Goal: Task Accomplishment & Management: Use online tool/utility

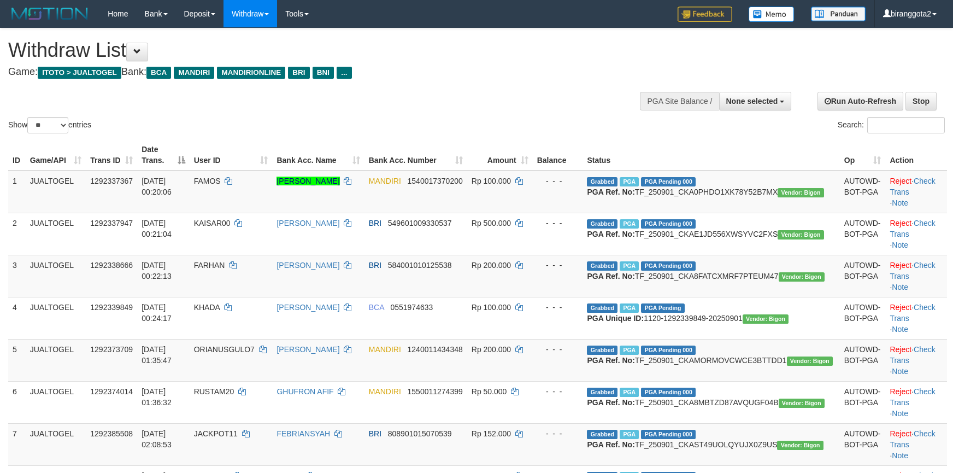
select select
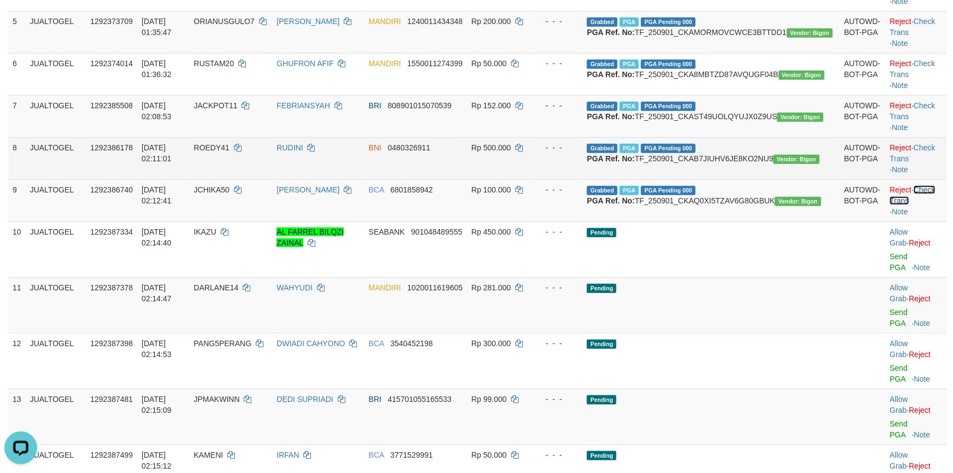
drag, startPoint x: 912, startPoint y: 256, endPoint x: 914, endPoint y: 222, distance: 33.9
click at [914, 205] on link "Check Trans" at bounding box center [912, 195] width 45 height 20
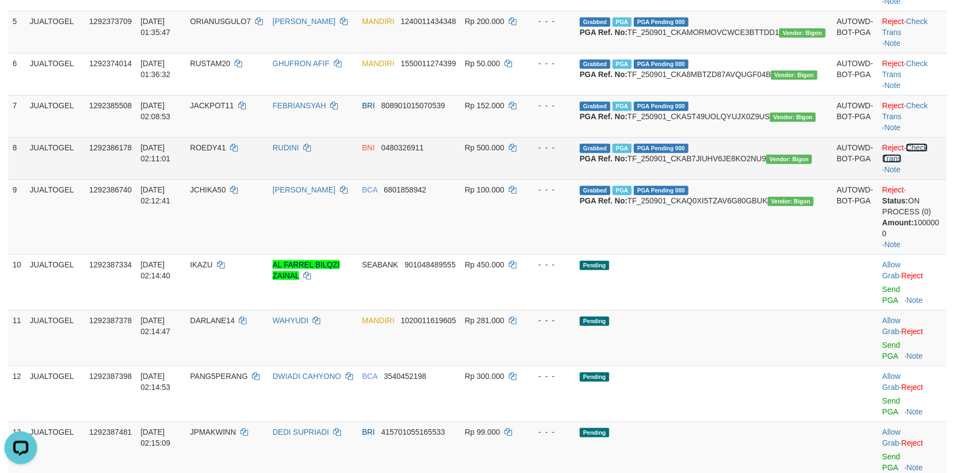
click at [915, 163] on link "Check Trans" at bounding box center [905, 153] width 45 height 20
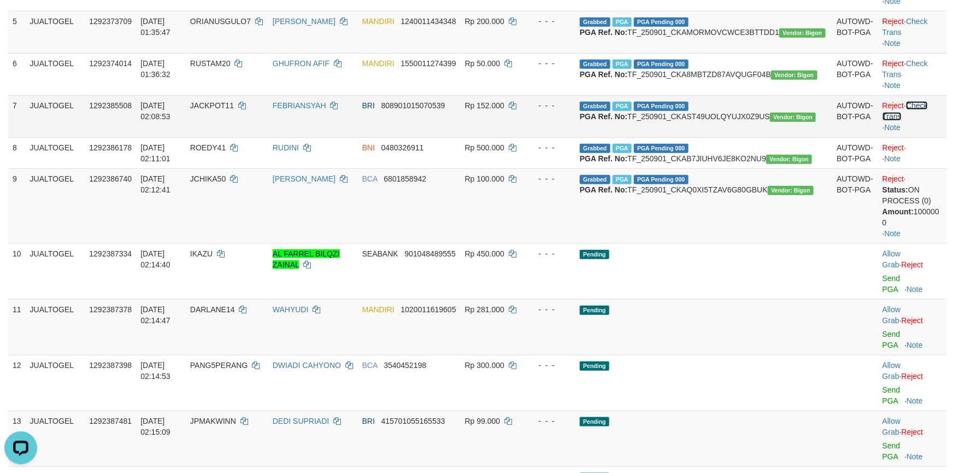
click at [922, 121] on link "Check Trans" at bounding box center [905, 111] width 45 height 20
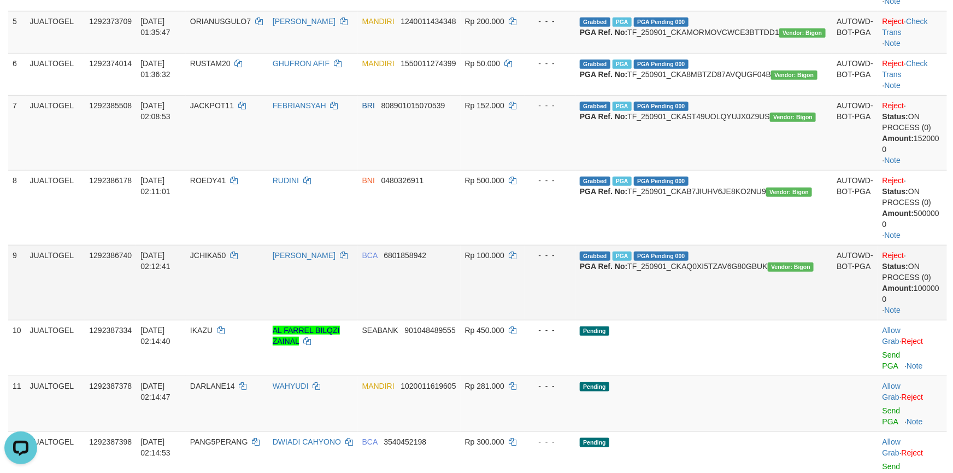
click at [226, 260] on span "JCHIKA50" at bounding box center [208, 255] width 36 height 9
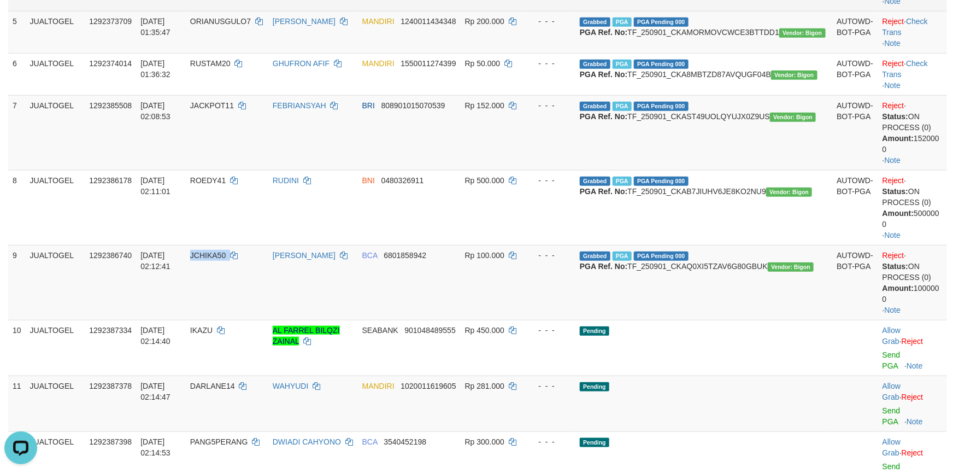
copy td "JCHIKA50"
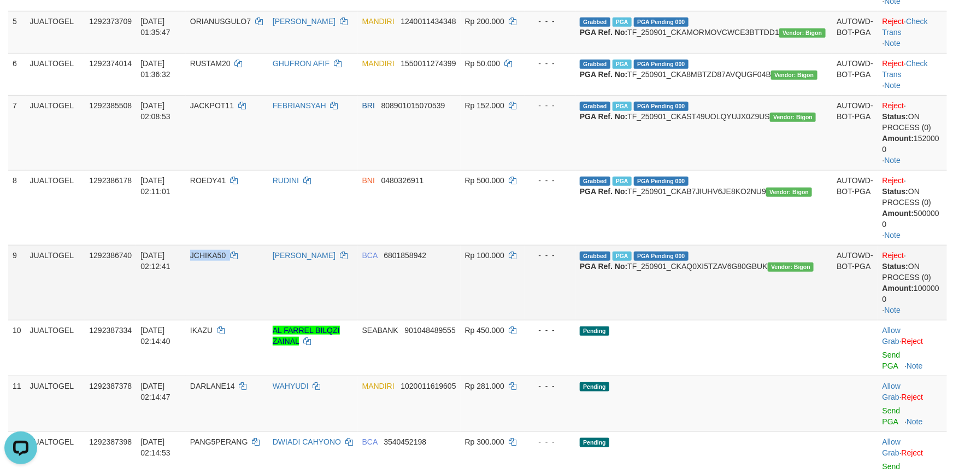
click at [226, 260] on span "JCHIKA50" at bounding box center [208, 255] width 36 height 9
click at [358, 319] on td "UMAR SAHID" at bounding box center [313, 282] width 90 height 75
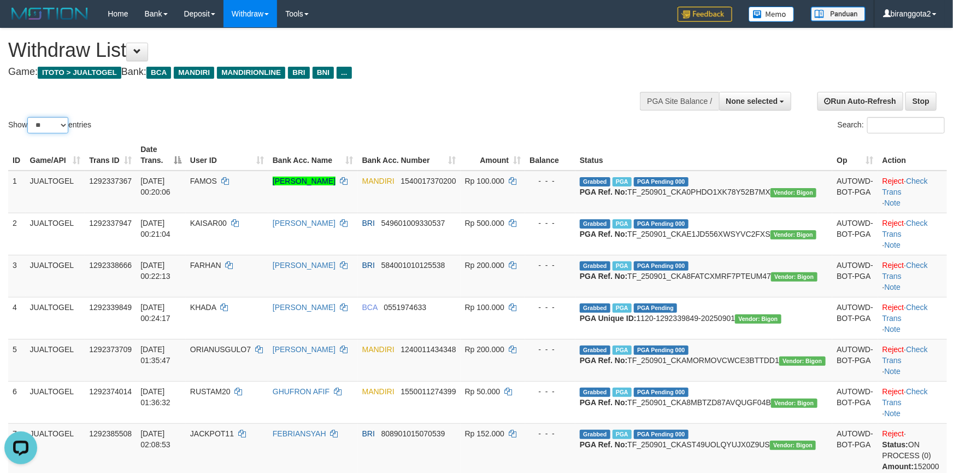
drag, startPoint x: 55, startPoint y: 121, endPoint x: 55, endPoint y: 128, distance: 7.1
click at [55, 121] on select "** ** ** ***" at bounding box center [47, 125] width 41 height 16
select select "***"
click at [29, 117] on select "** ** ** ***" at bounding box center [47, 125] width 41 height 16
drag, startPoint x: 202, startPoint y: 121, endPoint x: 298, endPoint y: 161, distance: 104.7
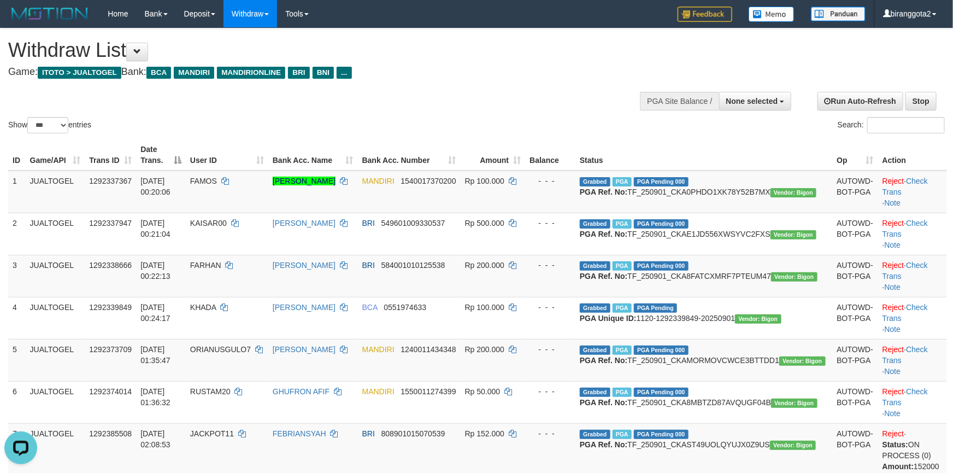
click at [207, 122] on div "Show ** ** ** *** entries" at bounding box center [238, 126] width 460 height 19
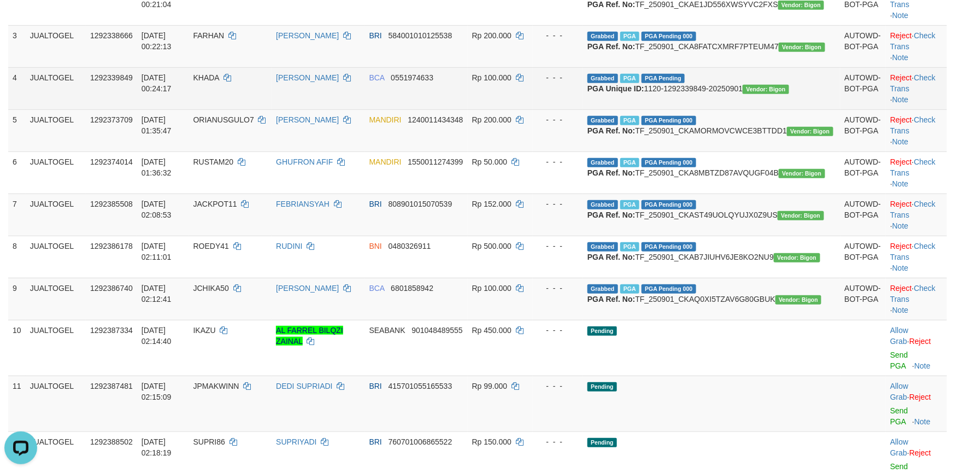
scroll to position [246, 0]
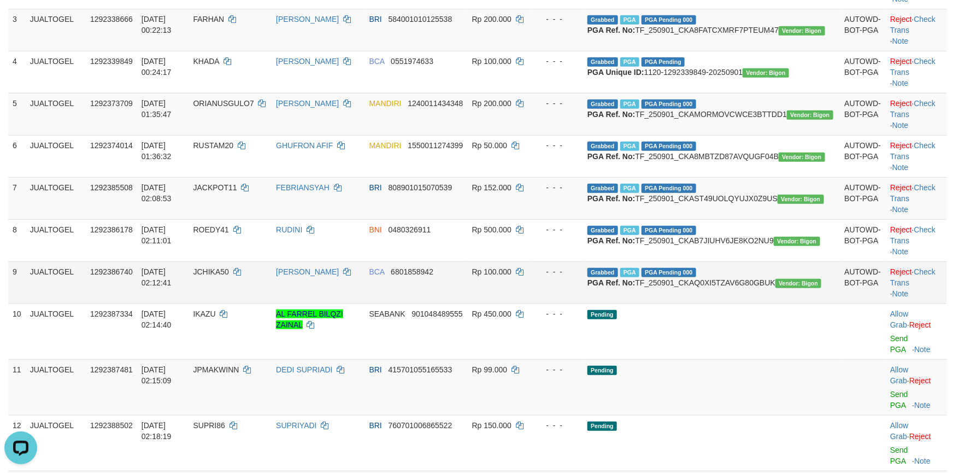
click at [468, 303] on td "BCA 6801858942" at bounding box center [416, 282] width 103 height 42
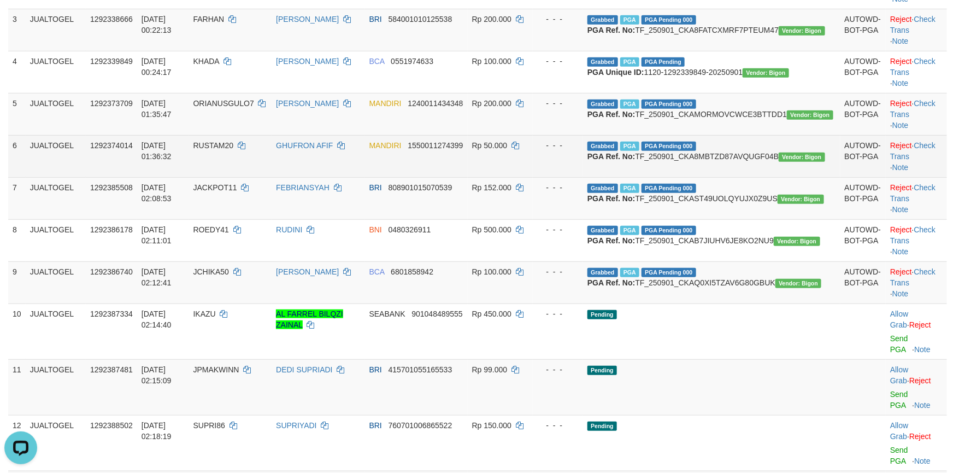
click at [460, 177] on td "MANDIRI 1550011274399" at bounding box center [416, 156] width 103 height 42
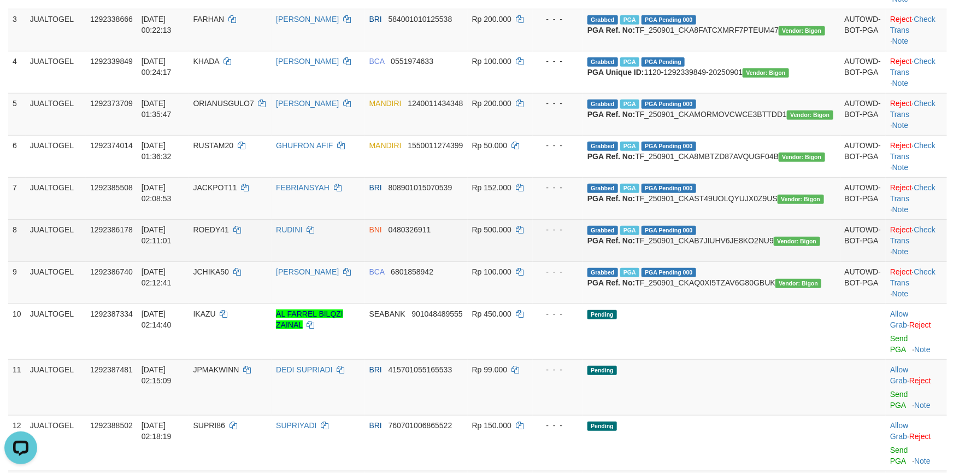
click at [803, 261] on td "Grabbed PGA PGA Pending 000 {"status":"000","data":{"unique_id":"1120-129238617…" at bounding box center [711, 240] width 257 height 42
click at [583, 261] on td "- - -" at bounding box center [558, 240] width 50 height 42
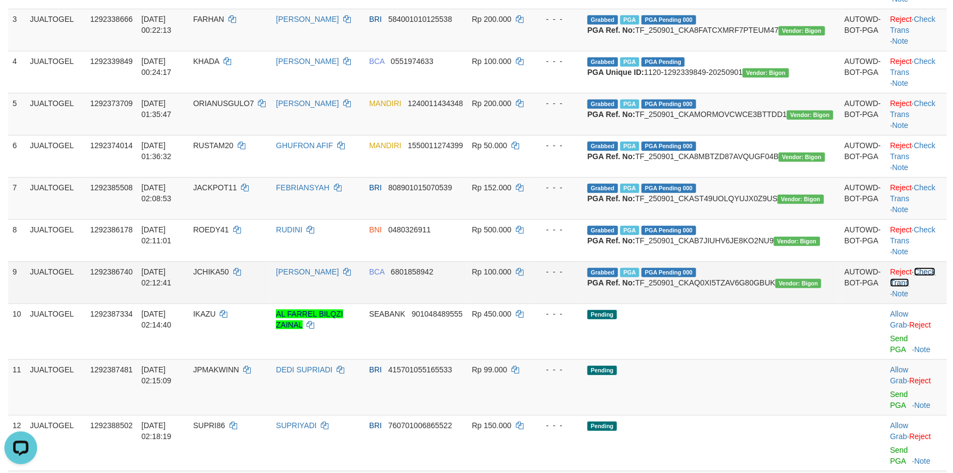
click at [917, 287] on link "Check Trans" at bounding box center [913, 277] width 45 height 20
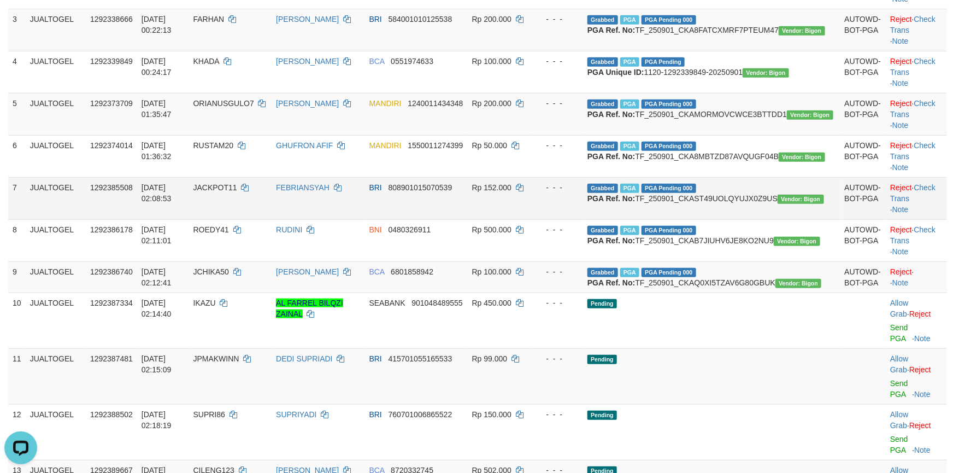
click at [922, 219] on td "Reject · Check Trans · Note" at bounding box center [916, 198] width 61 height 42
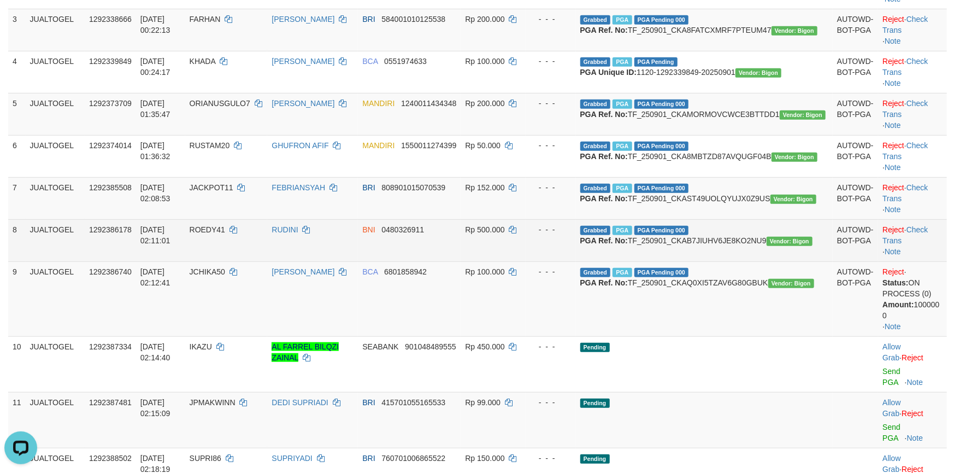
click at [925, 261] on td "Reject · Check Trans · Note" at bounding box center [913, 240] width 69 height 42
click at [927, 245] on link "Check Trans" at bounding box center [905, 235] width 45 height 20
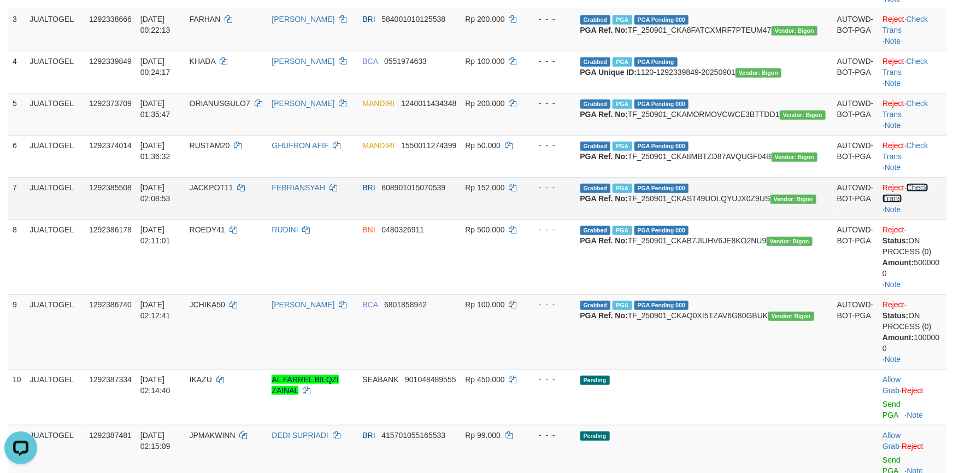
click at [928, 203] on link "Check Trans" at bounding box center [905, 193] width 45 height 20
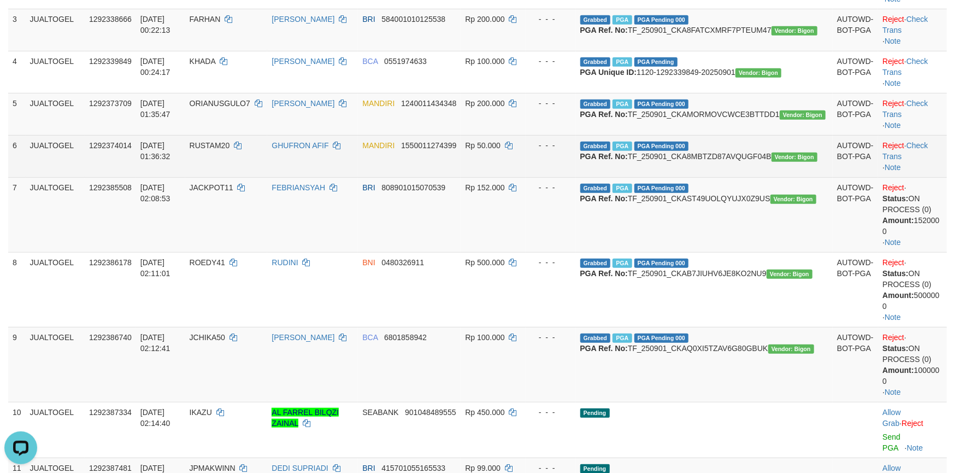
click at [932, 177] on td "Reject · Check Trans · Note" at bounding box center [913, 156] width 69 height 42
click at [923, 161] on link "Check Trans" at bounding box center [905, 151] width 45 height 20
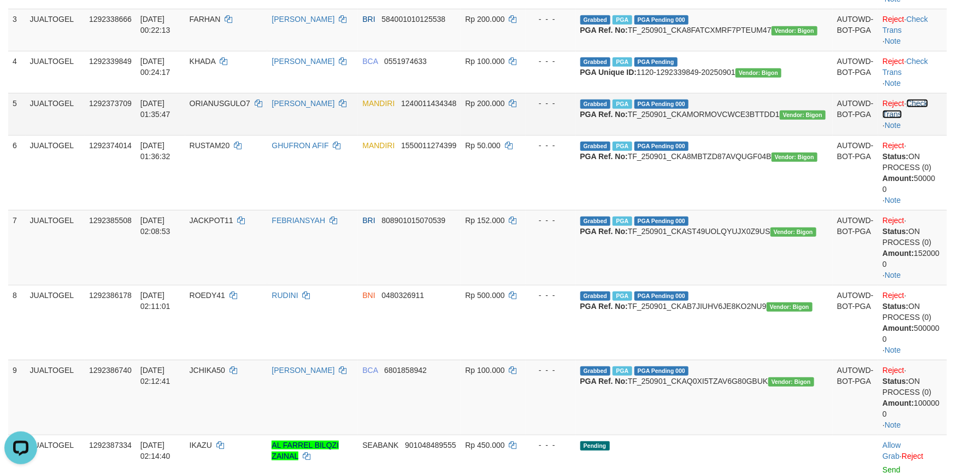
click at [925, 119] on link "Check Trans" at bounding box center [905, 109] width 45 height 20
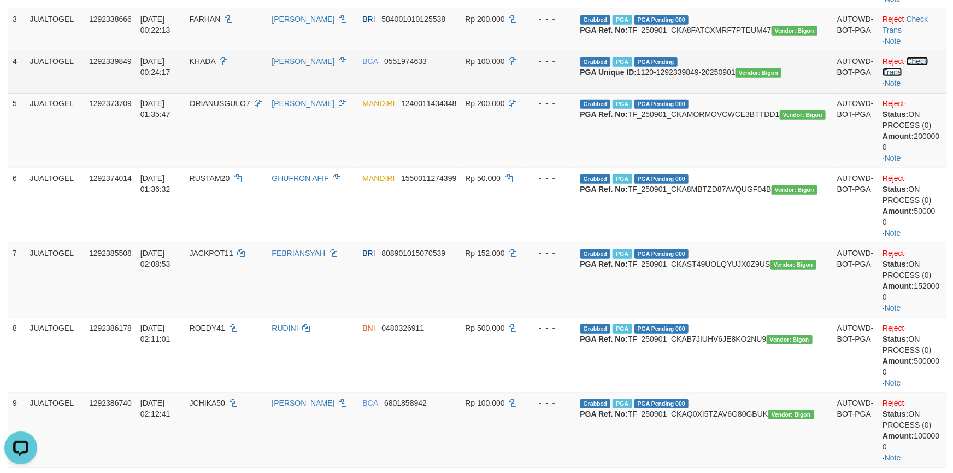
click at [922, 77] on link "Check Trans" at bounding box center [905, 67] width 45 height 20
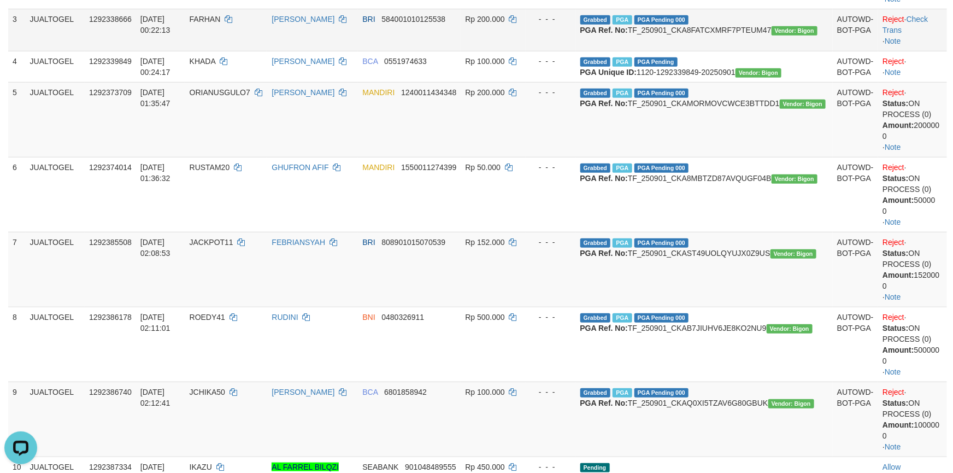
click at [925, 34] on td "Reject · Check Trans · Note" at bounding box center [913, 30] width 69 height 42
click at [925, 31] on link "Check Trans" at bounding box center [905, 25] width 45 height 20
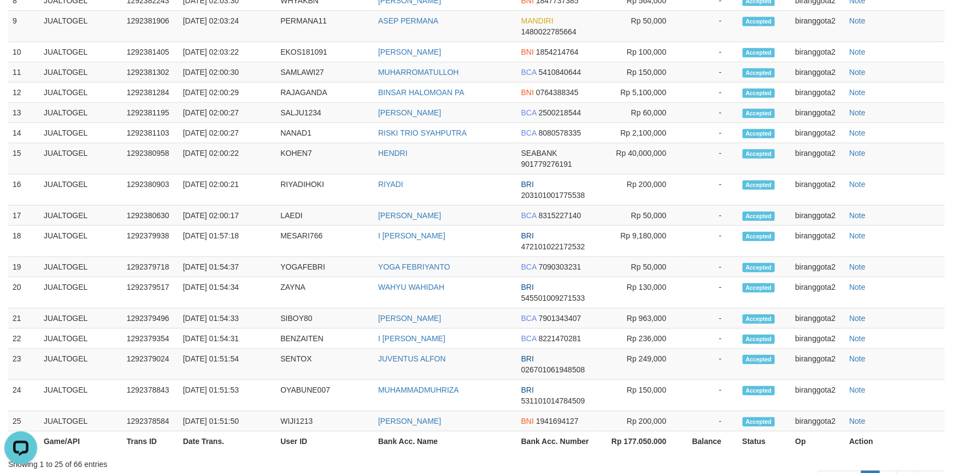
scroll to position [2297, 0]
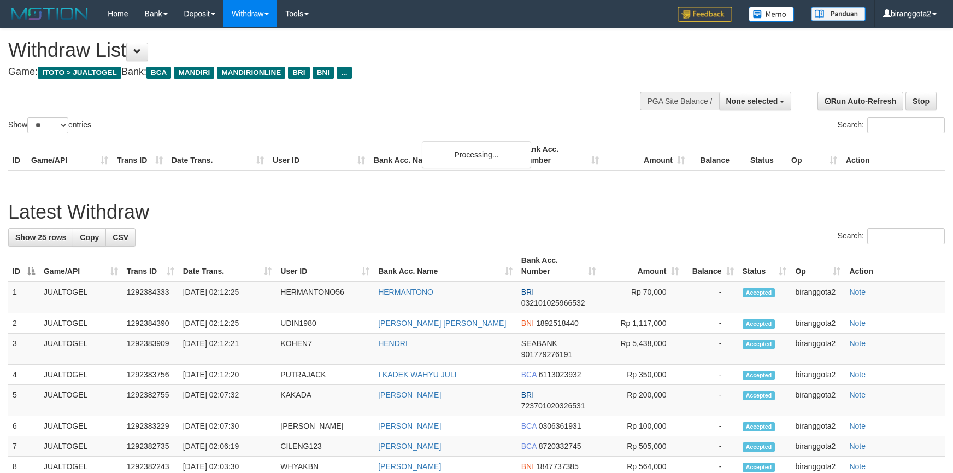
select select
select select "**"
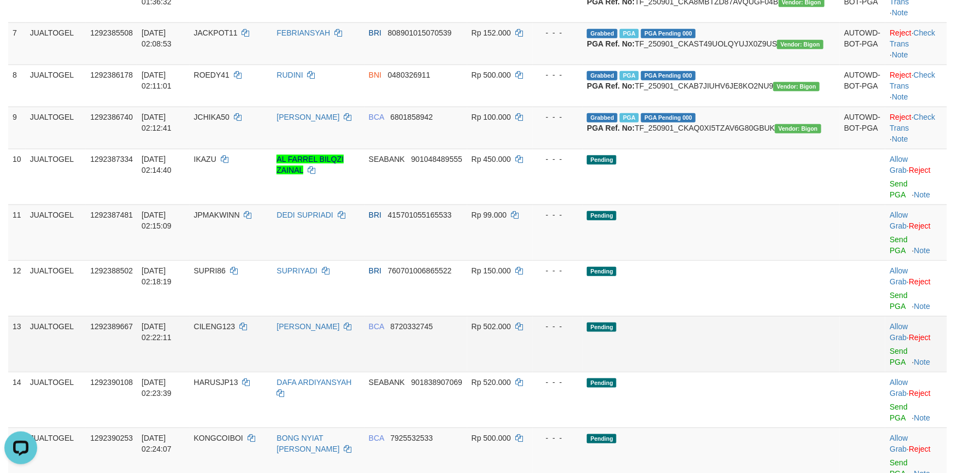
click at [777, 353] on td "Pending" at bounding box center [711, 344] width 257 height 56
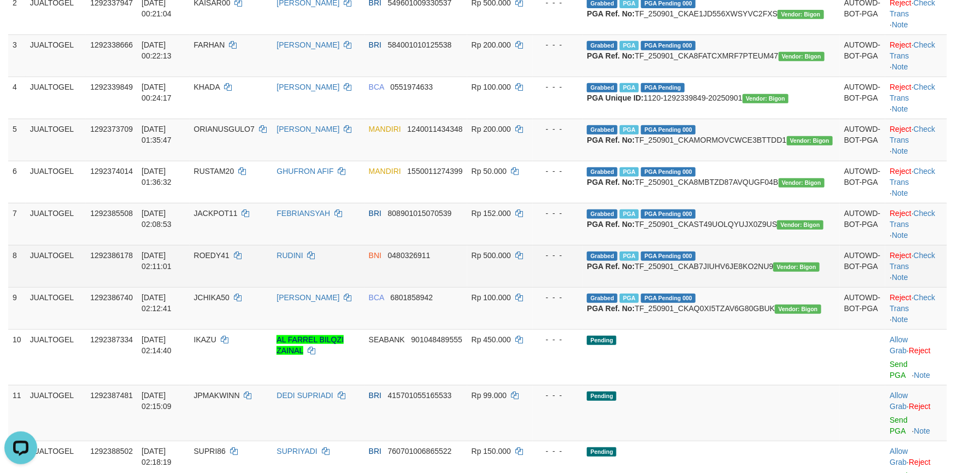
scroll to position [155, 0]
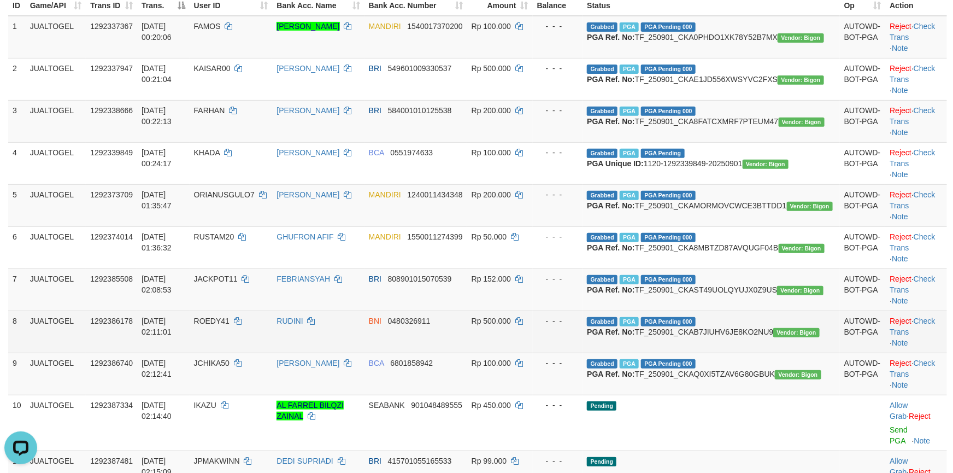
click at [796, 353] on td "Grabbed PGA PGA Pending 000 {"status":"000","data":{"unique_id":"1120-129238617…" at bounding box center [711, 332] width 257 height 42
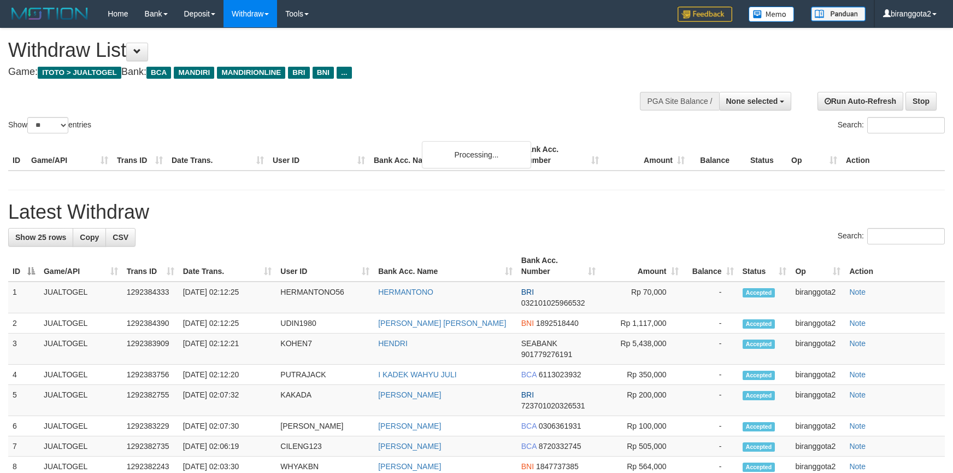
select select
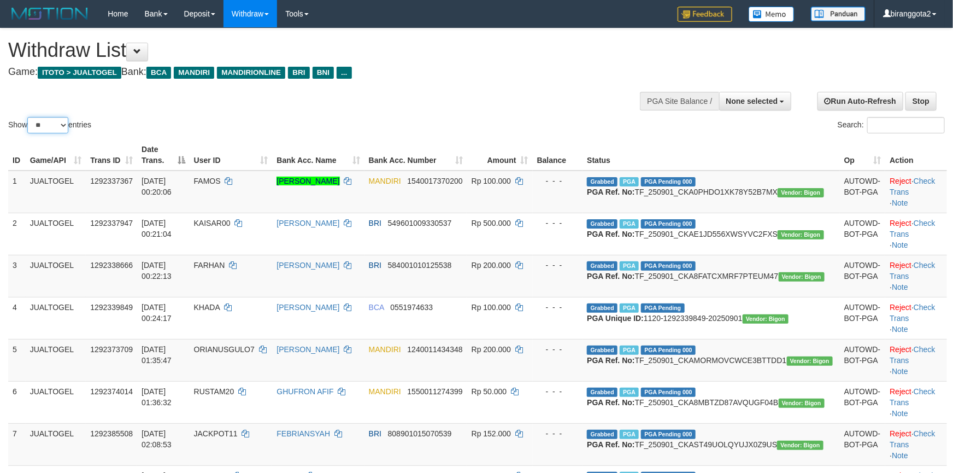
drag, startPoint x: 41, startPoint y: 124, endPoint x: 41, endPoint y: 130, distance: 6.6
click at [41, 124] on select "** ** ** ***" at bounding box center [47, 125] width 41 height 16
select select "***"
click at [29, 117] on select "** ** ** ***" at bounding box center [47, 125] width 41 height 16
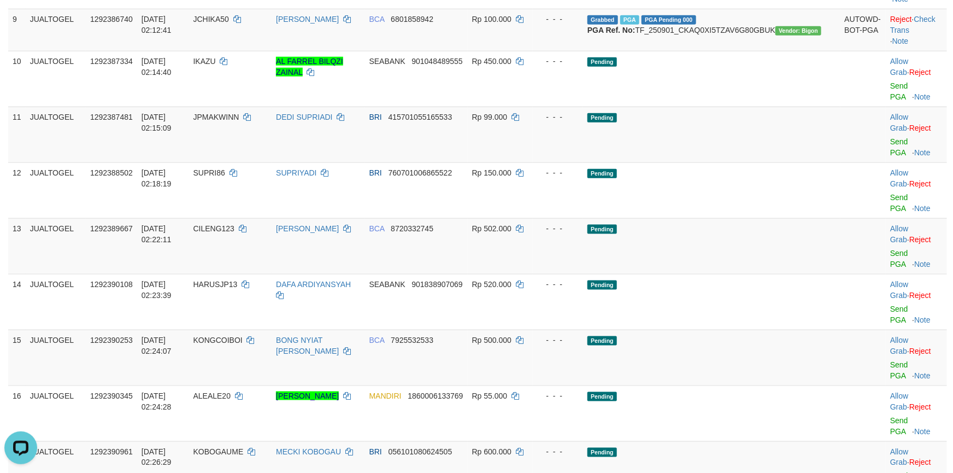
scroll to position [492, 0]
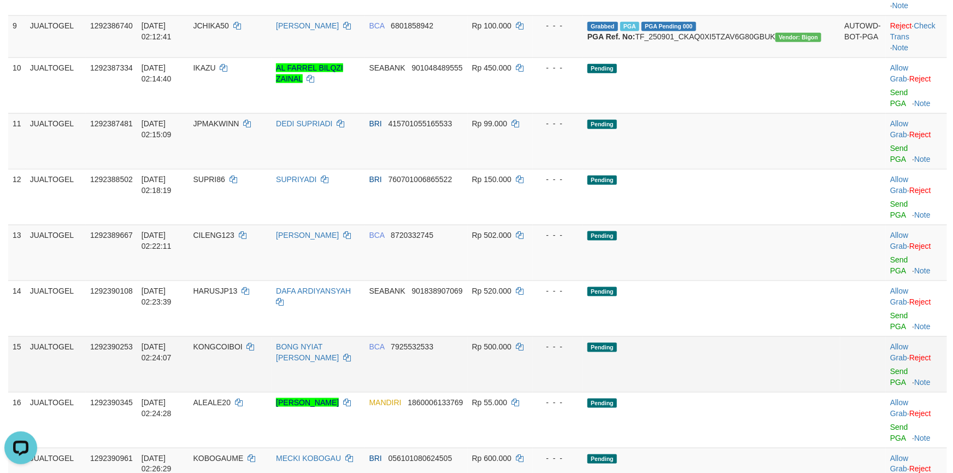
drag, startPoint x: 491, startPoint y: 307, endPoint x: 505, endPoint y: 320, distance: 19.3
drag, startPoint x: 515, startPoint y: 346, endPoint x: 516, endPoint y: 335, distance: 11.5
click at [468, 392] on td "MANDIRI 1860006133769" at bounding box center [416, 420] width 103 height 56
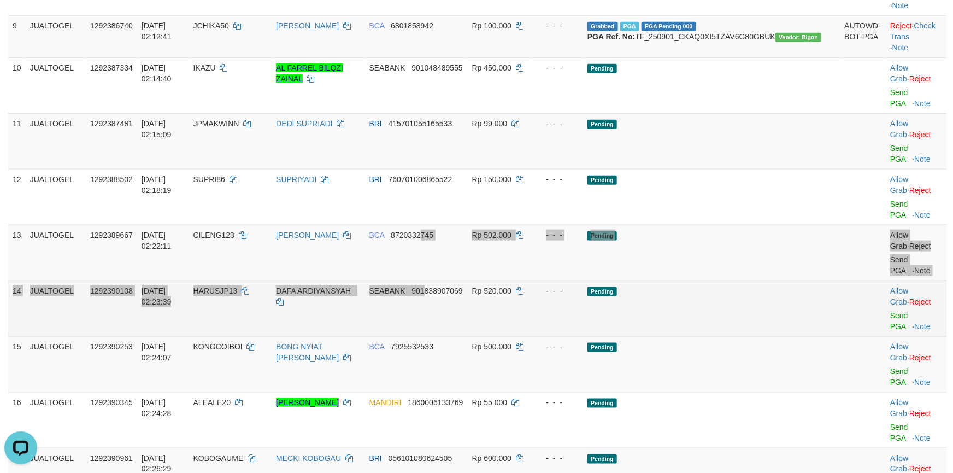
drag, startPoint x: 488, startPoint y: 271, endPoint x: 497, endPoint y: 273, distance: 10.1
click at [468, 280] on td "SEABANK 901838907069" at bounding box center [416, 308] width 103 height 56
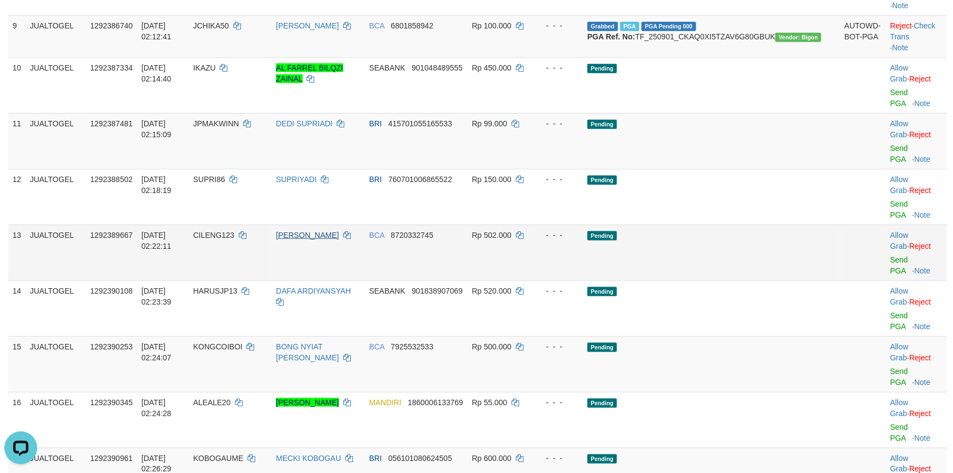
click at [349, 253] on td "[PERSON_NAME]" at bounding box center [318, 253] width 93 height 56
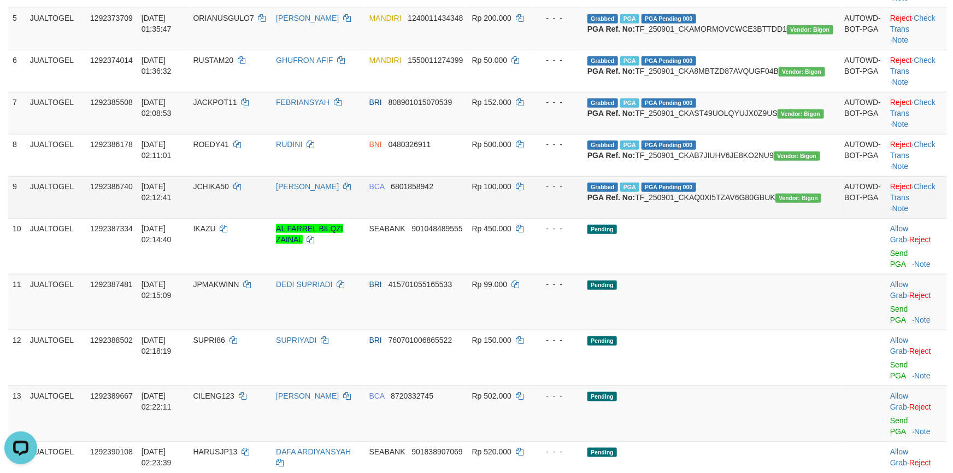
scroll to position [328, 0]
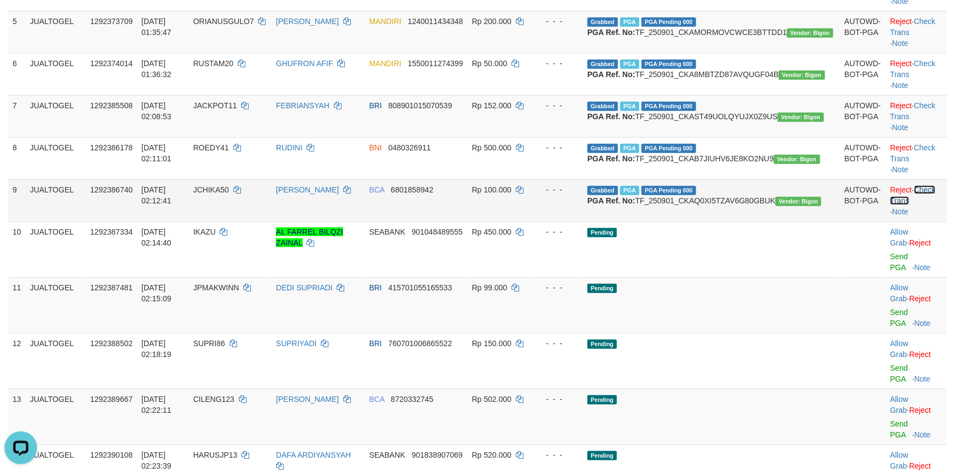
click at [923, 205] on link "Check Trans" at bounding box center [913, 195] width 45 height 20
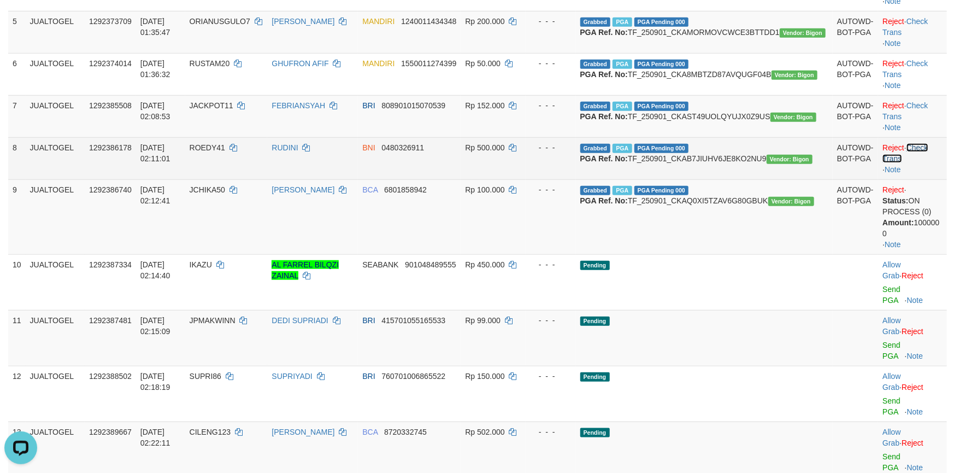
click at [923, 163] on link "Check Trans" at bounding box center [905, 153] width 45 height 20
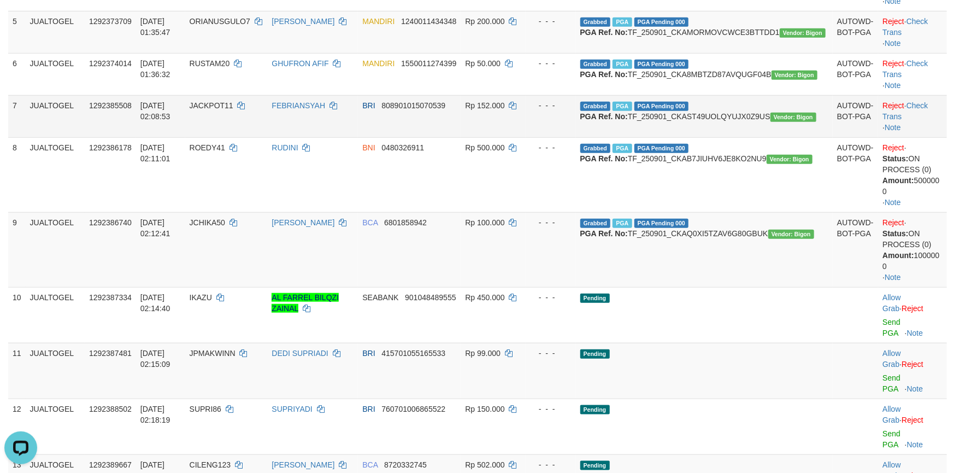
click at [922, 137] on td "Reject · Check Trans · Note" at bounding box center [913, 116] width 69 height 42
click at [923, 137] on td "Reject · Check Trans · Note" at bounding box center [913, 116] width 69 height 42
click at [927, 121] on link "Check Trans" at bounding box center [905, 111] width 45 height 20
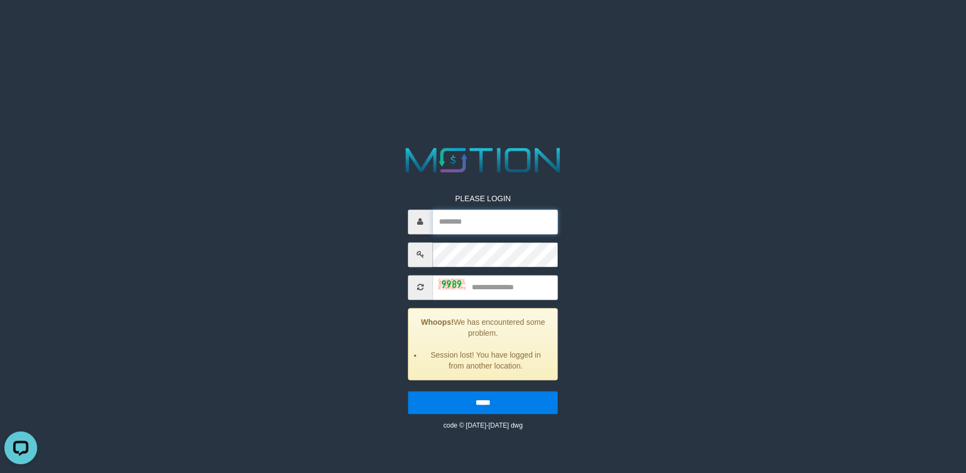
click at [514, 227] on input "text" at bounding box center [494, 221] width 125 height 25
type input "**********"
click at [345, 292] on div "**********" at bounding box center [483, 286] width 500 height 287
click at [495, 287] on input "text" at bounding box center [494, 287] width 125 height 25
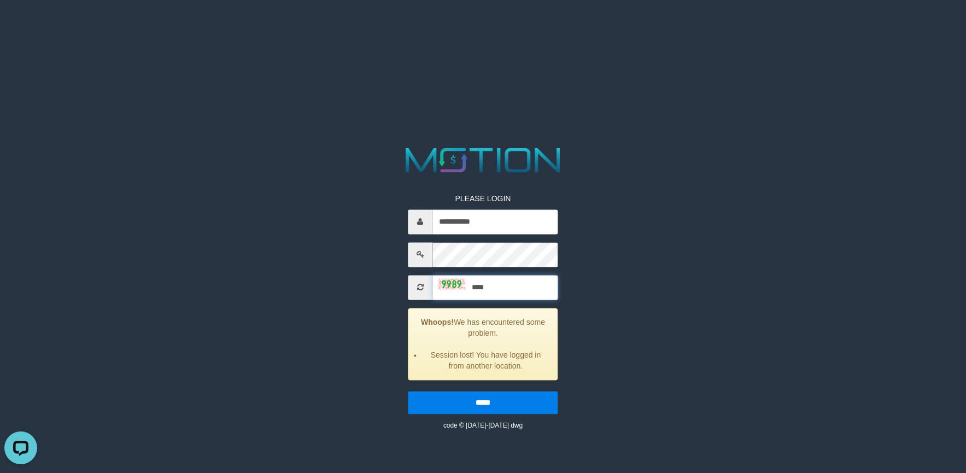
type input "****"
click at [408, 391] on input "*****" at bounding box center [483, 402] width 150 height 23
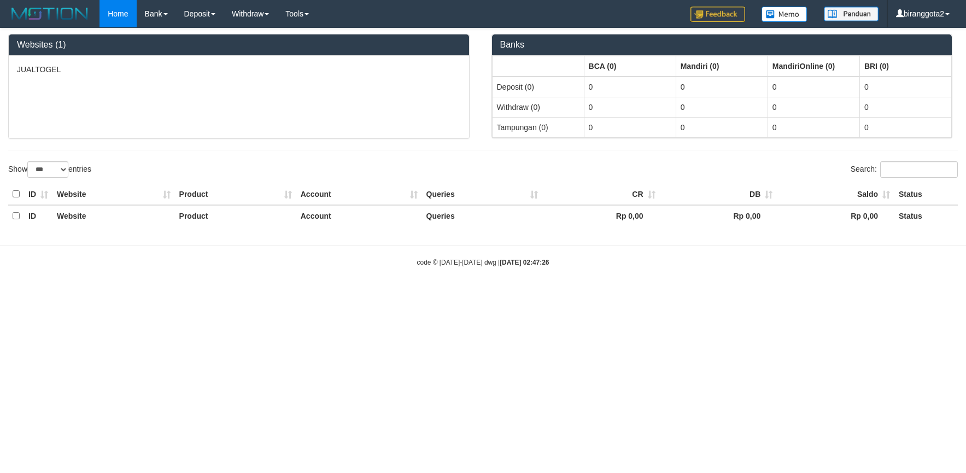
select select "***"
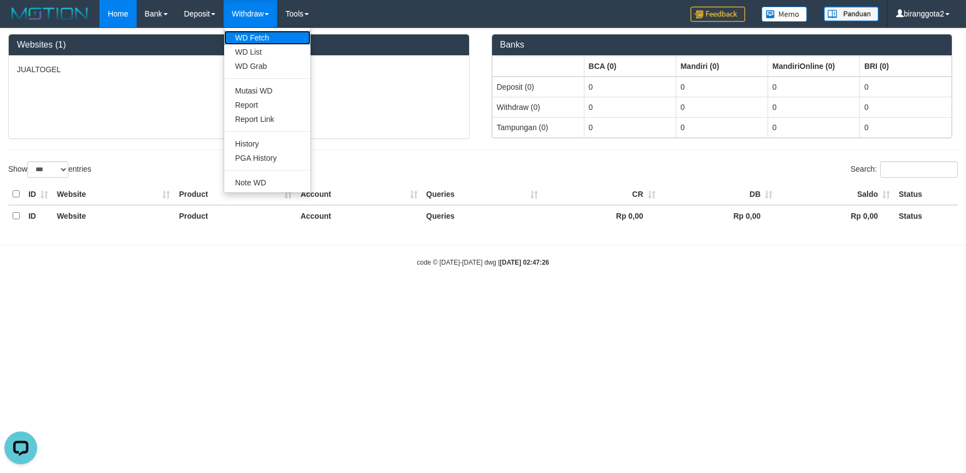
click at [265, 38] on link "WD Fetch" at bounding box center [267, 38] width 86 height 14
click at [256, 54] on link "WD List" at bounding box center [267, 52] width 86 height 14
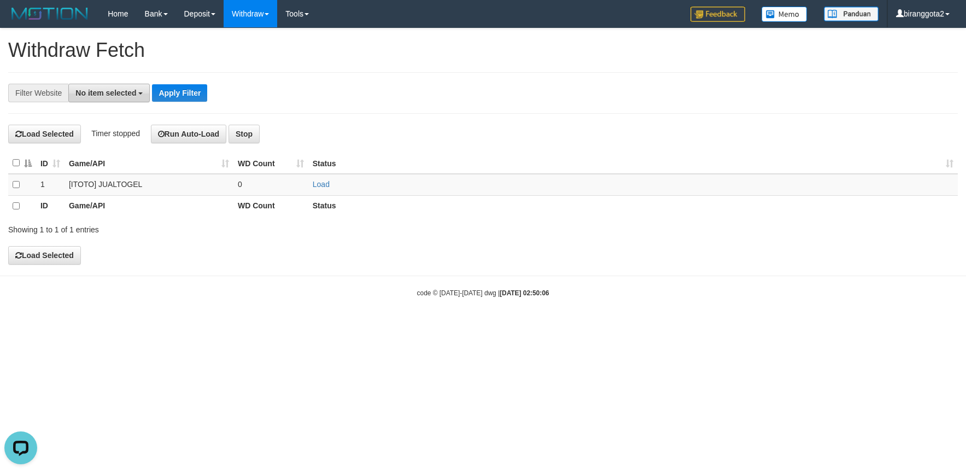
click at [104, 93] on span "No item selected" at bounding box center [105, 93] width 61 height 9
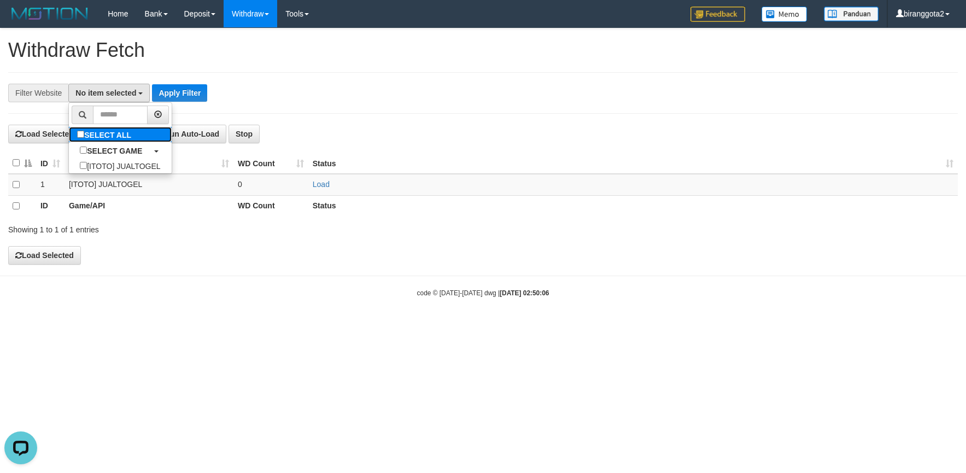
click at [122, 135] on label "SELECT ALL" at bounding box center [105, 134] width 73 height 15
select select "****"
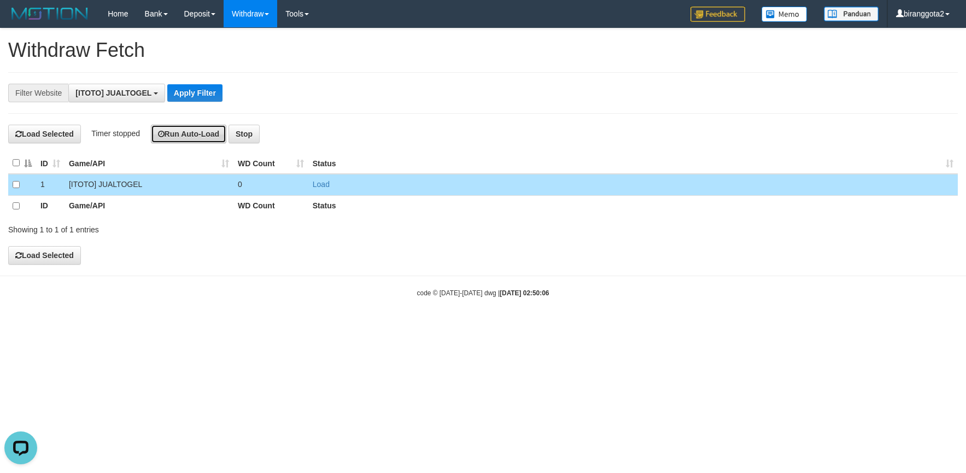
click at [185, 137] on button "Run Auto-Load" at bounding box center [189, 134] width 76 height 19
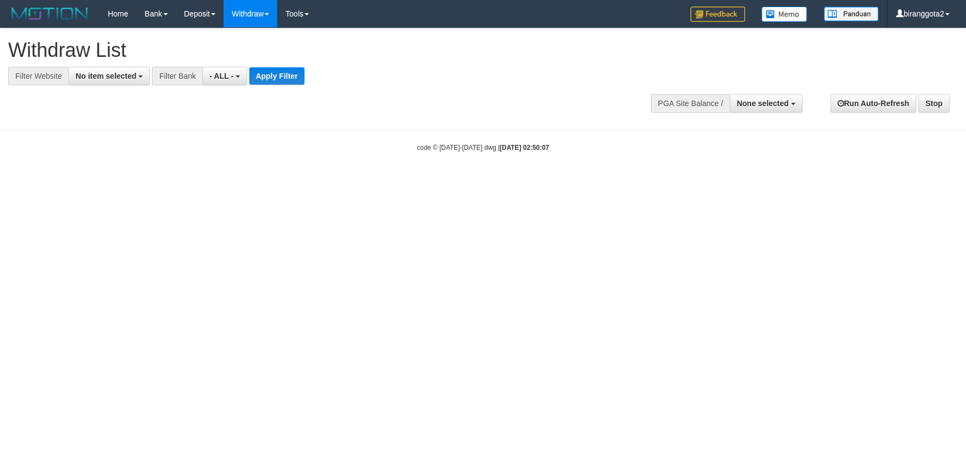
select select
click at [126, 66] on div "**********" at bounding box center [324, 56] width 633 height 57
click at [126, 78] on span "No item selected" at bounding box center [105, 76] width 61 height 9
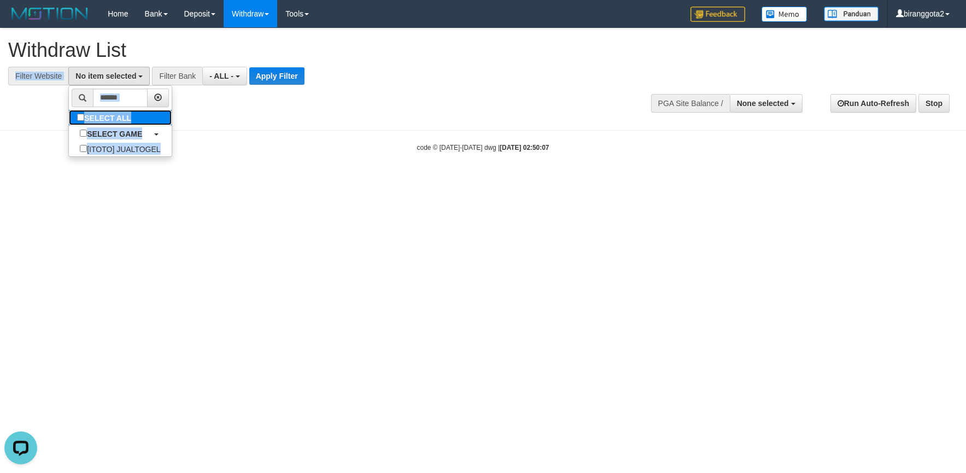
click at [132, 120] on label "SELECT ALL" at bounding box center [105, 117] width 73 height 15
select select "****"
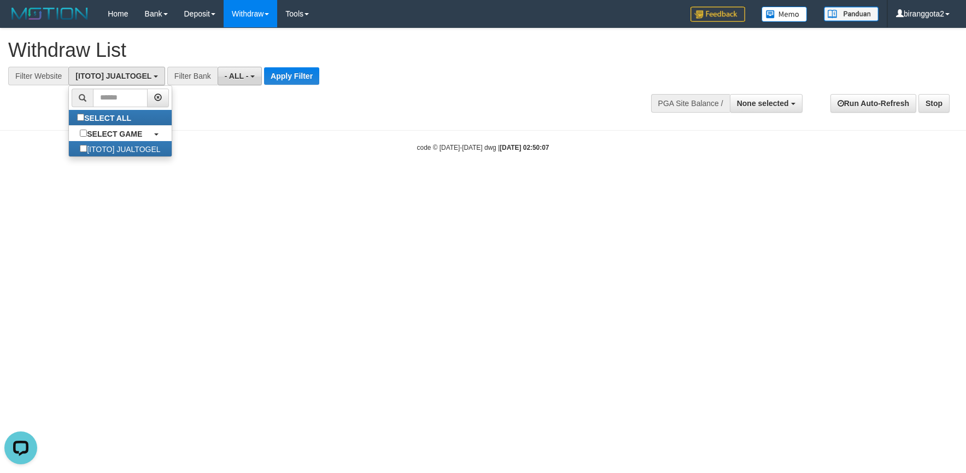
click at [248, 76] on button "- ALL -" at bounding box center [240, 76] width 44 height 19
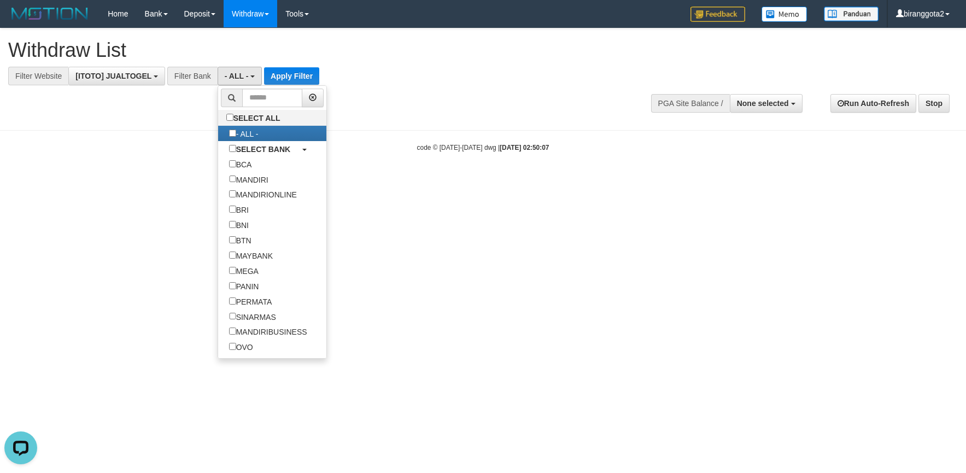
click at [200, 87] on div "**********" at bounding box center [483, 73] width 966 height 91
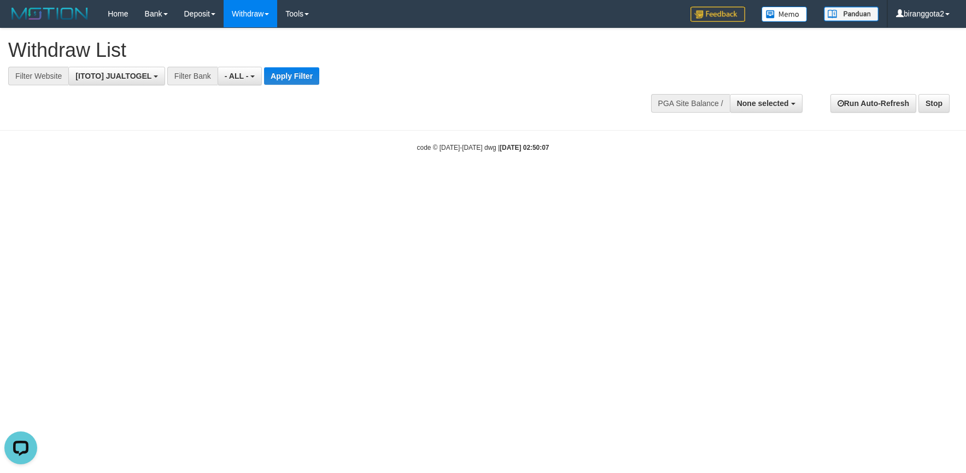
click at [197, 72] on div "Filter Bank" at bounding box center [192, 76] width 50 height 19
click at [235, 84] on button "- ALL -" at bounding box center [240, 76] width 44 height 19
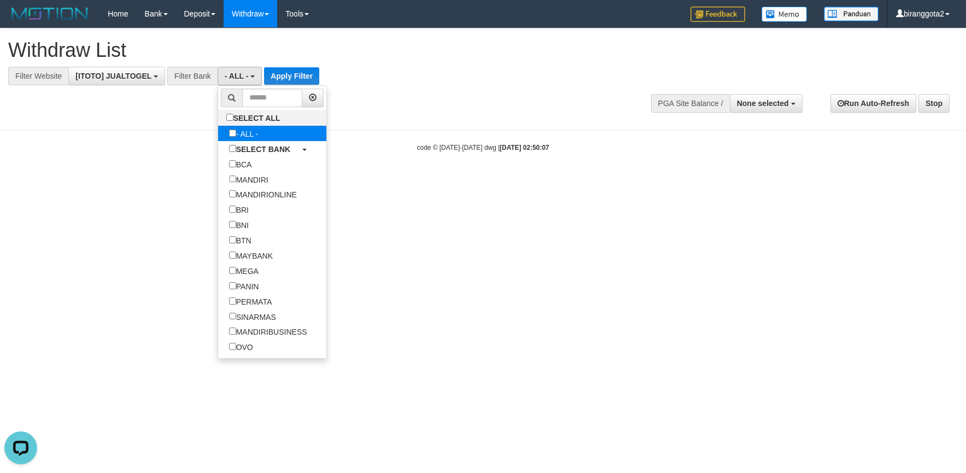
click at [235, 141] on label "- ALL -" at bounding box center [243, 133] width 51 height 15
click at [235, 147] on label "SELECT BANK" at bounding box center [259, 148] width 83 height 15
select select "***"
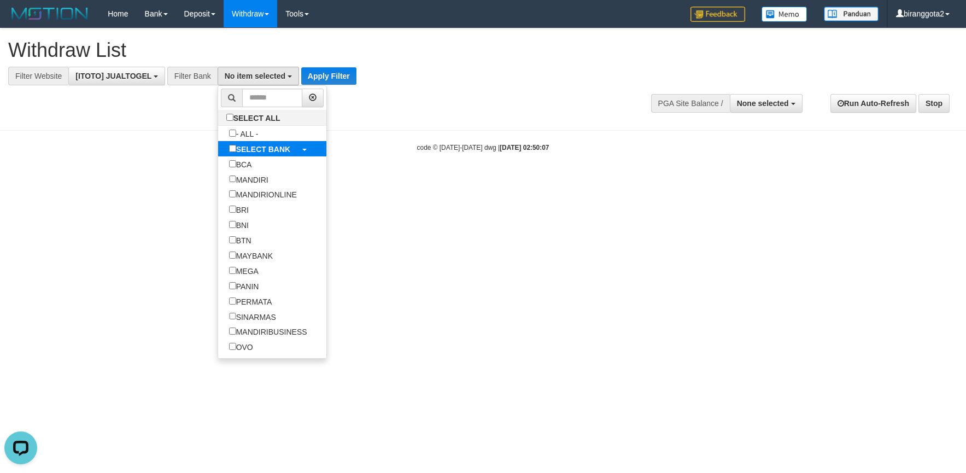
select select "***"
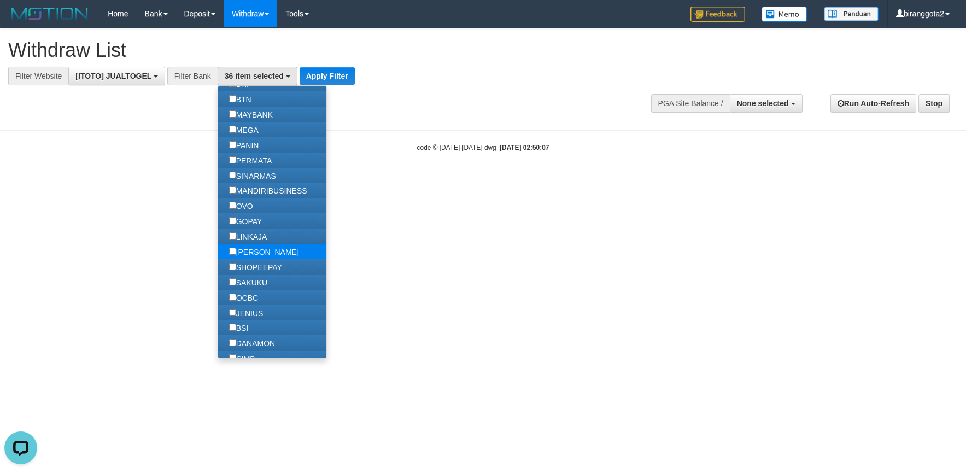
scroll to position [164, 0]
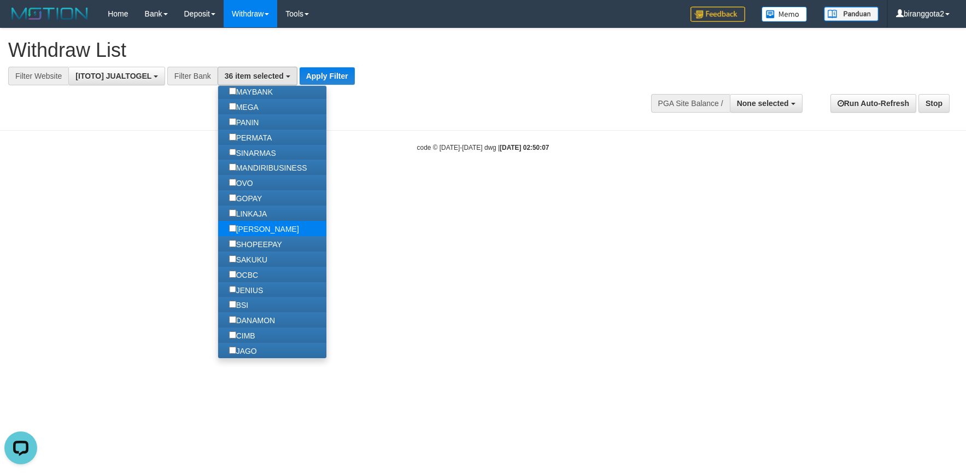
click at [235, 236] on label "[PERSON_NAME]" at bounding box center [264, 228] width 92 height 15
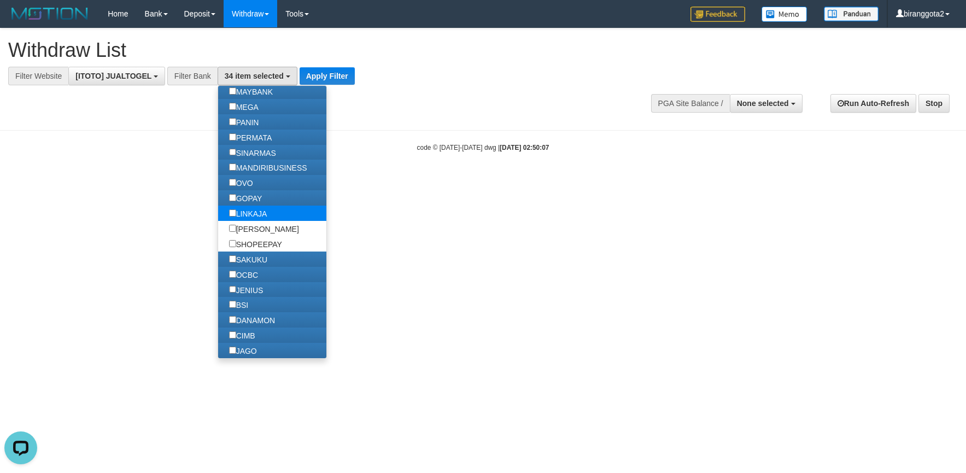
click at [235, 221] on label "LINKAJA" at bounding box center [248, 213] width 60 height 15
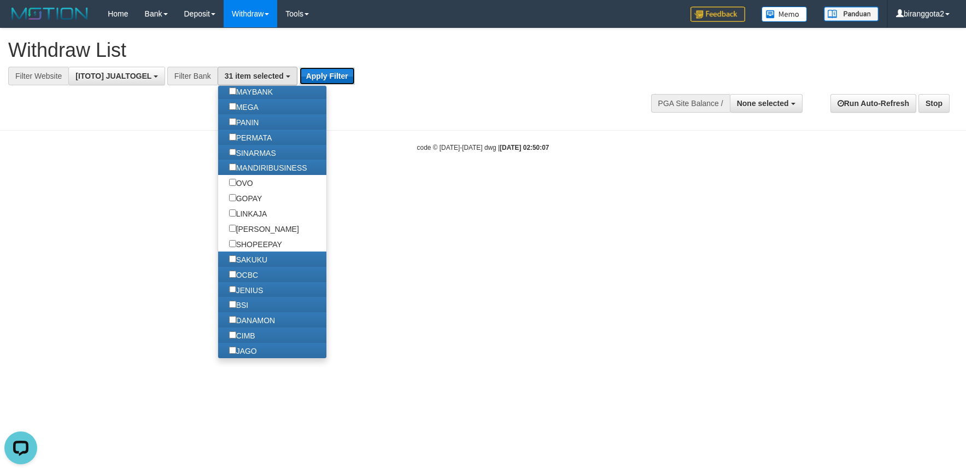
click at [313, 72] on button "Apply Filter" at bounding box center [327, 75] width 55 height 17
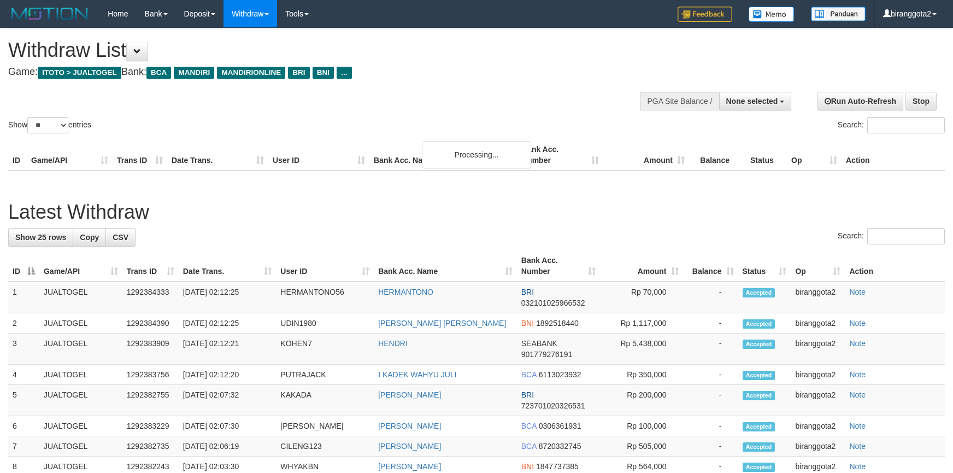
select select
select select "**"
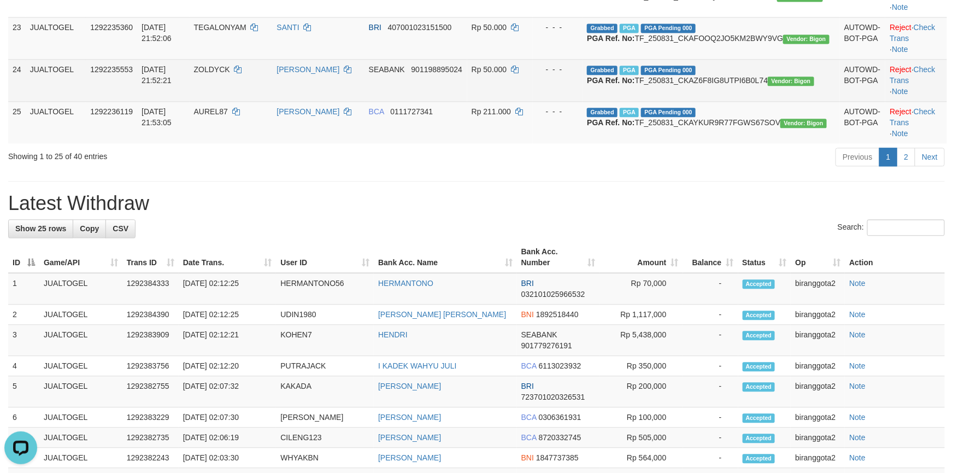
scroll to position [1394, 0]
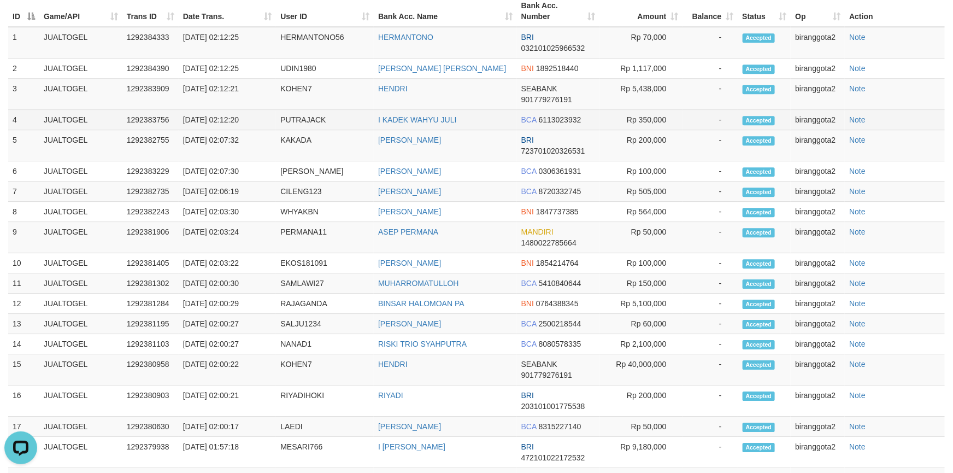
click at [467, 130] on td "I KADEK WAHYU JULI" at bounding box center [445, 120] width 143 height 20
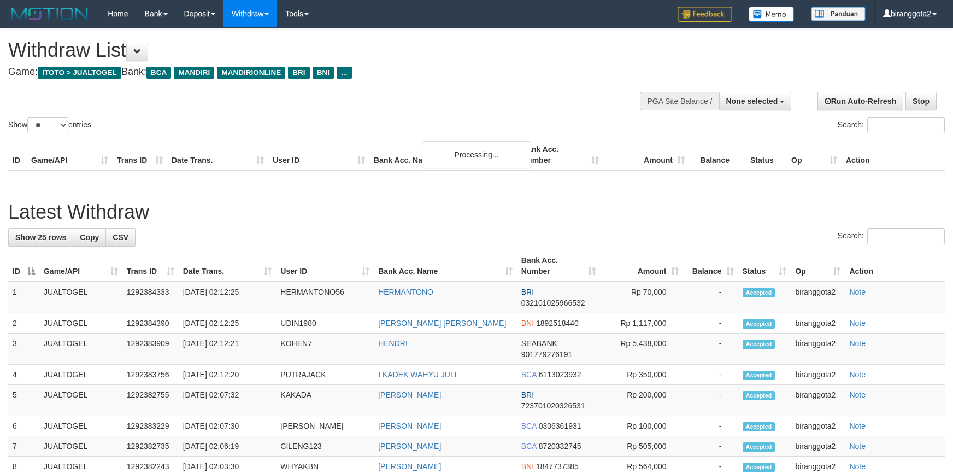
select select
select select "**"
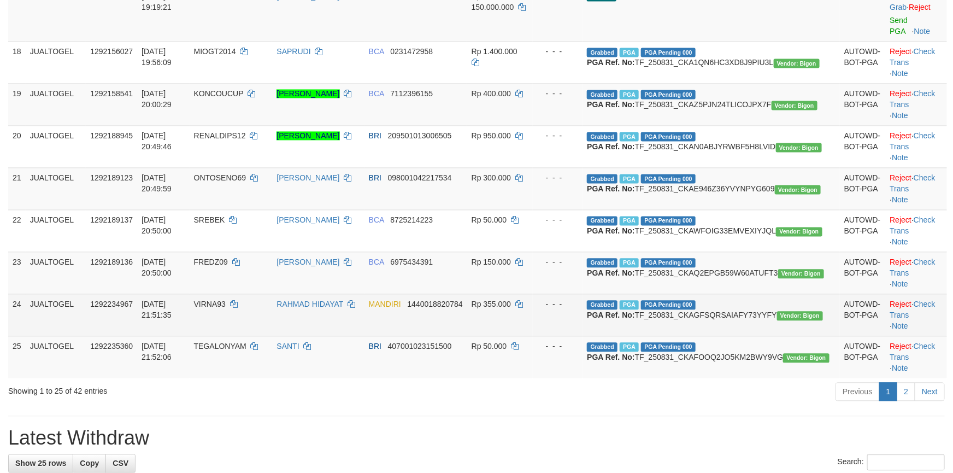
click at [533, 299] on td "Rp 355.000" at bounding box center [500, 315] width 66 height 42
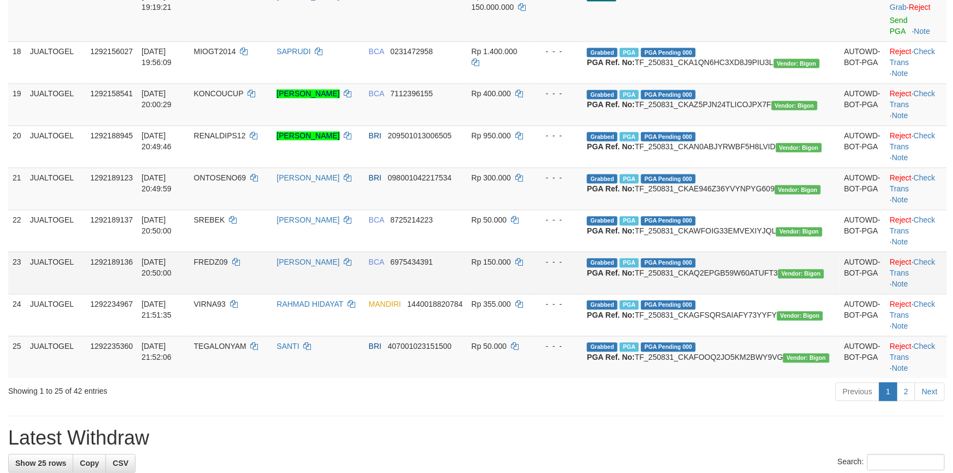
scroll to position [401, 0]
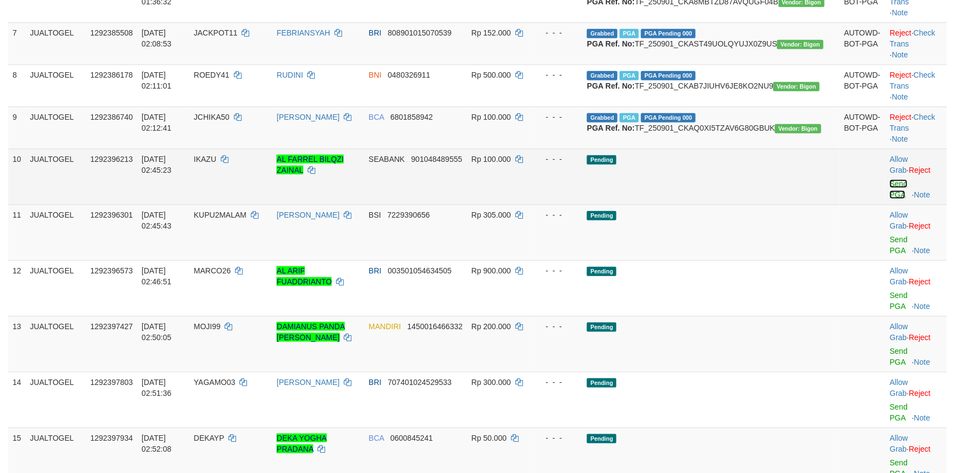
click at [890, 199] on link "Send PGA" at bounding box center [899, 189] width 18 height 20
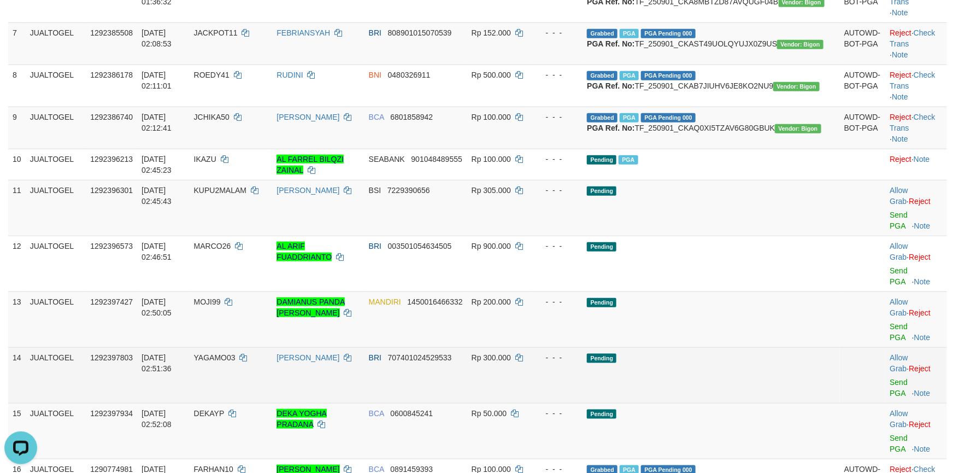
click at [794, 373] on td "Pending" at bounding box center [711, 375] width 257 height 56
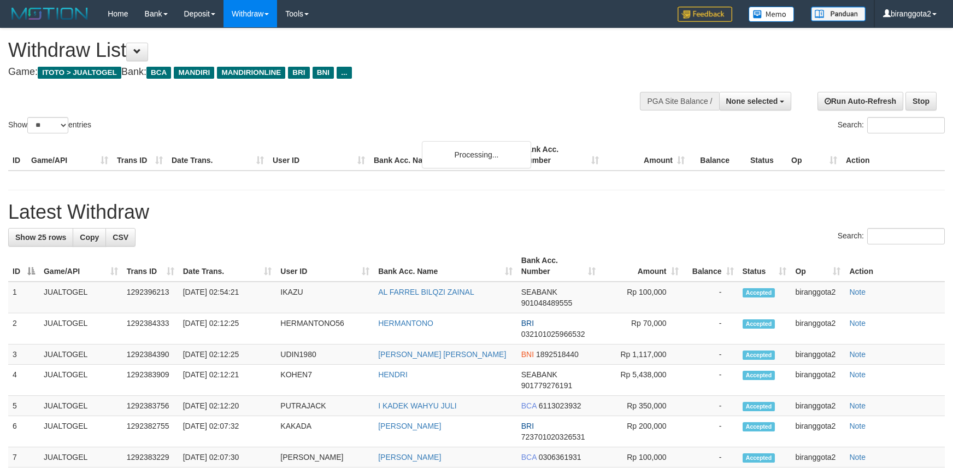
select select
select select "**"
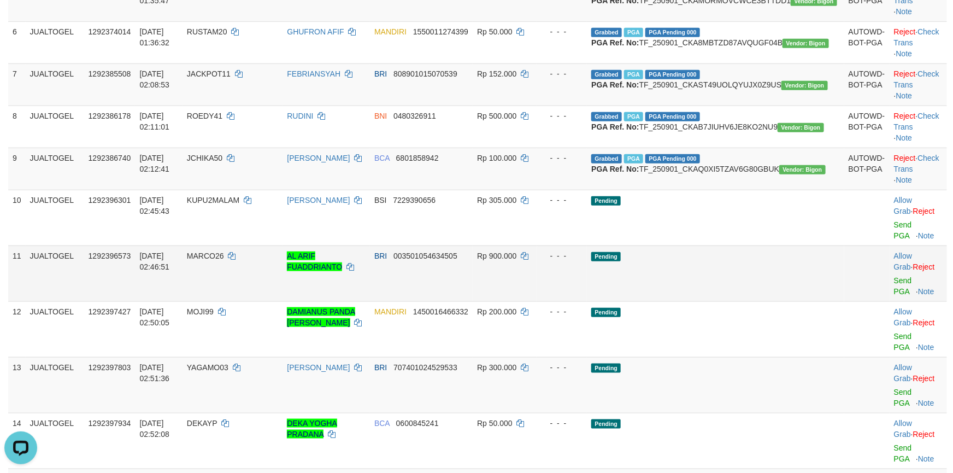
drag, startPoint x: 695, startPoint y: 313, endPoint x: 696, endPoint y: 320, distance: 6.6
click at [695, 301] on td "Pending" at bounding box center [715, 273] width 257 height 56
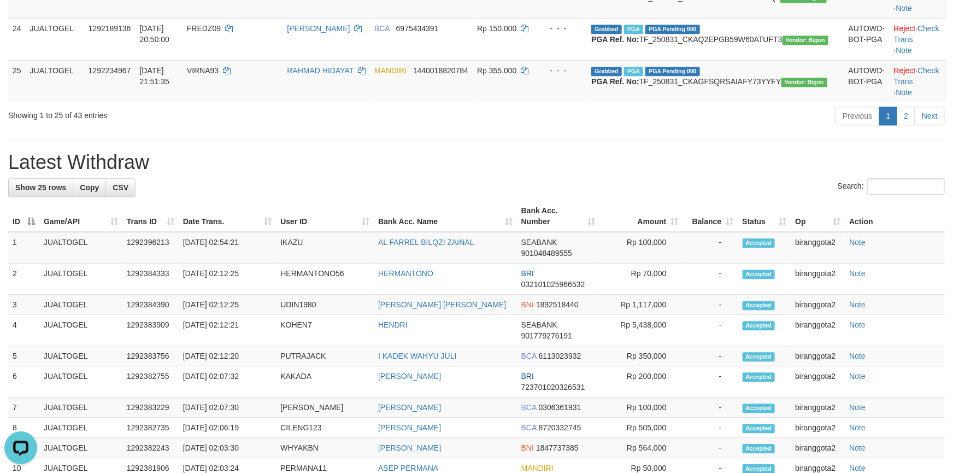
drag, startPoint x: 504, startPoint y: 133, endPoint x: 499, endPoint y: 130, distance: 5.6
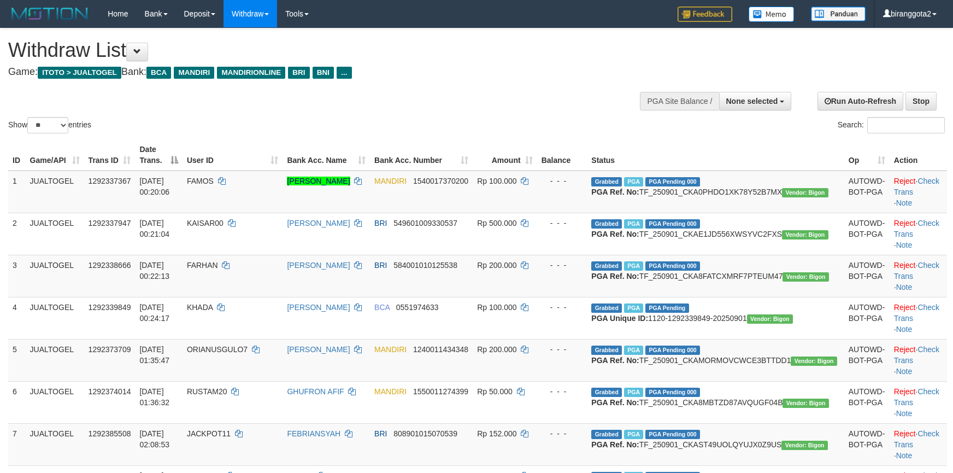
select select
select select "**"
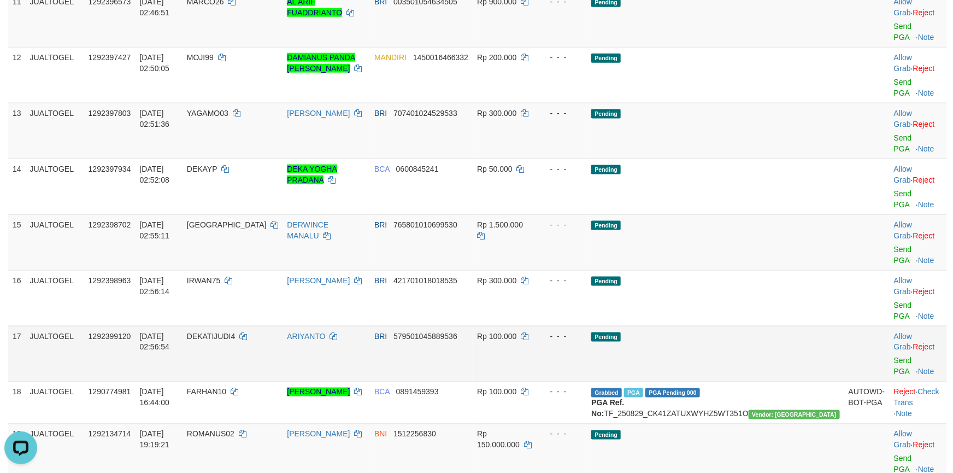
scroll to position [574, 0]
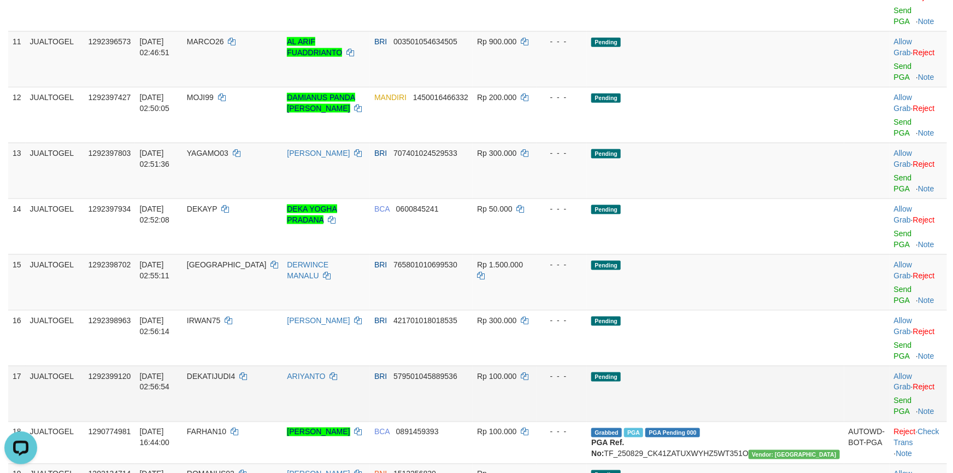
click at [517, 372] on span "Rp 100.000" at bounding box center [496, 376] width 39 height 9
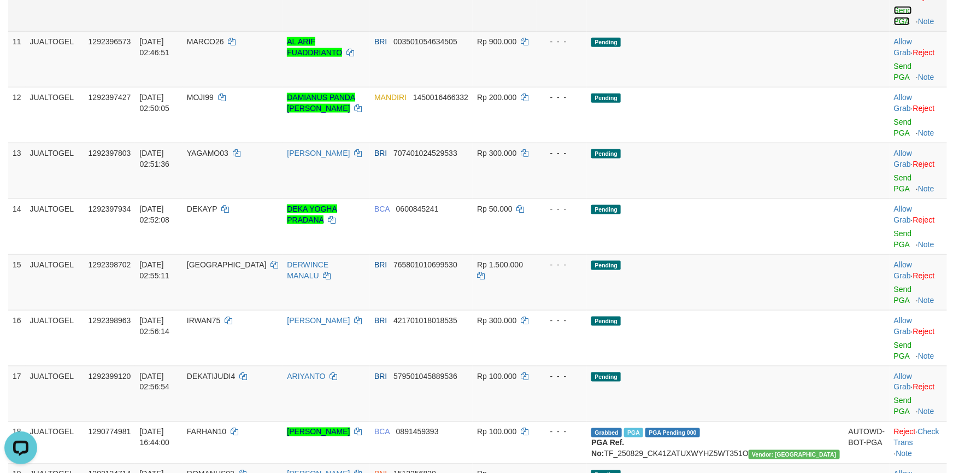
click at [894, 26] on link "Send PGA" at bounding box center [903, 16] width 18 height 20
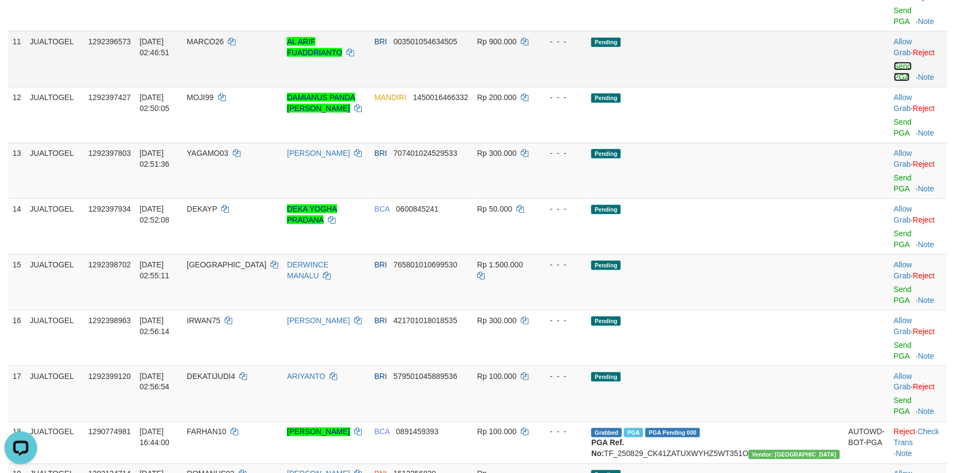
click at [894, 81] on link "Send PGA" at bounding box center [903, 72] width 18 height 20
click at [894, 137] on link "Send PGA" at bounding box center [903, 128] width 18 height 20
click at [894, 178] on link "Send PGA" at bounding box center [903, 183] width 18 height 20
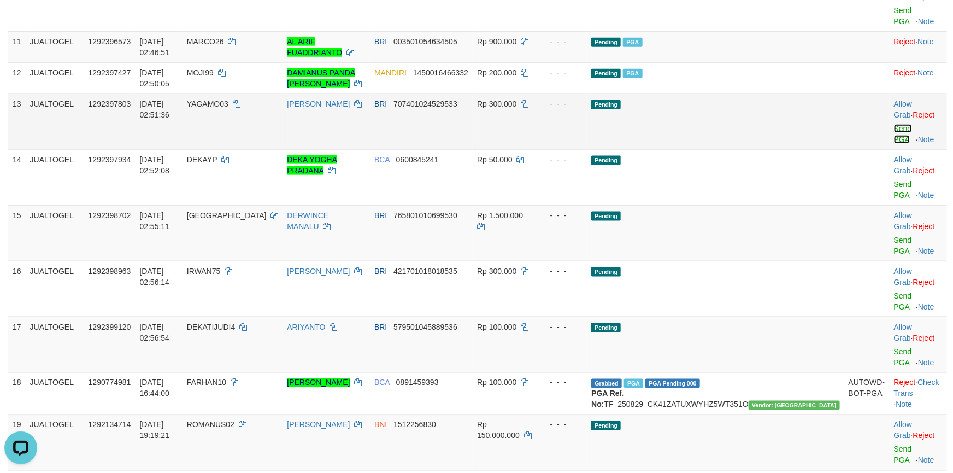
scroll to position [568, 0]
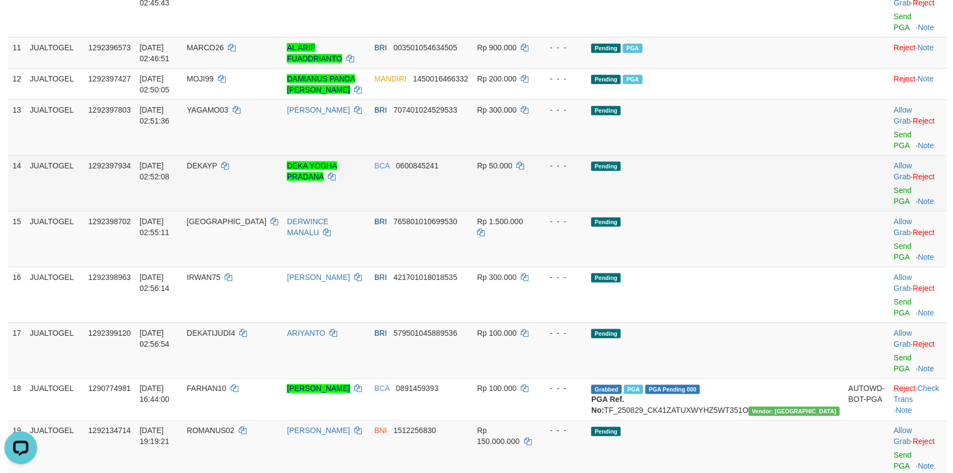
click at [890, 206] on td "Allow Grab · Reject Send PGA · Note" at bounding box center [918, 183] width 57 height 56
click at [894, 206] on link "Send PGA" at bounding box center [903, 196] width 18 height 20
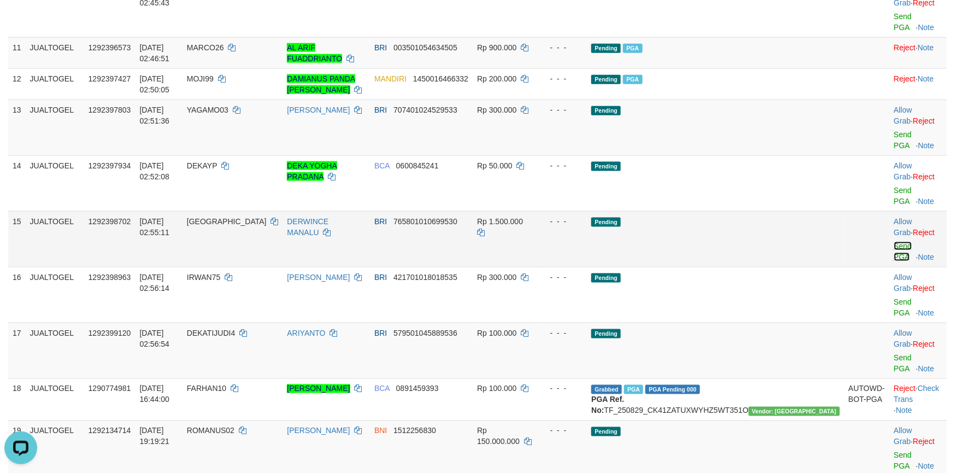
click at [894, 251] on link "Send PGA" at bounding box center [903, 252] width 18 height 20
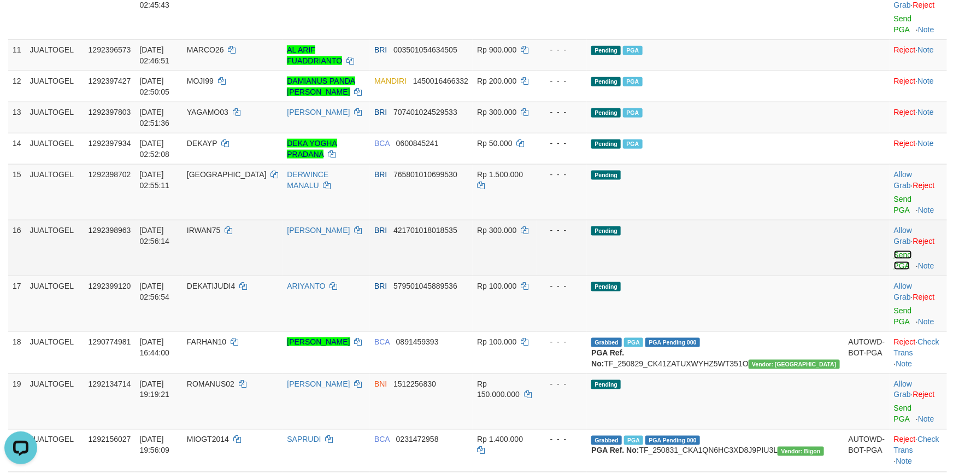
click at [894, 270] on link "Send PGA" at bounding box center [903, 260] width 18 height 20
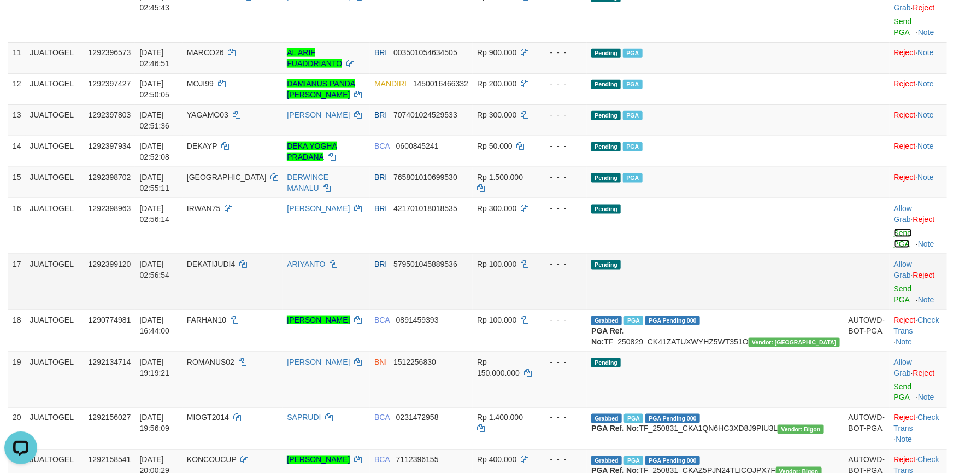
scroll to position [549, 0]
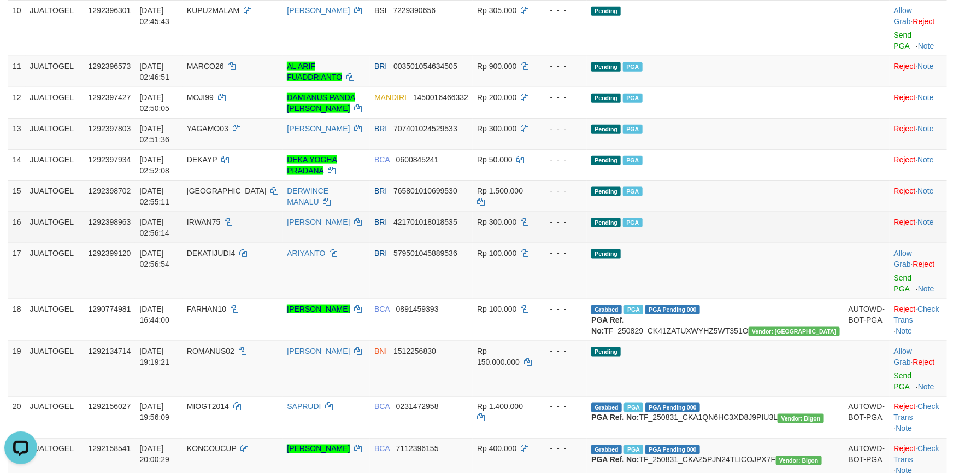
drag, startPoint x: 697, startPoint y: 287, endPoint x: 716, endPoint y: 289, distance: 18.7
click at [716, 243] on td "Pending PGA" at bounding box center [715, 227] width 257 height 31
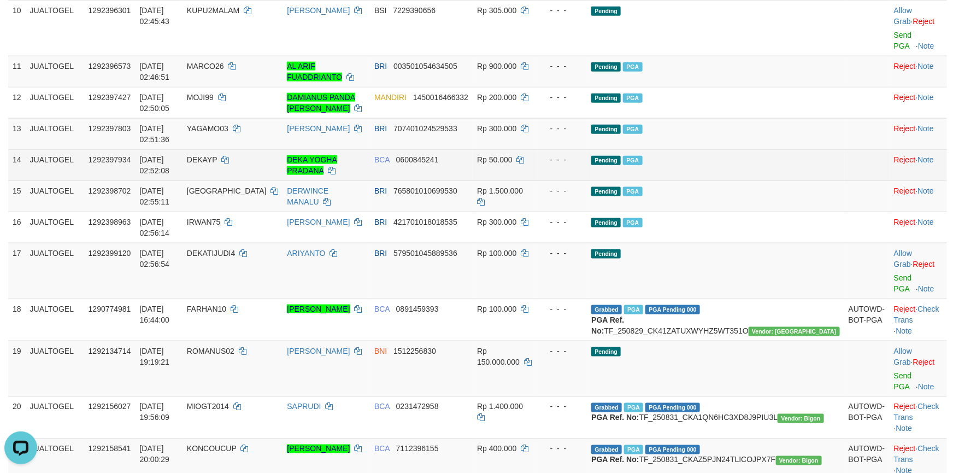
click at [781, 212] on td "Pending PGA" at bounding box center [715, 195] width 257 height 31
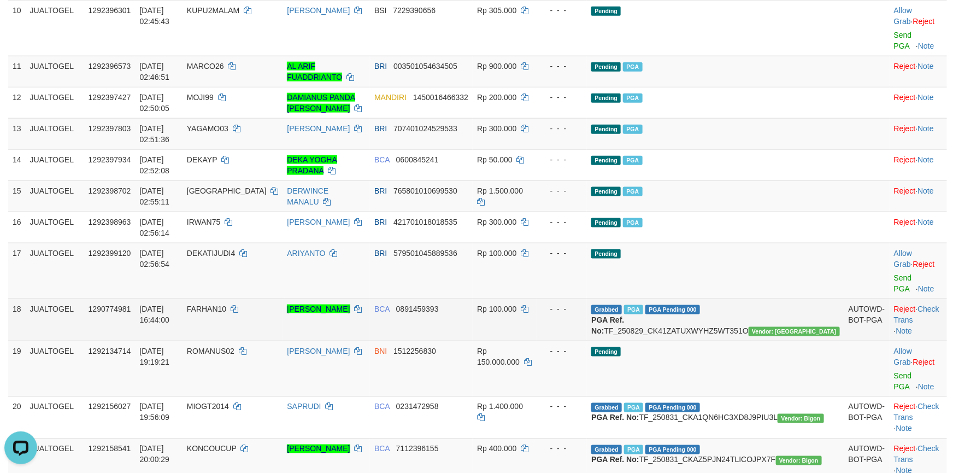
drag, startPoint x: 554, startPoint y: 284, endPoint x: 776, endPoint y: 328, distance: 226.2
click at [707, 315] on tbody "1 JUALTOGEL 1292337367 01/09/2025 00:20:06 FAMOS HERLYNDO ZADRAK KANA MANDIRI 1…" at bounding box center [477, 135] width 939 height 1028
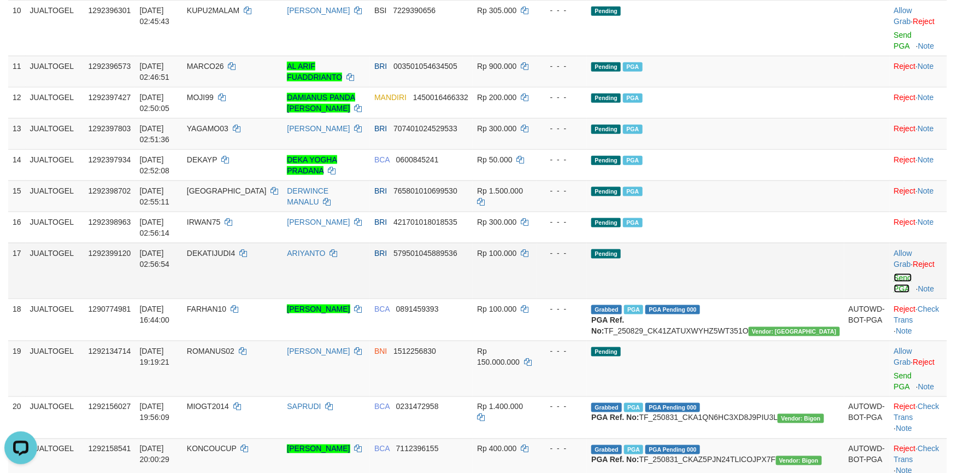
click at [894, 293] on link "Send PGA" at bounding box center [903, 283] width 18 height 20
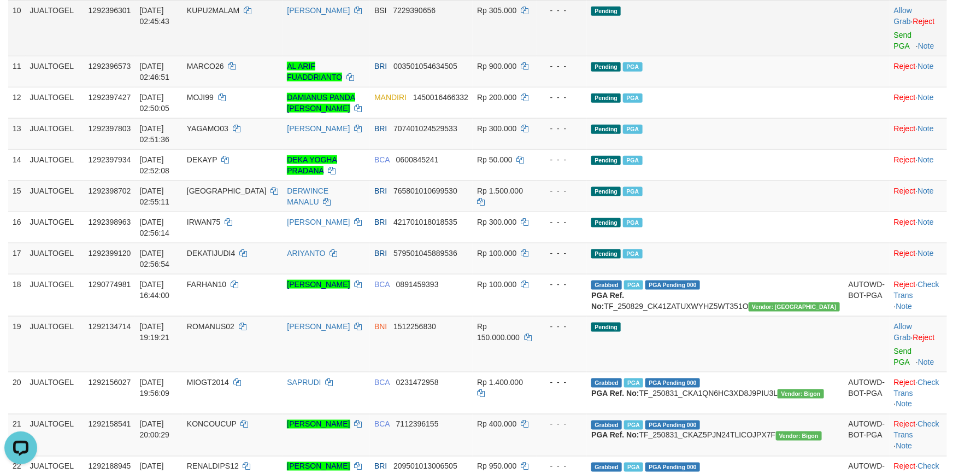
click at [890, 56] on td "Allow Grab · Reject Send PGA · Note" at bounding box center [918, 28] width 57 height 56
click at [894, 50] on link "Send PGA" at bounding box center [903, 41] width 18 height 20
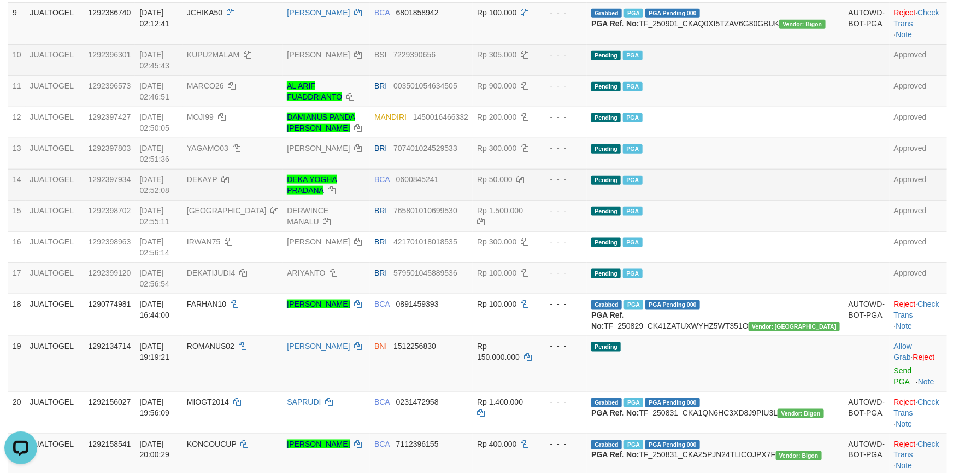
scroll to position [465, 0]
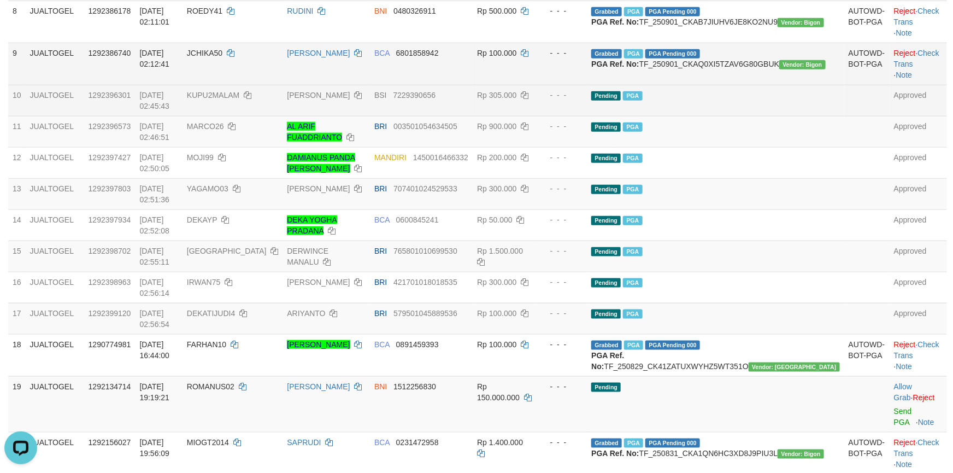
drag, startPoint x: 432, startPoint y: 118, endPoint x: 425, endPoint y: 125, distance: 9.7
click at [431, 85] on td "BCA 6801858942" at bounding box center [421, 64] width 103 height 42
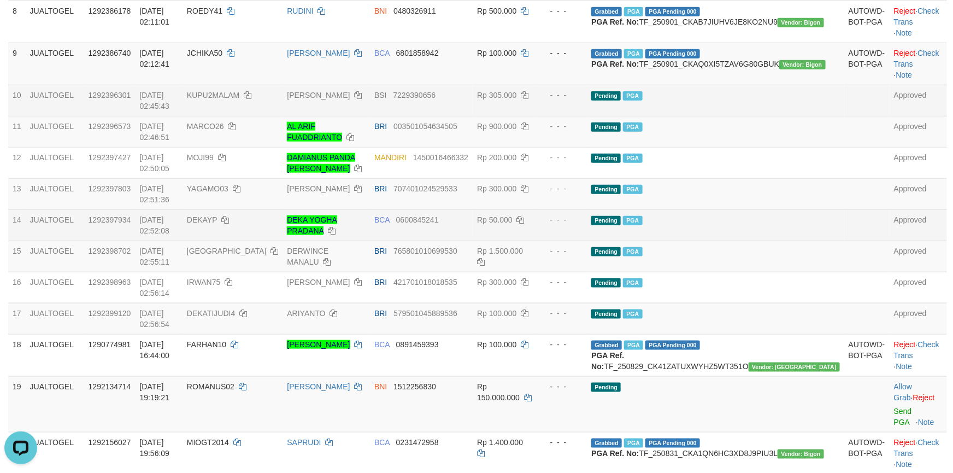
drag, startPoint x: 363, startPoint y: 311, endPoint x: 368, endPoint y: 305, distance: 7.4
click at [366, 241] on td "DEKA YOGHA PRADANA" at bounding box center [326, 224] width 87 height 31
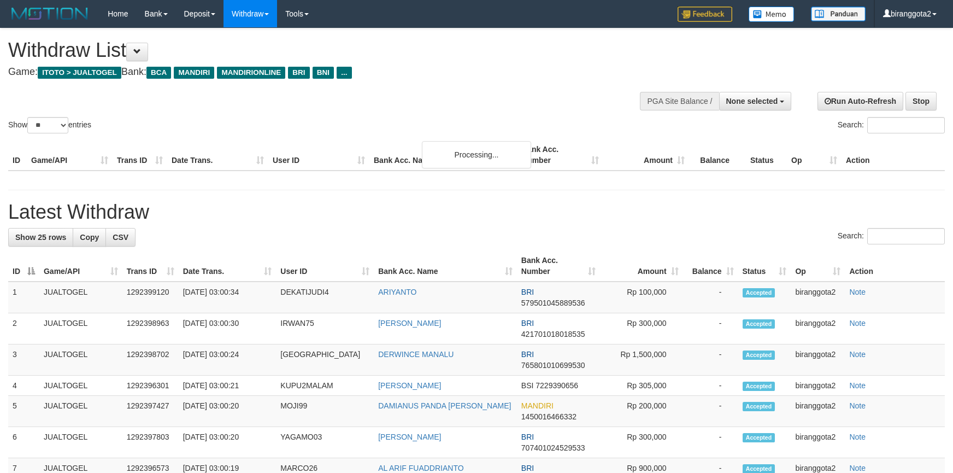
select select
select select "**"
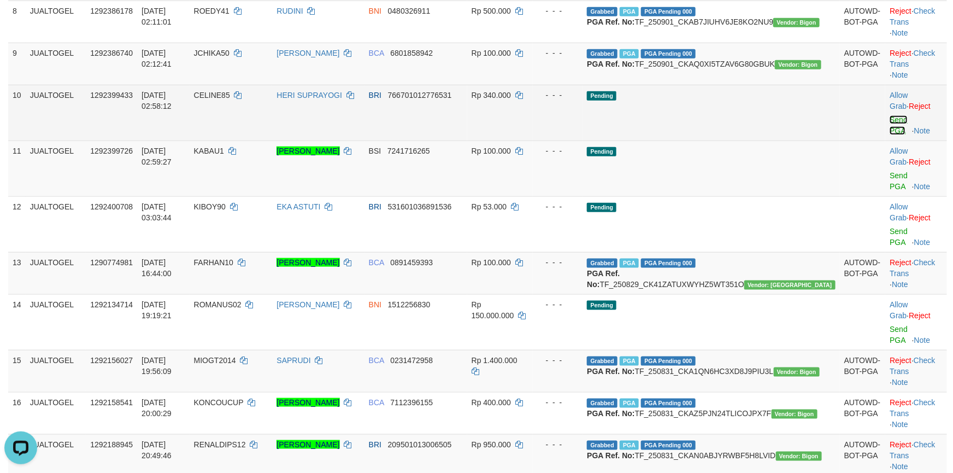
click at [893, 135] on link "Send PGA" at bounding box center [899, 125] width 18 height 20
click at [890, 191] on link "Send PGA" at bounding box center [899, 181] width 18 height 20
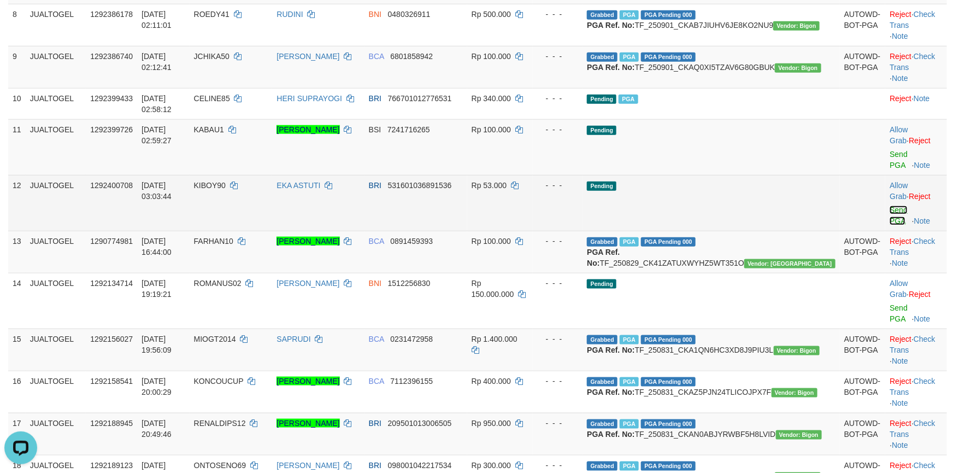
click at [890, 225] on link "Send PGA" at bounding box center [899, 216] width 18 height 20
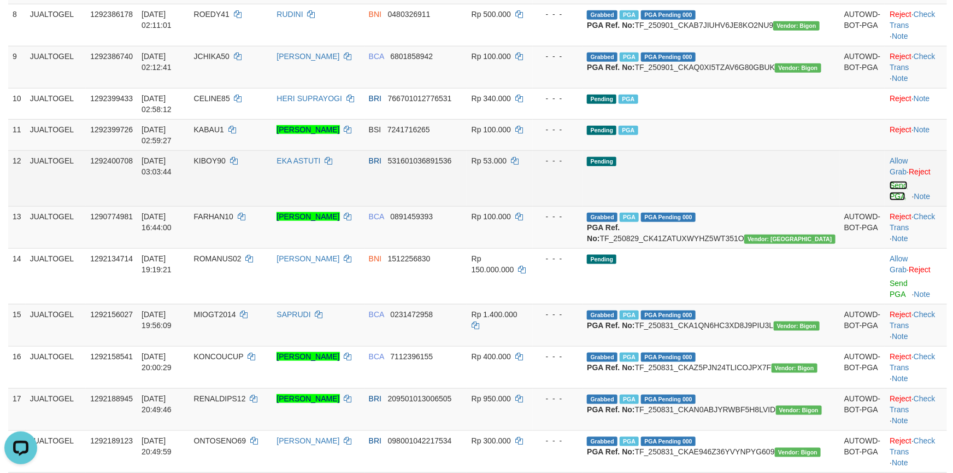
scroll to position [459, 0]
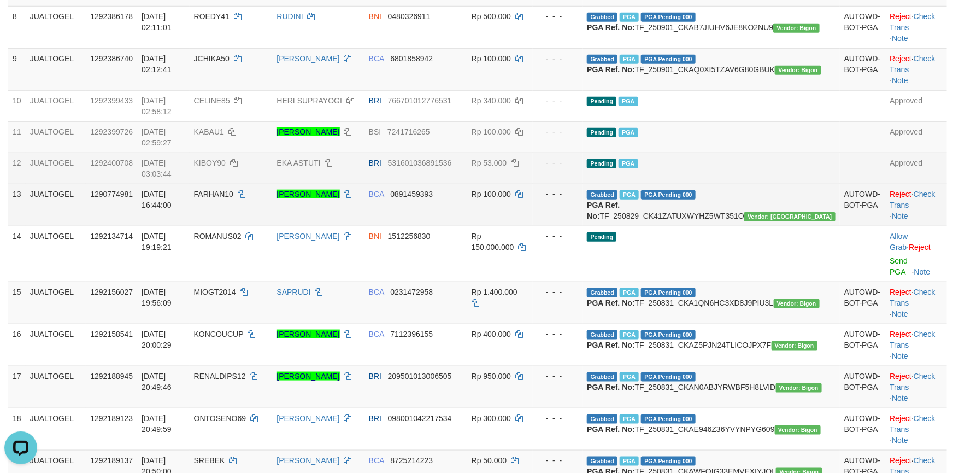
click at [384, 198] on span "BCA" at bounding box center [376, 194] width 15 height 9
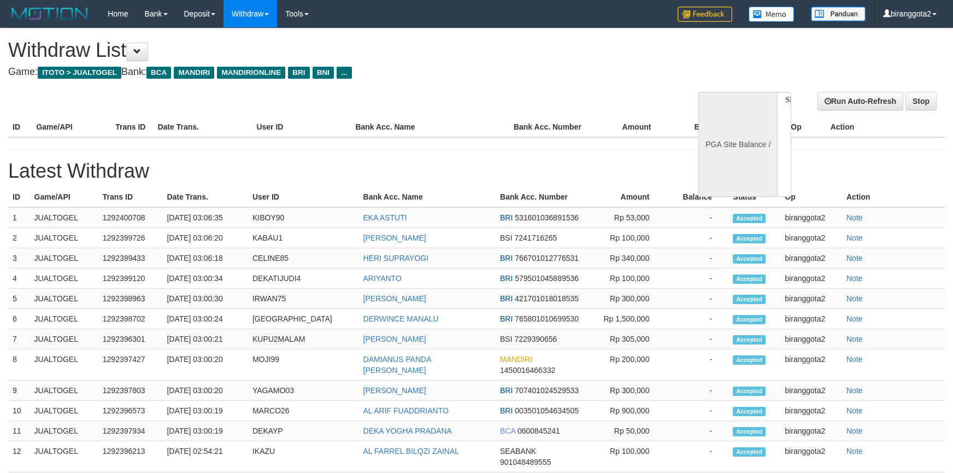
select select
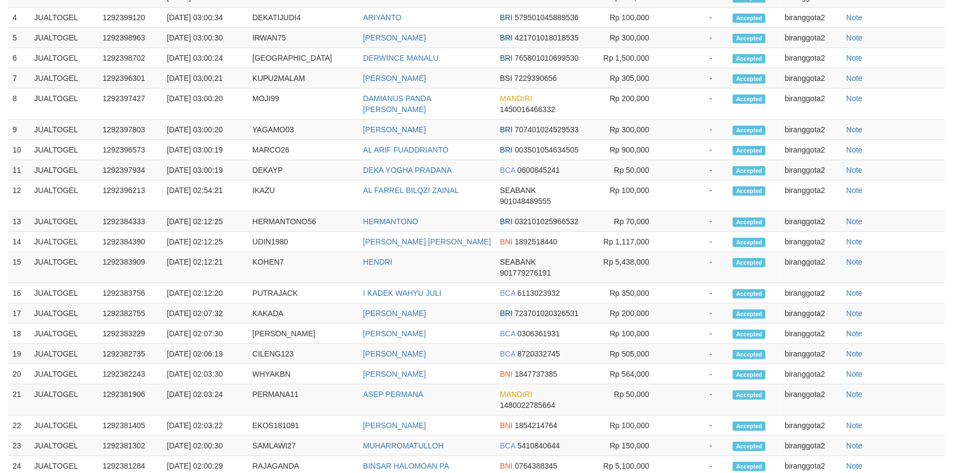
select select "**"
select select
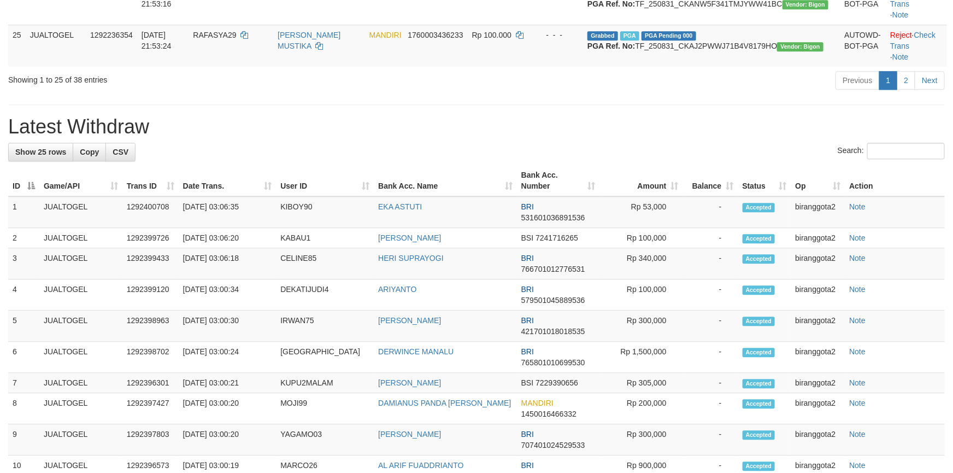
click at [681, 162] on div "Search:" at bounding box center [476, 152] width 937 height 19
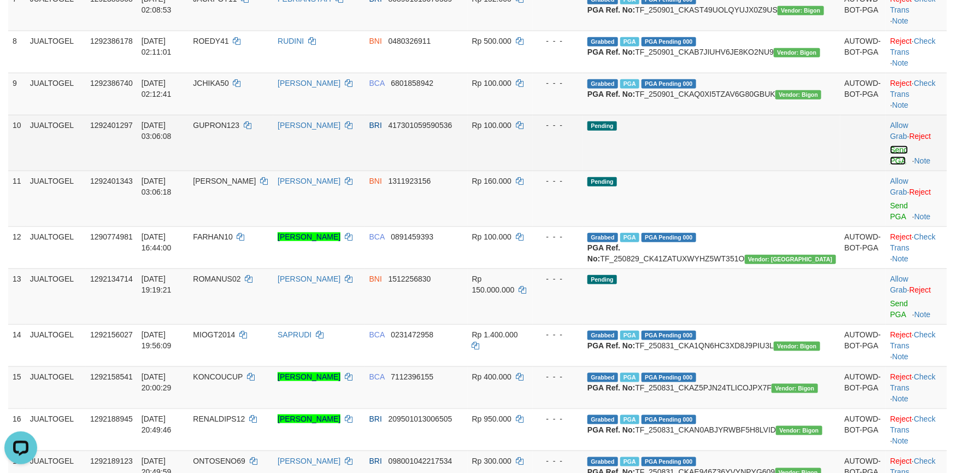
click at [891, 165] on link "Send PGA" at bounding box center [900, 155] width 18 height 20
click at [891, 221] on link "Send PGA" at bounding box center [900, 211] width 18 height 20
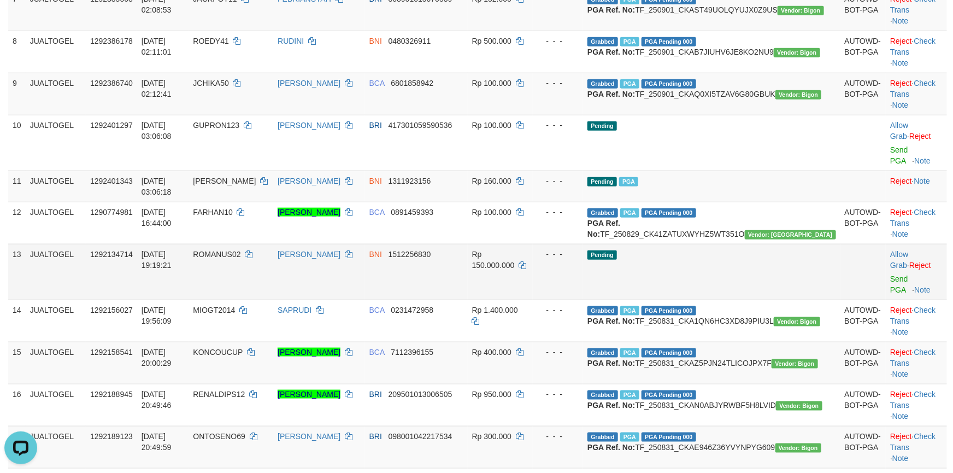
scroll to position [432, 0]
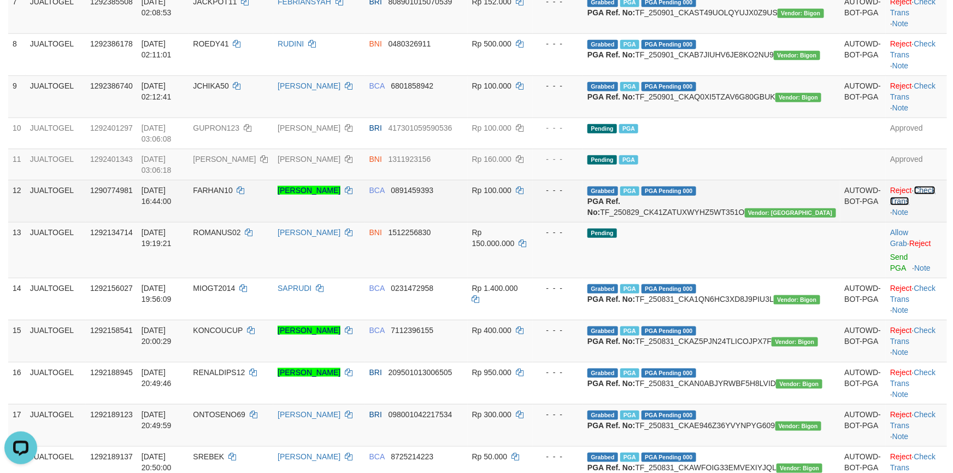
click at [930, 206] on link "Check Trans" at bounding box center [913, 196] width 45 height 20
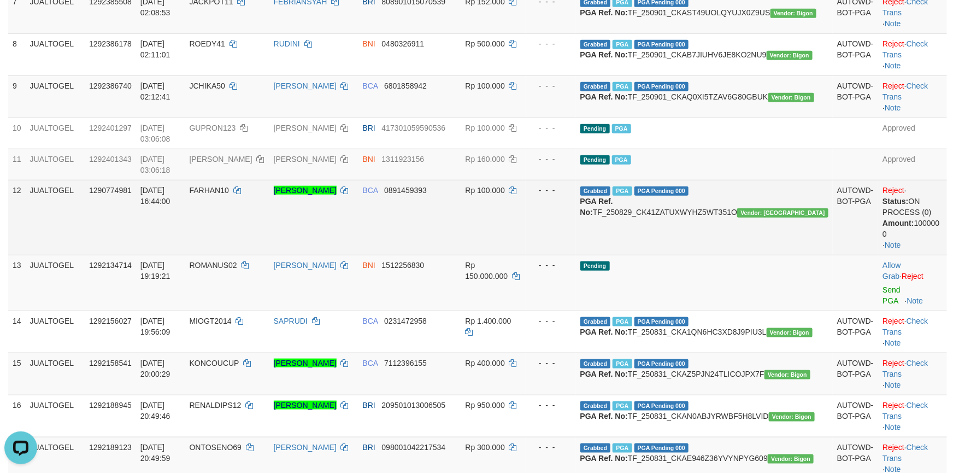
click at [461, 255] on td "BCA 0891459393" at bounding box center [410, 217] width 103 height 75
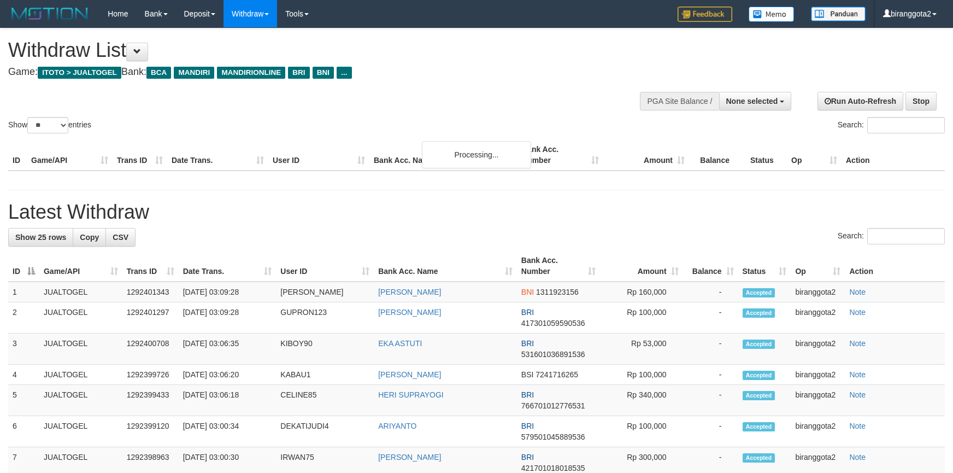
select select
select select "**"
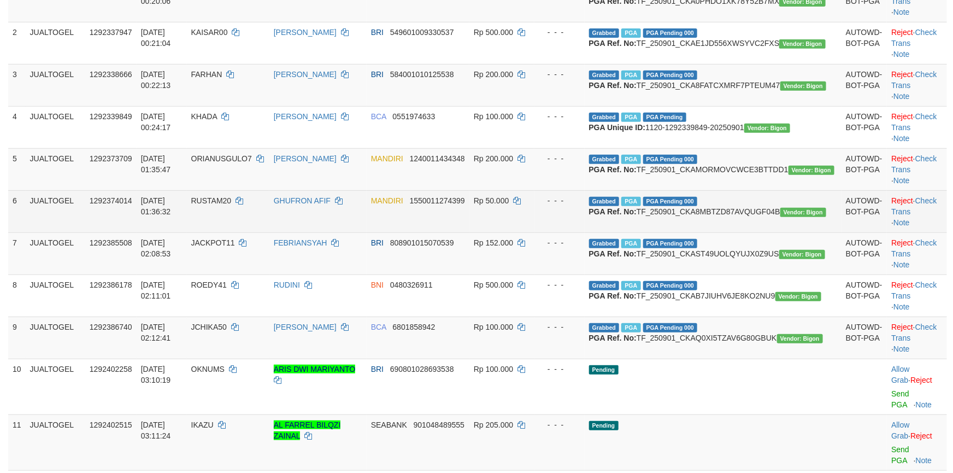
scroll to position [555, 0]
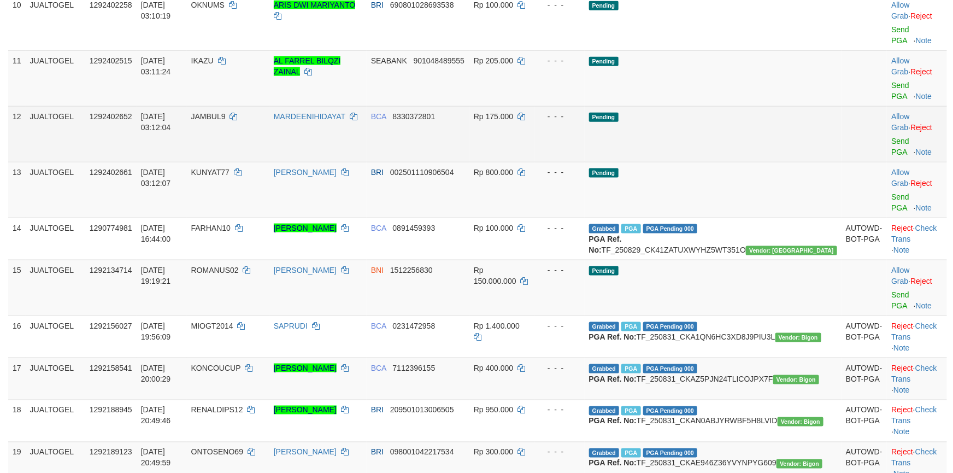
click at [739, 162] on td "Pending" at bounding box center [713, 134] width 257 height 56
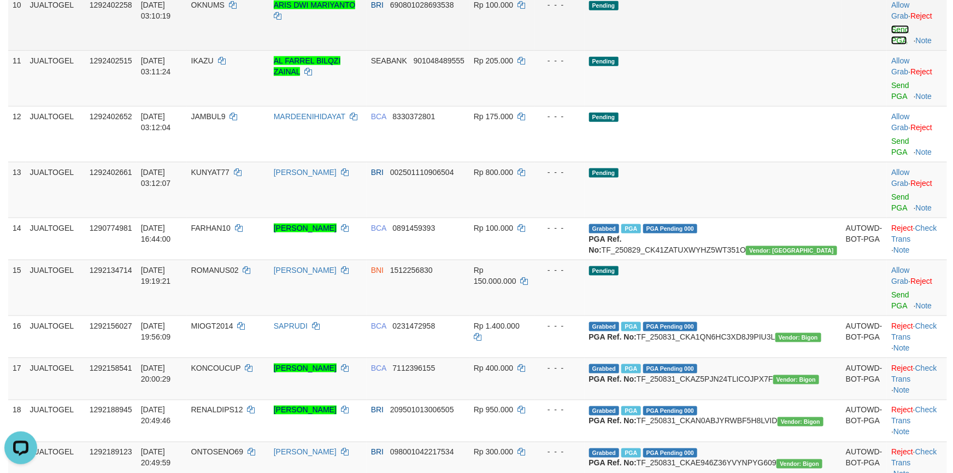
click at [892, 45] on link "Send PGA" at bounding box center [901, 35] width 18 height 20
click at [892, 101] on link "Send PGA" at bounding box center [901, 91] width 18 height 20
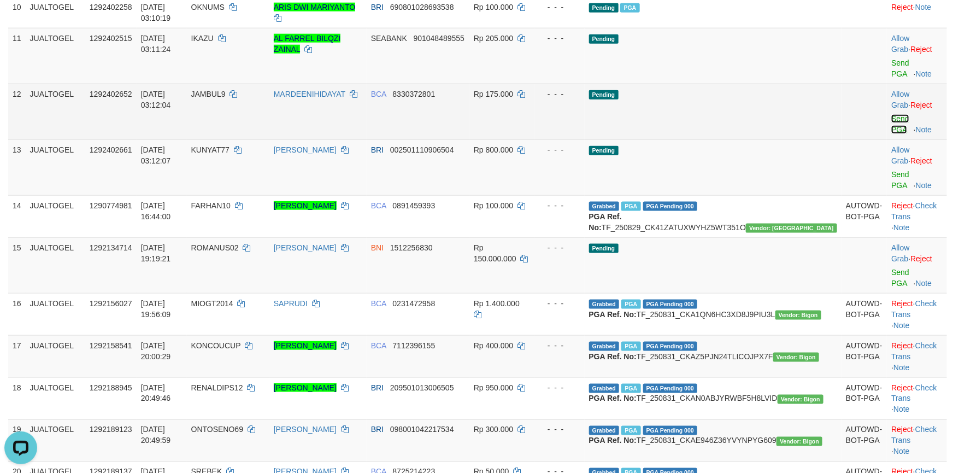
click at [892, 134] on link "Send PGA" at bounding box center [901, 124] width 18 height 20
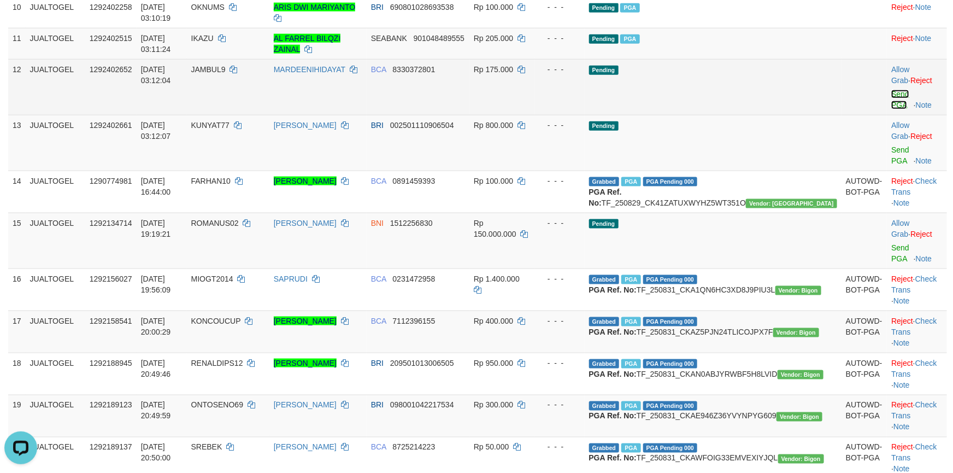
scroll to position [538, 0]
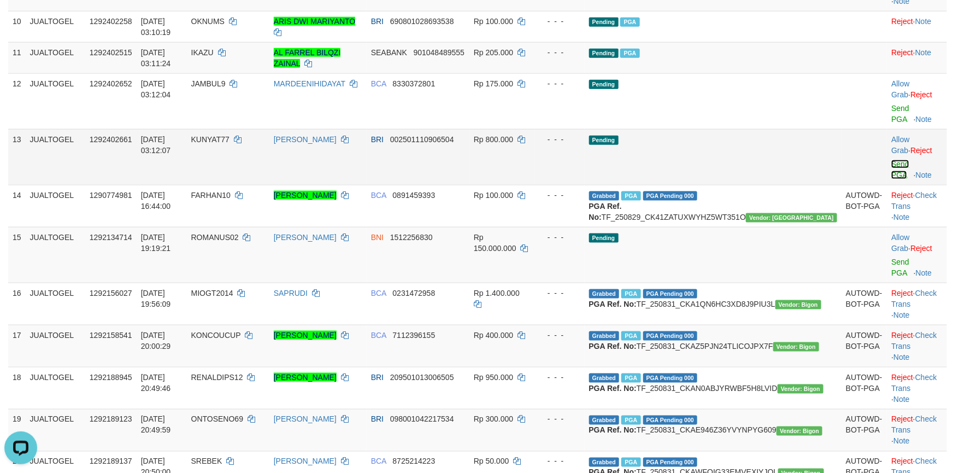
click at [893, 179] on link "Send PGA" at bounding box center [901, 170] width 18 height 20
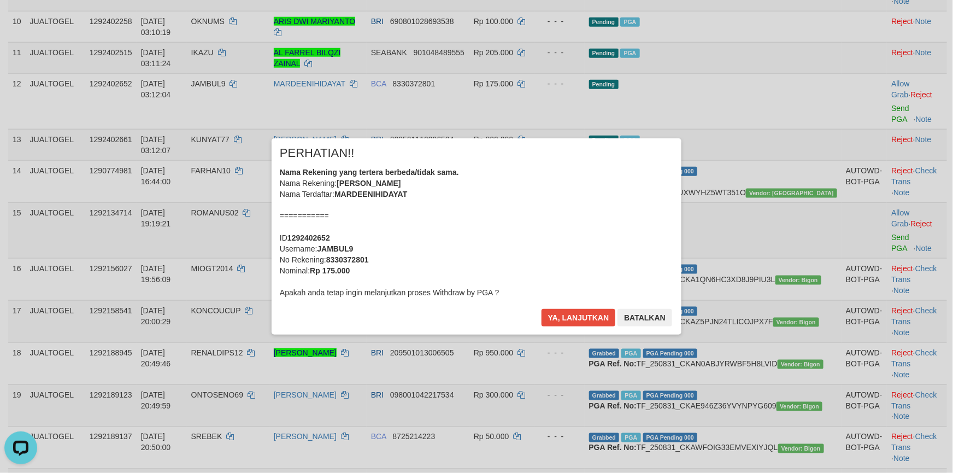
click at [576, 235] on div "Nama Rekening yang tertera berbeda/tidak sama. Nama Rekening: MARDEENI HIDAYAT …" at bounding box center [477, 232] width 394 height 131
click at [542, 309] on button "Ya, lanjutkan" at bounding box center [579, 317] width 74 height 17
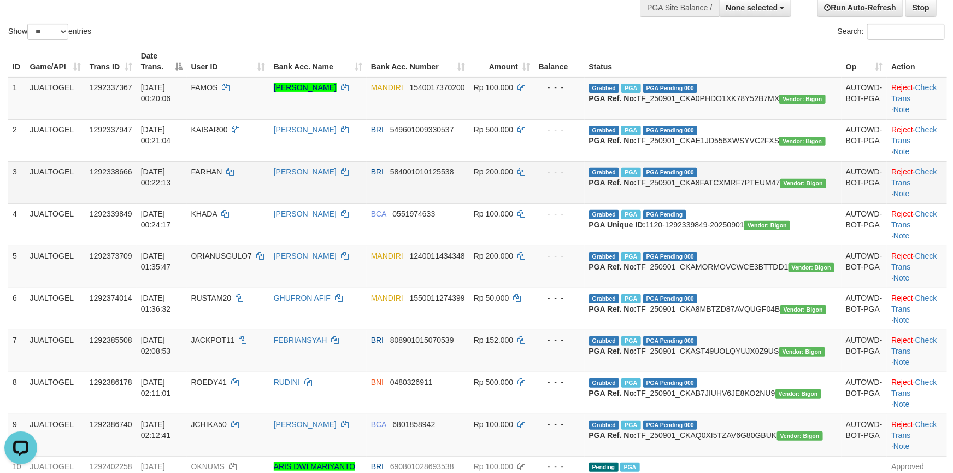
scroll to position [0, 0]
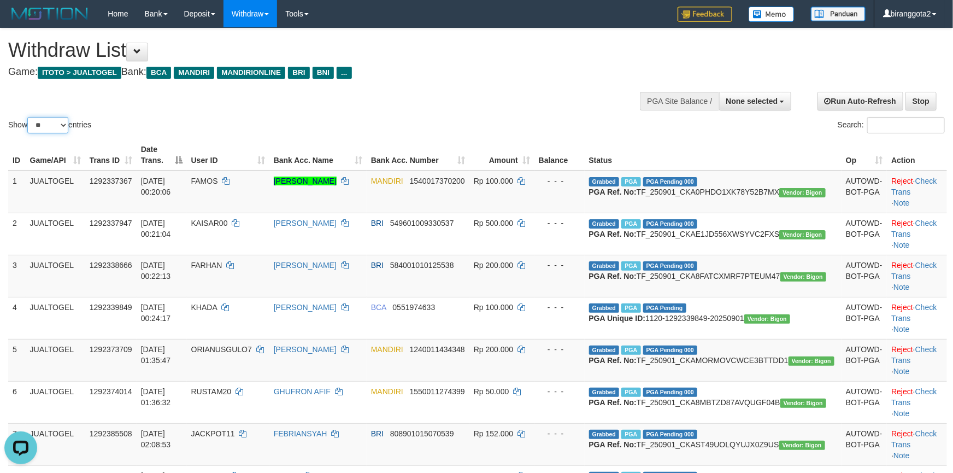
click at [61, 117] on select "** ** ** ***" at bounding box center [47, 125] width 41 height 16
select select "***"
click at [29, 117] on select "** ** ** ***" at bounding box center [47, 125] width 41 height 16
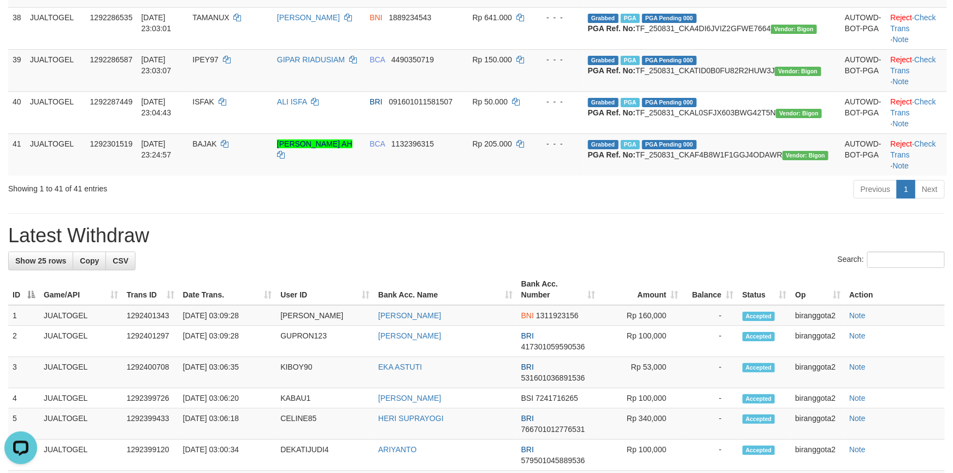
scroll to position [1804, 0]
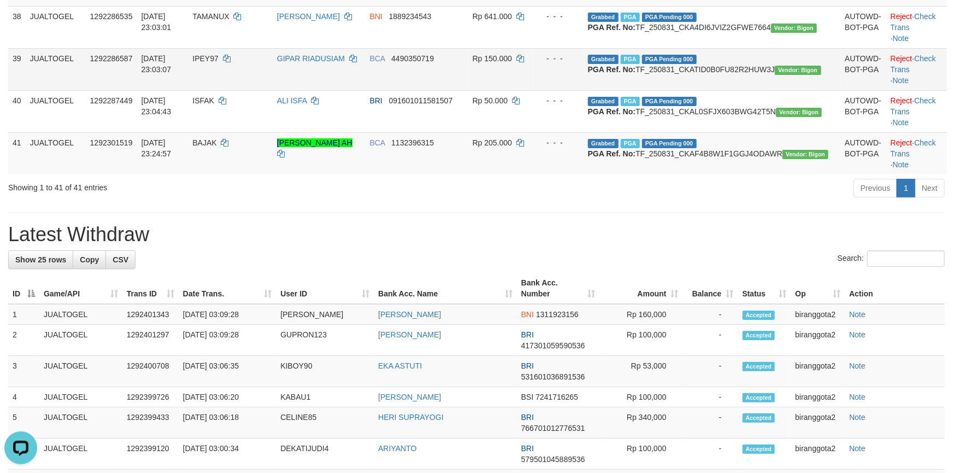
click at [469, 90] on td "BCA 4490350719" at bounding box center [417, 69] width 103 height 42
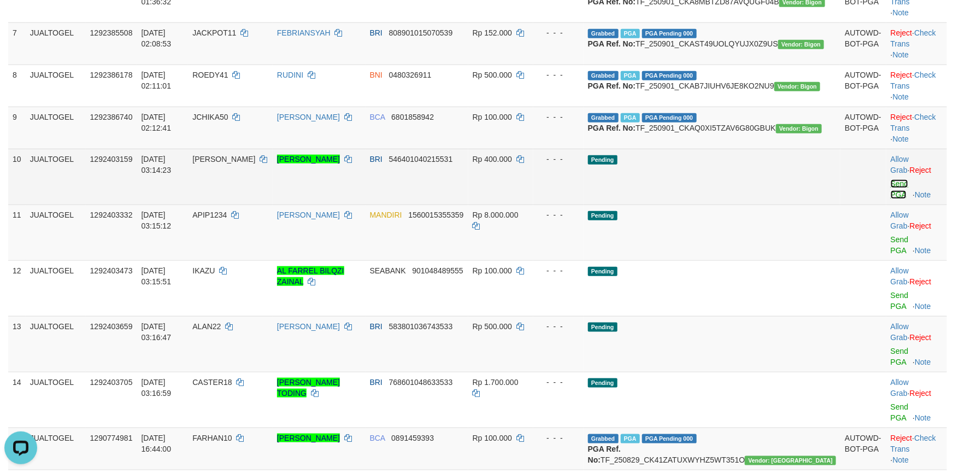
click at [893, 199] on link "Send PGA" at bounding box center [900, 189] width 18 height 20
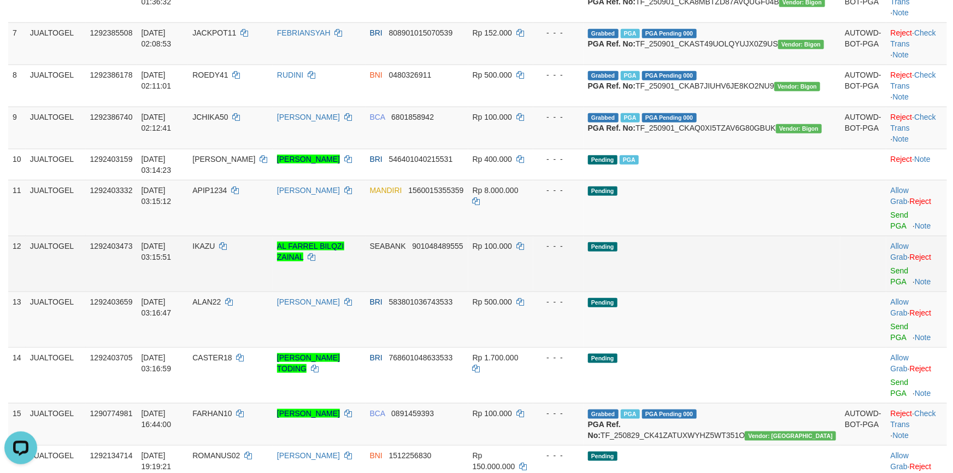
click at [780, 291] on td "Pending" at bounding box center [712, 264] width 257 height 56
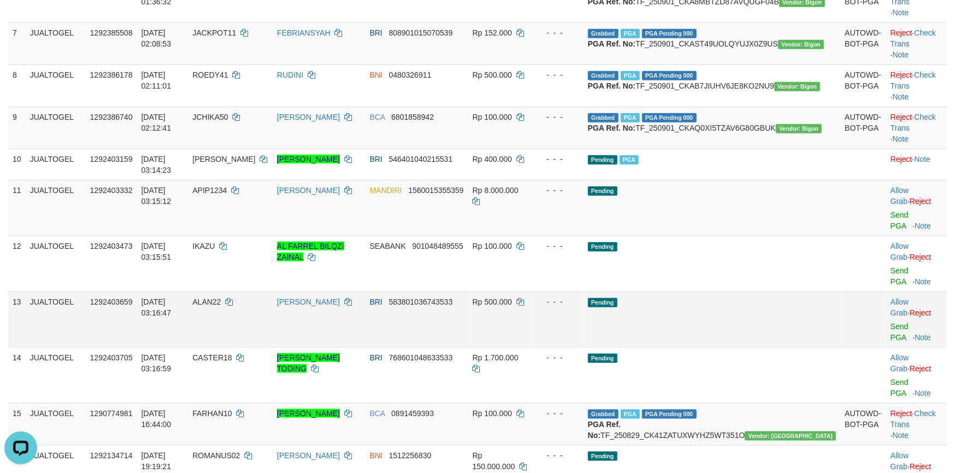
click at [764, 329] on td "Pending" at bounding box center [712, 319] width 257 height 56
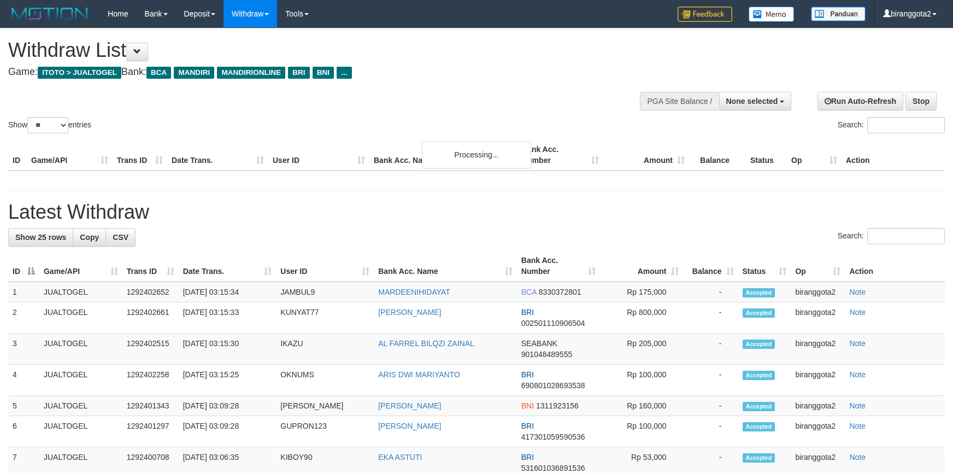
select select
select select "**"
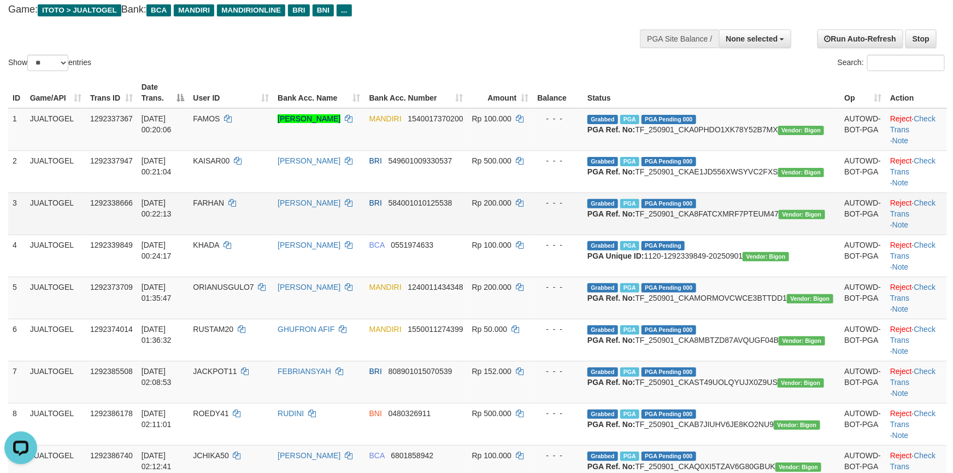
drag, startPoint x: 581, startPoint y: 242, endPoint x: 588, endPoint y: 246, distance: 8.3
click at [534, 235] on td "Rp 200.000" at bounding box center [501, 213] width 66 height 42
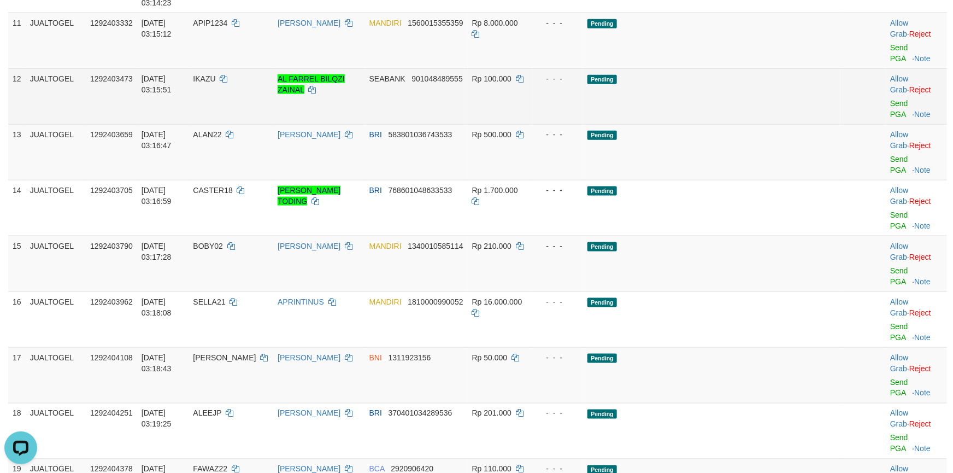
click at [886, 124] on td "Allow Grab · Reject Send PGA · Note" at bounding box center [916, 96] width 61 height 56
click at [891, 119] on link "Send PGA" at bounding box center [900, 109] width 18 height 20
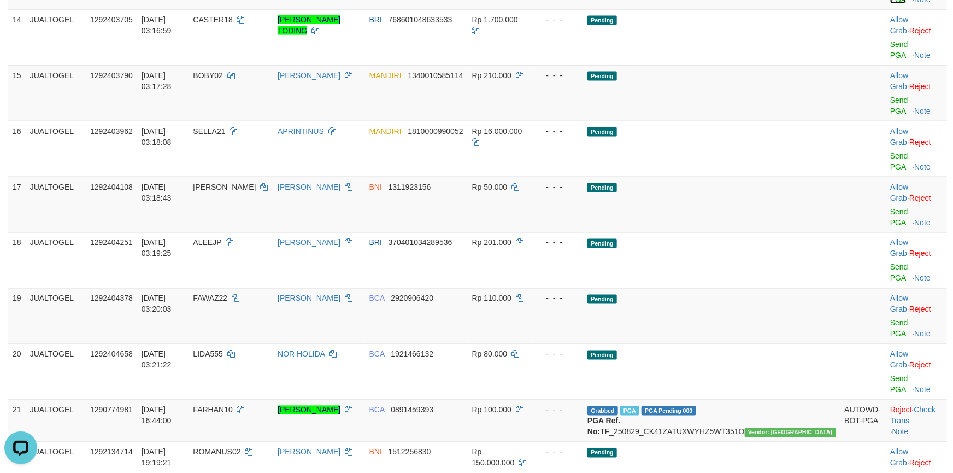
scroll to position [569, 0]
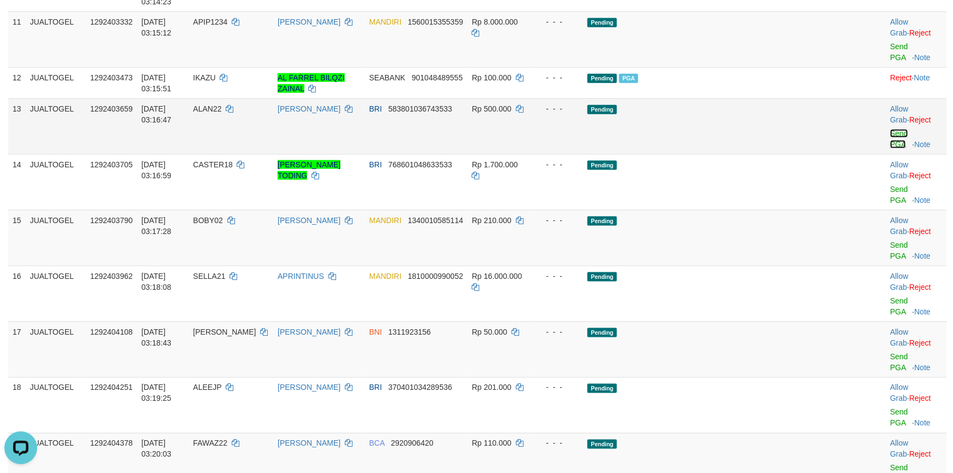
click at [891, 149] on link "Send PGA" at bounding box center [900, 139] width 18 height 20
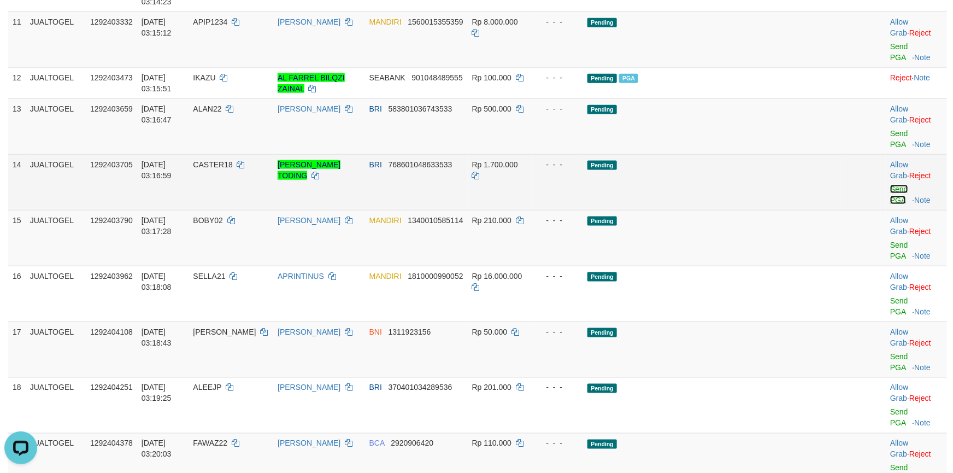
click at [891, 204] on link "Send PGA" at bounding box center [900, 195] width 18 height 20
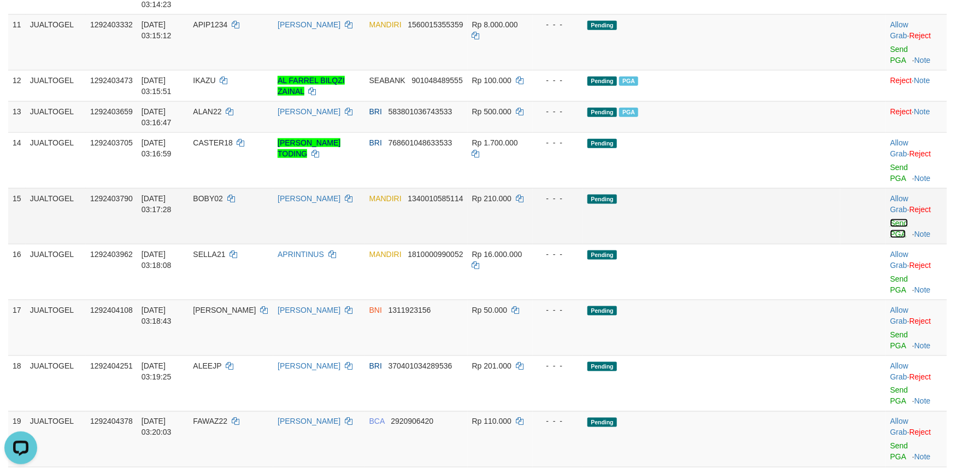
click at [891, 238] on link "Send PGA" at bounding box center [900, 229] width 18 height 20
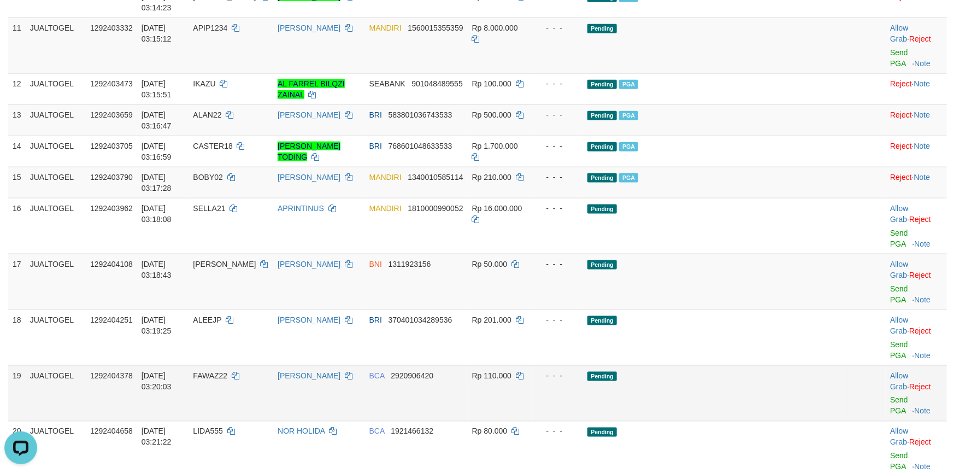
click at [758, 365] on td "Pending" at bounding box center [711, 393] width 257 height 56
click at [891, 304] on link "Send PGA" at bounding box center [900, 294] width 18 height 20
click at [891, 343] on link "Send PGA" at bounding box center [900, 350] width 18 height 20
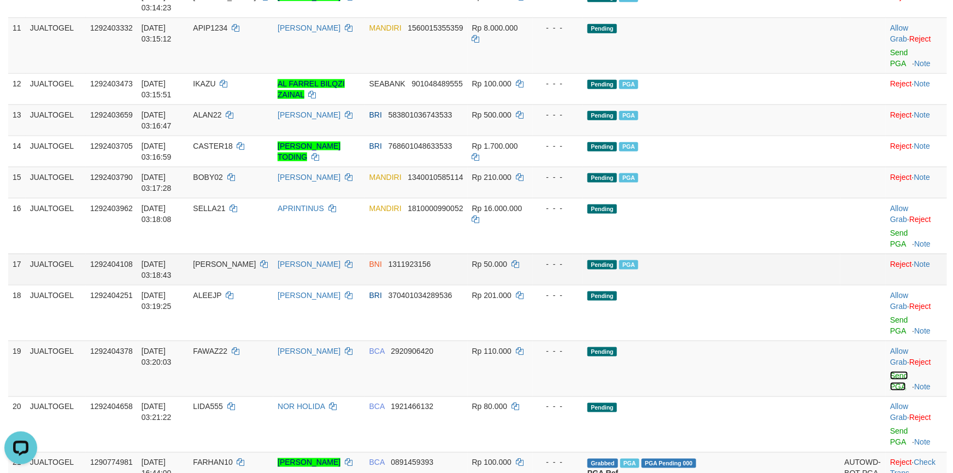
click at [891, 378] on link "Send PGA" at bounding box center [900, 381] width 18 height 20
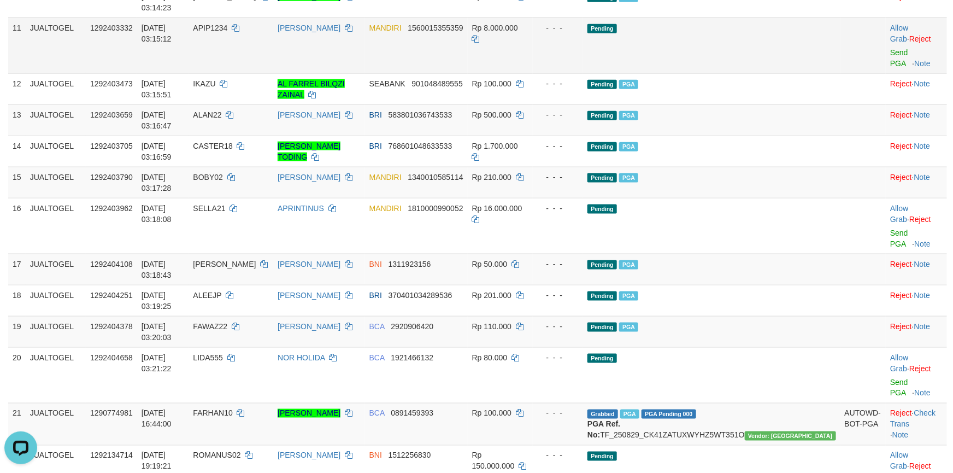
click at [227, 32] on span "APIP1234" at bounding box center [210, 28] width 34 height 9
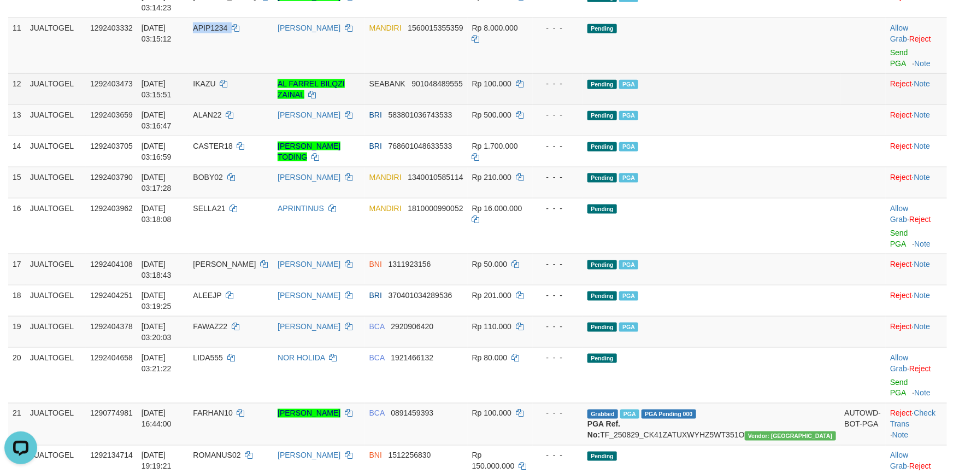
drag, startPoint x: 248, startPoint y: 105, endPoint x: 290, endPoint y: 132, distance: 50.4
click at [227, 32] on span "APIP1234" at bounding box center [210, 28] width 34 height 9
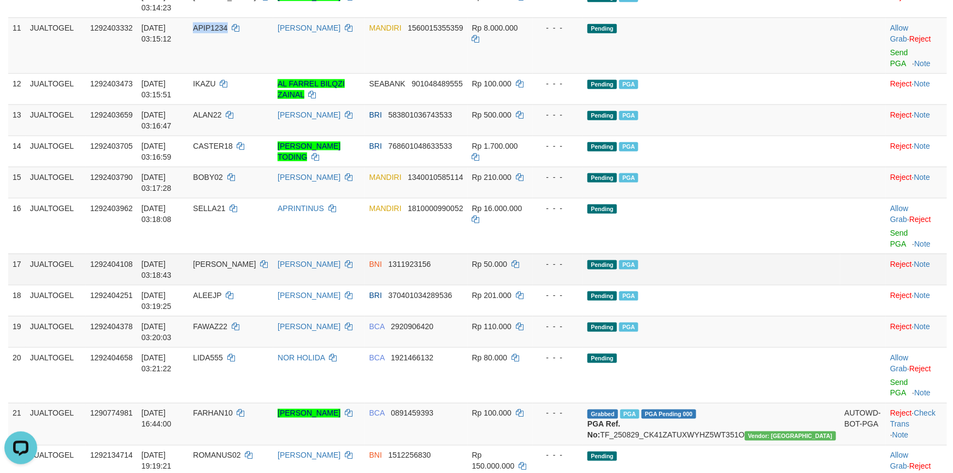
copy span "APIP1234"
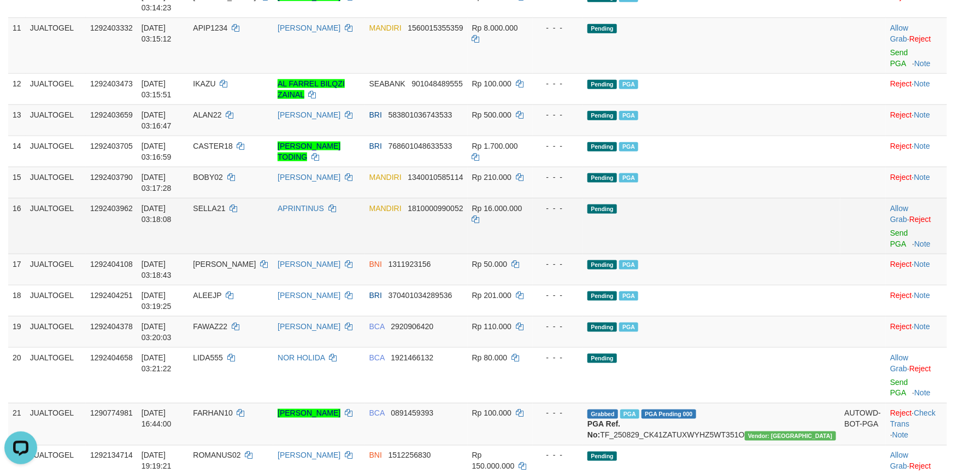
click at [756, 254] on td "Pending" at bounding box center [711, 226] width 257 height 56
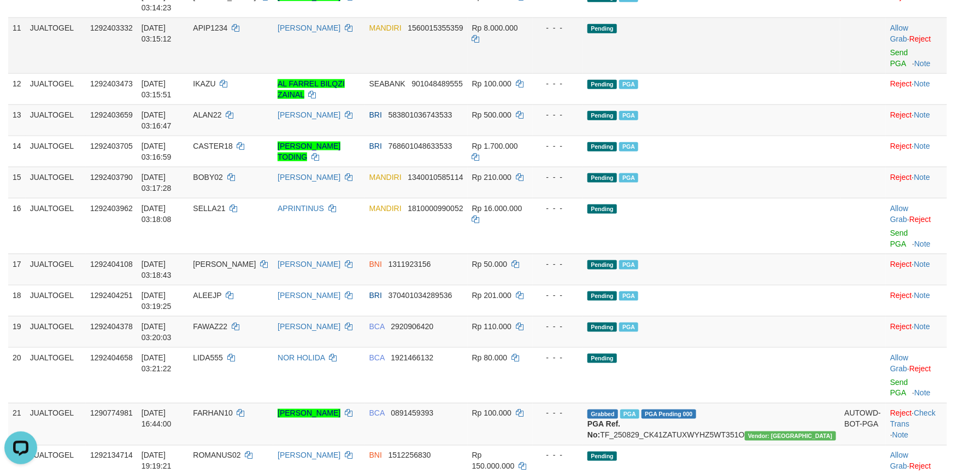
click at [227, 32] on span "APIP1234" at bounding box center [210, 28] width 34 height 9
copy td "APIP1234"
click at [518, 32] on span "Rp 8.000.000" at bounding box center [495, 28] width 46 height 9
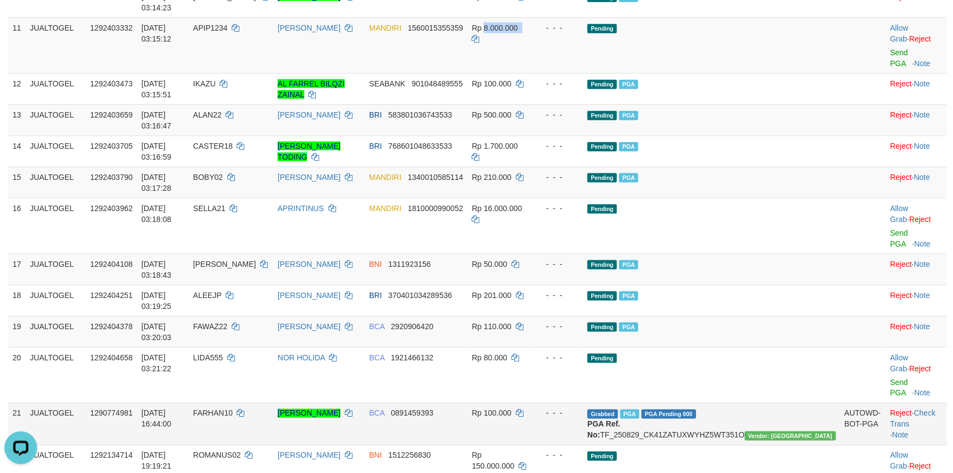
copy td "8.000.000"
click at [227, 32] on span "APIP1234" at bounding box center [210, 28] width 34 height 9
copy td "APIP1234"
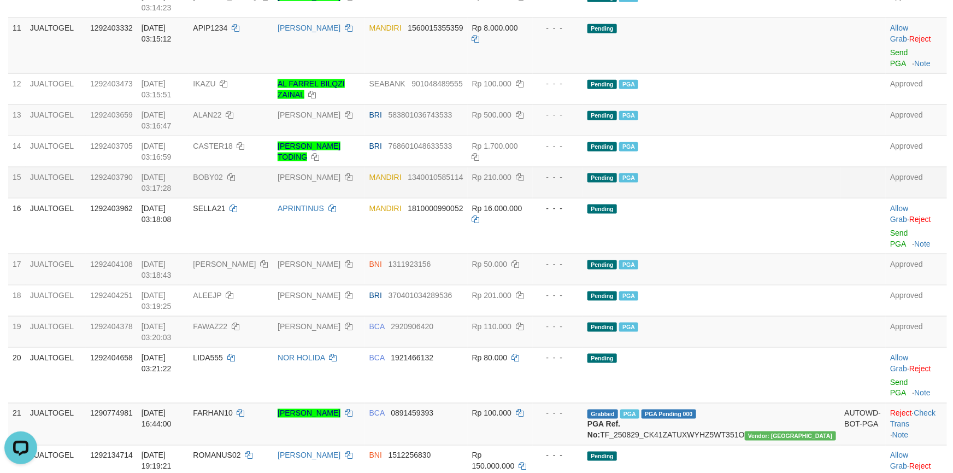
click at [264, 198] on td "BOBY02" at bounding box center [231, 182] width 85 height 31
click at [766, 285] on td "Pending PGA" at bounding box center [711, 269] width 257 height 31
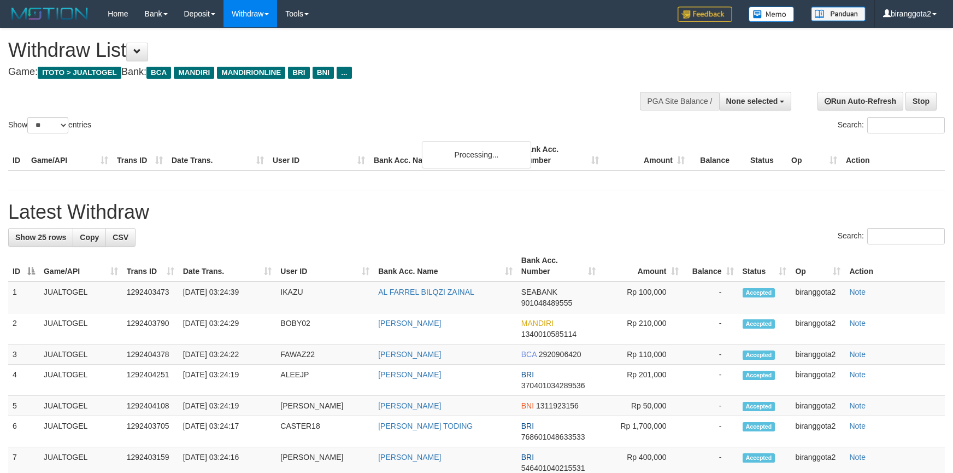
select select
select select "**"
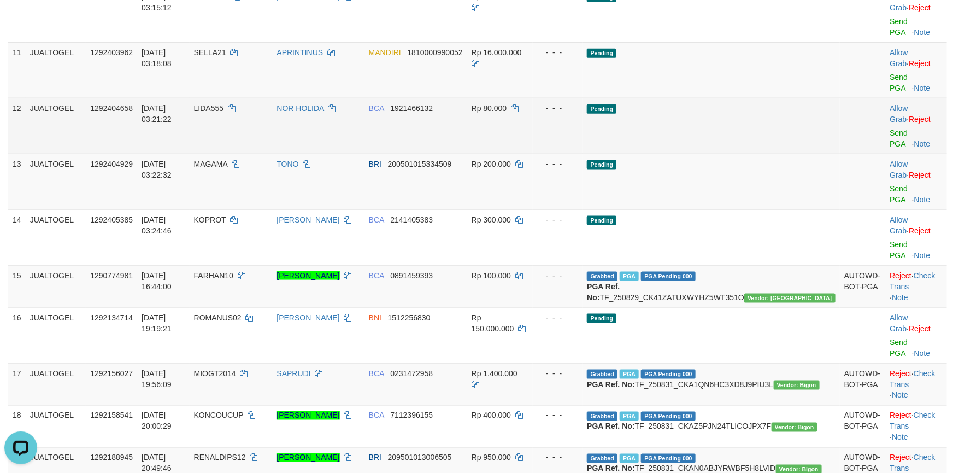
click at [364, 146] on td "NOR HOLIDA" at bounding box center [318, 126] width 92 height 56
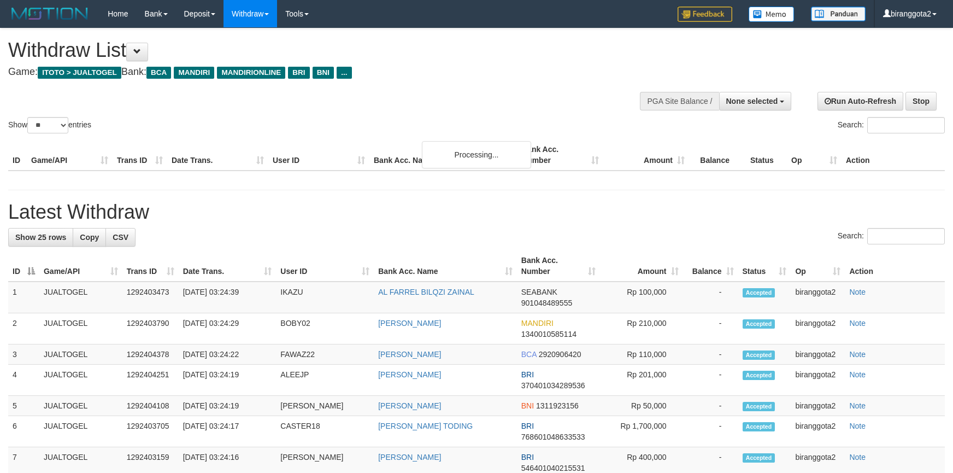
select select
select select "**"
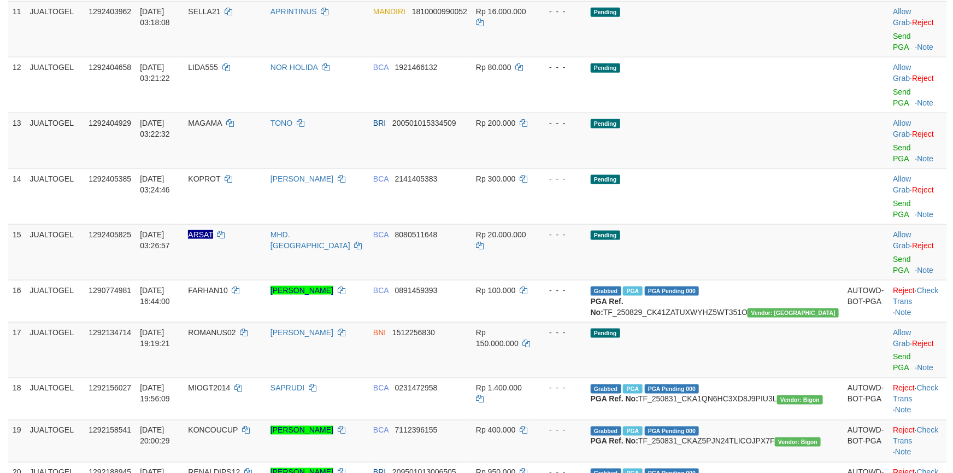
scroll to position [563, 0]
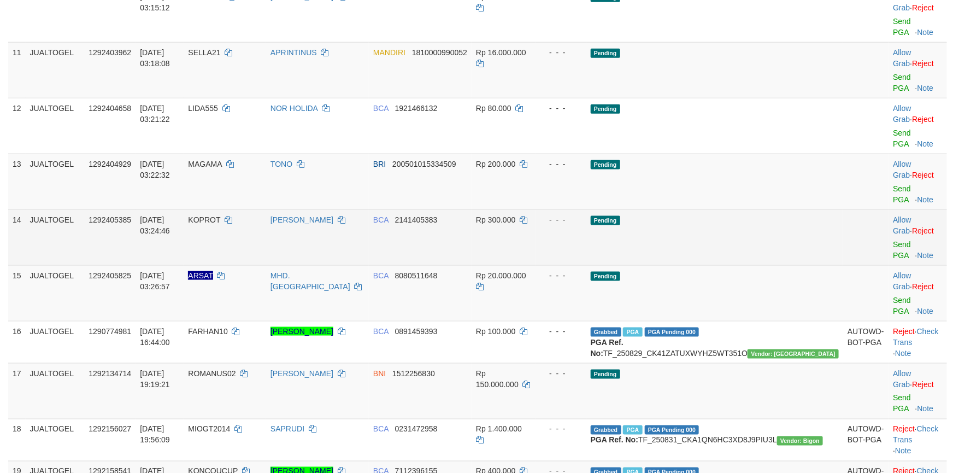
click at [748, 225] on td "Pending" at bounding box center [715, 237] width 257 height 56
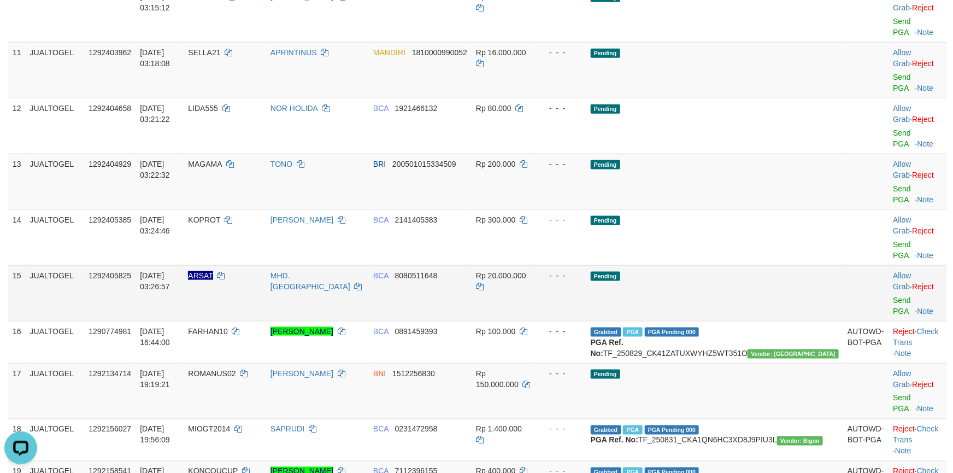
scroll to position [0, 0]
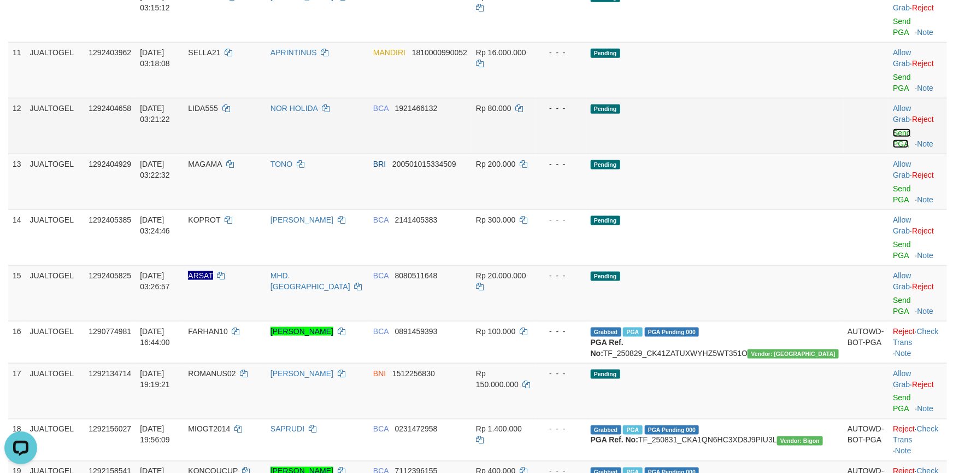
click at [893, 148] on link "Send PGA" at bounding box center [902, 138] width 18 height 20
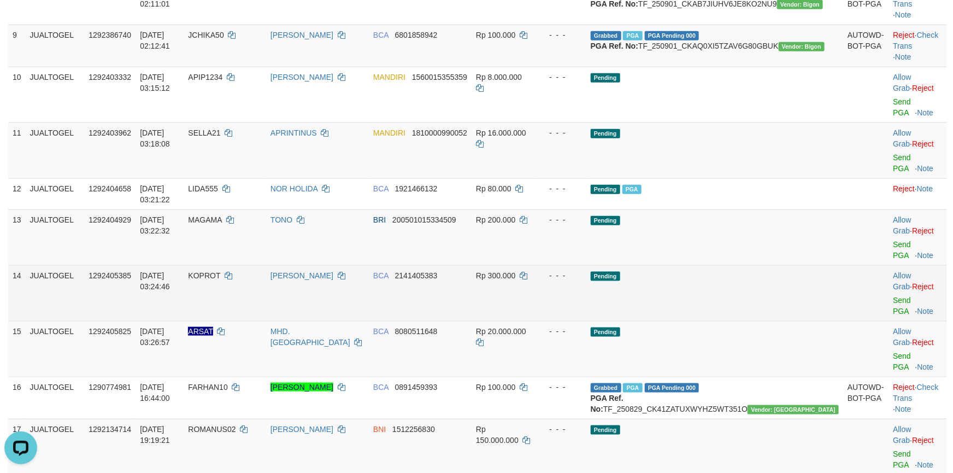
scroll to position [482, 0]
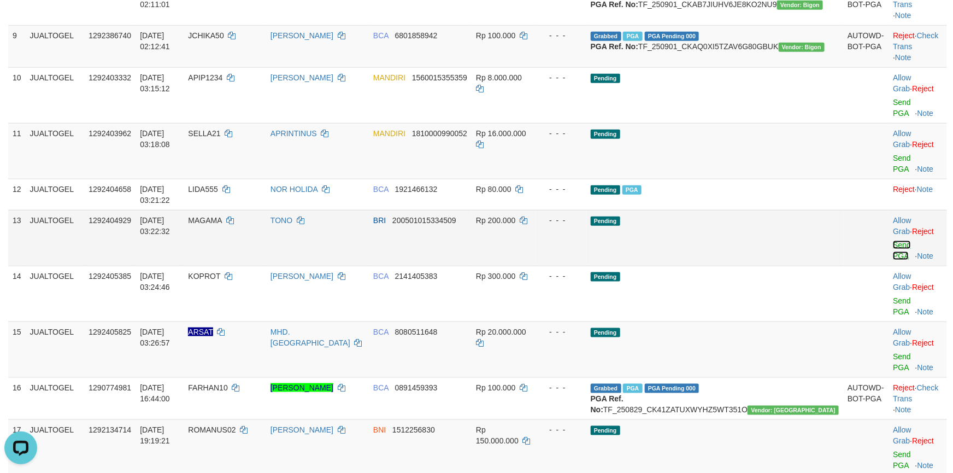
click at [893, 260] on link "Send PGA" at bounding box center [902, 251] width 18 height 20
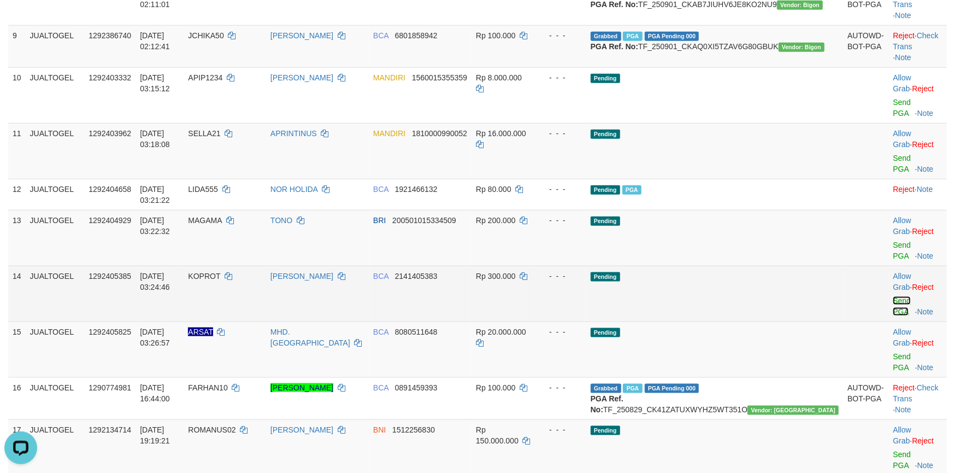
click at [893, 301] on link "Send PGA" at bounding box center [902, 306] width 18 height 20
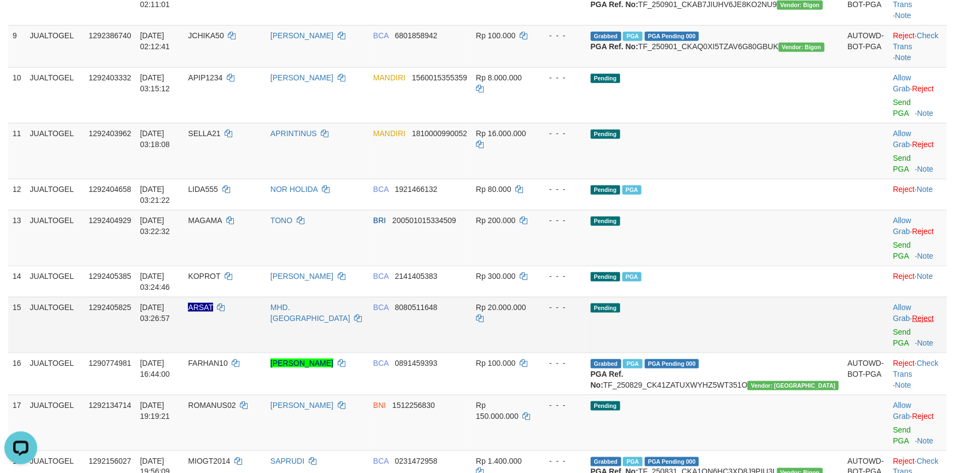
scroll to position [479, 0]
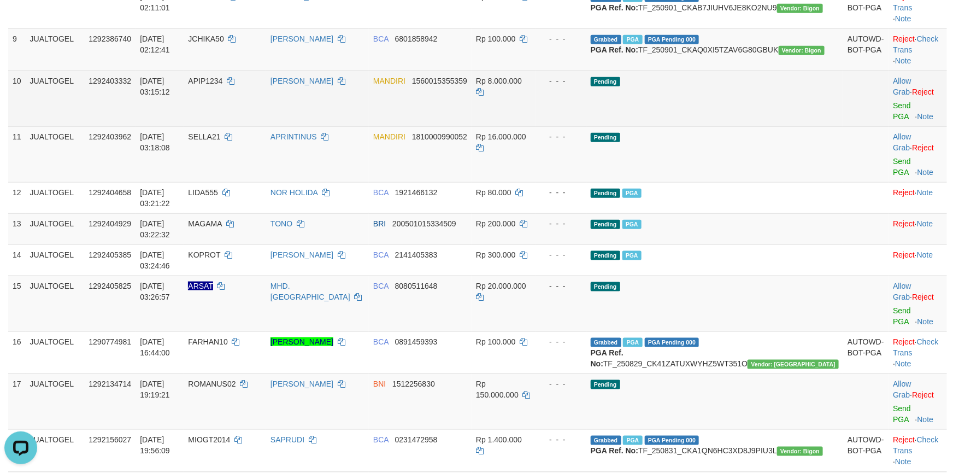
click at [723, 126] on td "Pending" at bounding box center [715, 99] width 257 height 56
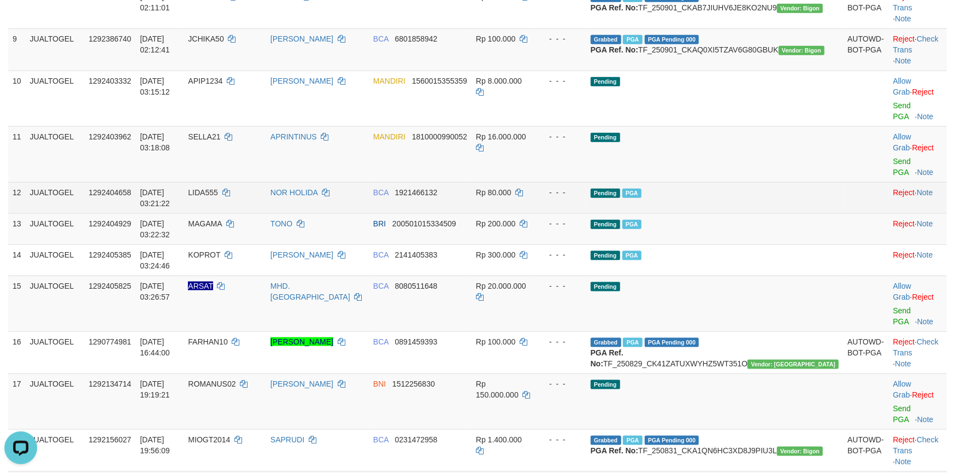
click at [764, 213] on td "Pending PGA" at bounding box center [715, 197] width 257 height 31
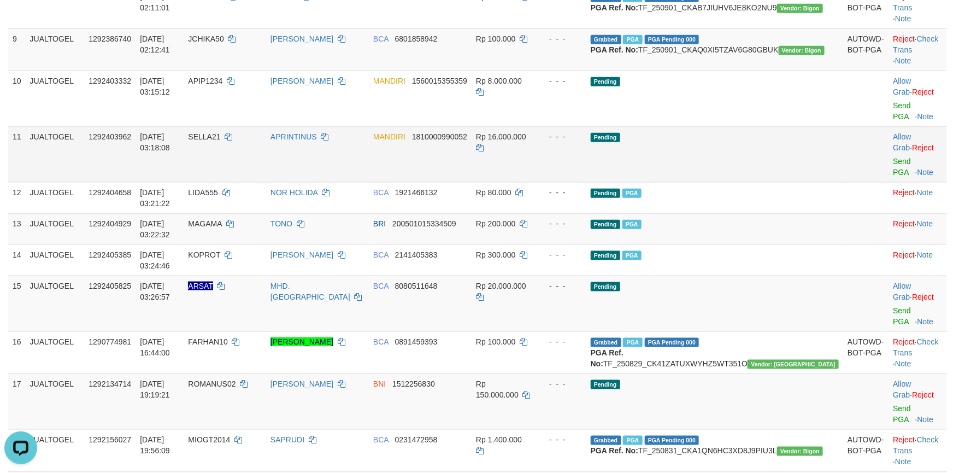
click at [220, 141] on span "SELLA21" at bounding box center [204, 136] width 32 height 9
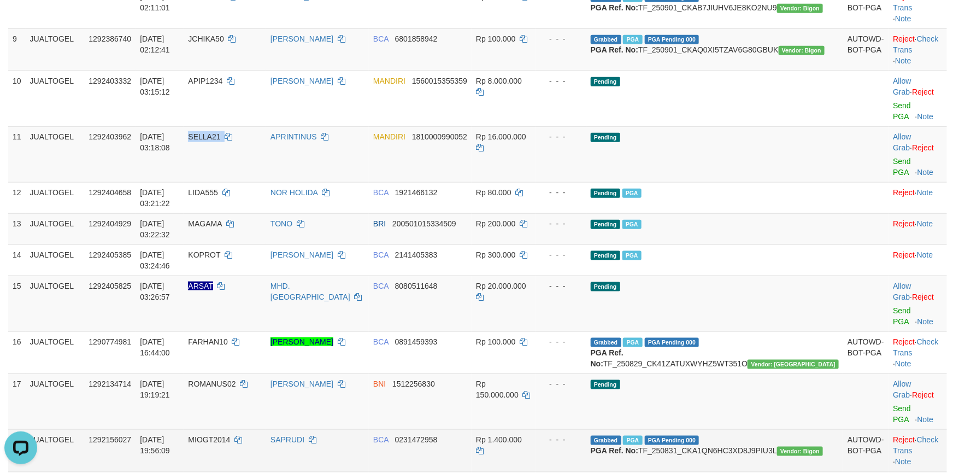
copy td "SELLA21"
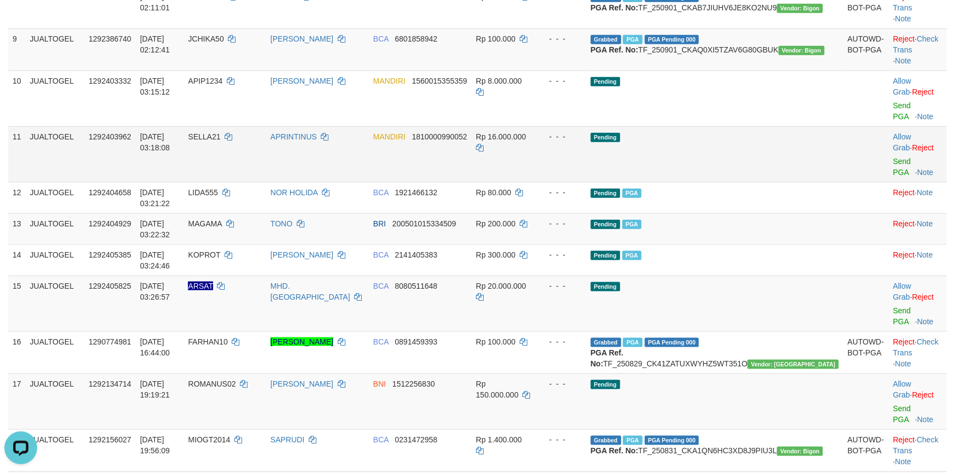
click at [526, 141] on span "Rp 16.000.000" at bounding box center [501, 136] width 50 height 9
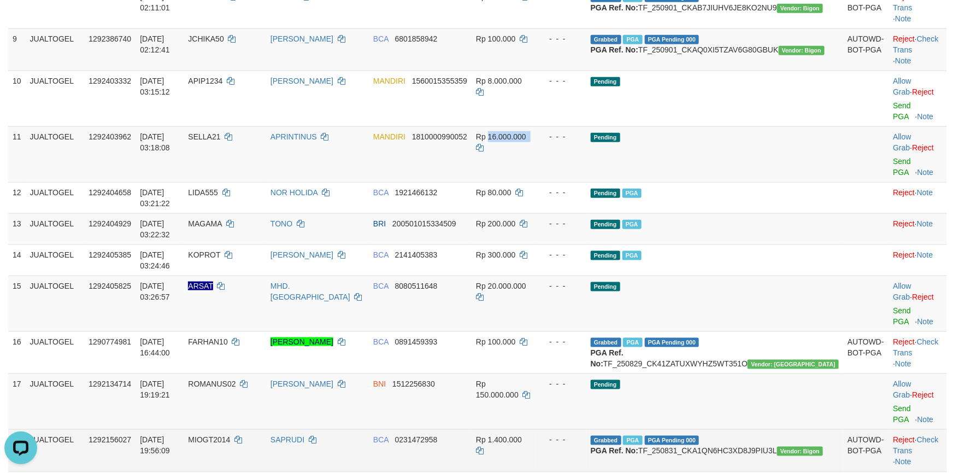
copy td "16.000.000"
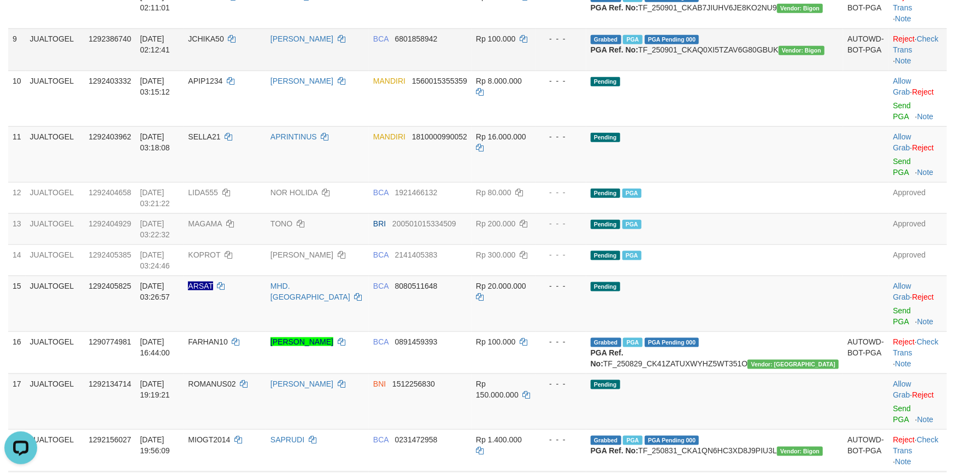
click at [536, 71] on td "Rp 100.000" at bounding box center [504, 49] width 65 height 42
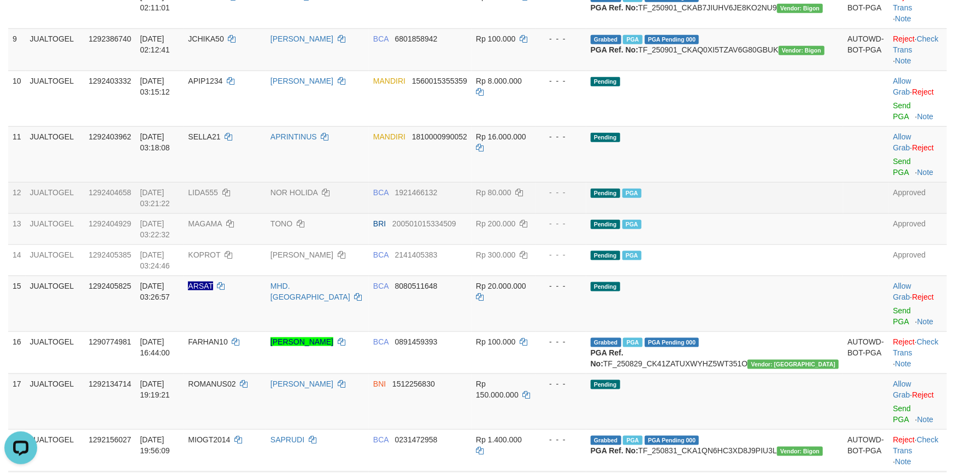
click at [761, 213] on td "Pending PGA" at bounding box center [715, 197] width 257 height 31
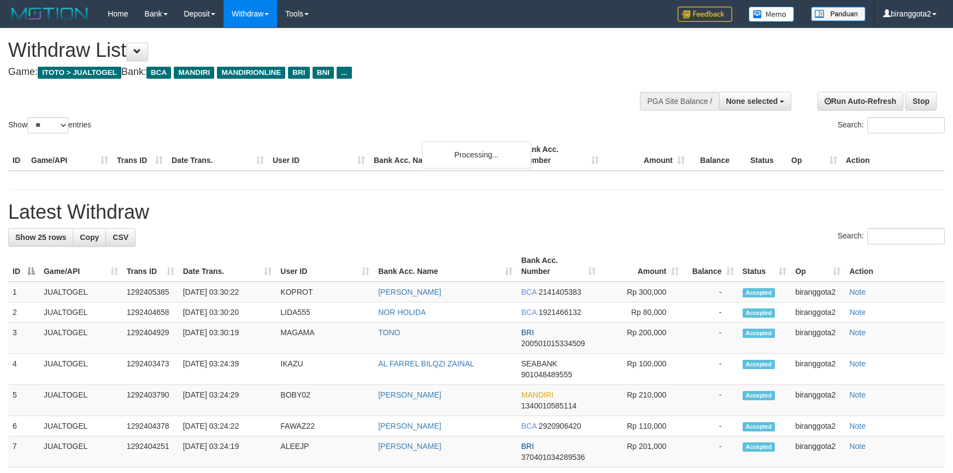
select select
select select "**"
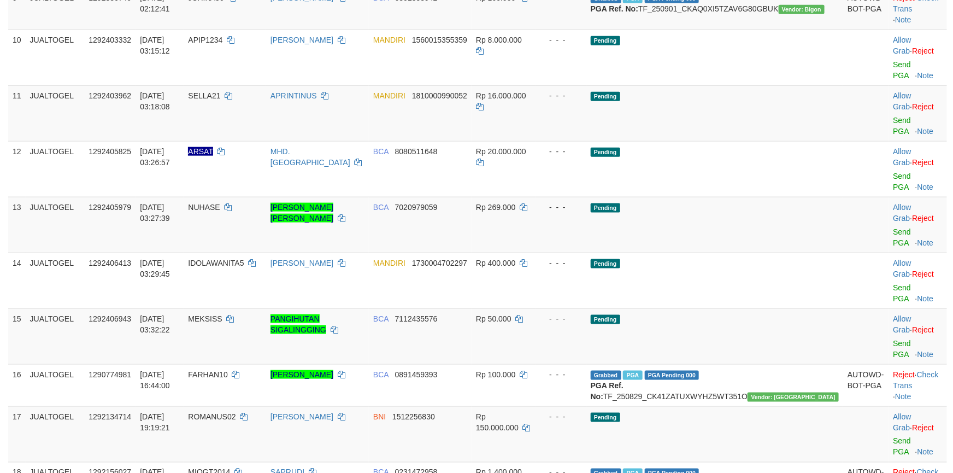
scroll to position [479, 0]
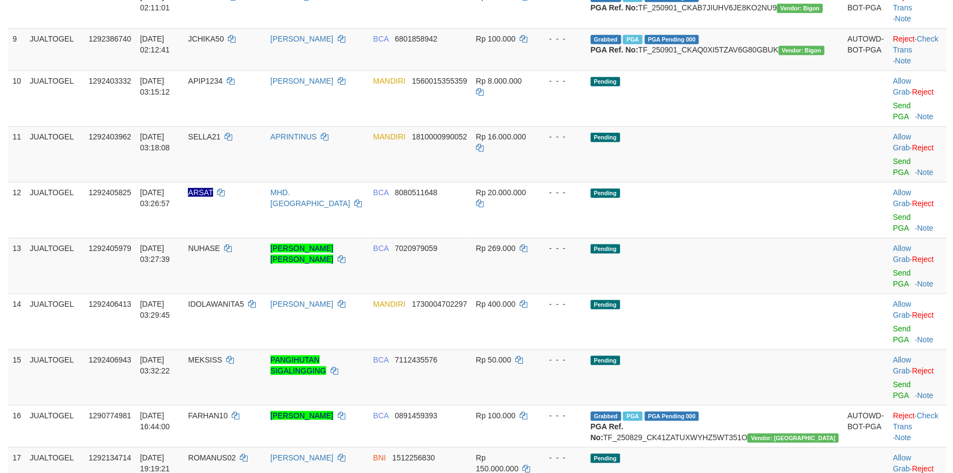
click at [764, 238] on td "Pending" at bounding box center [715, 210] width 257 height 56
click at [893, 276] on link "Send PGA" at bounding box center [902, 278] width 18 height 20
click at [891, 314] on td "Allow Grab · Reject Send PGA · Note" at bounding box center [918, 322] width 58 height 56
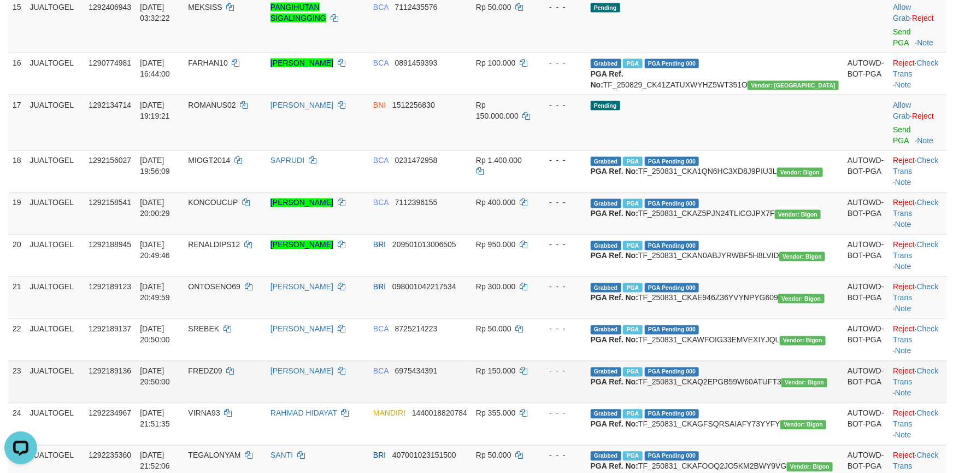
scroll to position [561, 0]
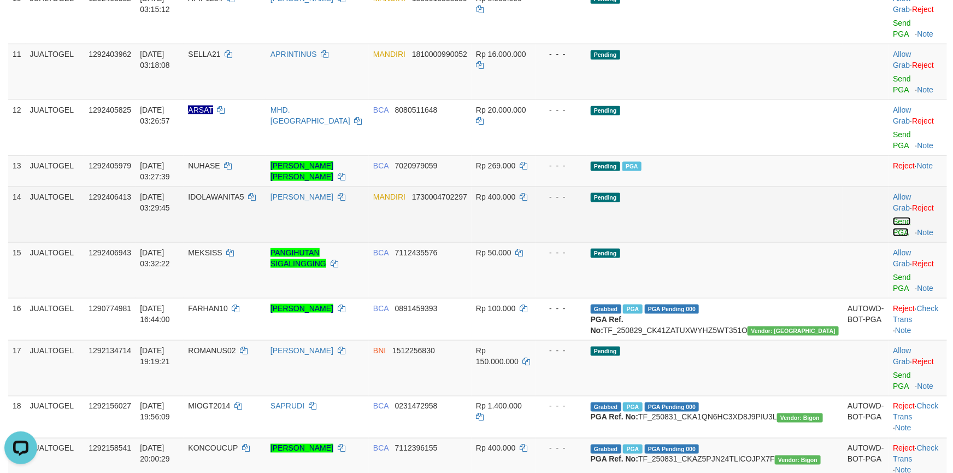
click at [893, 221] on link "Send PGA" at bounding box center [902, 227] width 18 height 20
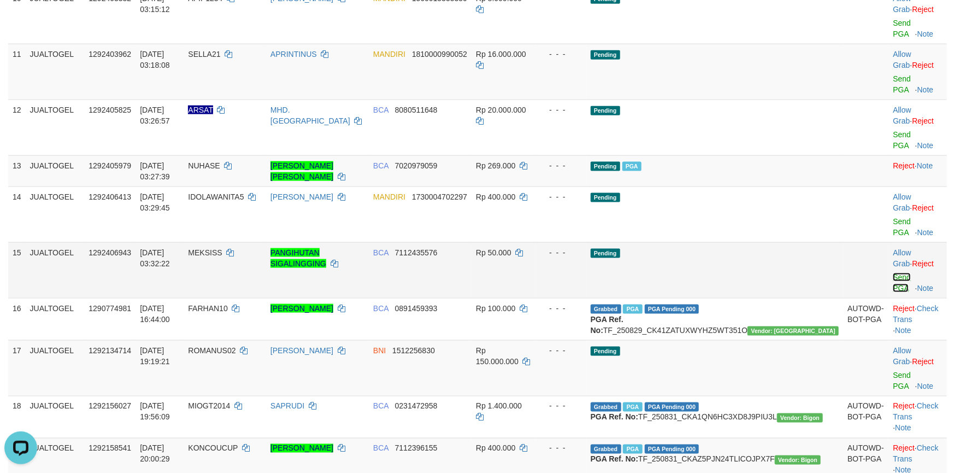
click at [893, 273] on link "Send PGA" at bounding box center [902, 283] width 18 height 20
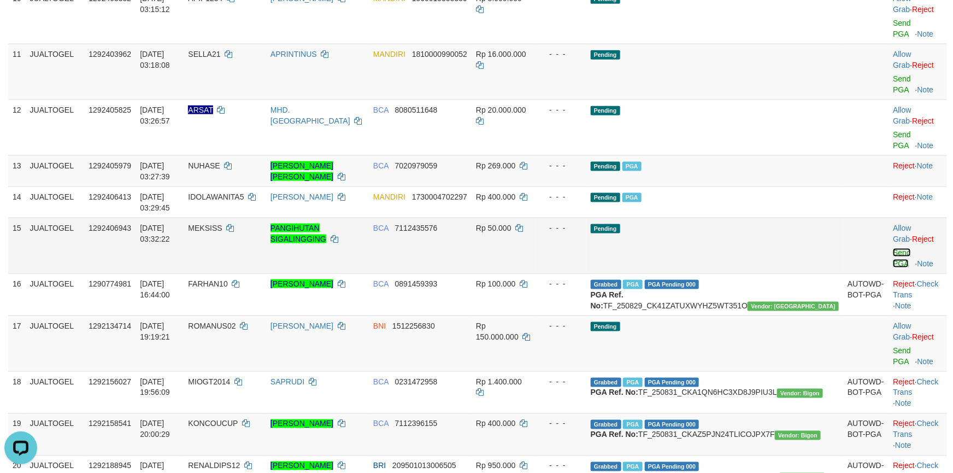
scroll to position [559, 0]
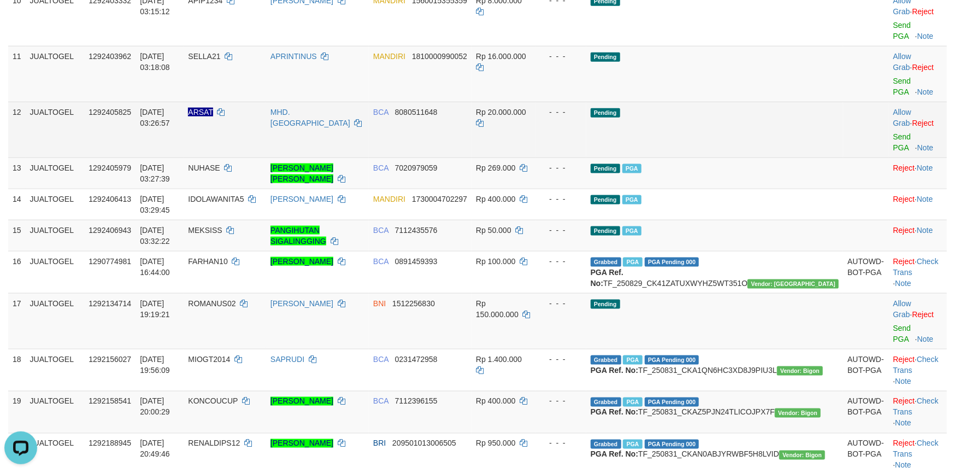
click at [213, 116] on span "ARSAT" at bounding box center [200, 112] width 25 height 9
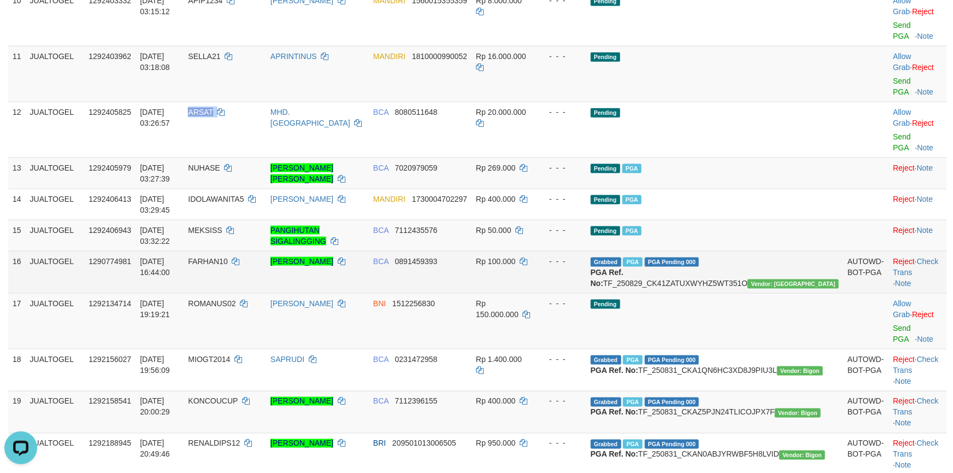
copy td "ARSAT"
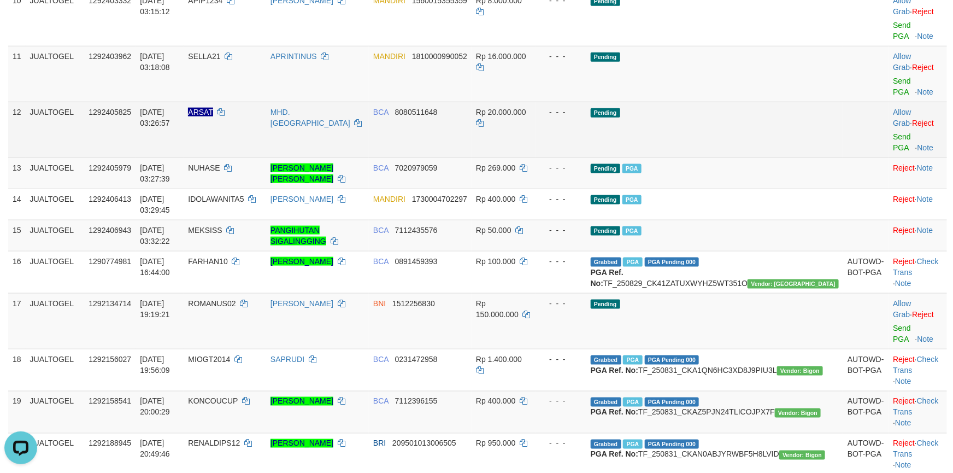
click at [526, 116] on span "Rp 20.000.000" at bounding box center [501, 112] width 50 height 9
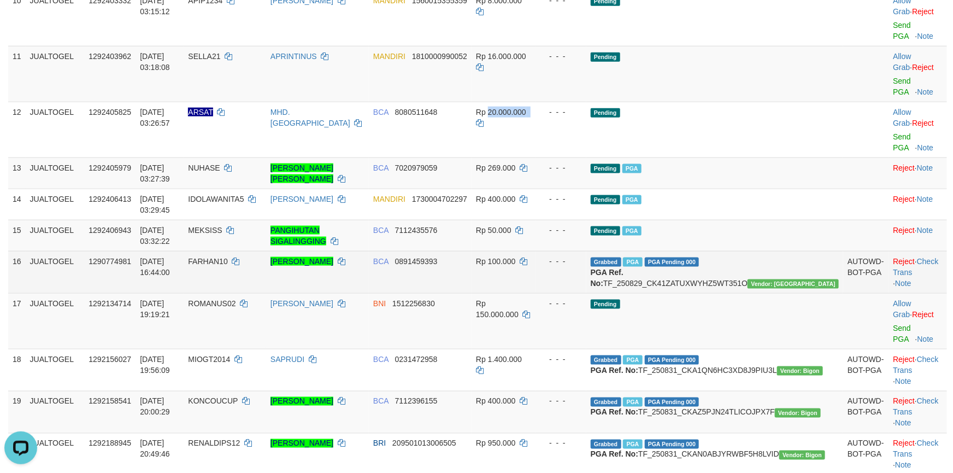
copy td "20.000.000"
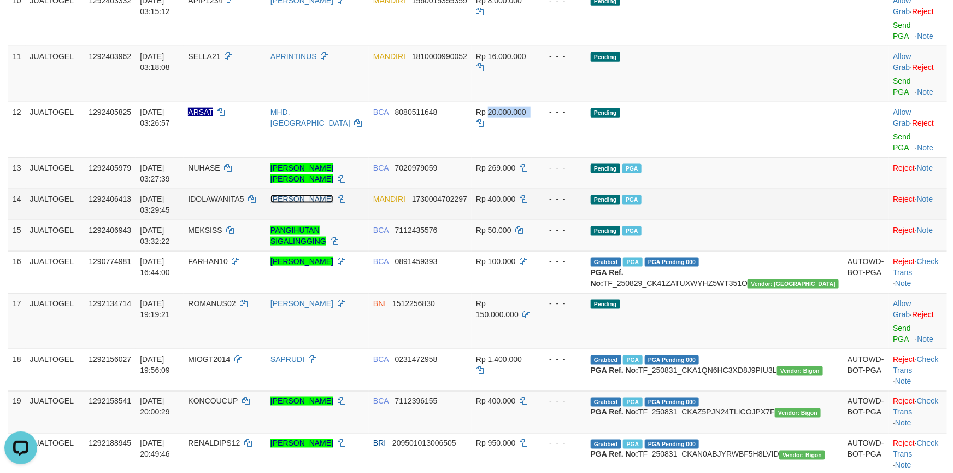
click at [325, 203] on link "[PERSON_NAME]" at bounding box center [302, 199] width 63 height 9
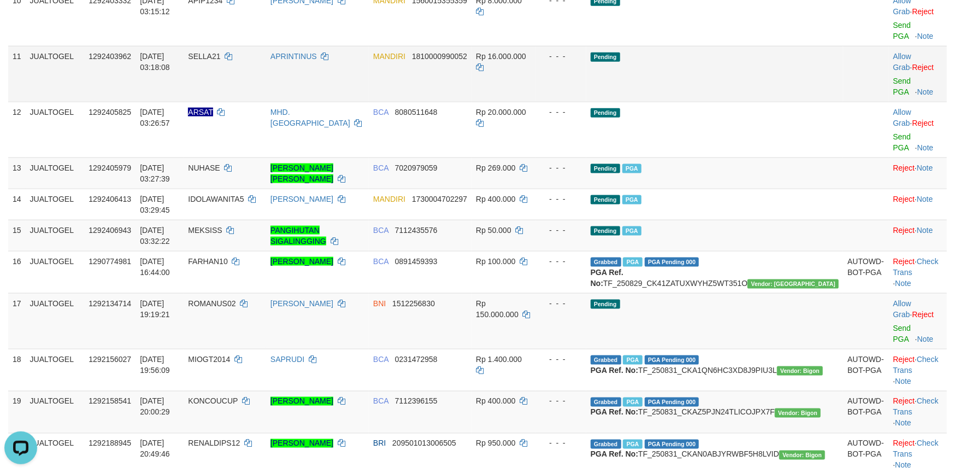
click at [784, 102] on td "Pending" at bounding box center [715, 74] width 257 height 56
click at [519, 319] on span "Rp 150.000.000" at bounding box center [497, 309] width 43 height 20
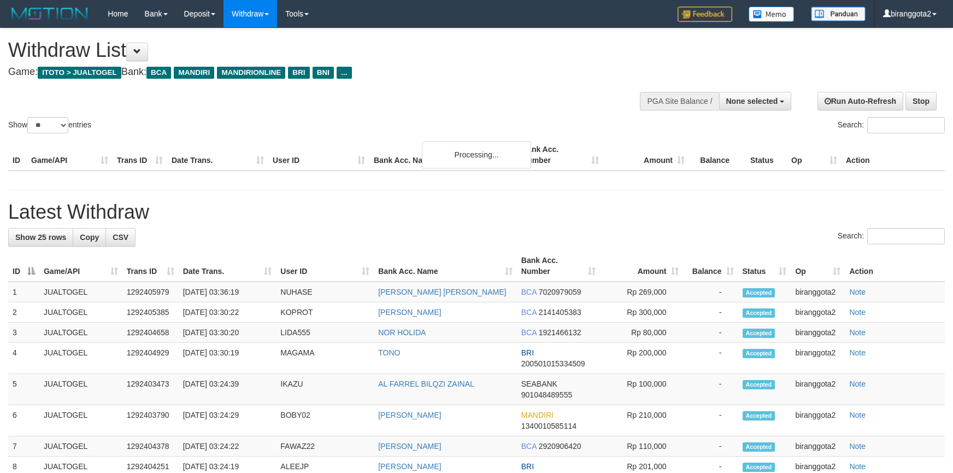
select select
select select "**"
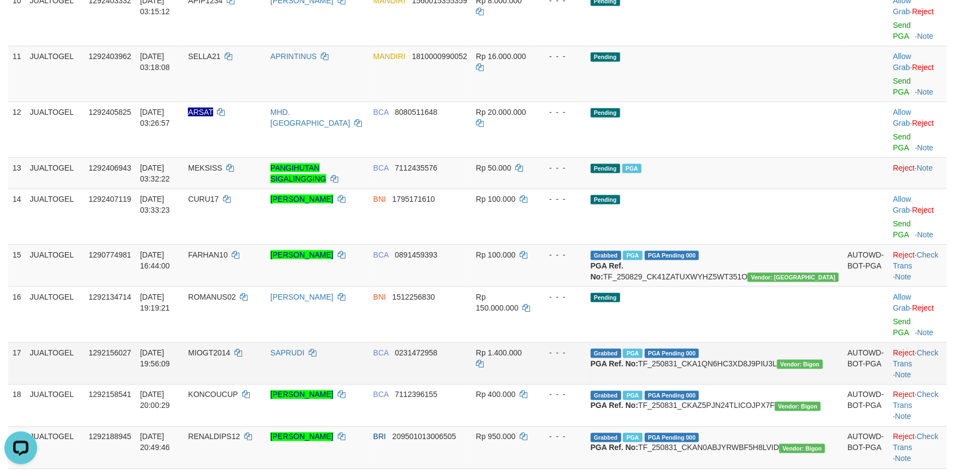
click at [731, 342] on td "Grabbed PGA PGA Pending 000 {"status":"000","data":{"unique_id":"1120-129215602…" at bounding box center [715, 363] width 257 height 42
click at [935, 250] on link "Check Trans" at bounding box center [915, 260] width 45 height 20
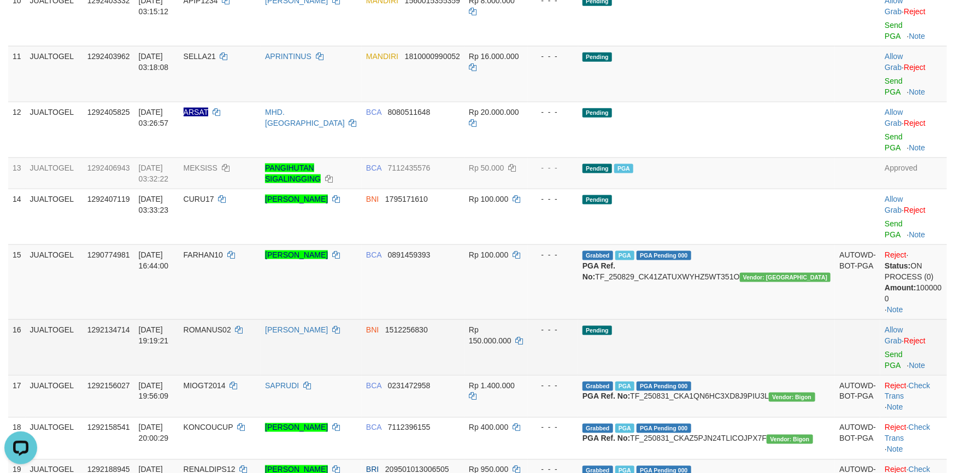
click at [793, 319] on td "Pending" at bounding box center [706, 347] width 257 height 56
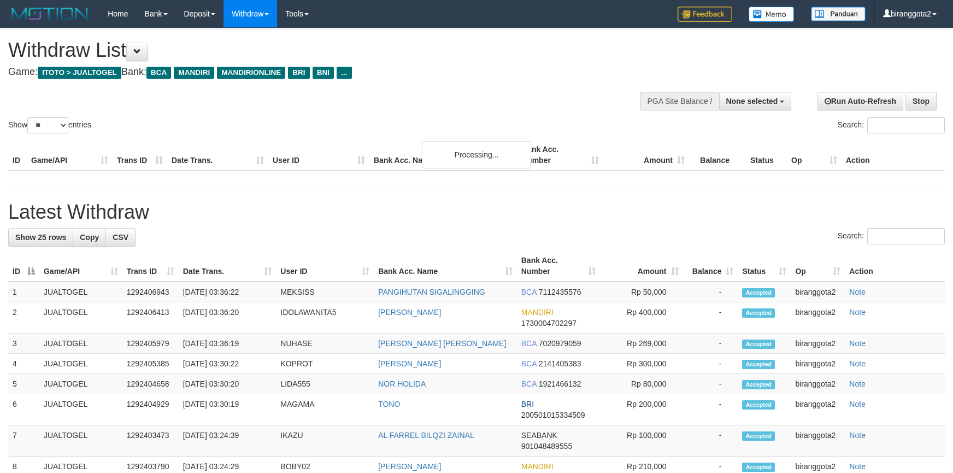
select select
select select "**"
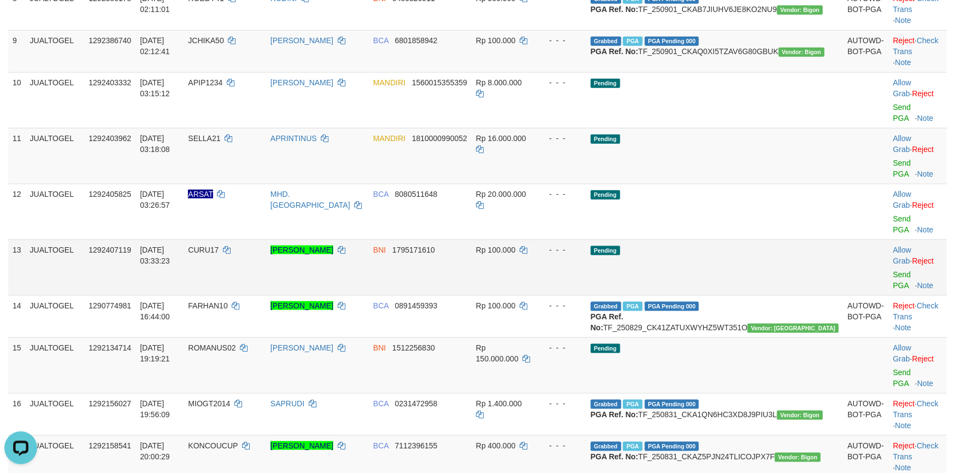
drag, startPoint x: 499, startPoint y: 299, endPoint x: 501, endPoint y: 270, distance: 29.6
click at [501, 279] on tbody "1 JUALTOGEL 1292337367 01/09/2025 00:20:06 FAMOS HERLYNDO ZADRAK KANA MANDIRI 1…" at bounding box center [477, 253] width 939 height 1121
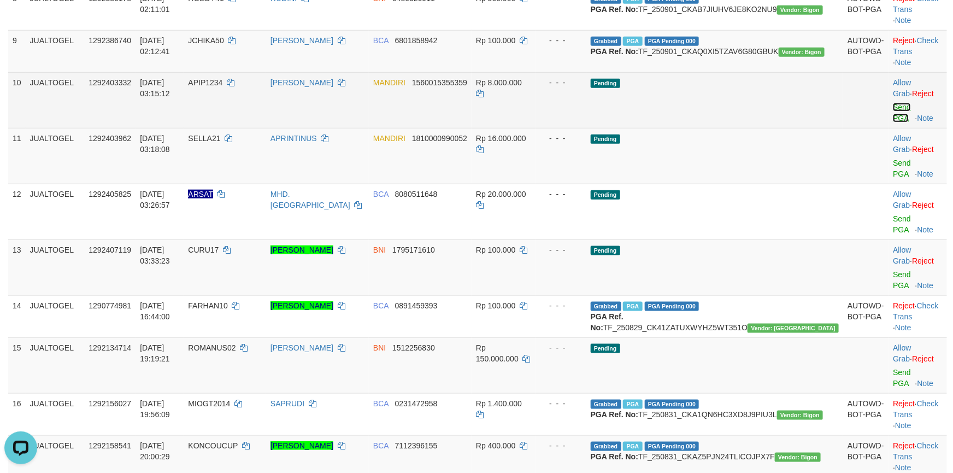
click at [893, 122] on link "Send PGA" at bounding box center [902, 113] width 18 height 20
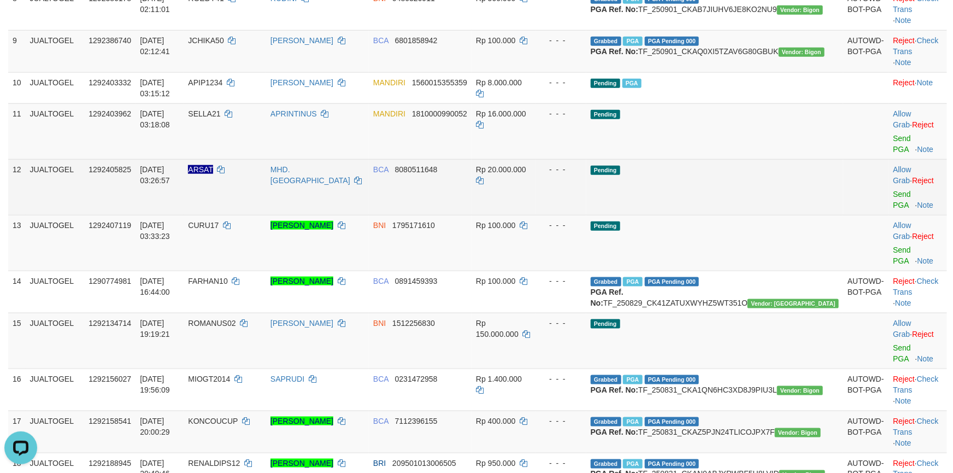
click at [740, 215] on td "Pending" at bounding box center [715, 187] width 257 height 56
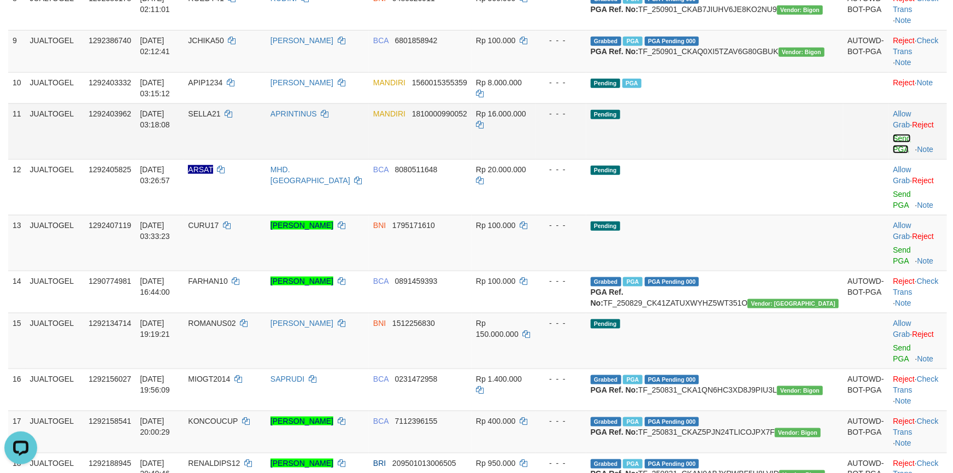
click at [893, 154] on link "Send PGA" at bounding box center [902, 144] width 18 height 20
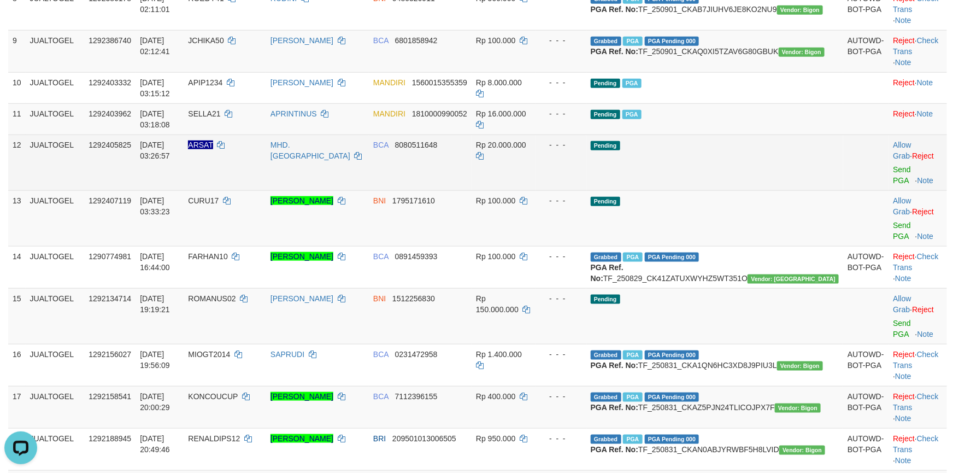
click at [738, 190] on td "Pending" at bounding box center [715, 162] width 257 height 56
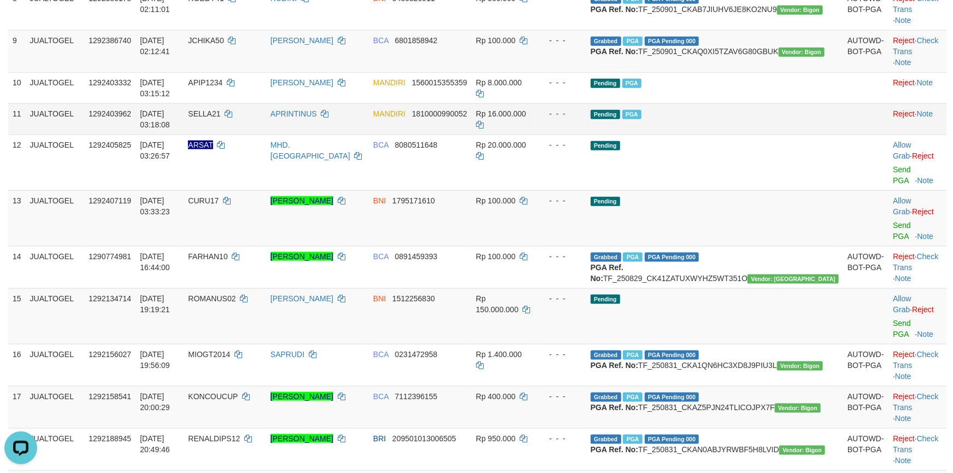
drag, startPoint x: 502, startPoint y: 202, endPoint x: 616, endPoint y: 202, distance: 113.2
click at [472, 134] on td "MANDIRI 1810000990052" at bounding box center [420, 118] width 103 height 31
drag, startPoint x: 878, startPoint y: 268, endPoint x: 889, endPoint y: 268, distance: 11.5
click at [893, 241] on link "Send PGA" at bounding box center [902, 231] width 18 height 20
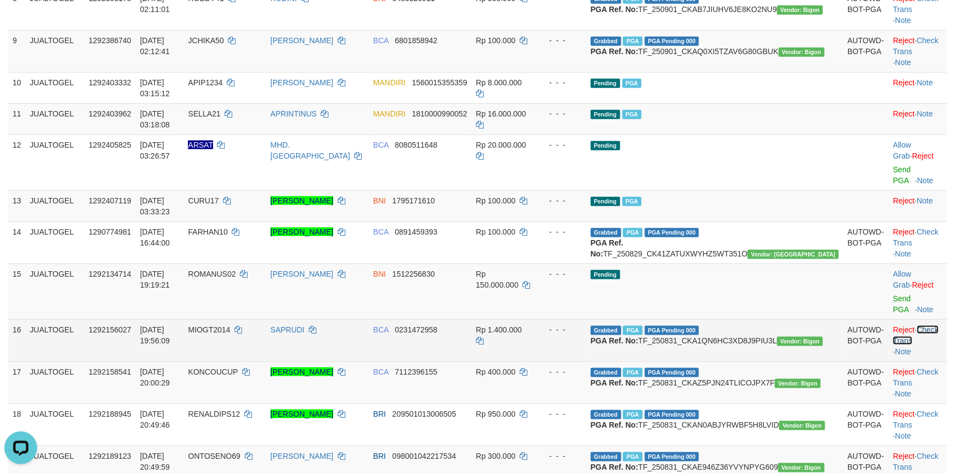
click at [914, 345] on link "Check Trans" at bounding box center [915, 335] width 45 height 20
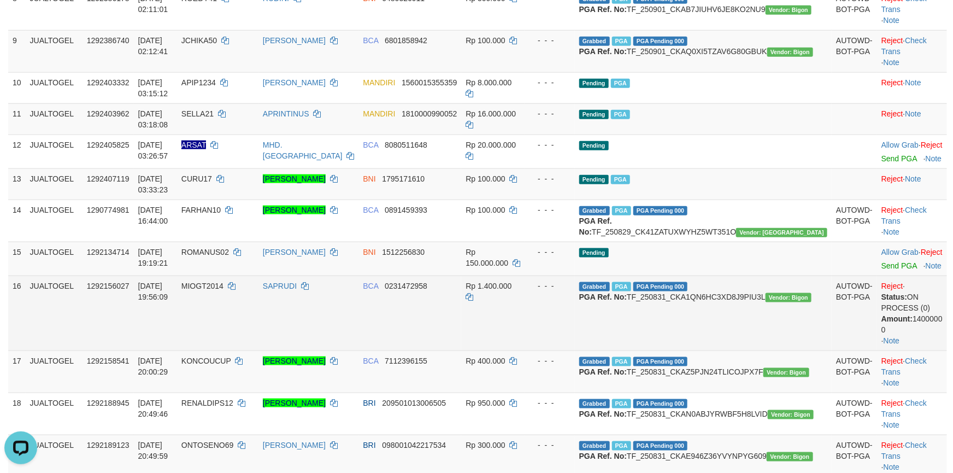
click at [926, 350] on td "Reject · Status: ON PROCESS (0) Amount: 1400000 0 · Note" at bounding box center [912, 313] width 70 height 75
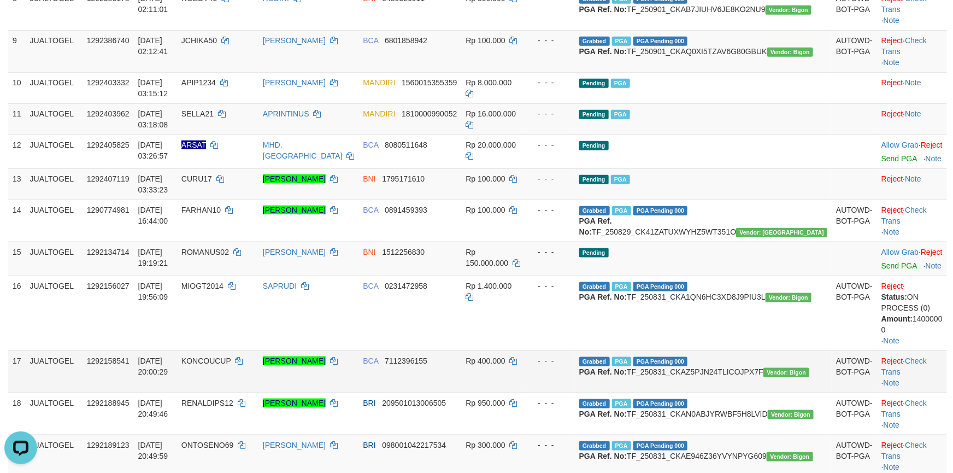
click at [926, 393] on td "Reject · Check Trans · Note" at bounding box center [912, 371] width 70 height 42
click at [926, 376] on link "Check Trans" at bounding box center [904, 366] width 45 height 20
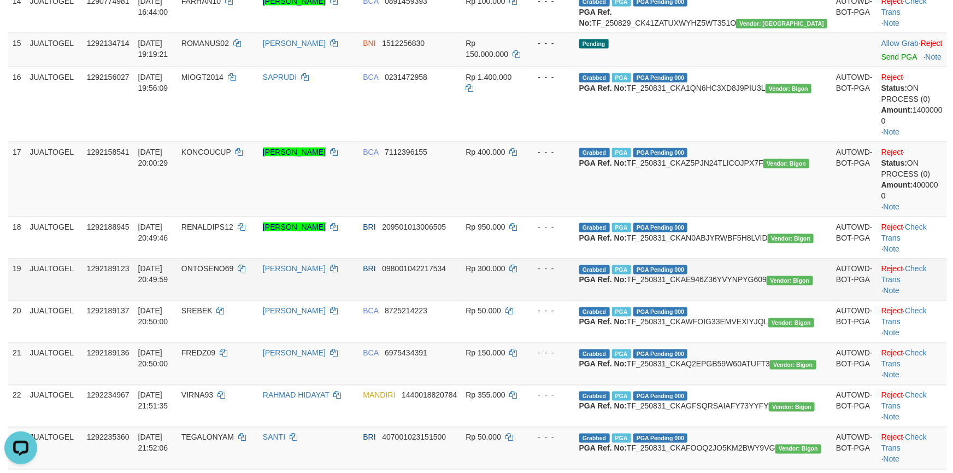
scroll to position [723, 0]
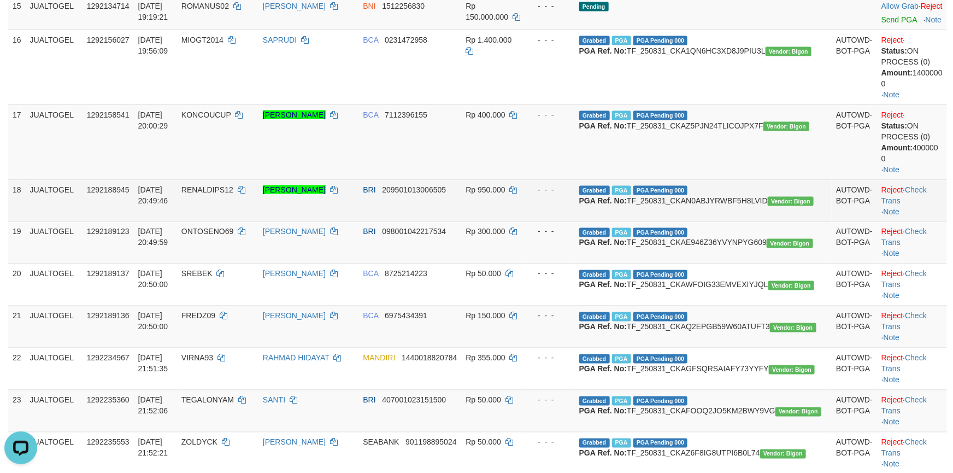
click at [904, 221] on td "Reject · Check Trans · Note" at bounding box center [912, 200] width 70 height 42
click at [915, 205] on link "Check Trans" at bounding box center [904, 195] width 45 height 20
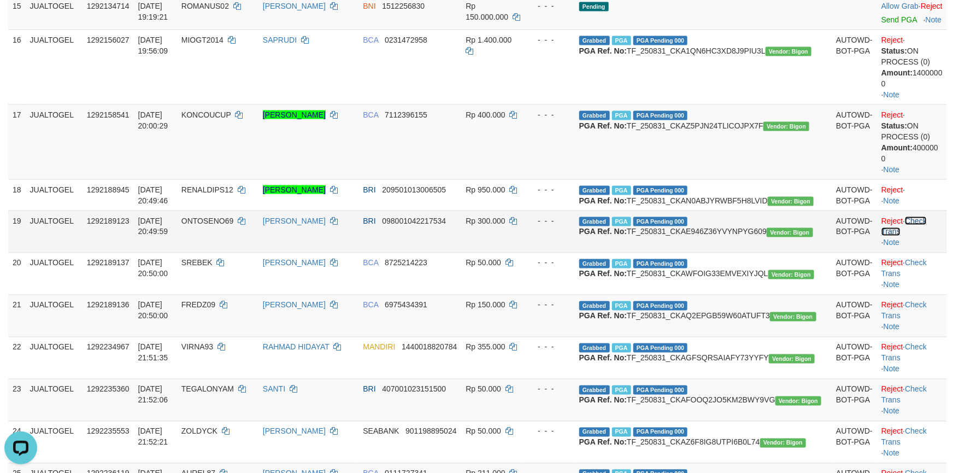
click at [927, 236] on link "Check Trans" at bounding box center [904, 226] width 45 height 20
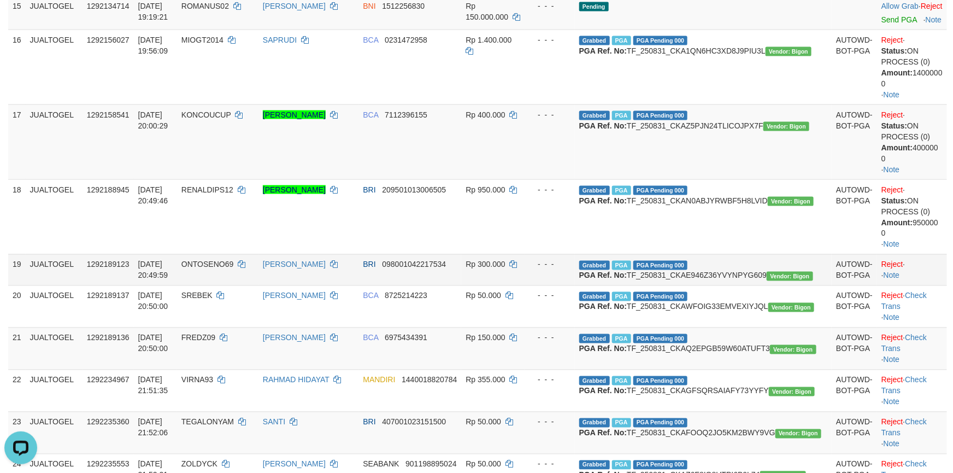
drag, startPoint x: 925, startPoint y: 391, endPoint x: 925, endPoint y: 403, distance: 12.6
click at [925, 285] on td "Reject · · Note" at bounding box center [912, 269] width 70 height 31
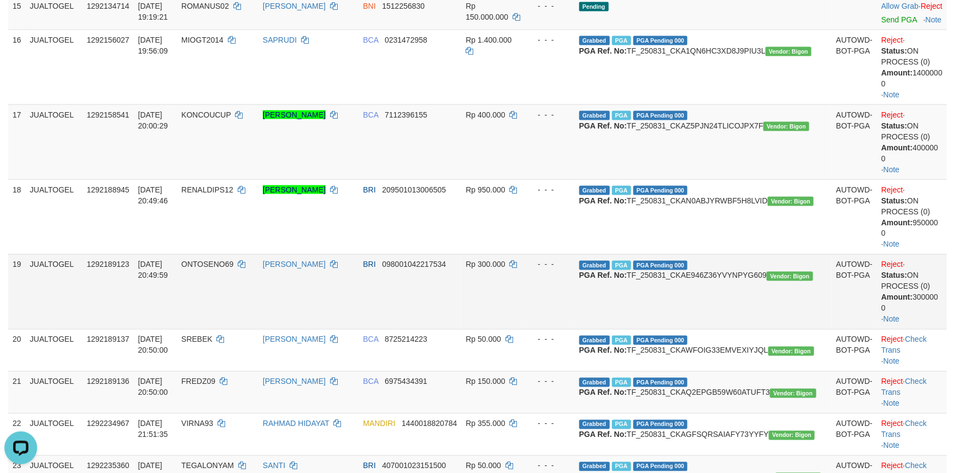
click at [925, 329] on td "Reject · Status: ON PROCESS (0) Amount: 300000 0 · Note" at bounding box center [912, 291] width 70 height 75
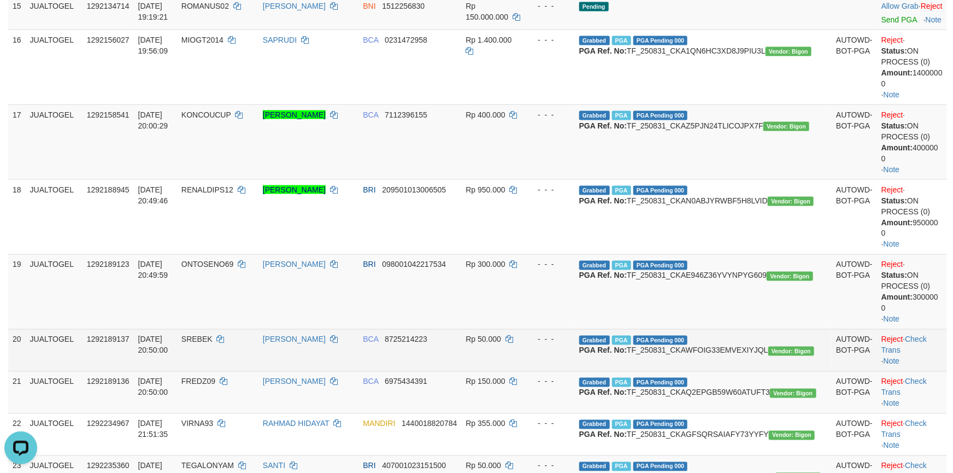
click at [925, 371] on td "Reject · Check Trans · Note" at bounding box center [912, 350] width 70 height 42
click at [925, 355] on link "Check Trans" at bounding box center [904, 345] width 45 height 20
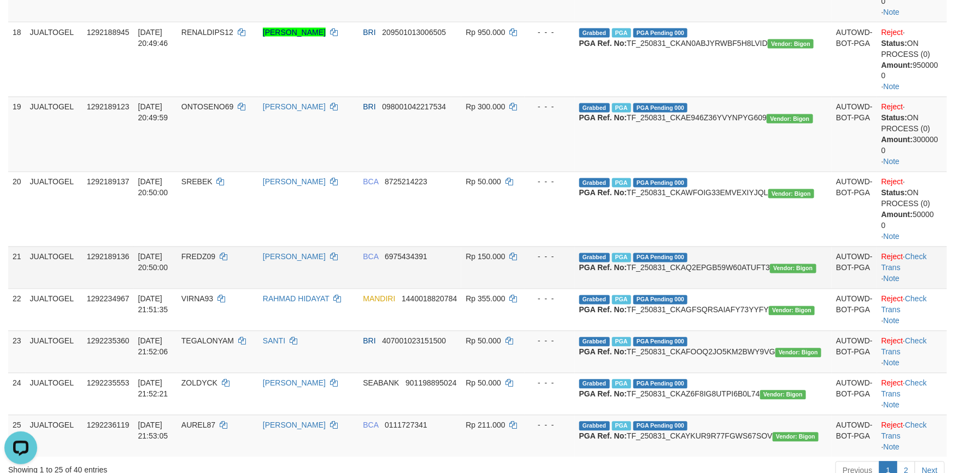
scroll to position [887, 0]
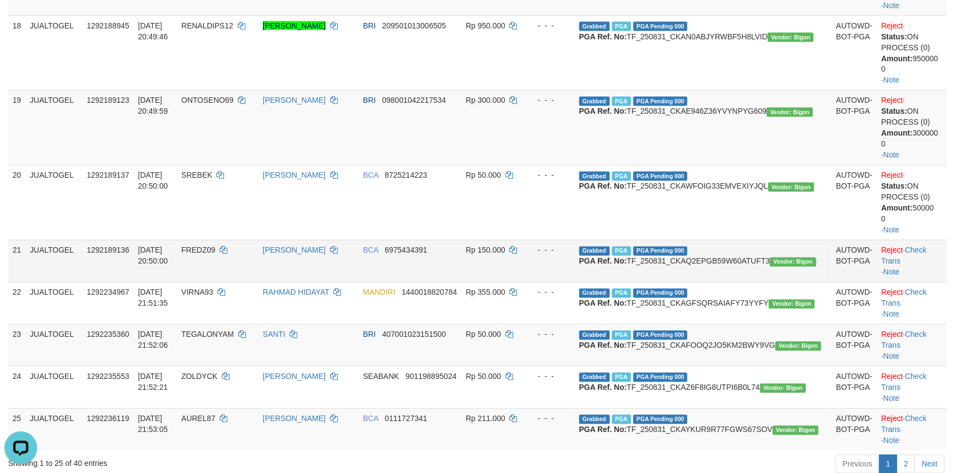
click td "Reject · Check Trans · Note"
click link "Check Trans"
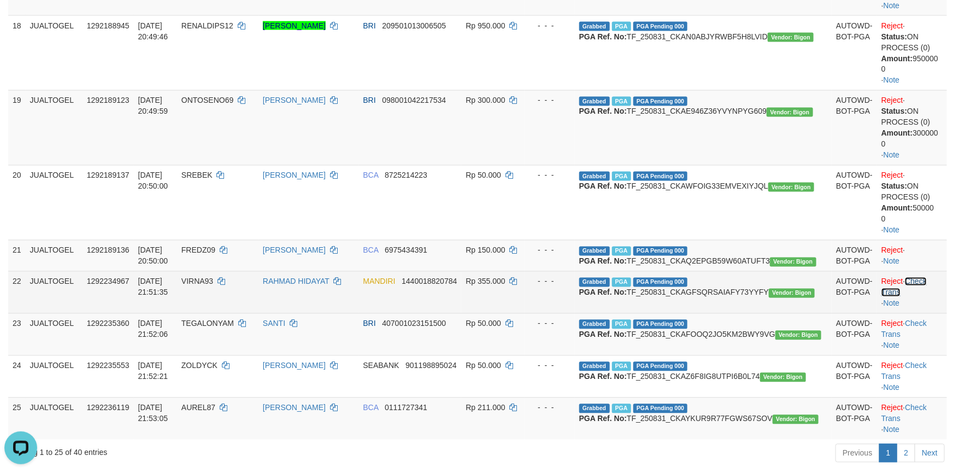
click link "Check Trans"
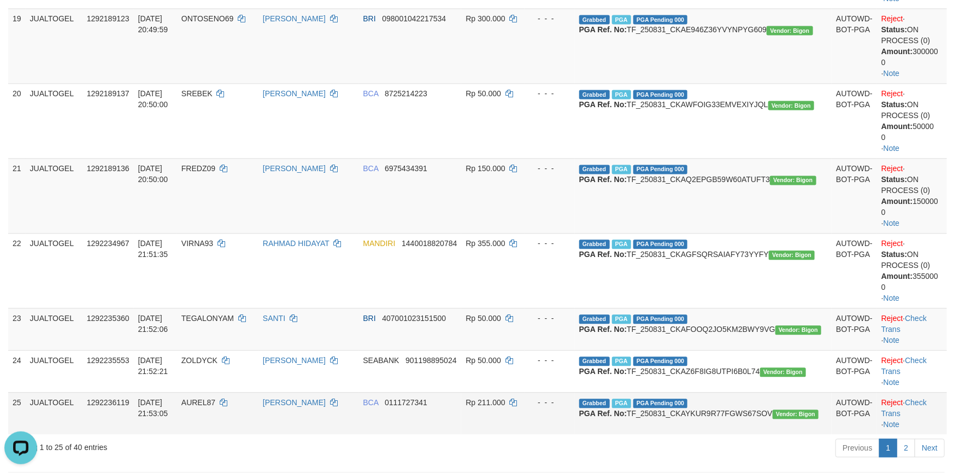
scroll to position [1133, 0]
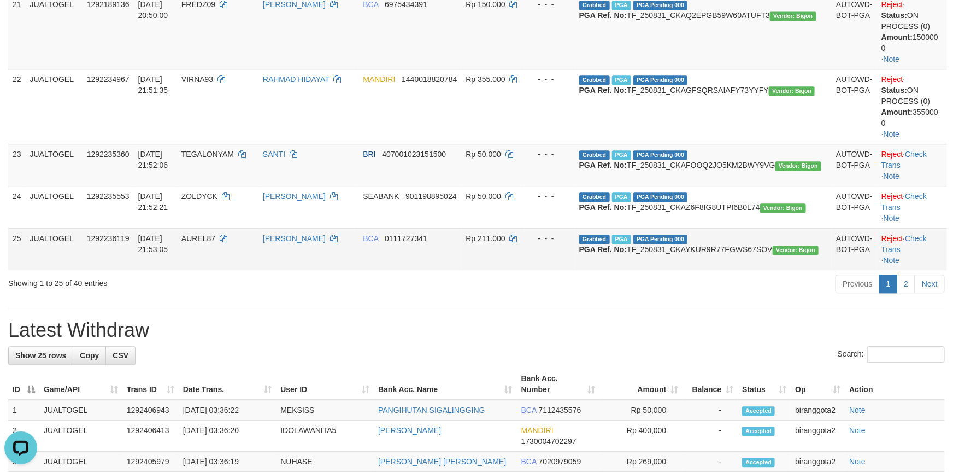
drag, startPoint x: 930, startPoint y: 364, endPoint x: 922, endPoint y: 343, distance: 22.3
click td "Reject · Check Trans · Note"
click link "Check Trans"
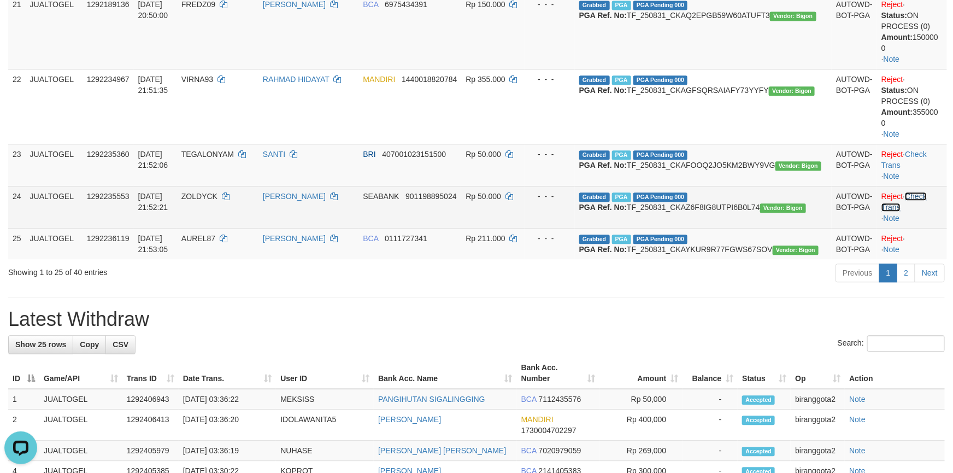
click link "Check Trans"
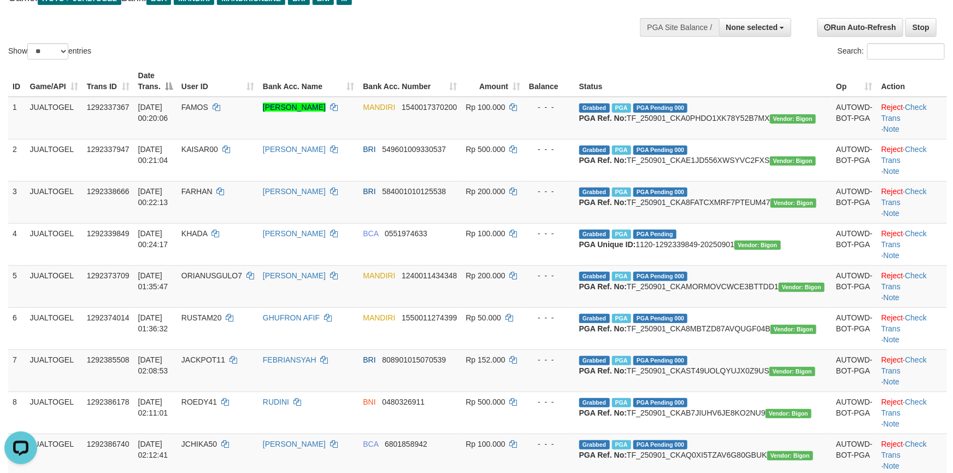
scroll to position [0, 0]
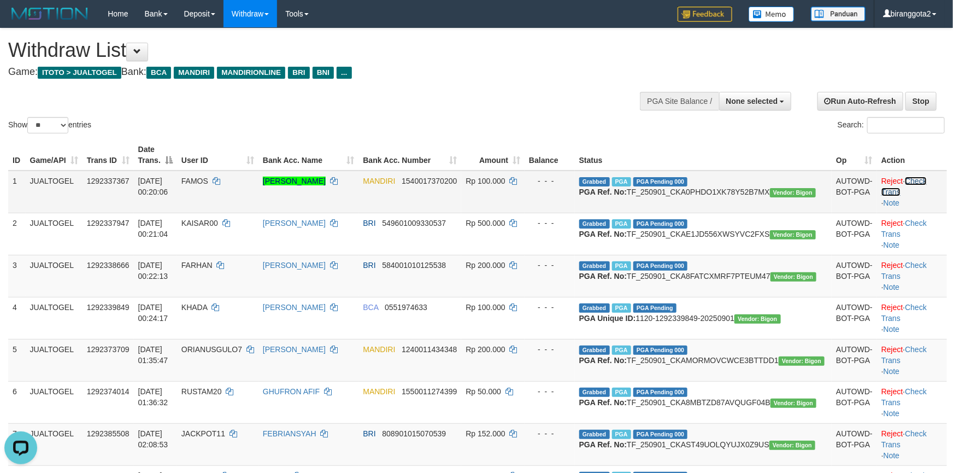
click link "Check Trans"
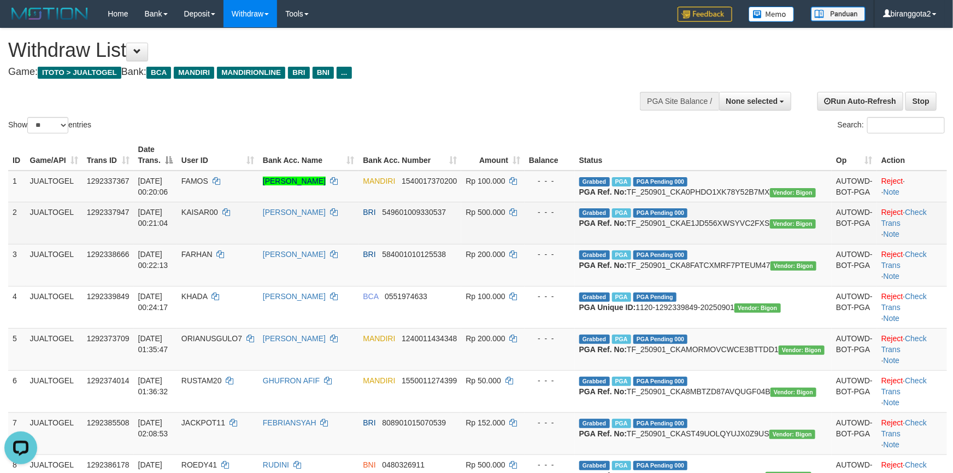
click td "Reject · Check Trans · Note"
click link "Check Trans"
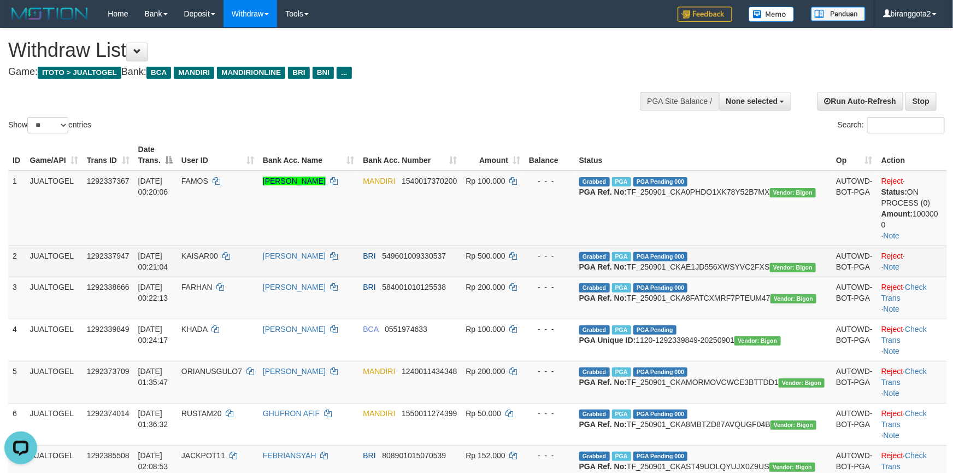
drag, startPoint x: 914, startPoint y: 249, endPoint x: 916, endPoint y: 264, distance: 14.9
click td "Reject · · Note"
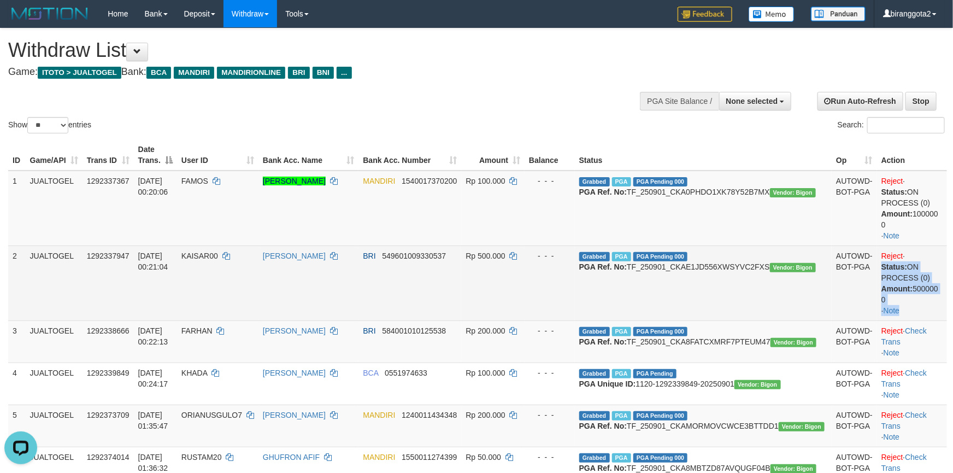
click td "Reject · Status: ON PROCESS (0) Amount: 500000 0 · Note"
click div "Status: ON PROCESS (0) Amount: 500000 0"
click td "Reject · Status: ON PROCESS (0) Amount: 500000 0 · Note"
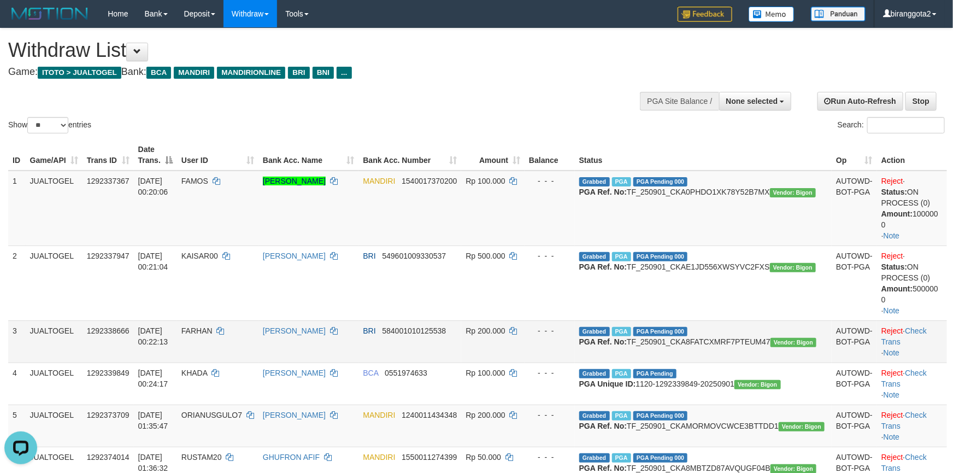
click td "Reject · Check Trans · Note"
drag, startPoint x: 917, startPoint y: 312, endPoint x: 917, endPoint y: 319, distance: 7.1
click td "Reject · Check Trans · Note"
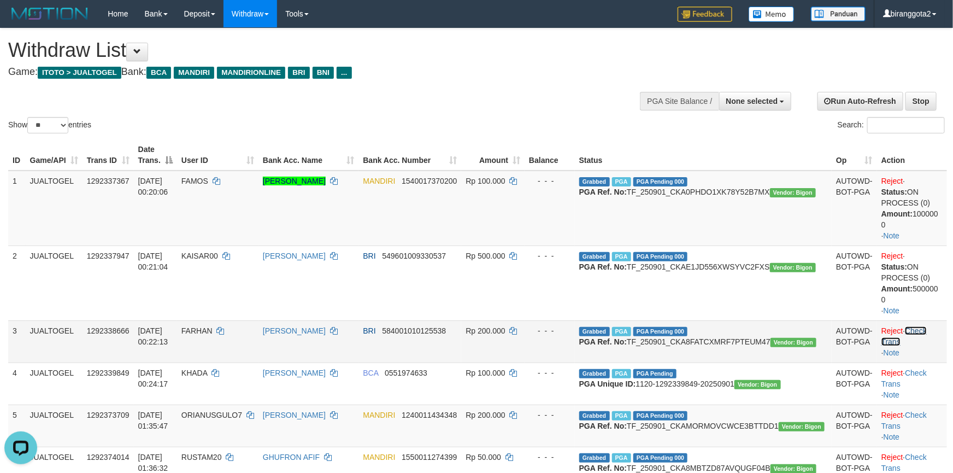
click link "Check Trans"
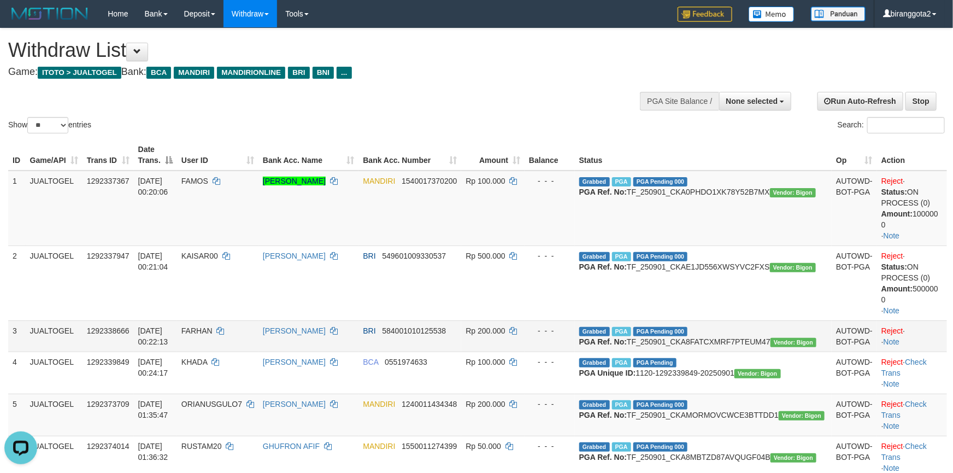
scroll to position [82, 0]
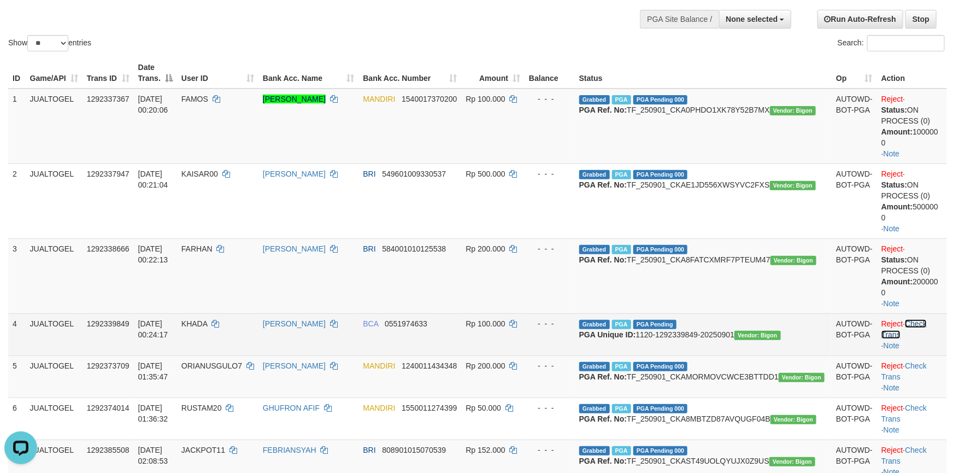
click link "Check Trans"
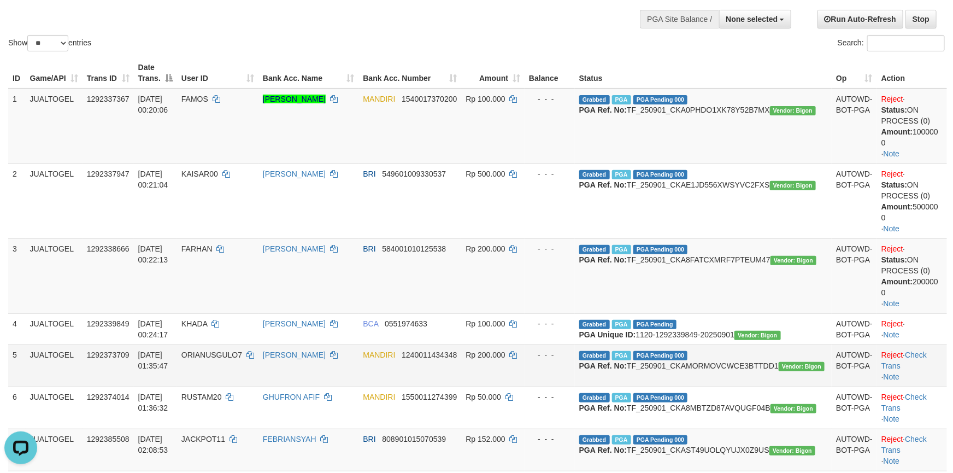
click td "Reject · Check Trans · Note"
click link "Check Trans"
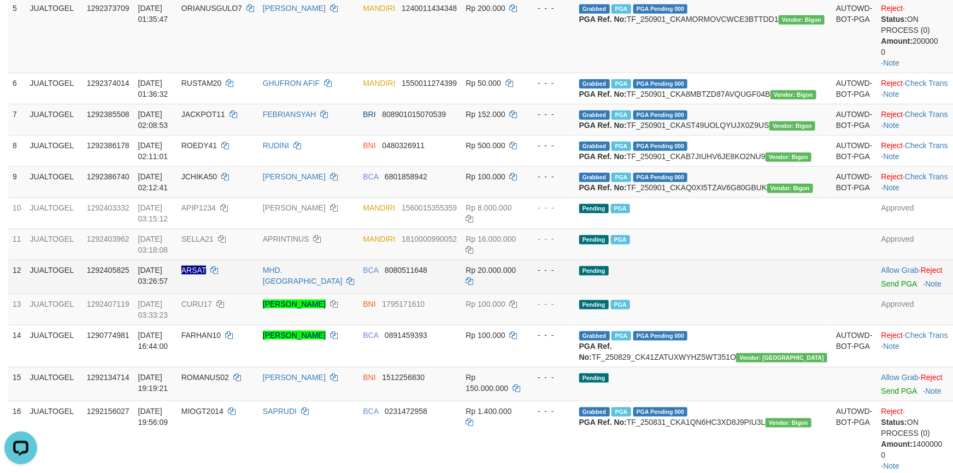
scroll to position [492, 0]
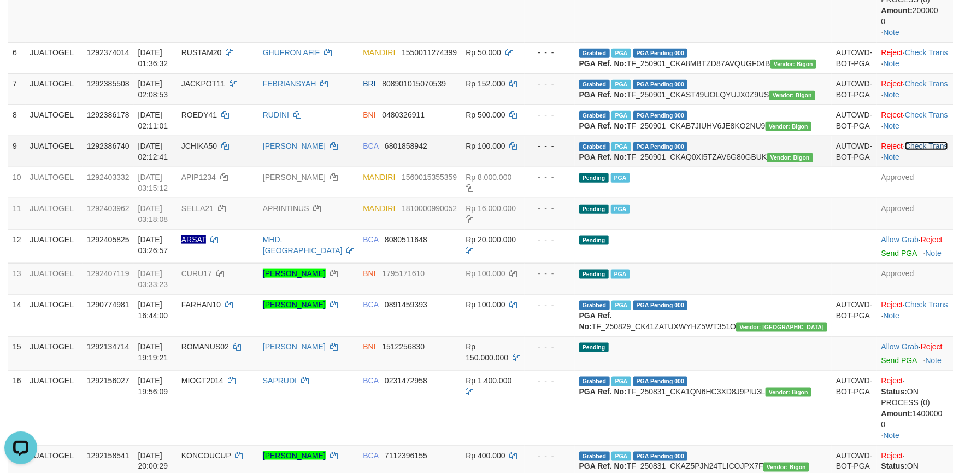
click link "Check Trans"
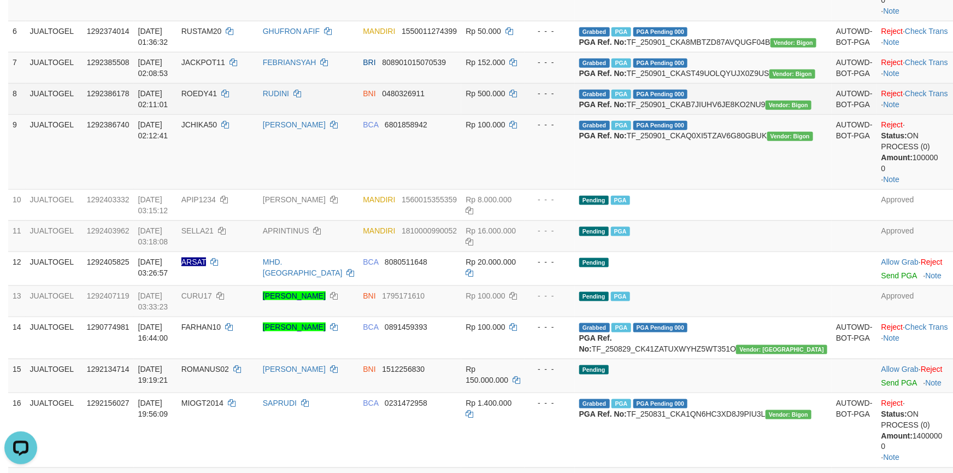
click td "Reject · Check Trans · Note"
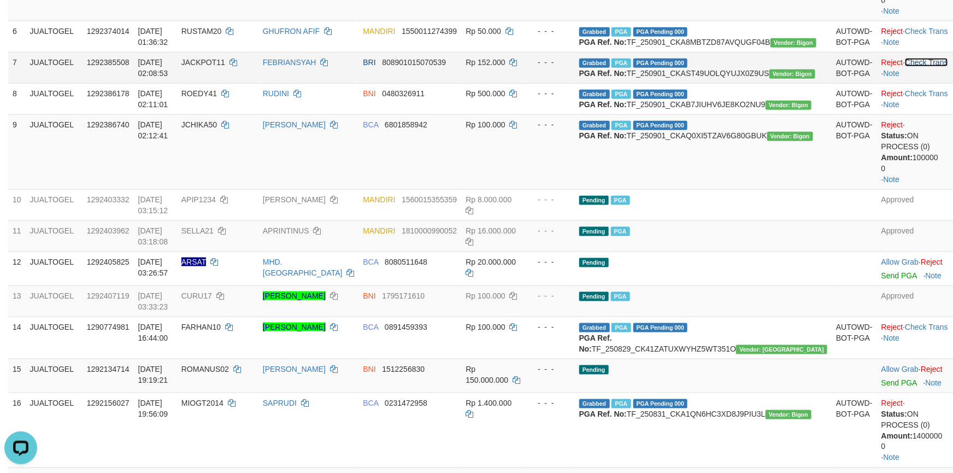
click link "Check Trans"
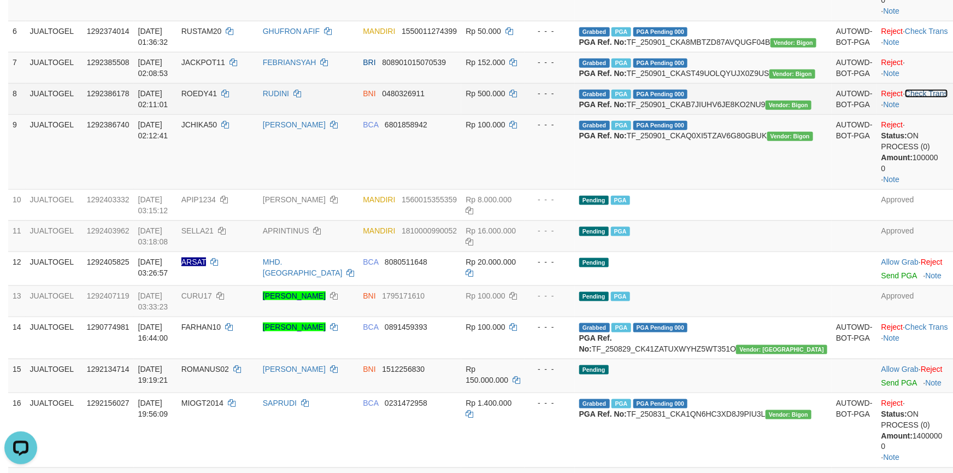
click link "Check Trans"
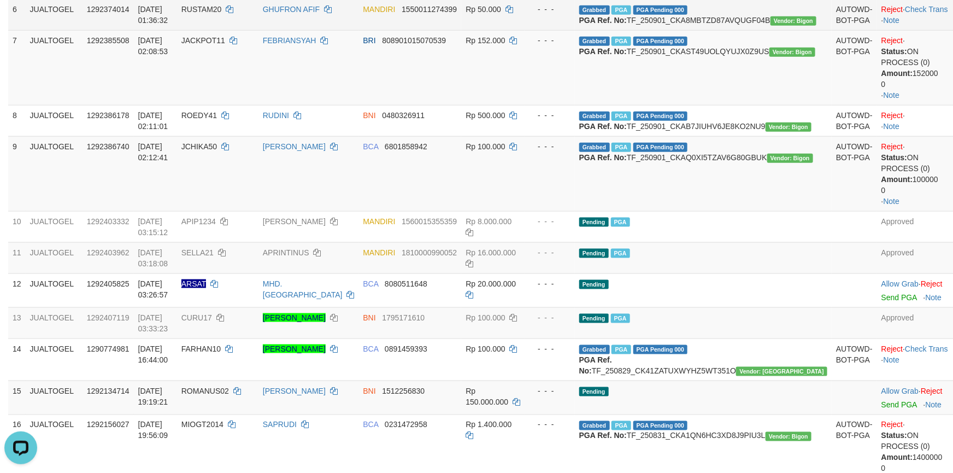
click td "Reject · Check Trans · Note"
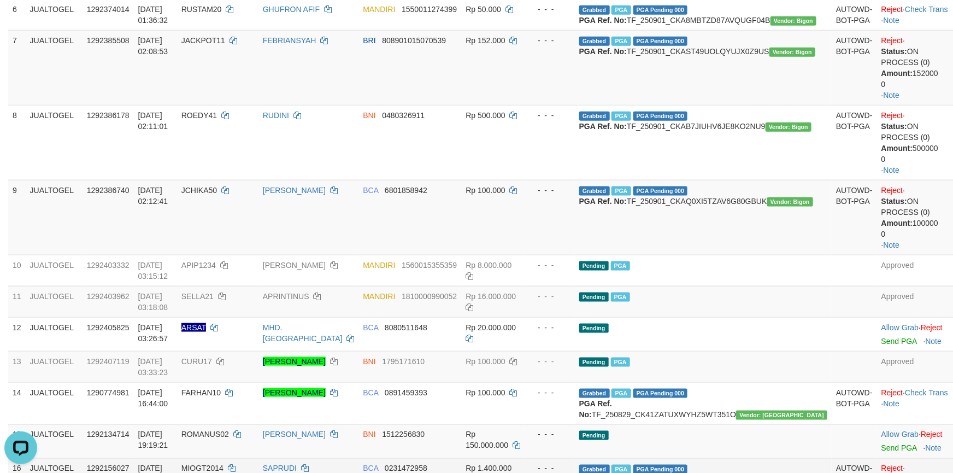
scroll to position [558, 0]
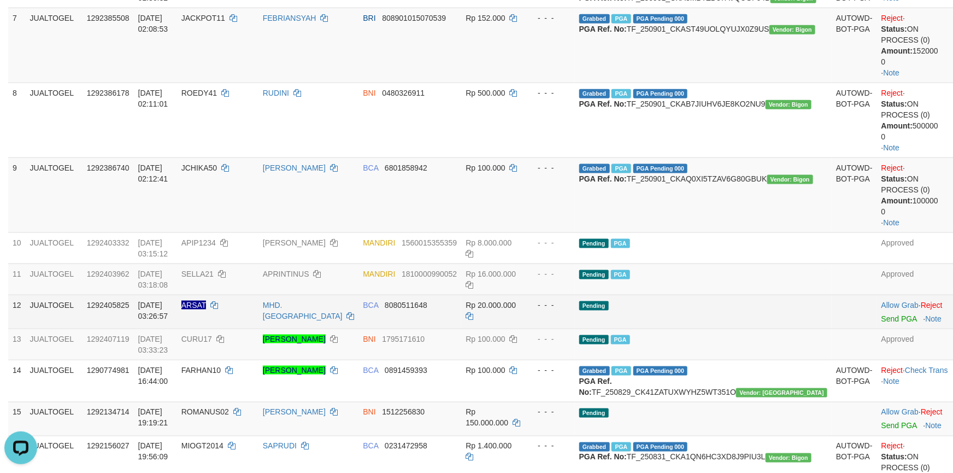
click td "Pending"
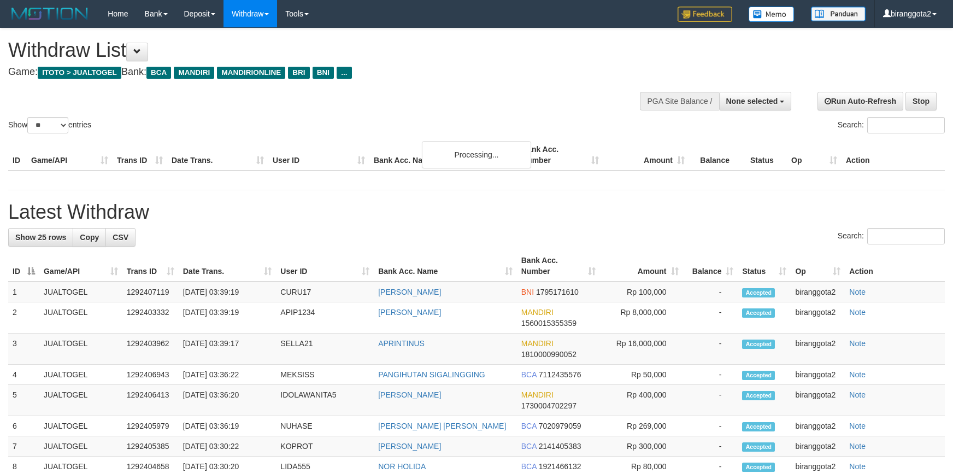
select select
select select "**"
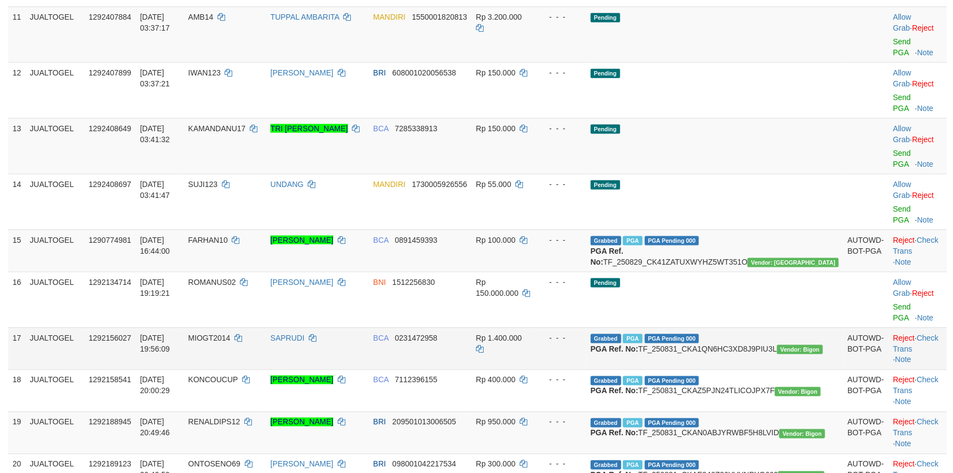
click at [536, 335] on td "Rp 1.400.000" at bounding box center [504, 348] width 65 height 42
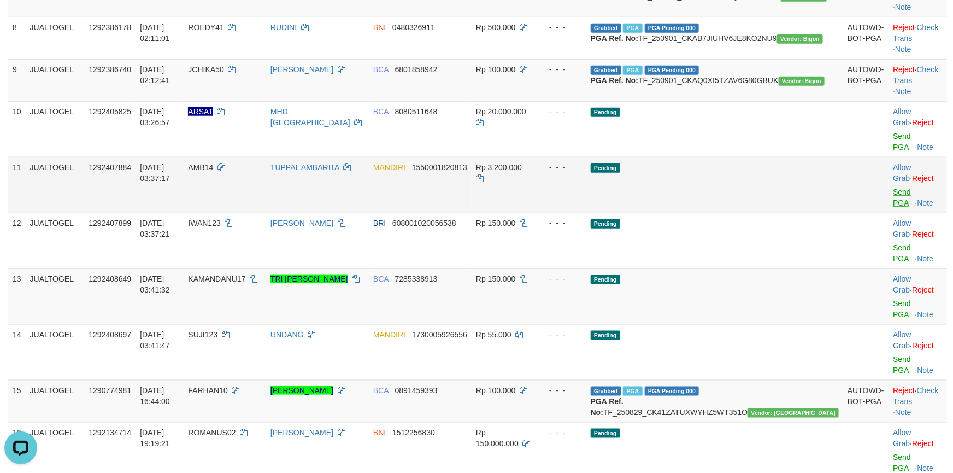
scroll to position [0, 0]
click at [893, 207] on link "Send PGA" at bounding box center [902, 198] width 18 height 20
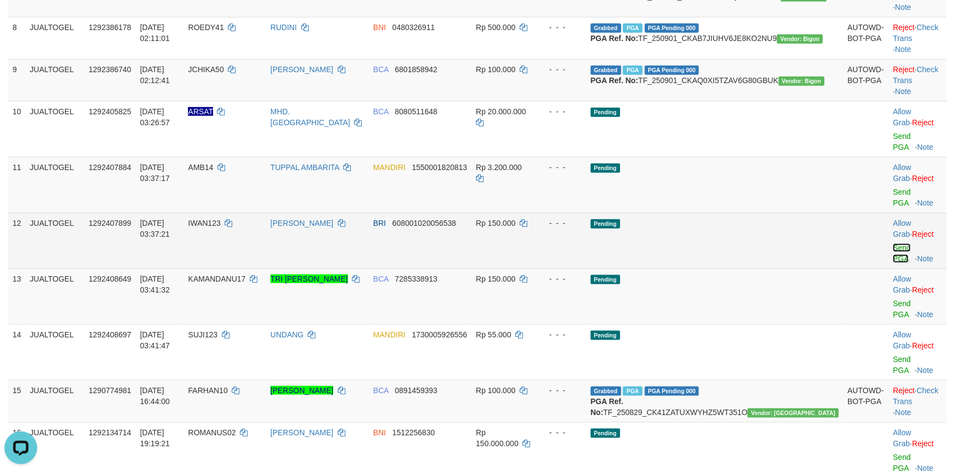
click at [893, 263] on link "Send PGA" at bounding box center [902, 253] width 18 height 20
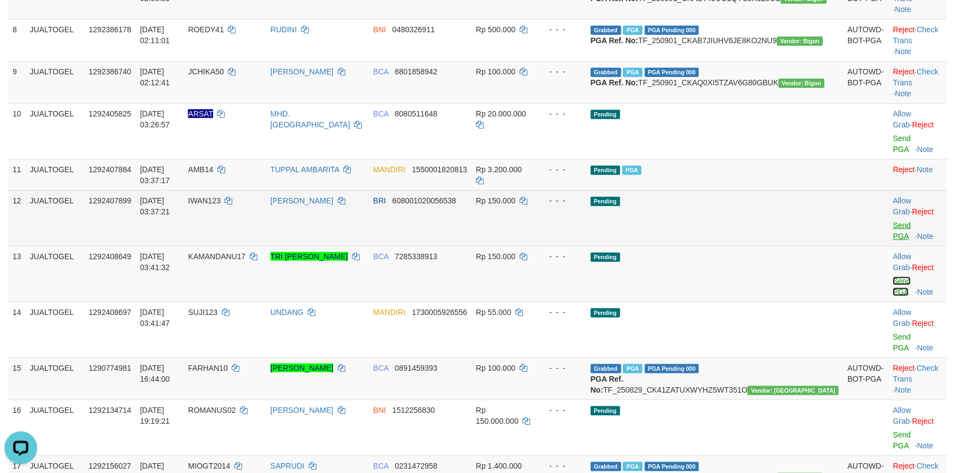
click at [893, 296] on link "Send PGA" at bounding box center [902, 287] width 18 height 20
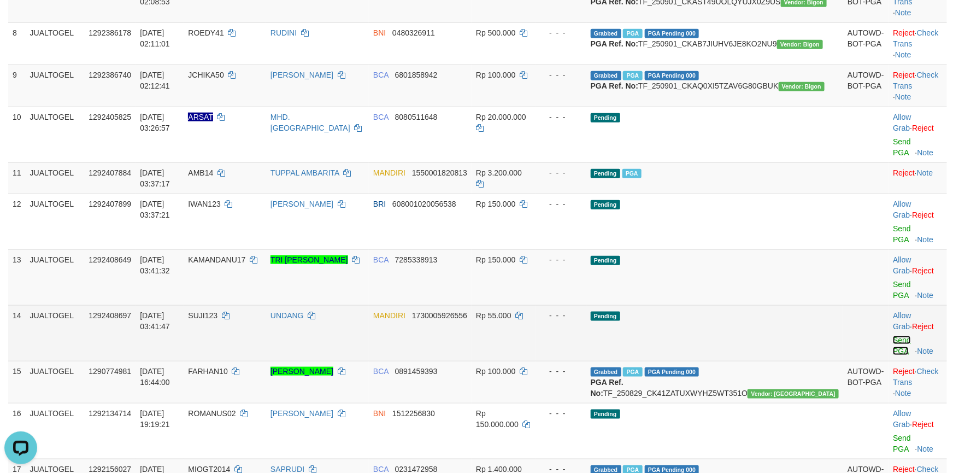
click at [899, 338] on link "Send PGA" at bounding box center [902, 346] width 18 height 20
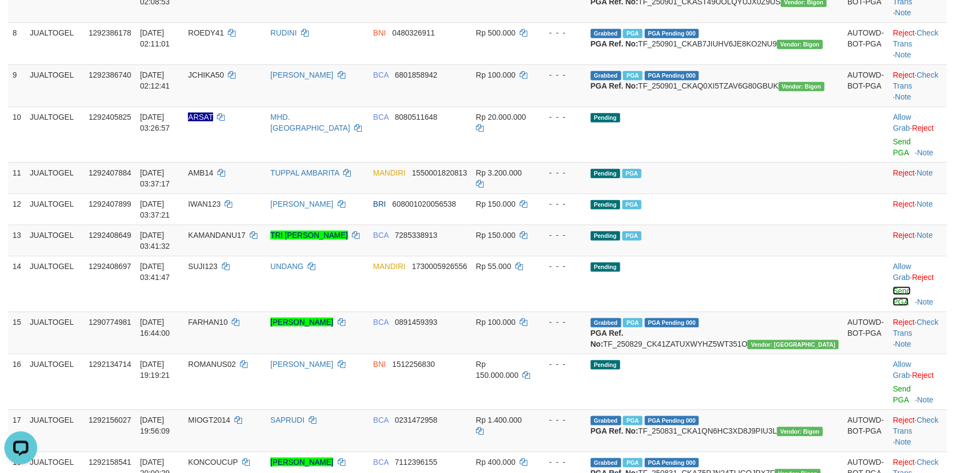
scroll to position [440, 0]
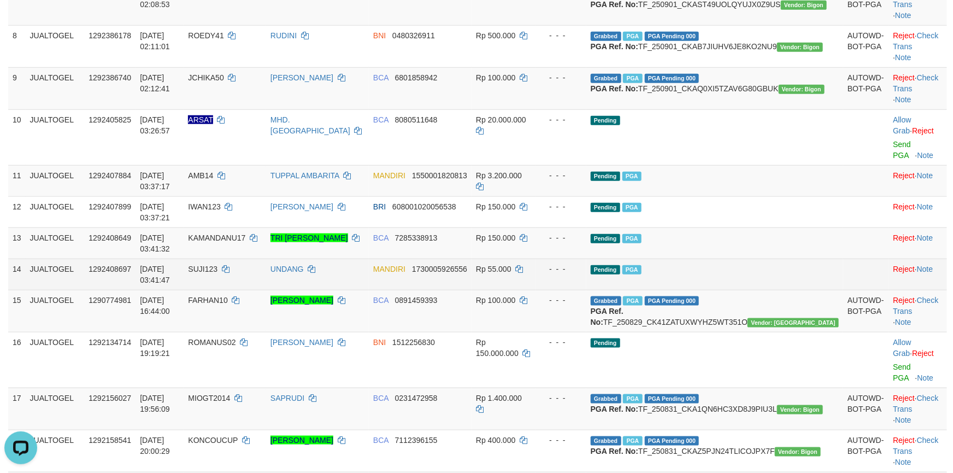
drag, startPoint x: 536, startPoint y: 303, endPoint x: 665, endPoint y: 325, distance: 130.3
click at [536, 259] on td "Rp 150.000" at bounding box center [504, 242] width 65 height 31
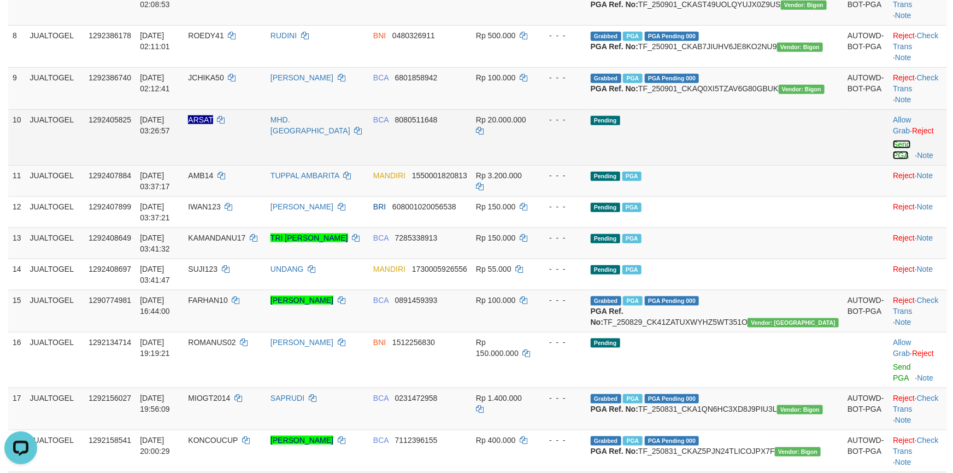
click at [893, 160] on link "Send PGA" at bounding box center [902, 150] width 18 height 20
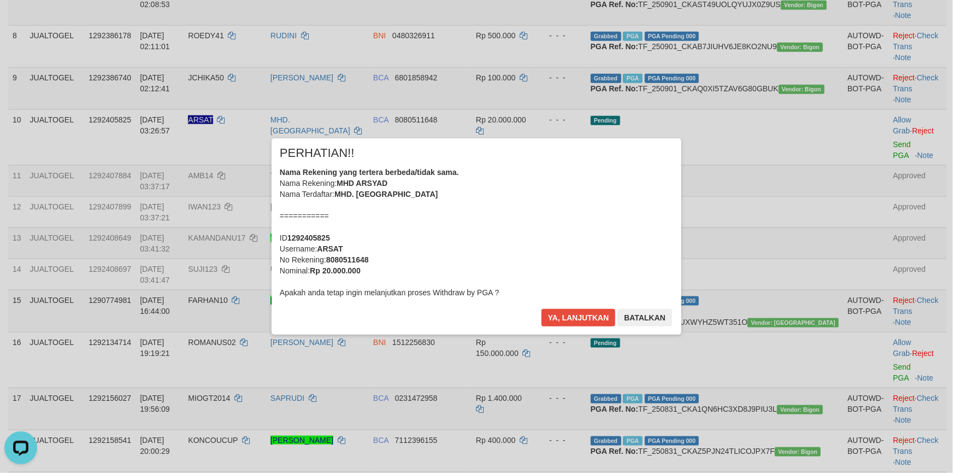
click at [328, 249] on b "ARSAT" at bounding box center [330, 248] width 26 height 9
copy b "ARSAT"
click at [572, 311] on button "Ya, lanjutkan" at bounding box center [579, 317] width 74 height 17
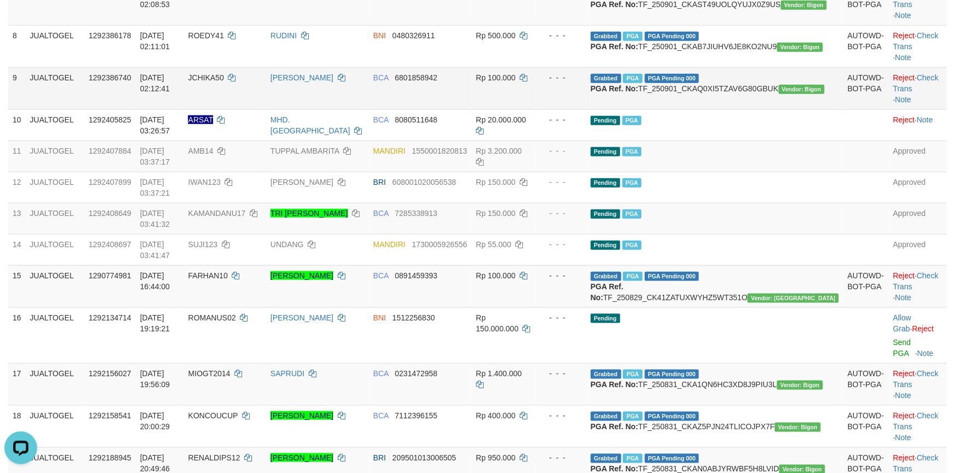
scroll to position [438, 0]
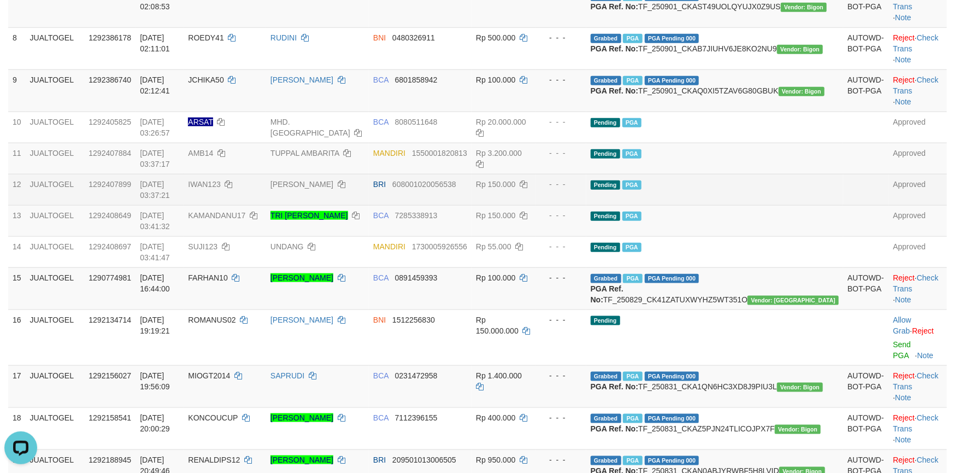
click at [468, 205] on td "BRI 608001020056538" at bounding box center [420, 189] width 103 height 31
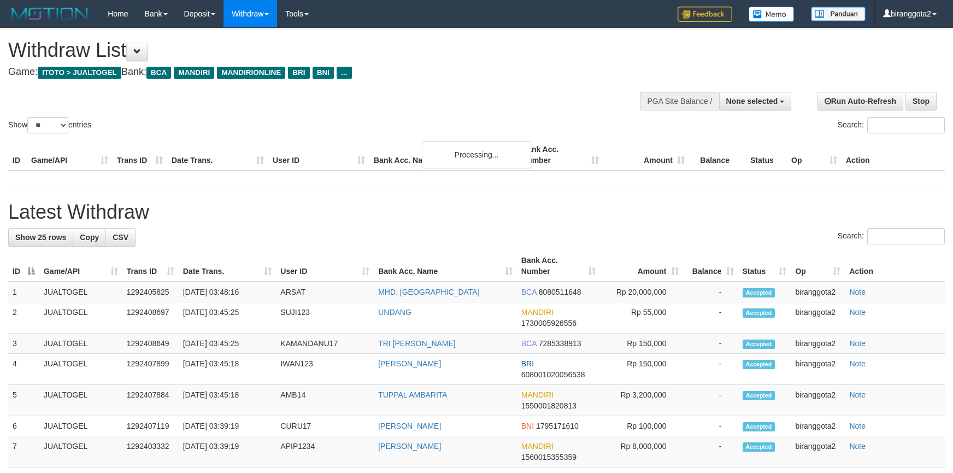
select select
select select "**"
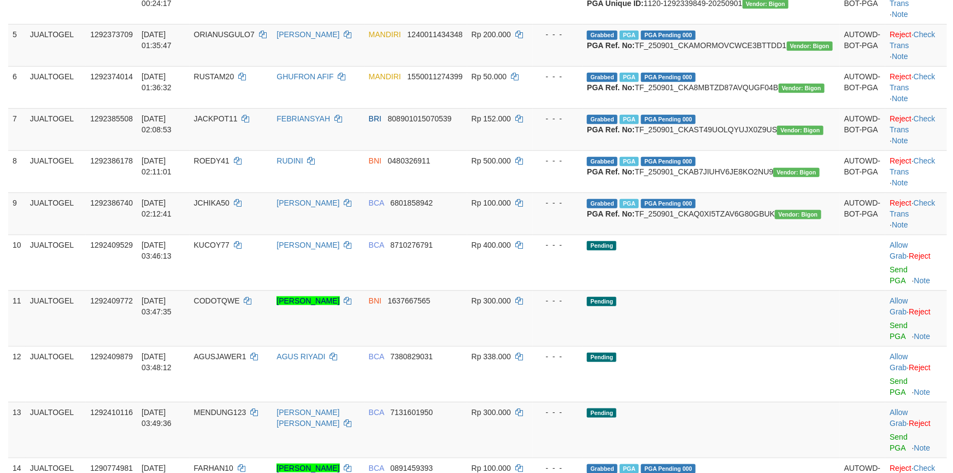
scroll to position [397, 0]
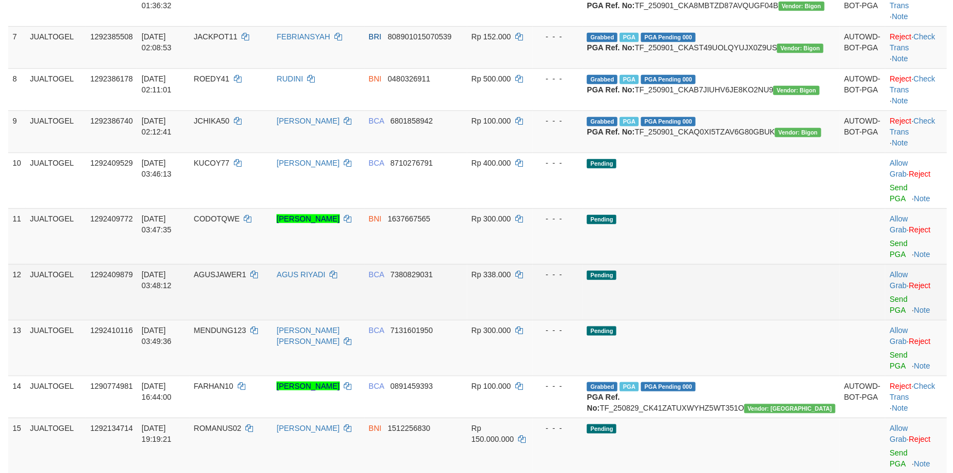
click at [782, 302] on td "Pending" at bounding box center [711, 292] width 257 height 56
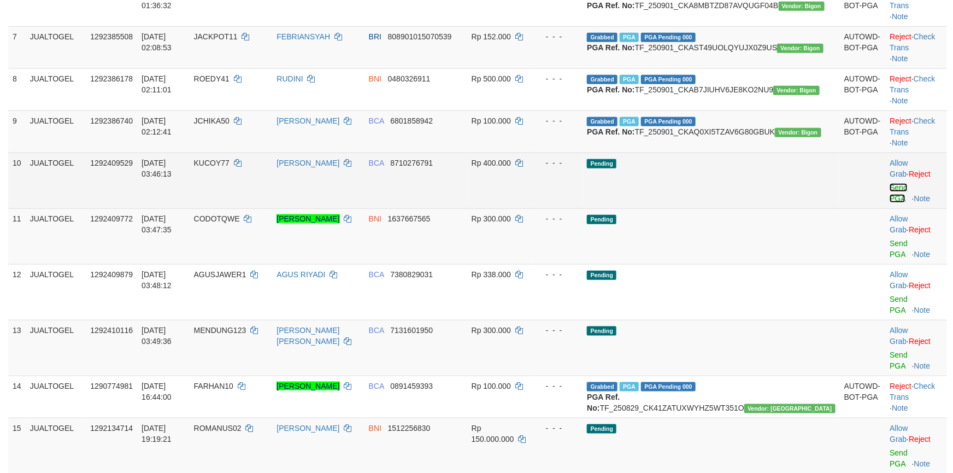
click at [890, 203] on link "Send PGA" at bounding box center [899, 193] width 18 height 20
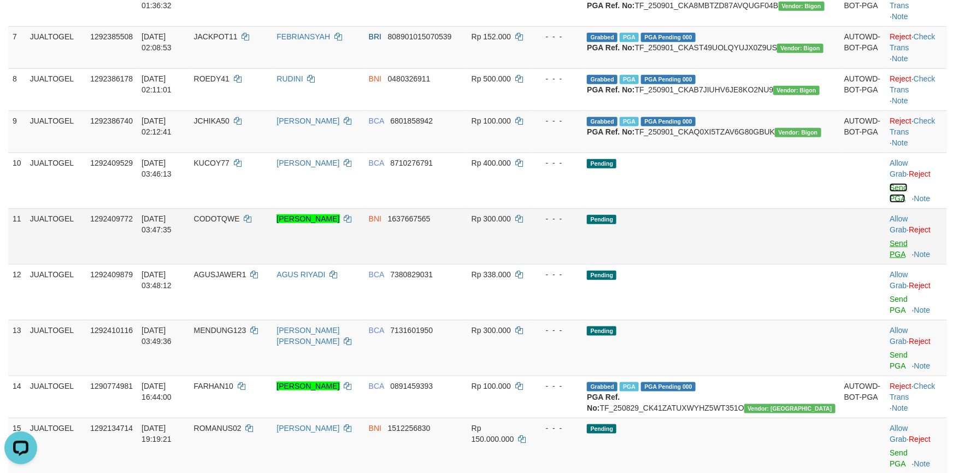
scroll to position [0, 0]
click at [890, 259] on link "Send PGA" at bounding box center [899, 249] width 18 height 20
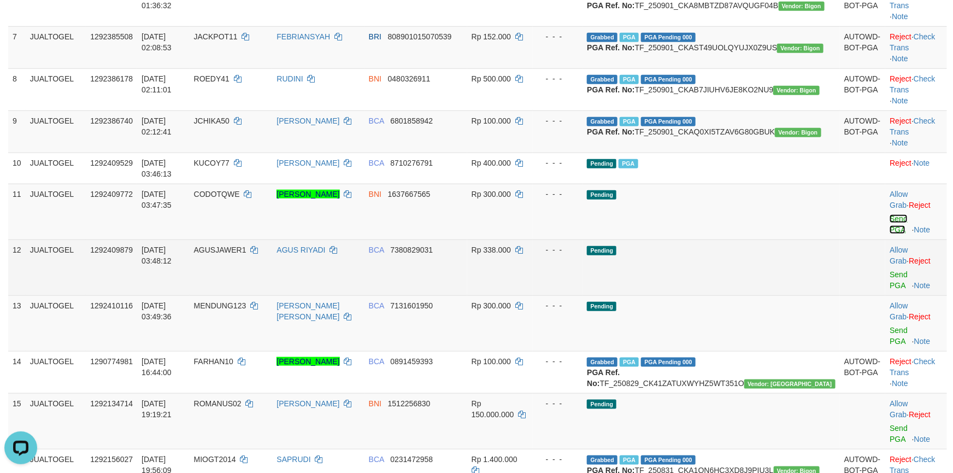
scroll to position [394, 0]
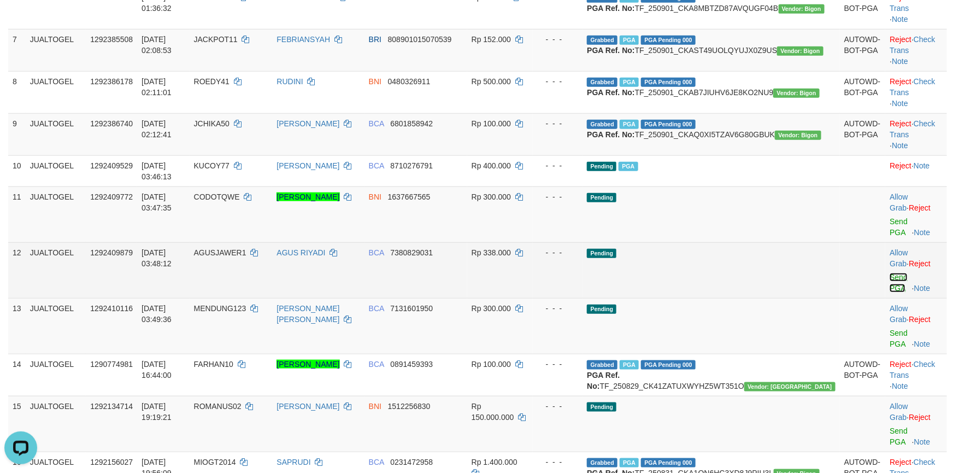
click at [890, 292] on link "Send PGA" at bounding box center [899, 283] width 18 height 20
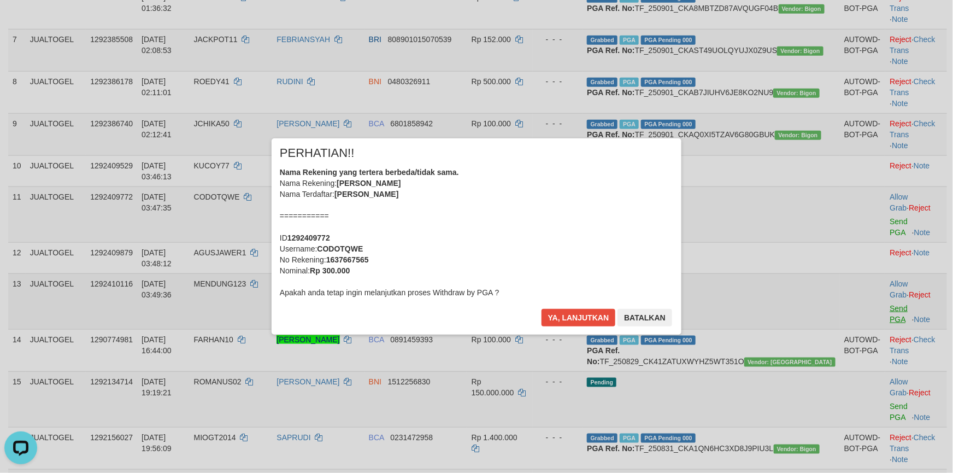
scroll to position [392, 0]
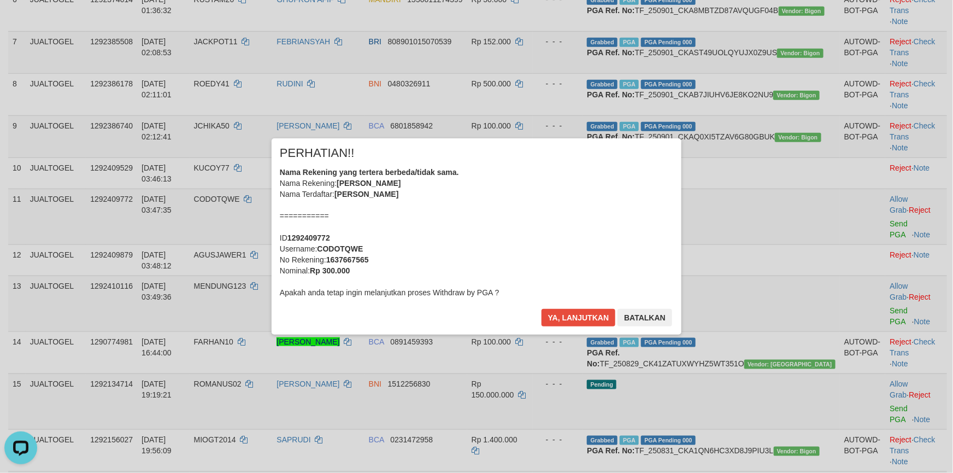
drag, startPoint x: 632, startPoint y: 247, endPoint x: 581, endPoint y: 239, distance: 51.3
click at [631, 247] on div "Nama Rekening yang tertera berbeda/tidak sama. Nama Rekening: [PERSON_NAME] Nam…" at bounding box center [477, 232] width 394 height 131
click at [581, 239] on div "Nama Rekening yang tertera berbeda/tidak sama. Nama Rekening: [PERSON_NAME] Nam…" at bounding box center [477, 232] width 394 height 131
click at [542, 309] on button "Ya, lanjutkan" at bounding box center [579, 317] width 74 height 17
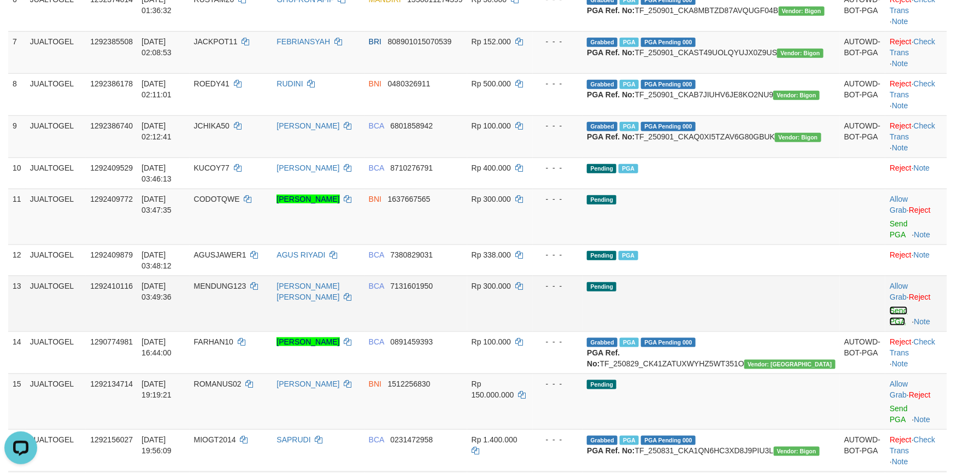
scroll to position [389, 0]
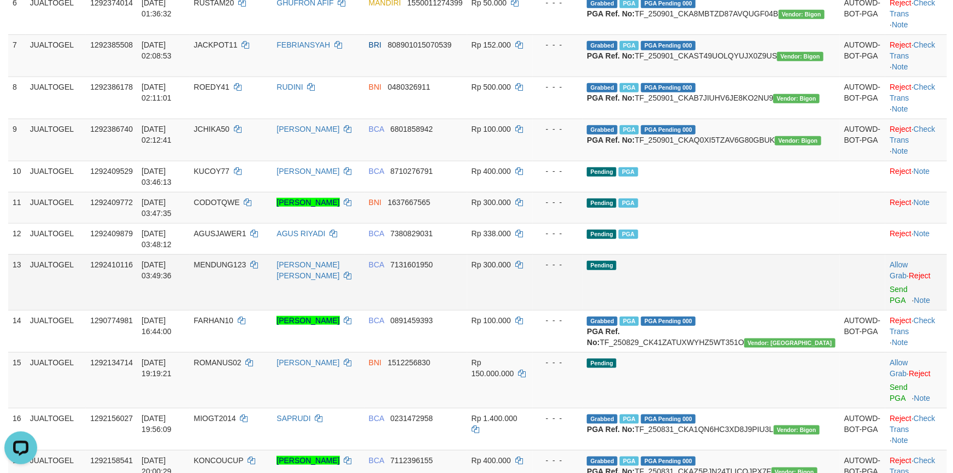
click at [893, 310] on td "Allow Grab · Reject Send PGA · Note" at bounding box center [917, 282] width 62 height 56
click at [892, 310] on td "Allow Grab · Reject Send PGA · Note" at bounding box center [917, 282] width 62 height 56
click at [891, 305] on link "Send PGA" at bounding box center [899, 295] width 18 height 20
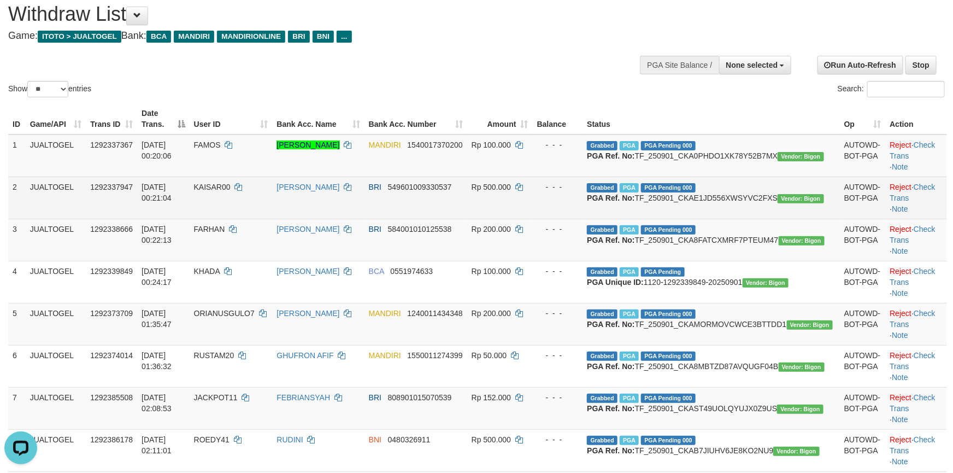
scroll to position [0, 0]
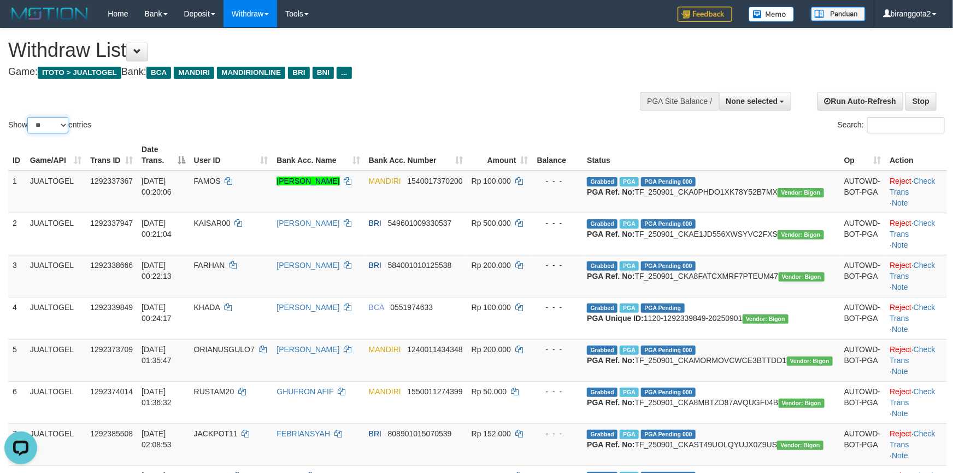
click at [37, 128] on select "** ** ** ***" at bounding box center [47, 125] width 41 height 16
select select "***"
click at [29, 117] on select "** ** ** ***" at bounding box center [47, 125] width 41 height 16
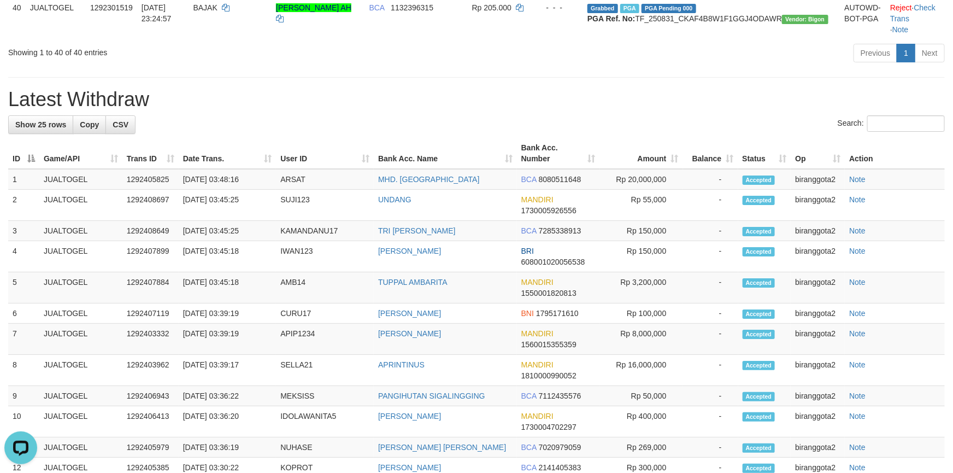
scroll to position [1804, 0]
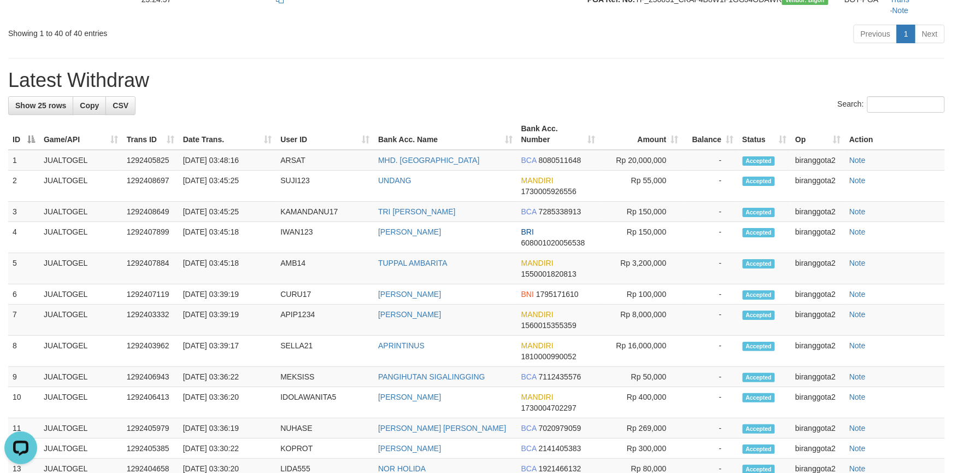
drag, startPoint x: 10, startPoint y: 325, endPoint x: 1025, endPoint y: 324, distance: 1015.2
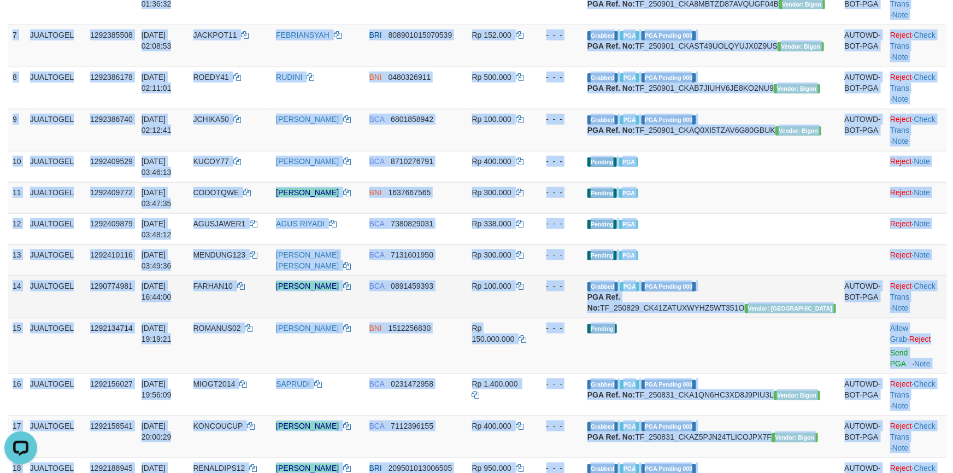
scroll to position [410, 0]
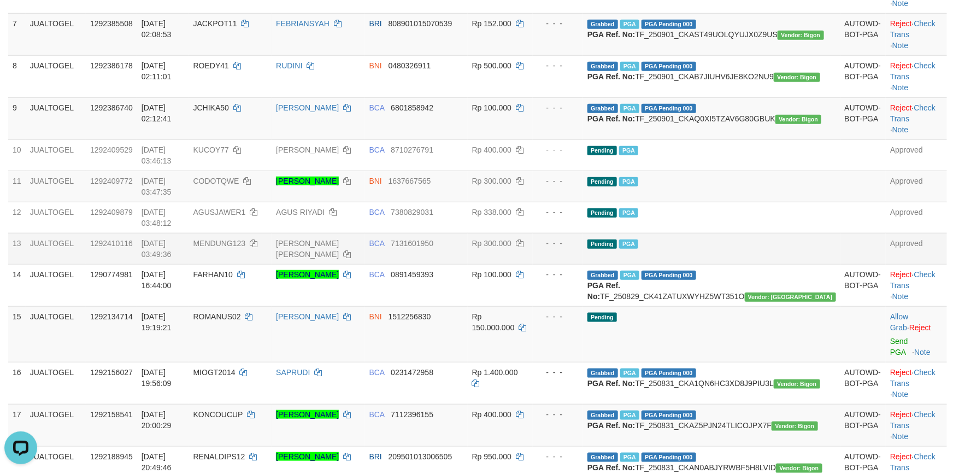
click at [534, 264] on td "Rp 300.000" at bounding box center [501, 248] width 66 height 31
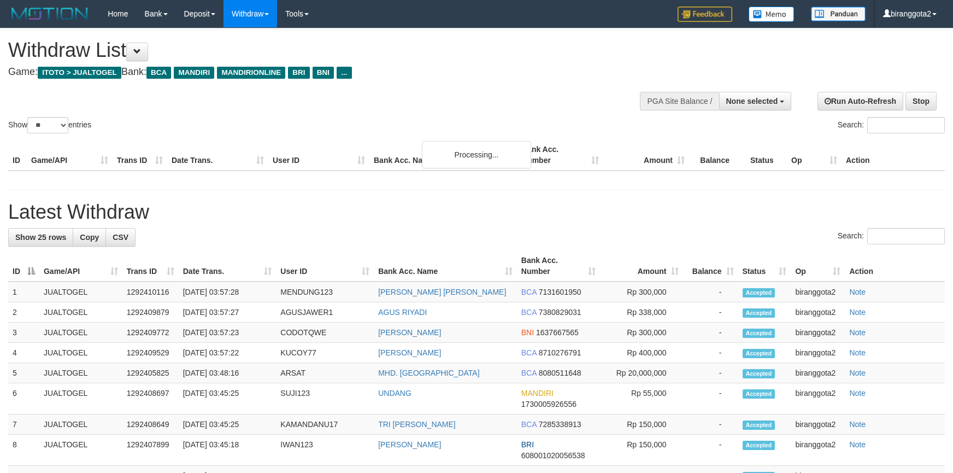
select select
select select "**"
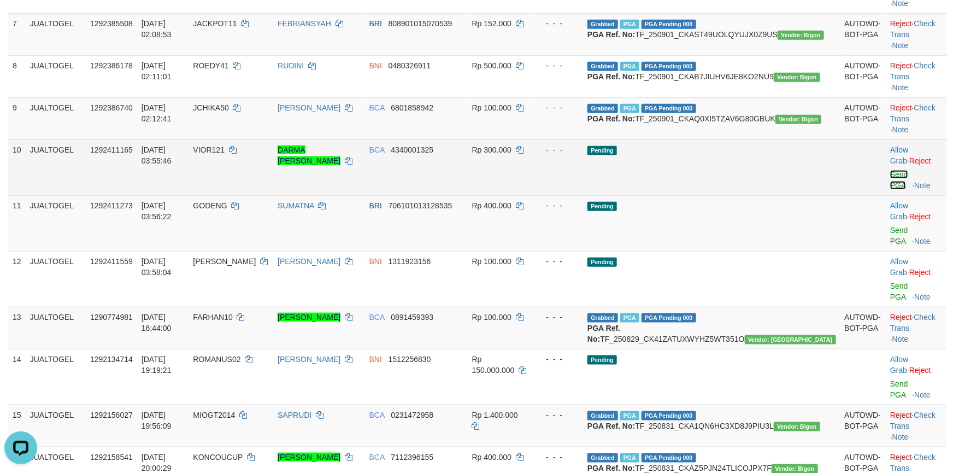
click at [891, 190] on link "Send PGA" at bounding box center [900, 180] width 18 height 20
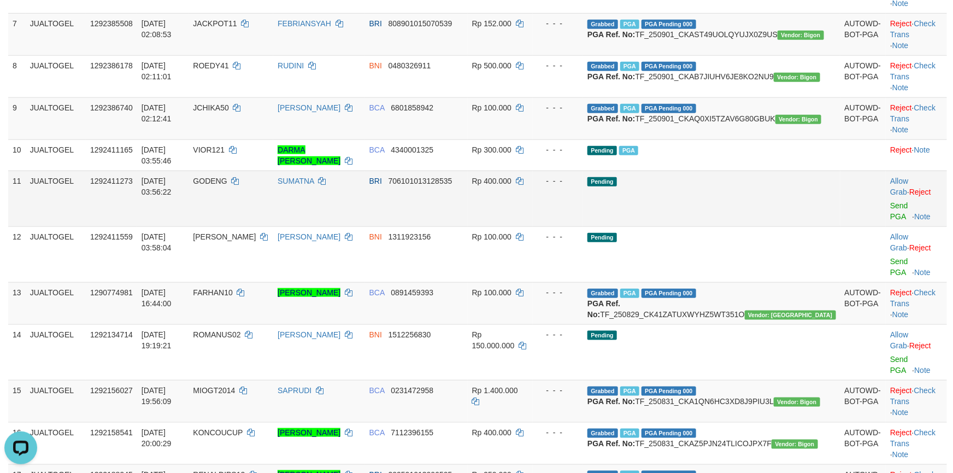
click at [886, 226] on td "Allow Grab · Reject Send PGA · Note" at bounding box center [916, 199] width 61 height 56
click at [891, 221] on link "Send PGA" at bounding box center [900, 211] width 18 height 20
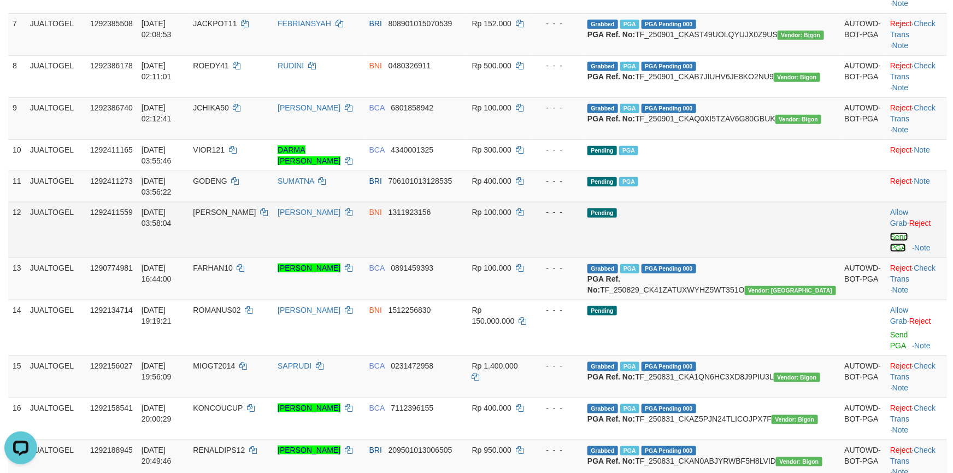
click at [899, 252] on link "Send PGA" at bounding box center [900, 242] width 18 height 20
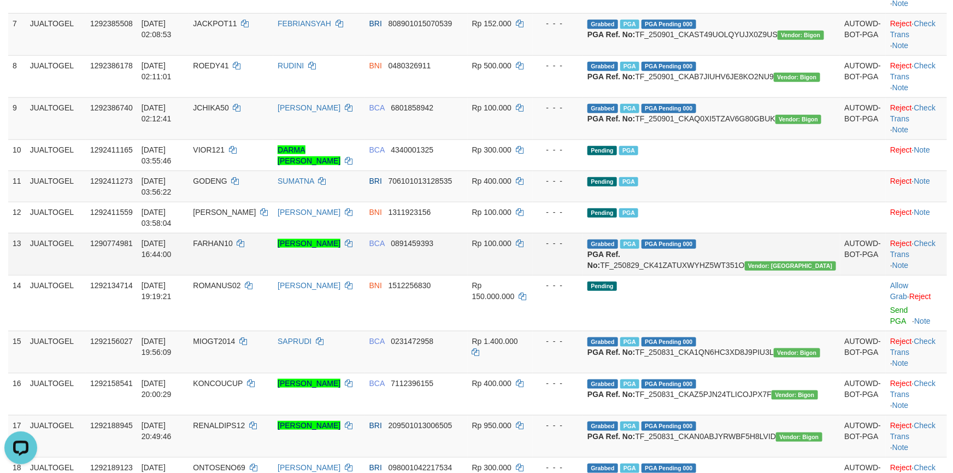
click at [534, 275] on td "Rp 100.000" at bounding box center [501, 254] width 66 height 42
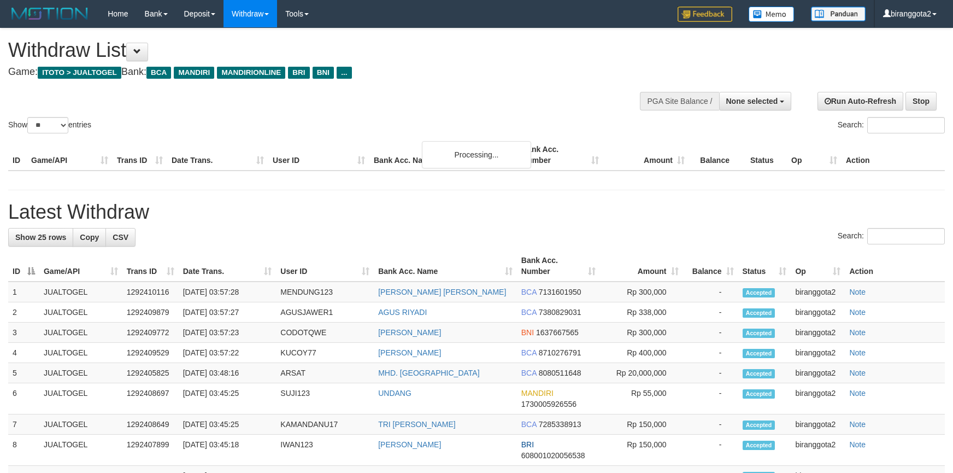
select select
select select "**"
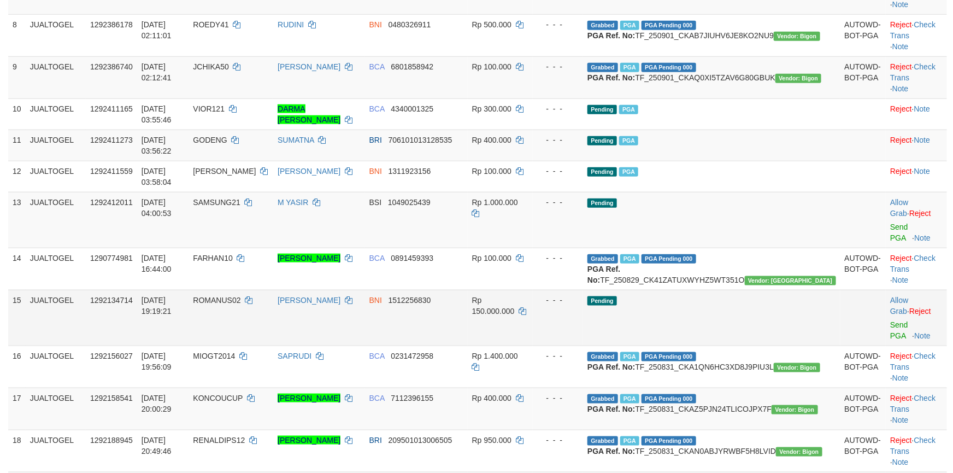
scroll to position [410, 0]
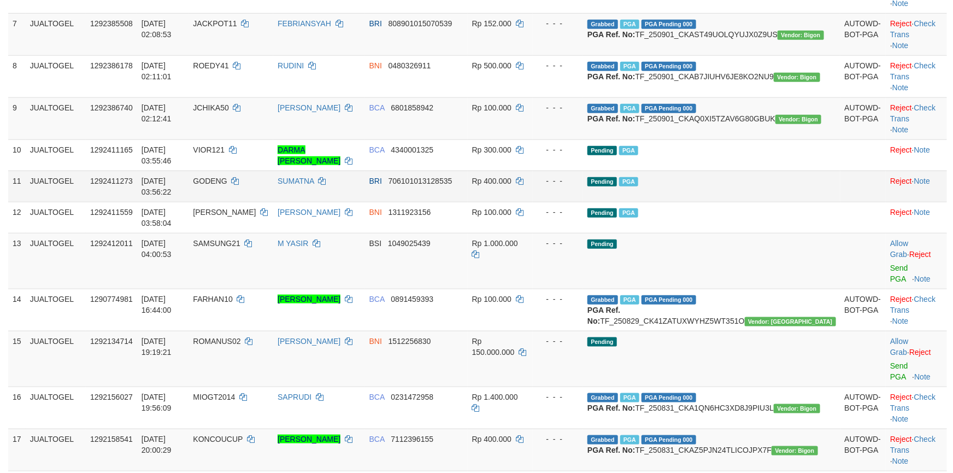
click at [763, 202] on td "Pending PGA" at bounding box center [711, 186] width 257 height 31
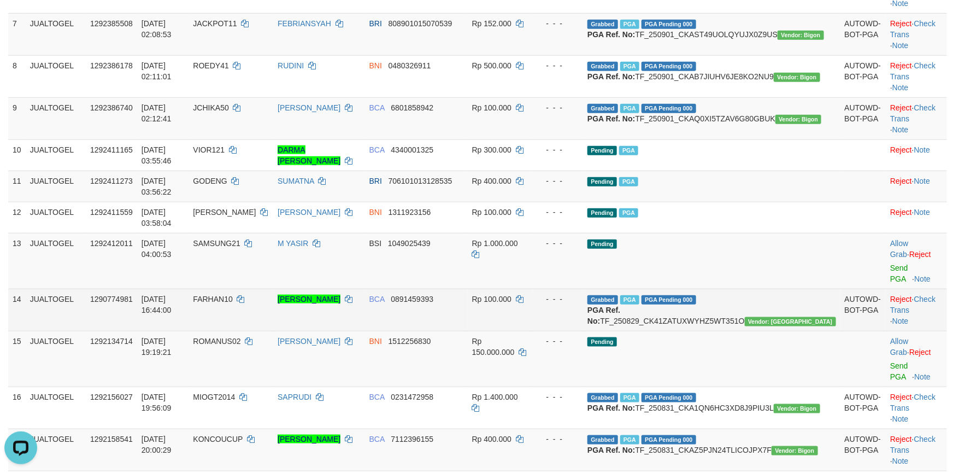
scroll to position [0, 0]
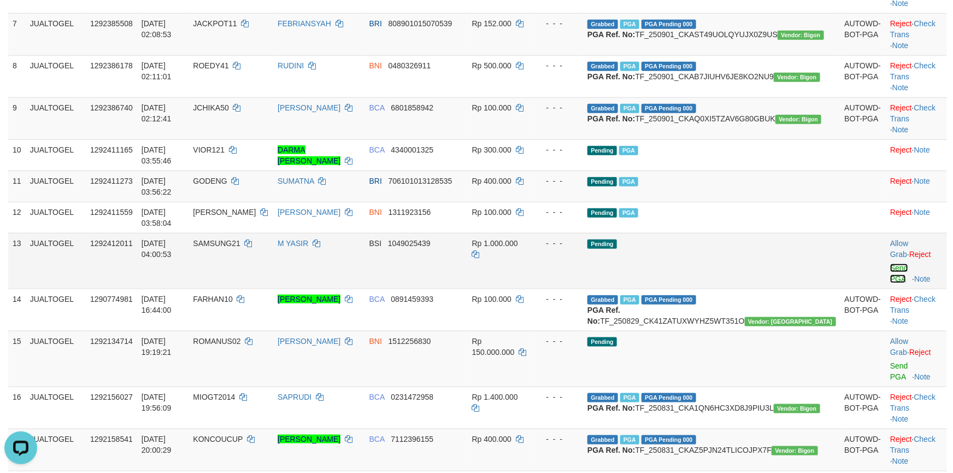
click at [891, 283] on link "Send PGA" at bounding box center [900, 274] width 18 height 20
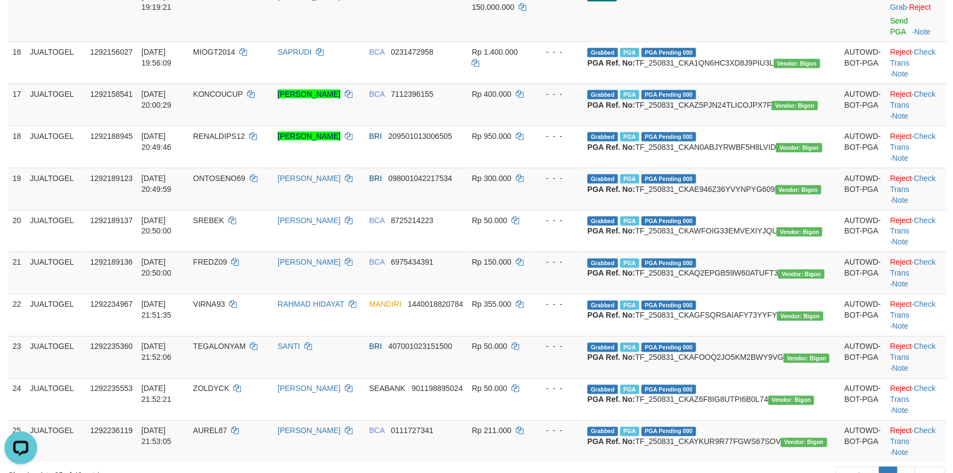
scroll to position [738, 0]
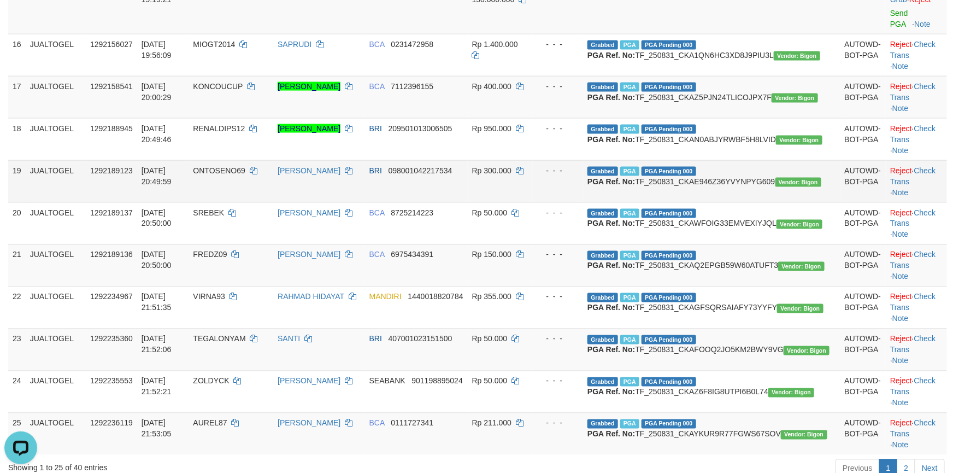
drag, startPoint x: 395, startPoint y: 281, endPoint x: 407, endPoint y: 276, distance: 13.2
click at [365, 202] on td "[PERSON_NAME]" at bounding box center [319, 181] width 92 height 42
click at [534, 202] on td "Rp 300.000" at bounding box center [501, 181] width 66 height 42
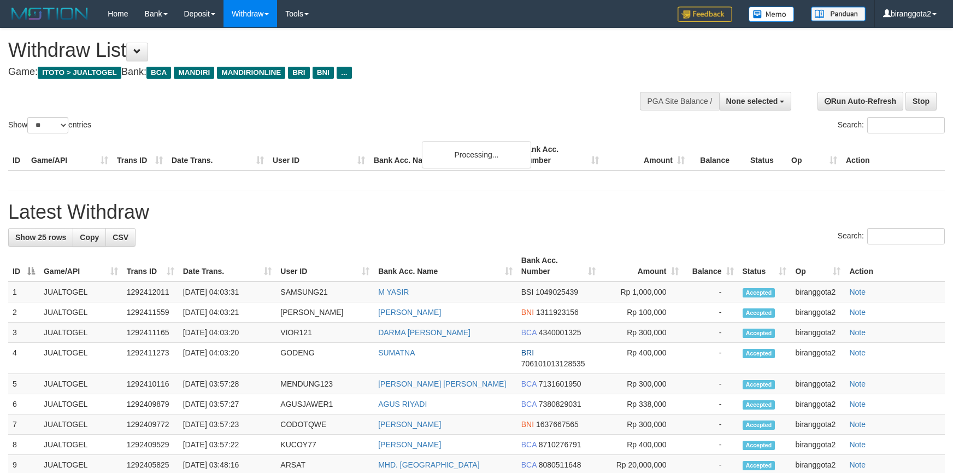
select select
select select "**"
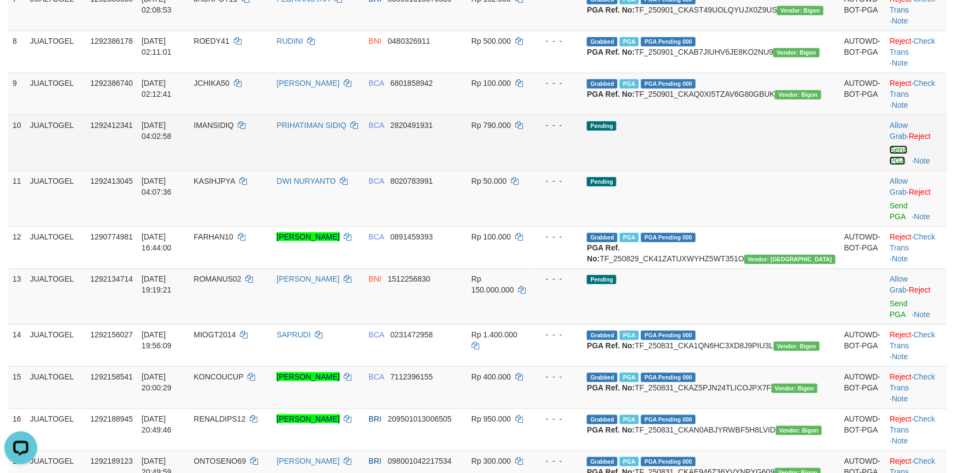
click at [890, 165] on link "Send PGA" at bounding box center [899, 155] width 18 height 20
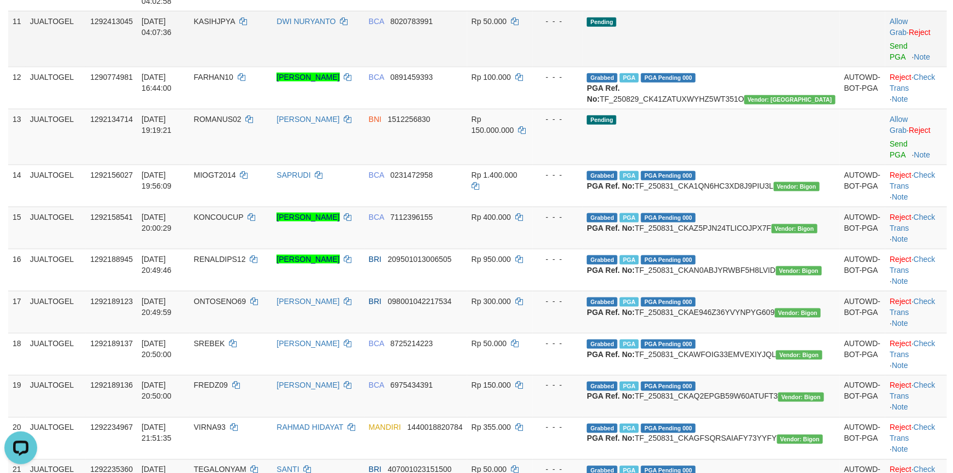
scroll to position [517, 0]
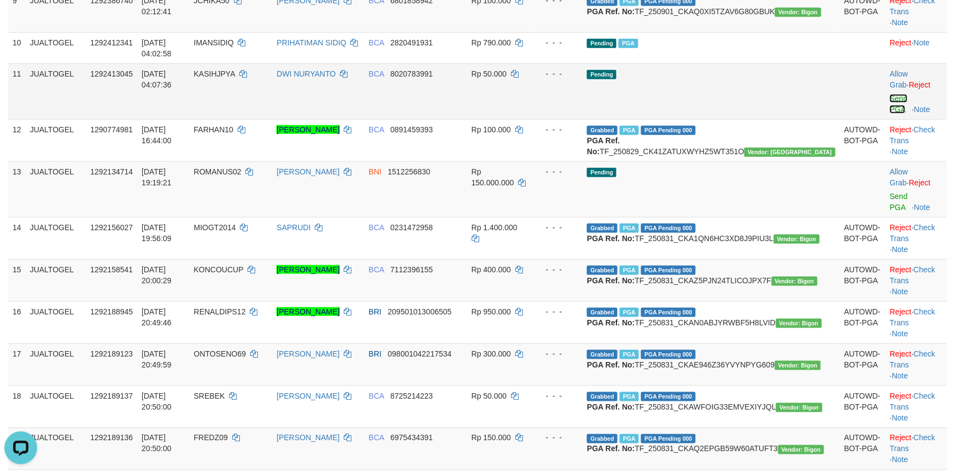
click at [890, 114] on link "Send PGA" at bounding box center [899, 104] width 18 height 20
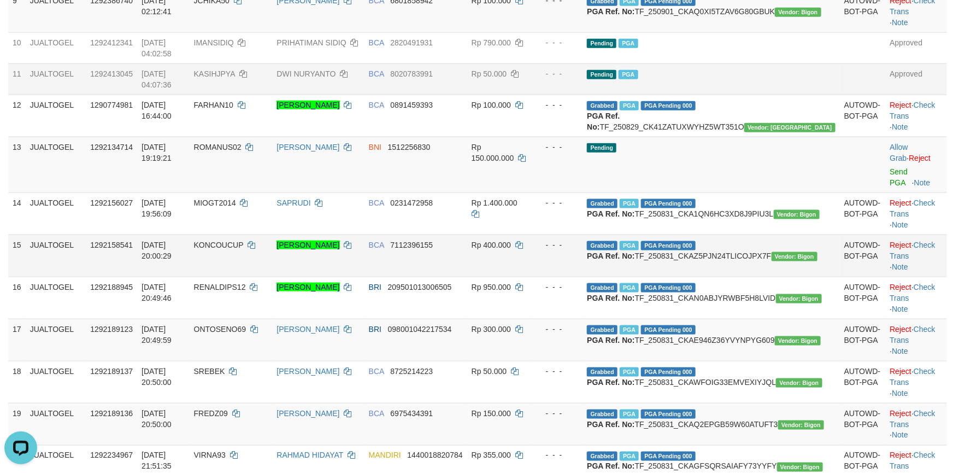
click at [467, 277] on td "BCA 7112396155" at bounding box center [416, 256] width 103 height 42
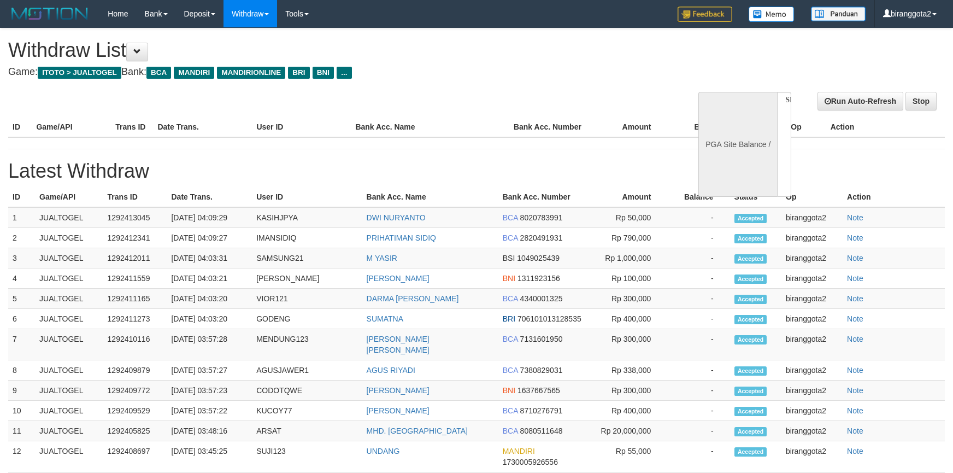
select select
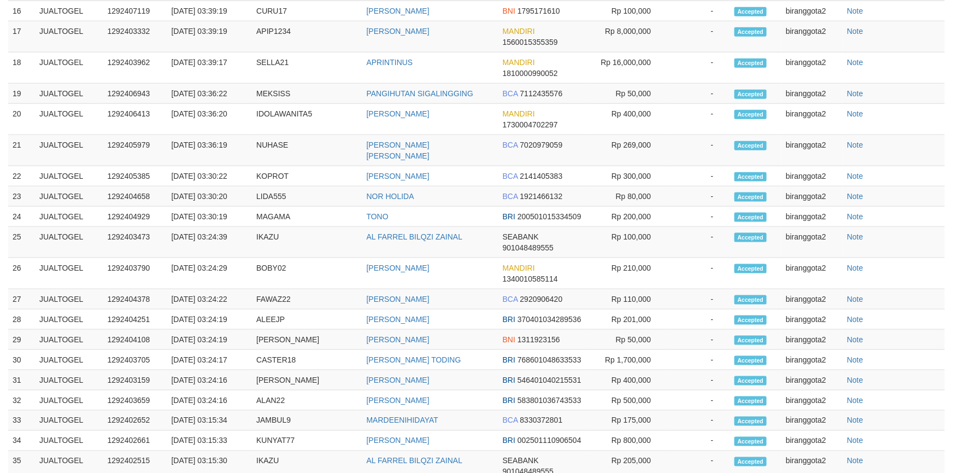
select select "**"
select select
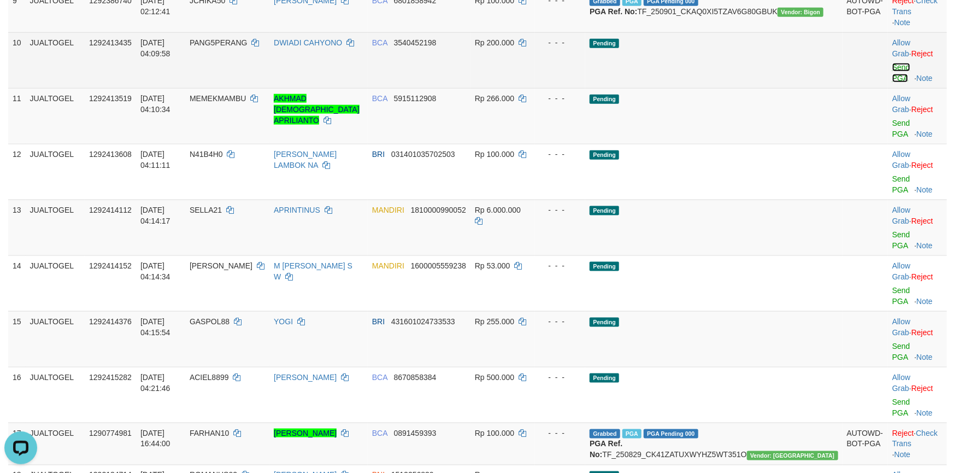
click at [893, 83] on link "Send PGA" at bounding box center [902, 73] width 18 height 20
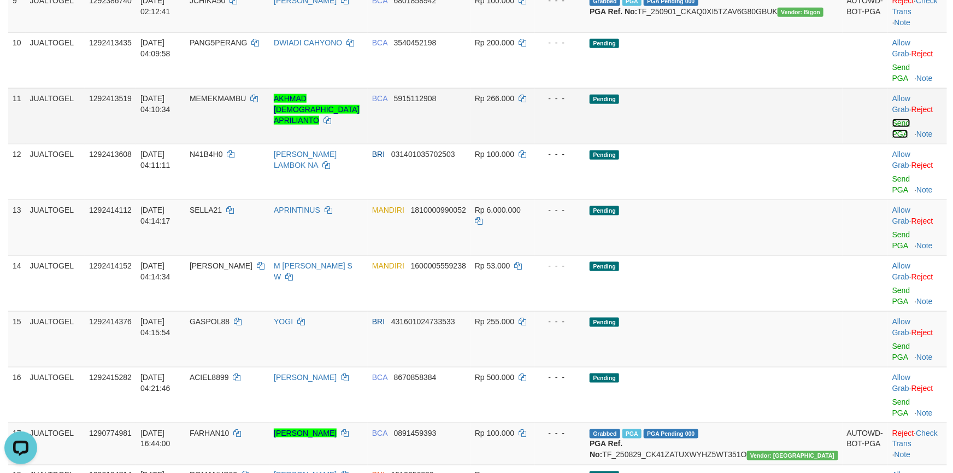
click at [893, 138] on link "Send PGA" at bounding box center [902, 129] width 18 height 20
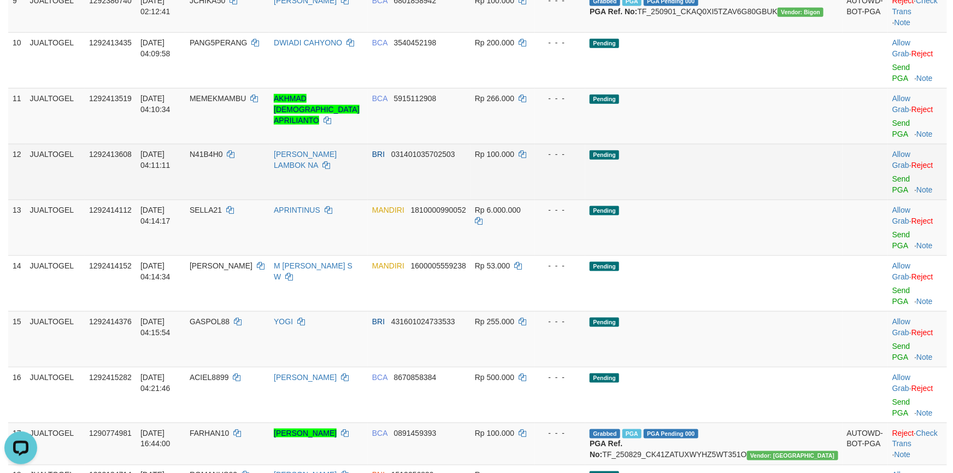
click at [893, 173] on div at bounding box center [918, 172] width 50 height 3
click at [893, 194] on link "Send PGA" at bounding box center [902, 184] width 18 height 20
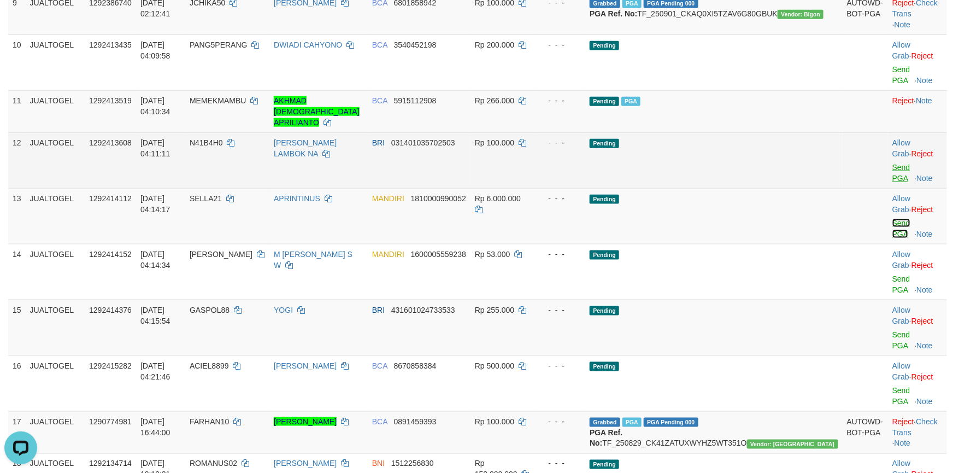
click at [893, 231] on link "Send PGA" at bounding box center [902, 229] width 18 height 20
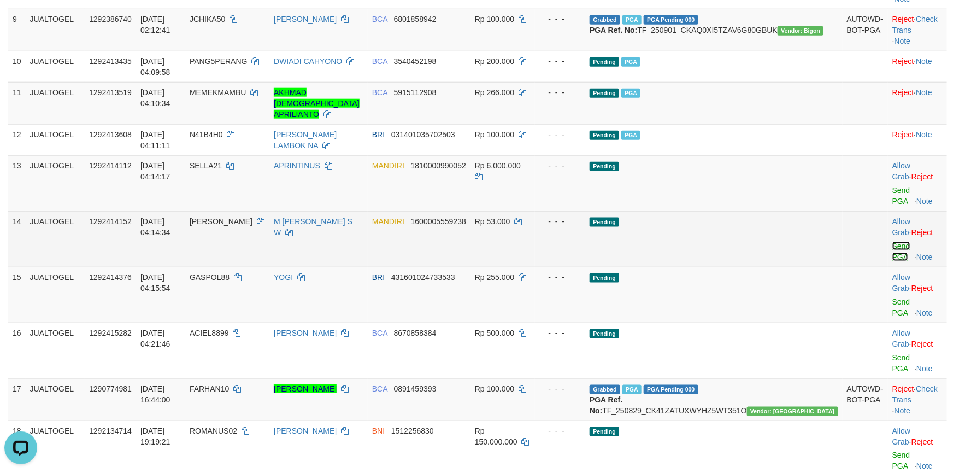
click at [893, 261] on link "Send PGA" at bounding box center [902, 252] width 18 height 20
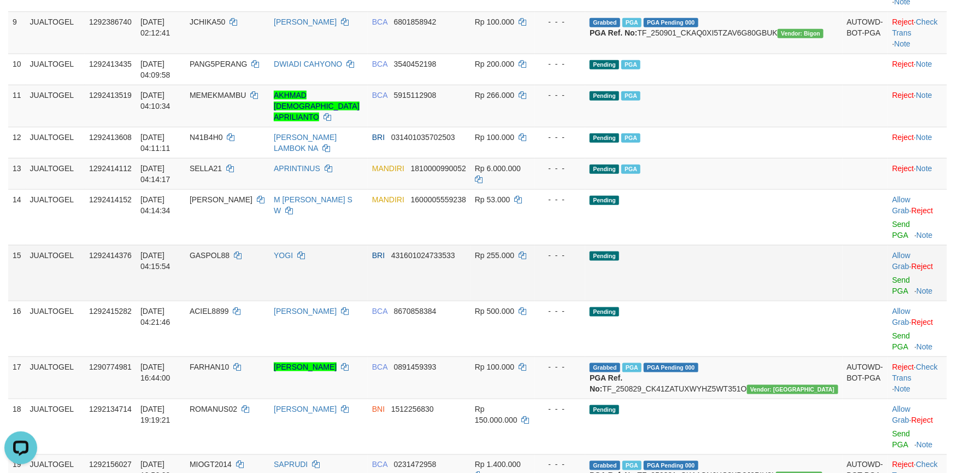
click at [889, 301] on td "Allow Grab · Reject Send PGA · Note" at bounding box center [917, 273] width 59 height 56
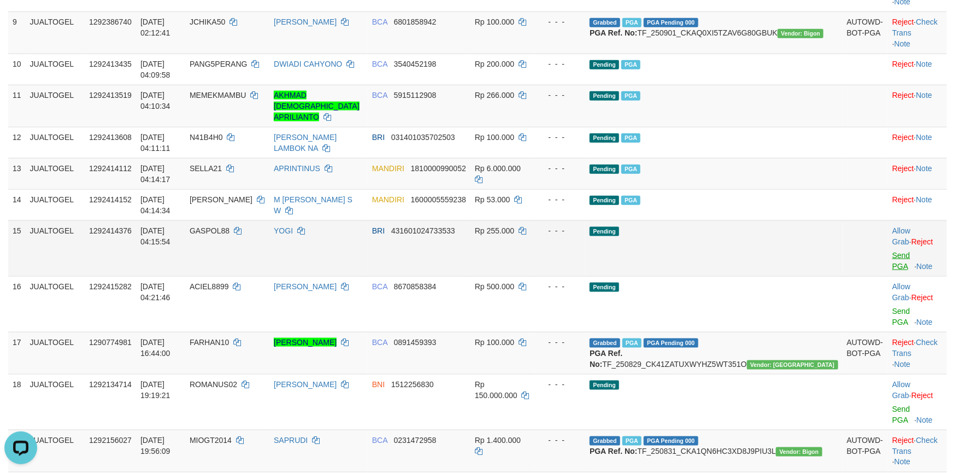
scroll to position [494, 0]
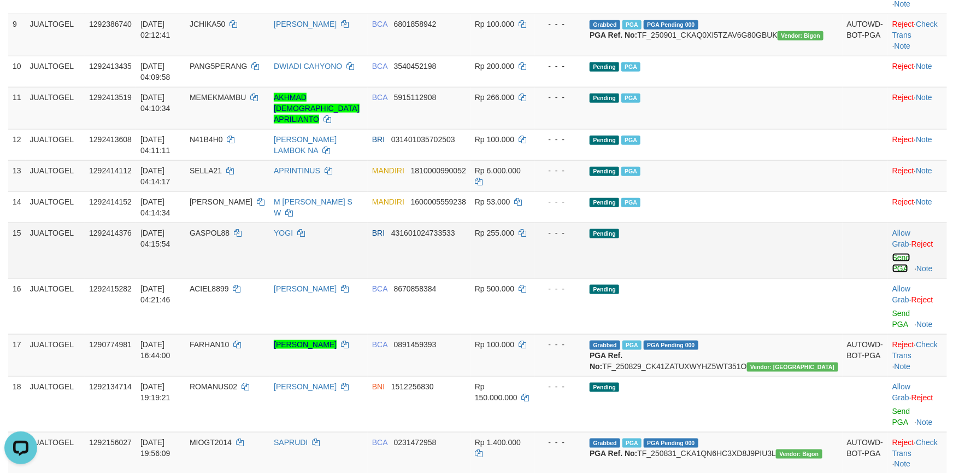
click at [893, 273] on link "Send PGA" at bounding box center [902, 263] width 18 height 20
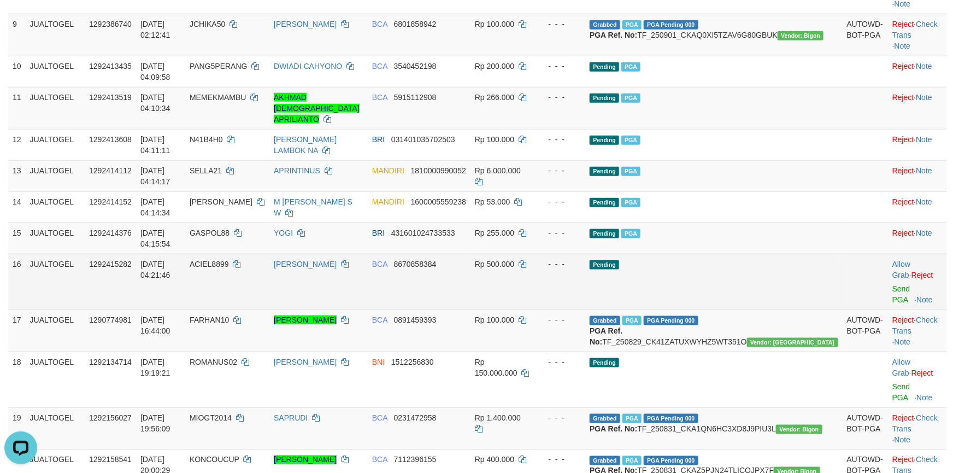
drag, startPoint x: 512, startPoint y: 261, endPoint x: 719, endPoint y: 325, distance: 216.7
click at [686, 317] on tbody "1 JUALTOGEL 1292337367 01/09/2025 00:20:06 FAMOS HERLYNDO ZADRAK KANA MANDIRI 1…" at bounding box center [477, 189] width 939 height 1025
click at [893, 304] on link "Send PGA" at bounding box center [902, 294] width 18 height 20
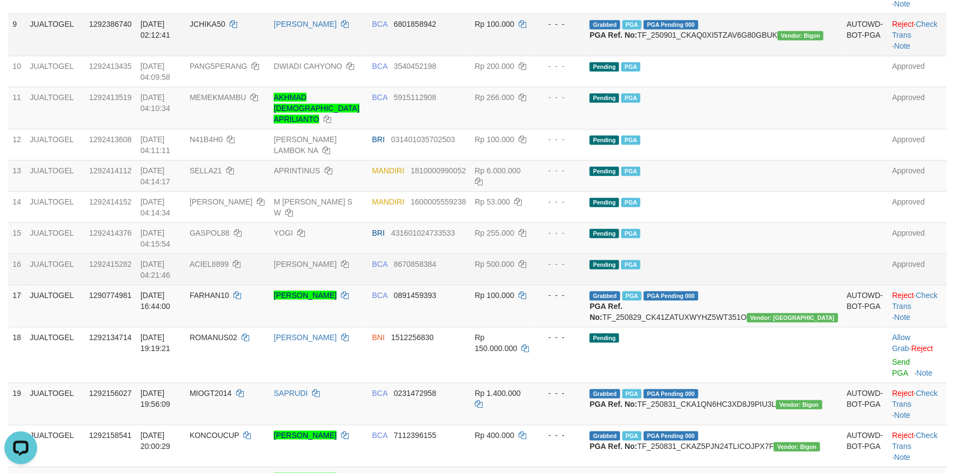
drag, startPoint x: 579, startPoint y: 115, endPoint x: 559, endPoint y: 97, distance: 26.3
click at [535, 56] on td "Rp 100.000" at bounding box center [503, 35] width 65 height 42
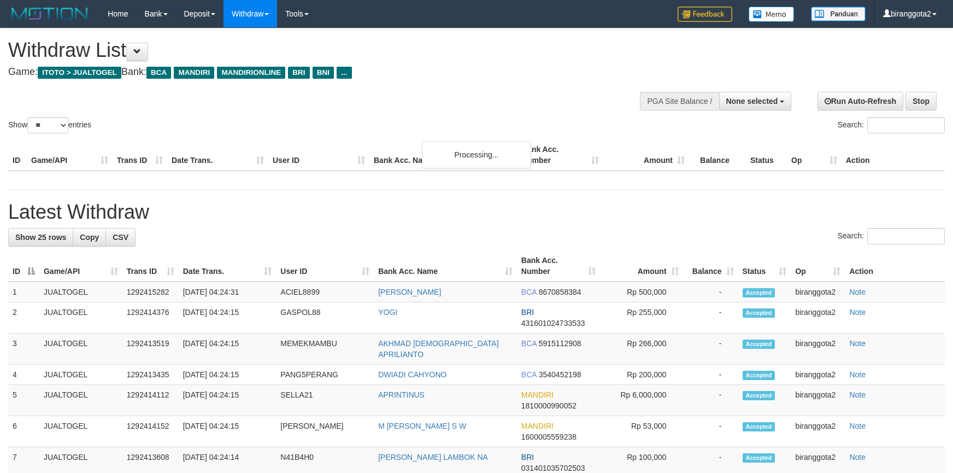
select select
select select "**"
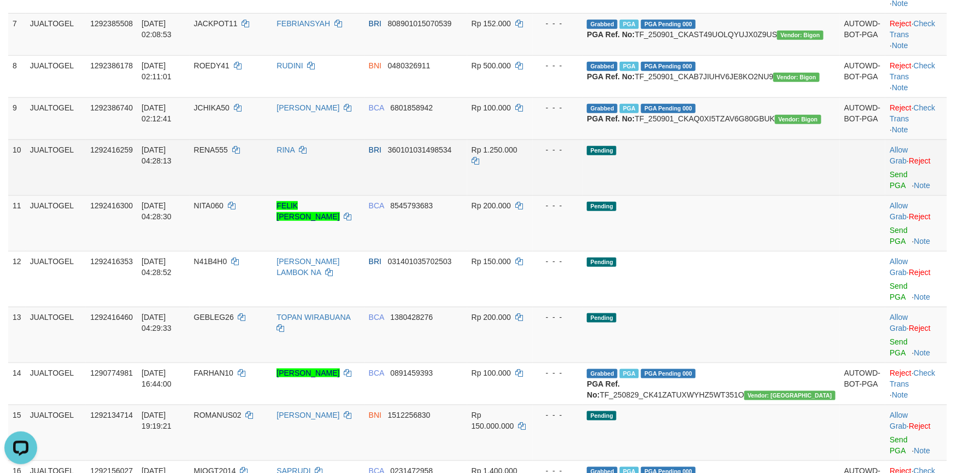
click at [533, 195] on td "Rp 1.250.000" at bounding box center [500, 167] width 66 height 56
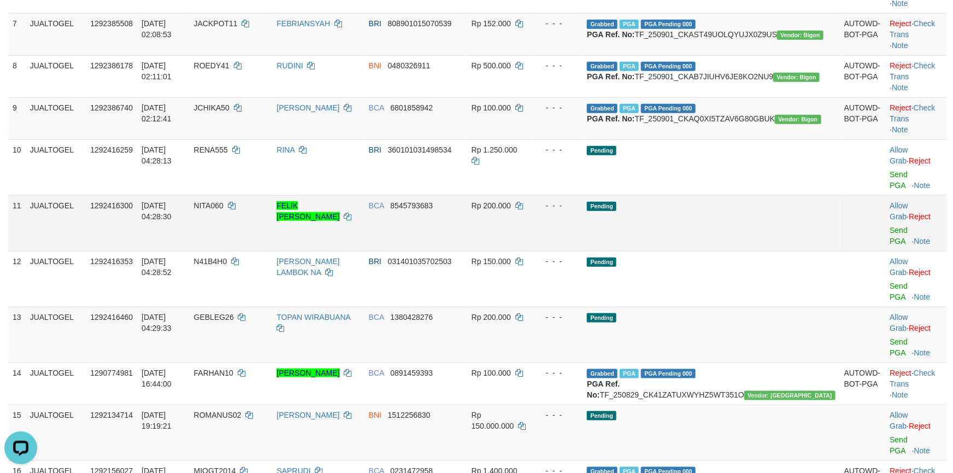
click at [533, 251] on td "Rp 200.000" at bounding box center [500, 223] width 66 height 56
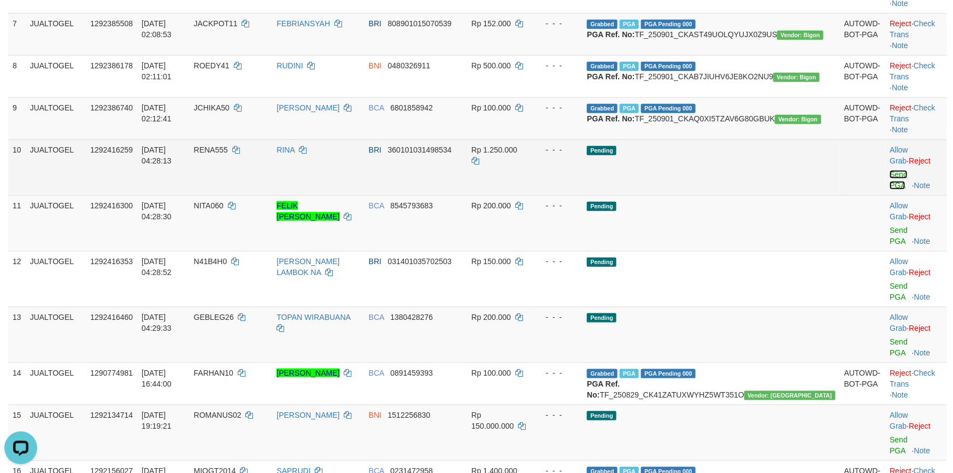
click at [890, 190] on link "Send PGA" at bounding box center [899, 180] width 18 height 20
click at [890, 225] on div at bounding box center [916, 223] width 53 height 3
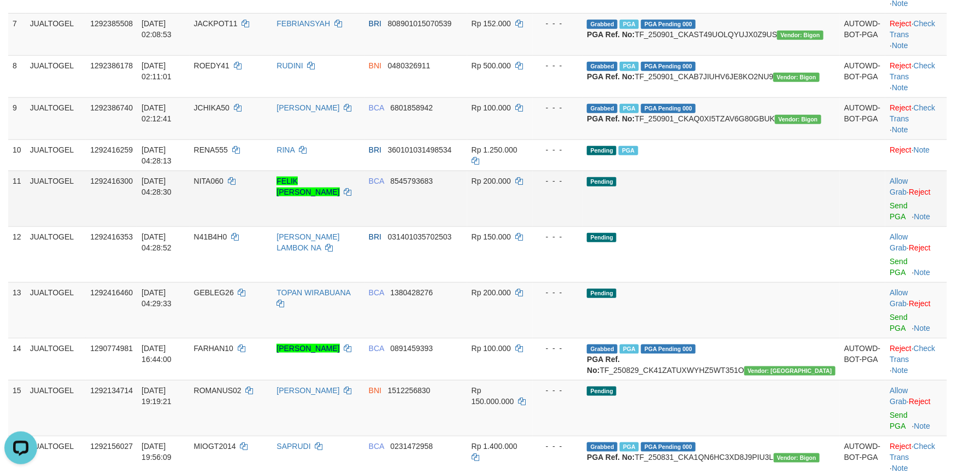
scroll to position [407, 0]
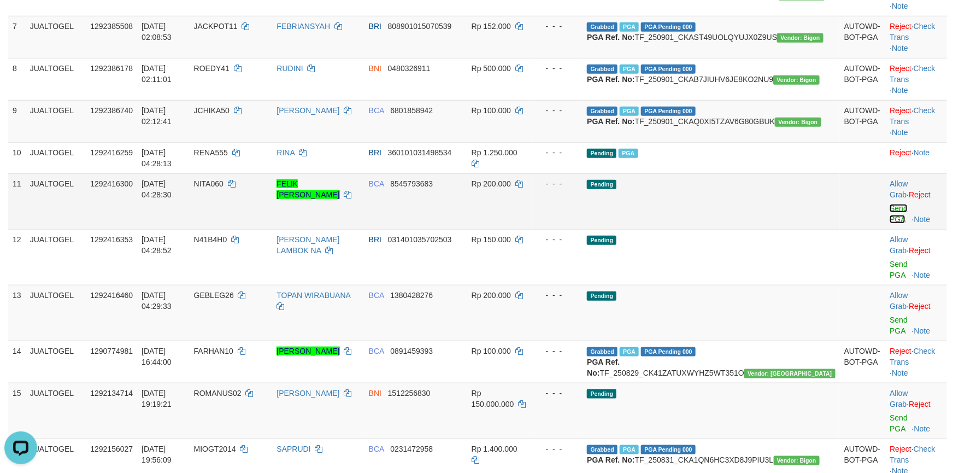
click at [890, 224] on link "Send PGA" at bounding box center [899, 214] width 18 height 20
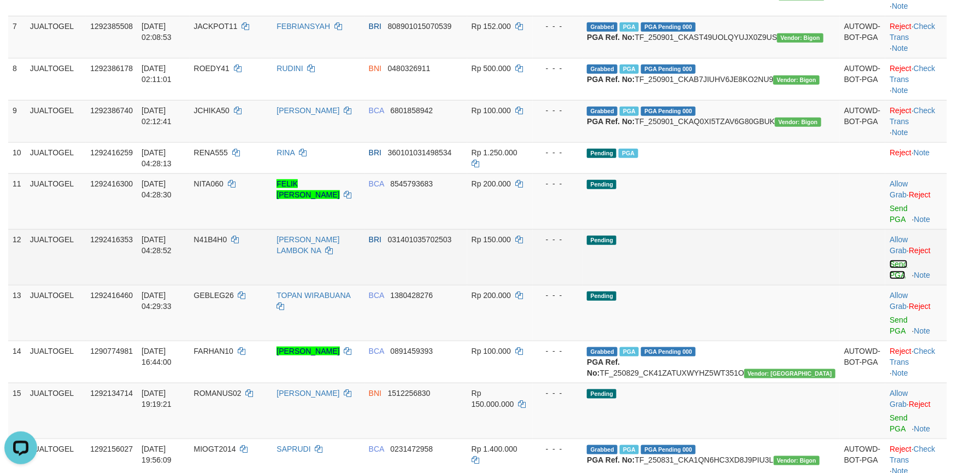
click at [890, 279] on link "Send PGA" at bounding box center [899, 270] width 18 height 20
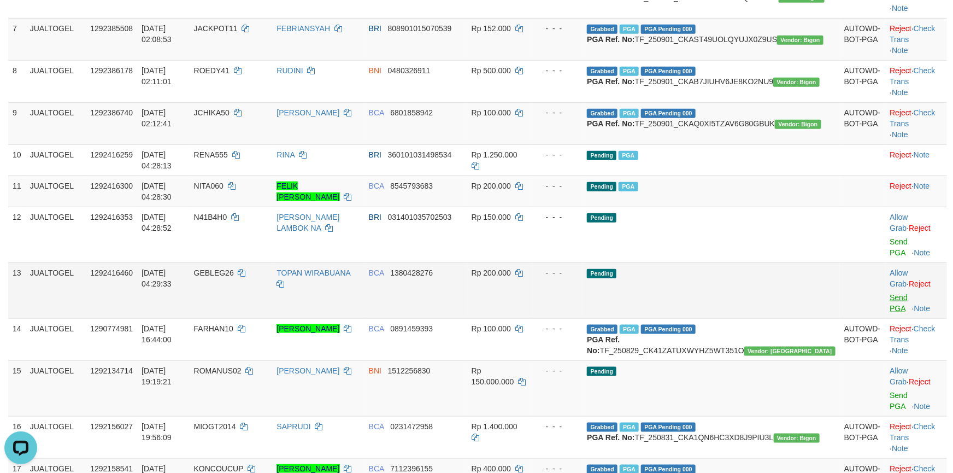
scroll to position [402, 0]
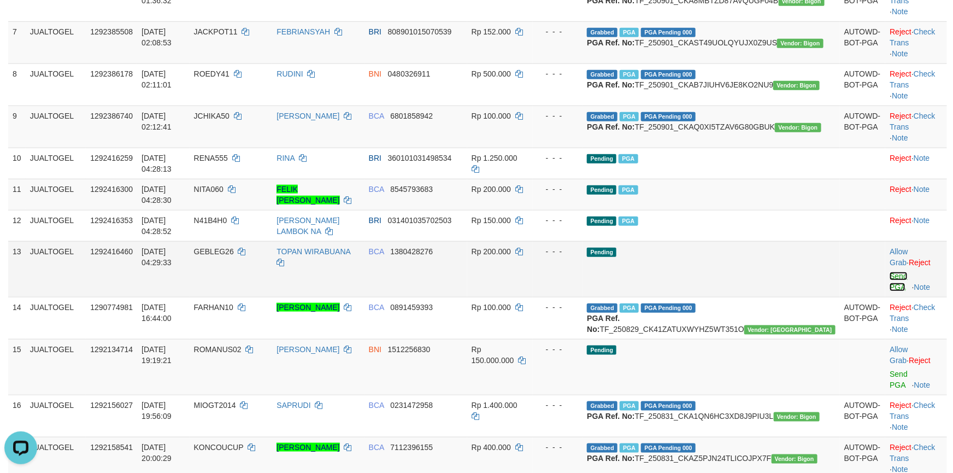
click at [890, 291] on link "Send PGA" at bounding box center [899, 282] width 18 height 20
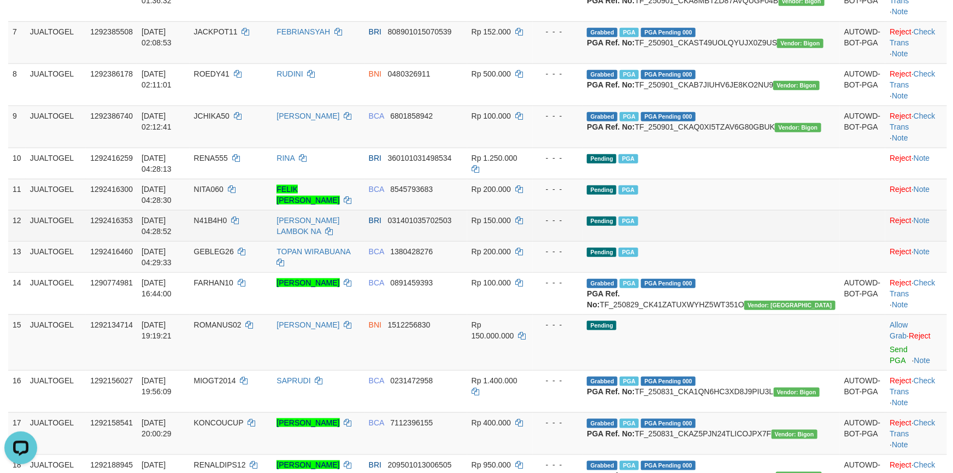
click at [533, 241] on td "Rp 150.000" at bounding box center [500, 225] width 66 height 31
click at [465, 241] on td "BRI 031401035702503" at bounding box center [416, 225] width 103 height 31
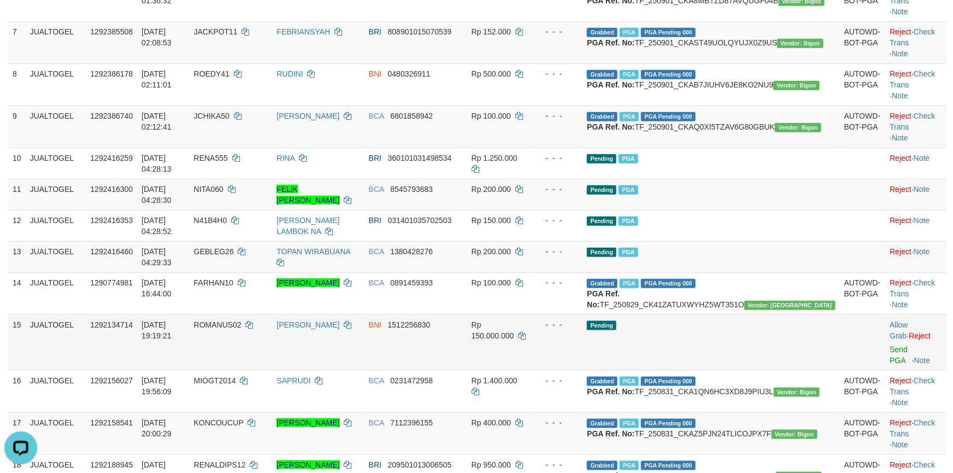
click at [514, 340] on span "Rp 150.000.000" at bounding box center [493, 330] width 43 height 20
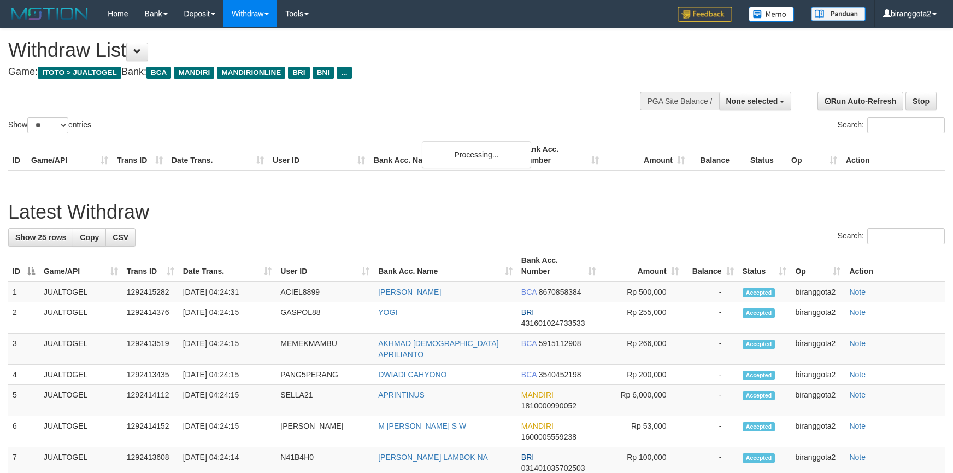
select select
select select "**"
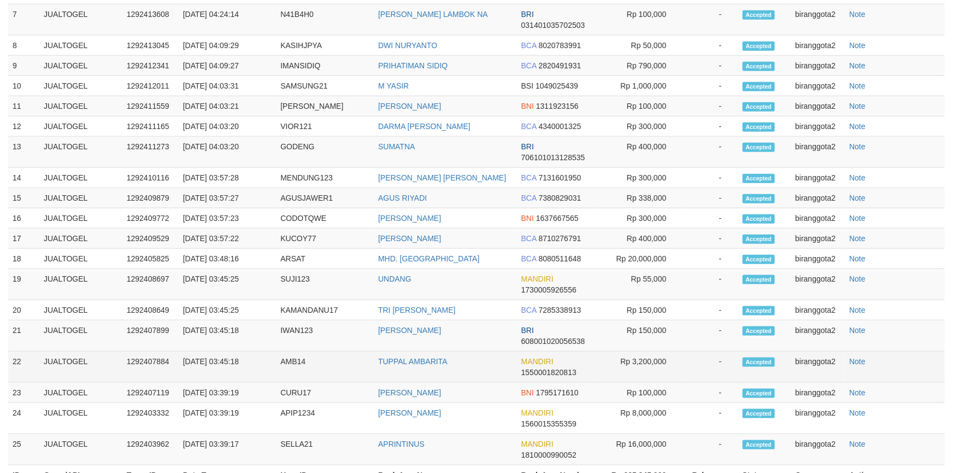
click at [600, 355] on div "**********" at bounding box center [476, 56] width 953 height 941
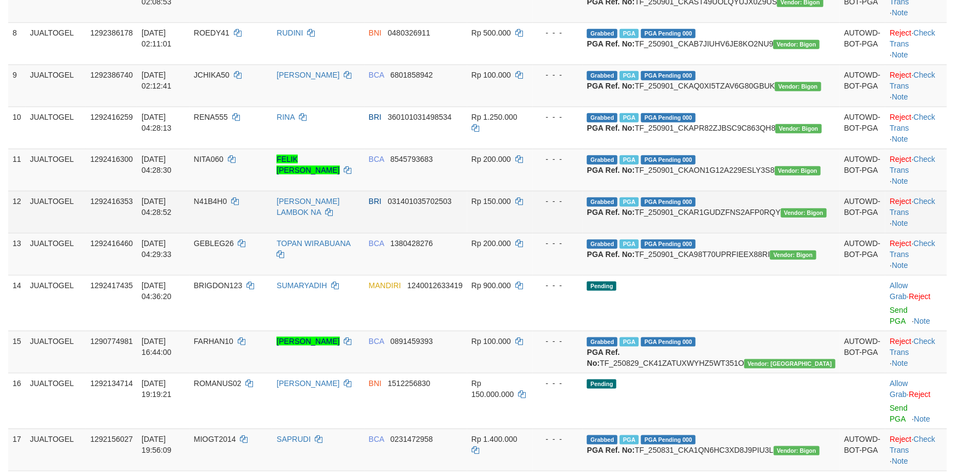
scroll to position [402, 0]
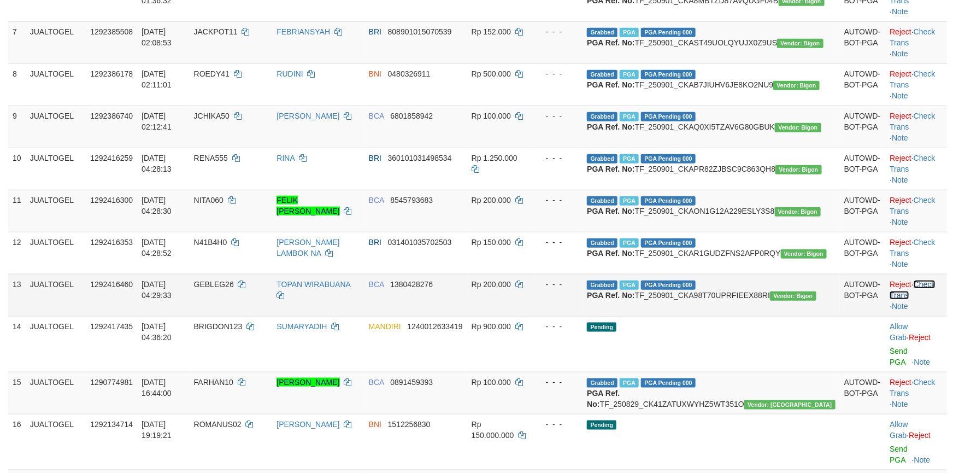
click at [922, 300] on link "Check Trans" at bounding box center [912, 290] width 45 height 20
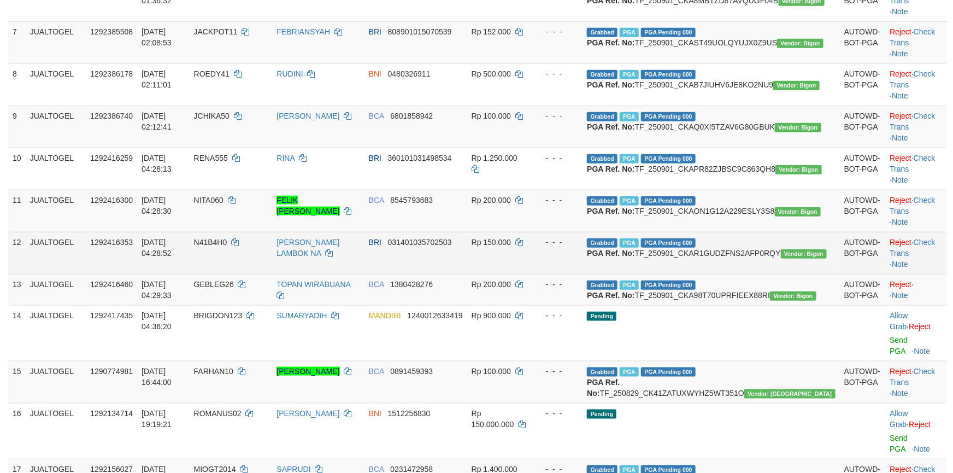
click at [927, 274] on td "Reject · Check Trans · Note" at bounding box center [917, 253] width 62 height 42
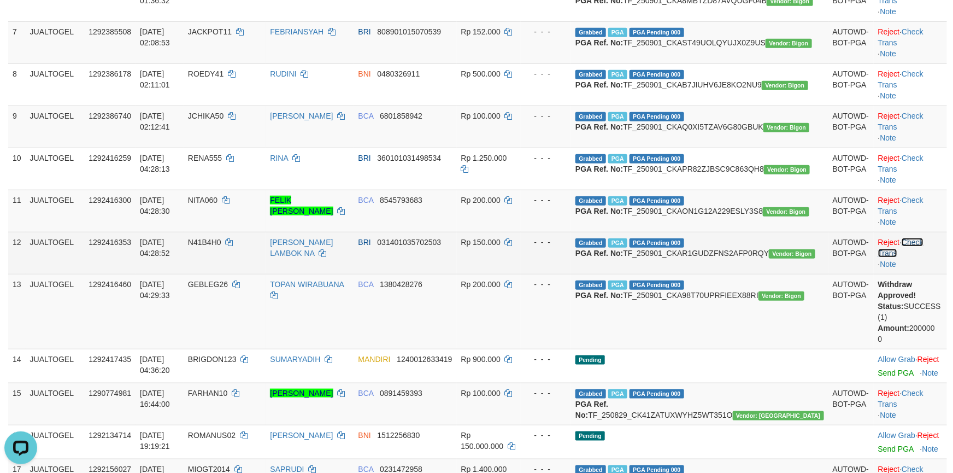
click at [924, 257] on link "Check Trans" at bounding box center [901, 248] width 45 height 20
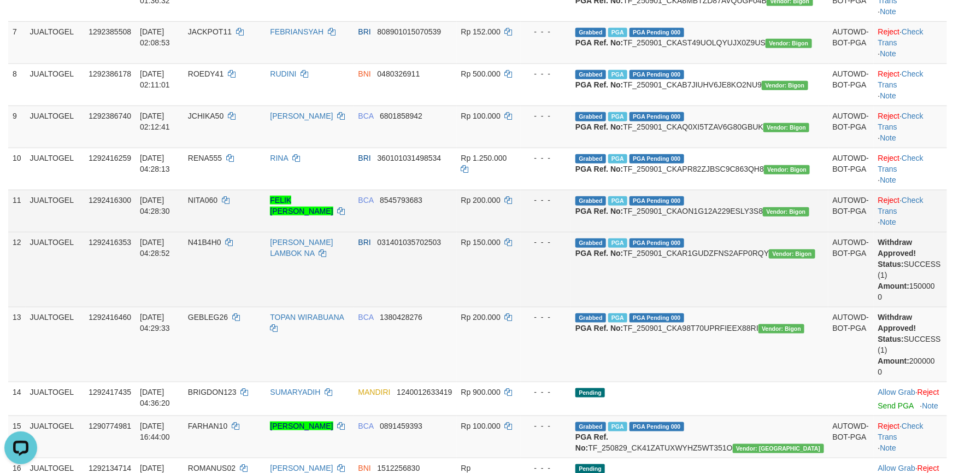
scroll to position [412, 0]
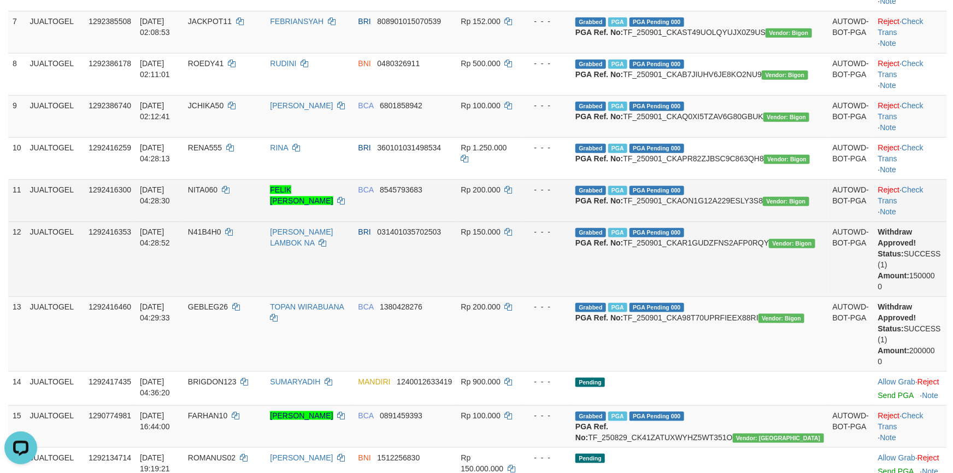
click at [922, 221] on td "Reject · Check Trans · Note" at bounding box center [910, 200] width 73 height 42
click at [924, 205] on link "Check Trans" at bounding box center [901, 195] width 45 height 20
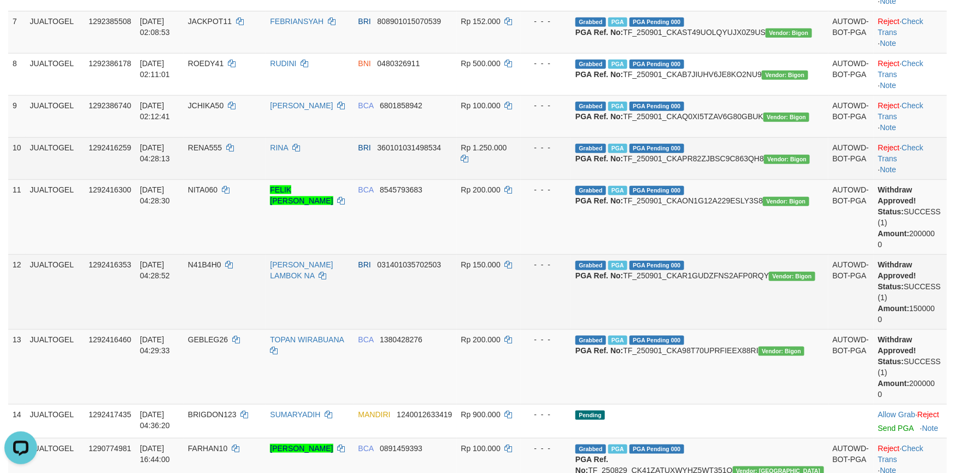
click at [934, 179] on td "Reject · Check Trans · Note" at bounding box center [910, 158] width 73 height 42
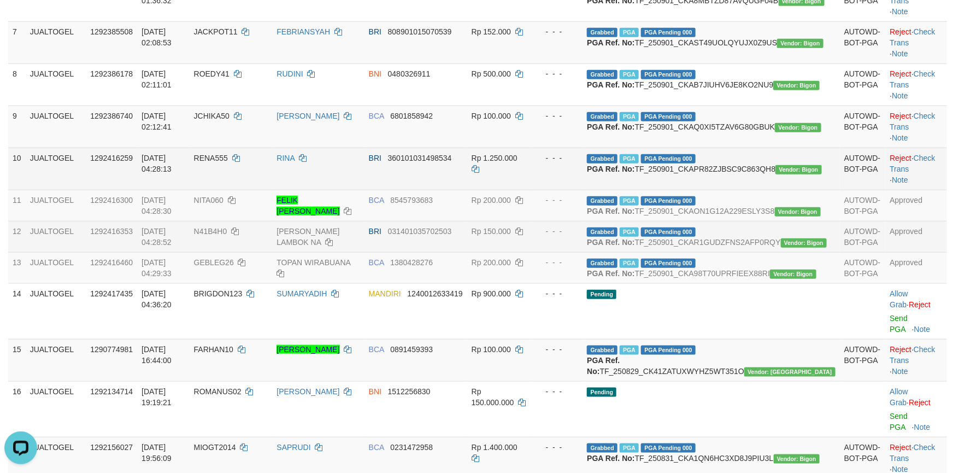
click at [930, 190] on td "Reject · Check Trans · Note" at bounding box center [917, 169] width 62 height 42
click at [927, 173] on link "Check Trans" at bounding box center [912, 164] width 45 height 20
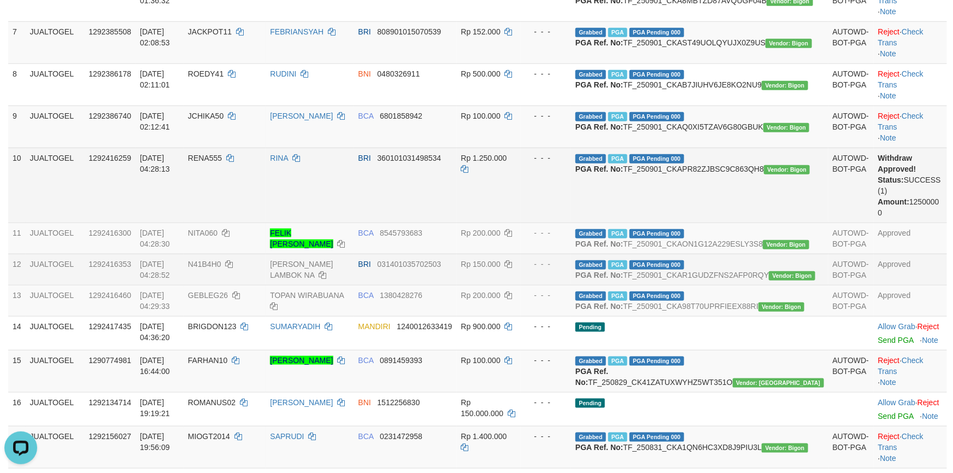
scroll to position [412, 0]
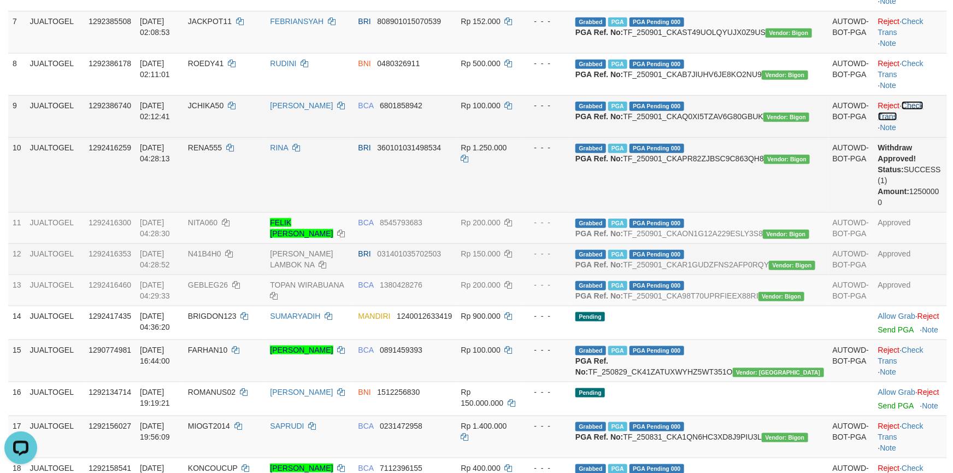
click at [924, 121] on link "Check Trans" at bounding box center [901, 111] width 45 height 20
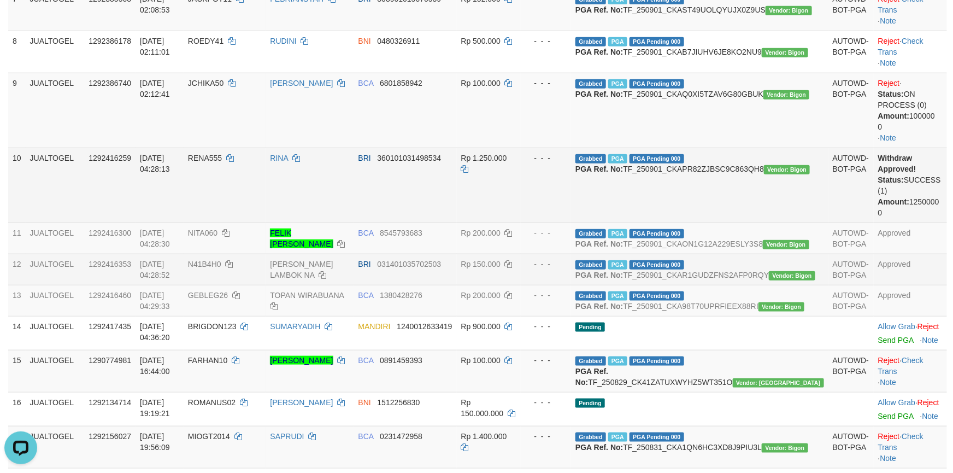
scroll to position [424, 0]
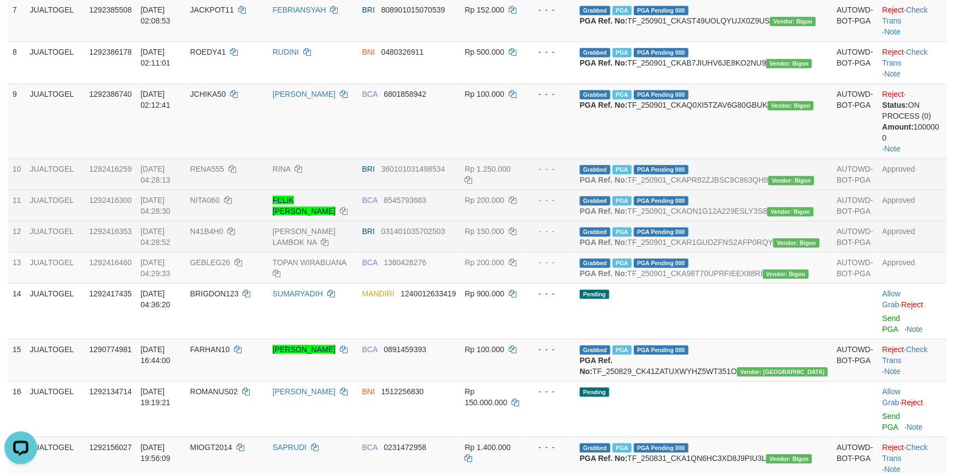
click at [505, 204] on span "Rp 200.000" at bounding box center [484, 200] width 39 height 9
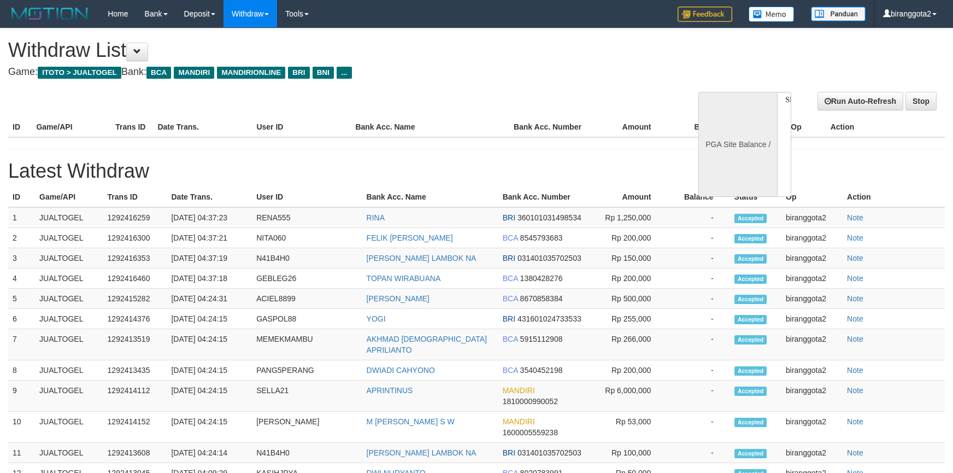
select select
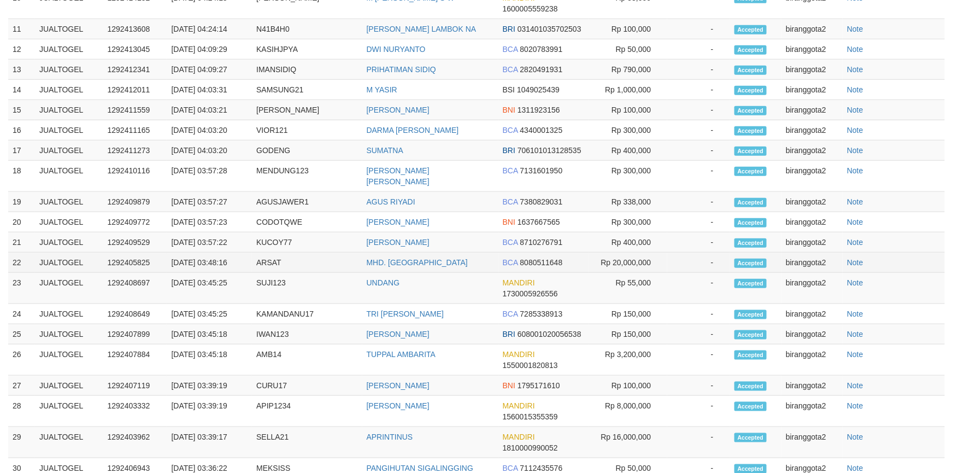
select select "**"
select select
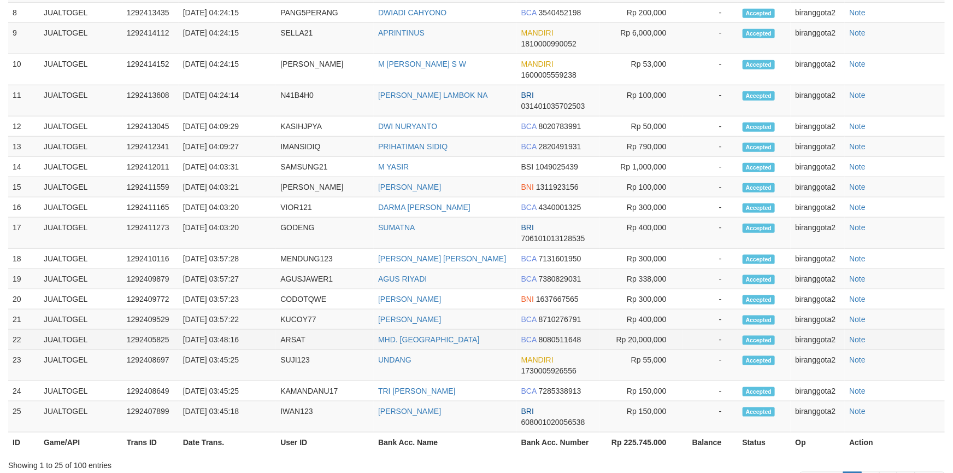
click at [704, 337] on td "-" at bounding box center [710, 340] width 55 height 20
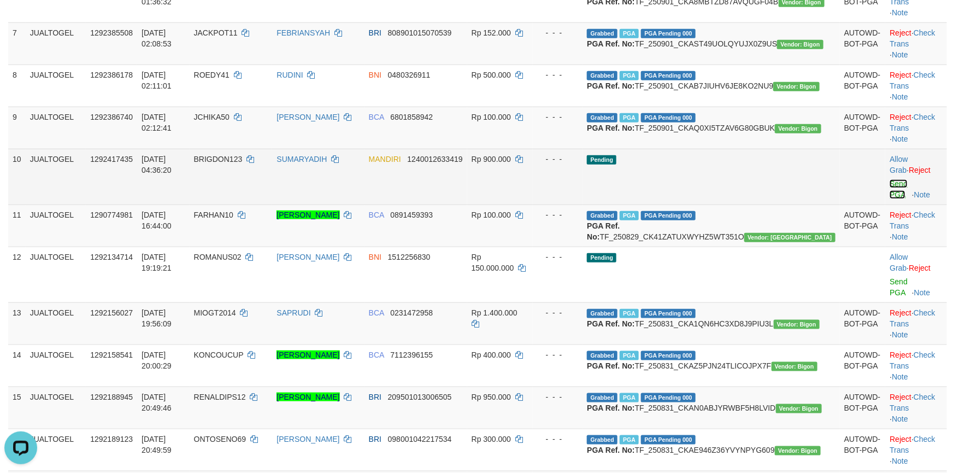
click at [890, 199] on link "Send PGA" at bounding box center [899, 189] width 18 height 20
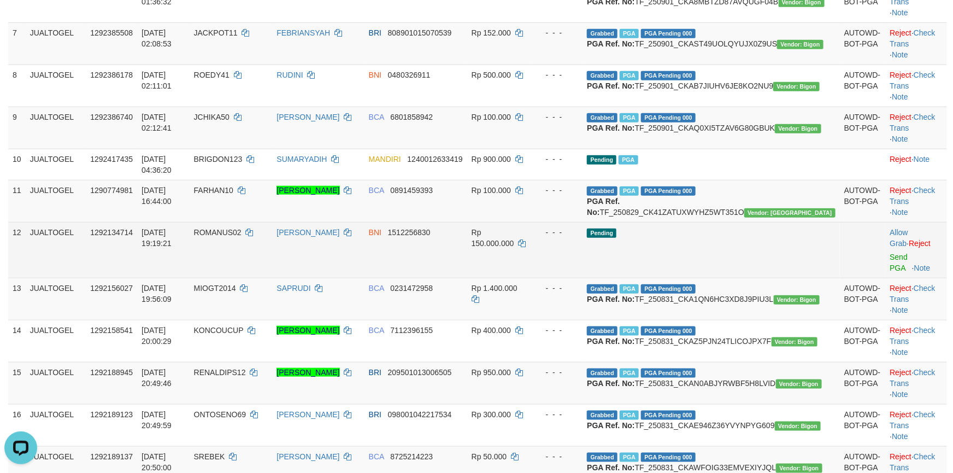
click at [533, 278] on td "Rp 150.000.000" at bounding box center [500, 250] width 66 height 56
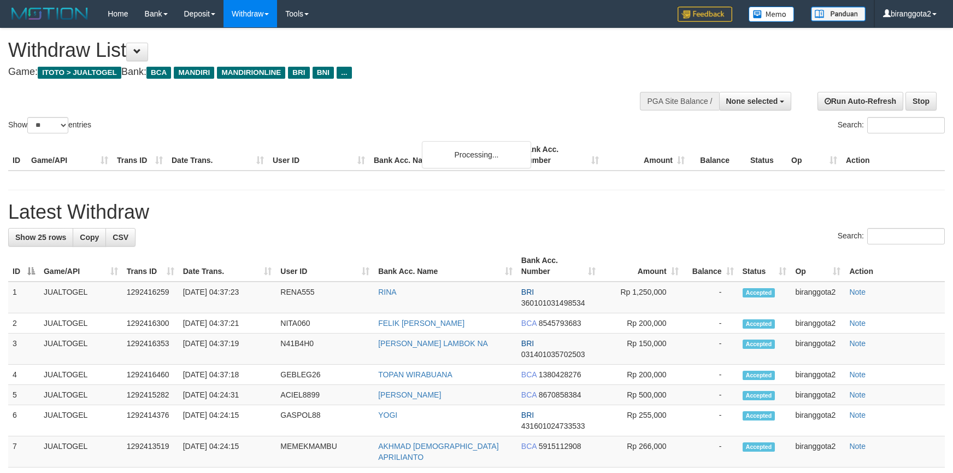
select select
select select "**"
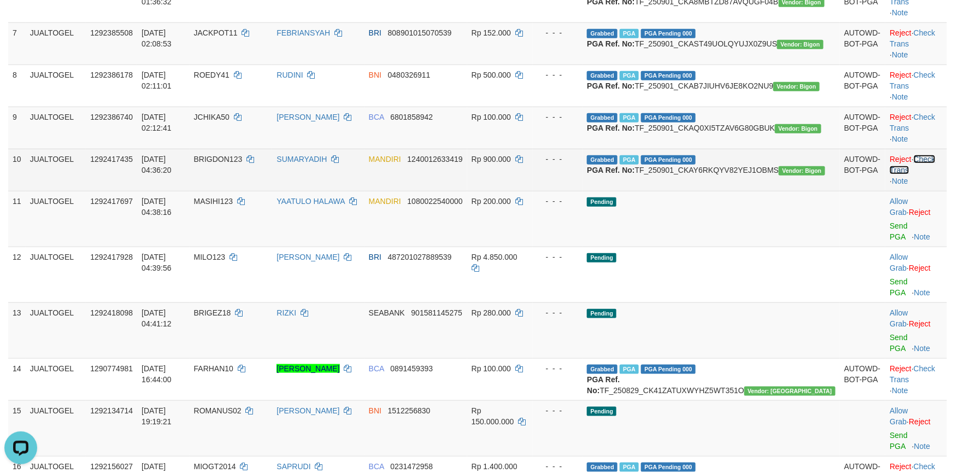
click at [922, 174] on link "Check Trans" at bounding box center [912, 165] width 45 height 20
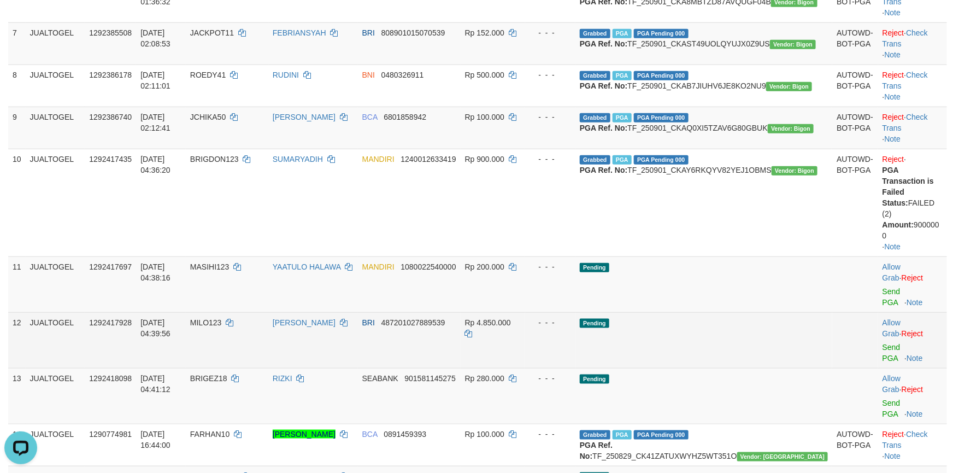
click at [778, 353] on td "Pending" at bounding box center [704, 340] width 257 height 56
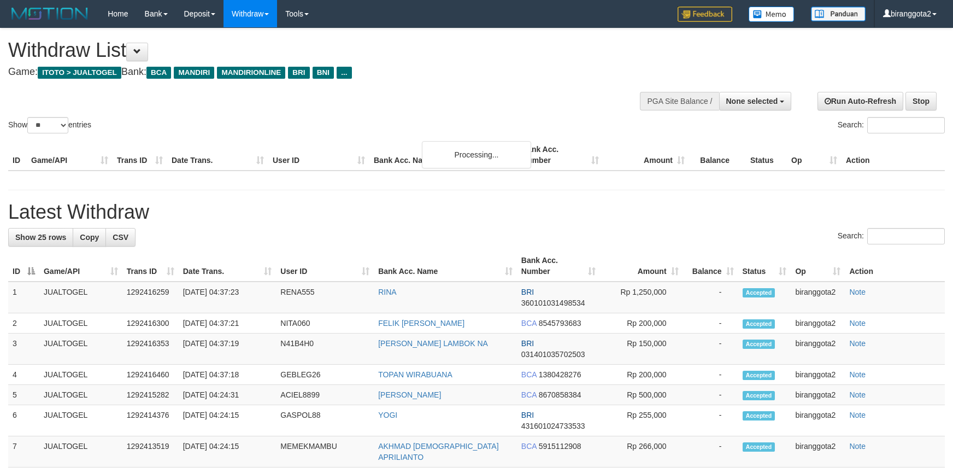
select select
select select "**"
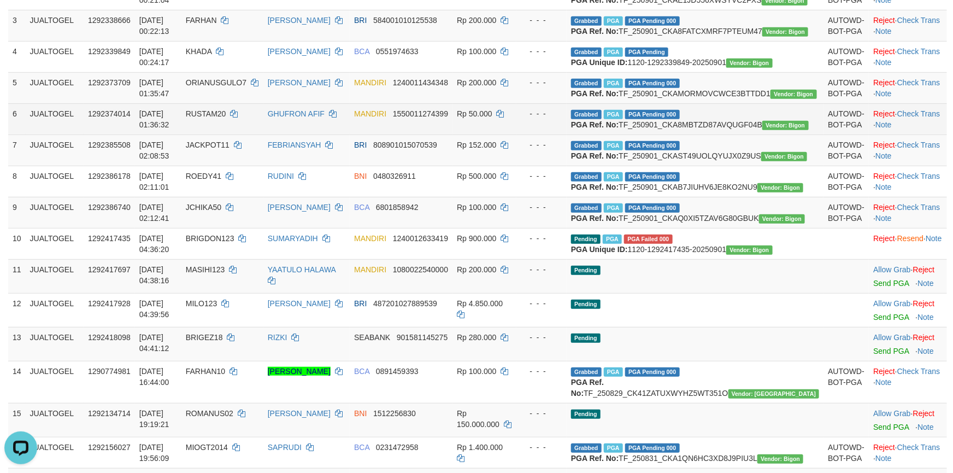
scroll to position [246, 0]
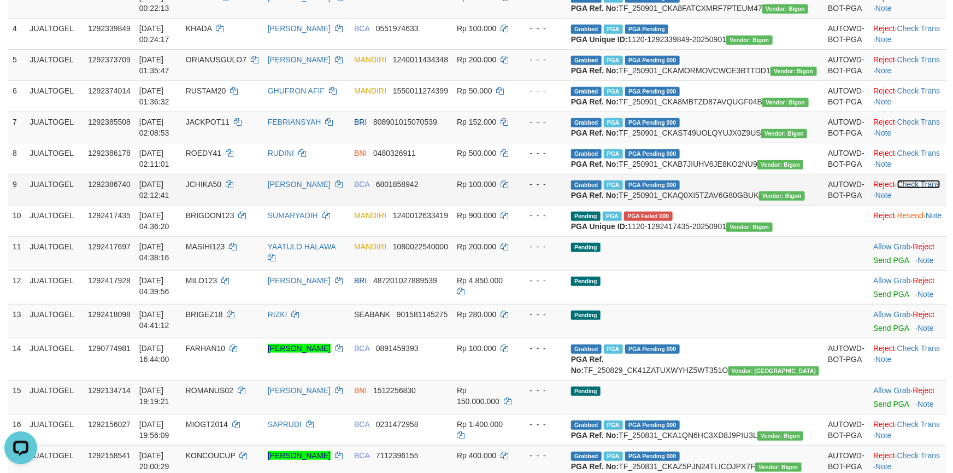
click at [919, 189] on link "Check Trans" at bounding box center [919, 184] width 43 height 9
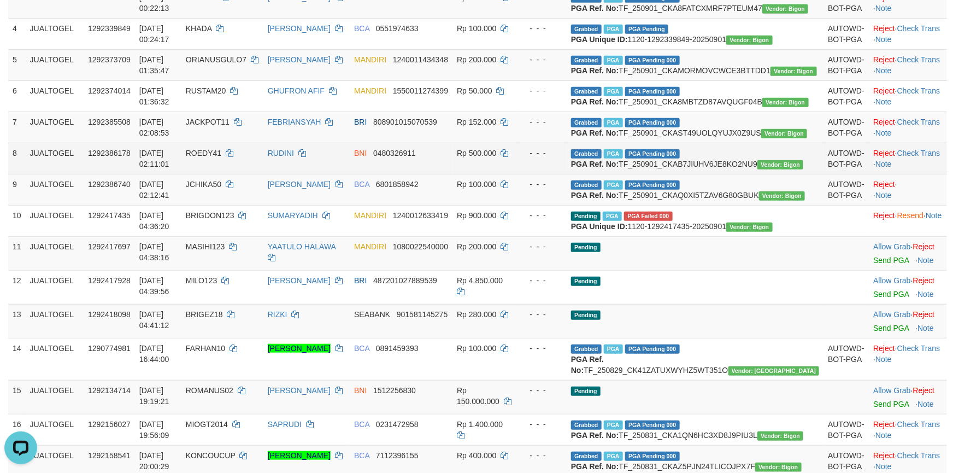
click at [910, 174] on td "Reject · Check Trans · Note" at bounding box center [908, 158] width 78 height 31
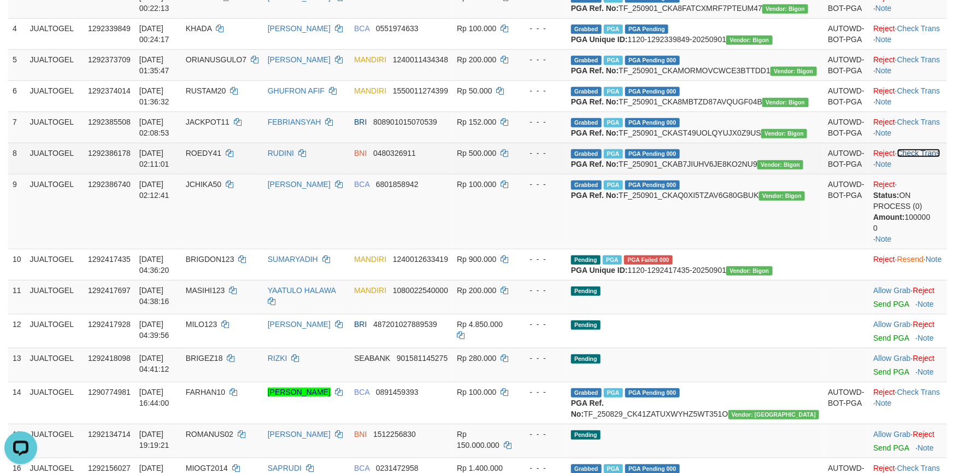
click at [906, 157] on link "Check Trans" at bounding box center [919, 153] width 43 height 9
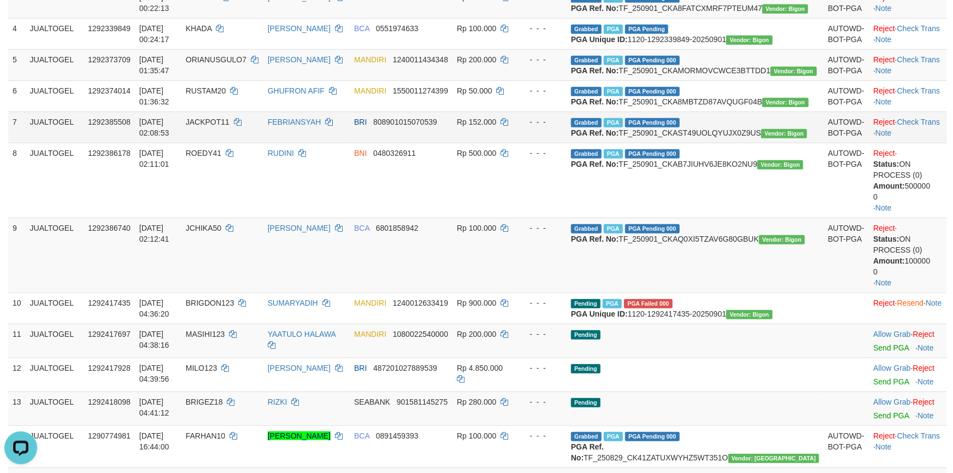
click at [902, 143] on td "Reject · Check Trans · Note" at bounding box center [908, 127] width 78 height 31
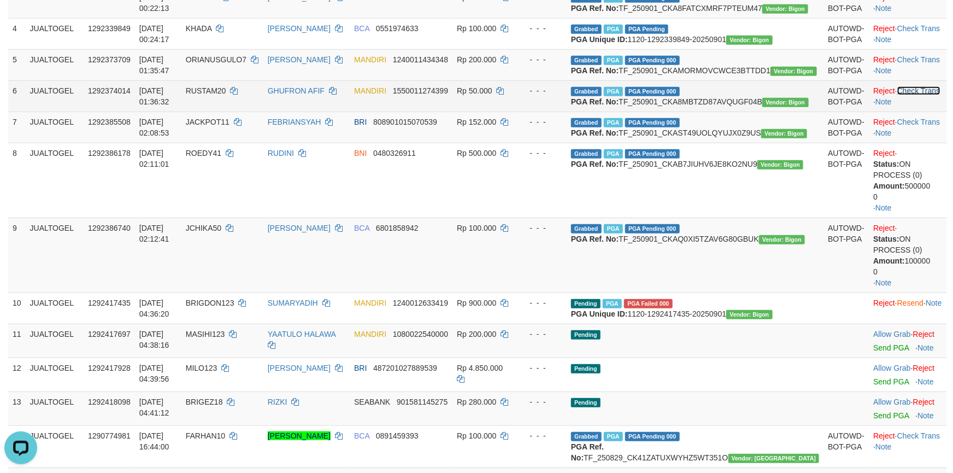
click at [912, 95] on link "Check Trans" at bounding box center [919, 90] width 43 height 9
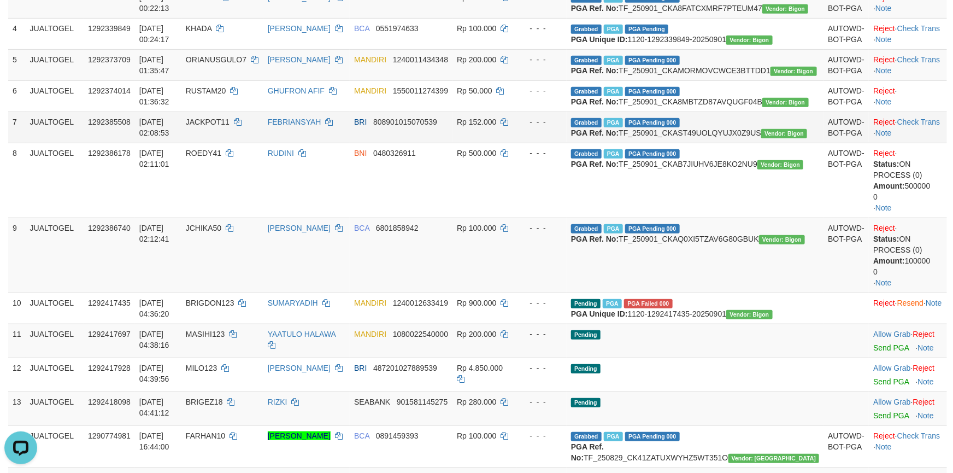
click at [906, 240] on tbody "1 JUALTOGEL 1292337367 01/09/2025 00:20:06 FAMOS HERLYNDO ZADRAK KANA MANDIRI 1…" at bounding box center [477, 369] width 939 height 888
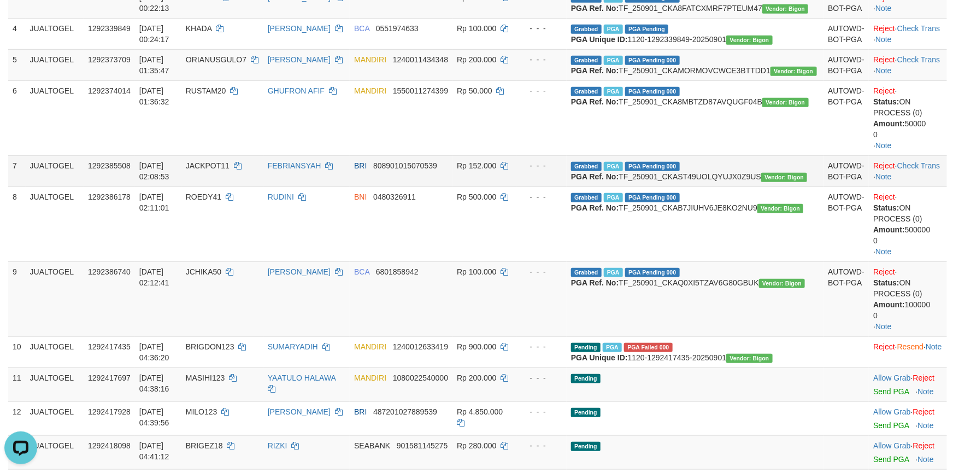
click at [904, 186] on td "Reject · Check Trans · Note" at bounding box center [908, 170] width 78 height 31
click at [904, 170] on link "Check Trans" at bounding box center [919, 165] width 43 height 9
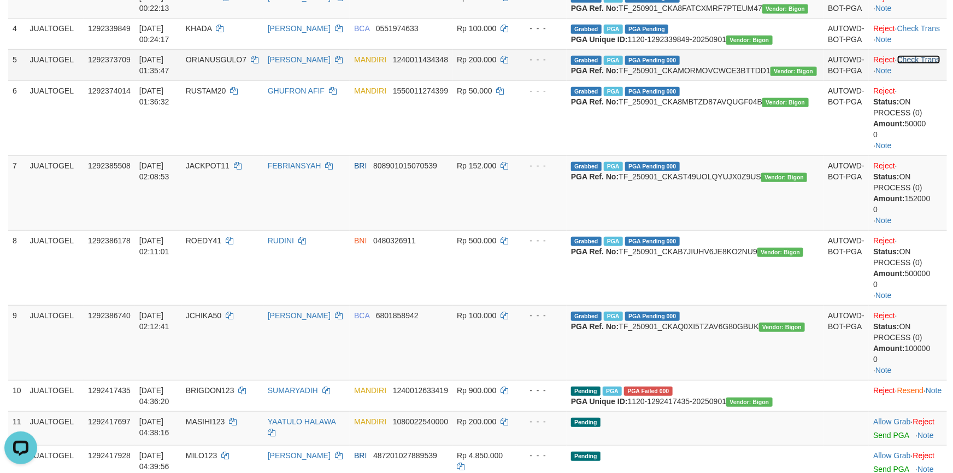
click at [906, 64] on link "Check Trans" at bounding box center [919, 59] width 43 height 9
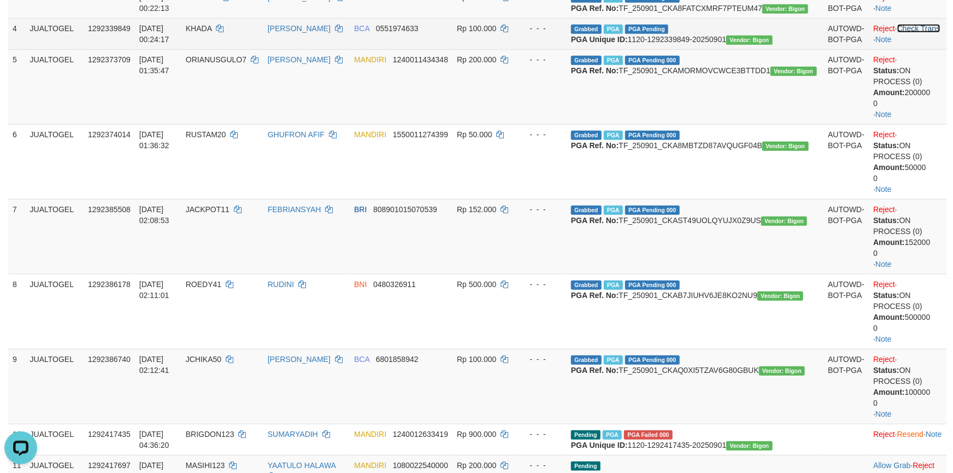
click at [906, 33] on link "Check Trans" at bounding box center [919, 28] width 43 height 9
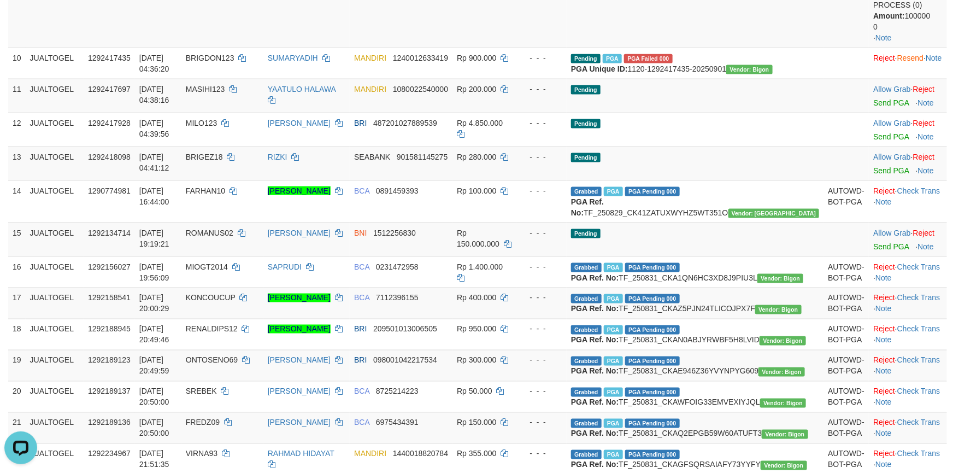
scroll to position [656, 0]
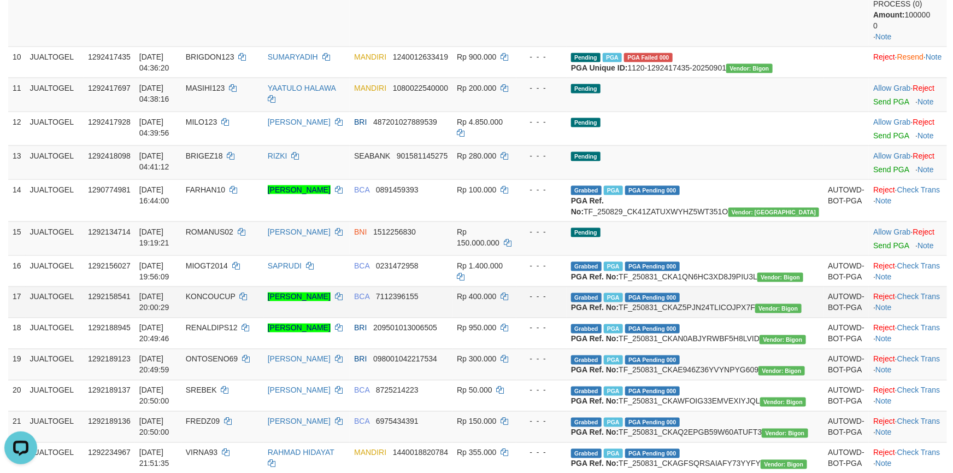
click at [567, 318] on td "- - -" at bounding box center [542, 301] width 50 height 31
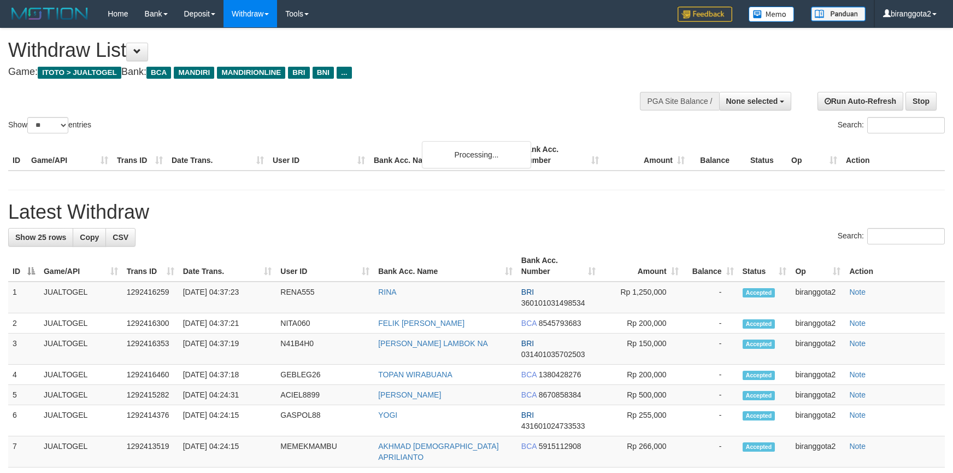
select select
select select "**"
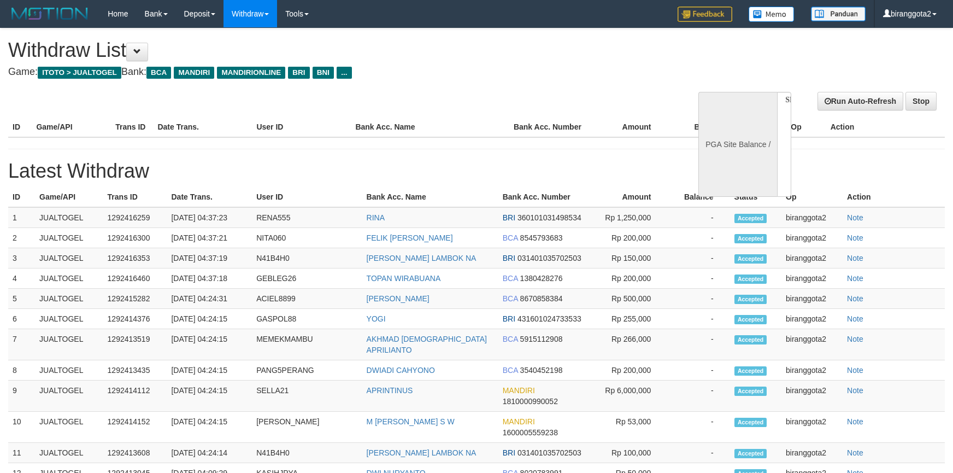
select select
select select "**"
select select
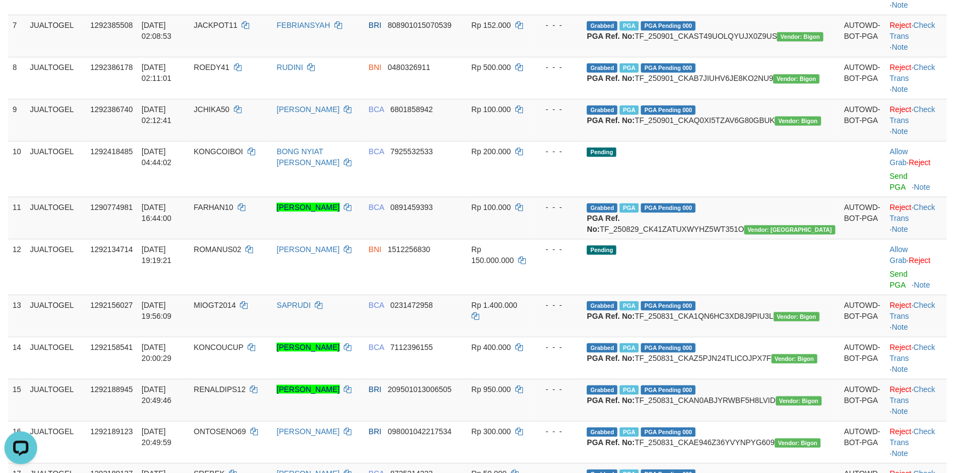
scroll to position [410, 0]
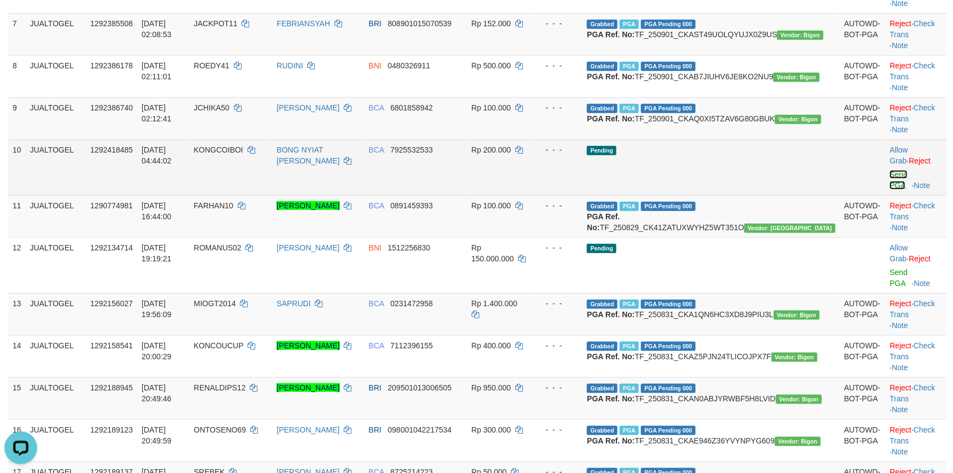
click at [890, 190] on link "Send PGA" at bounding box center [899, 180] width 18 height 20
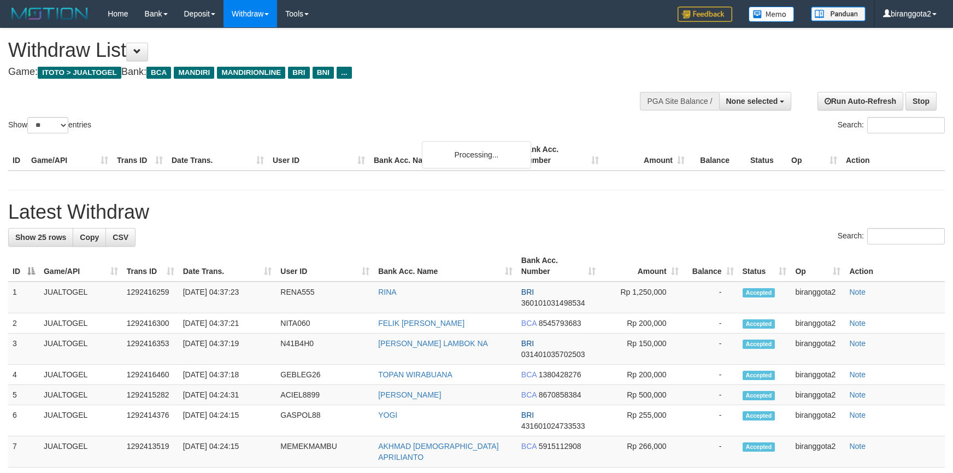
select select
select select "**"
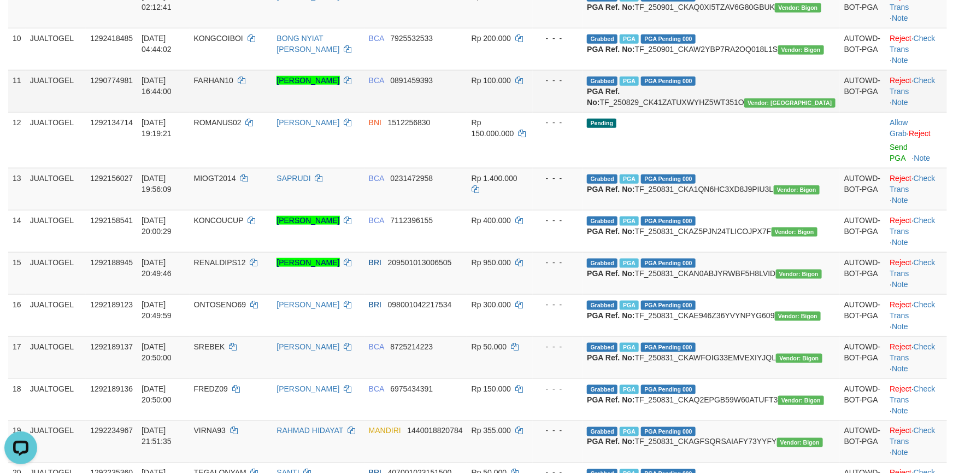
scroll to position [492, 0]
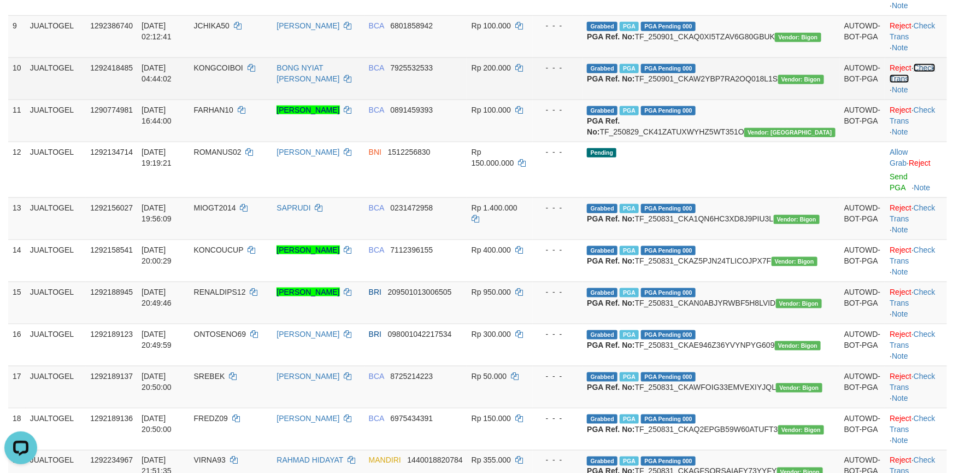
click at [917, 83] on link "Check Trans" at bounding box center [912, 73] width 45 height 20
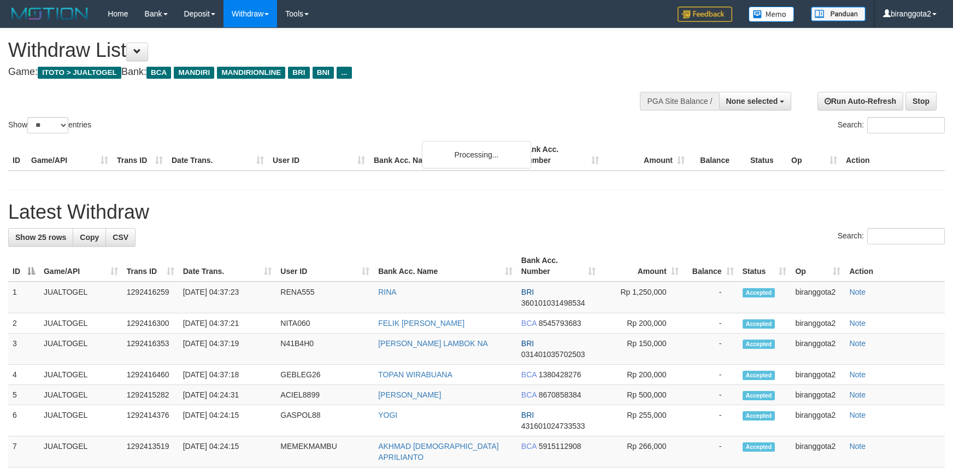
select select
select select "**"
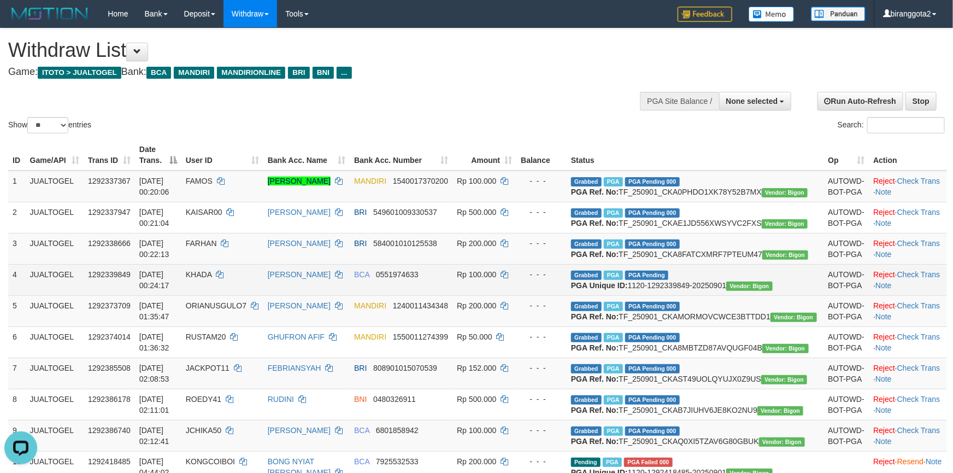
drag, startPoint x: 394, startPoint y: 325, endPoint x: 402, endPoint y: 323, distance: 8.4
click at [350, 295] on td "[PERSON_NAME]" at bounding box center [307, 279] width 86 height 31
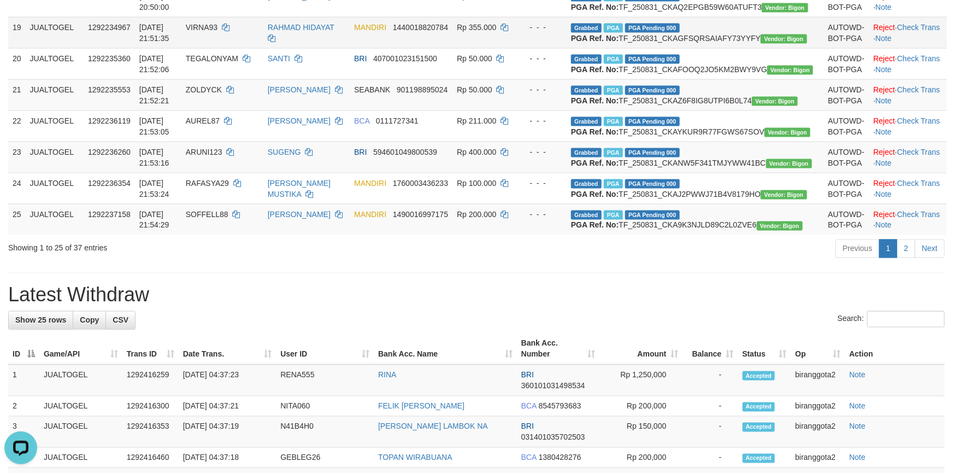
scroll to position [729, 0]
click at [915, 31] on link "Check Trans" at bounding box center [919, 26] width 43 height 9
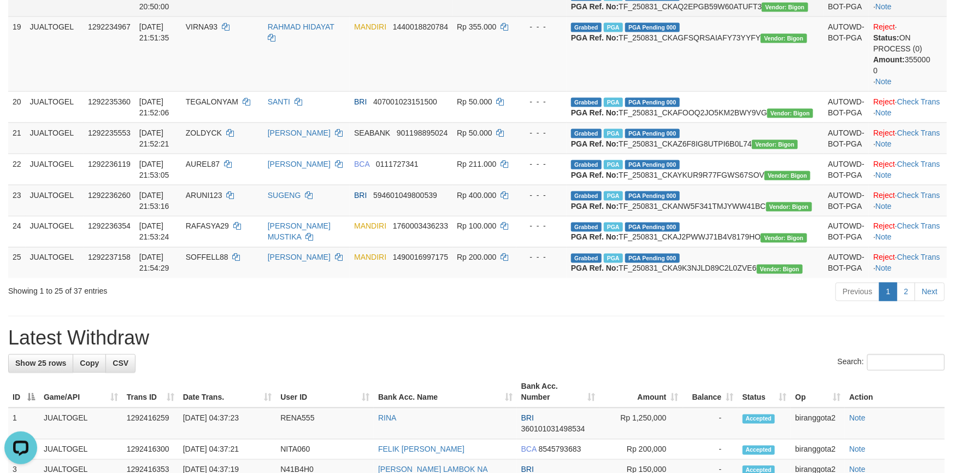
click at [909, 16] on td "Reject · Check Trans · Note" at bounding box center [908, 0] width 78 height 31
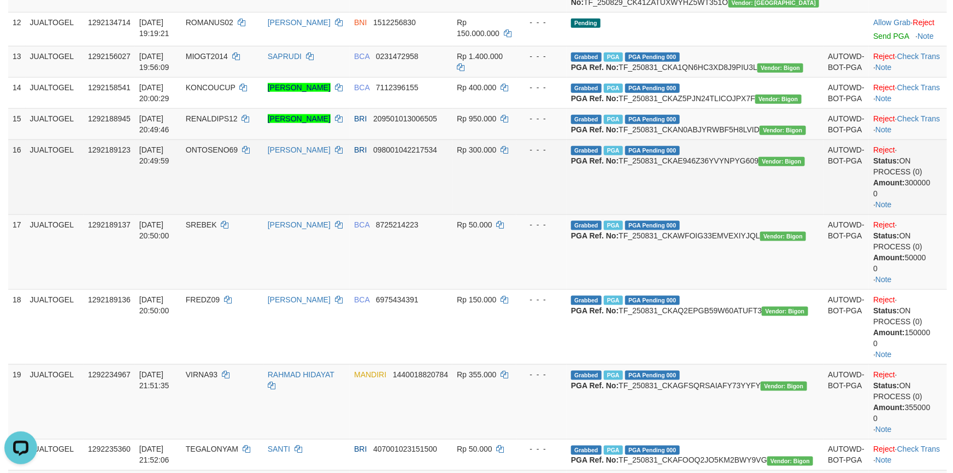
scroll to position [483, 0]
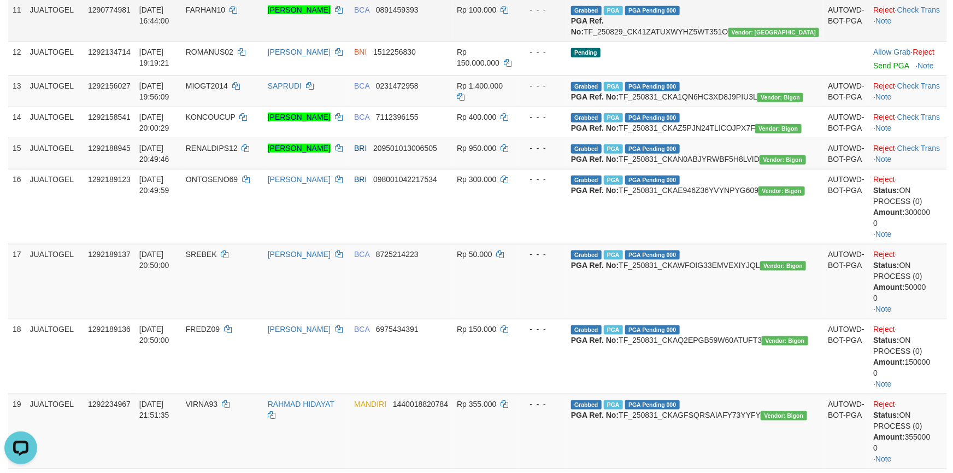
click at [453, 42] on td "BCA 0891459393" at bounding box center [401, 20] width 103 height 42
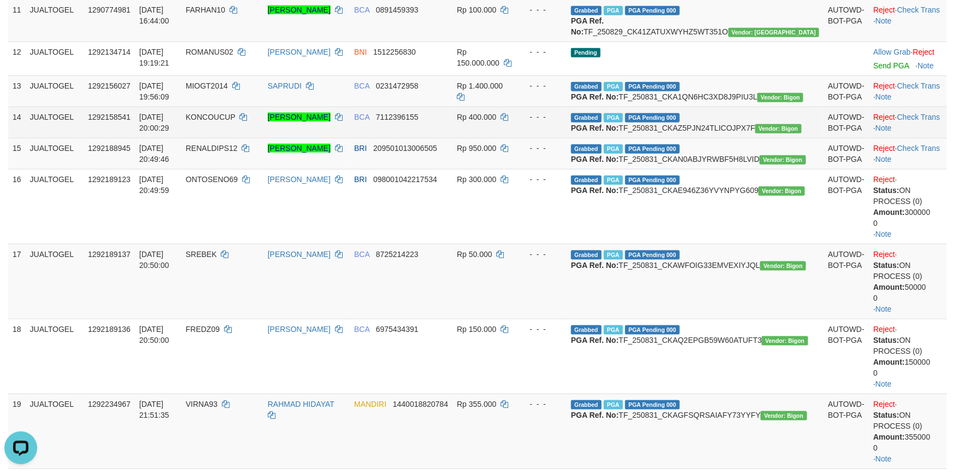
copy td "KONGCOIBOI"
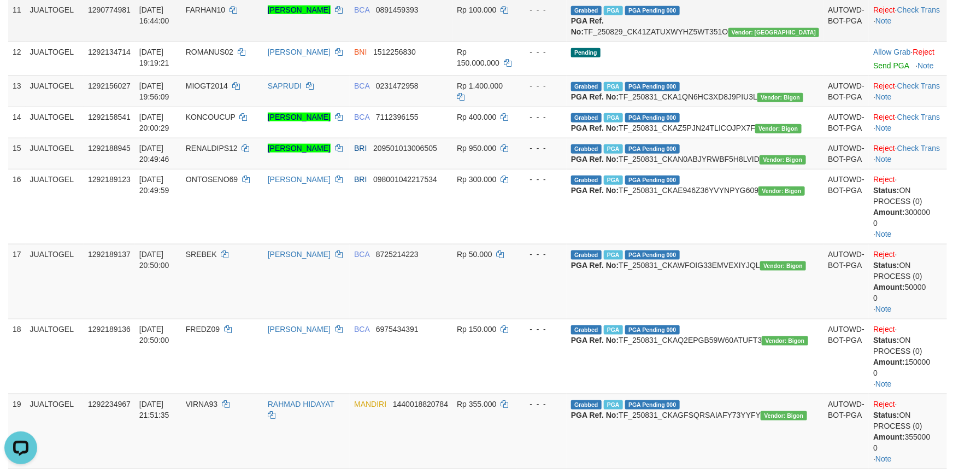
click at [350, 42] on td "[PERSON_NAME]" at bounding box center [307, 20] width 86 height 42
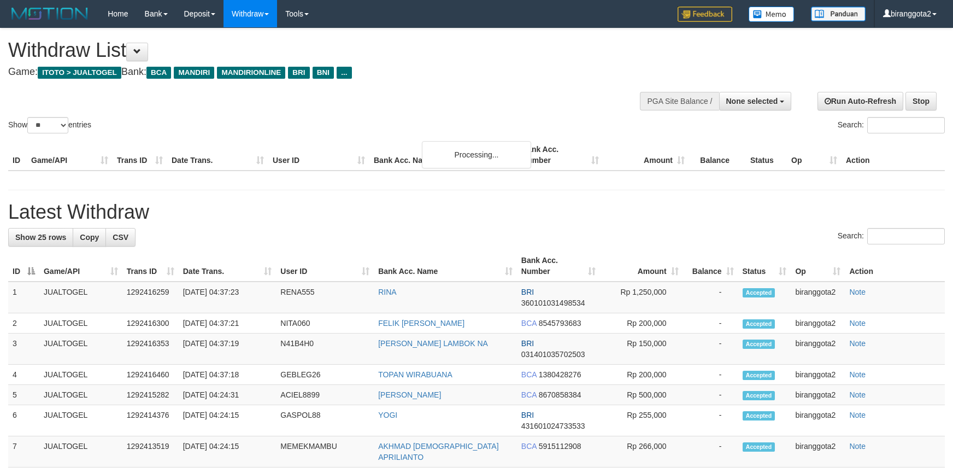
select select
select select "**"
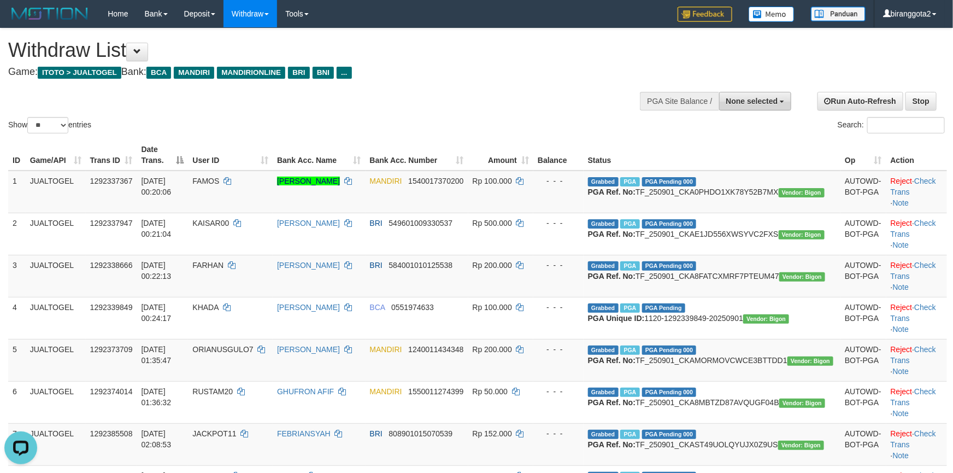
click at [750, 101] on span "None selected" at bounding box center [753, 101] width 52 height 9
click at [737, 154] on label "[ITOTO] JUALTOGEL" at bounding box center [738, 156] width 106 height 14
select select "****"
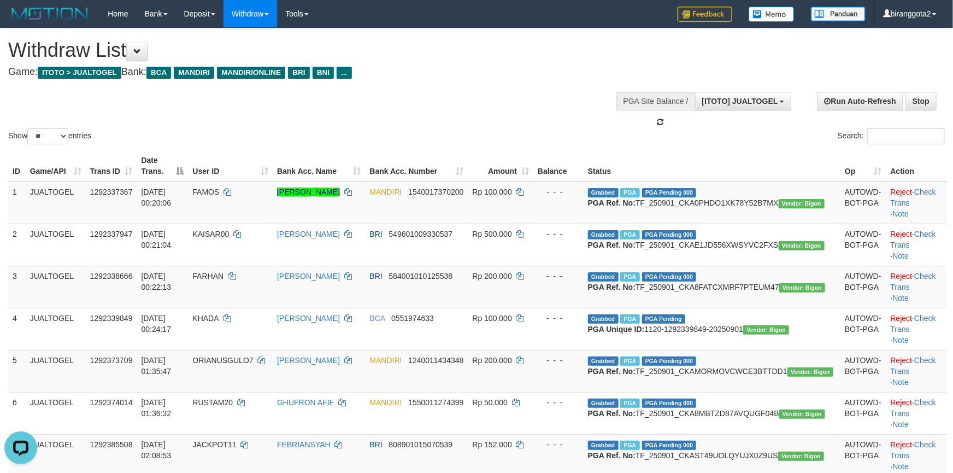
scroll to position [10, 0]
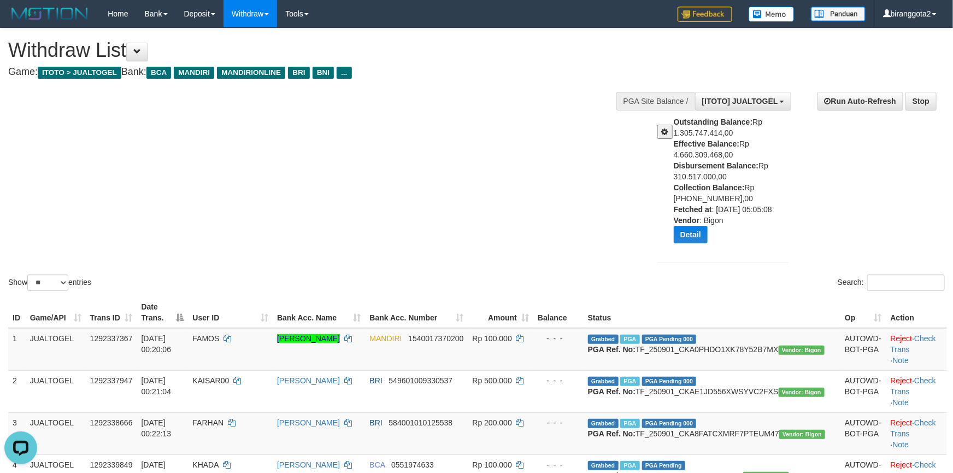
click at [493, 197] on div "Show ** ** ** *** entries Search:" at bounding box center [476, 160] width 953 height 265
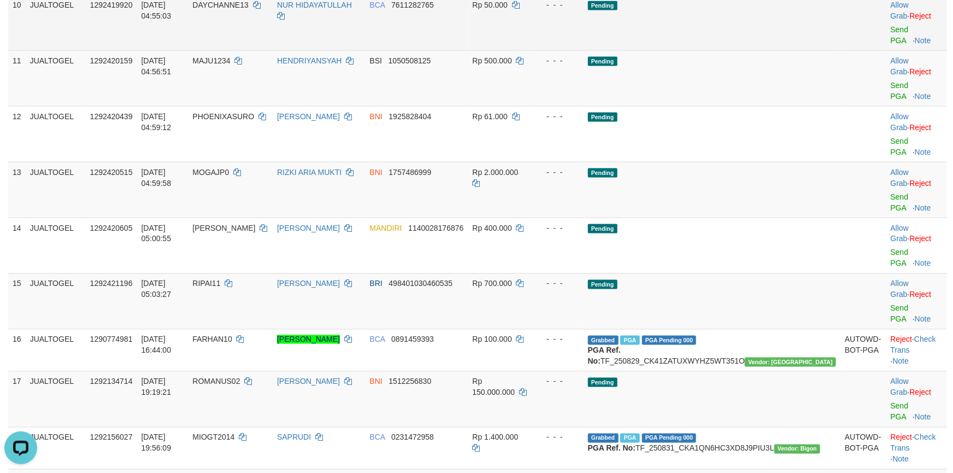
scroll to position [574, 0]
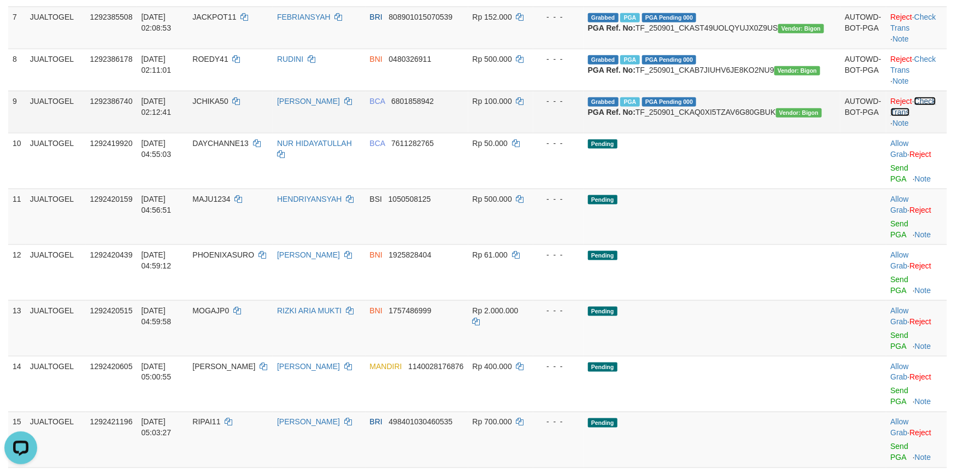
click at [936, 116] on link "Check Trans" at bounding box center [913, 107] width 45 height 20
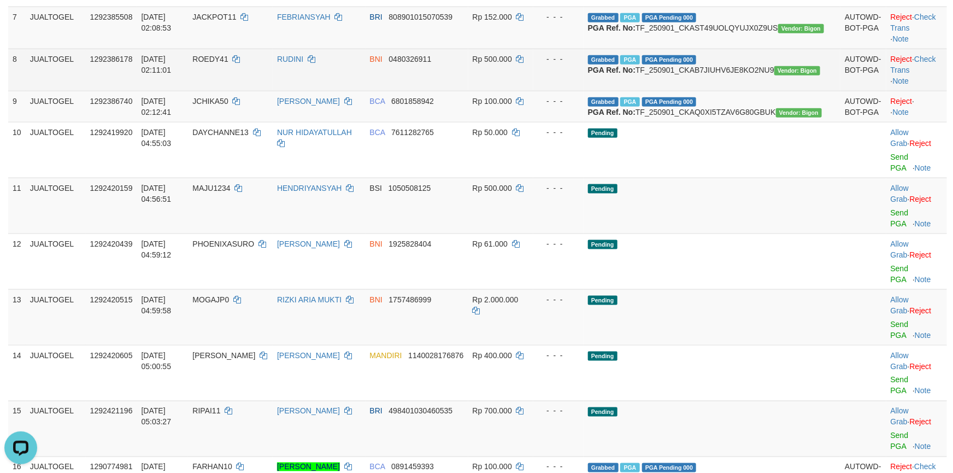
click at [925, 91] on td "Reject · Check Trans · Note" at bounding box center [917, 70] width 61 height 42
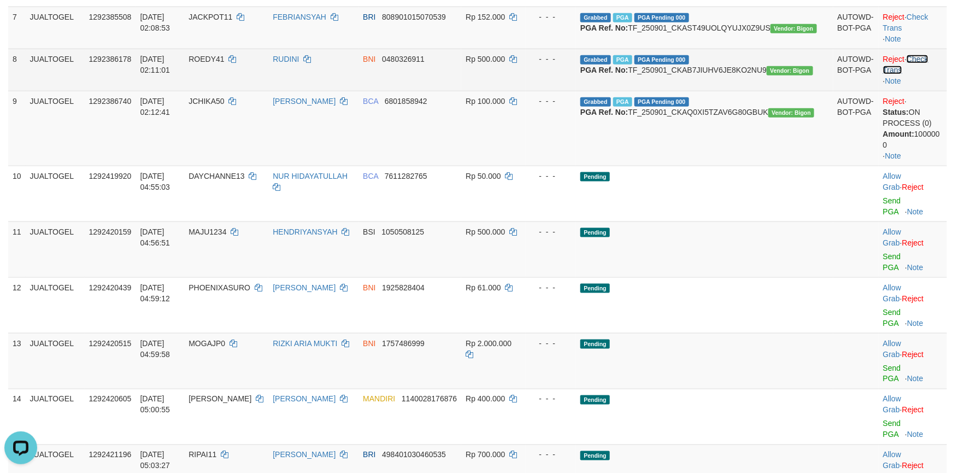
click at [929, 74] on link "Check Trans" at bounding box center [905, 65] width 45 height 20
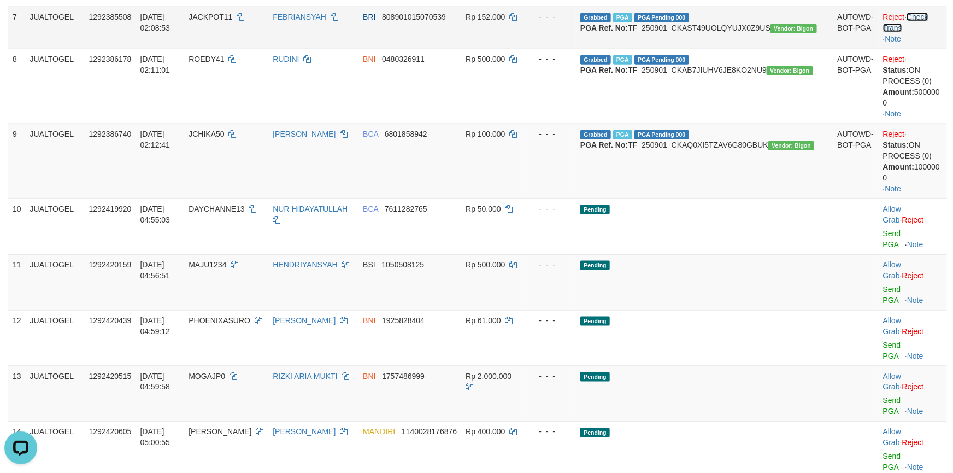
click at [922, 32] on link "Check Trans" at bounding box center [905, 23] width 45 height 20
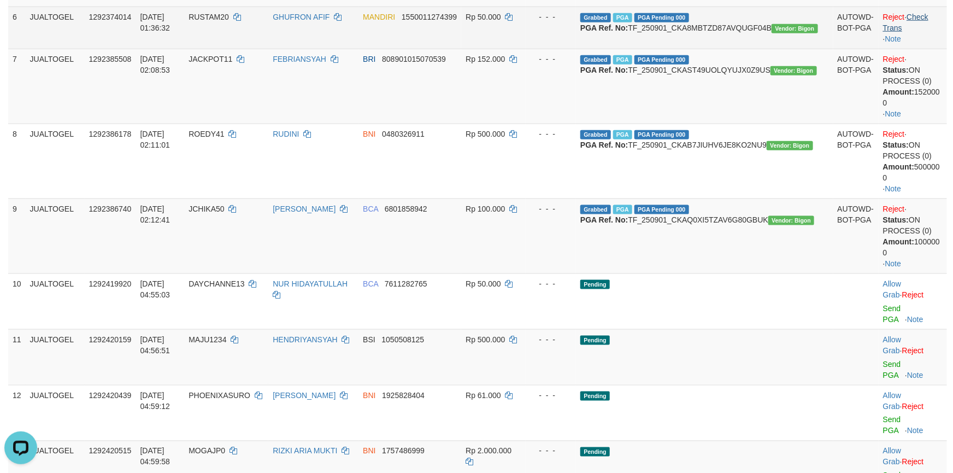
scroll to position [492, 0]
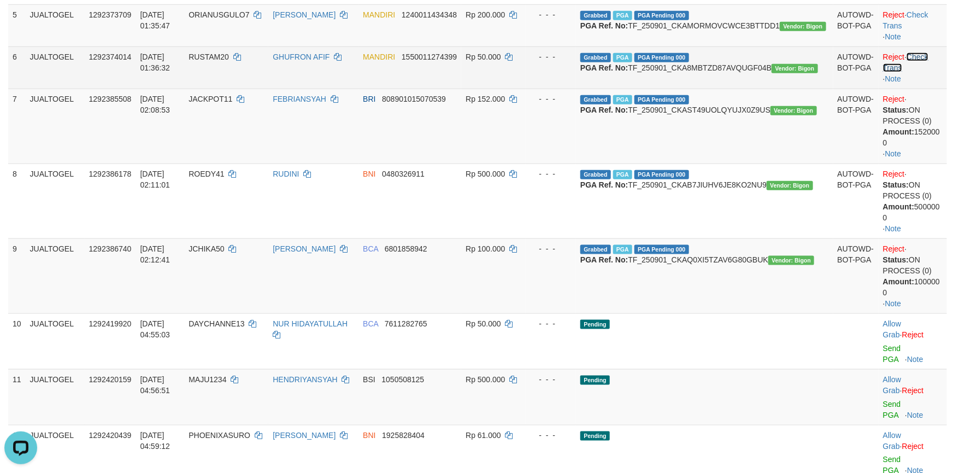
click at [922, 72] on link "Check Trans" at bounding box center [905, 62] width 45 height 20
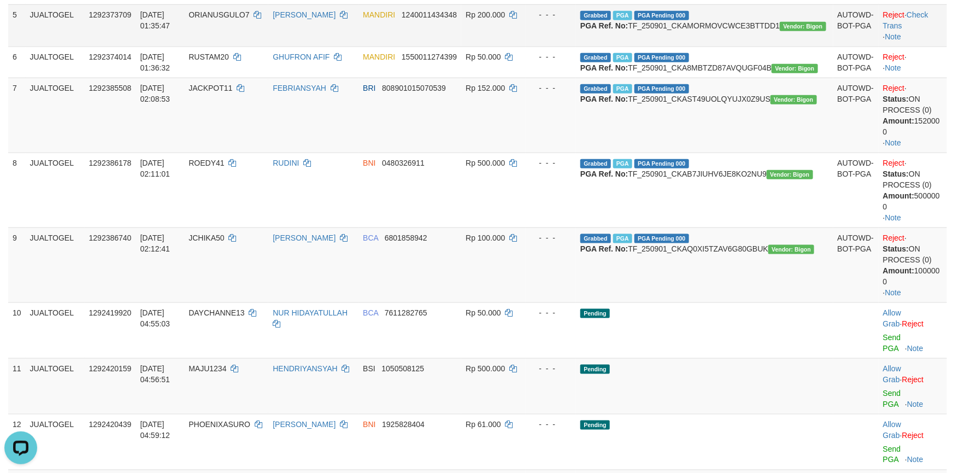
click at [911, 30] on td "Reject · Check Trans · Note" at bounding box center [913, 25] width 68 height 42
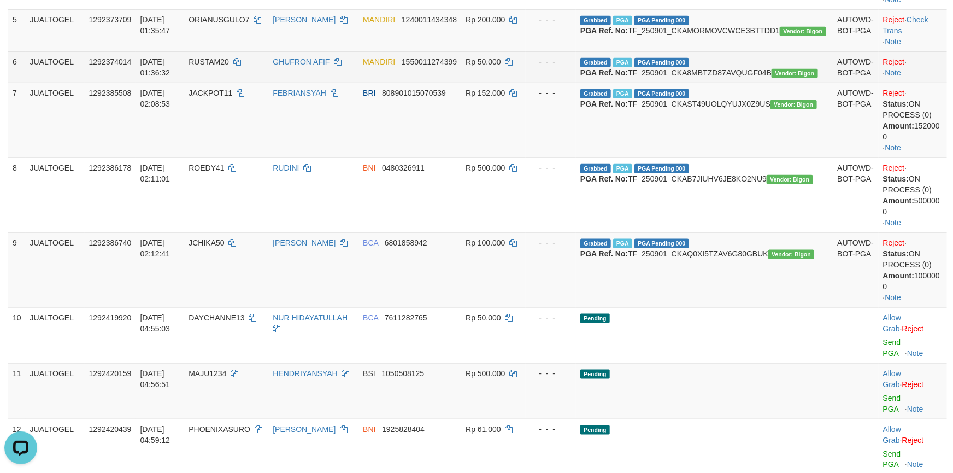
scroll to position [410, 0]
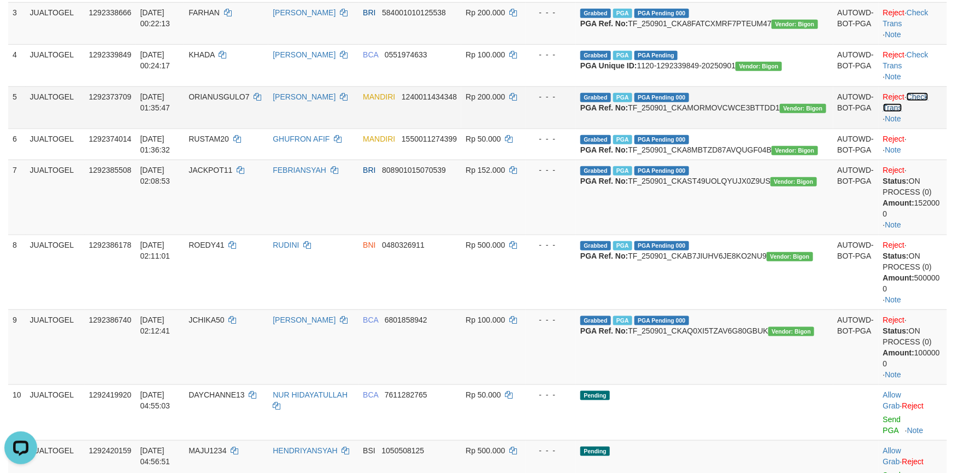
click at [929, 112] on link "Check Trans" at bounding box center [905, 102] width 45 height 20
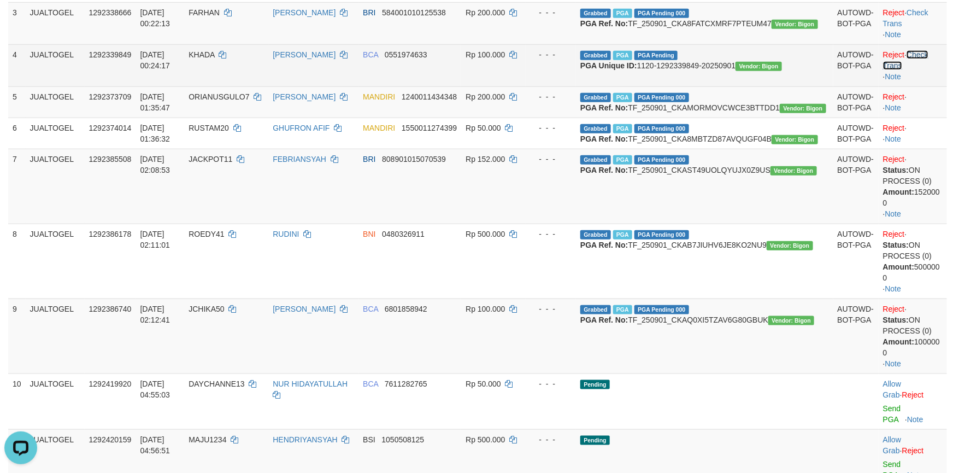
click at [923, 70] on link "Check Trans" at bounding box center [905, 60] width 45 height 20
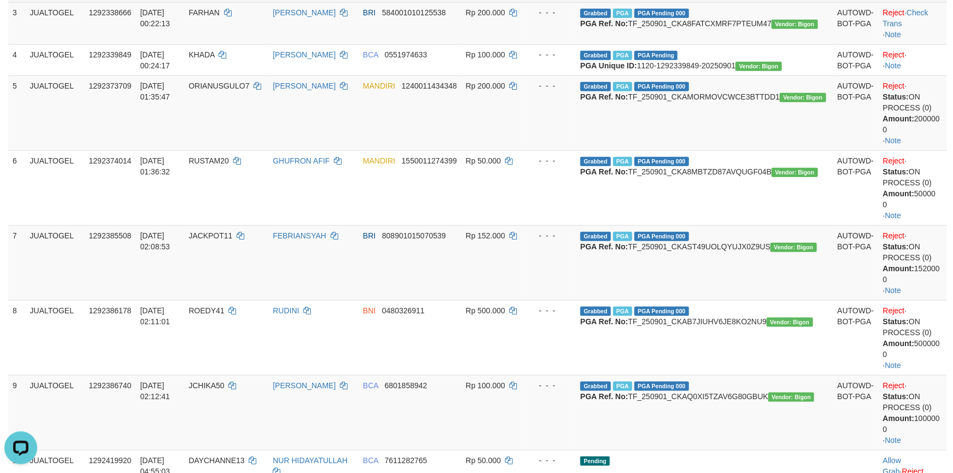
click at [927, 20] on link "Check Trans" at bounding box center [905, 18] width 45 height 20
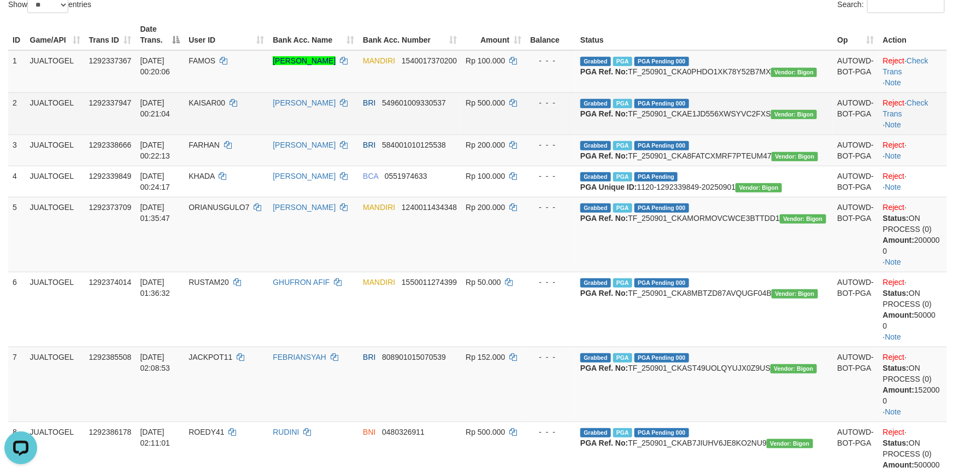
scroll to position [246, 0]
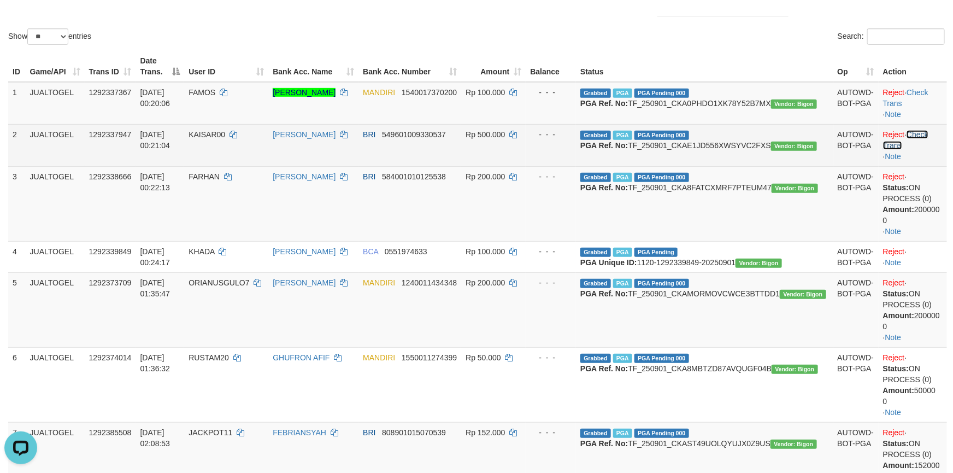
click at [918, 138] on link "Check Trans" at bounding box center [905, 140] width 45 height 20
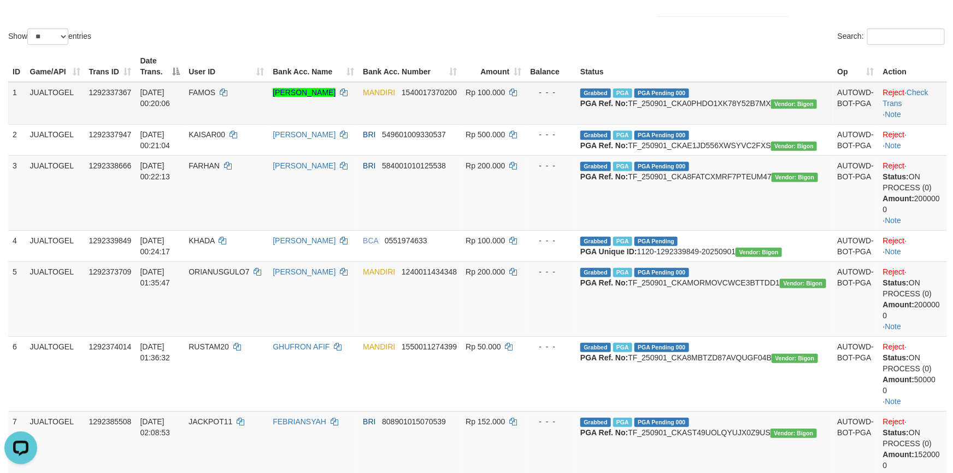
click at [927, 89] on td "Reject · Check Trans · Note" at bounding box center [913, 103] width 68 height 43
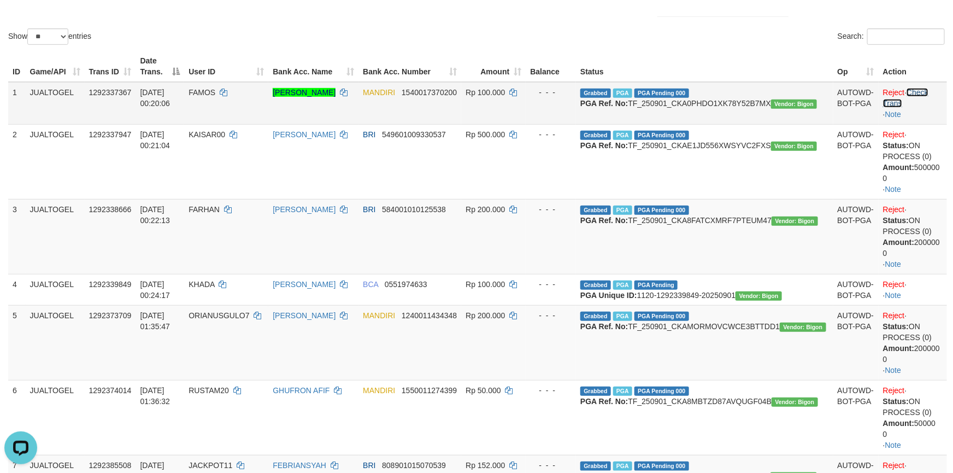
click at [924, 88] on link "Check Trans" at bounding box center [905, 98] width 45 height 20
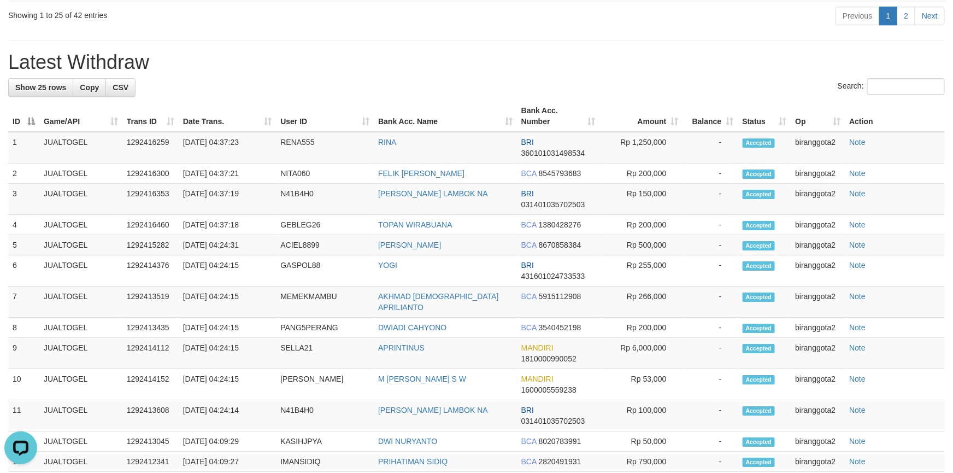
scroll to position [1558, 0]
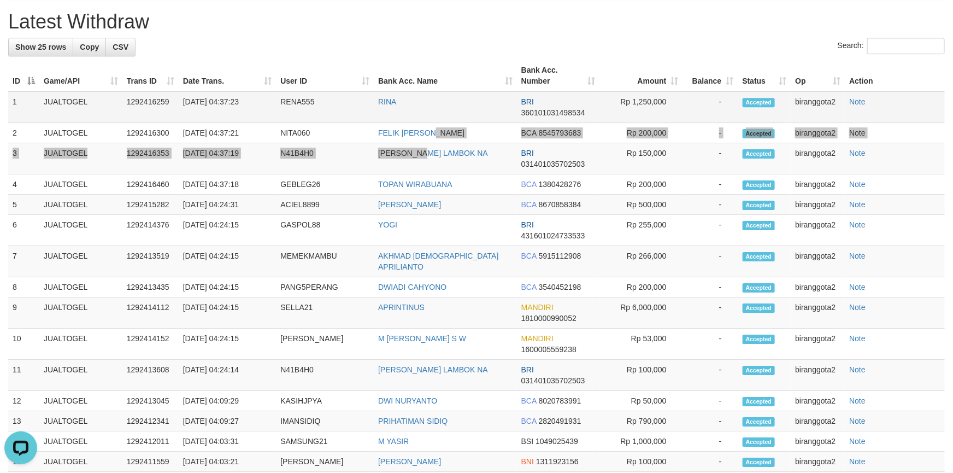
drag, startPoint x: 435, startPoint y: 319, endPoint x: 432, endPoint y: 292, distance: 26.4
click at [433, 312] on tbody "1 JUALTOGEL 1292416259 01/09/2025 04:37:23 RENA555 RINA BRI 360101031498534 Rp …" at bounding box center [476, 399] width 937 height 616
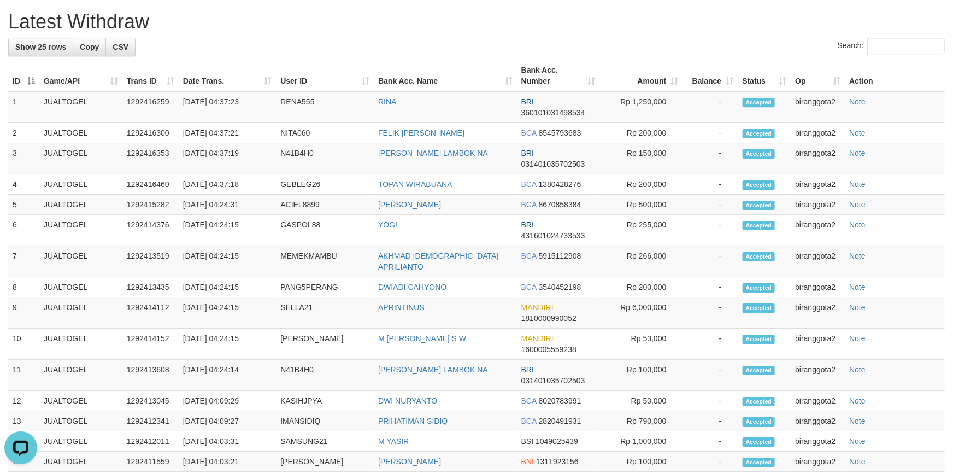
click at [514, 33] on h1 "Latest Withdraw" at bounding box center [476, 22] width 937 height 22
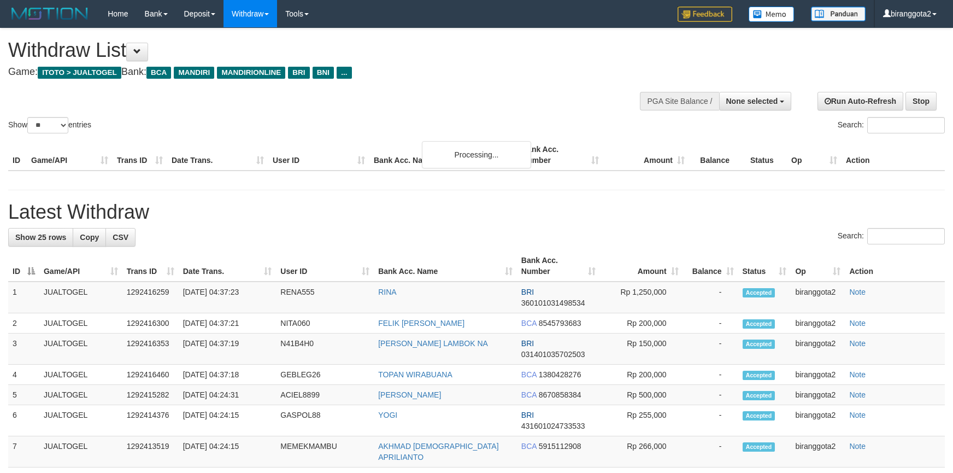
select select
select select "**"
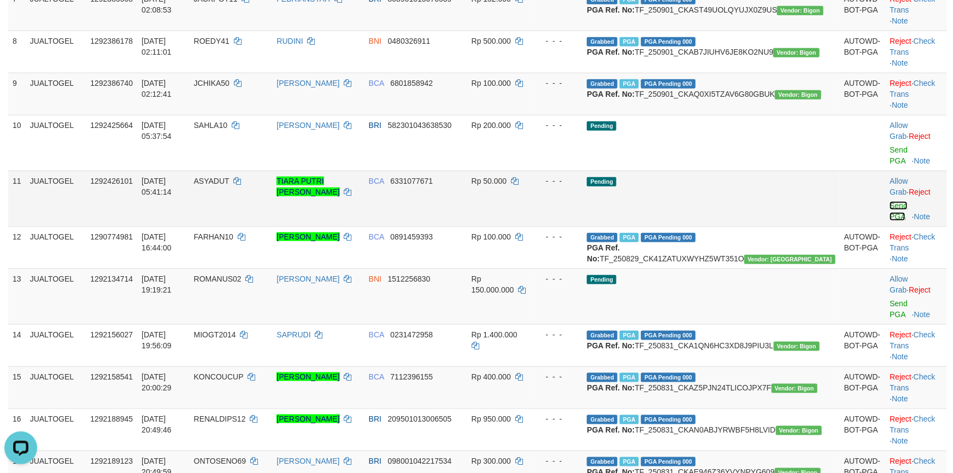
click at [890, 221] on link "Send PGA" at bounding box center [899, 211] width 18 height 20
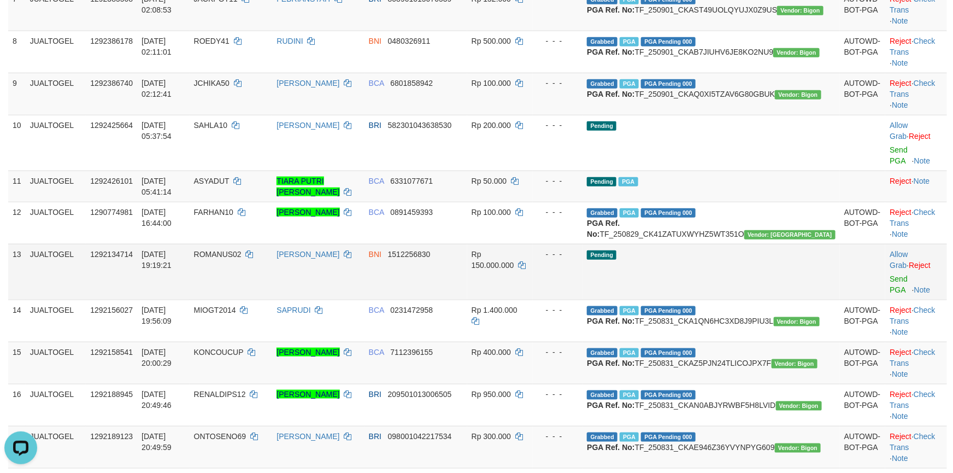
click at [533, 300] on td "Rp 150.000.000" at bounding box center [500, 272] width 66 height 56
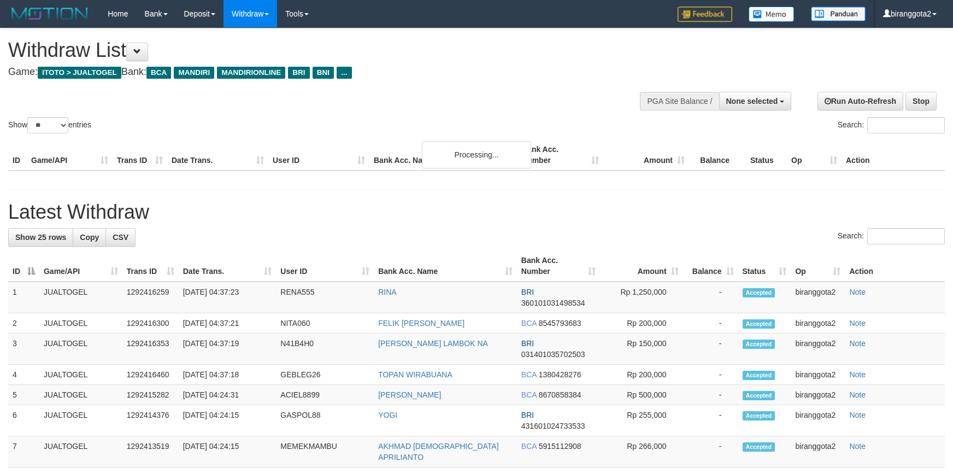
select select
select select "**"
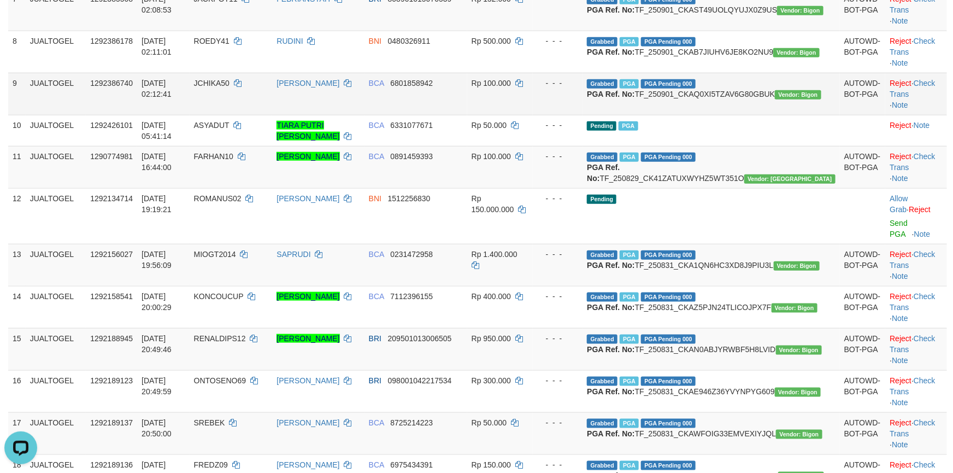
click at [911, 115] on td "Reject · Check Trans · Note" at bounding box center [917, 94] width 62 height 42
click at [912, 98] on link "Check Trans" at bounding box center [912, 89] width 45 height 20
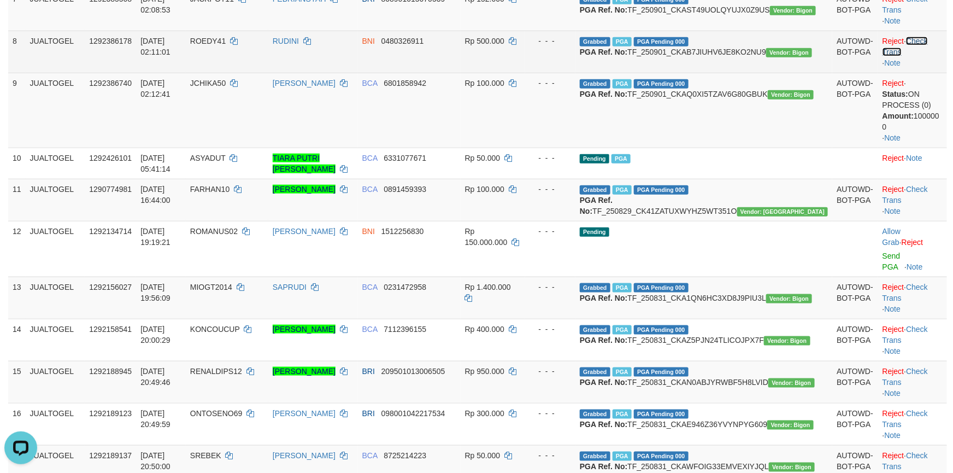
click at [924, 56] on link "Check Trans" at bounding box center [905, 47] width 45 height 20
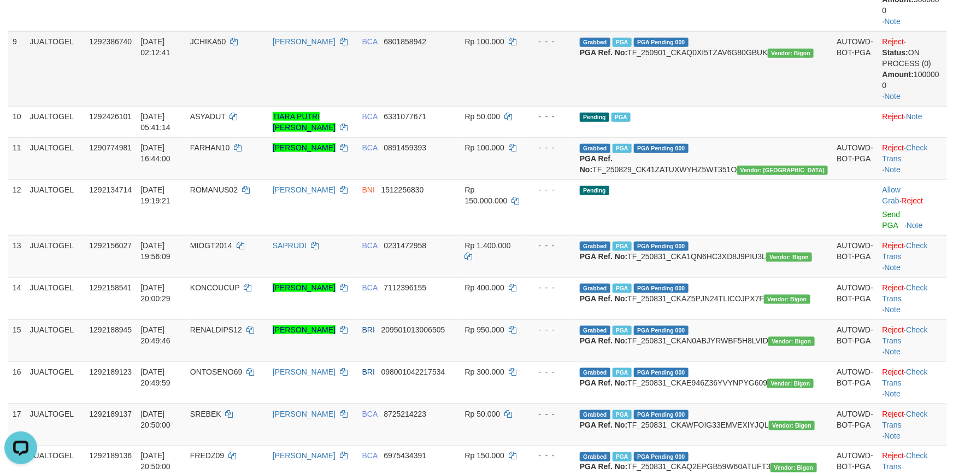
scroll to position [599, 0]
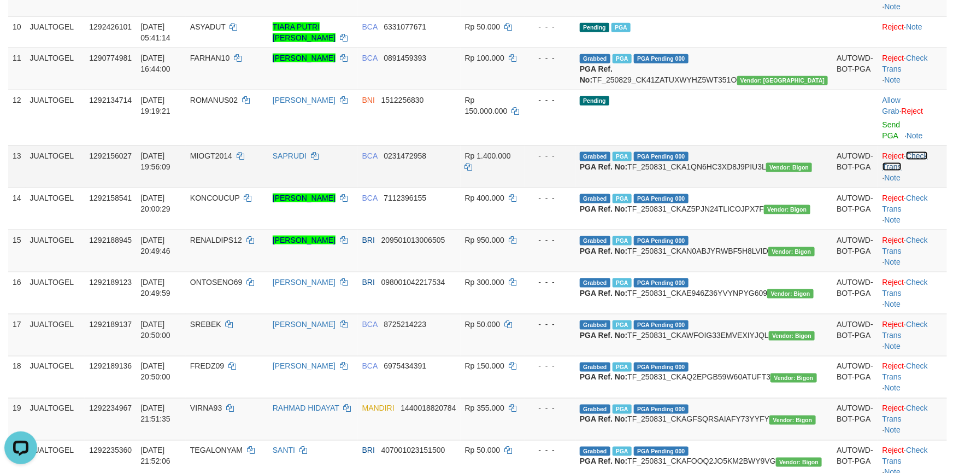
click at [922, 171] on link "Check Trans" at bounding box center [905, 161] width 45 height 20
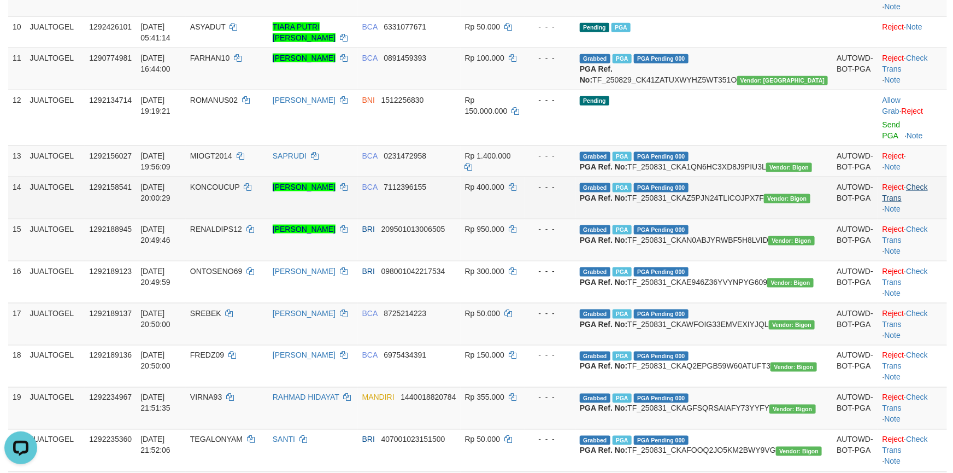
drag, startPoint x: 921, startPoint y: 243, endPoint x: 921, endPoint y: 258, distance: 15.3
click at [921, 245] on tbody "1 JUALTOGEL 1292337367 01/09/2025 00:20:06 FAMOS HERLYNDO ZADRAK KANA MANDIRI 1…" at bounding box center [477, 127] width 939 height 1110
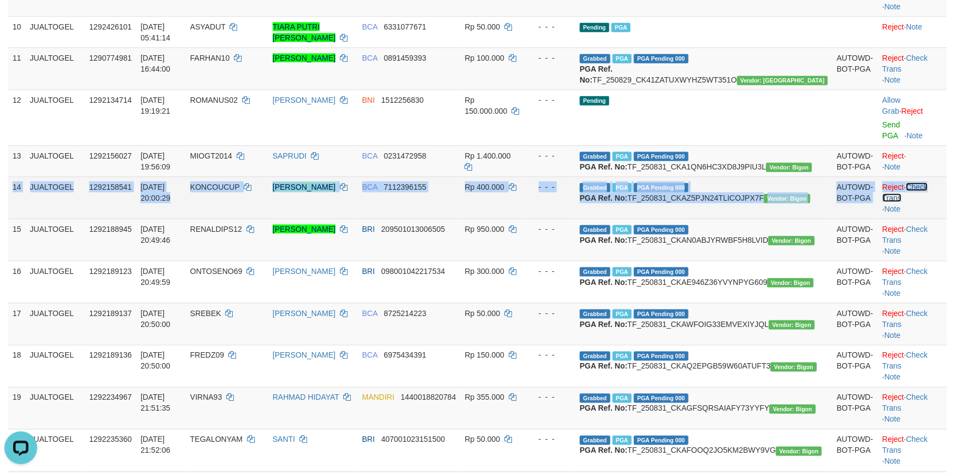
click at [921, 258] on tbody "1 JUALTOGEL 1292337367 01/09/2025 00:20:06 FAMOS HERLYNDO ZADRAK KANA MANDIRI 1…" at bounding box center [477, 127] width 939 height 1110
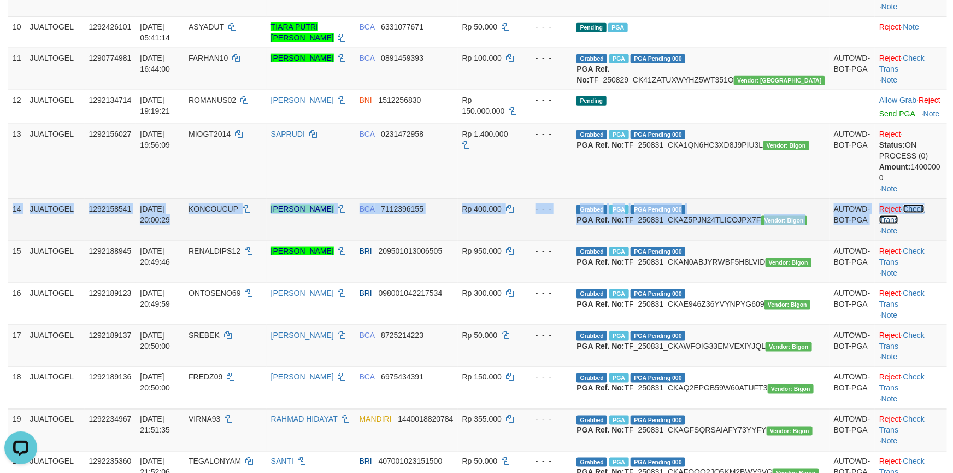
click at [924, 224] on link "Check Trans" at bounding box center [902, 214] width 45 height 20
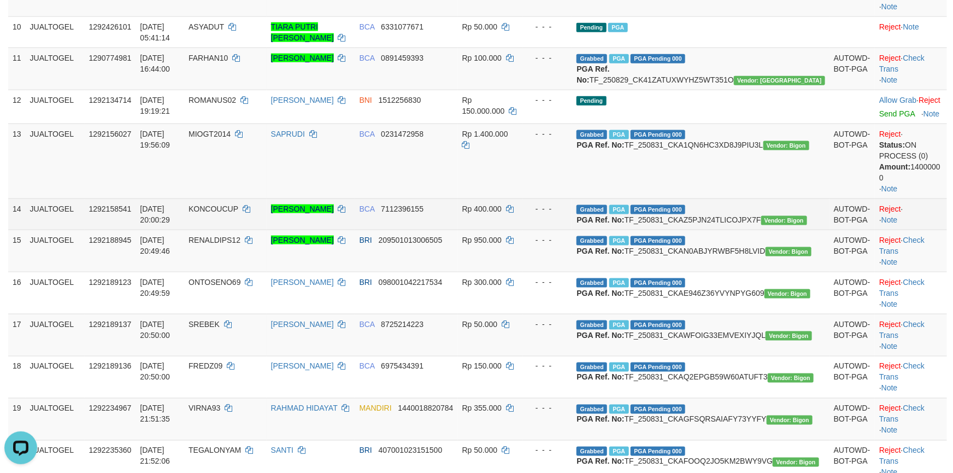
drag, startPoint x: 926, startPoint y: 307, endPoint x: 926, endPoint y: 318, distance: 11.5
click at [926, 230] on td "Reject · · Note" at bounding box center [911, 213] width 72 height 31
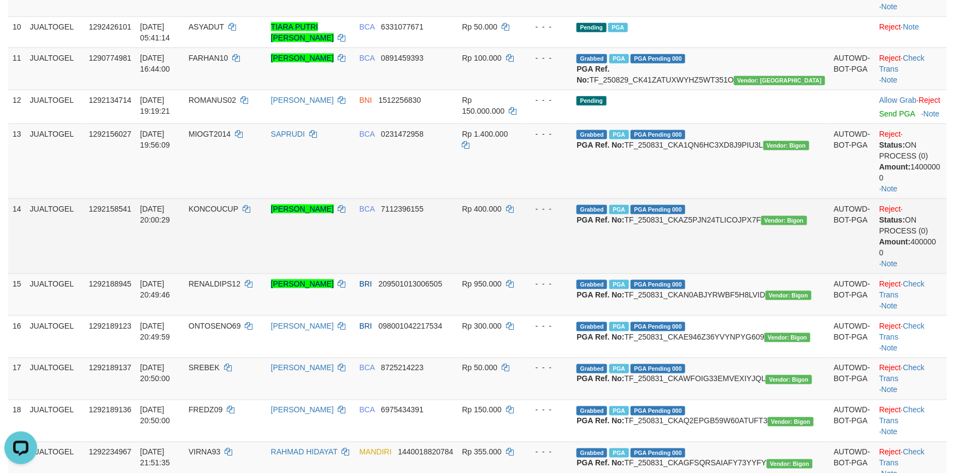
click at [926, 258] on div "Status: ON PROCESS (0) Amount: 400000 0" at bounding box center [911, 236] width 63 height 44
drag, startPoint x: 926, startPoint y: 324, endPoint x: 926, endPoint y: 335, distance: 11.5
click at [926, 273] on td "Reject · Status: ON PROCESS (0) Amount: 400000 0 · Note" at bounding box center [911, 235] width 72 height 75
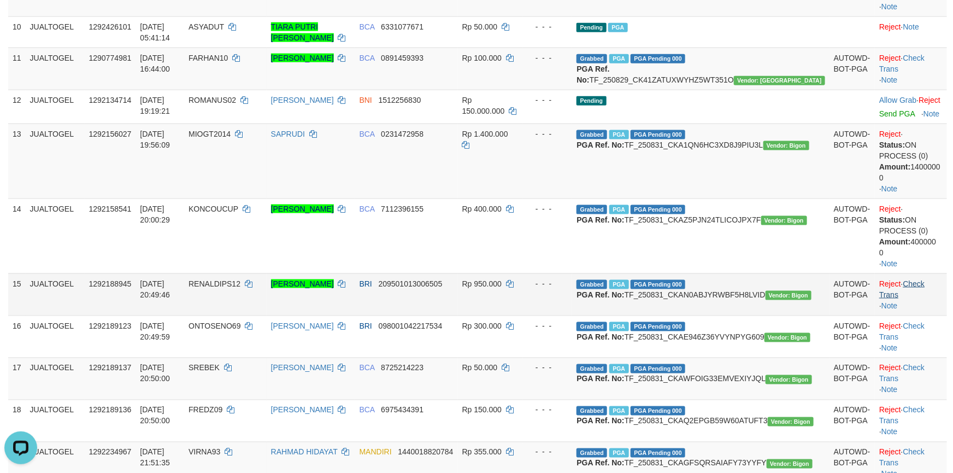
drag, startPoint x: 926, startPoint y: 345, endPoint x: 926, endPoint y: 352, distance: 6.6
click at [926, 315] on td "Reject · Check Trans · Note" at bounding box center [911, 294] width 72 height 42
click at [925, 299] on link "Check Trans" at bounding box center [902, 289] width 45 height 20
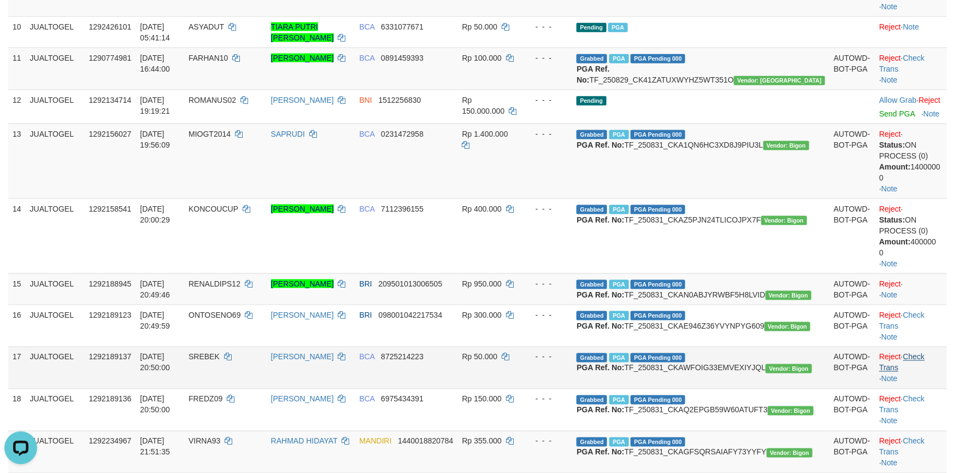
scroll to position [763, 0]
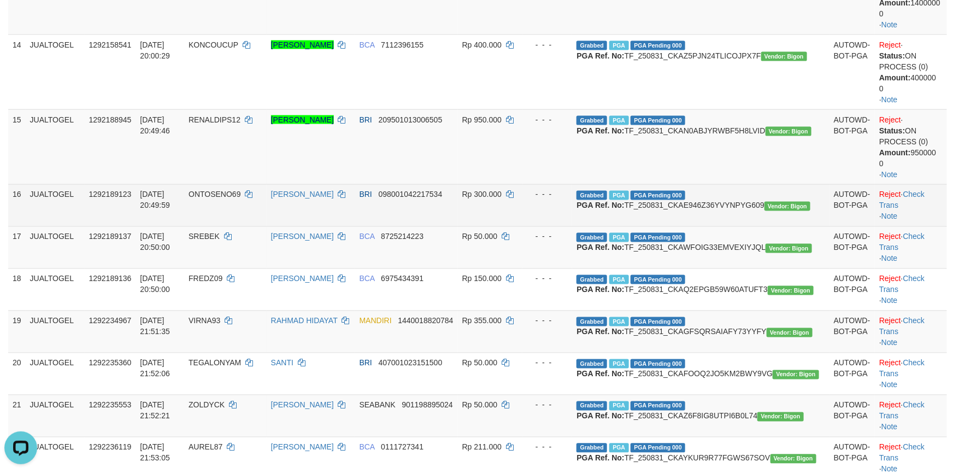
click at [918, 226] on td "Reject · Check Trans · Note" at bounding box center [911, 205] width 72 height 42
click at [918, 210] on link "Check Trans" at bounding box center [902, 200] width 45 height 20
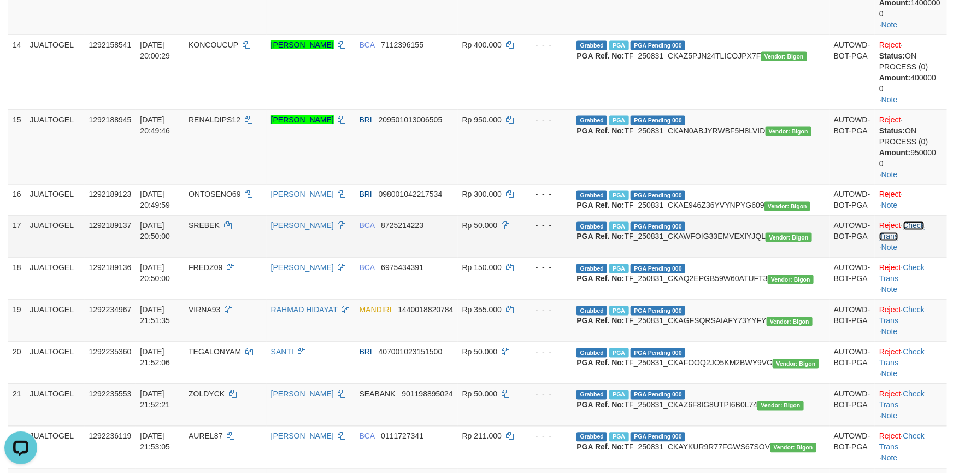
click at [927, 313] on tbody "1 JUALTOGEL 1292337367 01/09/2025 00:20:06 FAMOS HERLYNDO ZADRAK KANA MANDIRI 1…" at bounding box center [477, 1] width 939 height 1186
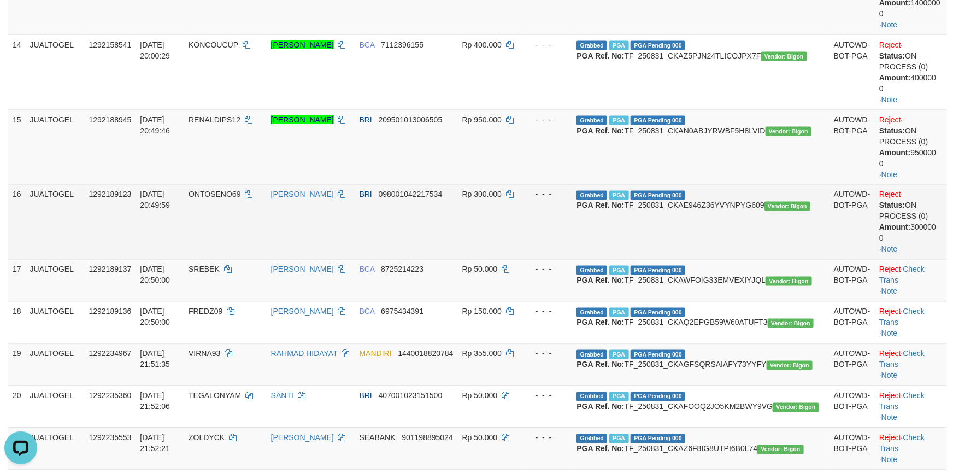
drag, startPoint x: 927, startPoint y: 315, endPoint x: 935, endPoint y: 346, distance: 32.1
click at [927, 259] on td "Reject · Status: ON PROCESS (0) Amount: 300000 0 · Note" at bounding box center [911, 221] width 72 height 75
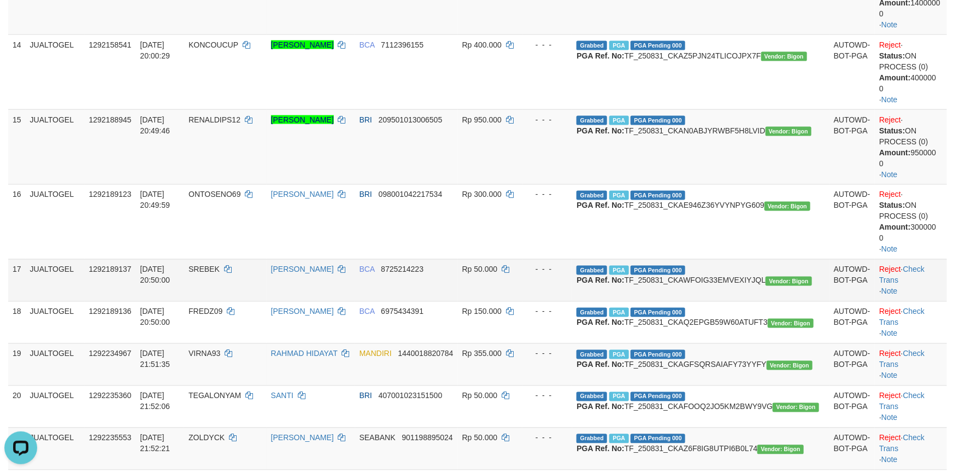
click at [935, 301] on td "Reject · Check Trans · Note" at bounding box center [911, 280] width 72 height 42
drag, startPoint x: 935, startPoint y: 333, endPoint x: 932, endPoint y: 343, distance: 10.4
click at [935, 301] on td "Reject · Check Trans · Note" at bounding box center [911, 280] width 72 height 42
click at [930, 301] on td "Reject · Check Trans · Note" at bounding box center [911, 280] width 72 height 42
click at [925, 285] on link "Check Trans" at bounding box center [902, 275] width 45 height 20
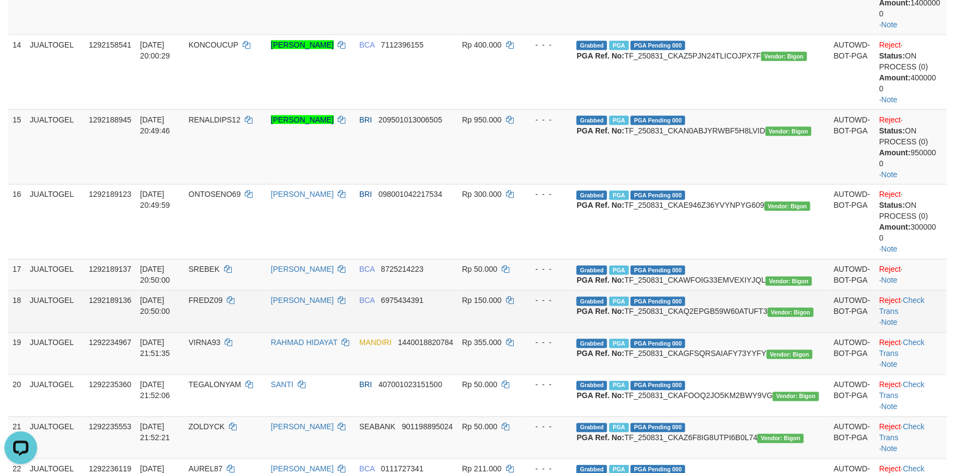
click at [933, 332] on td "Reject · Check Trans · Note" at bounding box center [911, 311] width 72 height 42
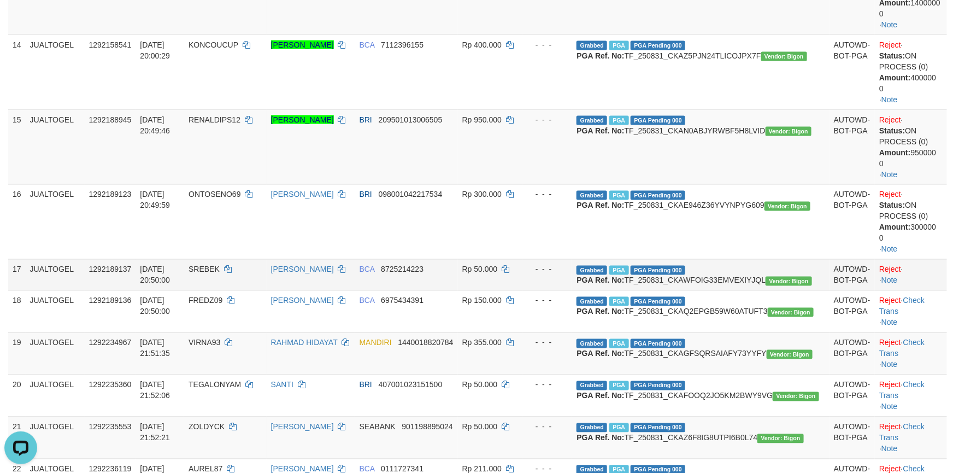
click at [933, 290] on td "Reject · · Note" at bounding box center [911, 274] width 72 height 31
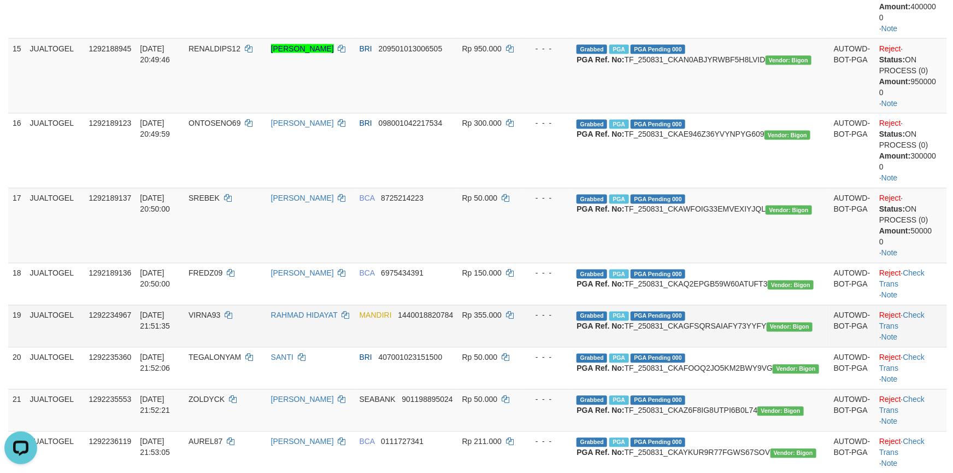
scroll to position [927, 0]
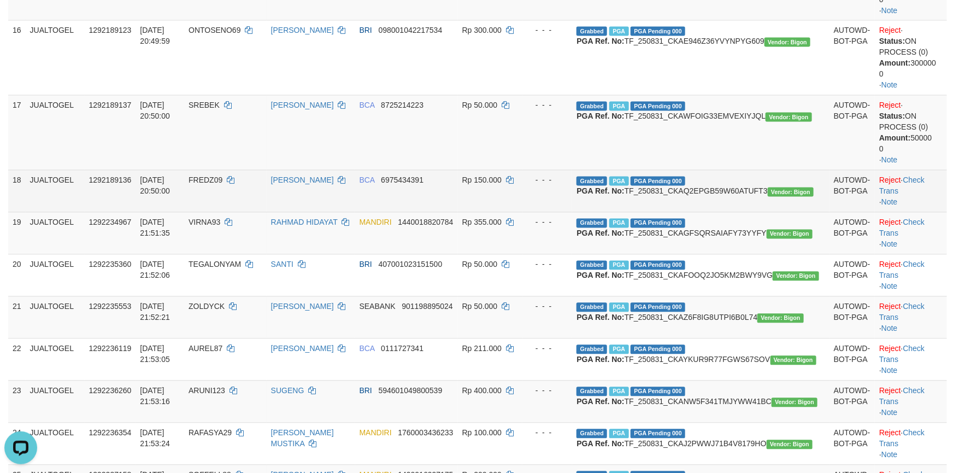
click at [926, 212] on td "Reject · Check Trans · Note" at bounding box center [911, 191] width 72 height 42
click at [925, 212] on td "Reject · Check Trans · Note" at bounding box center [911, 191] width 72 height 42
click at [923, 196] on link "Check Trans" at bounding box center [902, 186] width 45 height 20
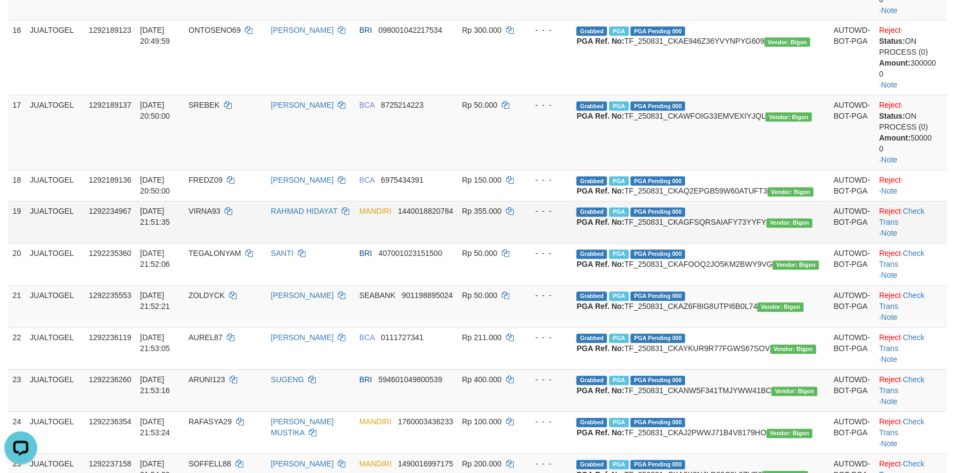
click at [923, 243] on td "Reject · Check Trans · Note" at bounding box center [911, 222] width 72 height 42
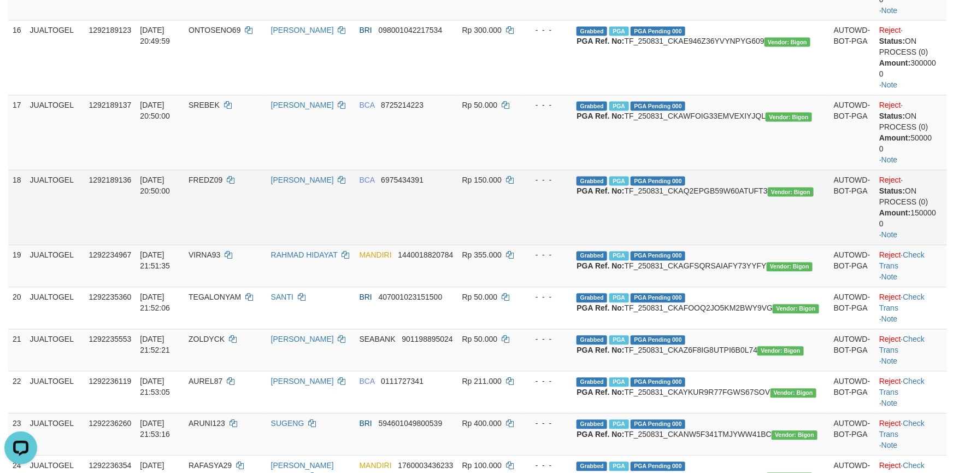
click at [923, 245] on td "Reject · Status: ON PROCESS (0) Amount: 150000 0 · Note" at bounding box center [911, 207] width 72 height 75
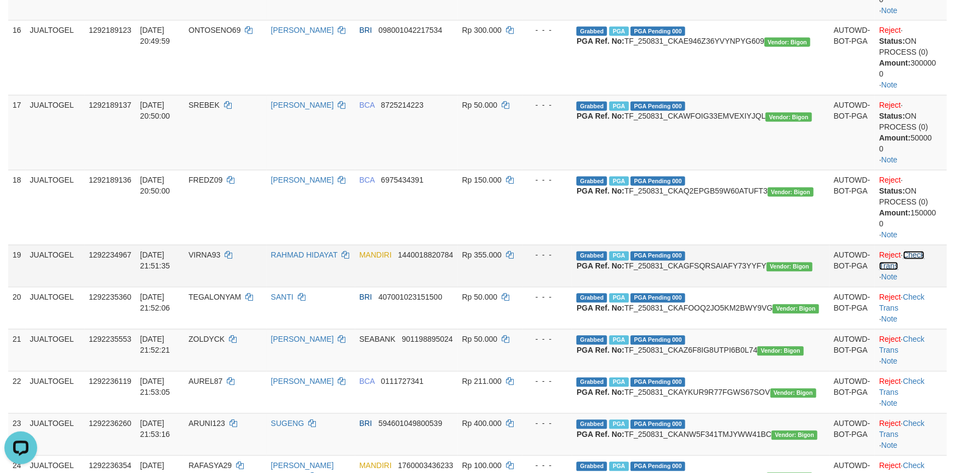
click at [923, 271] on link "Check Trans" at bounding box center [902, 261] width 45 height 20
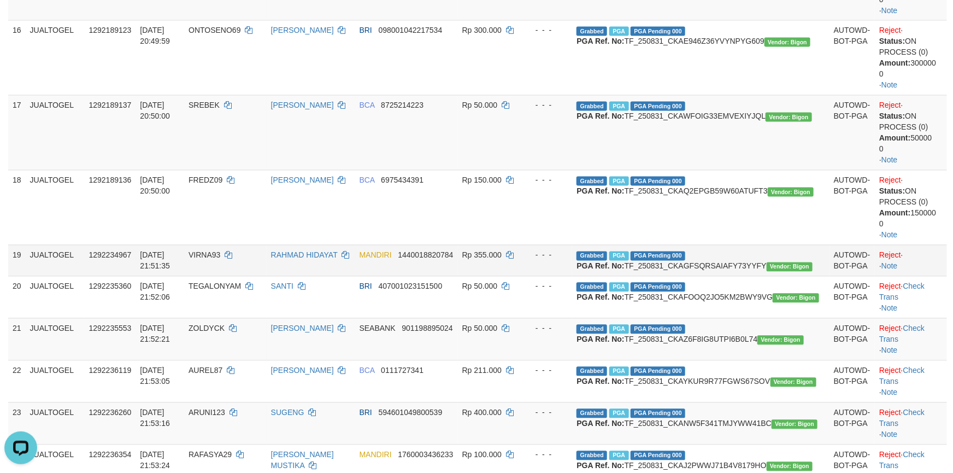
click at [923, 276] on td "Reject · · Note" at bounding box center [911, 260] width 72 height 31
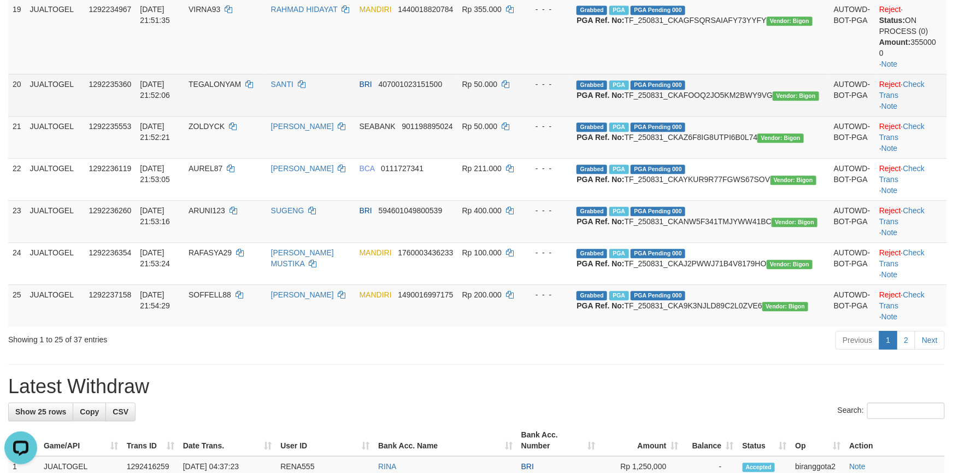
click at [930, 116] on td "Reject · Check Trans · Note" at bounding box center [911, 95] width 72 height 42
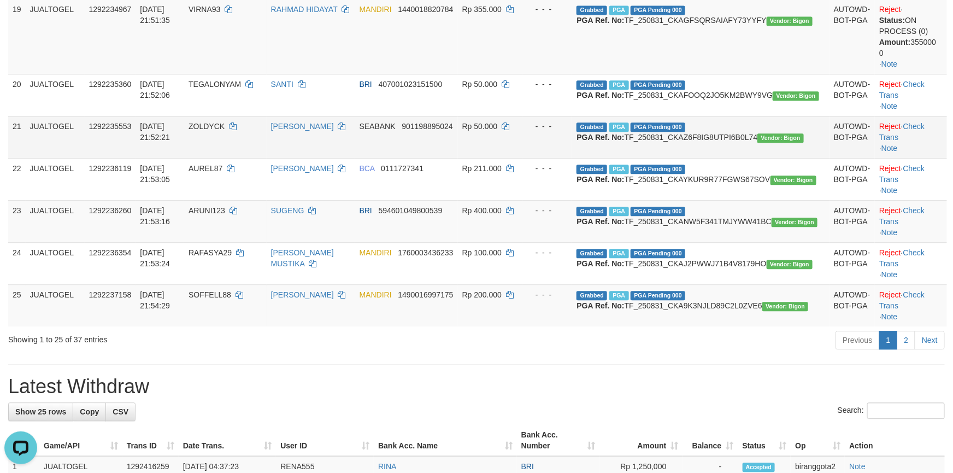
click at [930, 158] on td "Reject · Check Trans · Note" at bounding box center [911, 137] width 72 height 42
click at [932, 158] on td "Reject · Check Trans · Note" at bounding box center [911, 137] width 72 height 42
drag, startPoint x: 935, startPoint y: 199, endPoint x: 935, endPoint y: 217, distance: 18.0
click at [935, 158] on td "Reject · Check Trans · Note" at bounding box center [911, 137] width 72 height 42
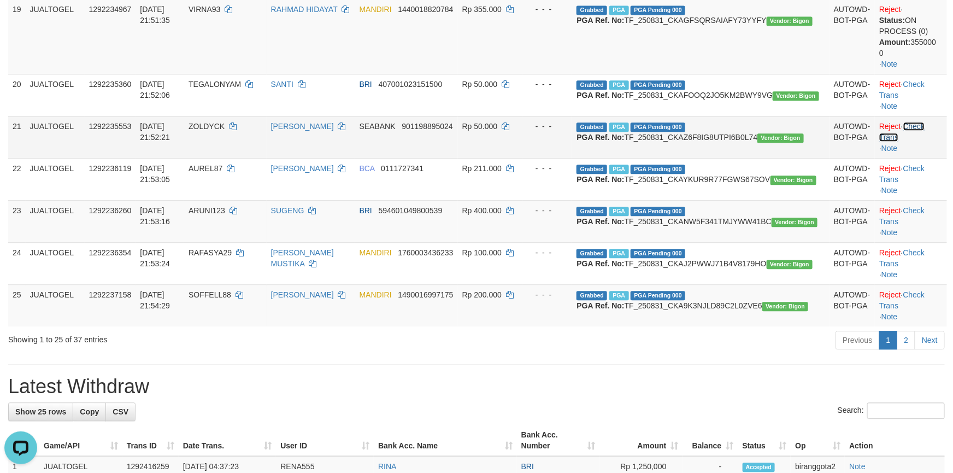
click at [925, 142] on link "Check Trans" at bounding box center [902, 132] width 45 height 20
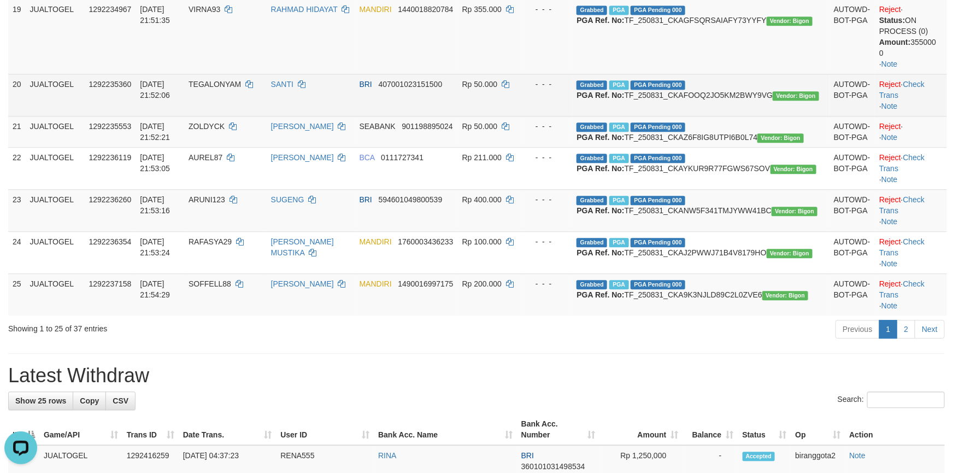
click at [927, 116] on td "Reject · Check Trans · Note" at bounding box center [911, 95] width 72 height 42
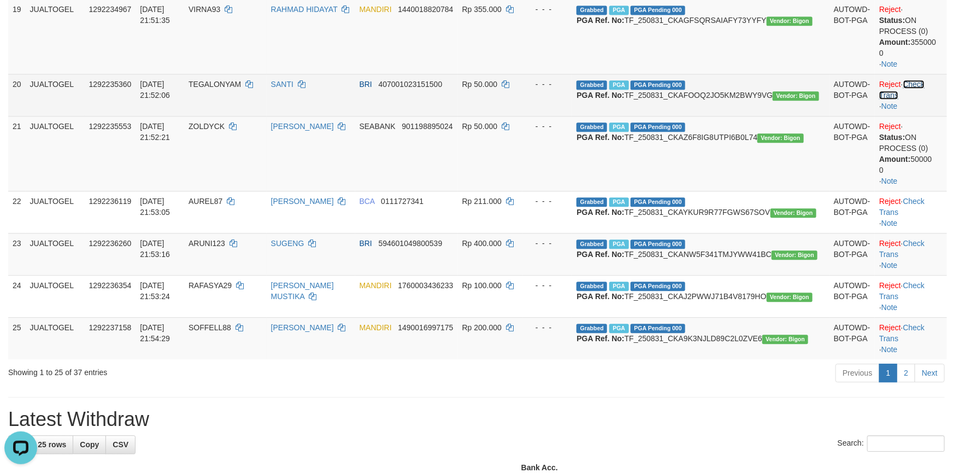
click at [923, 99] on link "Check Trans" at bounding box center [902, 90] width 45 height 20
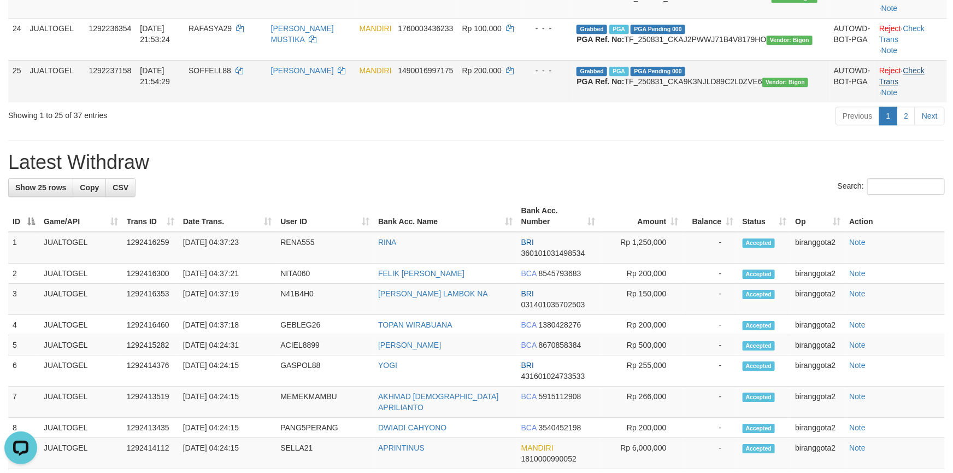
scroll to position [1441, 0]
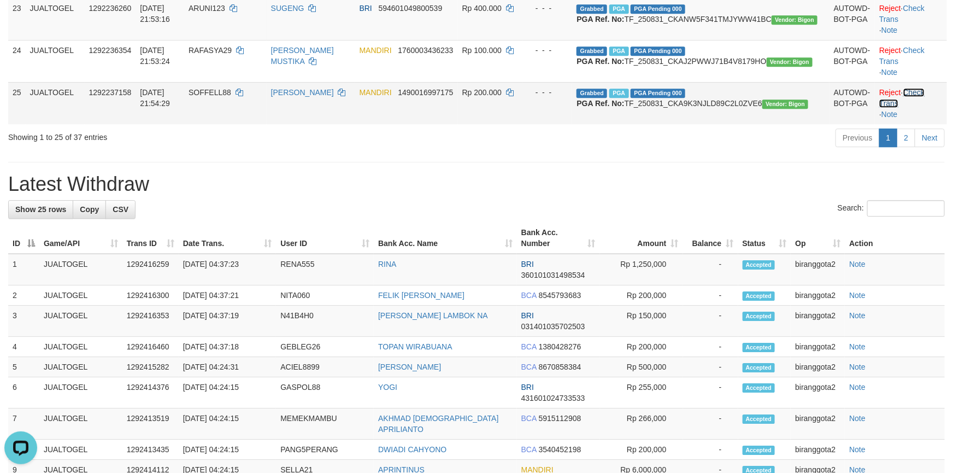
click at [925, 108] on link "Check Trans" at bounding box center [902, 98] width 45 height 20
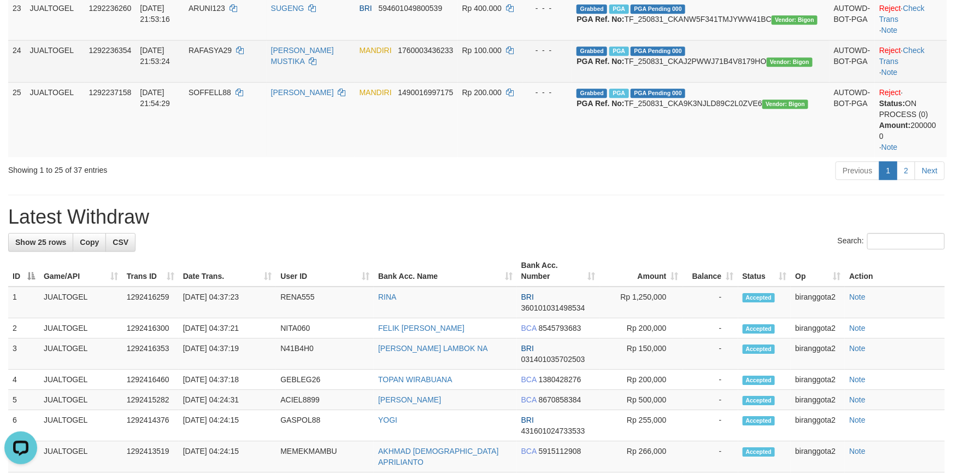
click at [927, 82] on td "Reject · Check Trans · Note" at bounding box center [911, 61] width 72 height 42
click at [929, 82] on td "Reject · Check Trans · Note" at bounding box center [911, 61] width 72 height 42
click at [925, 66] on link "Check Trans" at bounding box center [902, 56] width 45 height 20
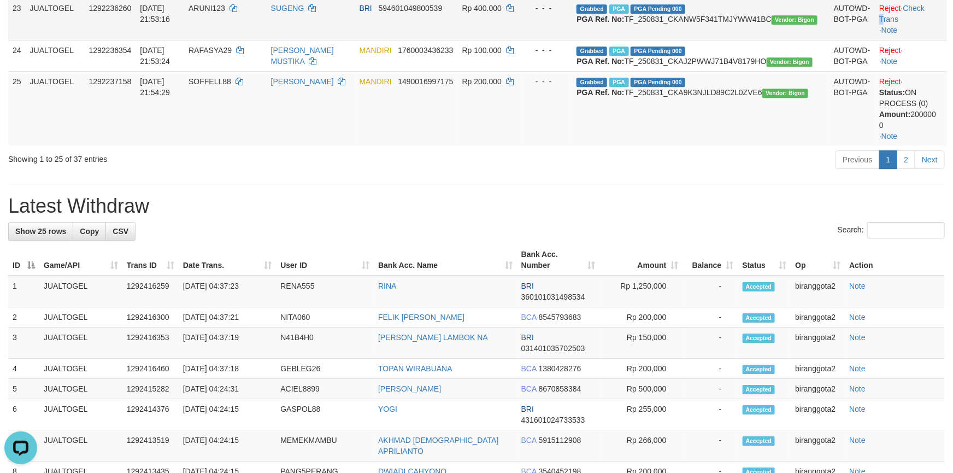
click at [925, 40] on td "Reject · Check Trans · Note" at bounding box center [911, 19] width 72 height 42
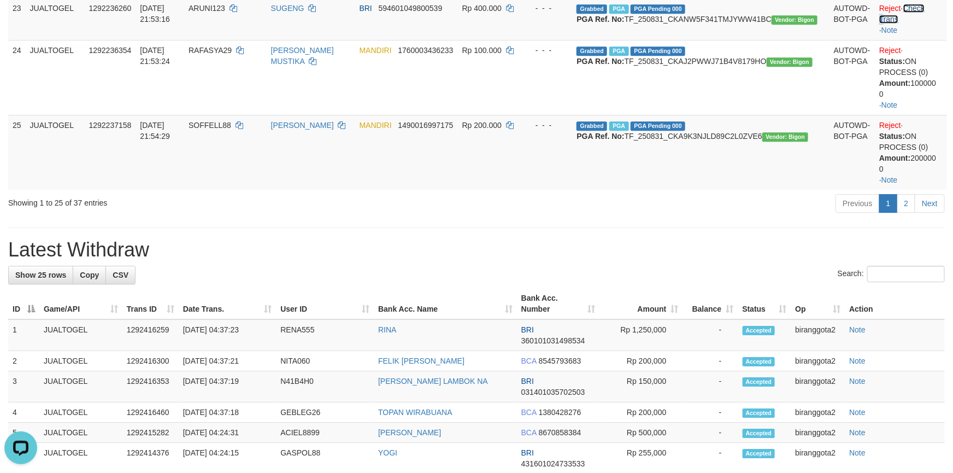
drag, startPoint x: 925, startPoint y: 85, endPoint x: 929, endPoint y: 69, distance: 16.3
click at [925, 24] on link "Check Trans" at bounding box center [902, 14] width 45 height 20
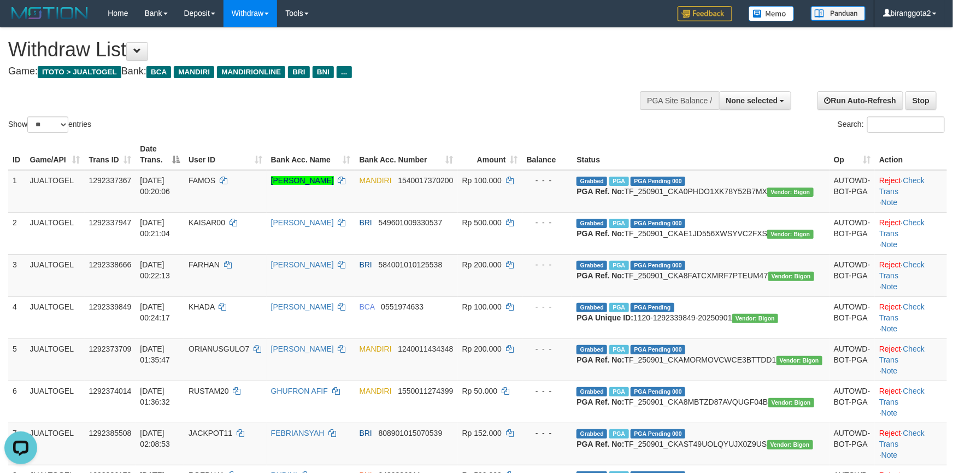
scroll to position [0, 0]
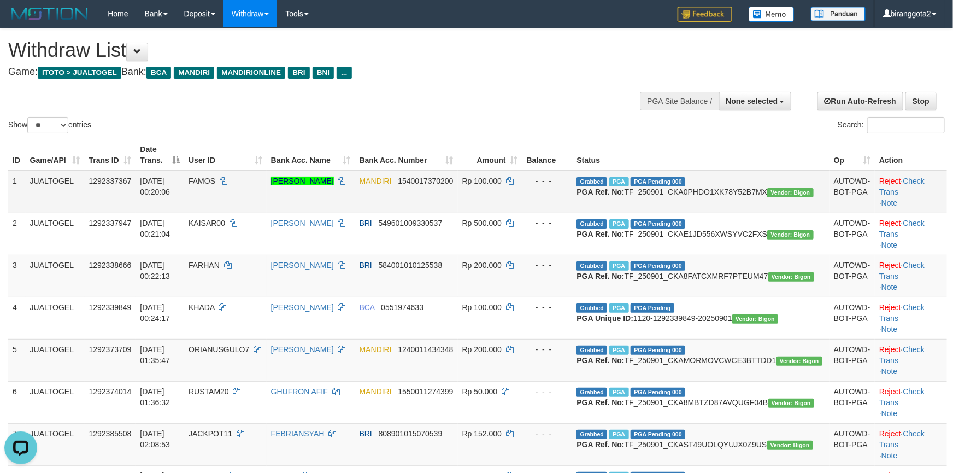
click at [930, 171] on td "Reject · Check Trans · Note" at bounding box center [911, 192] width 72 height 43
click at [925, 177] on link "Check Trans" at bounding box center [902, 187] width 45 height 20
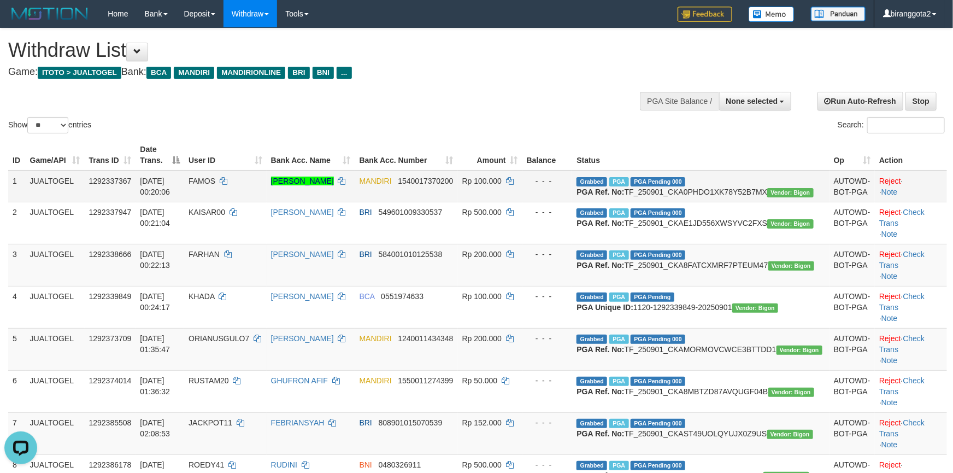
click at [920, 186] on div at bounding box center [911, 186] width 63 height 0
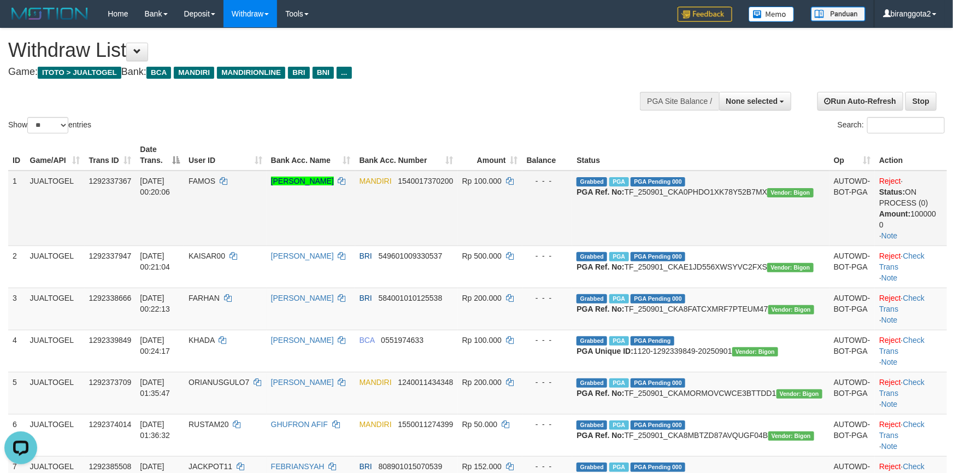
click at [920, 223] on td "Reject · Status: ON PROCESS (0) Amount: 100000 0 · Note" at bounding box center [911, 208] width 72 height 75
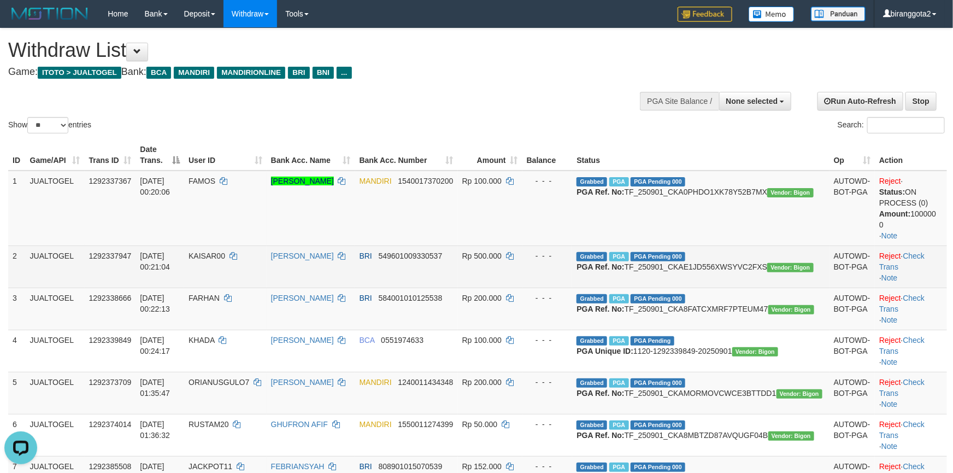
drag, startPoint x: 924, startPoint y: 233, endPoint x: 925, endPoint y: 238, distance: 5.6
click at [925, 245] on td "Reject · Check Trans · Note" at bounding box center [911, 266] width 72 height 42
click at [925, 251] on link "Check Trans" at bounding box center [902, 261] width 45 height 20
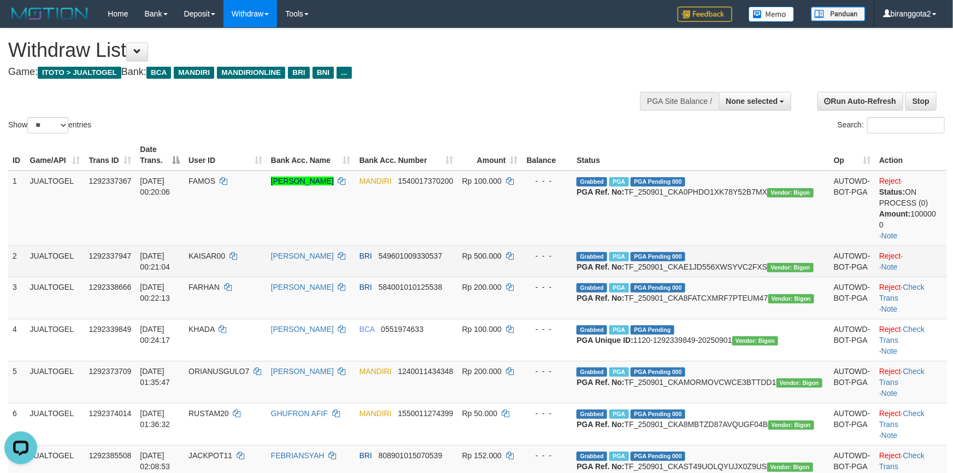
drag, startPoint x: 928, startPoint y: 283, endPoint x: 928, endPoint y: 289, distance: 6.6
click at [928, 277] on td "Reject · · Note" at bounding box center [911, 260] width 72 height 31
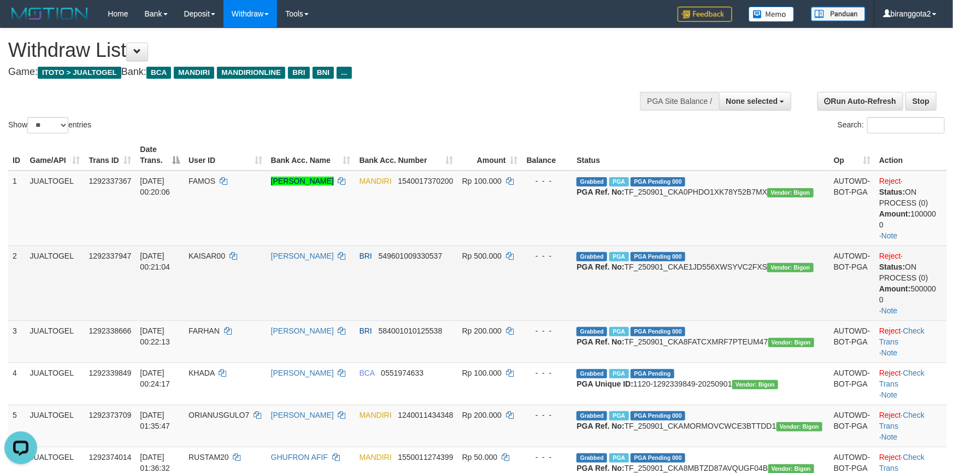
drag, startPoint x: 928, startPoint y: 289, endPoint x: 928, endPoint y: 296, distance: 6.6
click at [928, 290] on div "Status: ON PROCESS (0) Amount: 500000 0" at bounding box center [911, 283] width 63 height 44
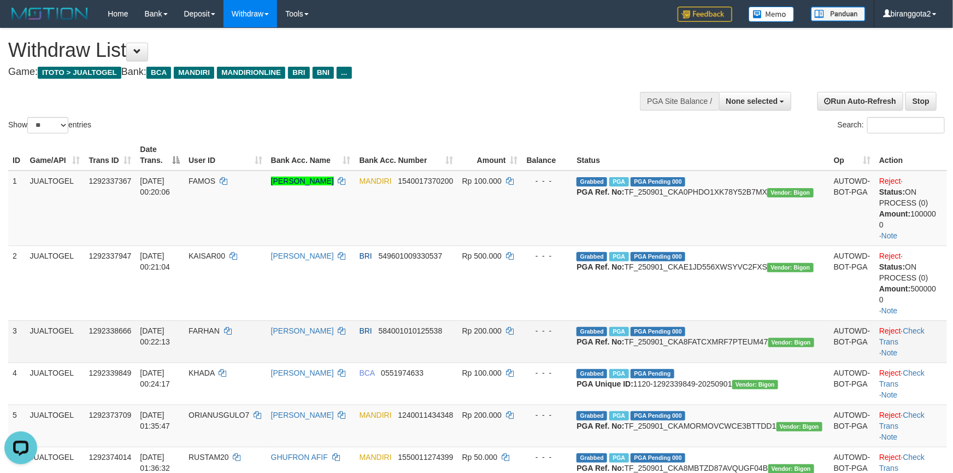
drag, startPoint x: 928, startPoint y: 296, endPoint x: 927, endPoint y: 312, distance: 16.5
click at [928, 299] on td "Reject · Status: ON PROCESS (0) Amount: 500000 0 · Note" at bounding box center [911, 282] width 72 height 75
click at [927, 320] on td "Reject · Check Trans · Note" at bounding box center [911, 341] width 72 height 42
click at [925, 326] on link "Check Trans" at bounding box center [902, 336] width 45 height 20
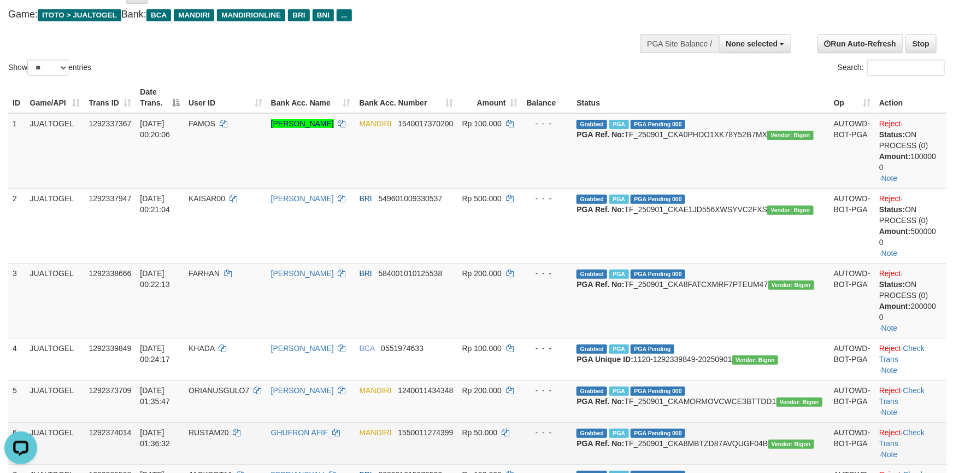
scroll to position [246, 0]
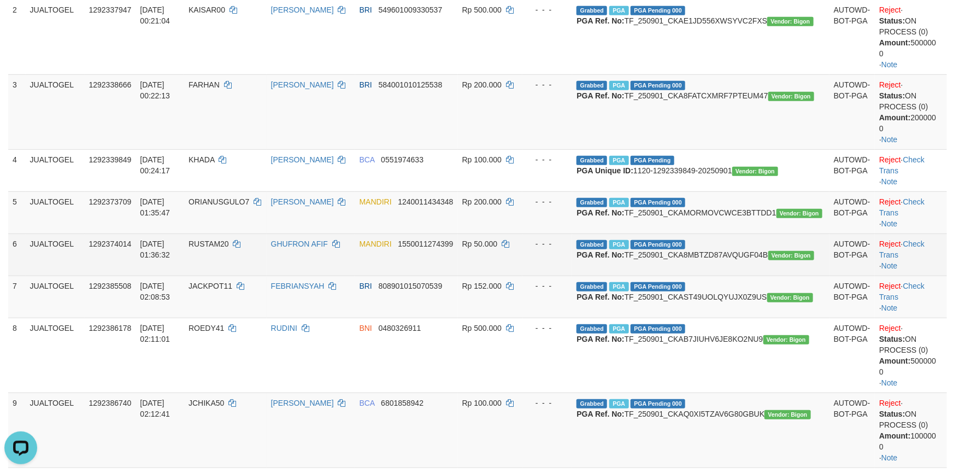
click at [921, 248] on td "Reject · Check Trans · Note" at bounding box center [911, 254] width 72 height 42
click at [921, 247] on link "Check Trans" at bounding box center [902, 249] width 45 height 20
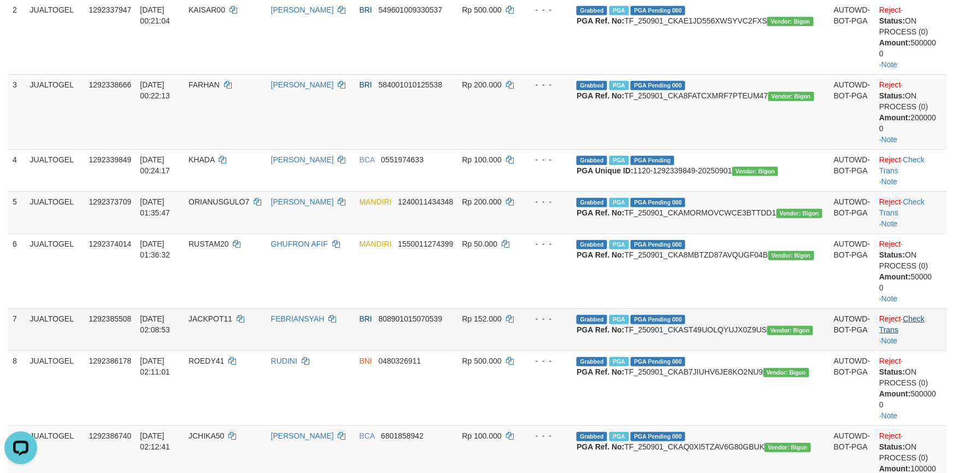
drag, startPoint x: 920, startPoint y: 312, endPoint x: 917, endPoint y: 318, distance: 7.1
click at [919, 314] on td "Reject · Check Trans · Note" at bounding box center [911, 329] width 72 height 42
click at [917, 319] on link "Check Trans" at bounding box center [902, 324] width 45 height 20
click at [917, 319] on td "Reject · Check Trans · Note" at bounding box center [911, 329] width 72 height 42
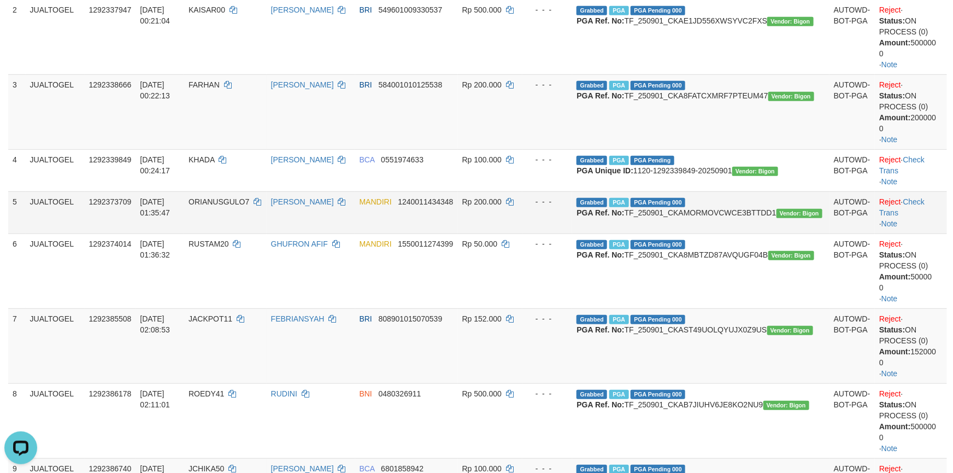
click at [921, 191] on td "Reject · Check Trans · Note" at bounding box center [911, 212] width 72 height 42
click at [922, 197] on link "Check Trans" at bounding box center [902, 207] width 45 height 20
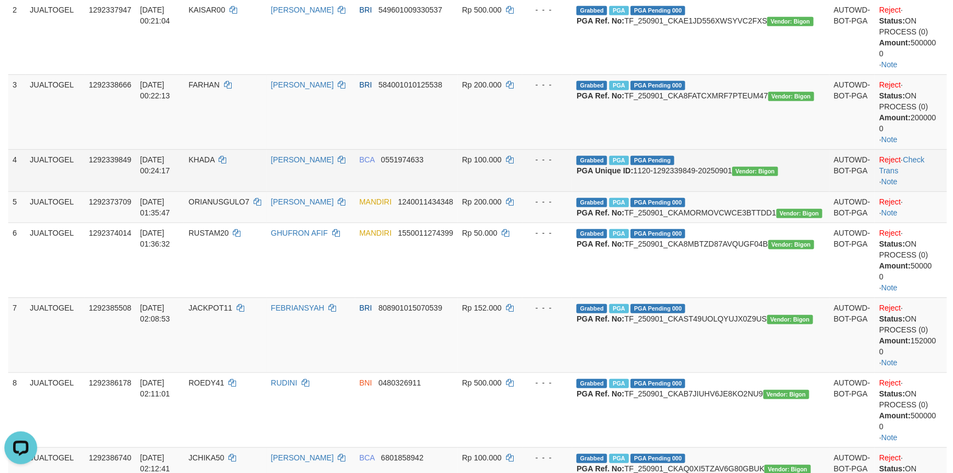
click at [923, 161] on td "Reject · Check Trans · Note" at bounding box center [911, 170] width 72 height 42
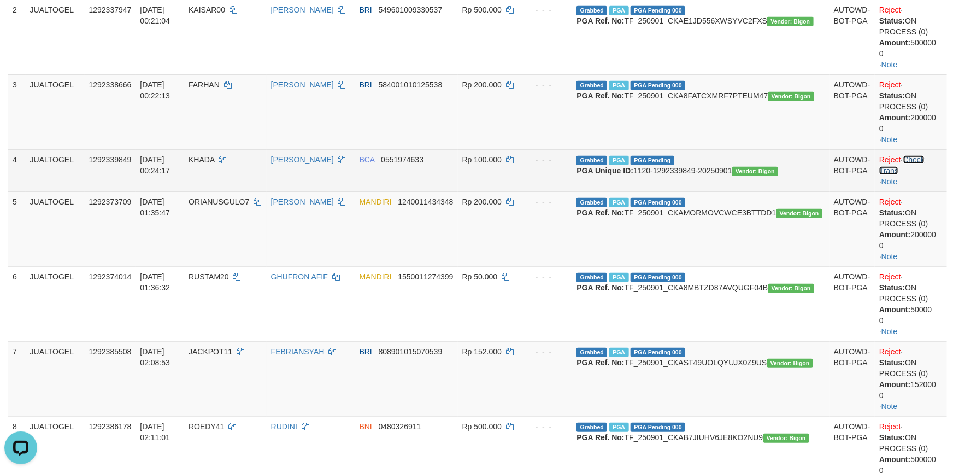
click at [923, 155] on link "Check Trans" at bounding box center [902, 165] width 45 height 20
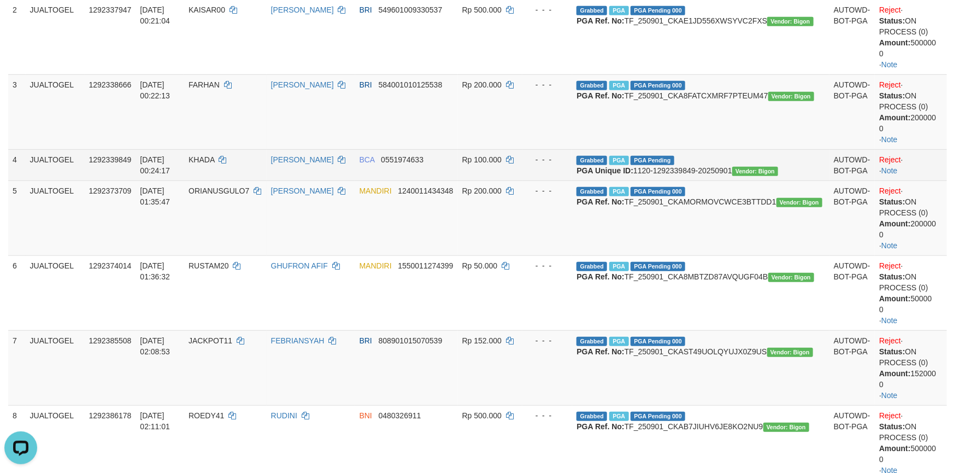
click at [923, 149] on td "Reject · · Note" at bounding box center [911, 164] width 72 height 31
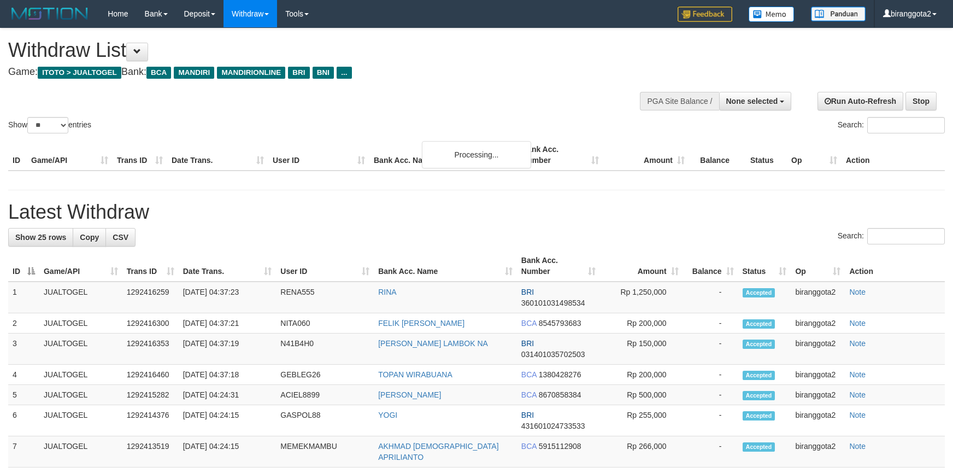
select select
select select "**"
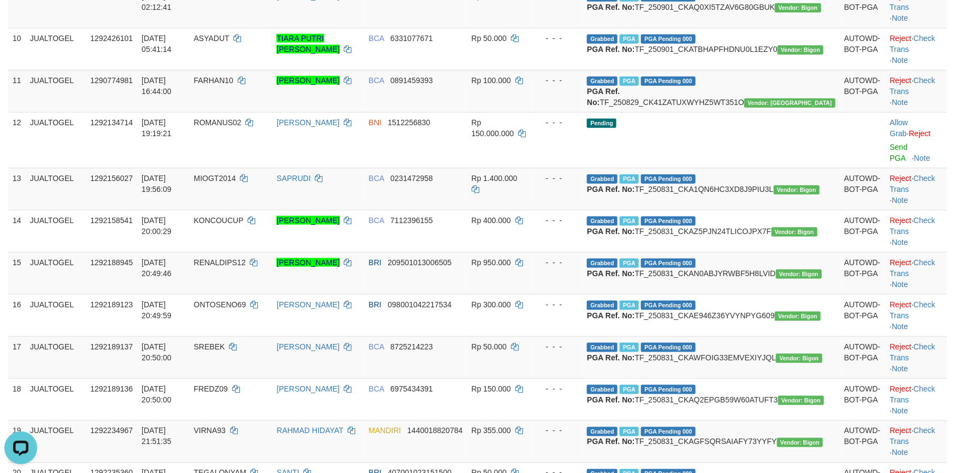
scroll to position [492, 0]
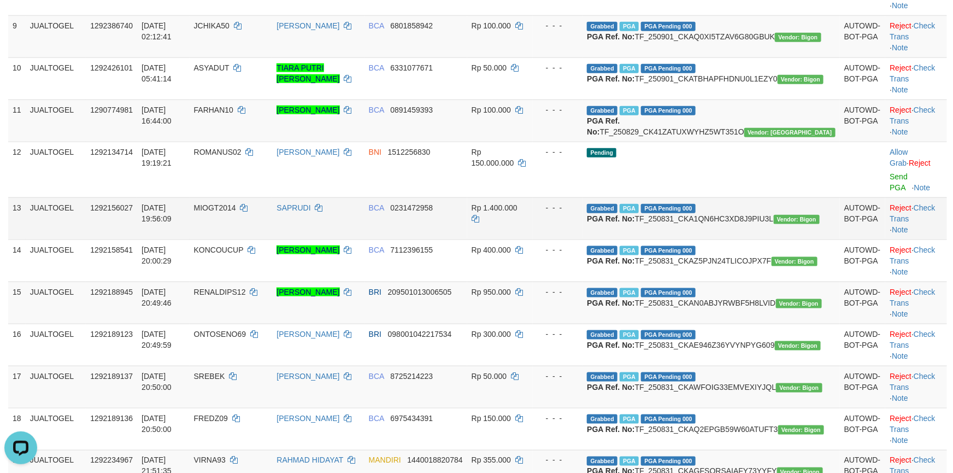
click at [518, 212] on span "Rp 1.400.000" at bounding box center [495, 207] width 46 height 9
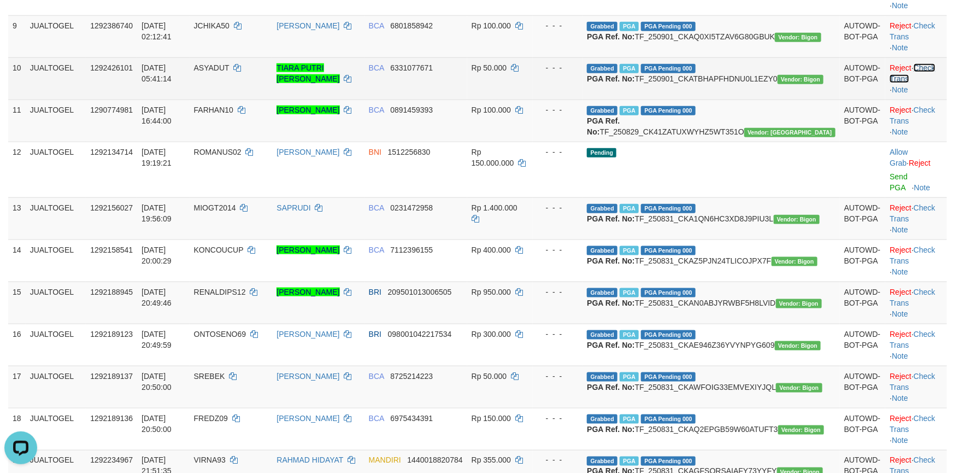
click at [925, 83] on link "Check Trans" at bounding box center [912, 73] width 45 height 20
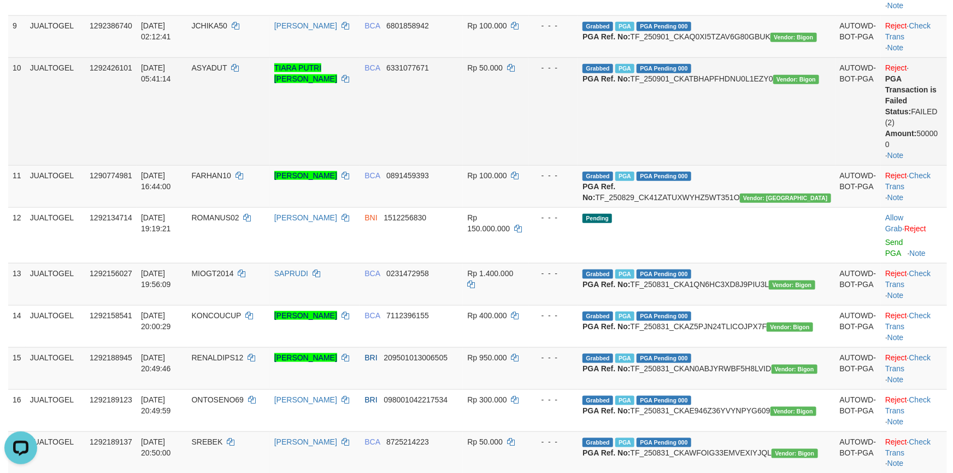
click at [779, 165] on td "Grabbed PGA PGA Pending 000 {"status":"000","data":{"unique_id":"1120-129242610…" at bounding box center [706, 111] width 257 height 108
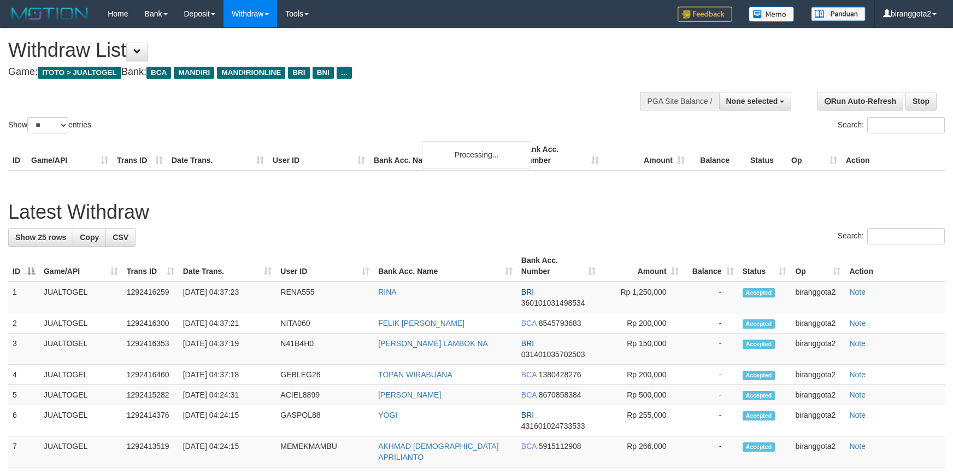
select select
select select "**"
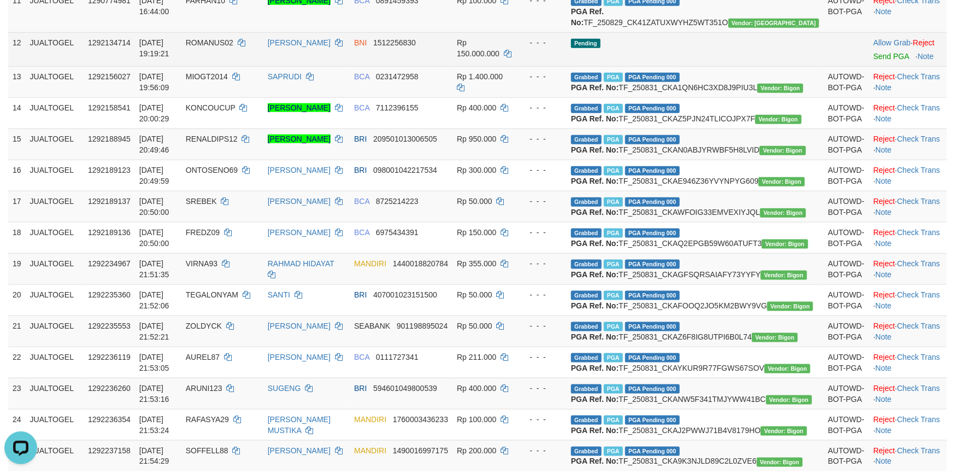
drag, startPoint x: 520, startPoint y: 251, endPoint x: 524, endPoint y: 258, distance: 7.6
click at [522, 66] on tr "12 JUALTOGEL 1292134714 [DATE] 19:19:21 ROMANUS02 [PERSON_NAME] BNI 1512256830 …" at bounding box center [477, 49] width 939 height 34
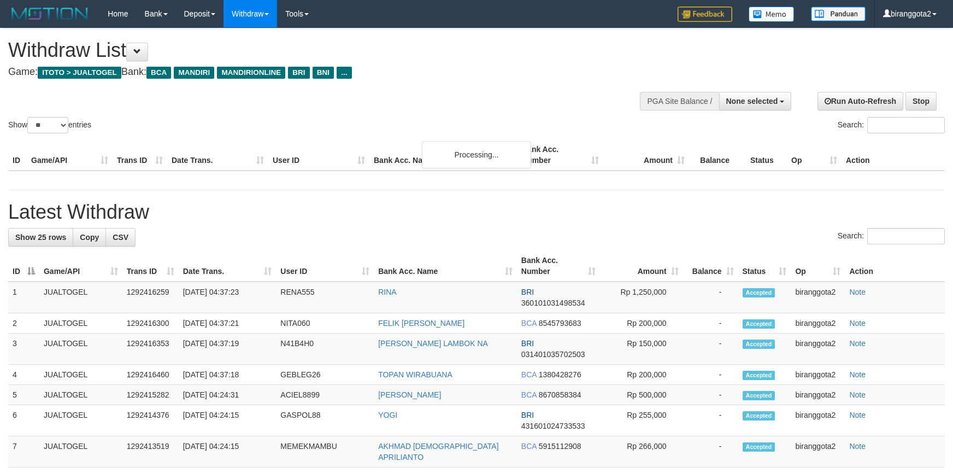
select select
select select "**"
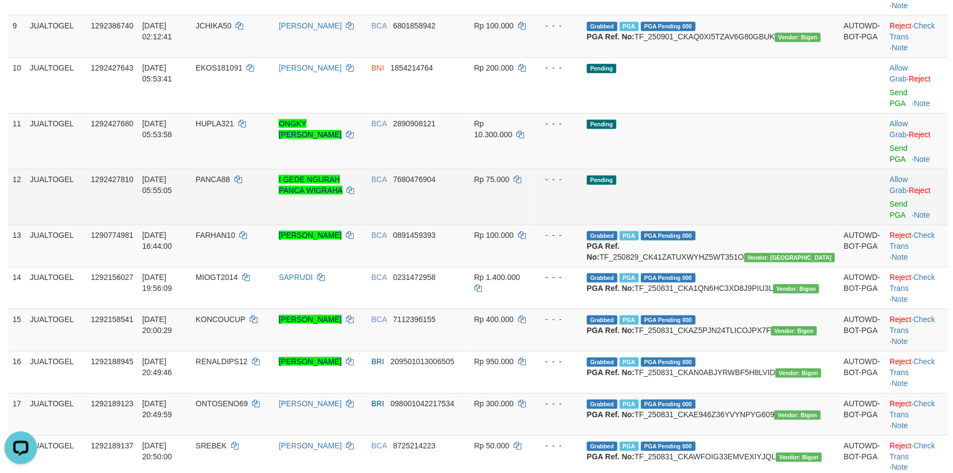
scroll to position [0, 0]
click at [890, 219] on link "Send PGA" at bounding box center [899, 210] width 18 height 20
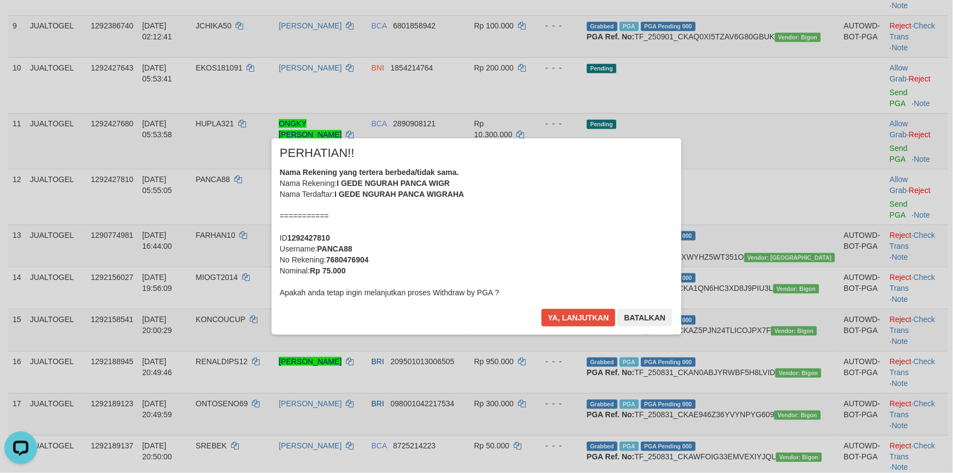
click at [563, 255] on div "Nama Rekening yang tertera berbeda/tidak sama. Nama Rekening: I GEDE NGURAH PAN…" at bounding box center [477, 232] width 394 height 131
click at [542, 309] on button "Ya, lanjutkan" at bounding box center [579, 317] width 74 height 17
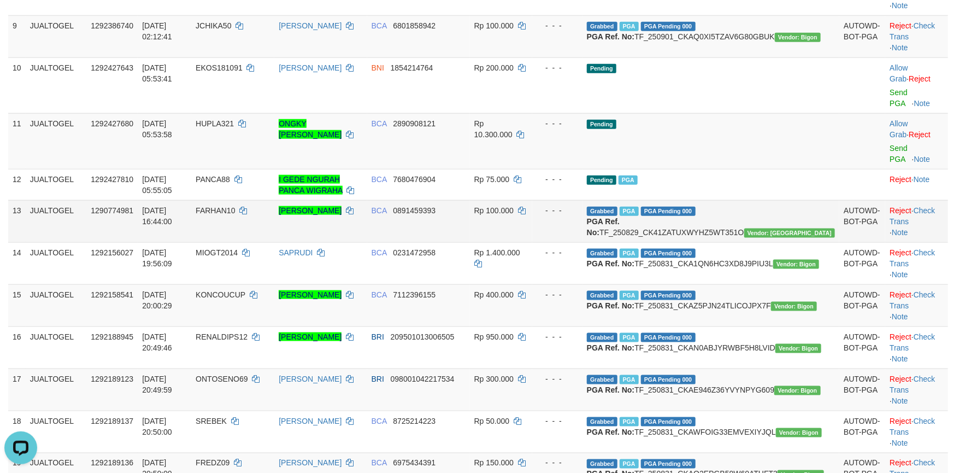
click at [470, 242] on td "BCA 0891459393" at bounding box center [418, 221] width 103 height 42
click at [532, 326] on td "Rp 400.000" at bounding box center [501, 305] width 62 height 42
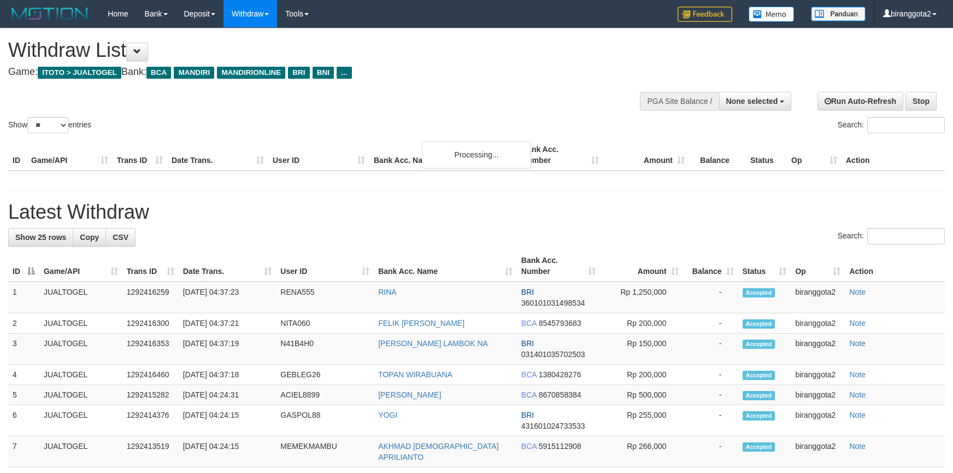
select select
select select "**"
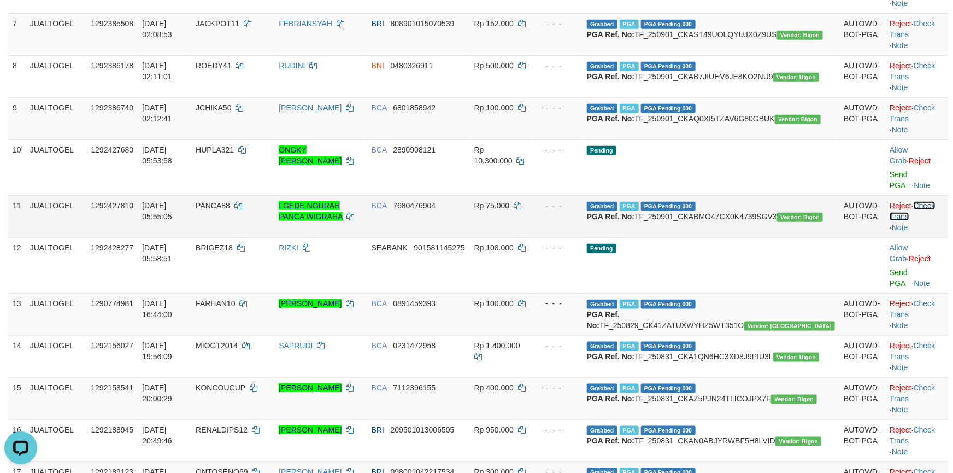
click at [922, 221] on link "Check Trans" at bounding box center [912, 211] width 45 height 20
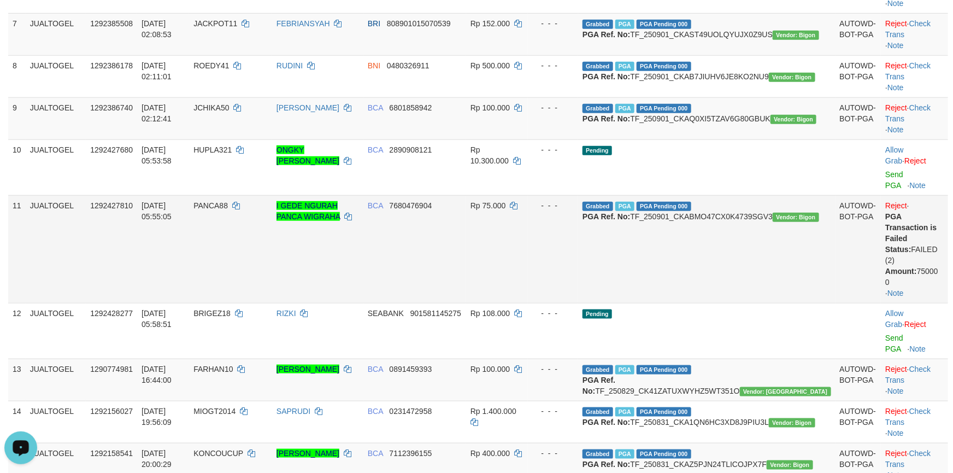
click at [466, 296] on td "BCA 7680476904" at bounding box center [415, 249] width 103 height 108
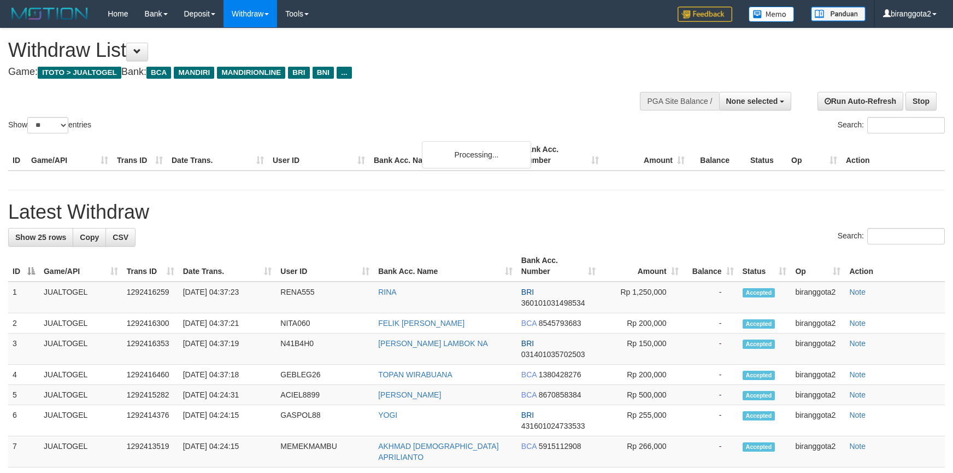
select select
select select "**"
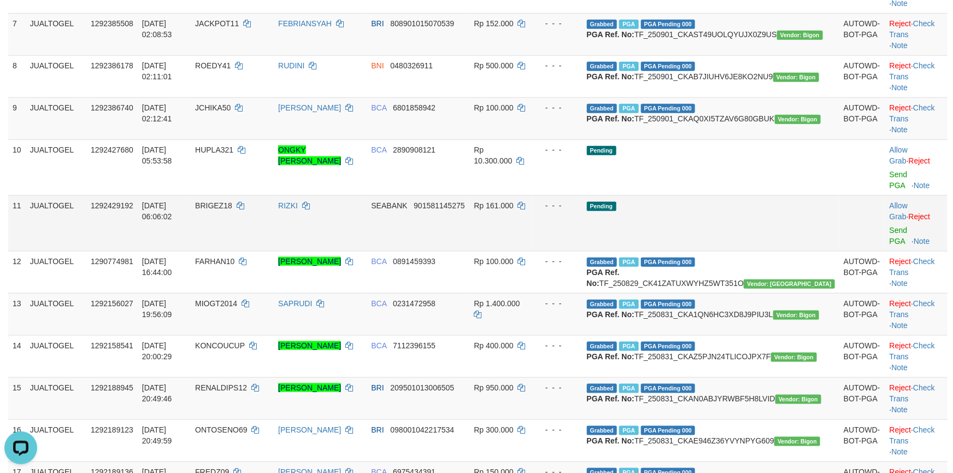
click at [532, 251] on td "Rp 161.000" at bounding box center [501, 223] width 62 height 56
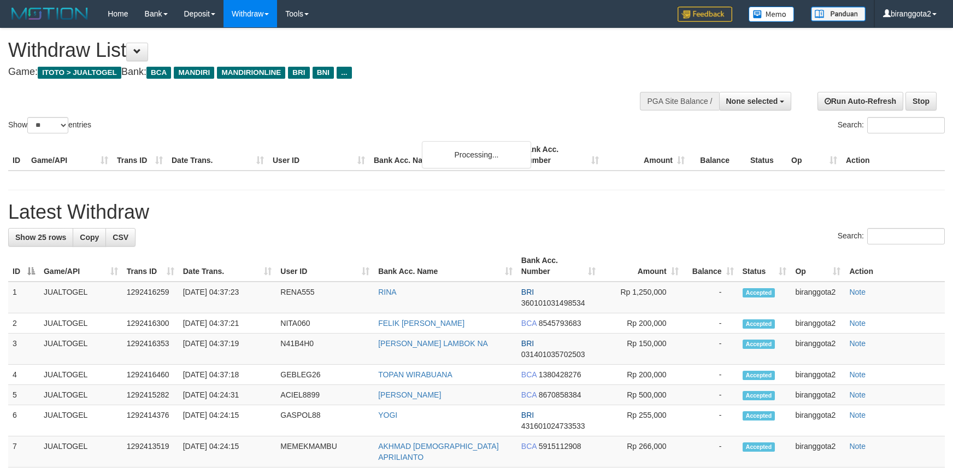
select select
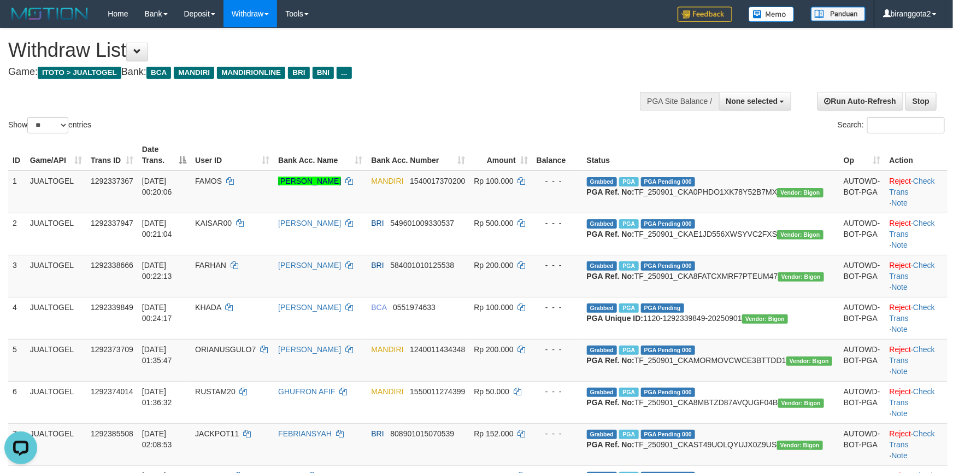
drag, startPoint x: 41, startPoint y: 119, endPoint x: 43, endPoint y: 126, distance: 7.8
click at [41, 119] on select "** ** ** ***" at bounding box center [47, 125] width 41 height 16
select select "***"
click at [29, 117] on select "** ** ** ***" at bounding box center [47, 125] width 41 height 16
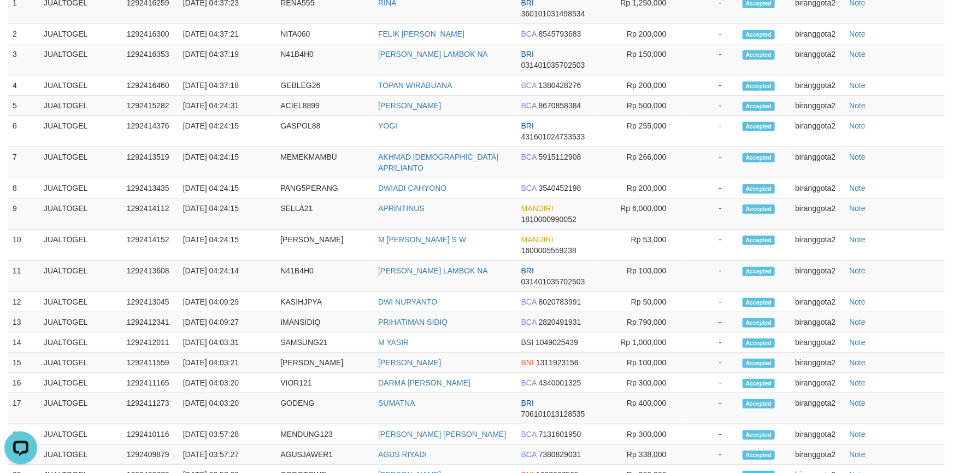
scroll to position [1968, 0]
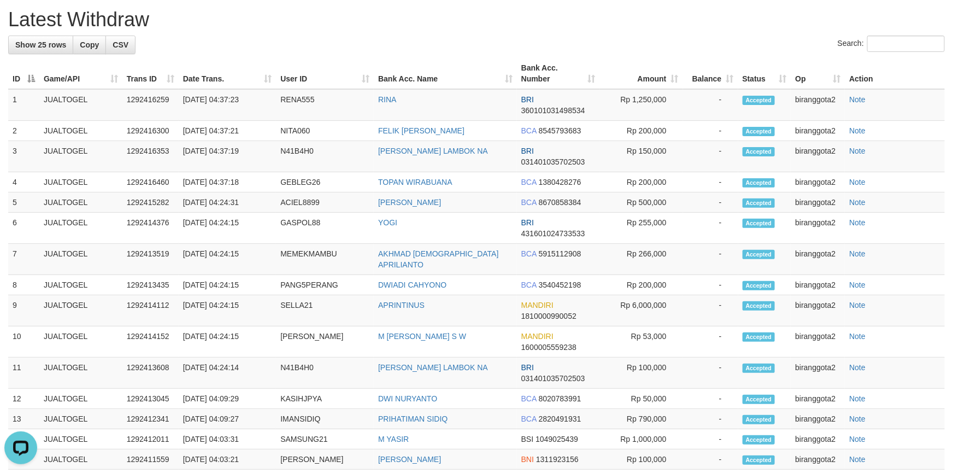
scroll to position [1804, 0]
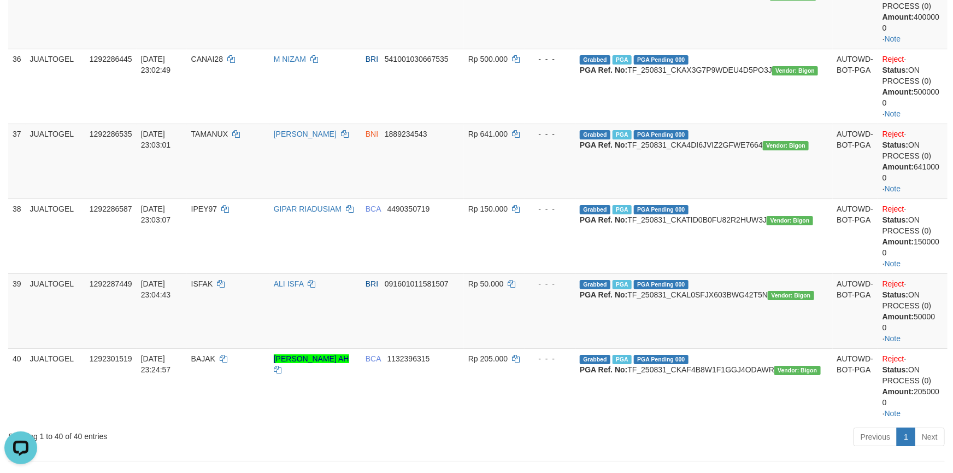
scroll to position [1640, 0]
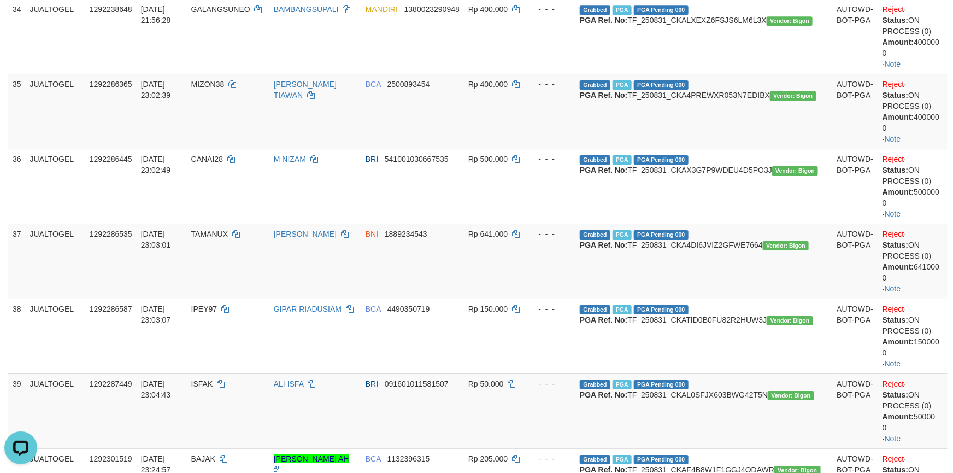
scroll to position [1558, 0]
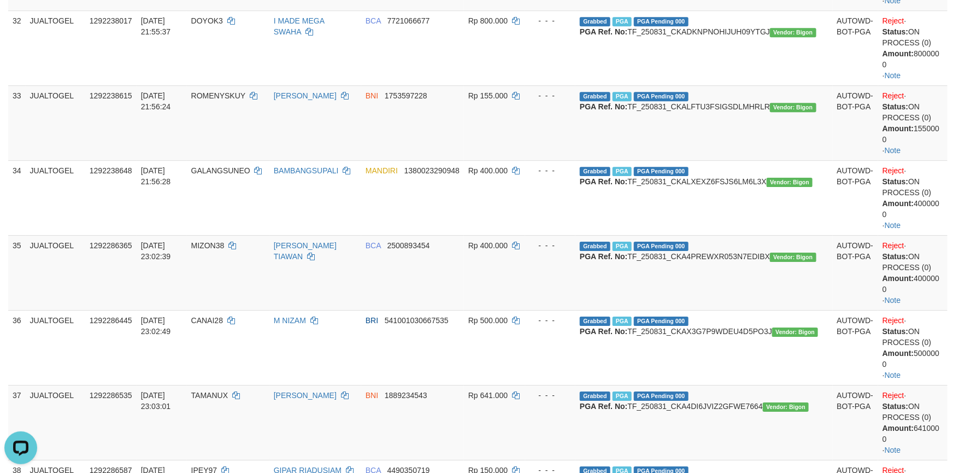
scroll to position [1476, 0]
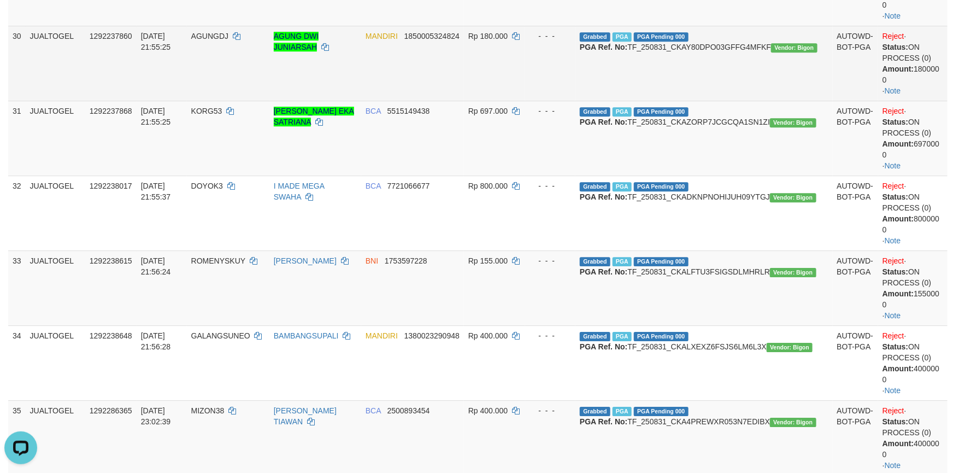
scroll to position [1312, 0]
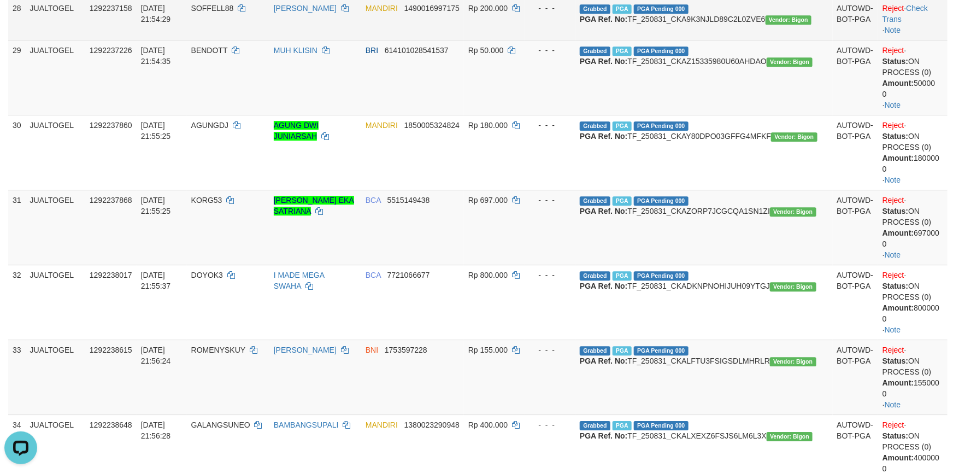
click at [912, 40] on td "Reject · Check Trans · Note" at bounding box center [913, 19] width 69 height 42
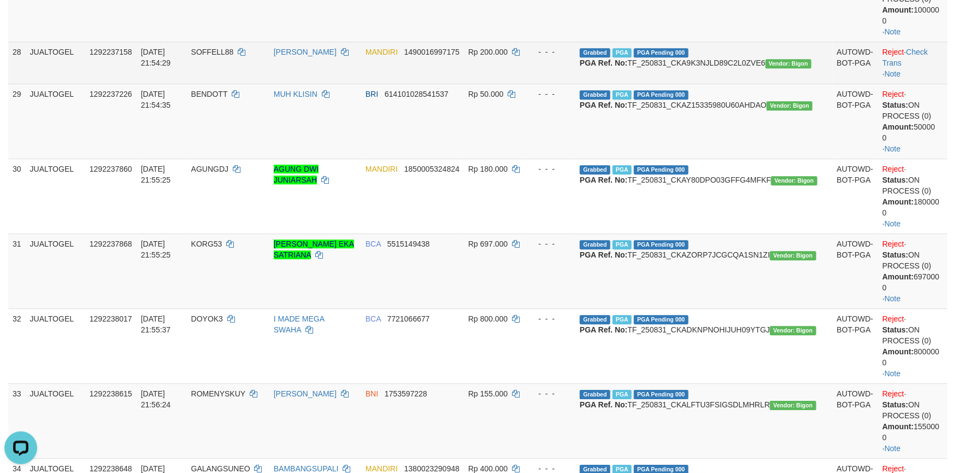
click at [917, 84] on td "Reject · Check Trans · Note" at bounding box center [913, 63] width 69 height 42
click at [917, 67] on link "Check Trans" at bounding box center [905, 58] width 45 height 20
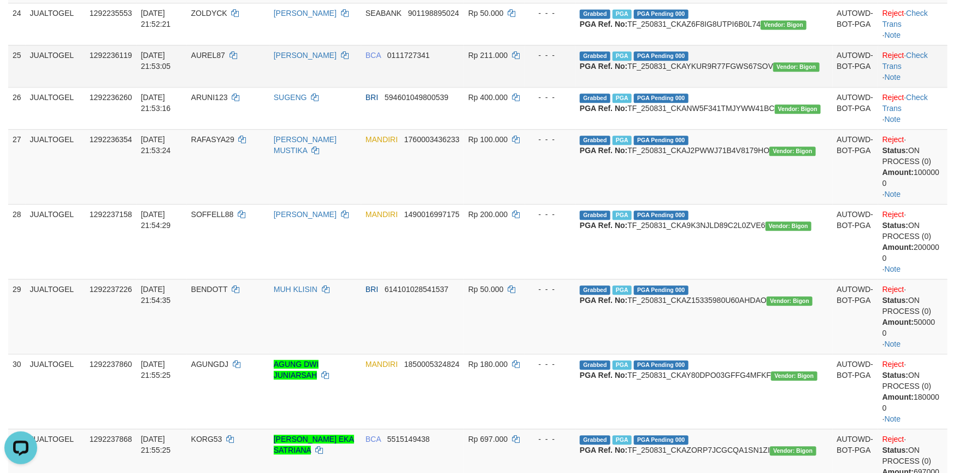
scroll to position [1148, 0]
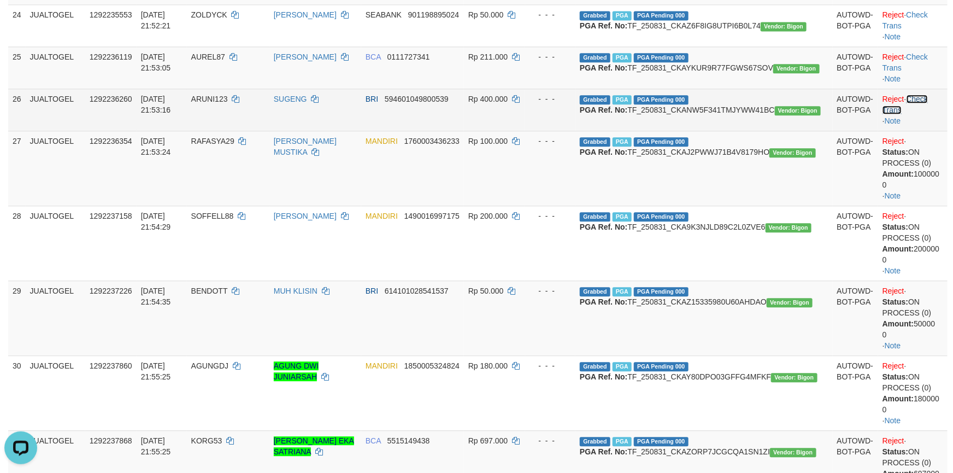
click at [926, 114] on link "Check Trans" at bounding box center [905, 105] width 45 height 20
click at [926, 131] on td "Reject · Check Trans · Note" at bounding box center [913, 110] width 69 height 42
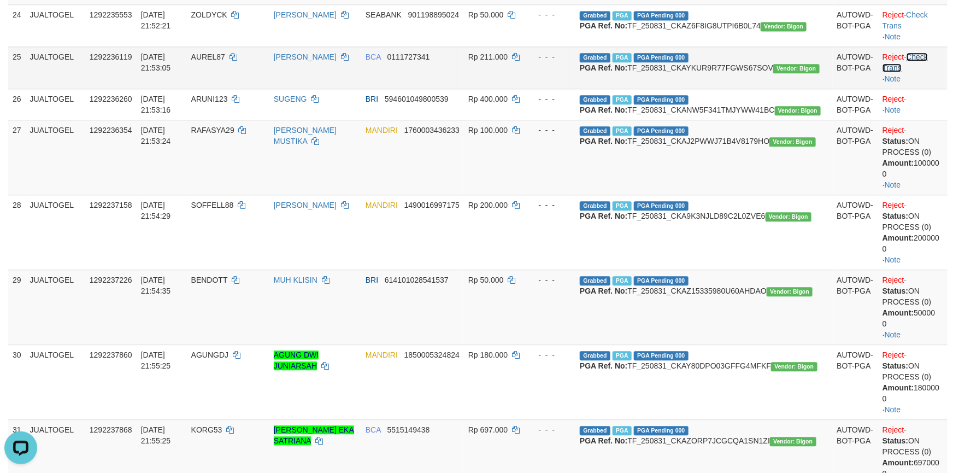
click at [927, 72] on link "Check Trans" at bounding box center [905, 62] width 45 height 20
click at [927, 89] on td "Reject · Check Trans · Note" at bounding box center [913, 67] width 69 height 42
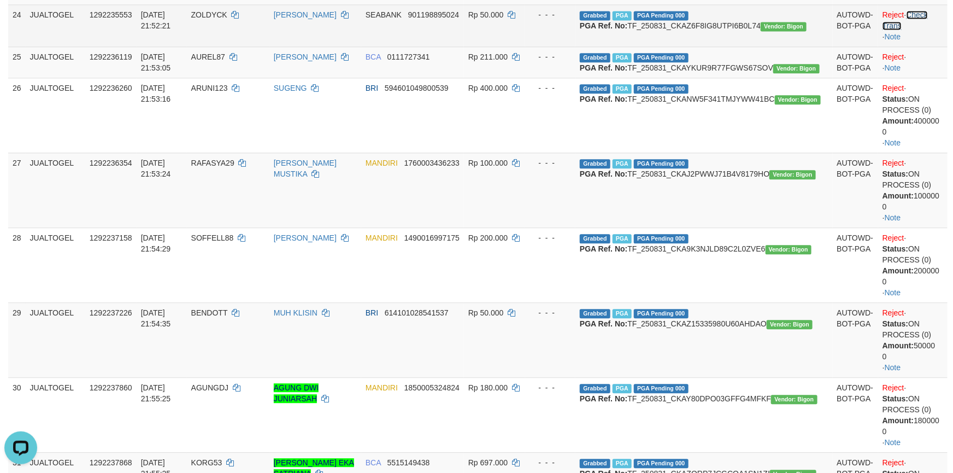
click at [922, 30] on link "Check Trans" at bounding box center [905, 20] width 45 height 20
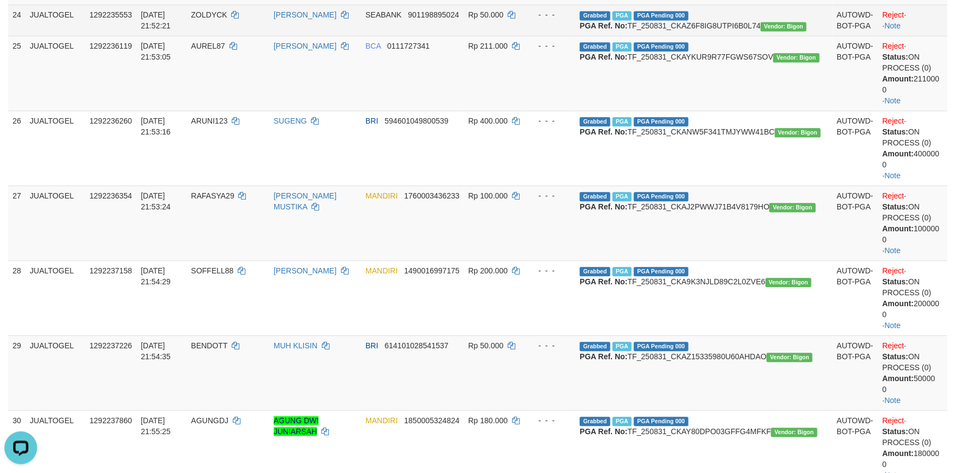
click at [922, 36] on td "Reject · · Note" at bounding box center [913, 19] width 69 height 31
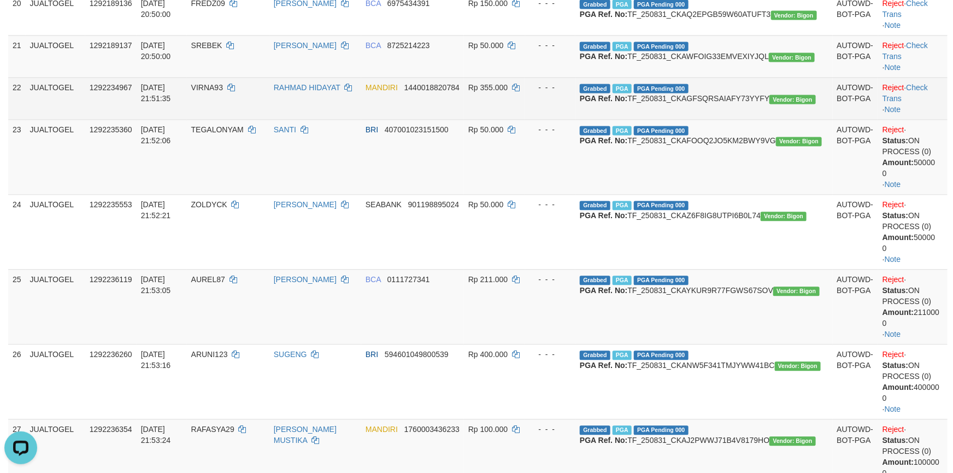
scroll to position [984, 0]
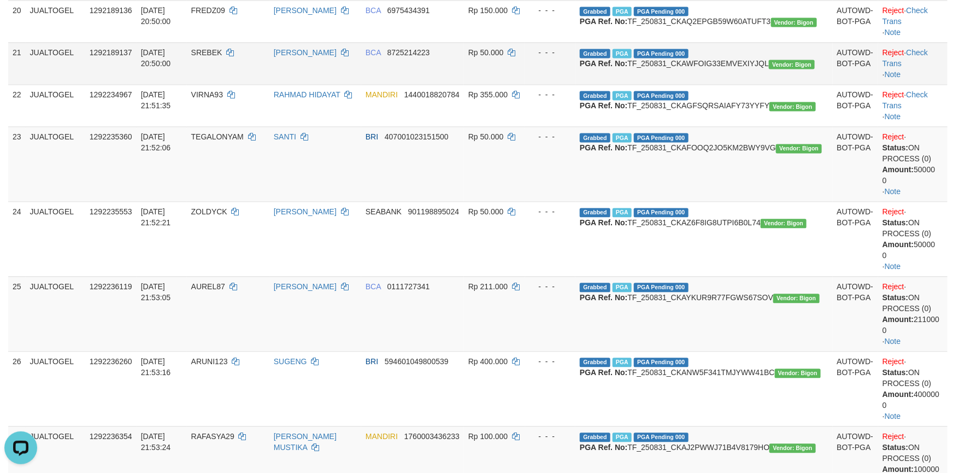
click at [921, 84] on td "Reject · Check Trans · Note" at bounding box center [913, 63] width 69 height 42
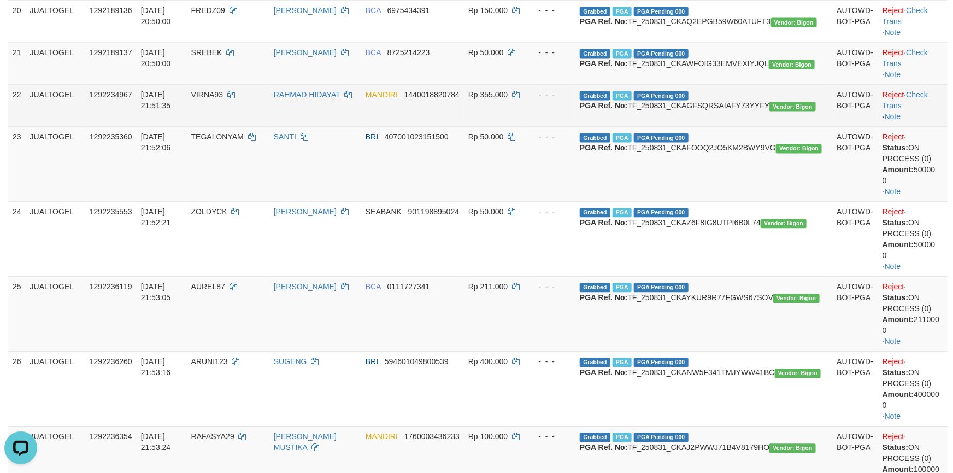
click at [922, 126] on td "Reject · Check Trans · Note" at bounding box center [913, 105] width 69 height 42
click at [923, 110] on link "Check Trans" at bounding box center [905, 100] width 45 height 20
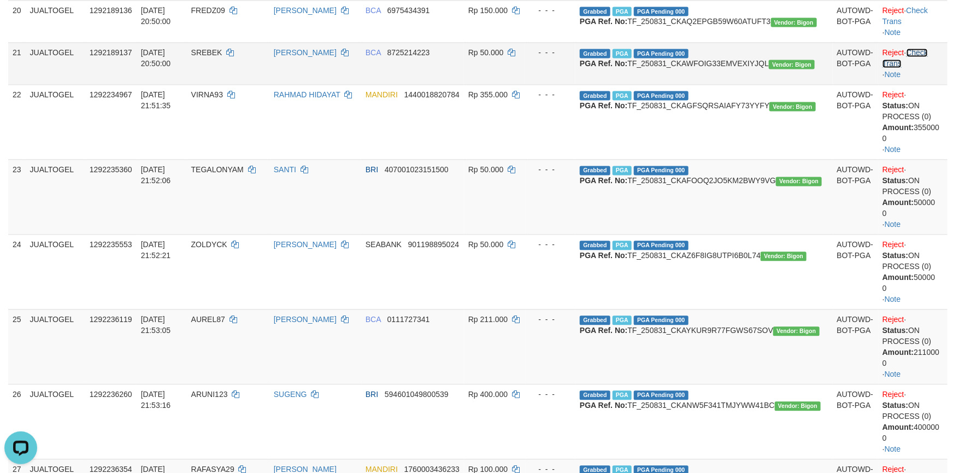
click at [928, 68] on link "Check Trans" at bounding box center [905, 58] width 45 height 20
click at [929, 84] on td "Reject · Check Trans · Note" at bounding box center [913, 63] width 69 height 42
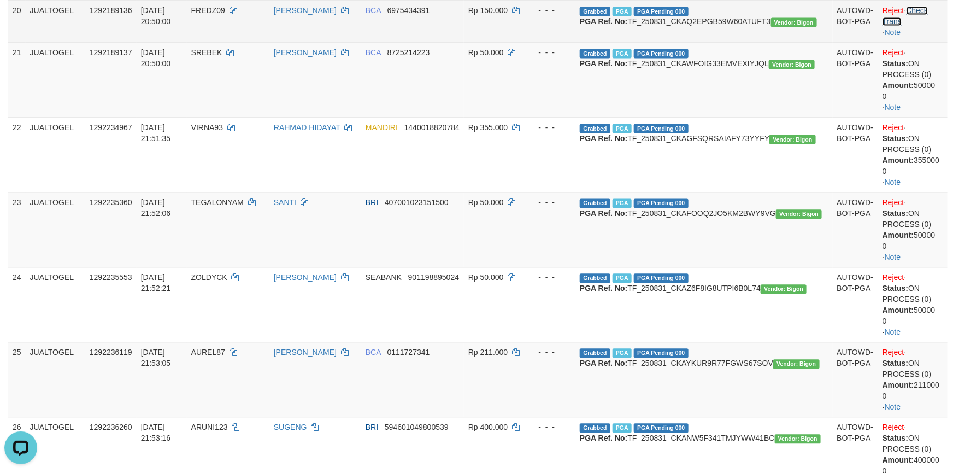
click at [921, 26] on link "Check Trans" at bounding box center [905, 16] width 45 height 20
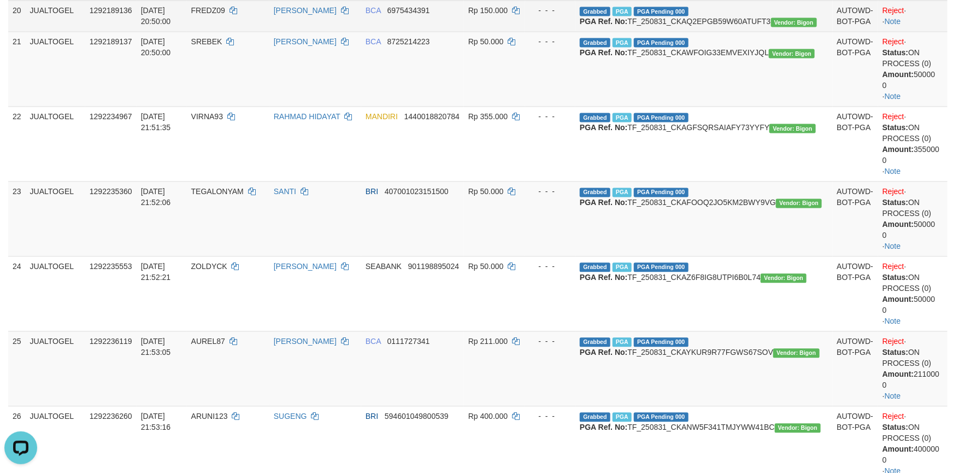
click at [922, 31] on td "Reject · · Note" at bounding box center [913, 15] width 69 height 31
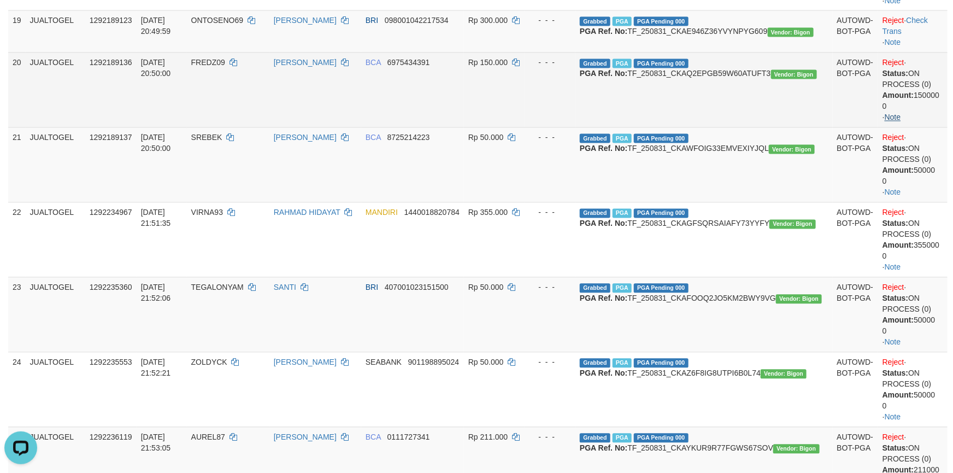
scroll to position [902, 0]
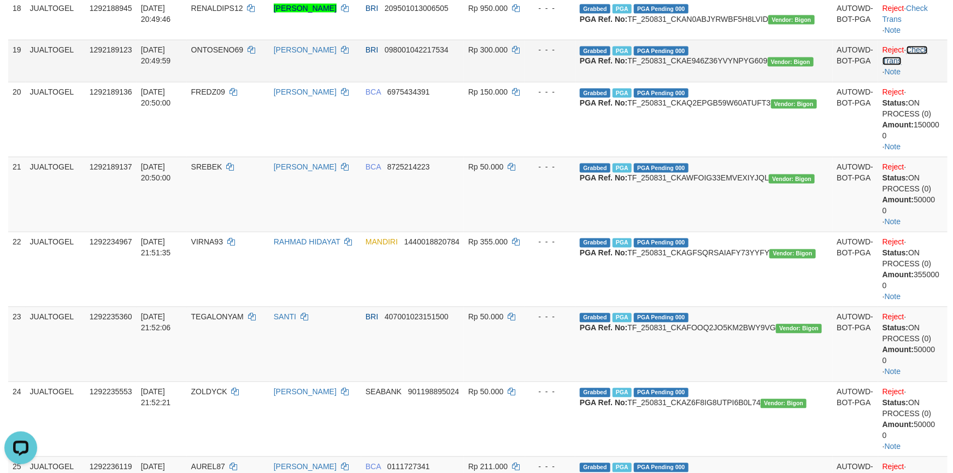
click at [920, 66] on link "Check Trans" at bounding box center [905, 56] width 45 height 20
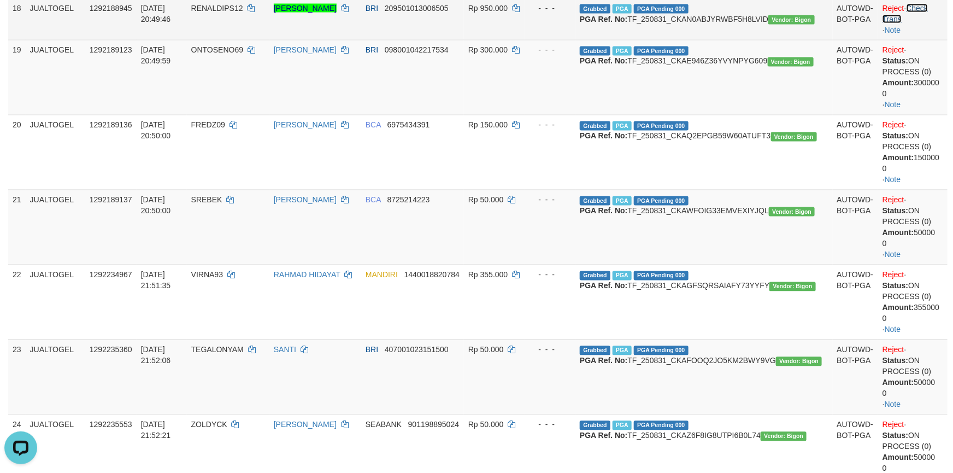
drag, startPoint x: 911, startPoint y: 64, endPoint x: 905, endPoint y: 78, distance: 14.7
click at [912, 24] on link "Check Trans" at bounding box center [905, 14] width 45 height 20
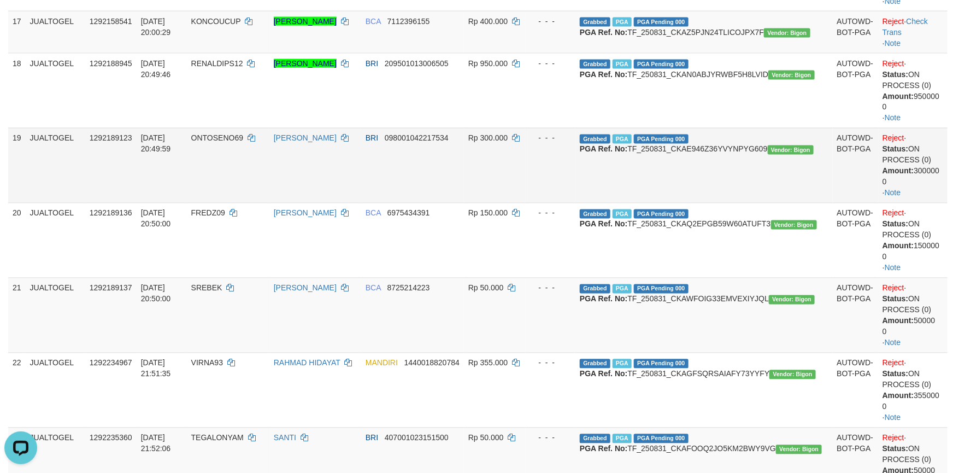
scroll to position [820, 0]
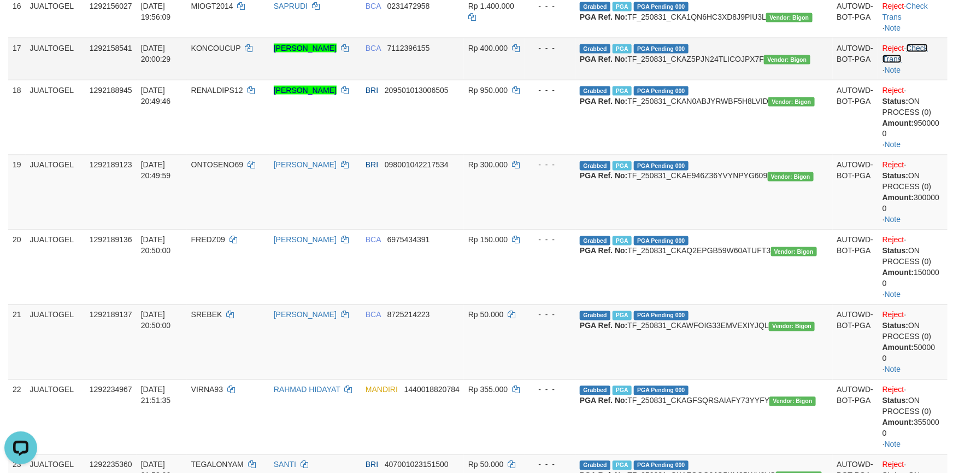
click at [922, 63] on link "Check Trans" at bounding box center [905, 54] width 45 height 20
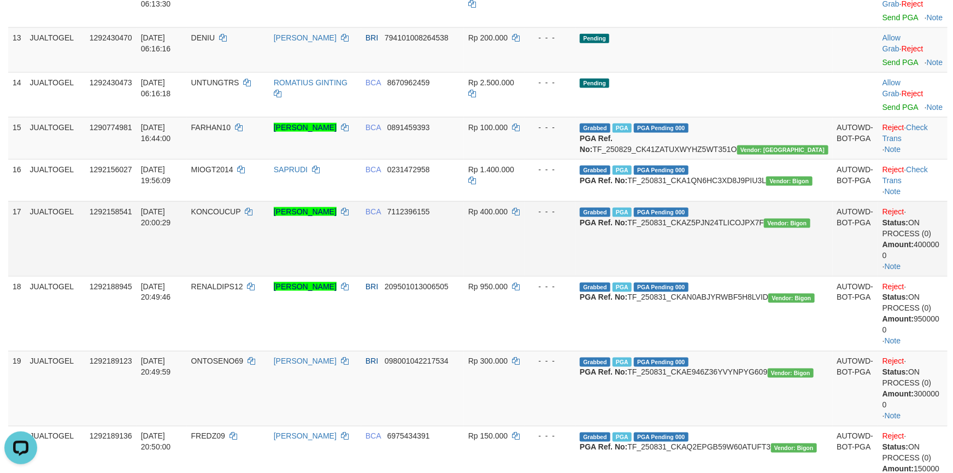
scroll to position [656, 0]
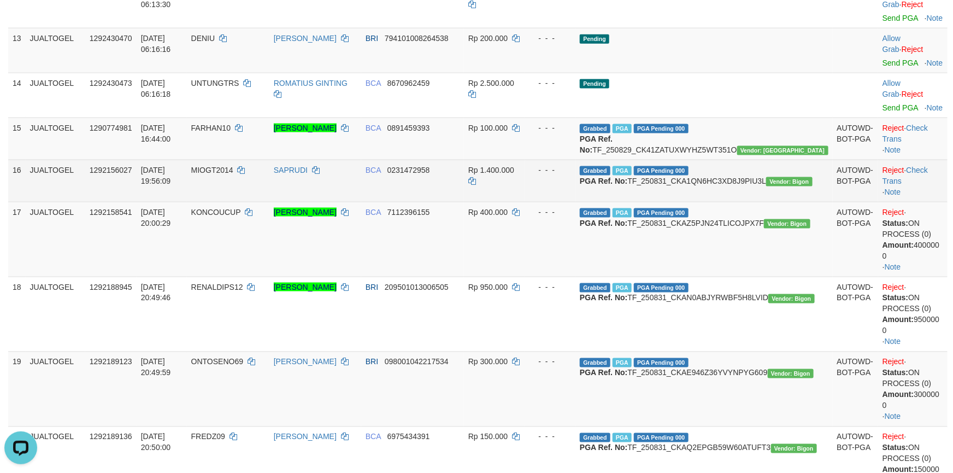
click at [917, 200] on td "Reject · Check Trans · Note" at bounding box center [913, 181] width 69 height 42
click at [919, 185] on link "Check Trans" at bounding box center [905, 176] width 45 height 20
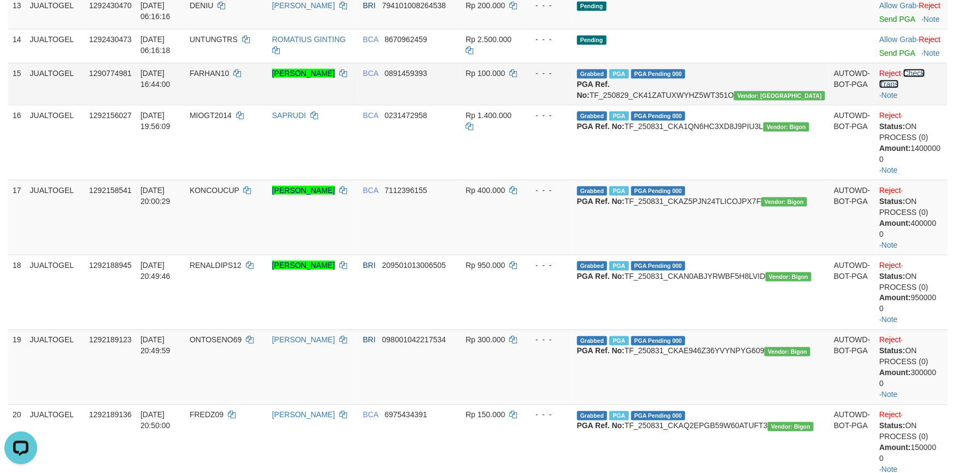
click at [918, 89] on link "Check Trans" at bounding box center [902, 79] width 45 height 20
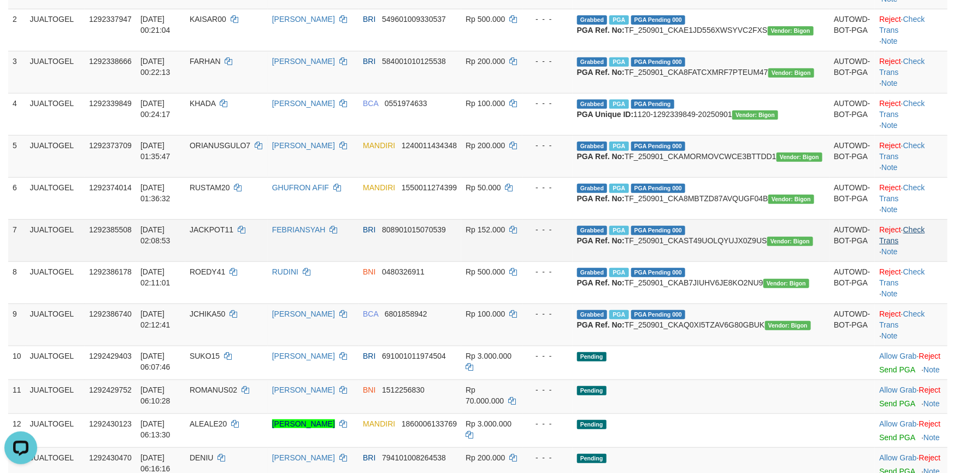
scroll to position [164, 0]
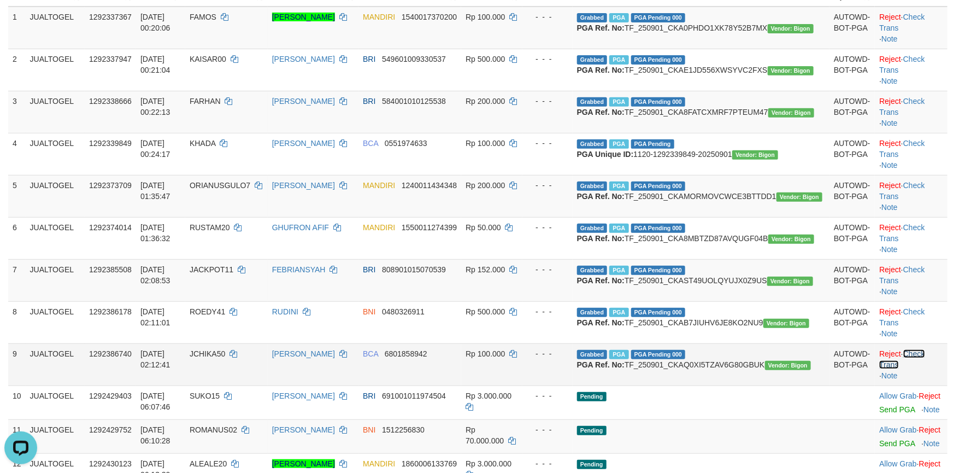
click at [915, 369] on link "Check Trans" at bounding box center [902, 359] width 45 height 20
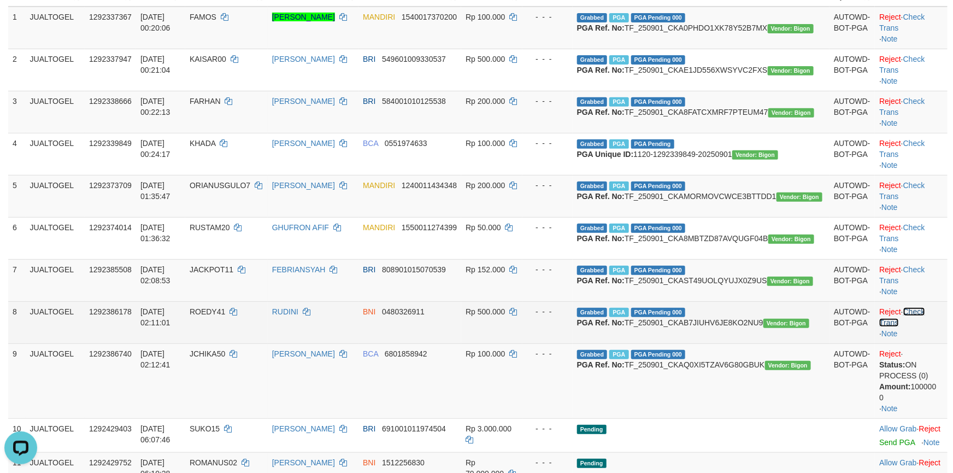
click at [916, 327] on link "Check Trans" at bounding box center [902, 317] width 45 height 20
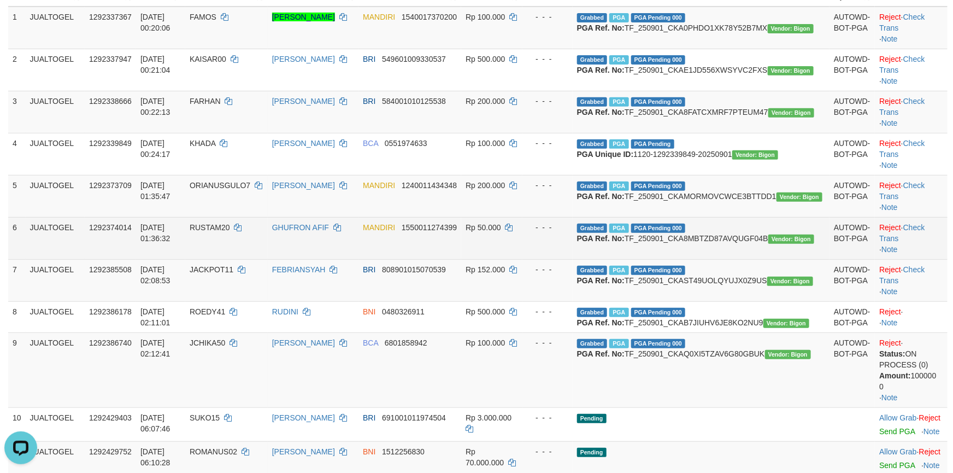
click at [922, 259] on td "Reject · Check Trans · Note" at bounding box center [911, 238] width 73 height 42
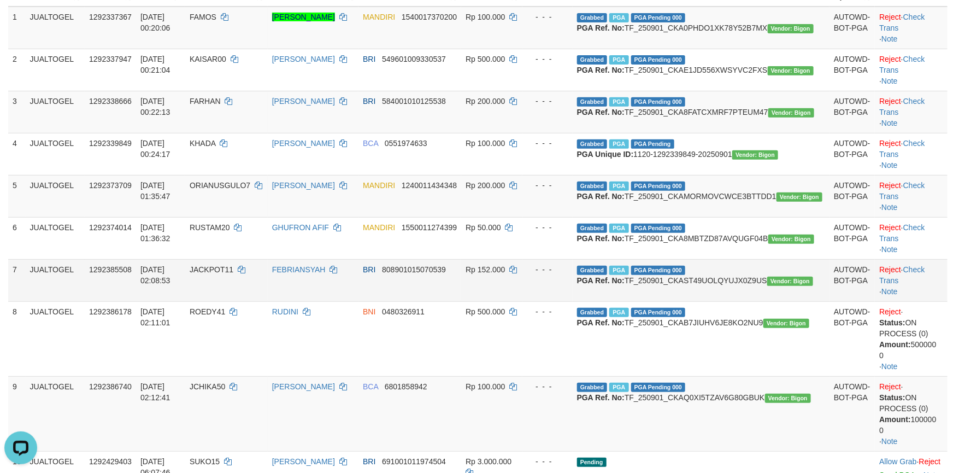
click at [923, 301] on td "Reject · Check Trans · Note" at bounding box center [911, 280] width 73 height 42
click at [923, 285] on link "Check Trans" at bounding box center [902, 275] width 45 height 20
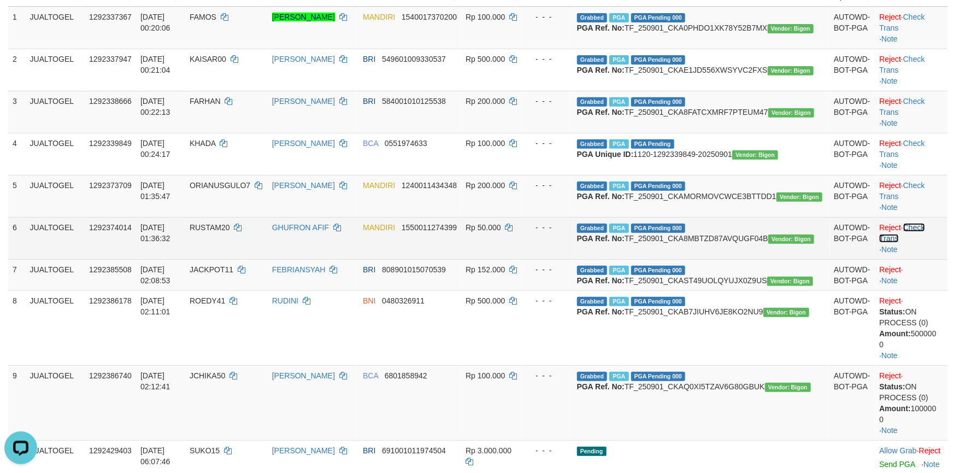
click at [922, 243] on link "Check Trans" at bounding box center [902, 233] width 45 height 20
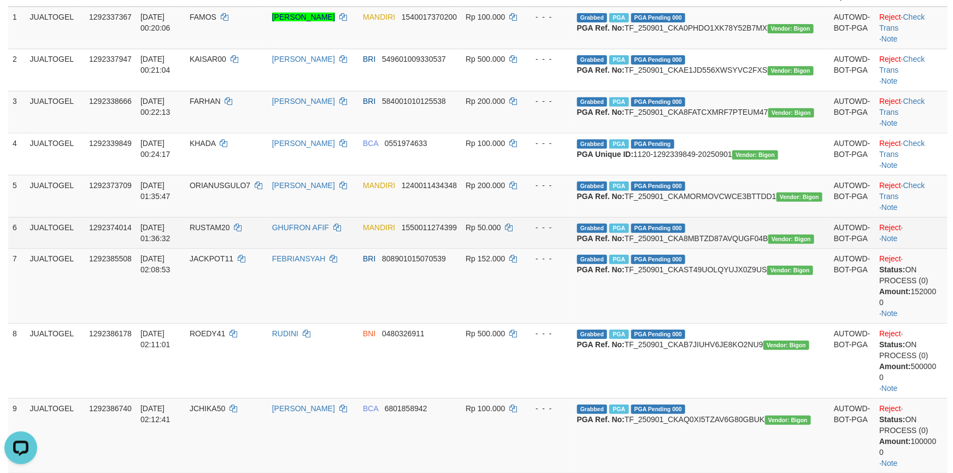
click at [922, 248] on td "Reject · · Note" at bounding box center [911, 232] width 73 height 31
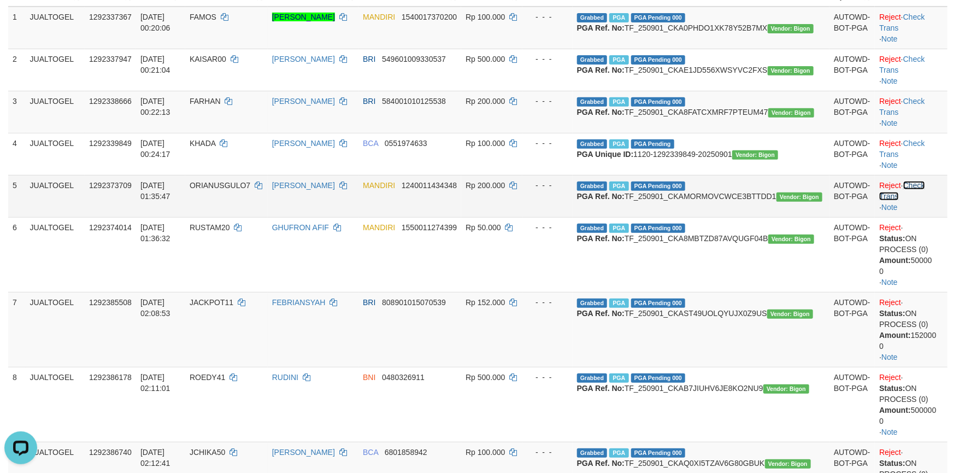
click at [925, 201] on link "Check Trans" at bounding box center [902, 191] width 45 height 20
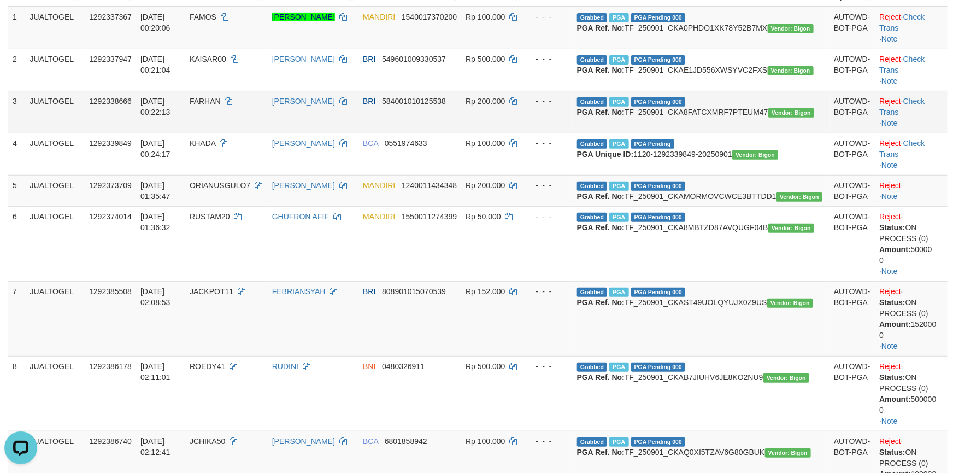
click at [927, 133] on td "Reject · Check Trans · Note" at bounding box center [911, 112] width 73 height 42
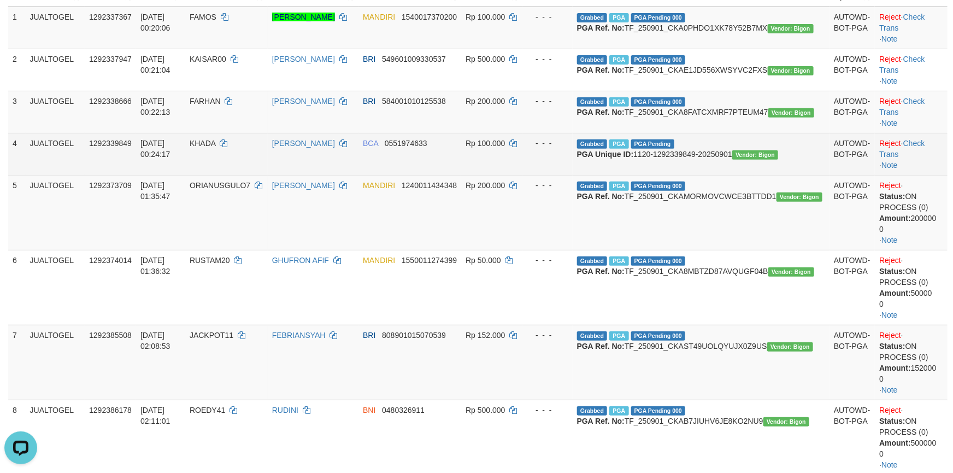
click at [927, 158] on td "Reject · Check Trans · Note" at bounding box center [911, 154] width 73 height 42
drag, startPoint x: 927, startPoint y: 161, endPoint x: 927, endPoint y: 153, distance: 8.2
click at [925, 159] on link "Check Trans" at bounding box center [902, 149] width 45 height 20
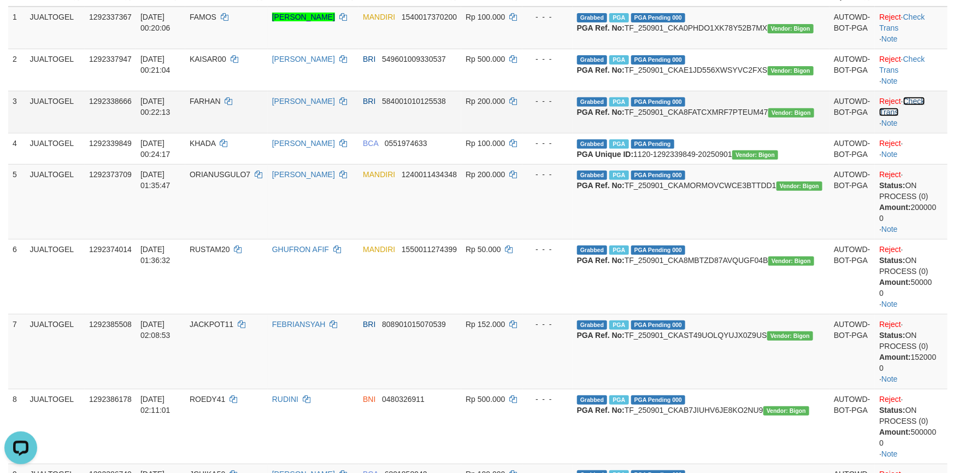
click at [925, 115] on link "Check Trans" at bounding box center [902, 107] width 45 height 20
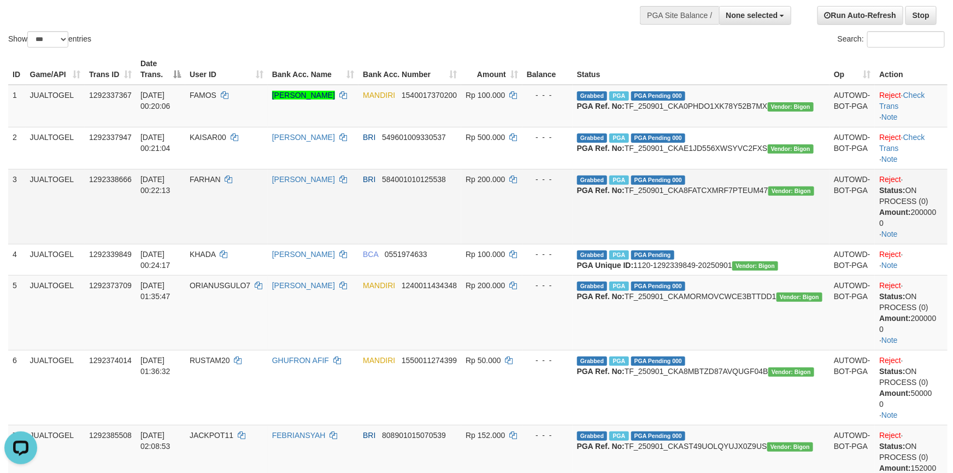
scroll to position [82, 0]
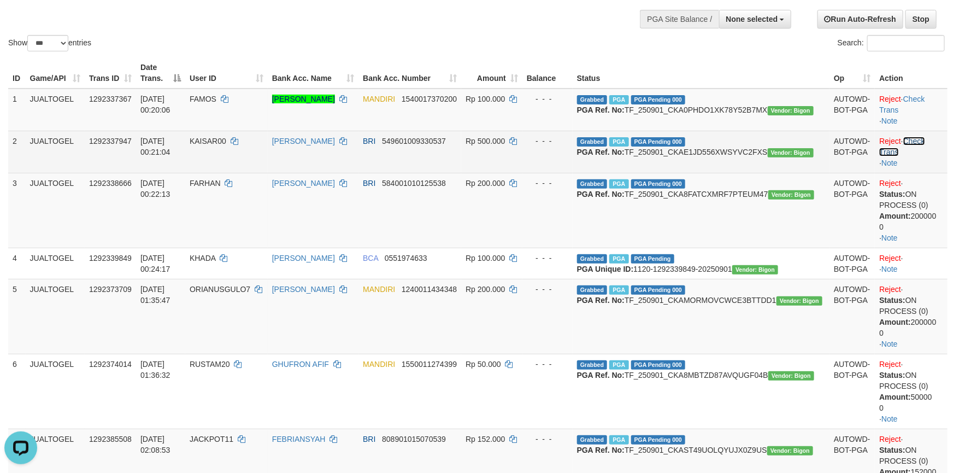
click at [924, 141] on link "Check Trans" at bounding box center [902, 147] width 45 height 20
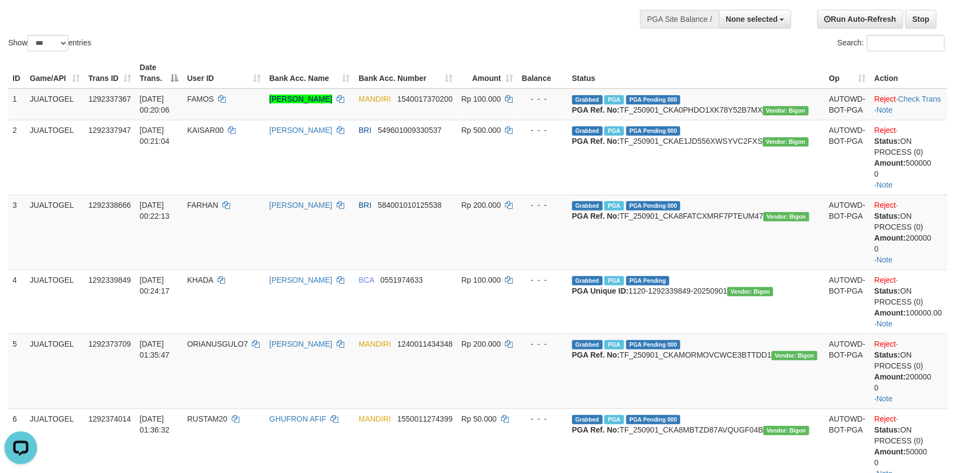
click at [930, 72] on th "Action" at bounding box center [909, 72] width 78 height 31
click at [932, 67] on th "Action" at bounding box center [909, 72] width 78 height 31
click at [930, 95] on link "Check Trans" at bounding box center [920, 99] width 43 height 9
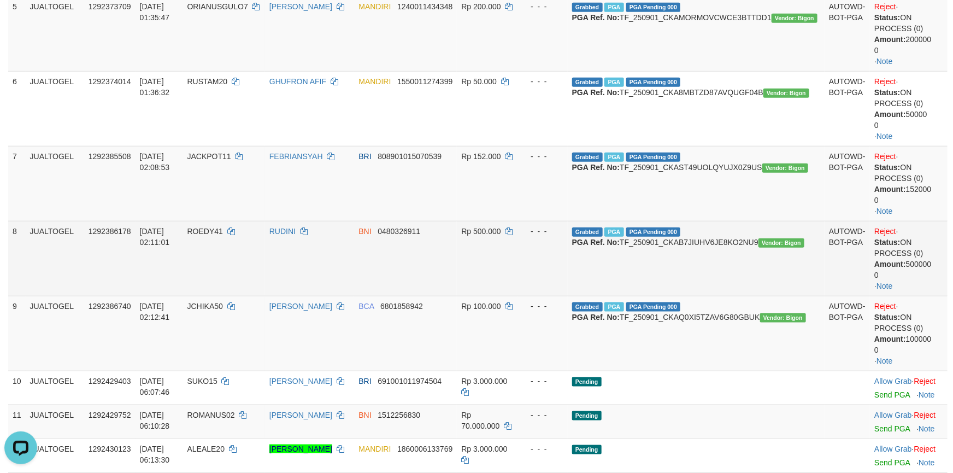
scroll to position [492, 0]
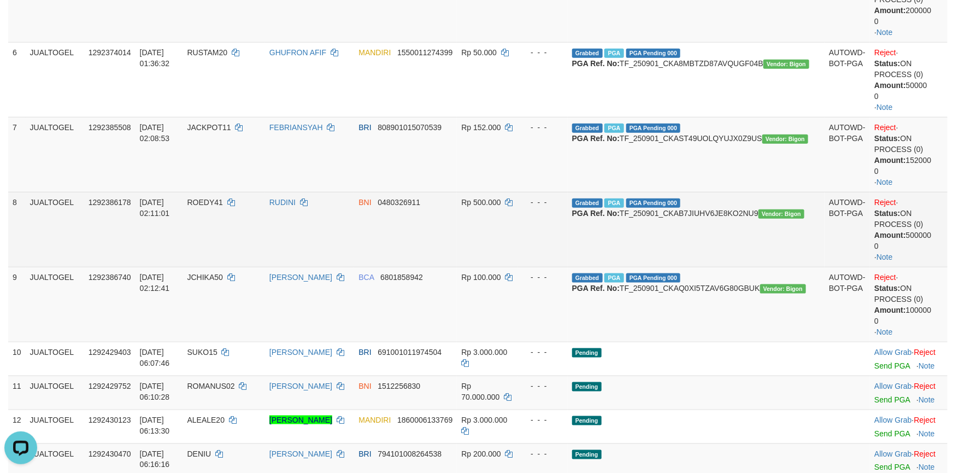
click at [349, 221] on td "RUDINI" at bounding box center [310, 229] width 90 height 75
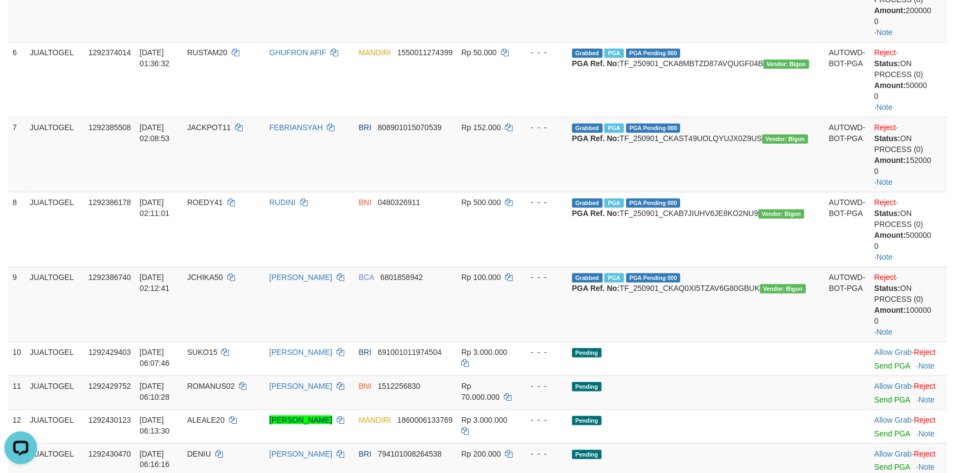
scroll to position [1219, 0]
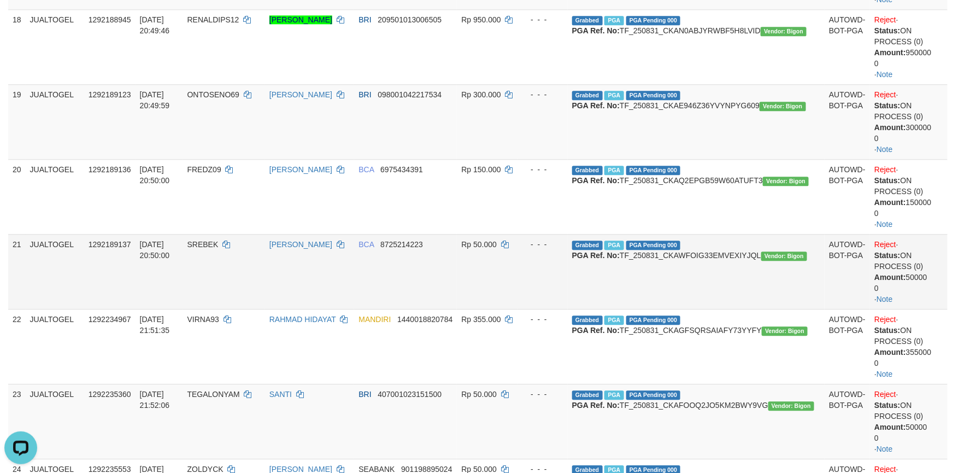
drag, startPoint x: 280, startPoint y: 253, endPoint x: 274, endPoint y: 253, distance: 6.6
click at [265, 253] on td "SREBEK" at bounding box center [224, 271] width 82 height 75
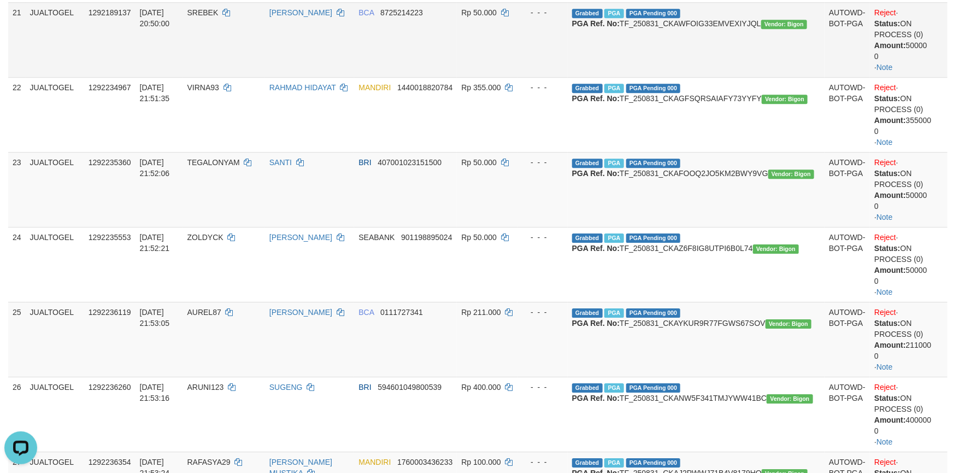
scroll to position [1465, 0]
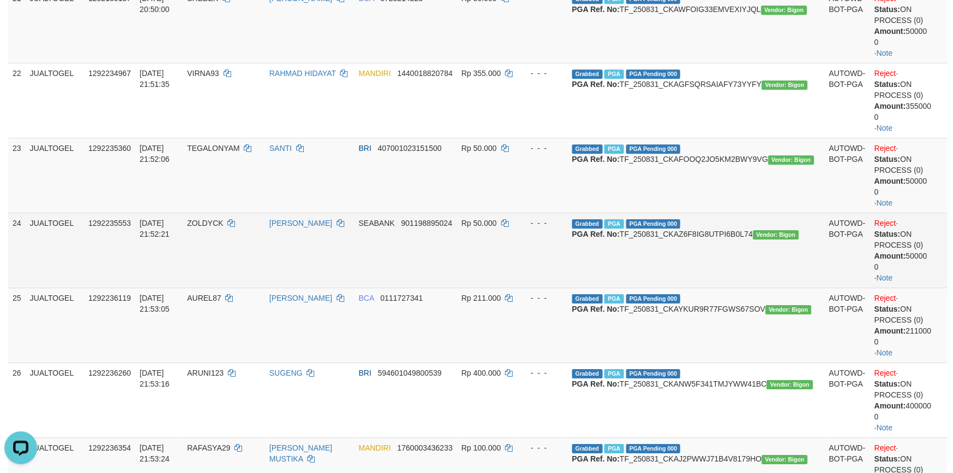
click at [452, 219] on span "901198895024" at bounding box center [426, 223] width 51 height 9
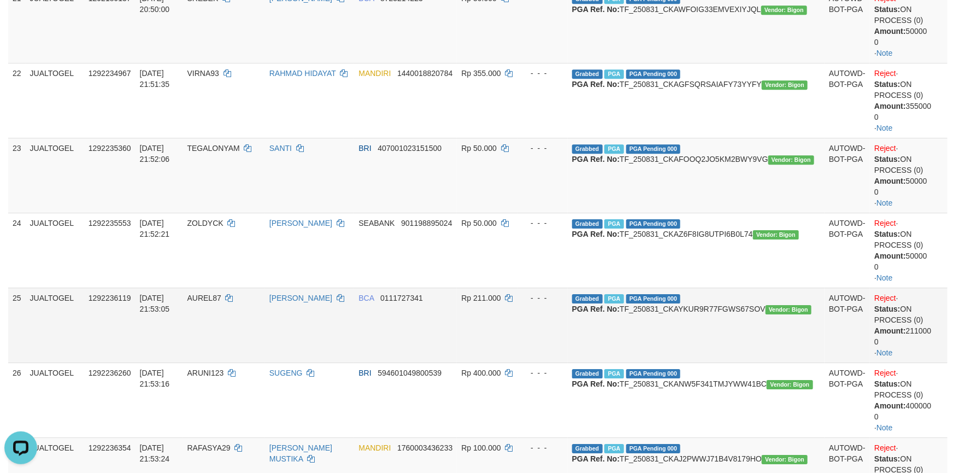
click at [518, 354] on td "Rp 211.000" at bounding box center [487, 325] width 61 height 75
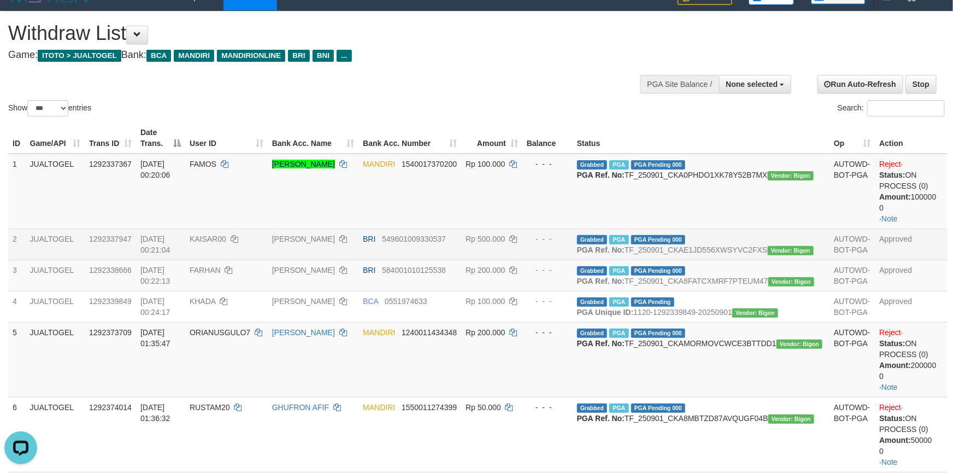
scroll to position [0, 0]
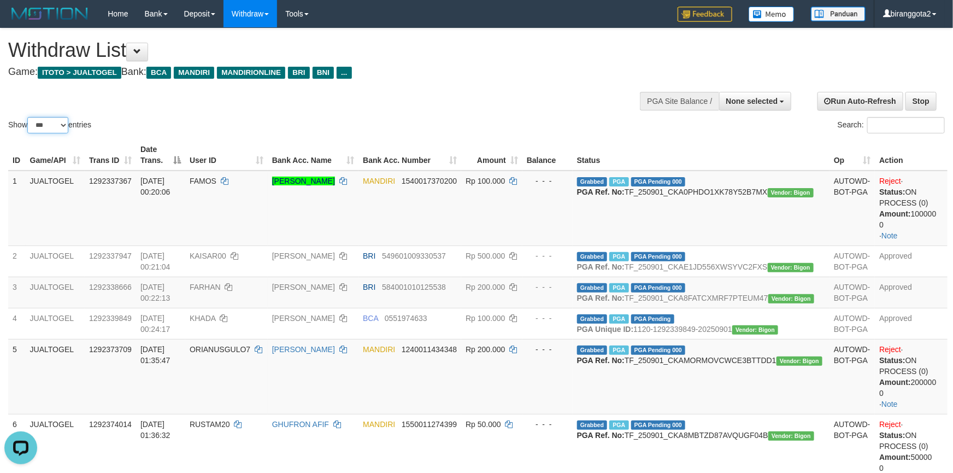
click at [55, 133] on select "** ** ** ***" at bounding box center [47, 125] width 41 height 16
drag, startPoint x: 296, startPoint y: 113, endPoint x: 354, endPoint y: 134, distance: 62.3
click at [297, 113] on div "Show ** ** ** *** entries Search:" at bounding box center [476, 81] width 953 height 107
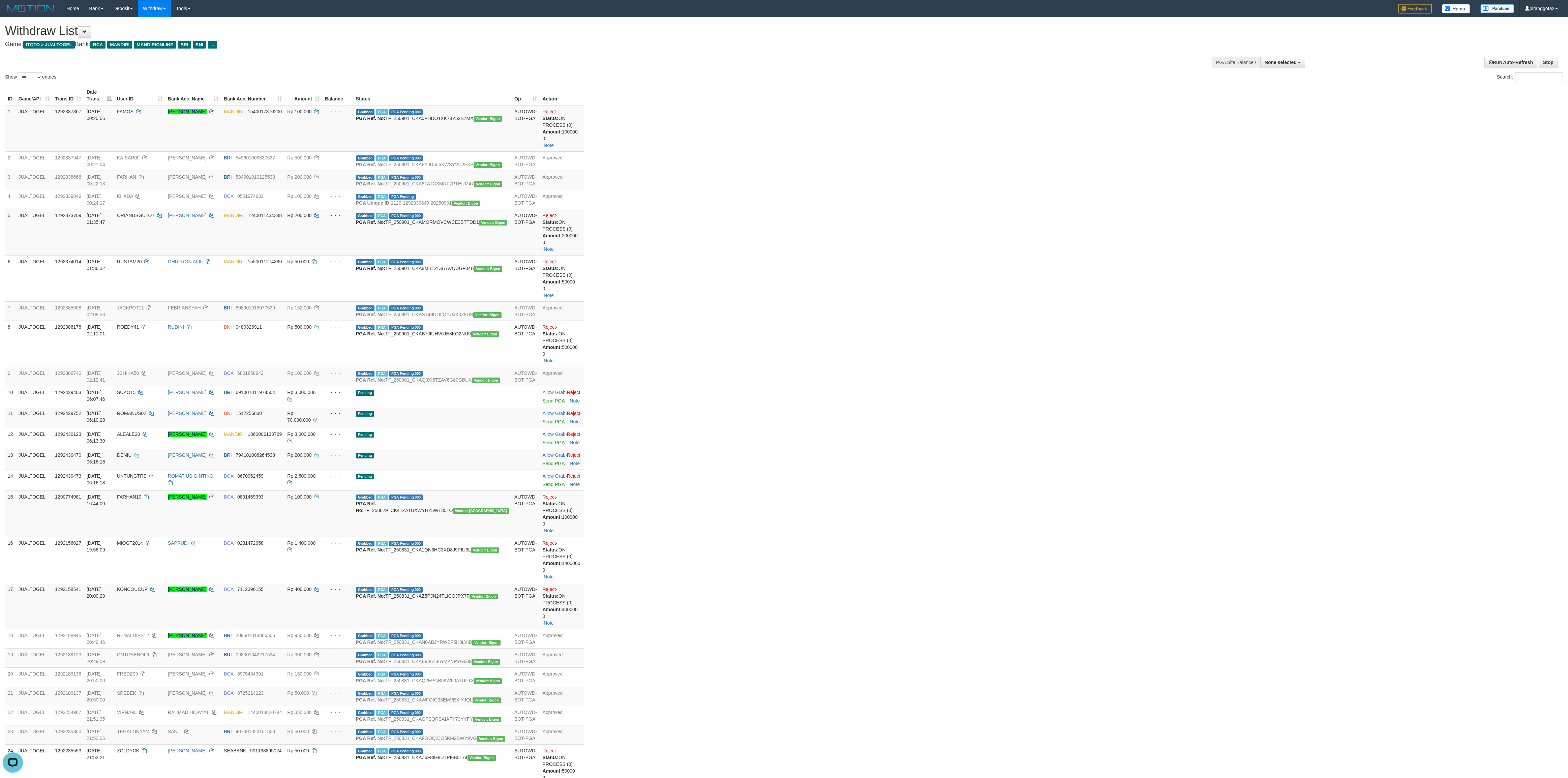
click at [588, 291] on div "ID Game/API Trans ID Date Trans. User ID Bank Acc. Name Bank Acc. Number Amount…" at bounding box center [784, 618] width 1568 height 1070
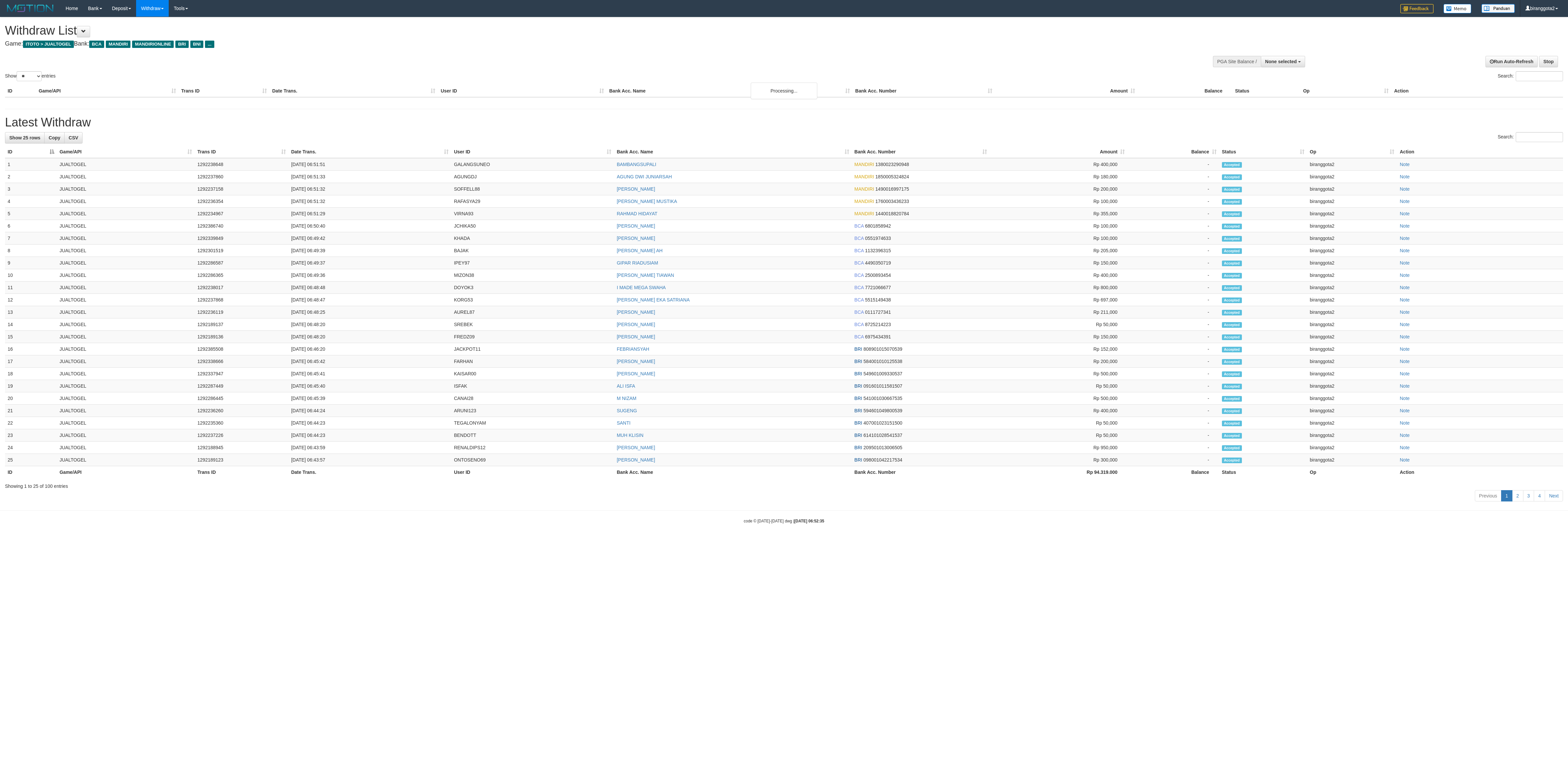
select select
select select "**"
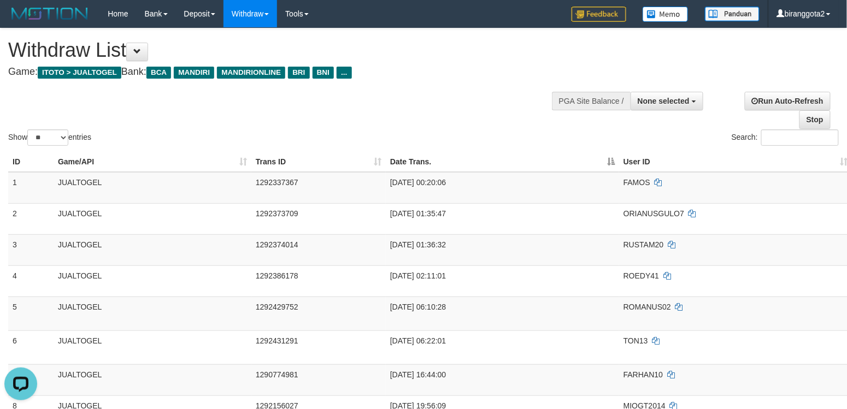
click at [324, 122] on div "Show ** ** ** *** entries Search:" at bounding box center [423, 88] width 847 height 120
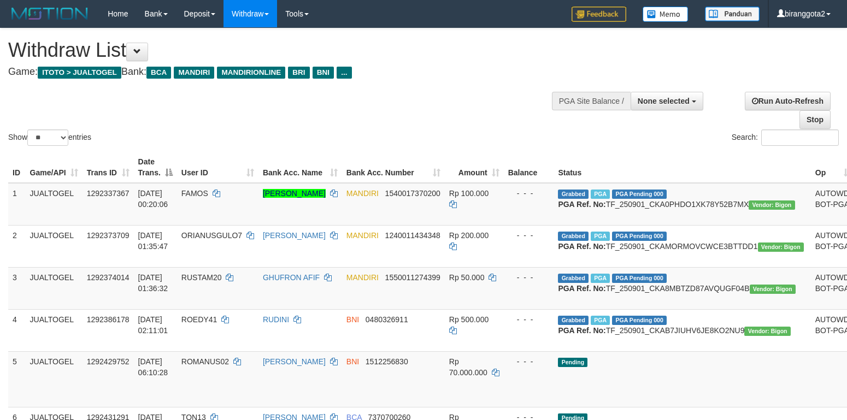
select select
select select "**"
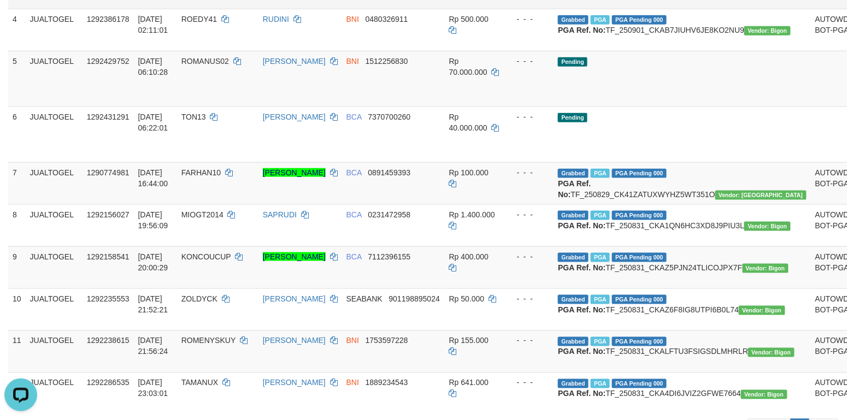
scroll to position [364, 0]
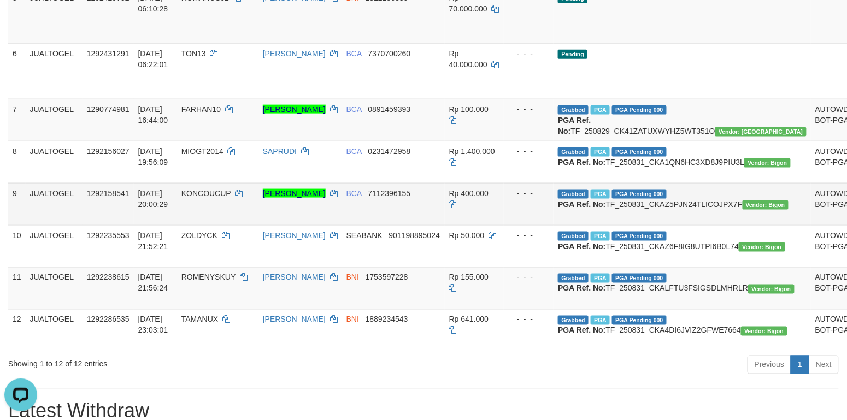
click at [519, 225] on td "- - -" at bounding box center [529, 204] width 50 height 42
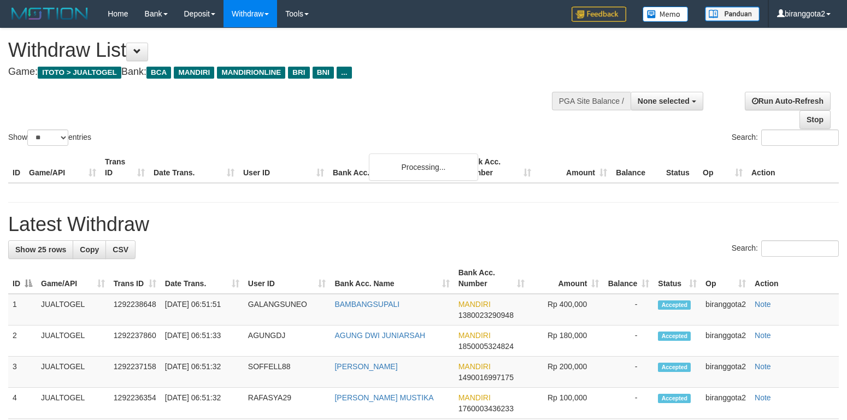
select select
select select "**"
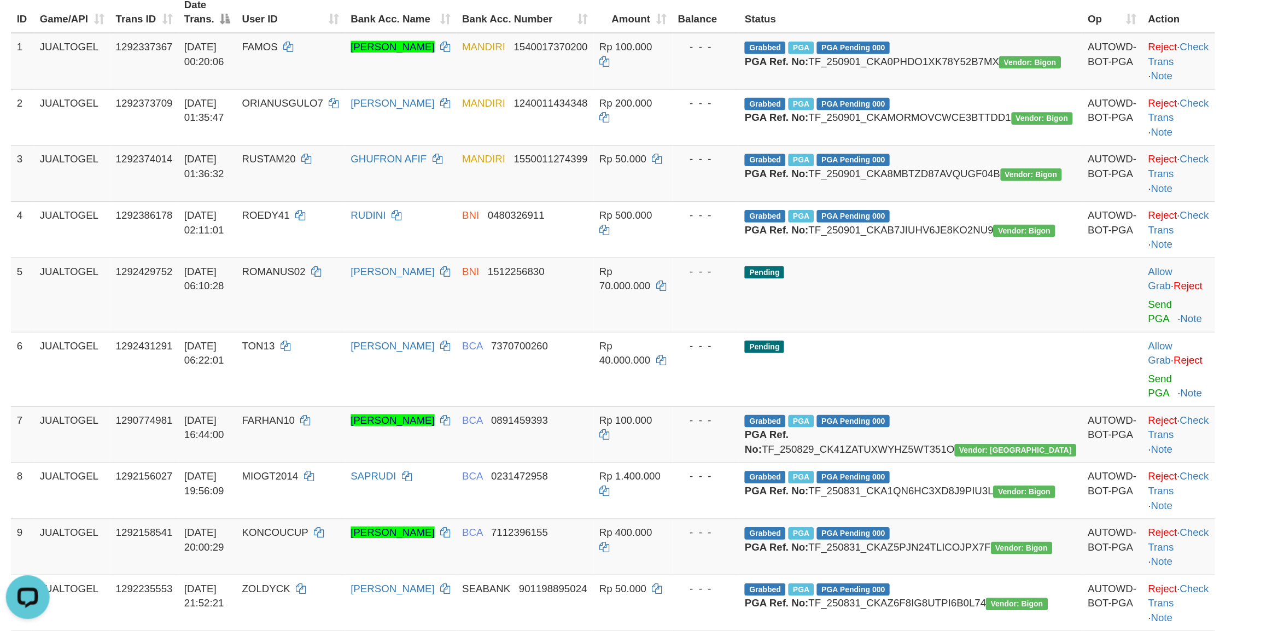
scroll to position [147, 0]
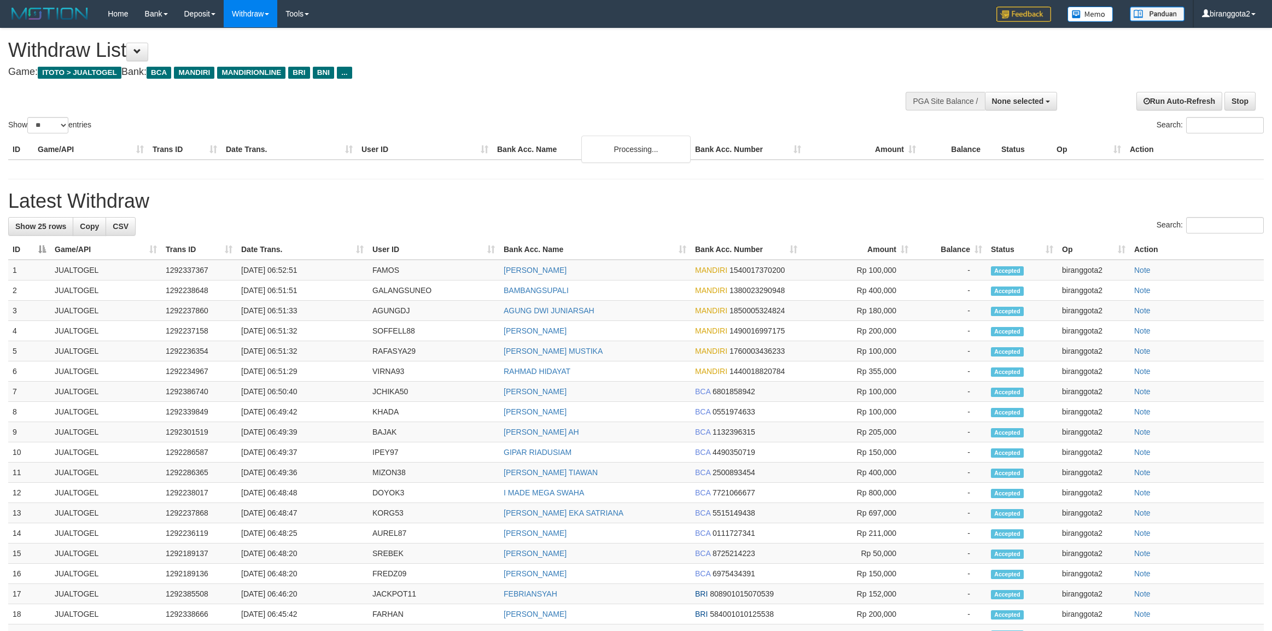
select select
select select "**"
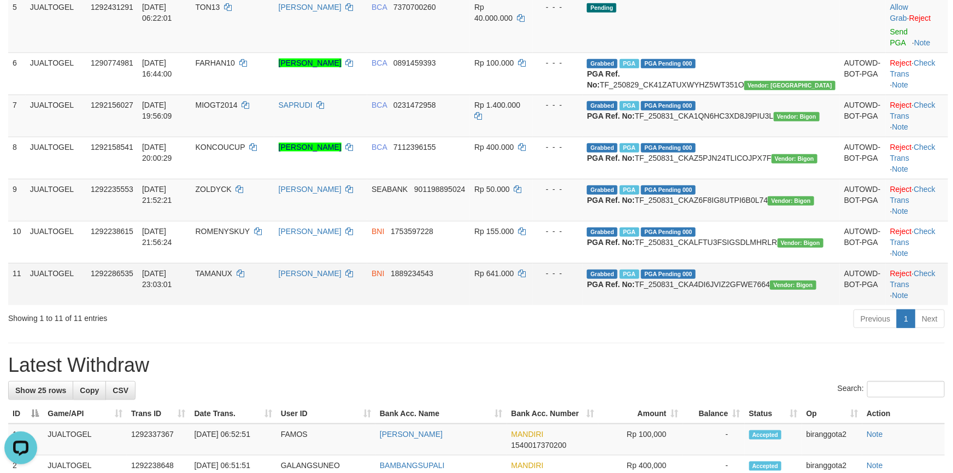
click at [935, 305] on td "Reject · Check Trans · Note" at bounding box center [917, 284] width 62 height 42
click at [933, 289] on link "Check Trans" at bounding box center [913, 279] width 45 height 20
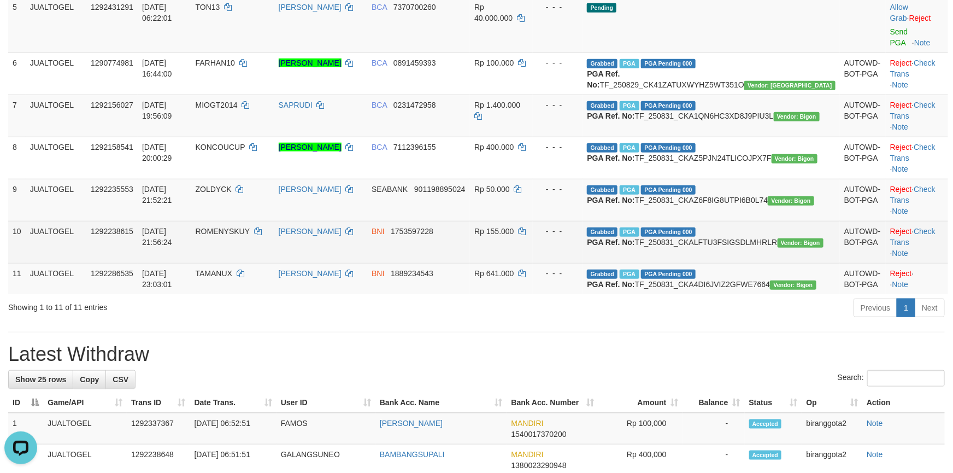
click at [932, 260] on td "Reject · Check Trans · Note" at bounding box center [917, 242] width 62 height 42
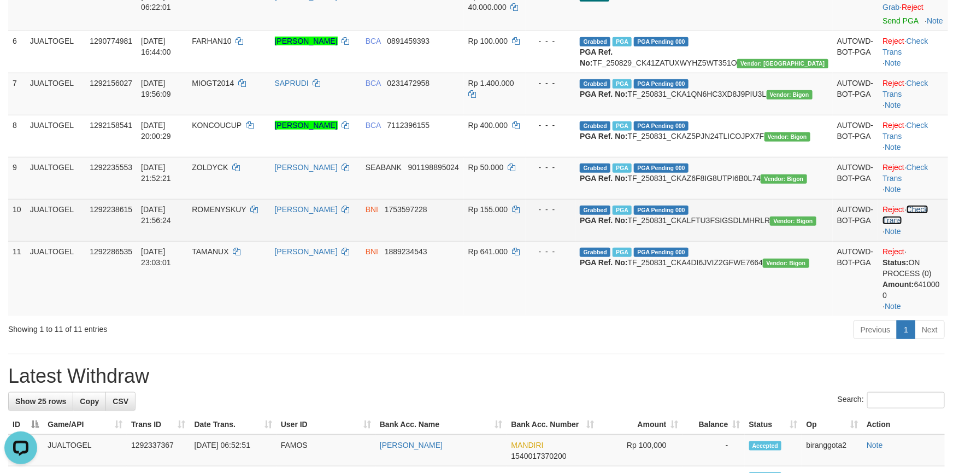
click at [928, 225] on link "Check Trans" at bounding box center [905, 215] width 45 height 20
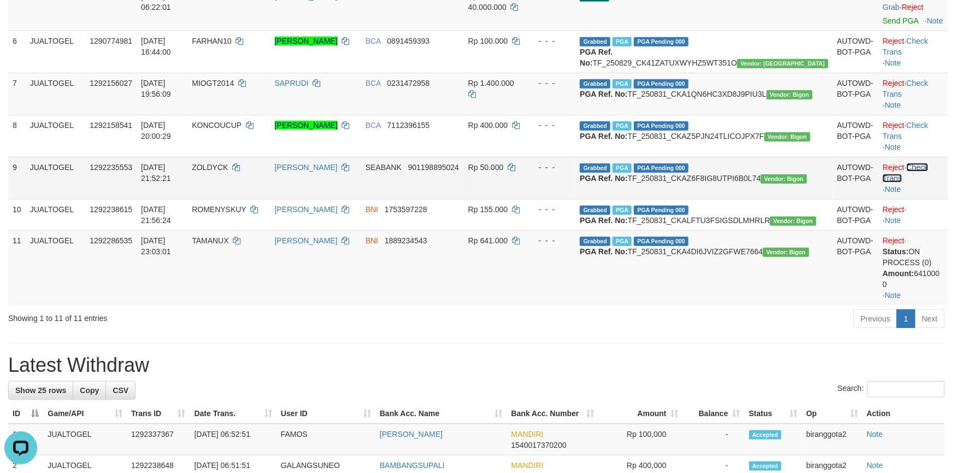
click at [926, 183] on link "Check Trans" at bounding box center [905, 173] width 45 height 20
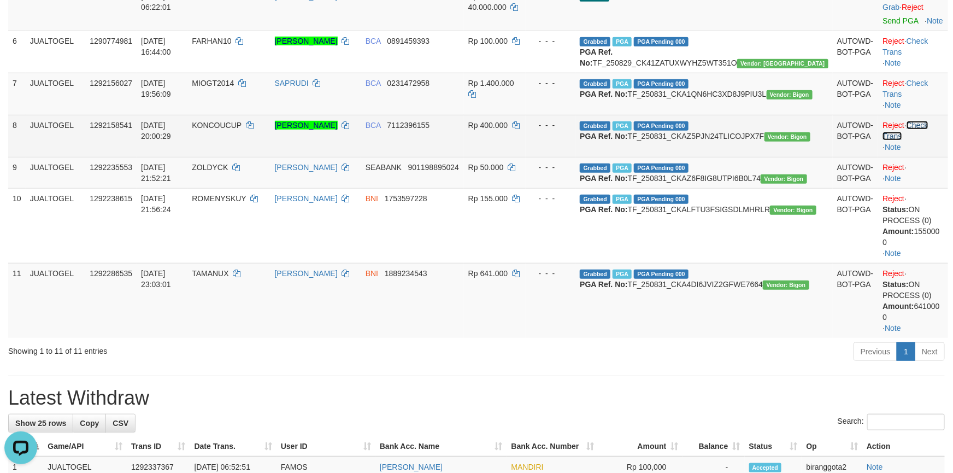
click at [928, 140] on link "Check Trans" at bounding box center [905, 131] width 45 height 20
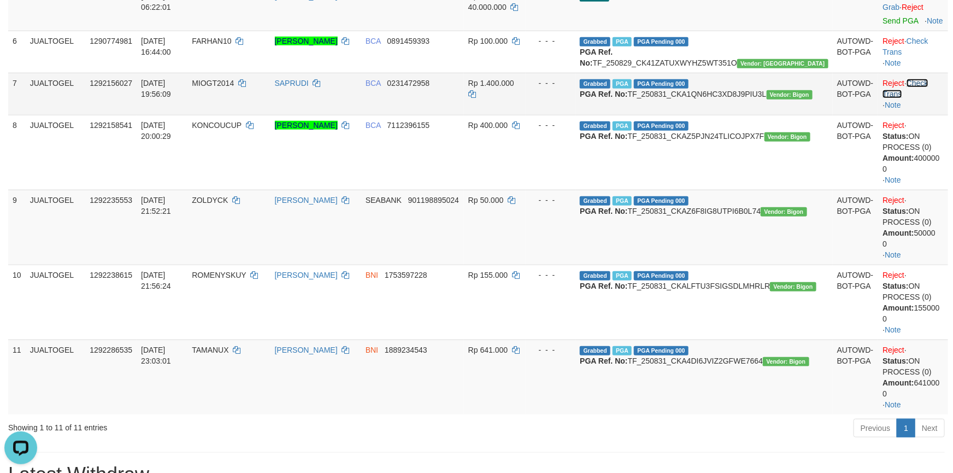
click at [928, 94] on link "Check Trans" at bounding box center [905, 89] width 45 height 20
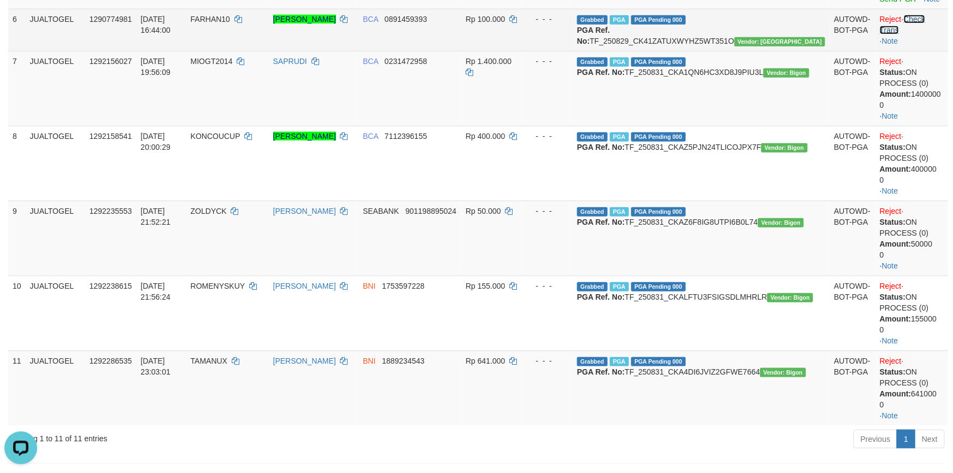
click at [926, 34] on link "Check Trans" at bounding box center [902, 25] width 45 height 20
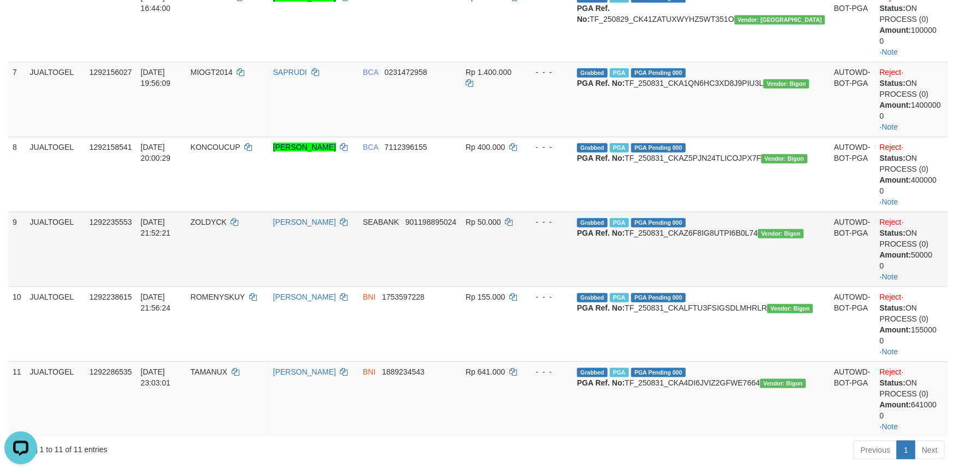
click at [742, 286] on td "Grabbed PGA PGA Pending 000 {"status":"000","data":{"unique_id":"1120-129223555…" at bounding box center [701, 249] width 257 height 75
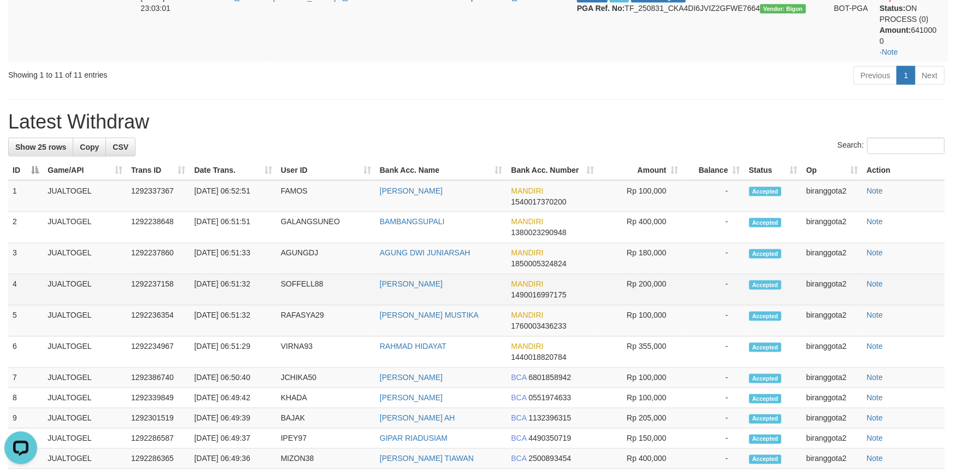
click at [423, 306] on td "[PERSON_NAME]" at bounding box center [442, 289] width 132 height 31
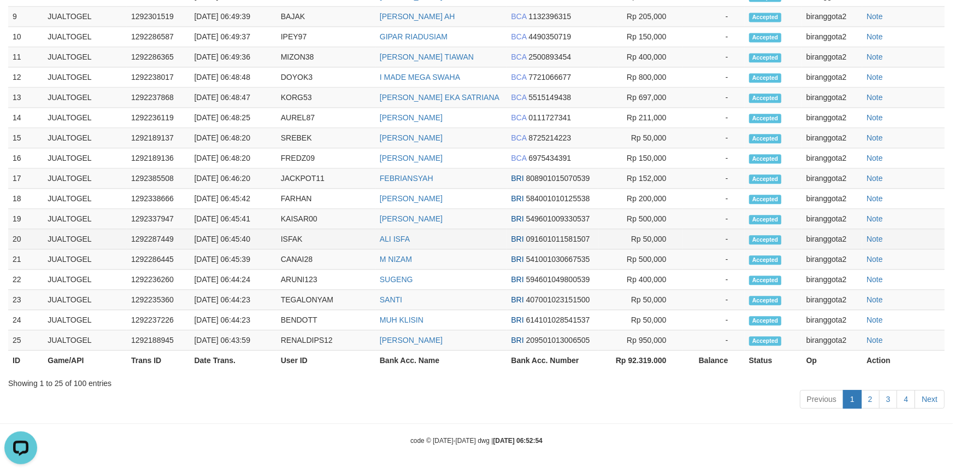
click at [540, 249] on td "BRI 091601011581507" at bounding box center [552, 239] width 91 height 20
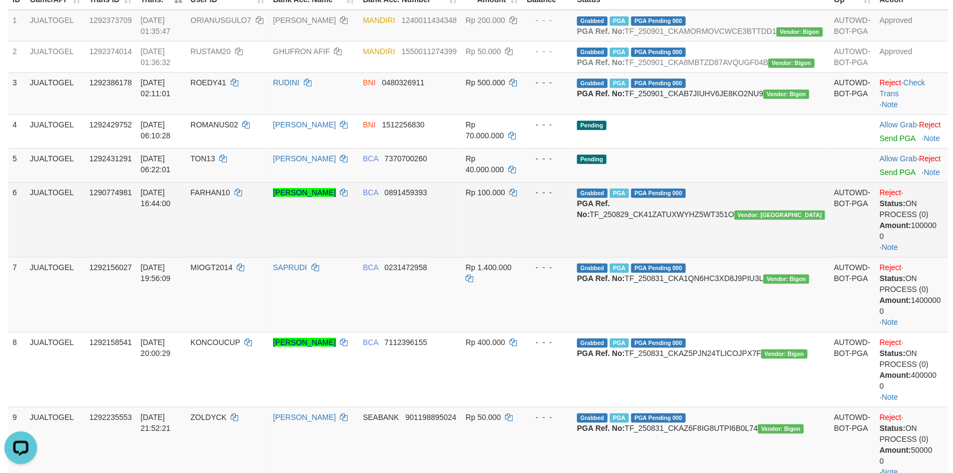
click at [573, 257] on td "- - -" at bounding box center [548, 219] width 50 height 75
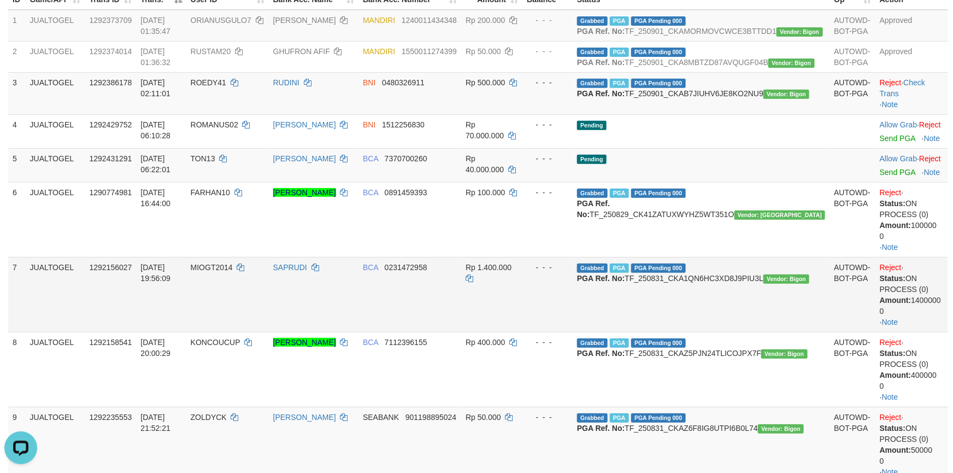
scroll to position [1145, 0]
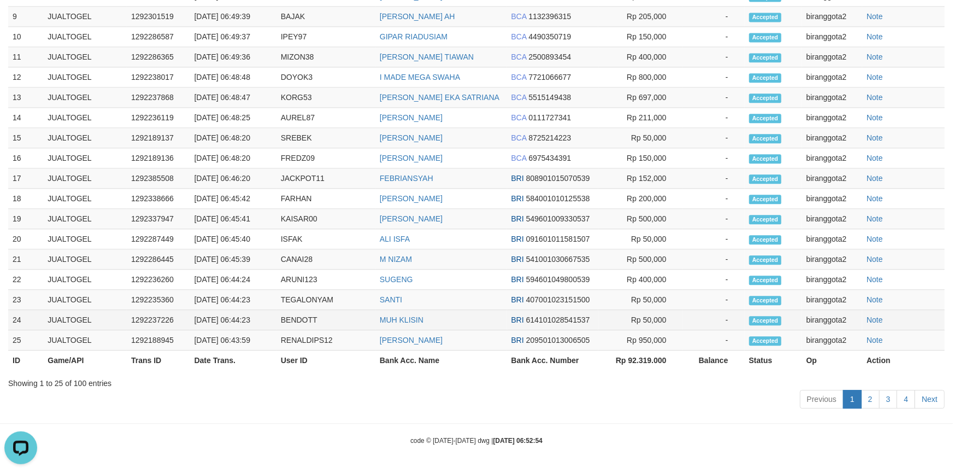
click at [445, 330] on td "MUH KLISIN" at bounding box center [442, 320] width 132 height 20
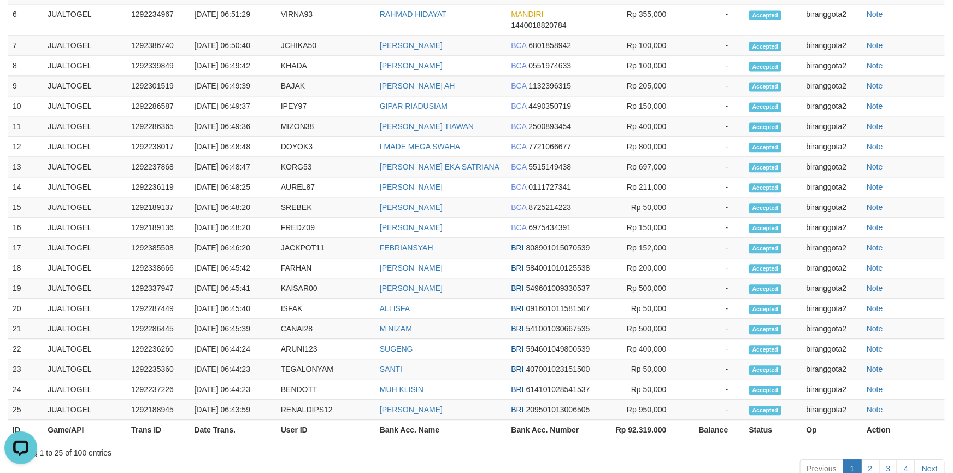
scroll to position [1040, 0]
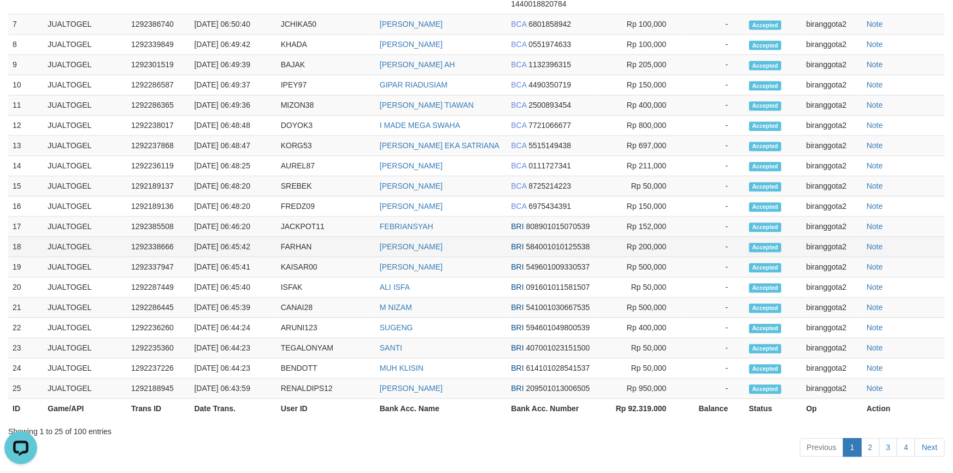
click at [488, 257] on td "[PERSON_NAME]" at bounding box center [442, 247] width 132 height 20
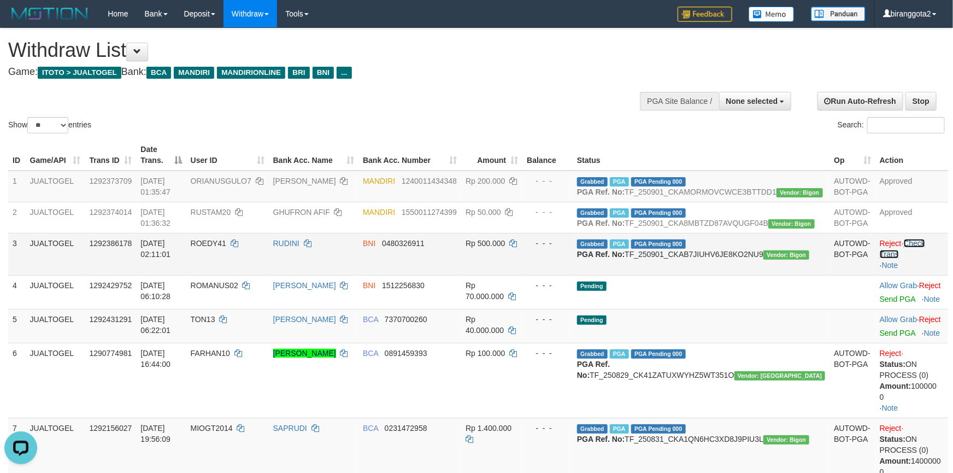
click at [926, 259] on link "Check Trans" at bounding box center [902, 249] width 45 height 20
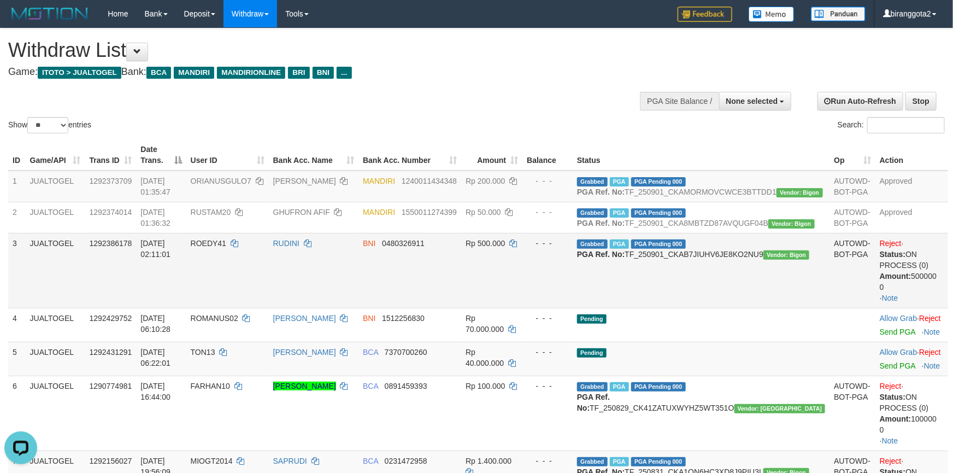
click at [523, 308] on td "Rp 500.000" at bounding box center [491, 270] width 61 height 75
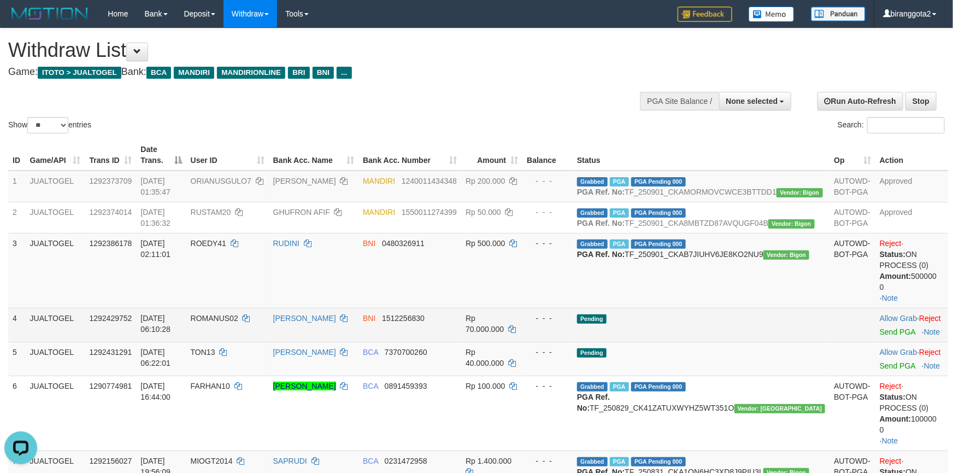
click at [739, 342] on td "Pending" at bounding box center [701, 325] width 257 height 34
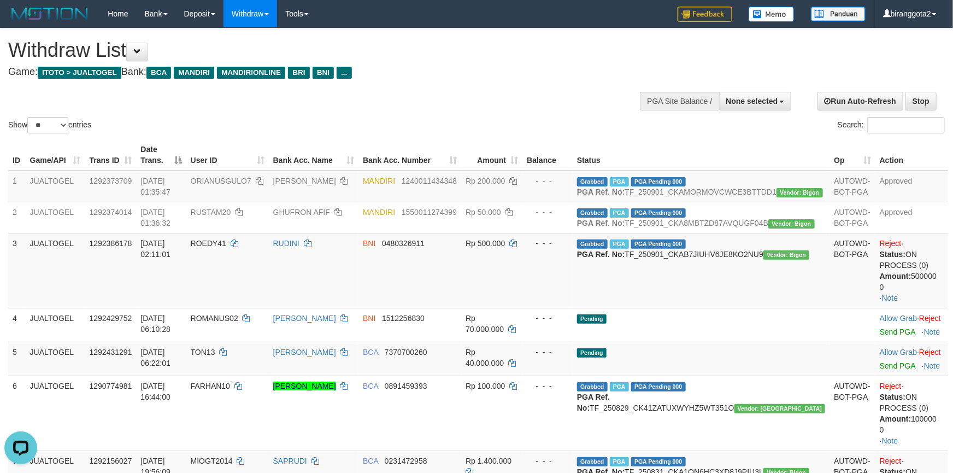
scroll to position [1124, 0]
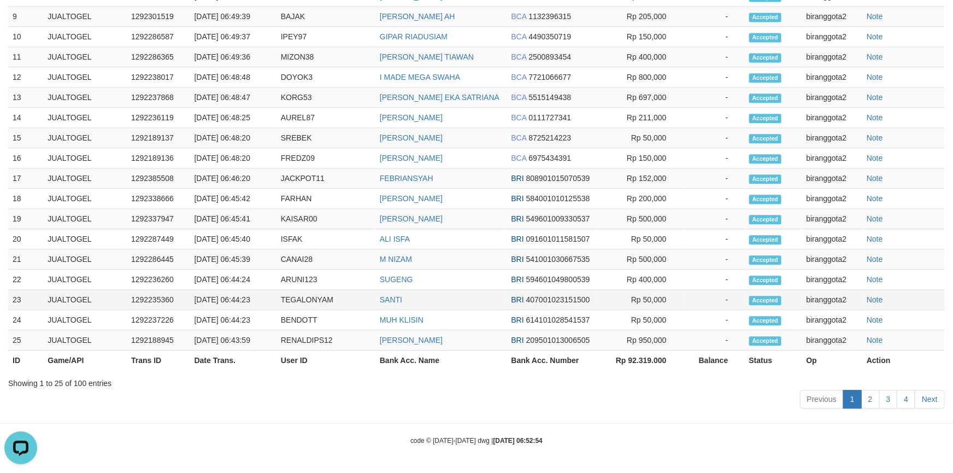
drag, startPoint x: 643, startPoint y: 351, endPoint x: 652, endPoint y: 353, distance: 8.4
click at [647, 310] on td "Rp 50,000" at bounding box center [641, 300] width 85 height 20
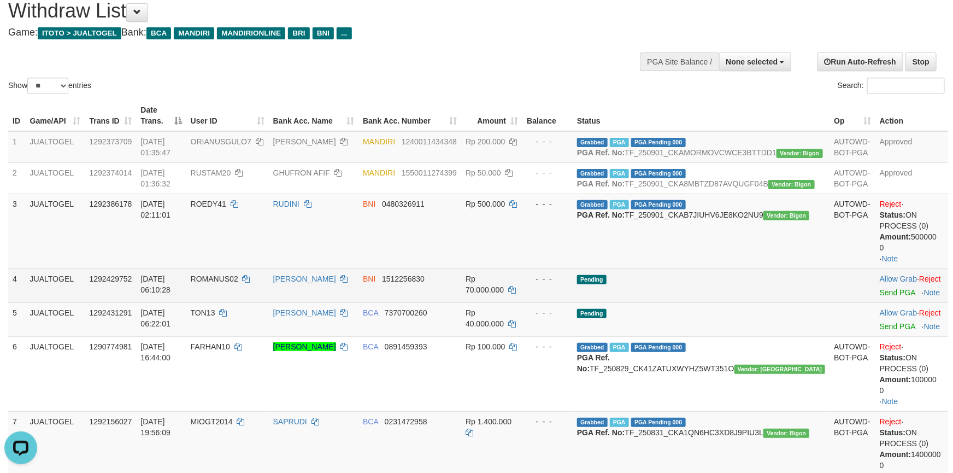
click at [770, 302] on td "Pending" at bounding box center [701, 285] width 257 height 34
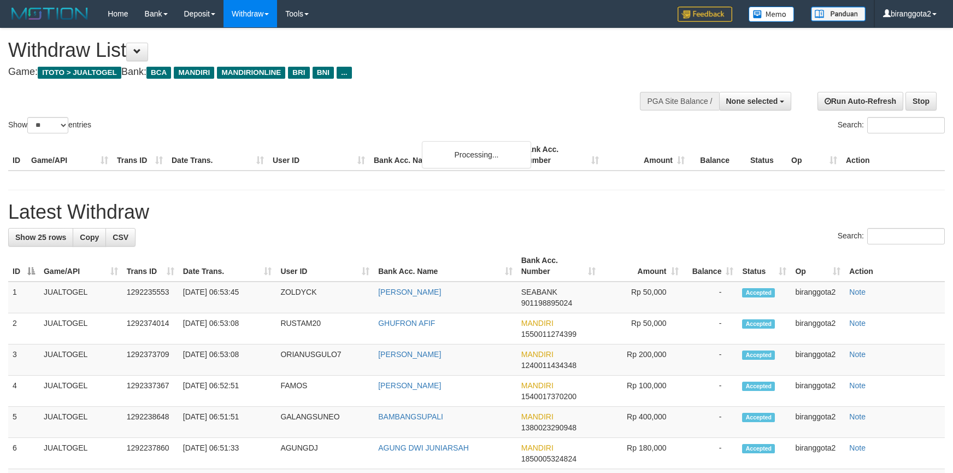
select select
select select "**"
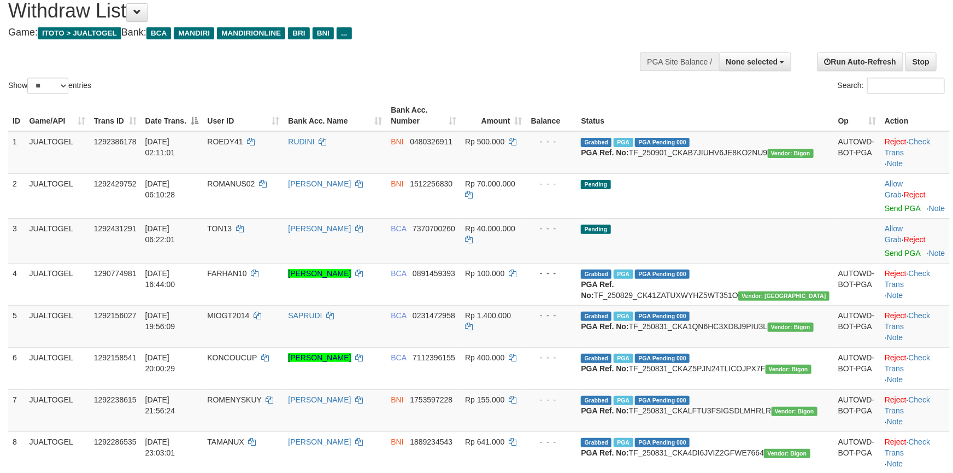
click at [721, 341] on td "Grabbed PGA PGA Pending 000 {"status":"000","data":{"unique_id":"1120-129215602…" at bounding box center [705, 326] width 257 height 42
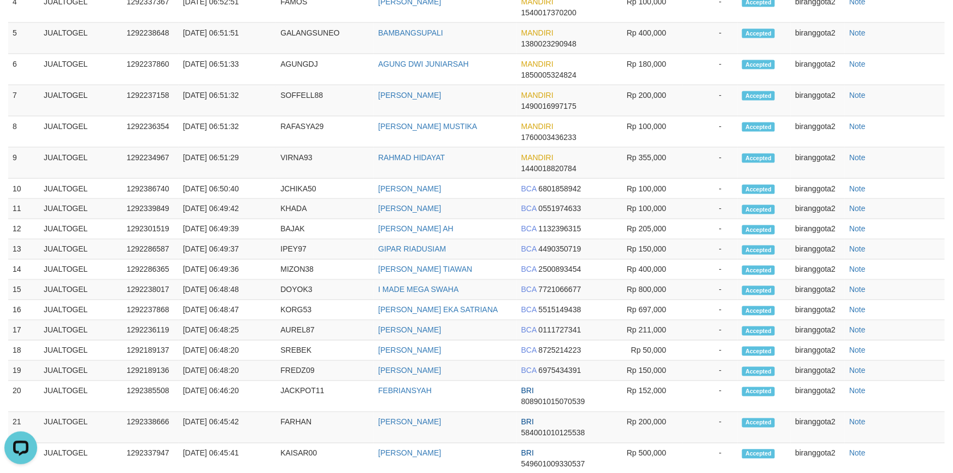
scroll to position [0, 0]
click at [611, 280] on td "Rp 400,000" at bounding box center [641, 270] width 83 height 20
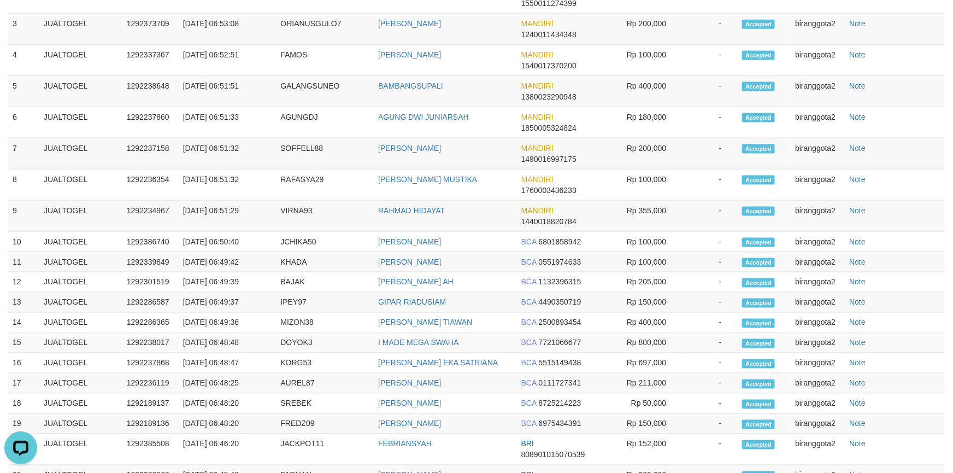
scroll to position [581, 0]
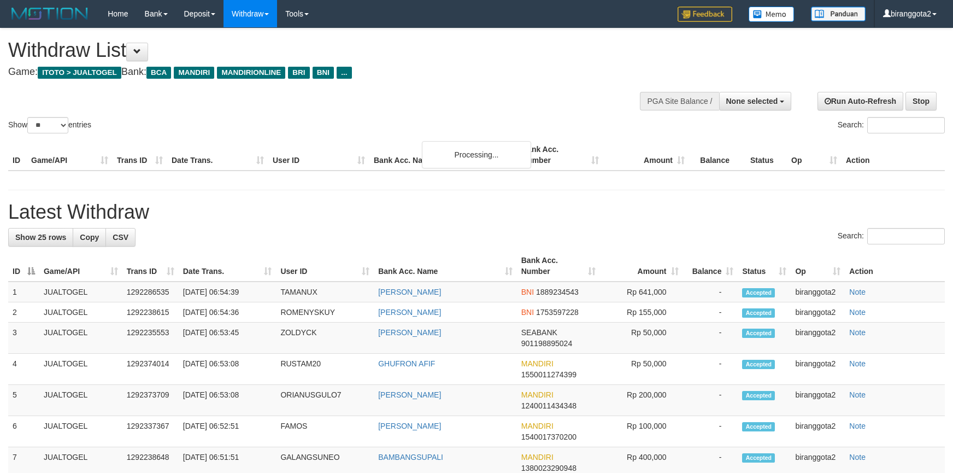
select select
select select "**"
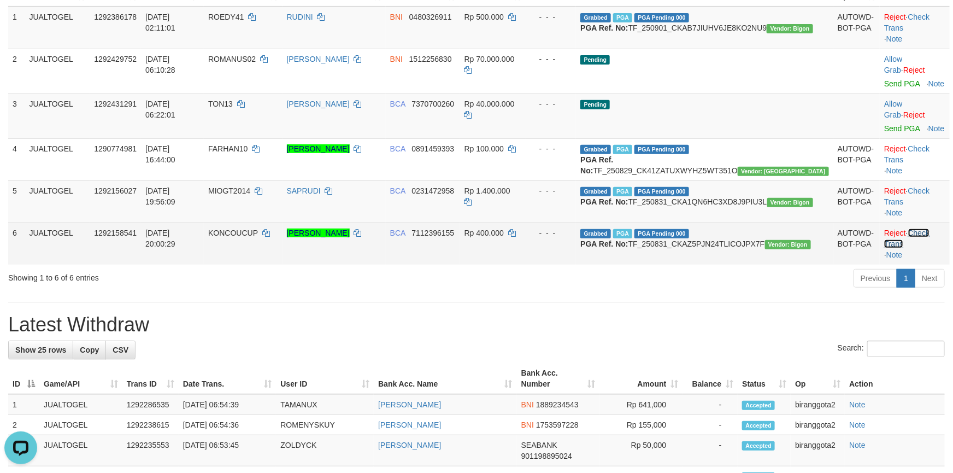
click at [911, 247] on link "Check Trans" at bounding box center [907, 239] width 45 height 20
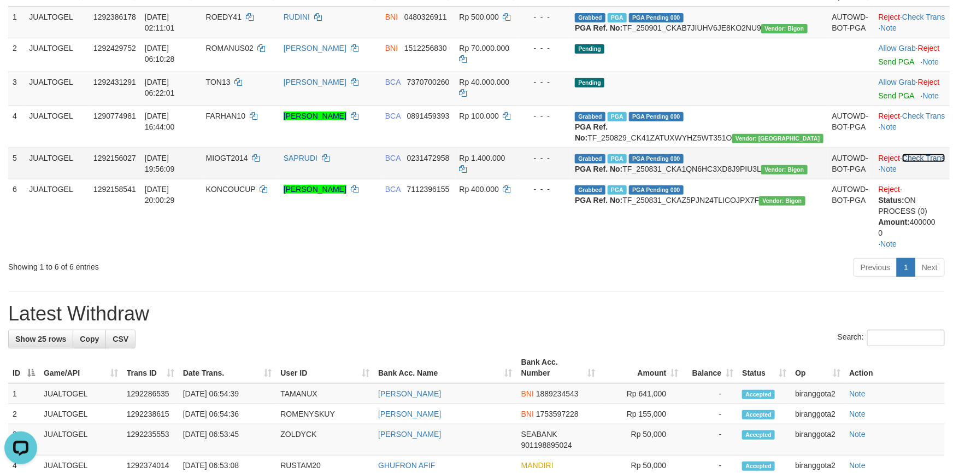
click at [917, 162] on link "Check Trans" at bounding box center [924, 158] width 43 height 9
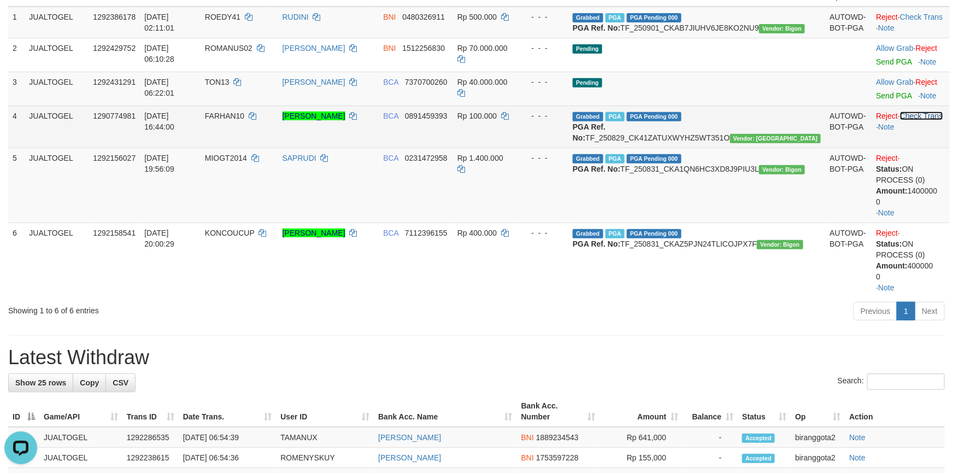
click at [919, 120] on link "Check Trans" at bounding box center [921, 116] width 43 height 9
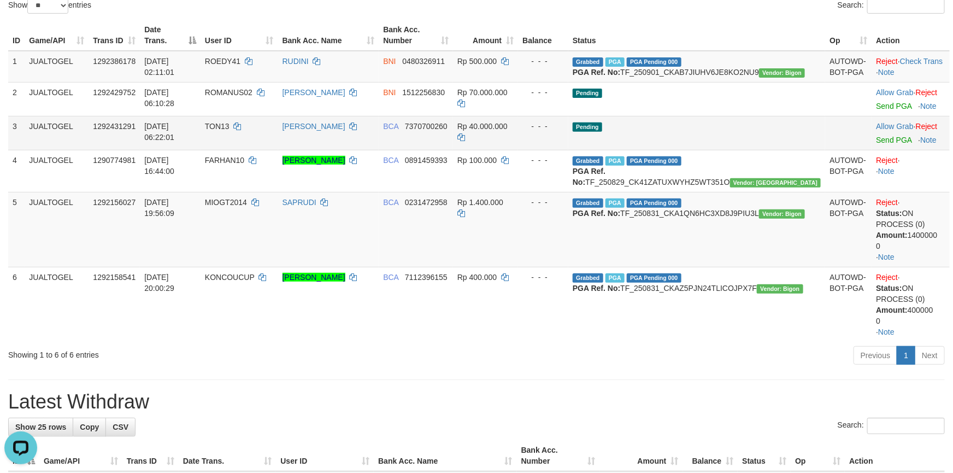
scroll to position [82, 0]
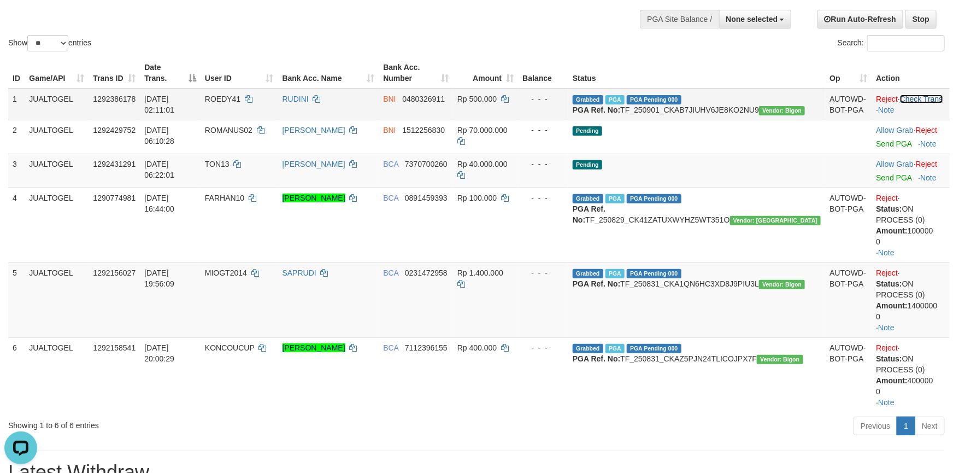
click at [920, 97] on link "Check Trans" at bounding box center [921, 99] width 43 height 9
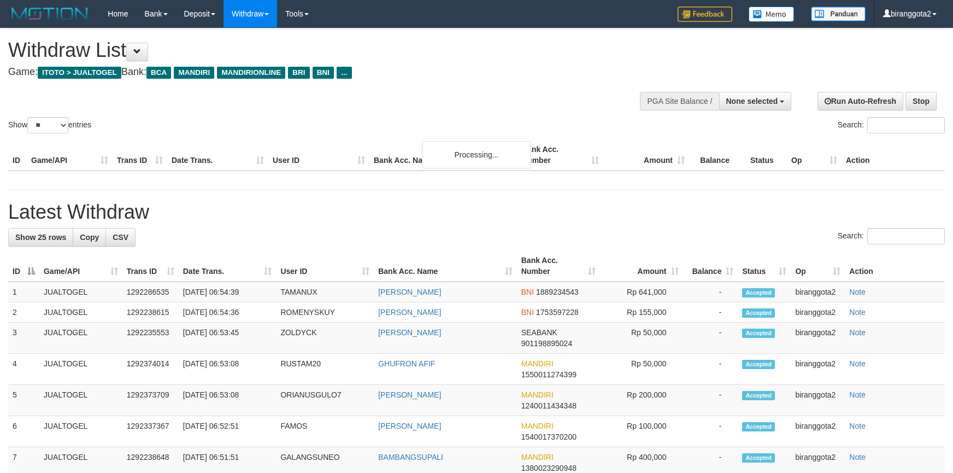
select select
select select "**"
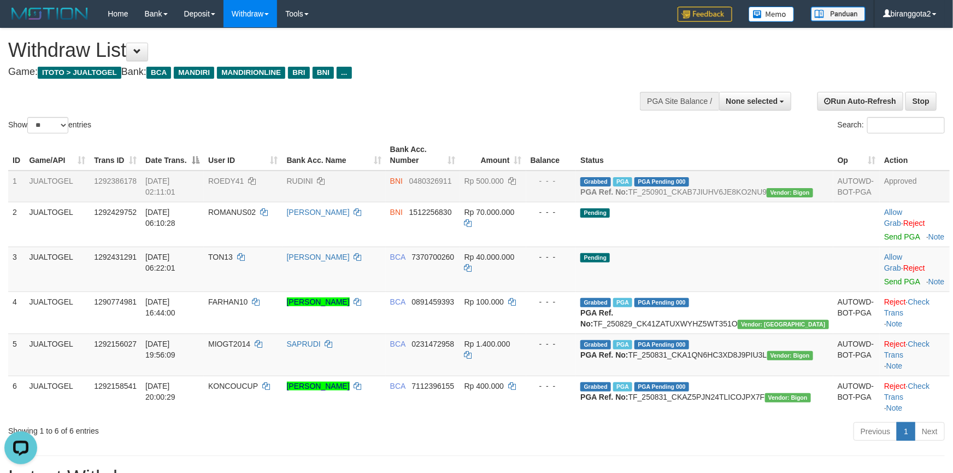
click at [329, 179] on td "RUDINI" at bounding box center [334, 187] width 103 height 32
copy td "RUDINI"
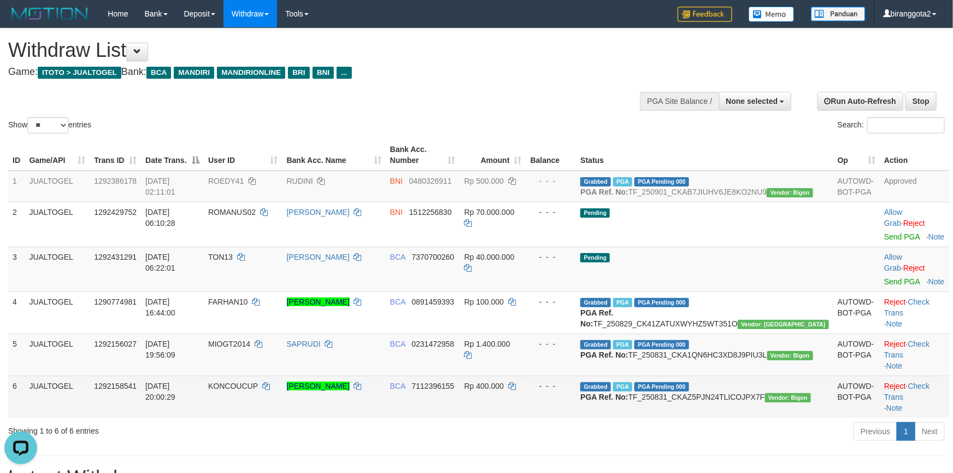
click at [577, 397] on td "- - -" at bounding box center [551, 397] width 50 height 42
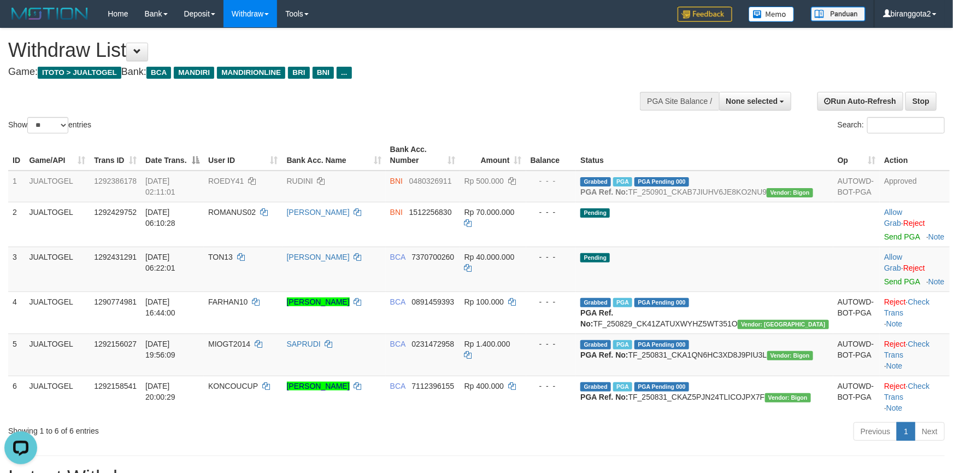
click at [456, 133] on div "Show ** ** ** *** entries" at bounding box center [238, 126] width 460 height 19
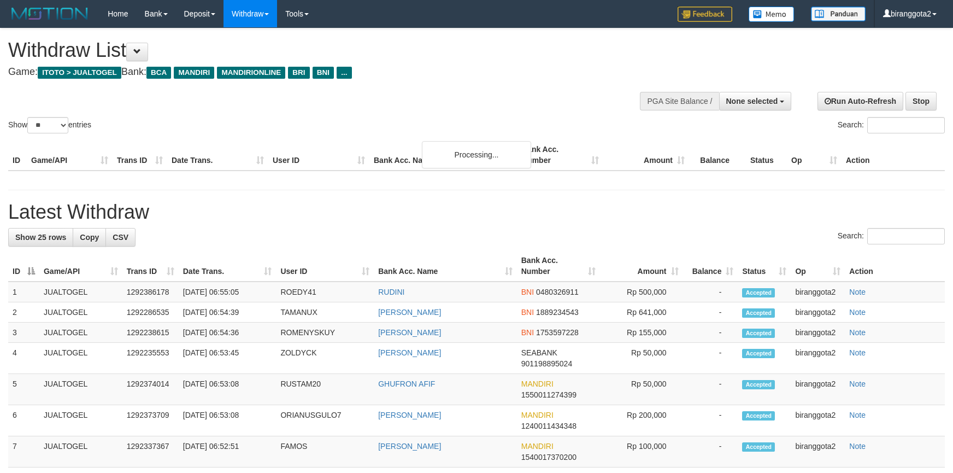
select select
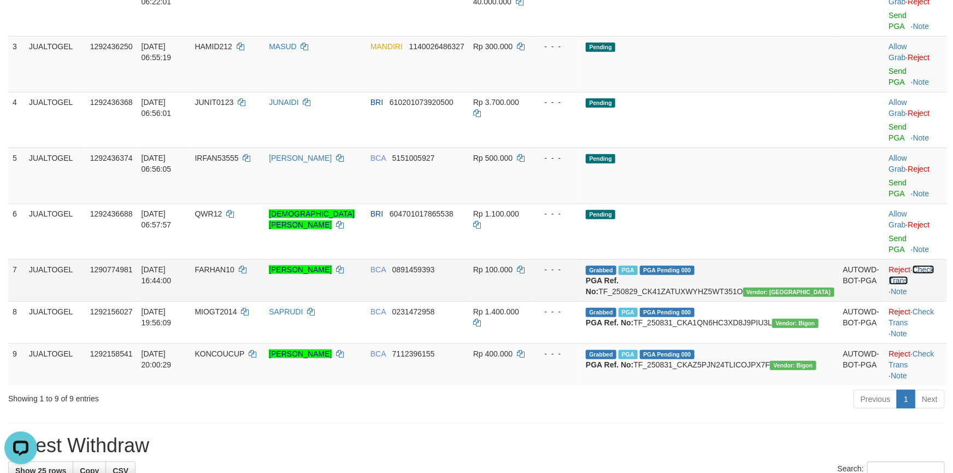
click at [919, 265] on link "Check Trans" at bounding box center [911, 275] width 45 height 20
click at [922, 259] on td "Reject · · Note" at bounding box center [916, 280] width 62 height 42
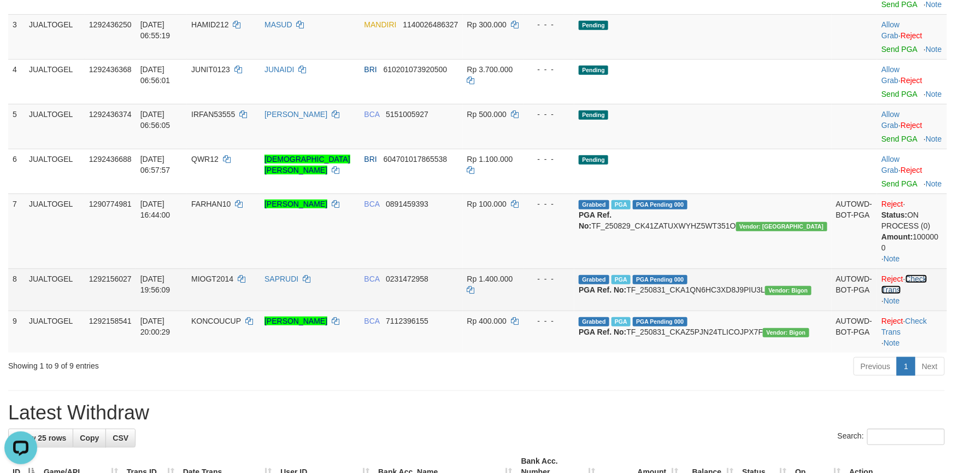
click at [921, 274] on link "Check Trans" at bounding box center [904, 284] width 45 height 20
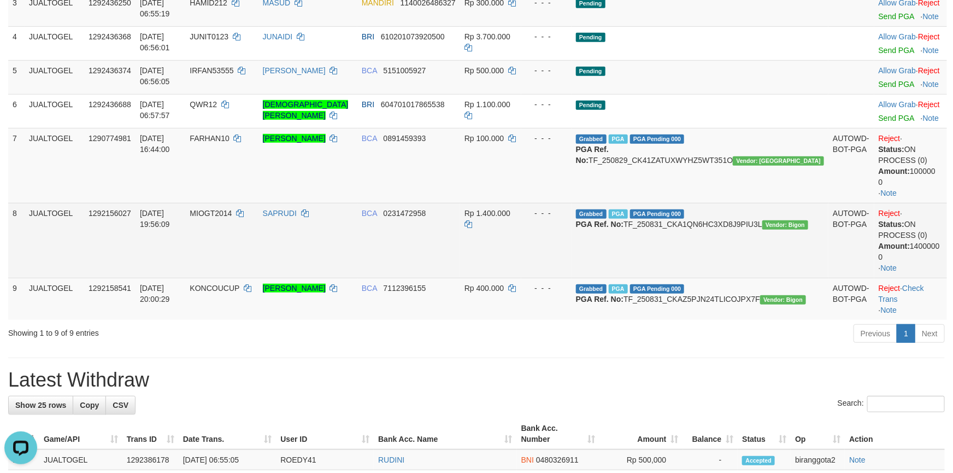
click at [917, 258] on td "Reject · Status: ON PROCESS (0) Amount: 1400000 0 · Note" at bounding box center [911, 240] width 73 height 75
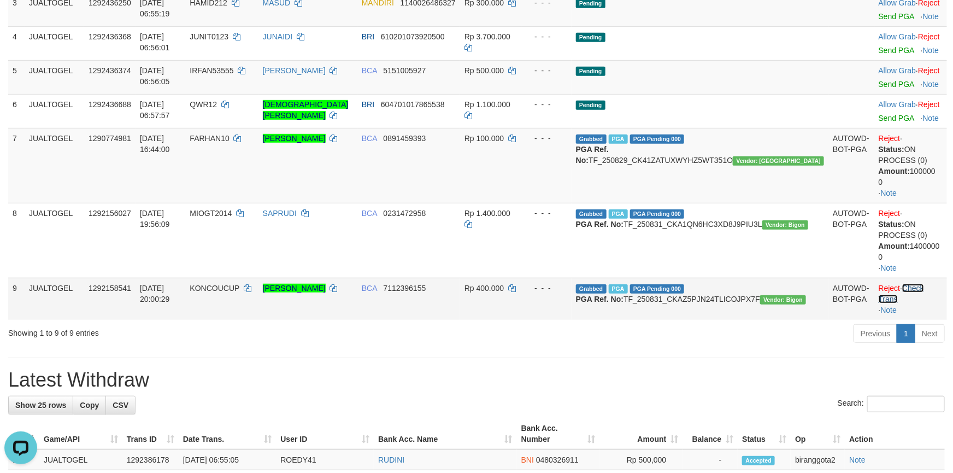
click at [921, 284] on link "Check Trans" at bounding box center [901, 294] width 45 height 20
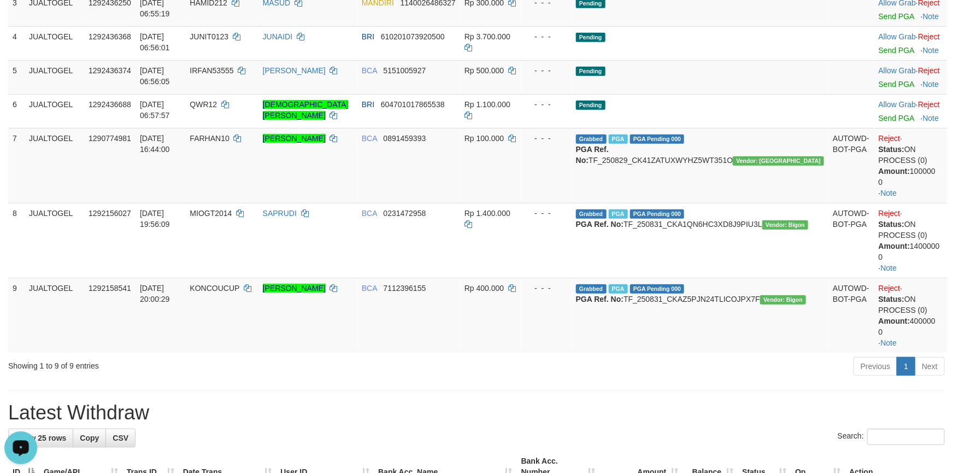
click at [420, 371] on div "**********" at bounding box center [476, 481] width 953 height 1399
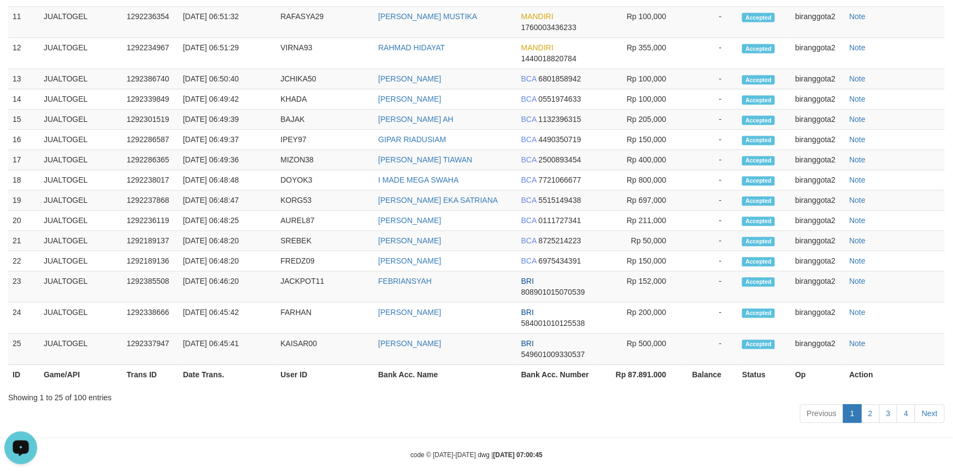
drag, startPoint x: 271, startPoint y: 373, endPoint x: 462, endPoint y: 383, distance: 191.6
click at [274, 376] on th "Date Trans." at bounding box center [228, 375] width 98 height 20
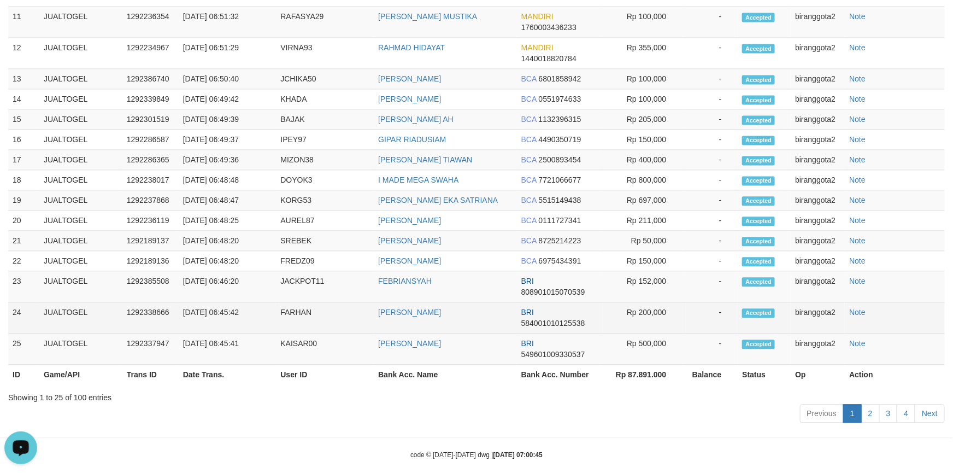
drag, startPoint x: 390, startPoint y: 303, endPoint x: 397, endPoint y: 303, distance: 6.6
click at [397, 303] on td "[PERSON_NAME]" at bounding box center [445, 317] width 143 height 31
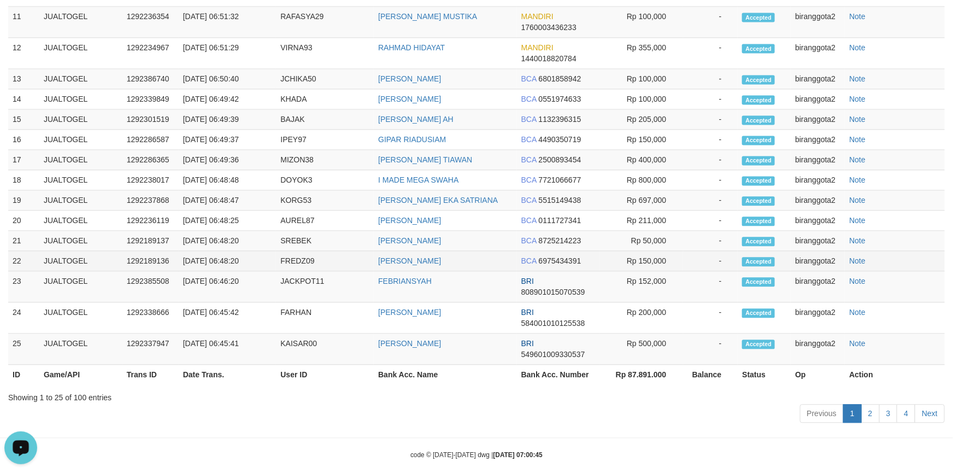
click at [348, 261] on td "FREDZ09" at bounding box center [325, 261] width 98 height 20
click at [715, 259] on td "-" at bounding box center [710, 261] width 55 height 20
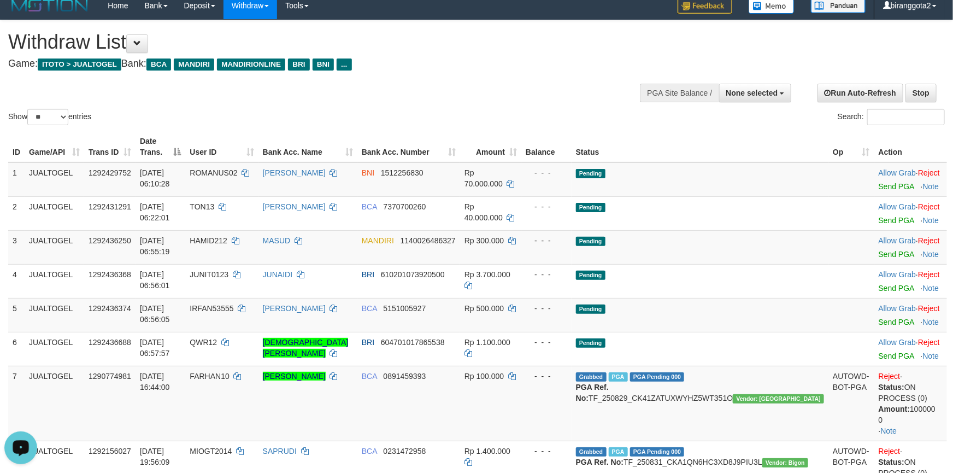
scroll to position [0, 0]
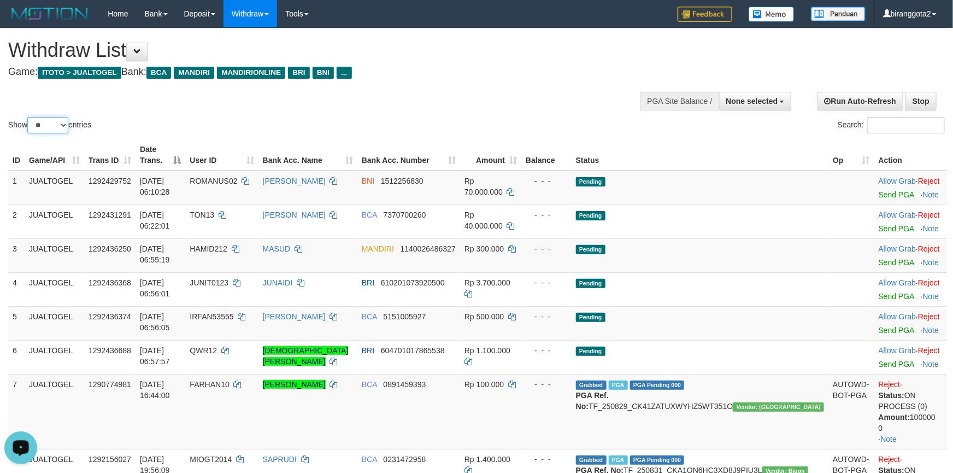
drag, startPoint x: 50, startPoint y: 122, endPoint x: 50, endPoint y: 131, distance: 9.3
click at [50, 122] on select "** ** ** ***" at bounding box center [47, 125] width 41 height 16
select select "***"
click at [29, 117] on select "** ** ** ***" at bounding box center [47, 125] width 41 height 16
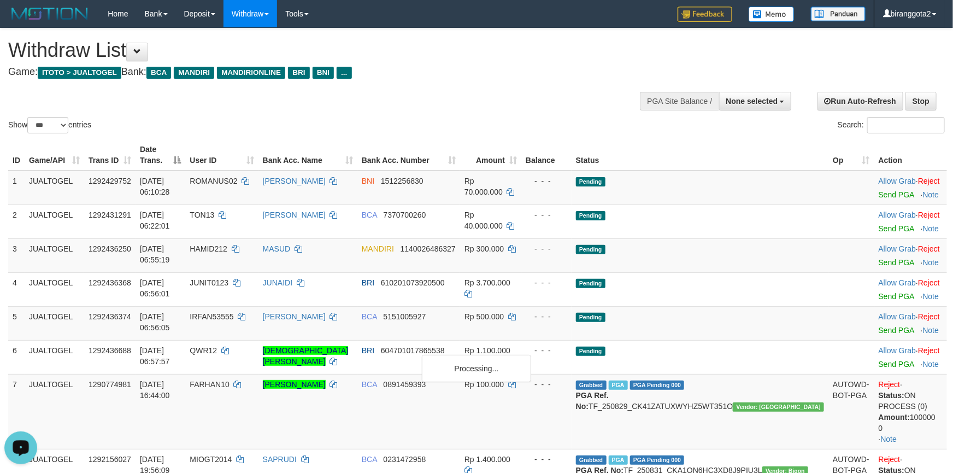
click at [237, 106] on div "Show ** ** ** *** entries Search:" at bounding box center [476, 81] width 953 height 107
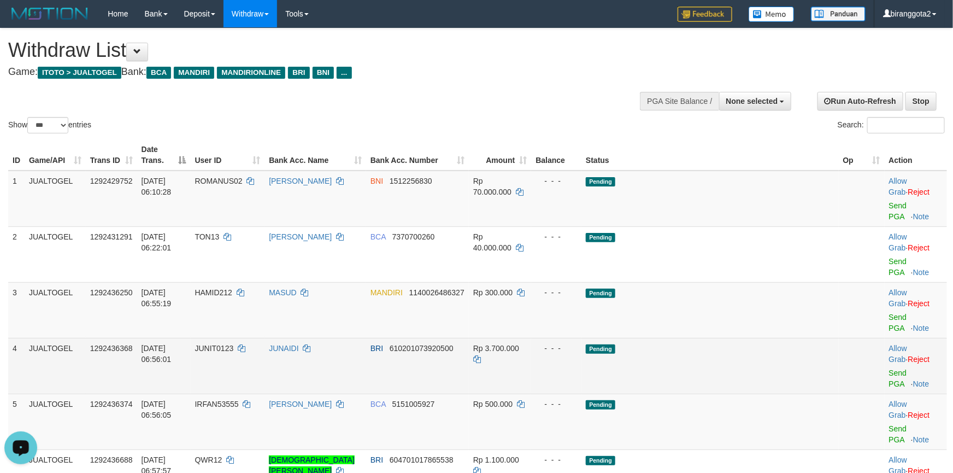
click at [366, 338] on td "JUNAIDI" at bounding box center [316, 366] width 102 height 56
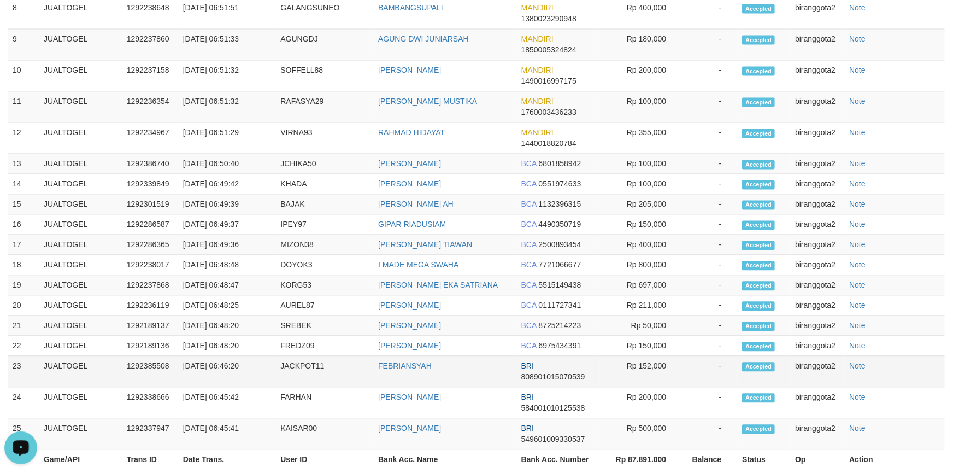
click at [407, 356] on td "FEBRIANSYAH" at bounding box center [445, 371] width 143 height 31
click at [408, 356] on td "FEBRIANSYAH" at bounding box center [445, 371] width 143 height 31
click at [412, 356] on td "FEBRIANSYAH" at bounding box center [445, 371] width 143 height 31
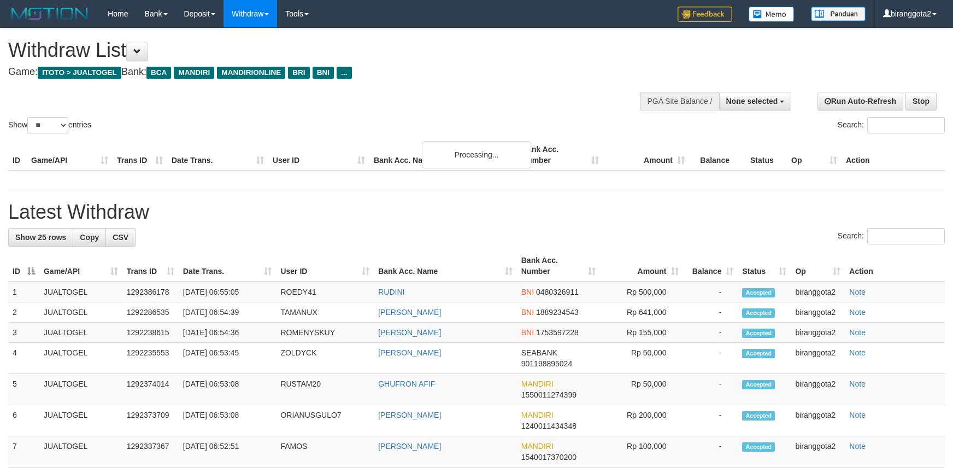
select select
select select "**"
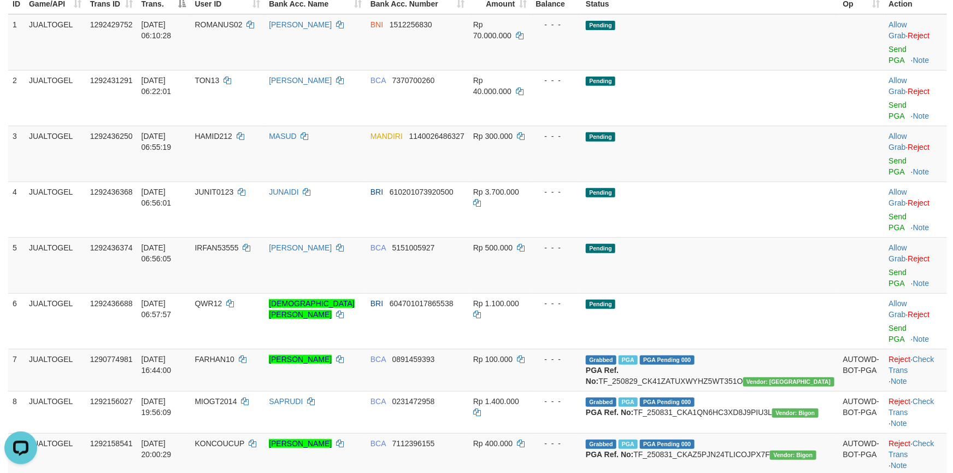
scroll to position [328, 0]
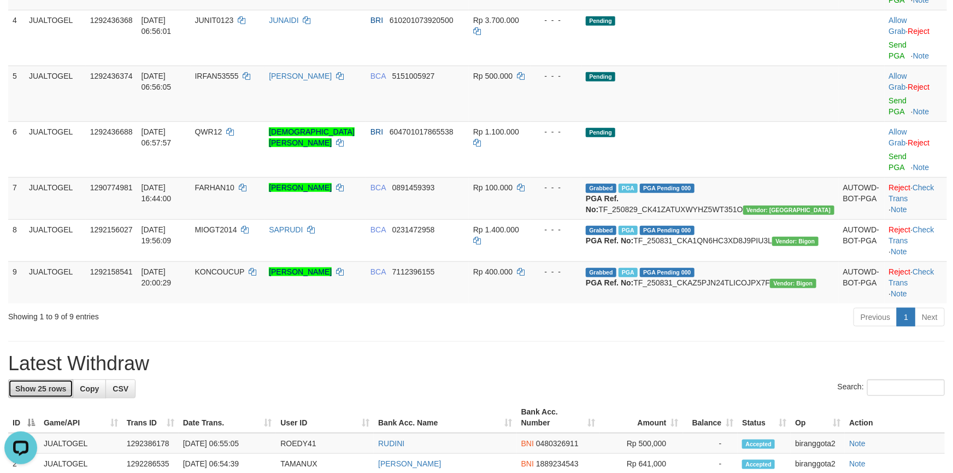
click at [56, 379] on link "Show 25 rows" at bounding box center [40, 388] width 65 height 19
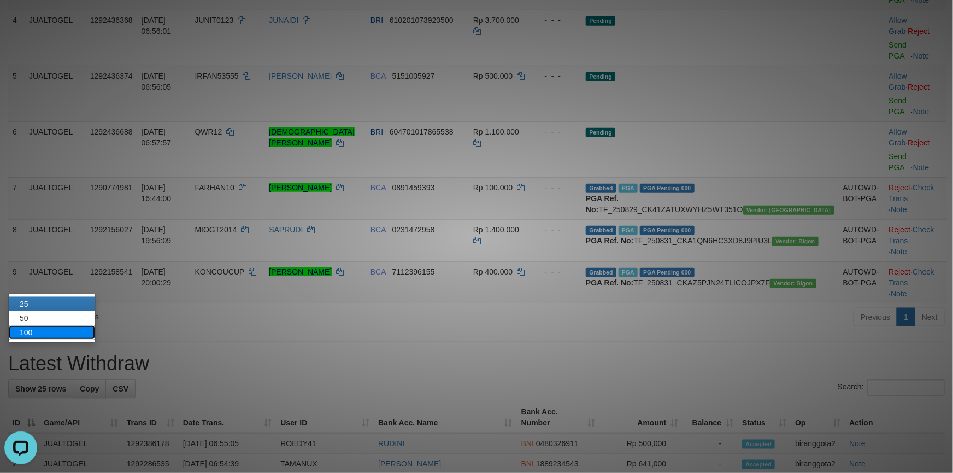
click at [58, 337] on link "100" at bounding box center [52, 332] width 86 height 14
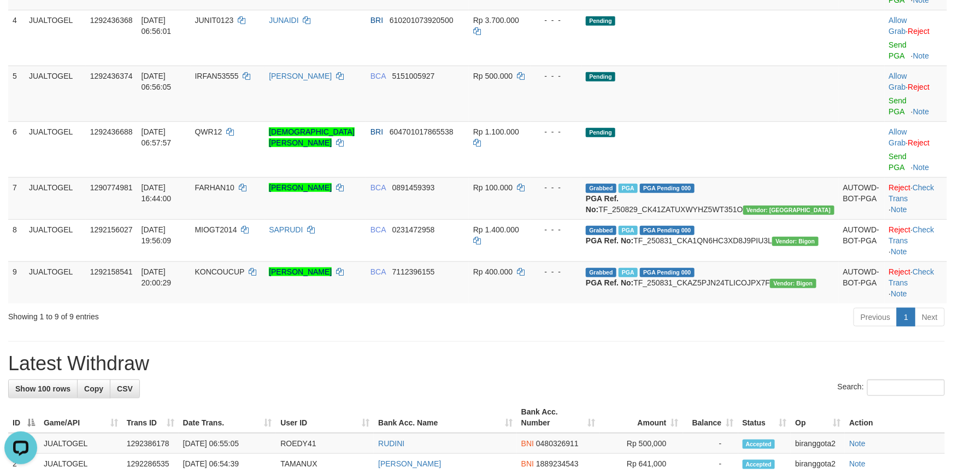
click at [479, 353] on h1 "Latest Withdraw" at bounding box center [476, 364] width 937 height 22
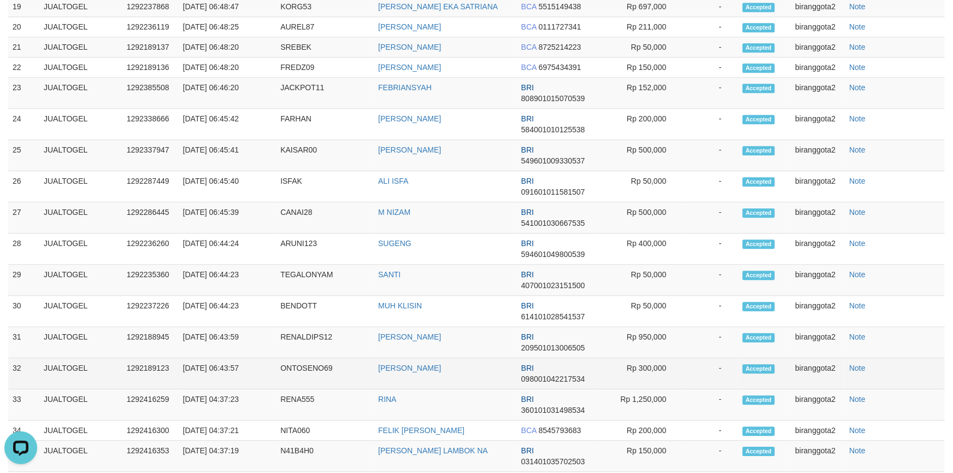
click at [502, 358] on td "[PERSON_NAME]" at bounding box center [445, 373] width 143 height 31
click at [413, 364] on link "[PERSON_NAME]" at bounding box center [409, 368] width 63 height 9
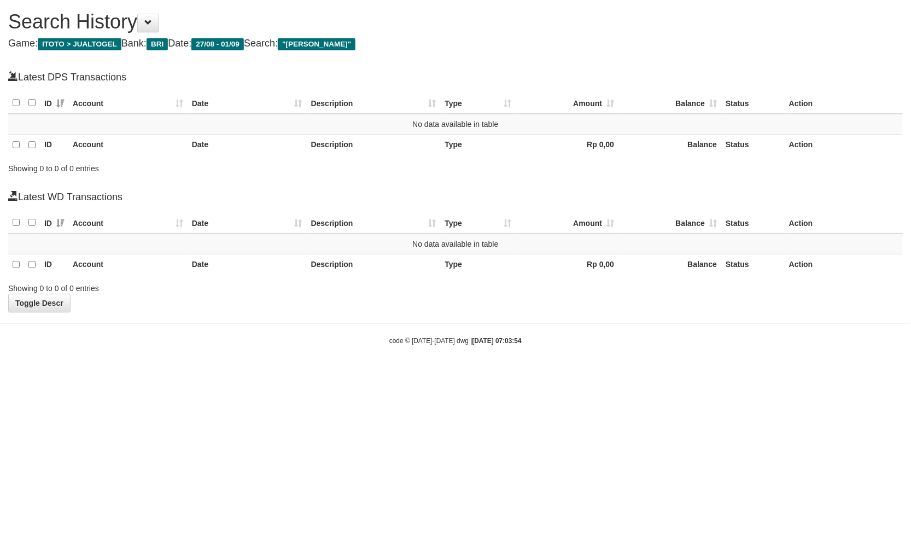
click at [771, 366] on body "**********" at bounding box center [455, 186] width 911 height 373
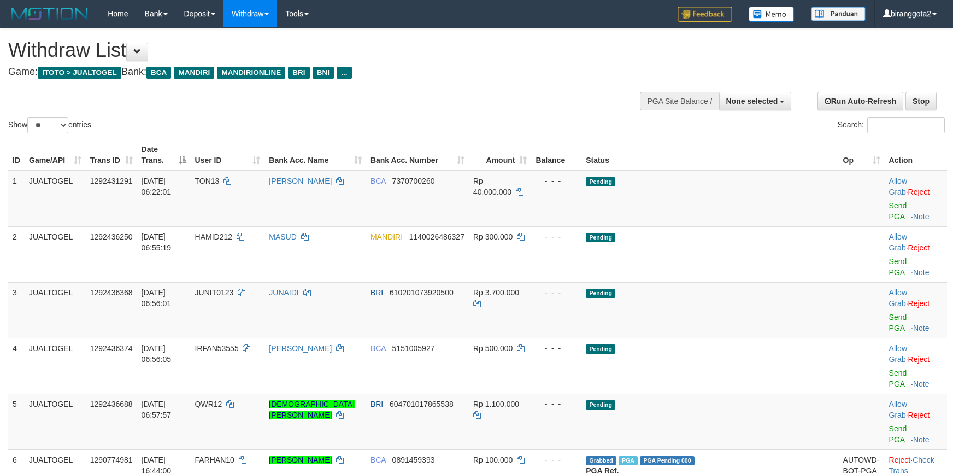
select select
select select "**"
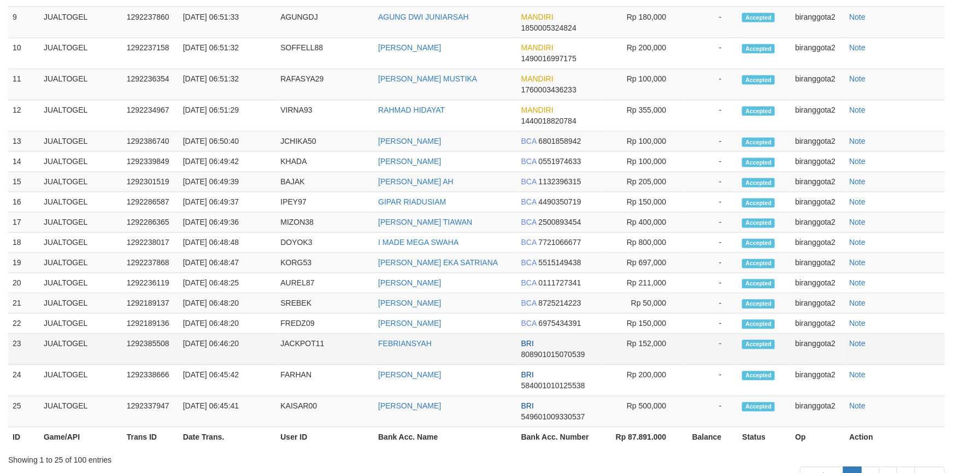
click at [643, 334] on td "Rp 152,000" at bounding box center [641, 349] width 83 height 31
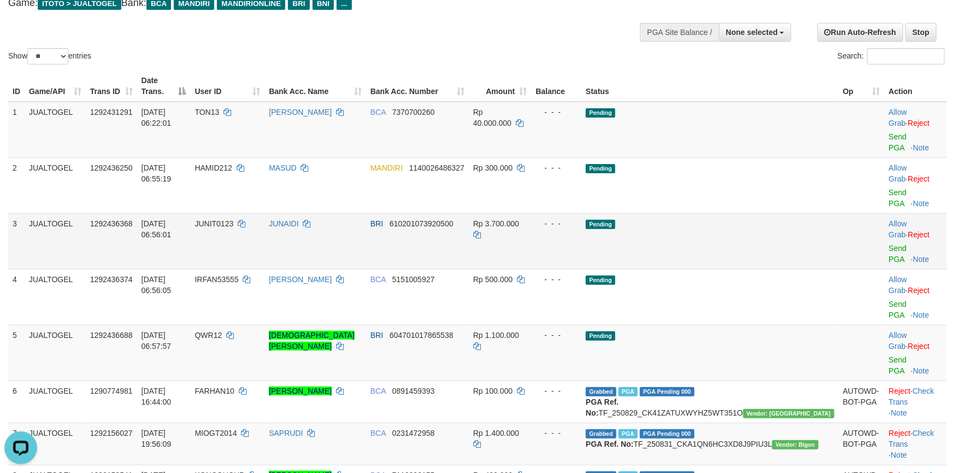
scroll to position [0, 0]
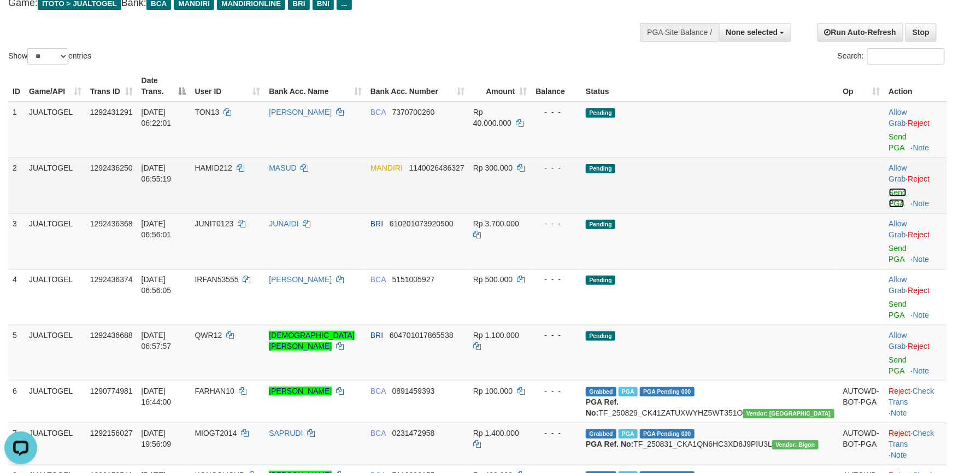
click at [889, 188] on link "Send PGA" at bounding box center [898, 198] width 18 height 20
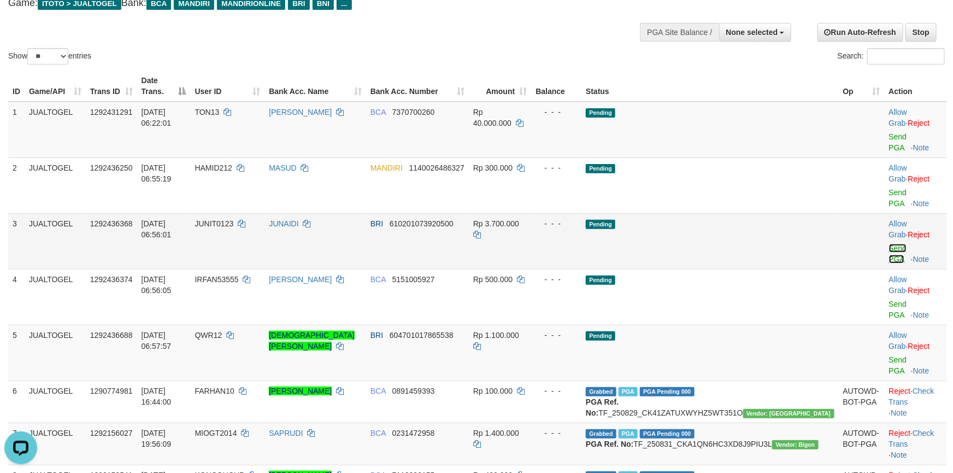
click at [889, 244] on link "Send PGA" at bounding box center [898, 254] width 18 height 20
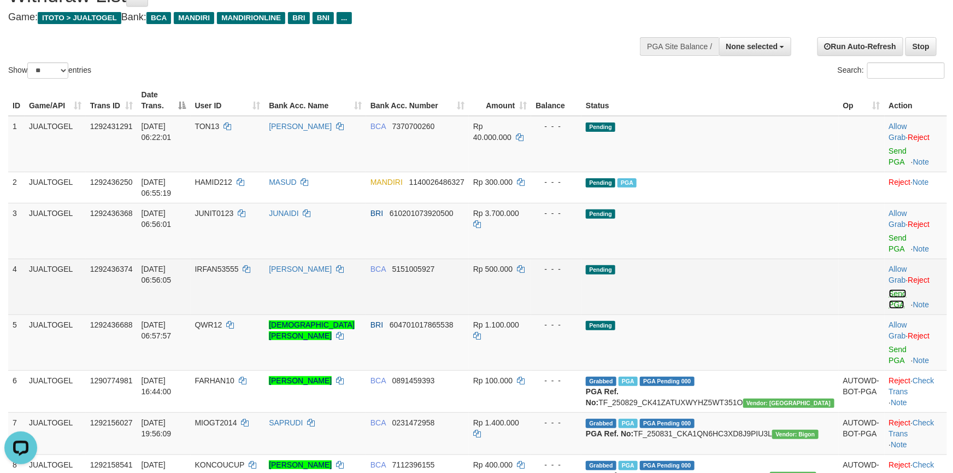
click at [889, 289] on link "Send PGA" at bounding box center [898, 299] width 18 height 20
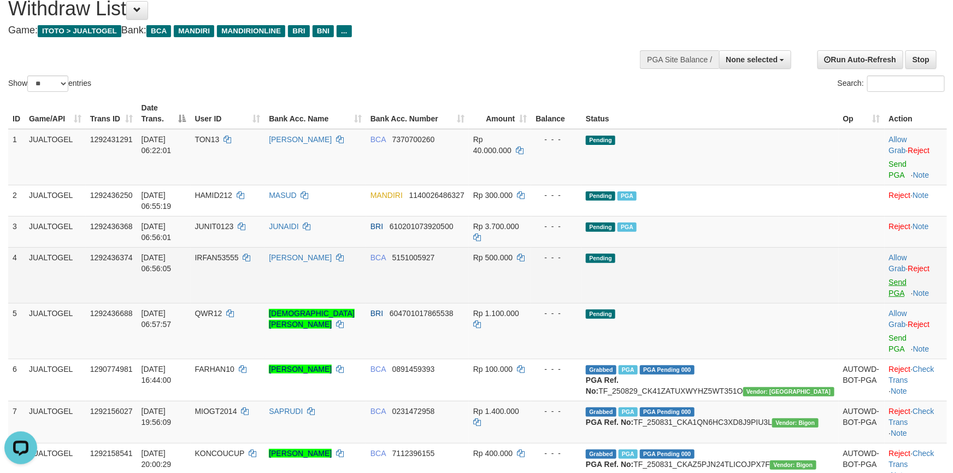
click at [885, 303] on td "Allow Grab · Reject Send PGA · Note" at bounding box center [916, 331] width 62 height 56
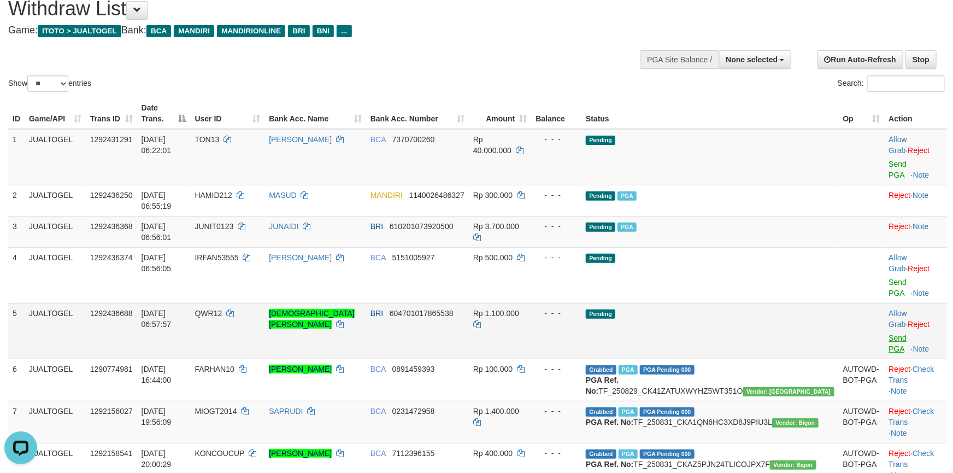
scroll to position [28, 0]
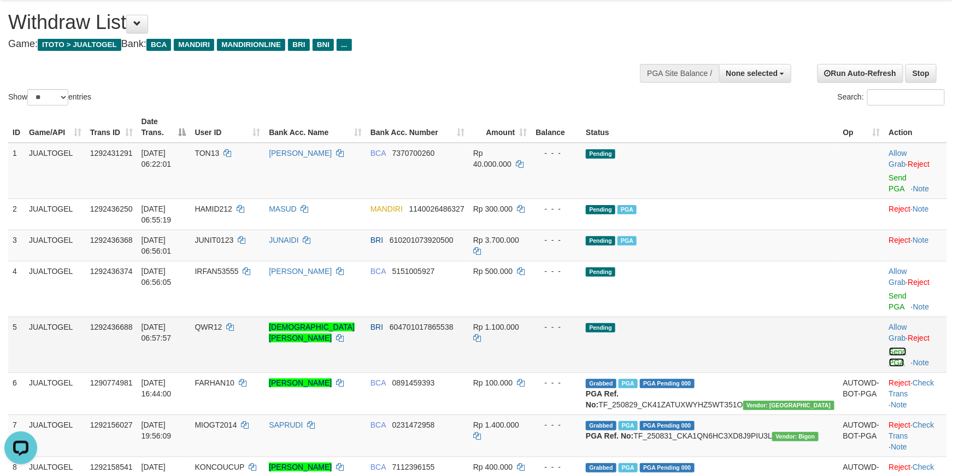
click at [889, 347] on link "Send PGA" at bounding box center [898, 357] width 18 height 20
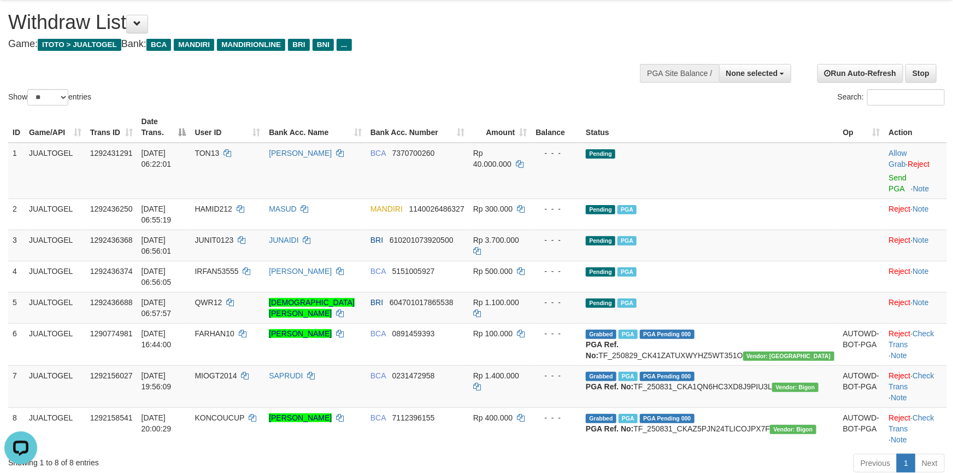
click at [627, 453] on div "Previous 1 Next" at bounding box center [676, 465] width 540 height 24
click at [234, 236] on span "JUNIT0123" at bounding box center [214, 240] width 39 height 9
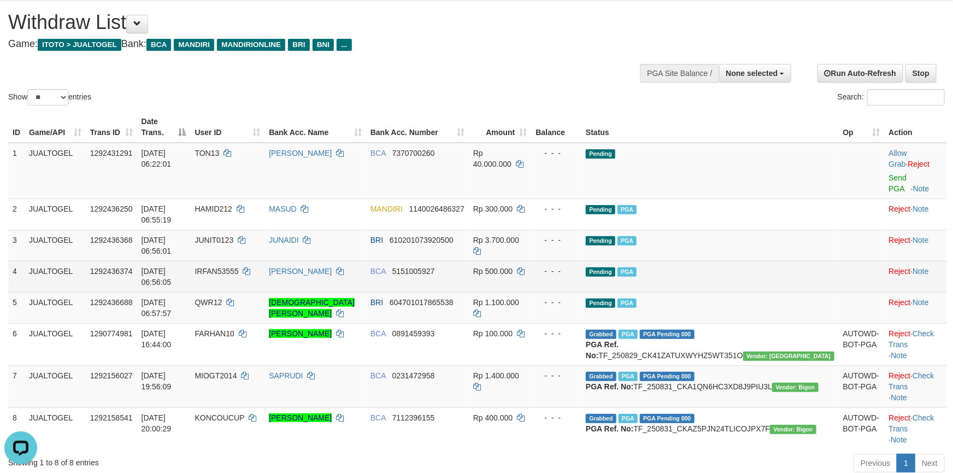
scroll to position [735, 0]
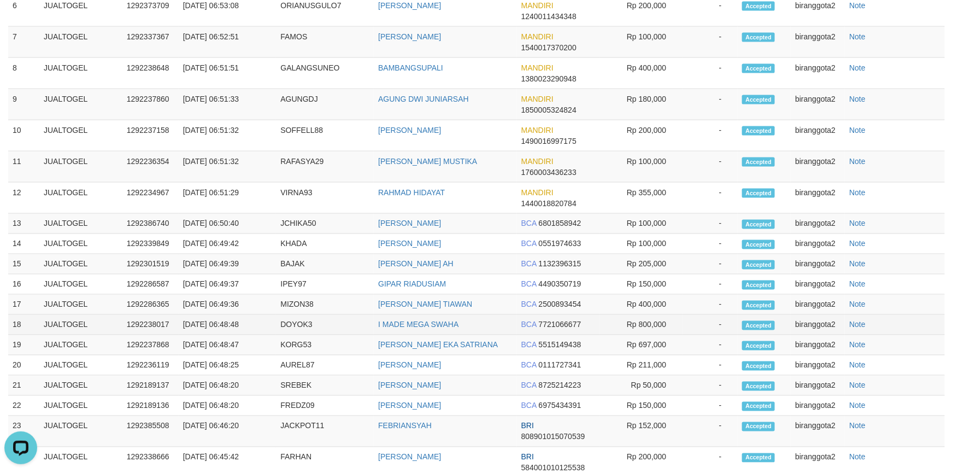
drag, startPoint x: 443, startPoint y: 288, endPoint x: 449, endPoint y: 288, distance: 6.0
click at [448, 315] on td "I MADE MEGA SWAHA" at bounding box center [445, 325] width 143 height 20
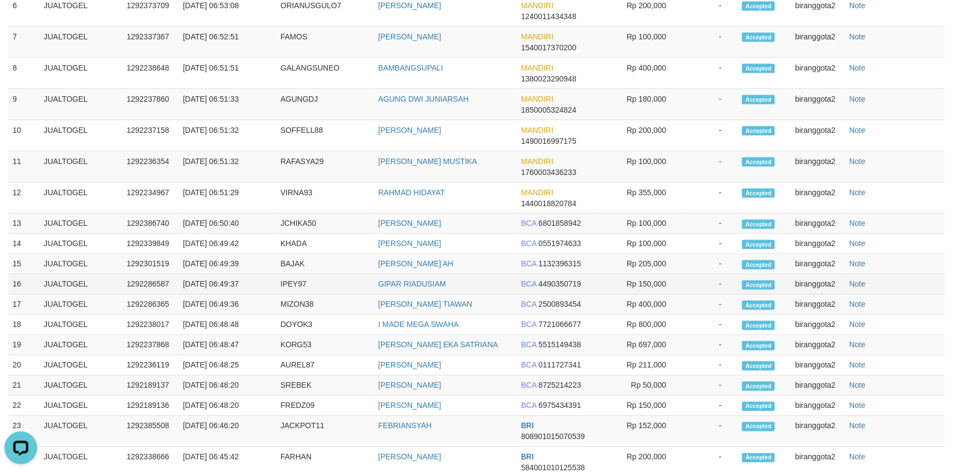
drag, startPoint x: 561, startPoint y: 247, endPoint x: 572, endPoint y: 256, distance: 14.8
click at [565, 249] on tbody "1 JUALTOGEL 1292386178 01/09/2025 06:55:05 ROEDY41 RUDINI BNI 0480326911 Rp 500…" at bounding box center [476, 190] width 937 height 637
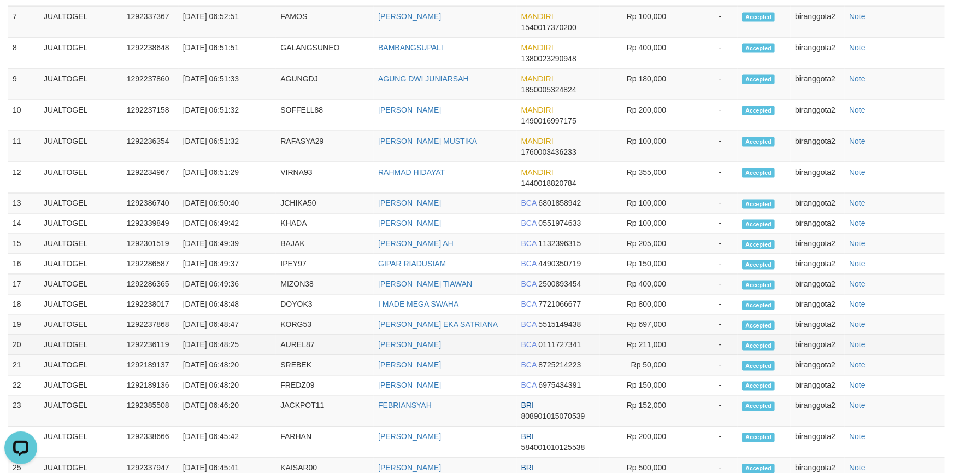
drag, startPoint x: 619, startPoint y: 310, endPoint x: 651, endPoint y: 314, distance: 32.5
click at [634, 335] on td "Rp 211,000" at bounding box center [641, 345] width 83 height 20
click at [620, 355] on td "Rp 50,000" at bounding box center [641, 365] width 83 height 20
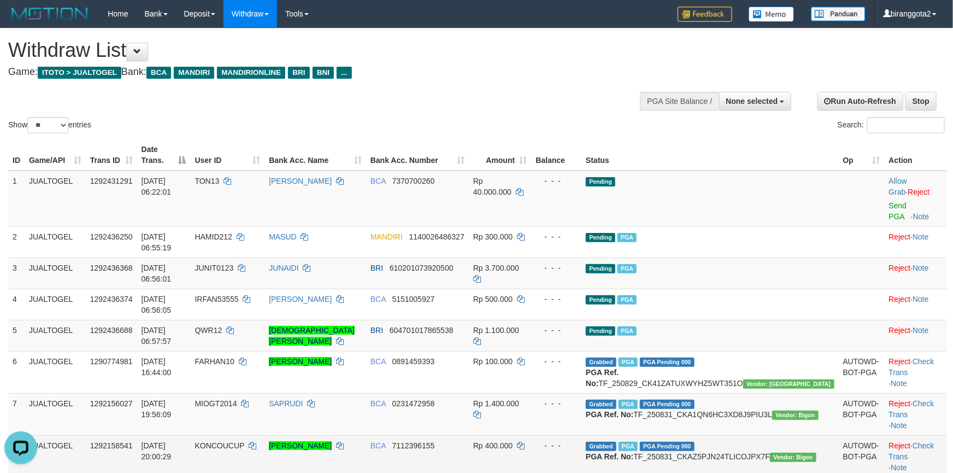
scroll to position [164, 0]
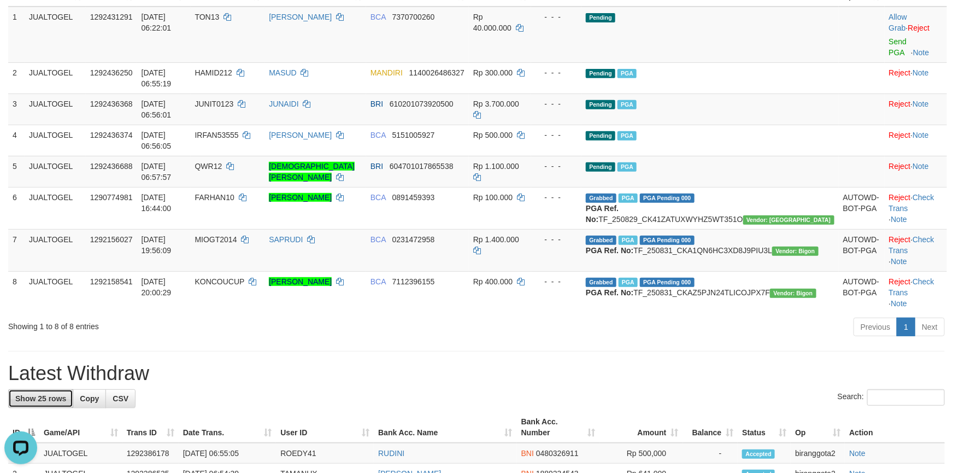
click at [54, 394] on span "Show 25 rows" at bounding box center [40, 398] width 51 height 9
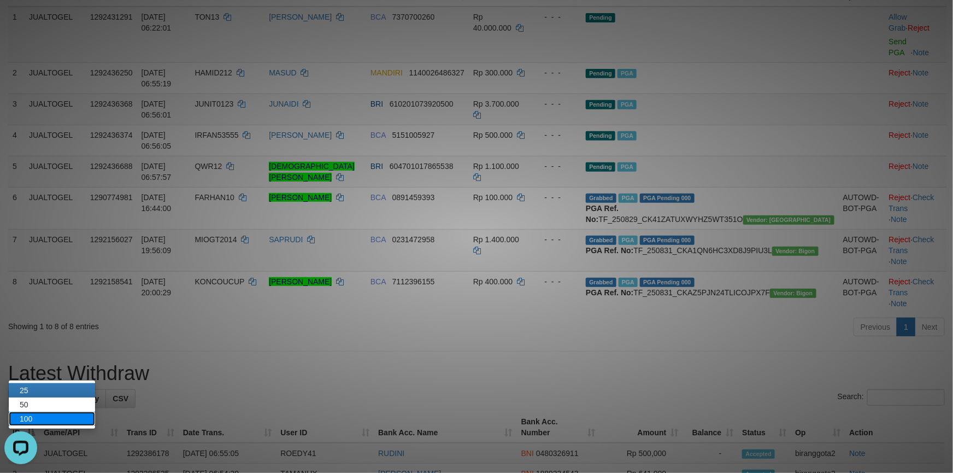
click at [74, 417] on link "100" at bounding box center [52, 419] width 86 height 14
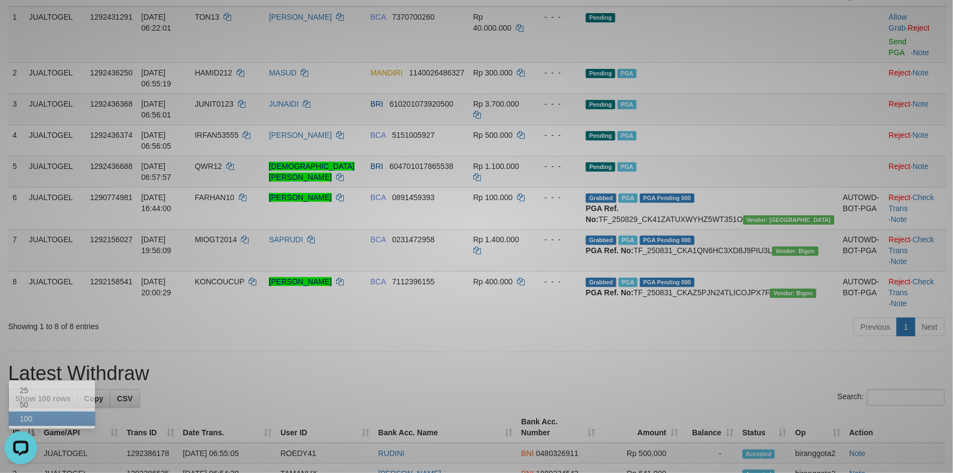
click at [307, 295] on div at bounding box center [476, 236] width 953 height 473
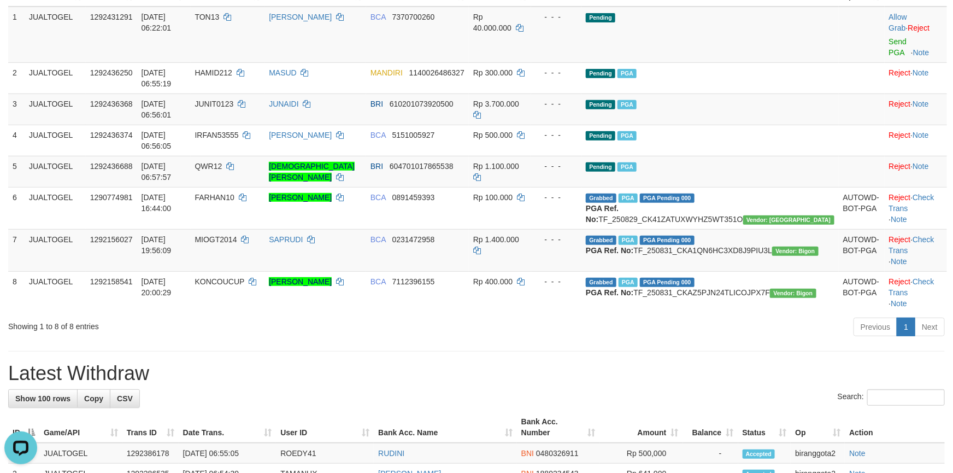
scroll to position [1024, 0]
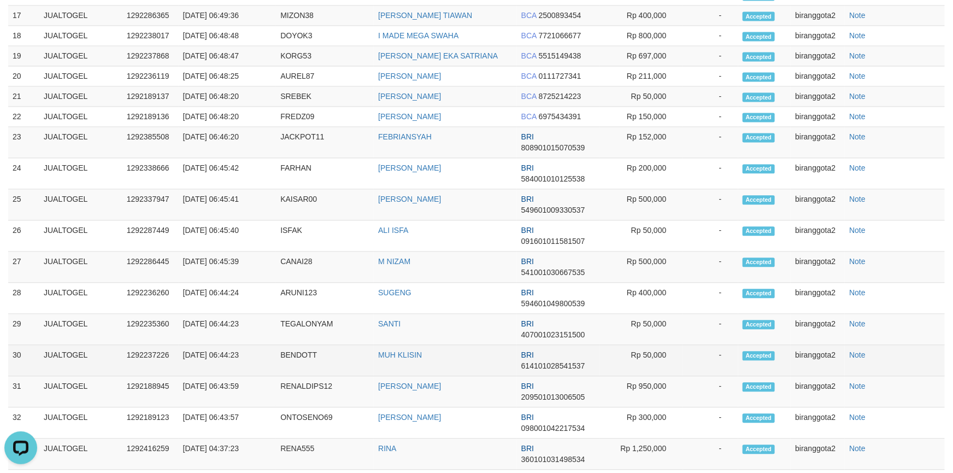
click at [360, 345] on td "BENDOTT" at bounding box center [325, 360] width 98 height 31
click at [623, 345] on td "Rp 50,000" at bounding box center [641, 360] width 83 height 31
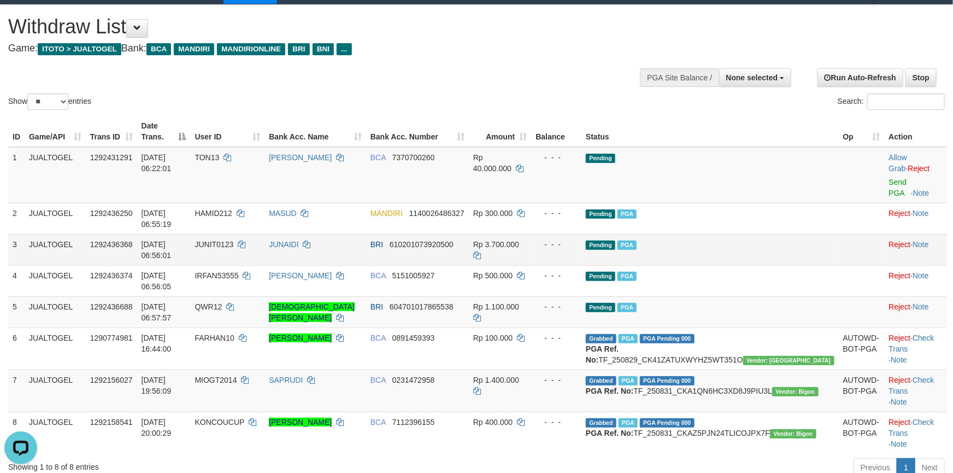
scroll to position [0, 0]
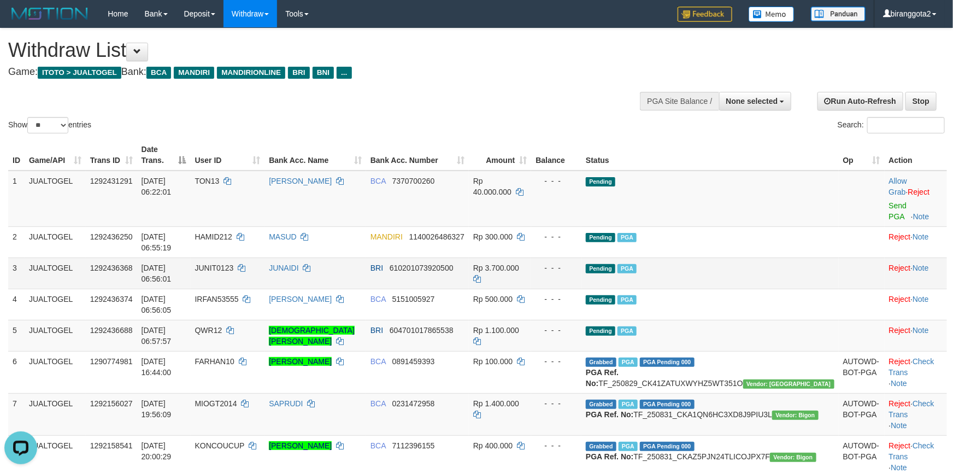
click at [839, 257] on td at bounding box center [862, 272] width 46 height 31
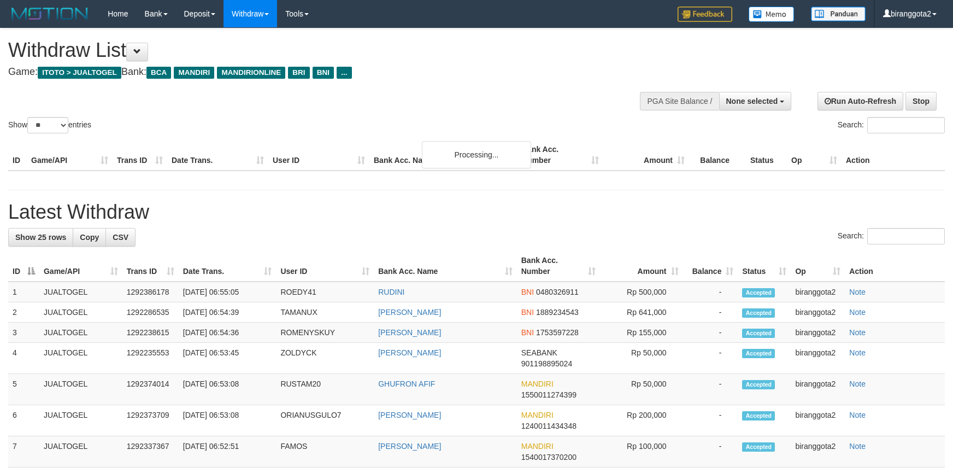
select select
select select "**"
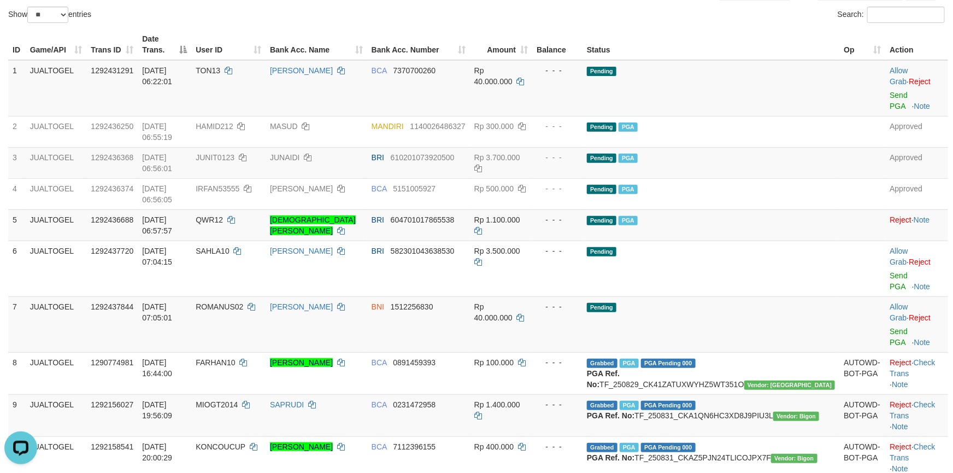
scroll to position [82, 0]
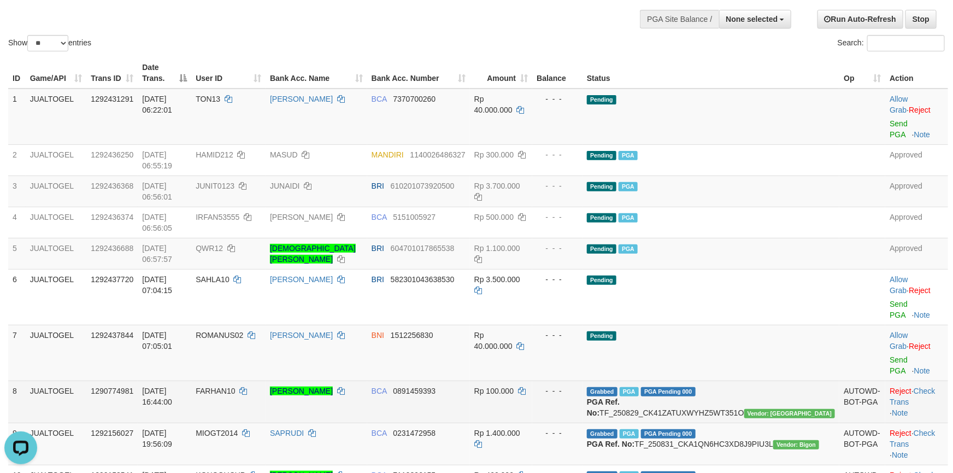
click at [470, 380] on td "BCA 0891459393" at bounding box center [418, 401] width 103 height 42
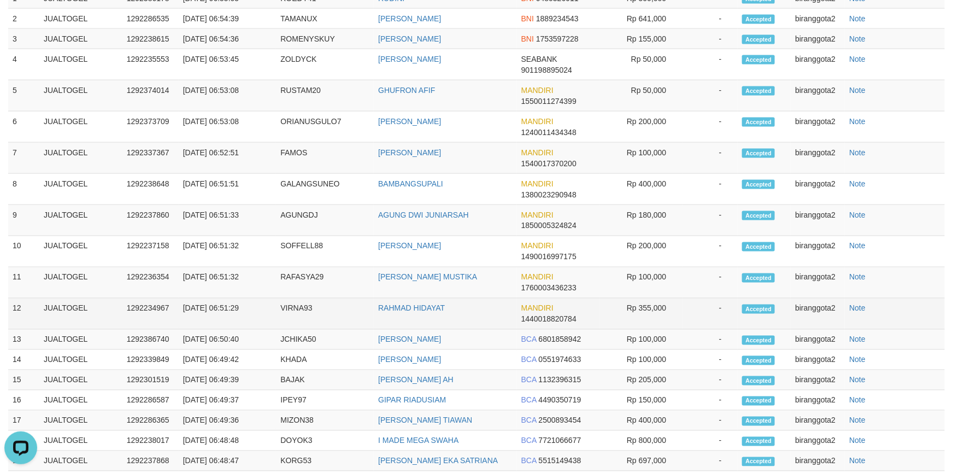
drag, startPoint x: 553, startPoint y: 249, endPoint x: 558, endPoint y: 253, distance: 6.2
click at [557, 298] on td "MANDIRI 1440018820784" at bounding box center [558, 313] width 83 height 31
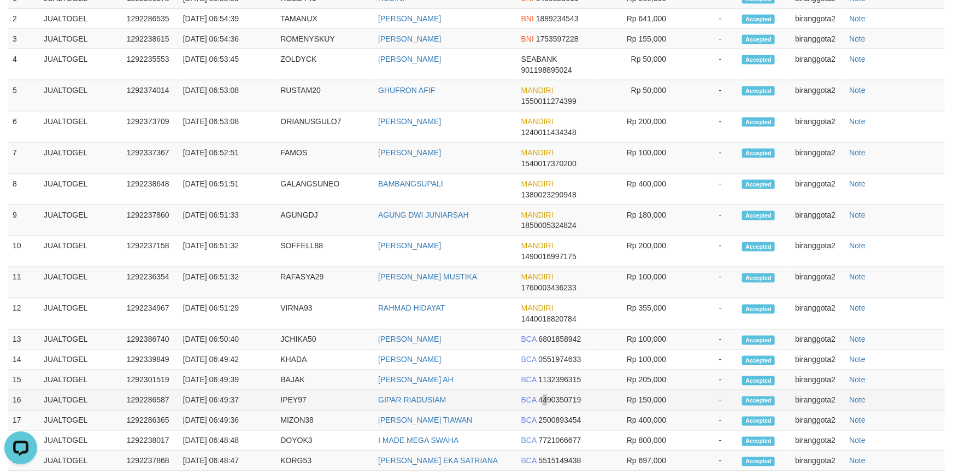
click at [546, 390] on td "BCA 4490350719" at bounding box center [558, 400] width 83 height 20
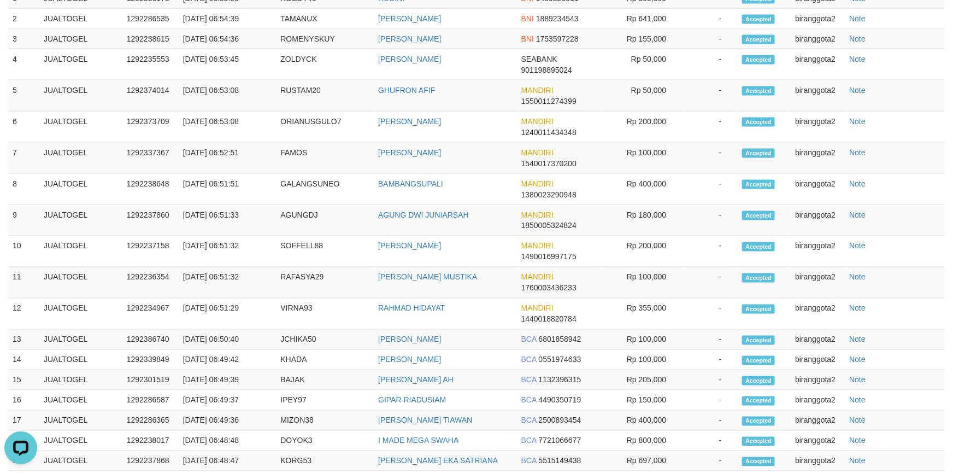
scroll to position [0, 0]
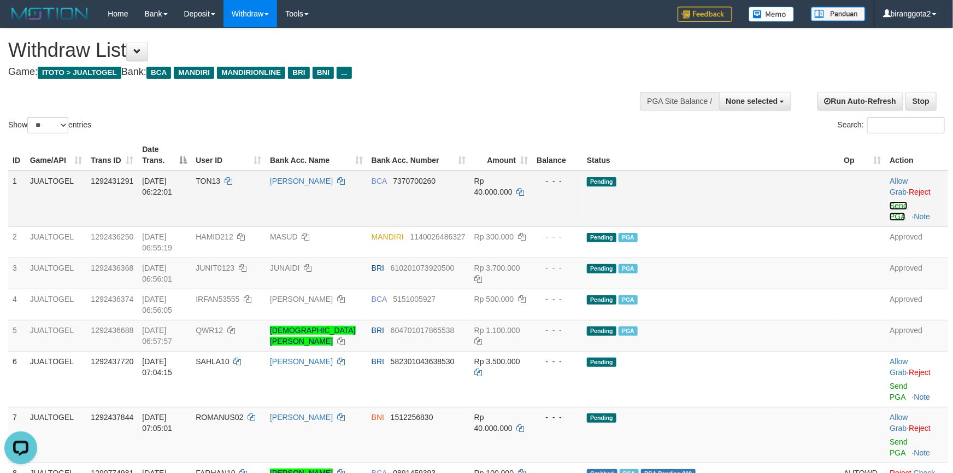
click at [890, 201] on link "Send PGA" at bounding box center [899, 211] width 18 height 20
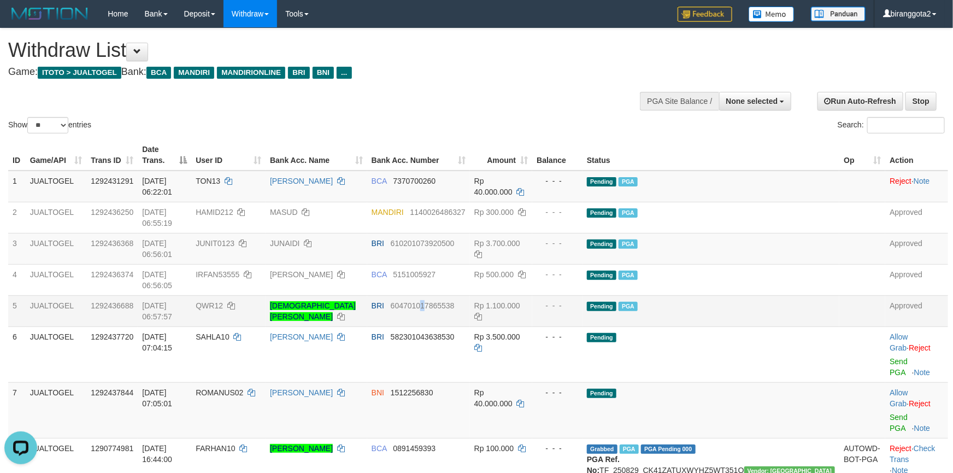
drag, startPoint x: 489, startPoint y: 253, endPoint x: 494, endPoint y: 256, distance: 6.4
click at [470, 295] on td "BRI 604701017865538" at bounding box center [418, 310] width 103 height 31
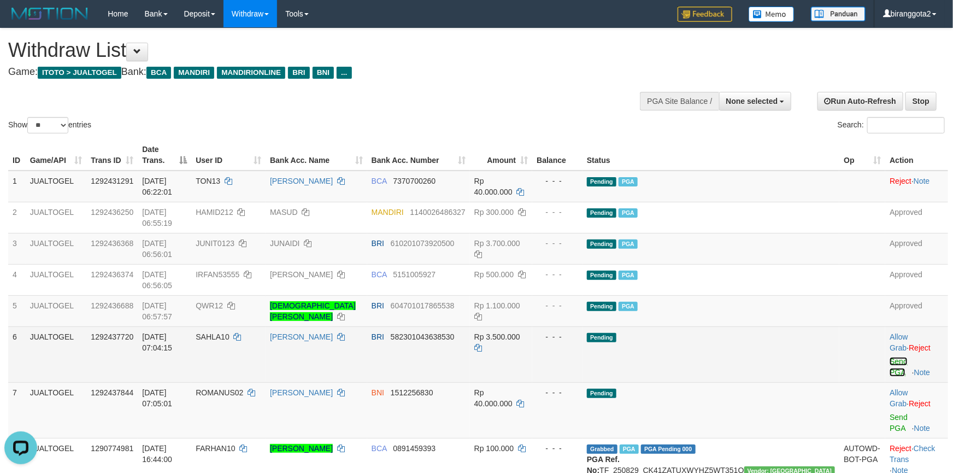
click at [890, 357] on link "Send PGA" at bounding box center [899, 367] width 18 height 20
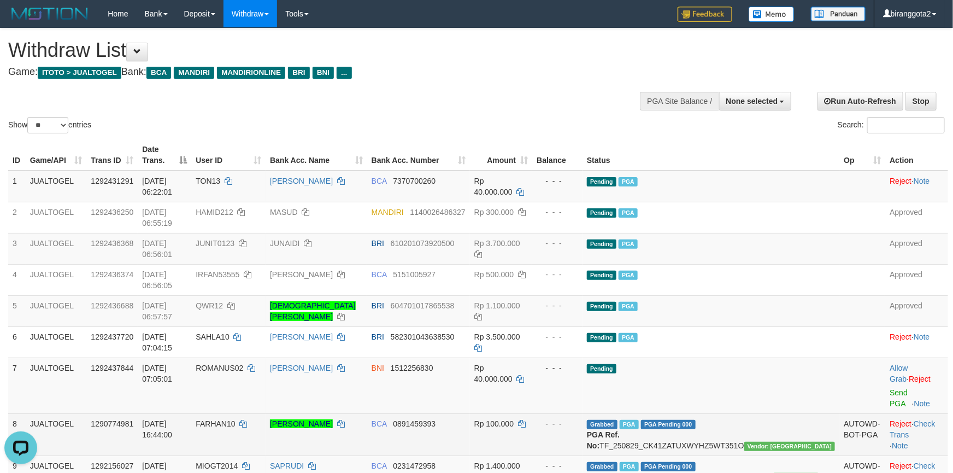
click at [470, 413] on td "BCA 0891459393" at bounding box center [418, 434] width 103 height 42
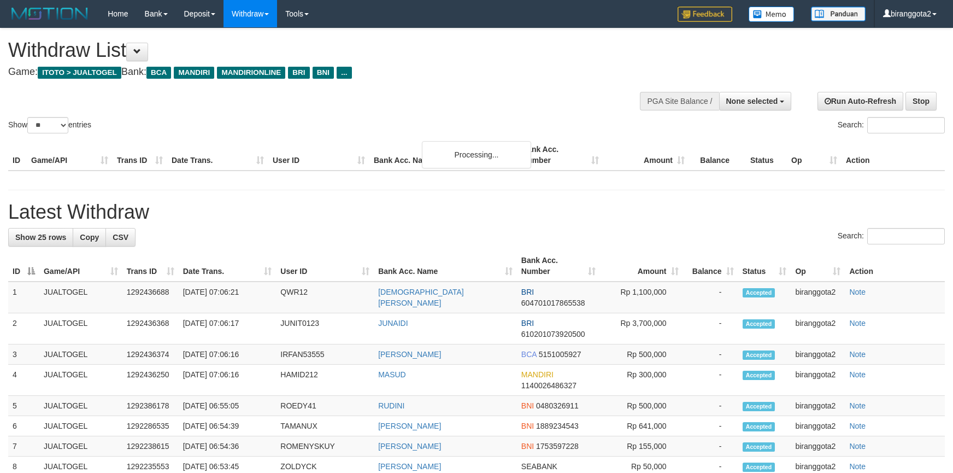
select select
select select "**"
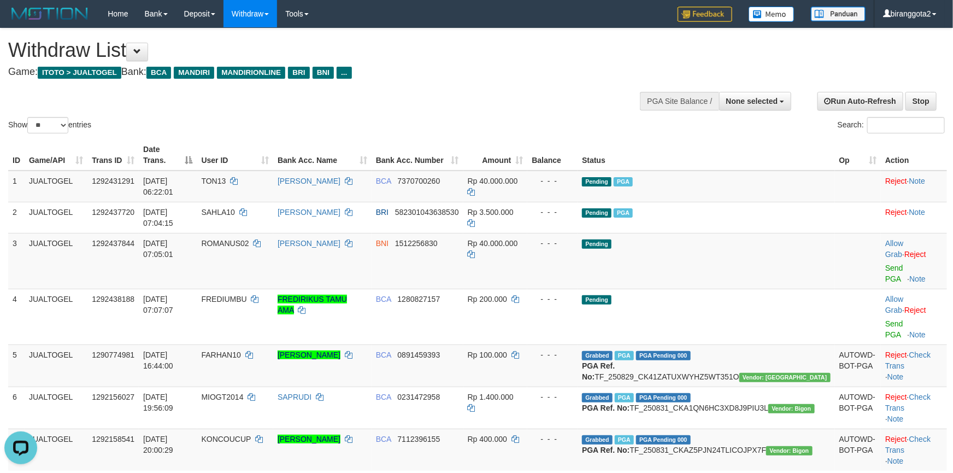
drag, startPoint x: 407, startPoint y: 66, endPoint x: 454, endPoint y: 132, distance: 81.5
click at [886, 264] on link "Send PGA" at bounding box center [895, 274] width 18 height 20
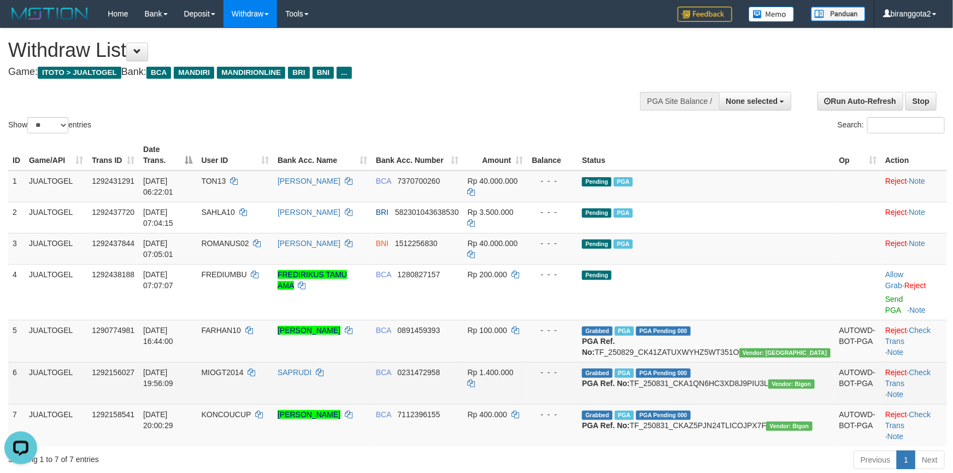
drag, startPoint x: 438, startPoint y: 303, endPoint x: 500, endPoint y: 324, distance: 65.0
click at [372, 320] on td "[PERSON_NAME]" at bounding box center [322, 341] width 98 height 42
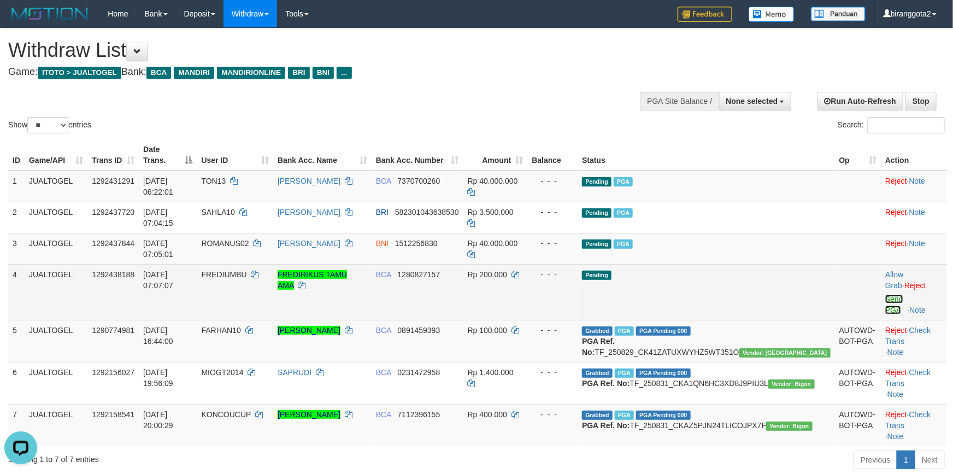
click at [886, 295] on link "Send PGA" at bounding box center [895, 305] width 18 height 20
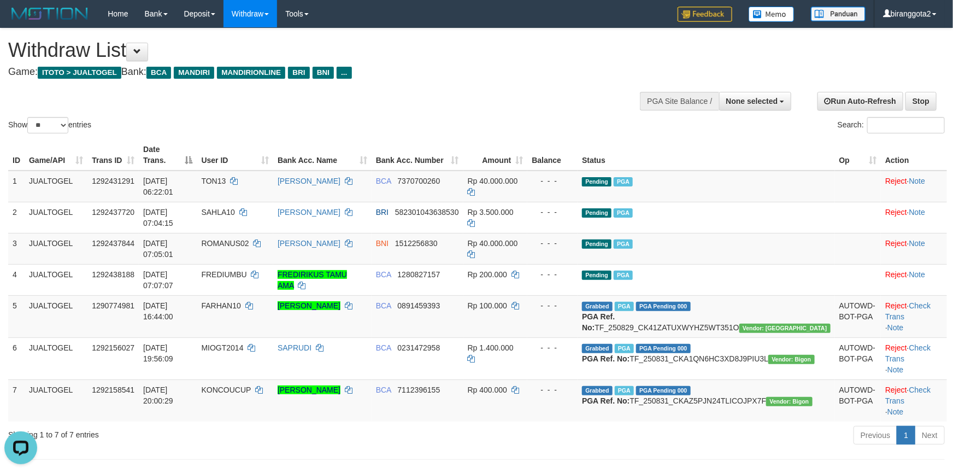
click at [464, 159] on th "Bank Acc. Number" at bounding box center [418, 154] width 92 height 31
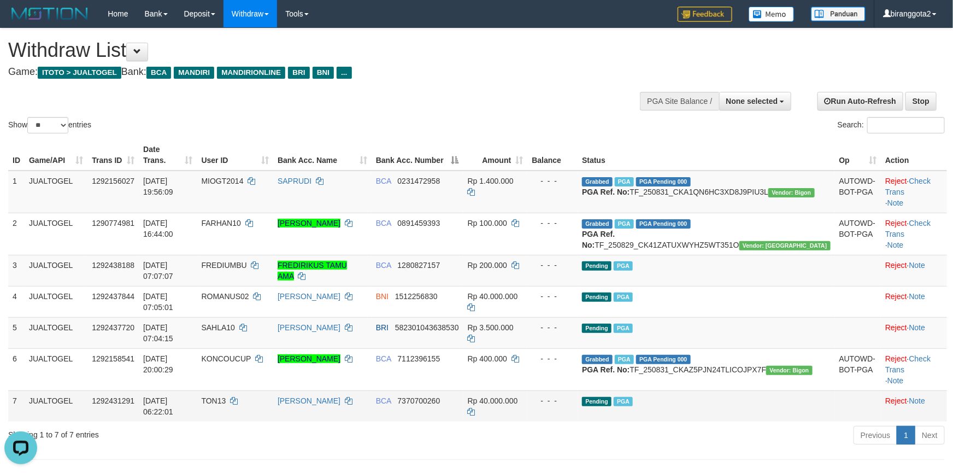
click at [528, 394] on td "Rp 40.000.000" at bounding box center [496, 405] width 65 height 31
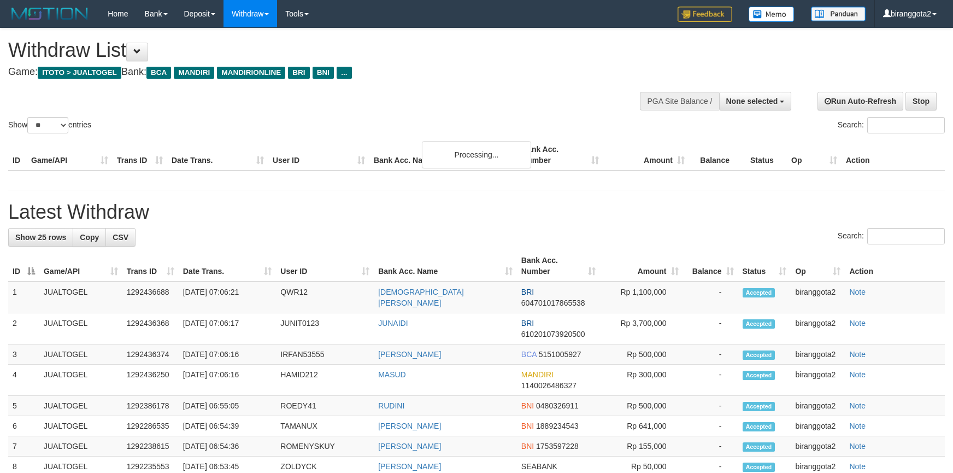
select select
select select "**"
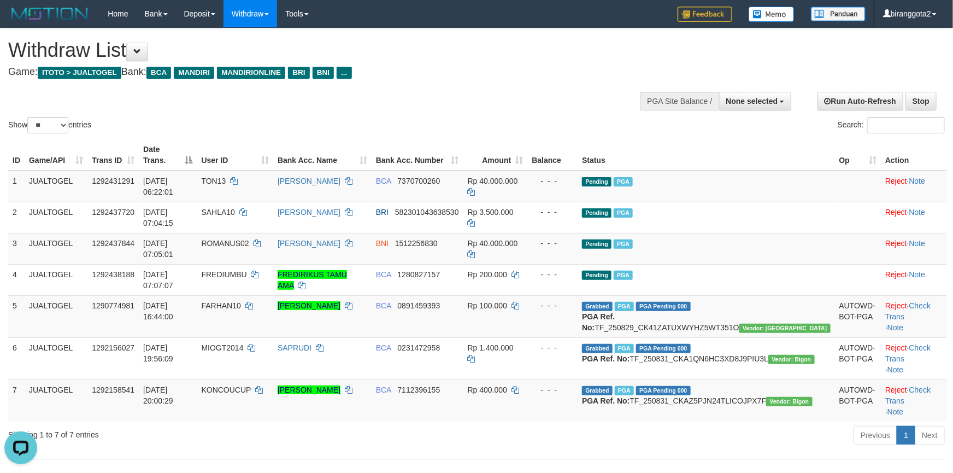
click at [451, 97] on div "Show ** ** ** *** entries Search:" at bounding box center [476, 81] width 953 height 107
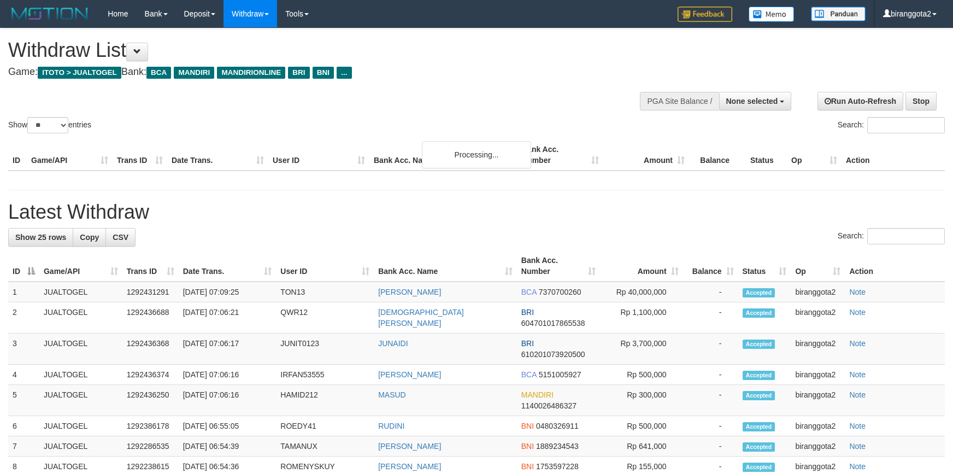
select select
drag, startPoint x: 48, startPoint y: 127, endPoint x: 62, endPoint y: 133, distance: 15.4
click at [48, 127] on select "** ** ** ***" at bounding box center [47, 125] width 41 height 16
select select "***"
click at [29, 117] on select "** ** ** ***" at bounding box center [47, 125] width 41 height 16
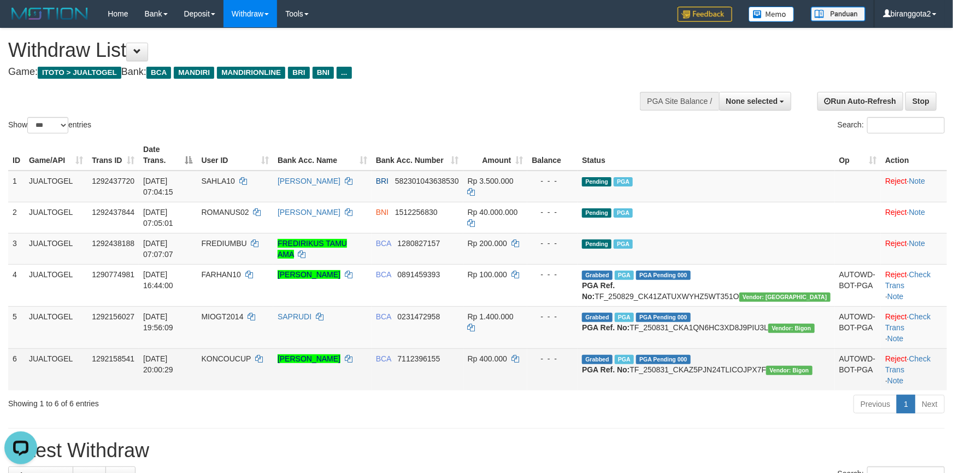
drag, startPoint x: 529, startPoint y: 352, endPoint x: 558, endPoint y: 350, distance: 29.0
click at [542, 352] on tr "6 JUALTOGEL 1292158541 31/08/2025 20:00:29 KONCOUCUP MOHAMMAD IHSAN RAHMATILLAH…" at bounding box center [477, 369] width 939 height 42
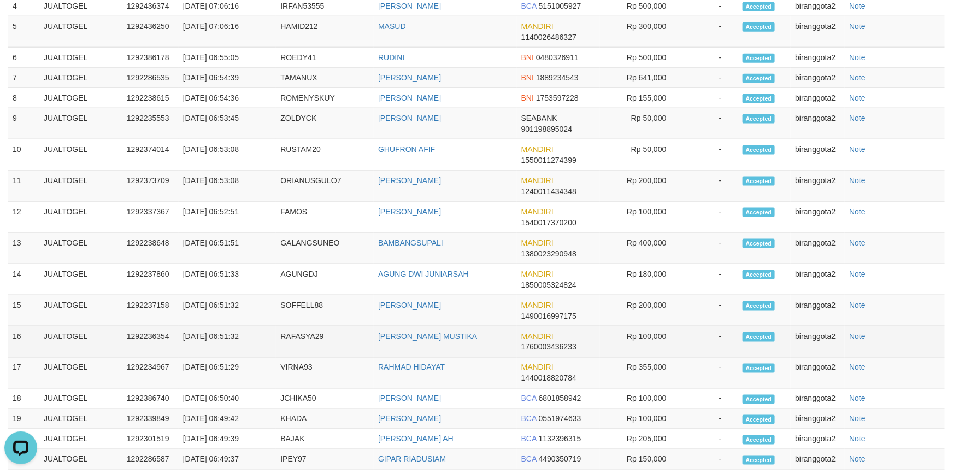
click at [650, 347] on td "Rp 100,000" at bounding box center [641, 341] width 83 height 31
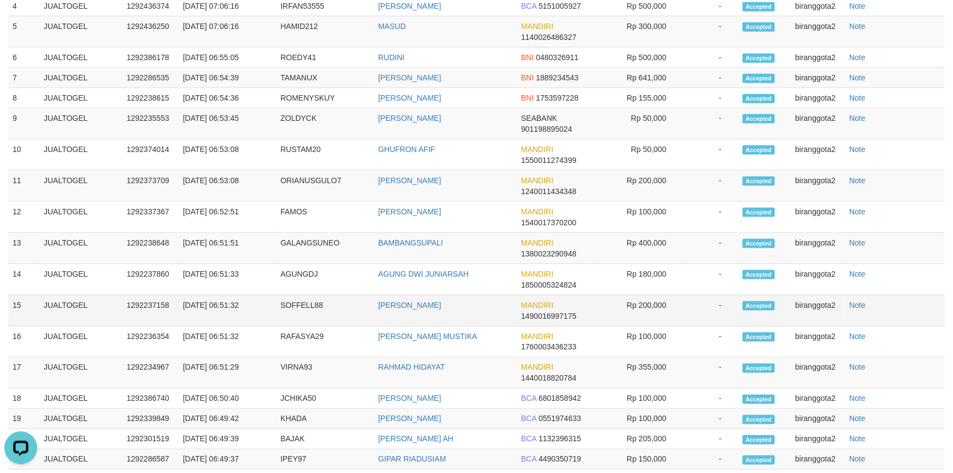
click at [701, 317] on tbody "1 JUALTOGEL 1292431291 01/09/2025 07:09:25 TON13 FARHAT ANTONI BCA 7370700260 R…" at bounding box center [476, 231] width 937 height 637
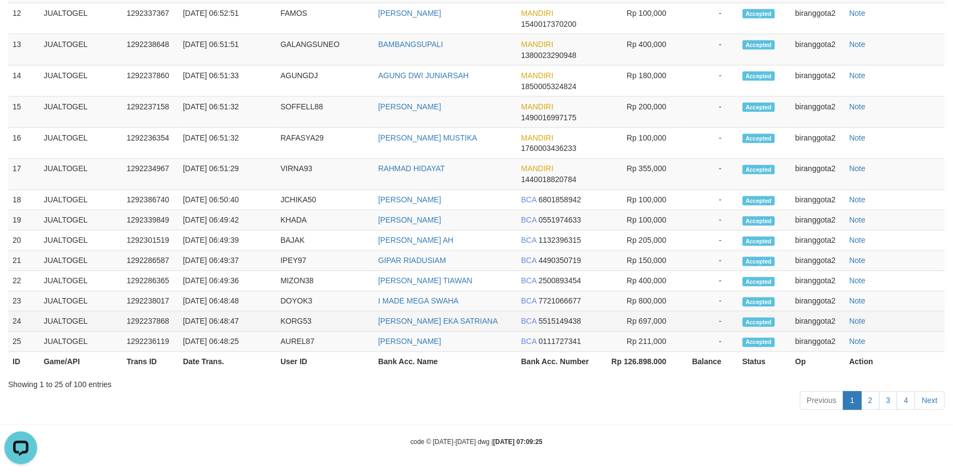
drag, startPoint x: 529, startPoint y: 312, endPoint x: 536, endPoint y: 320, distance: 11.2
click at [528, 312] on td "BCA 5515149438" at bounding box center [558, 322] width 83 height 20
click at [533, 324] on td "BCA 5515149438" at bounding box center [558, 322] width 83 height 20
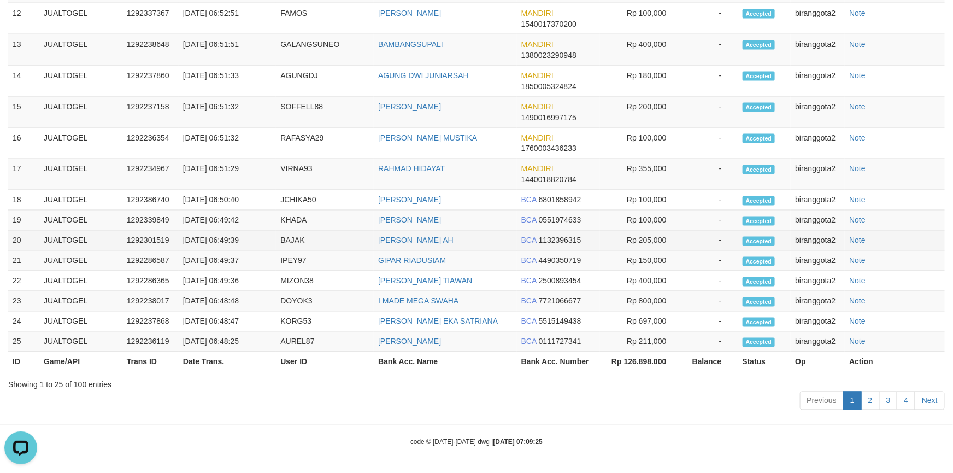
click at [604, 231] on td "Rp 205,000" at bounding box center [641, 241] width 83 height 20
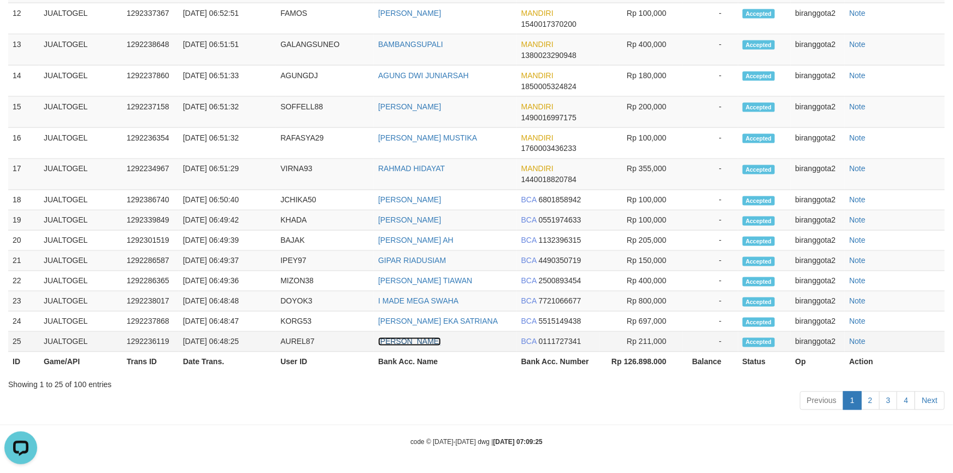
click at [447, 343] on td "ROHMAD HIDAYANTO" at bounding box center [445, 342] width 143 height 20
click at [543, 404] on div "Previous 1 2 3 4 Next" at bounding box center [476, 402] width 937 height 24
click at [638, 362] on th "Rp 126.898.000" at bounding box center [641, 362] width 83 height 20
click at [876, 397] on link "2" at bounding box center [871, 400] width 19 height 19
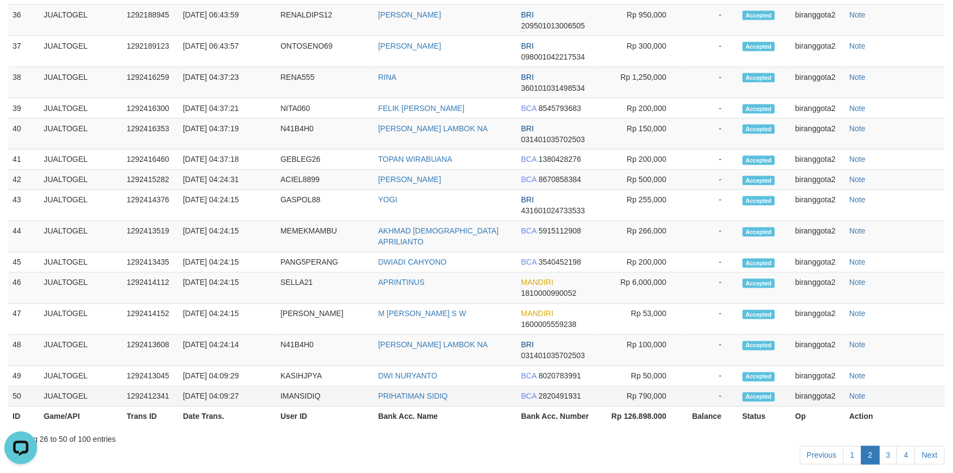
click at [670, 387] on td "Rp 790,000" at bounding box center [641, 397] width 83 height 20
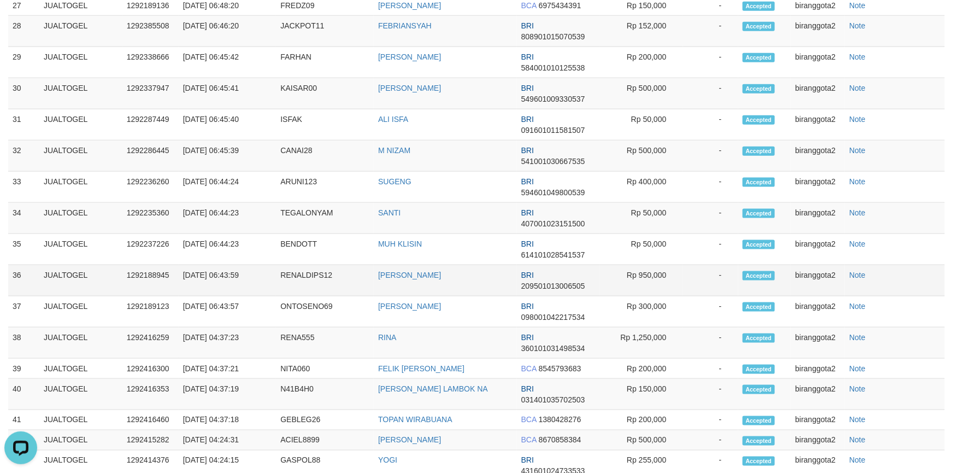
click at [704, 274] on td "-" at bounding box center [710, 280] width 55 height 31
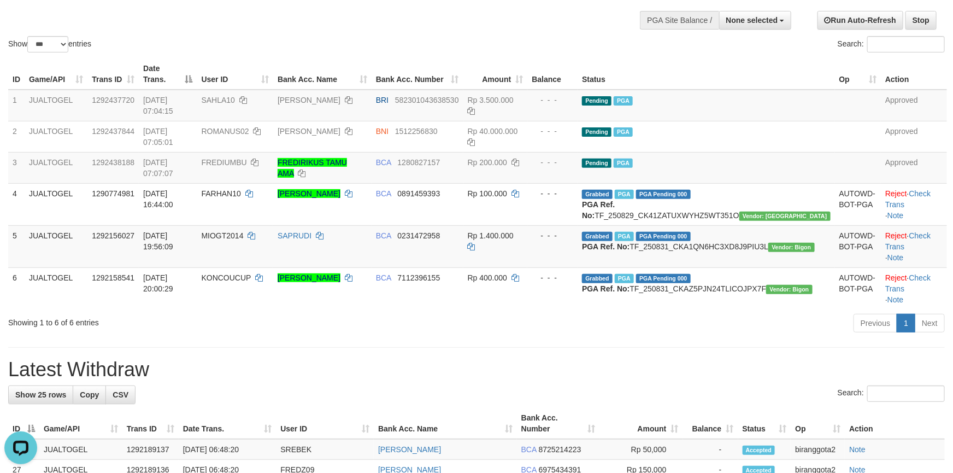
scroll to position [246, 0]
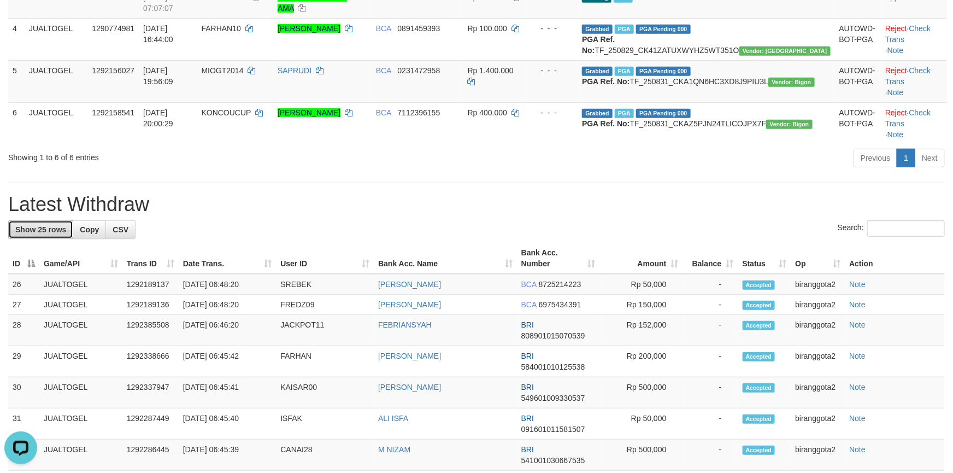
click at [41, 225] on span "Show 25 rows" at bounding box center [40, 229] width 51 height 9
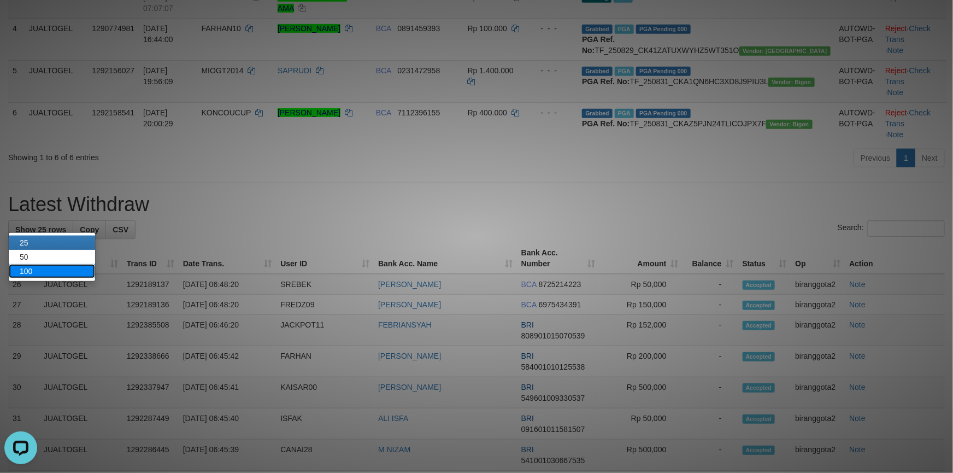
click at [55, 273] on link "100" at bounding box center [52, 271] width 86 height 14
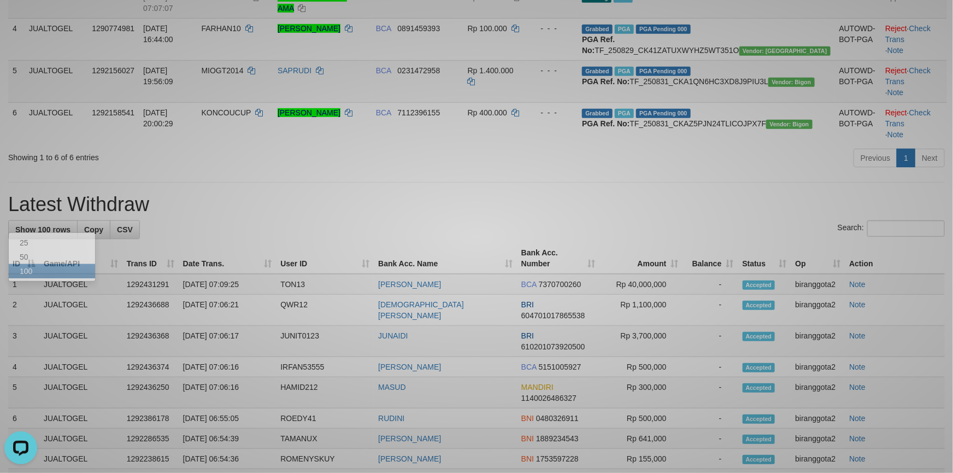
drag, startPoint x: 368, startPoint y: 187, endPoint x: 453, endPoint y: 210, distance: 88.3
click at [371, 187] on div at bounding box center [476, 236] width 953 height 473
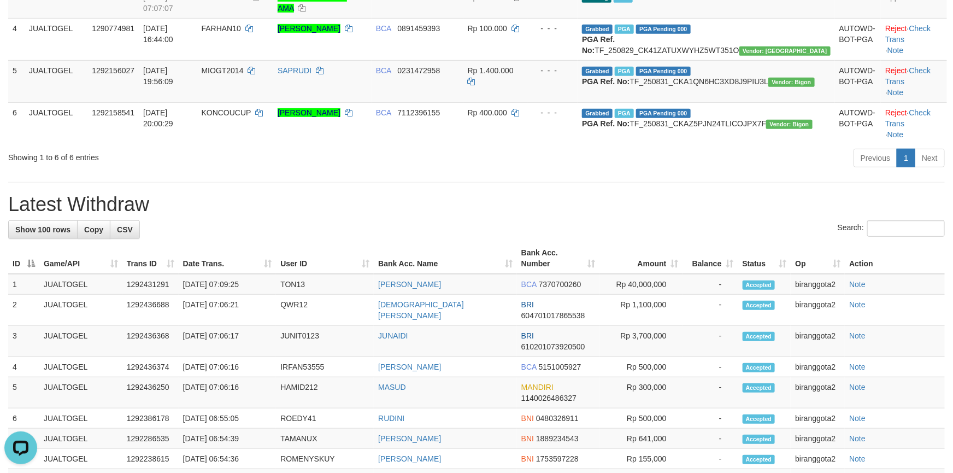
scroll to position [670, 0]
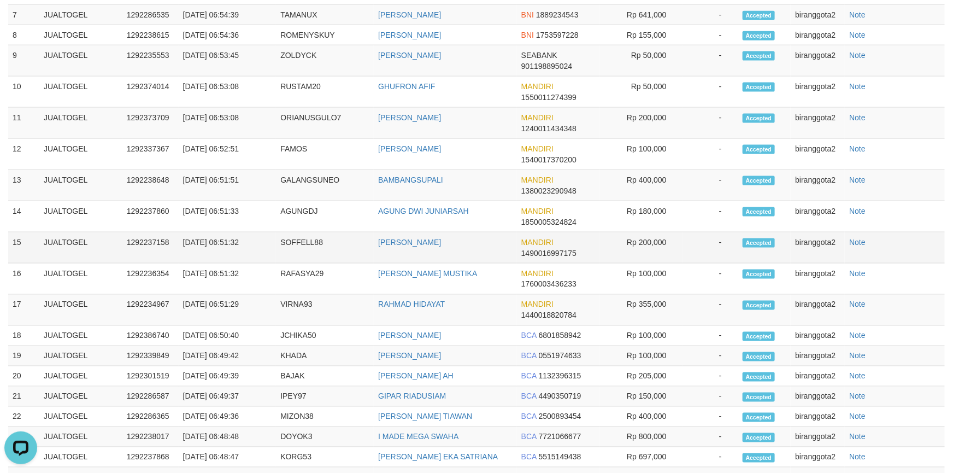
click at [645, 249] on td "Rp 200,000" at bounding box center [641, 247] width 83 height 31
click at [468, 307] on td "RAHMAD HIDAYAT" at bounding box center [445, 310] width 143 height 31
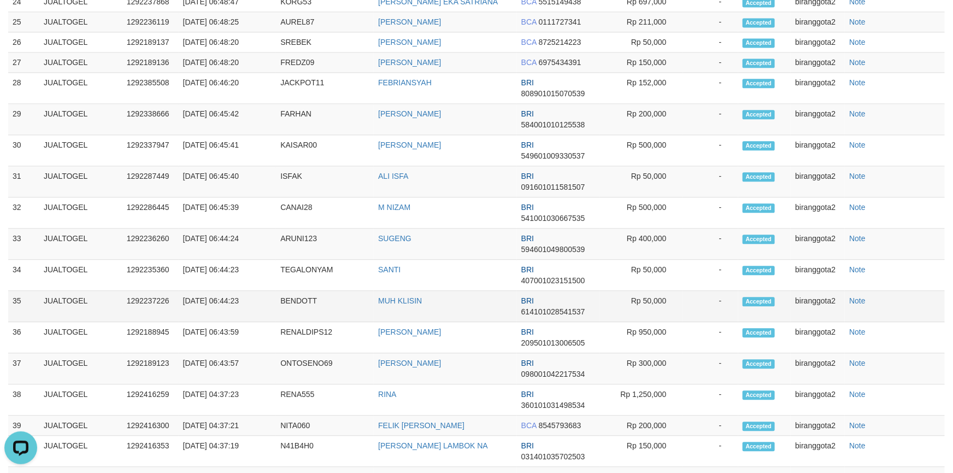
click at [589, 297] on td "BRI 614101028541537" at bounding box center [558, 306] width 83 height 31
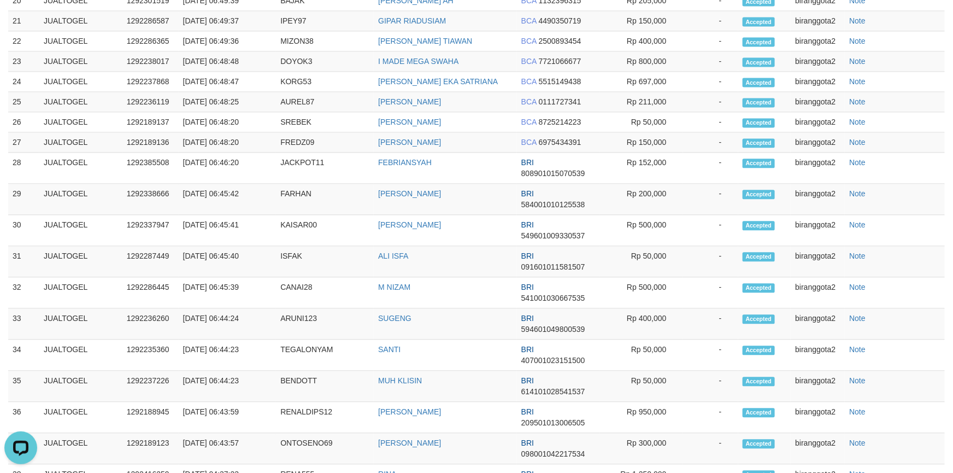
scroll to position [1043, 0]
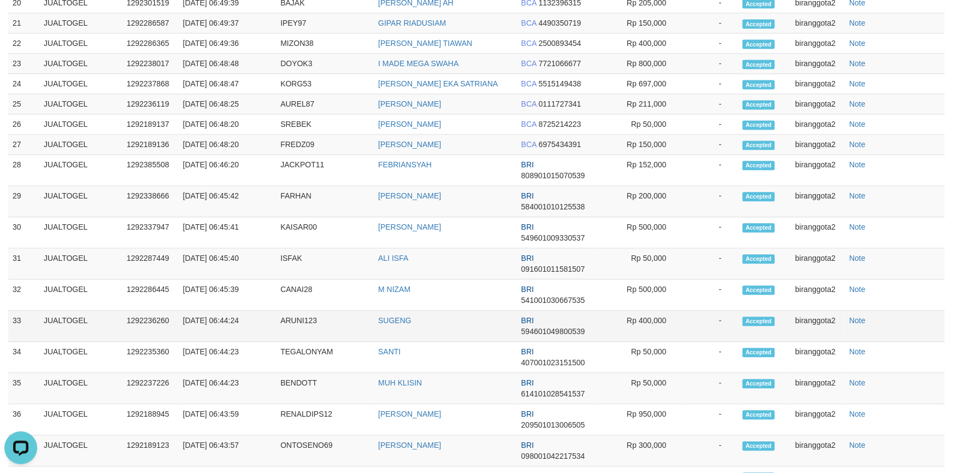
click at [709, 312] on td "-" at bounding box center [710, 326] width 55 height 31
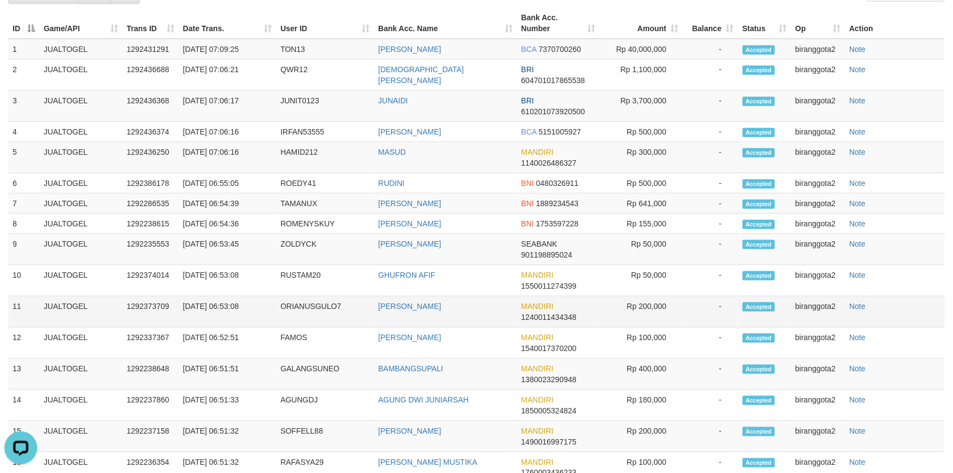
click at [777, 296] on td "Accepted" at bounding box center [765, 311] width 53 height 31
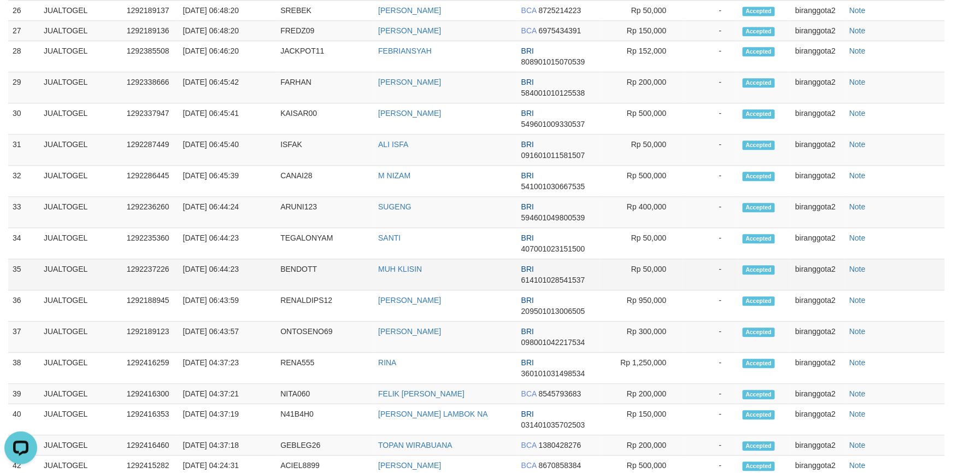
click at [609, 279] on td "Rp 50,000" at bounding box center [641, 274] width 83 height 31
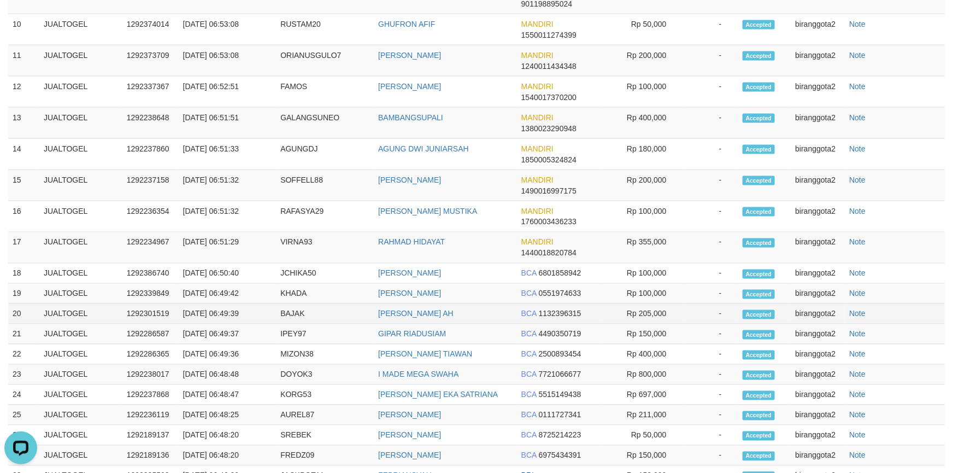
drag, startPoint x: 587, startPoint y: 310, endPoint x: 590, endPoint y: 324, distance: 14.1
click at [588, 314] on tr "20 JUALTOGEL 1292301519 01/09/2025 06:49:39 BAJAK MUHAMMAD BAHRUL AH BCA 113239…" at bounding box center [476, 314] width 937 height 20
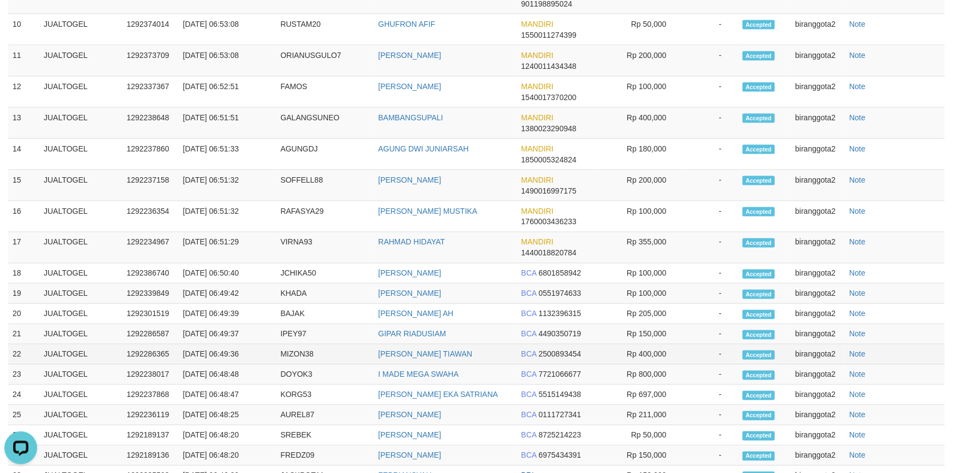
drag, startPoint x: 456, startPoint y: 320, endPoint x: 506, endPoint y: 348, distance: 57.0
click at [458, 324] on td "GIPAR RIADUSIAM" at bounding box center [445, 334] width 143 height 20
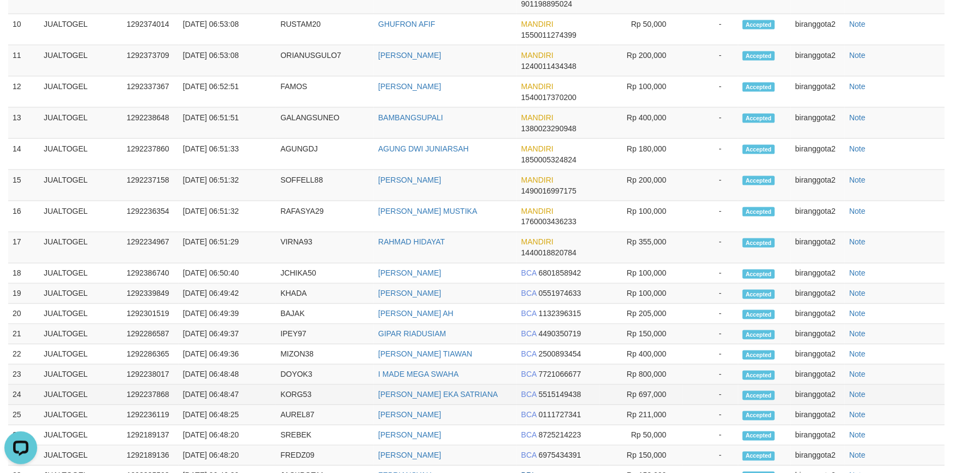
drag, startPoint x: 716, startPoint y: 369, endPoint x: 723, endPoint y: 388, distance: 20.1
click at [722, 379] on td "-" at bounding box center [710, 375] width 55 height 20
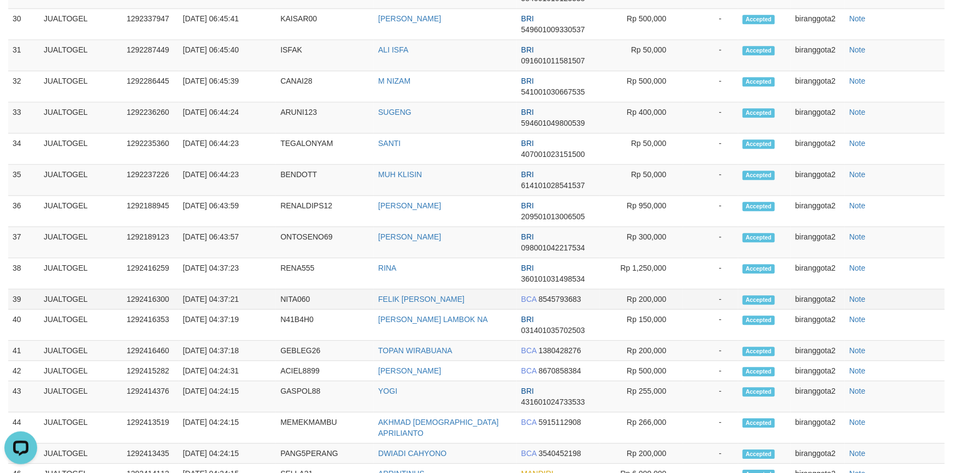
click at [510, 306] on tr "39 JUALTOGEL 1292416300 01/09/2025 04:37:21 NITA060 FELIK PUTRA MAHENDRA BCA 85…" at bounding box center [476, 299] width 937 height 20
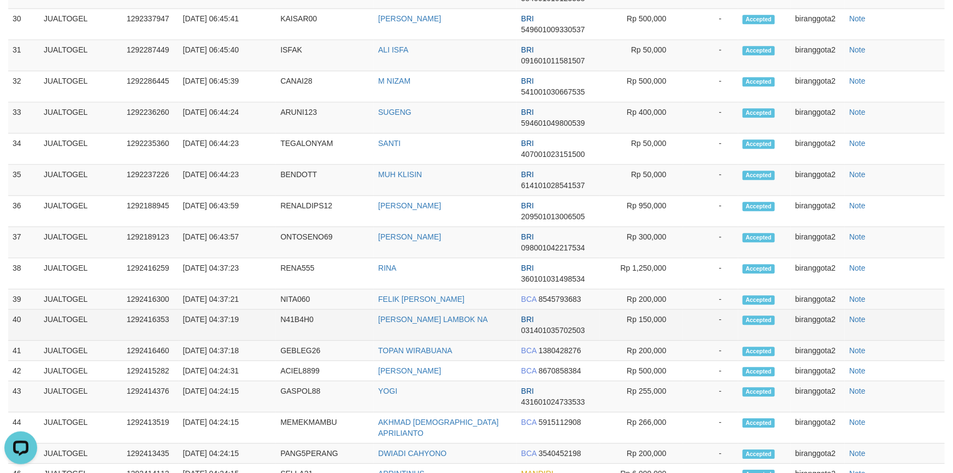
drag, startPoint x: 615, startPoint y: 305, endPoint x: 623, endPoint y: 309, distance: 9.0
click at [620, 307] on td "Rp 200,000" at bounding box center [641, 299] width 83 height 20
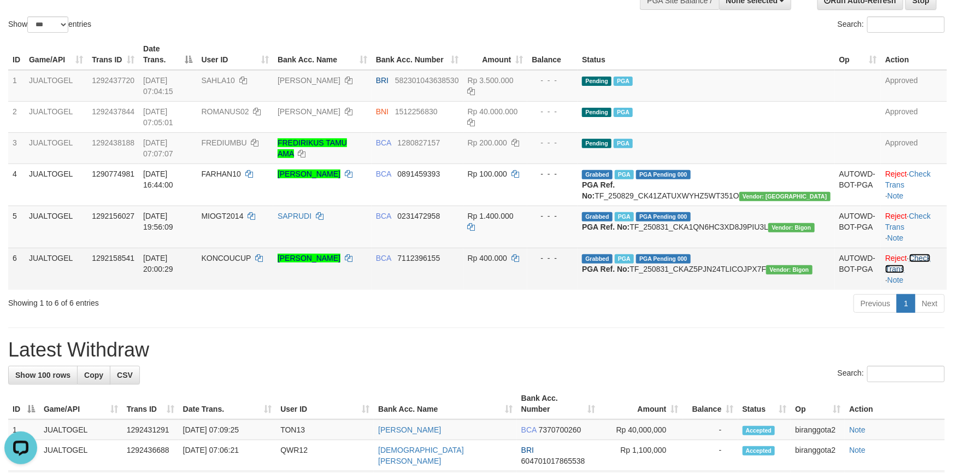
click at [931, 254] on link "Check Trans" at bounding box center [908, 264] width 45 height 20
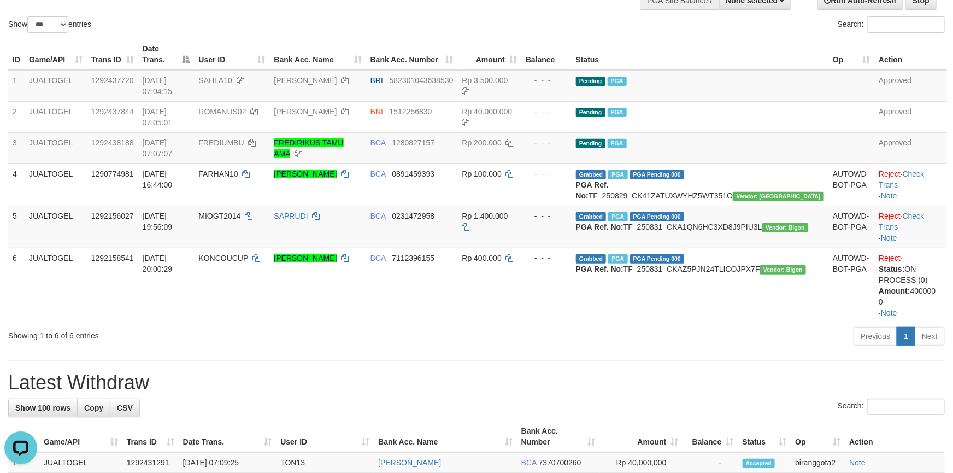
drag, startPoint x: 359, startPoint y: 390, endPoint x: 374, endPoint y: 394, distance: 15.1
click at [360, 399] on div "Search:" at bounding box center [476, 408] width 937 height 19
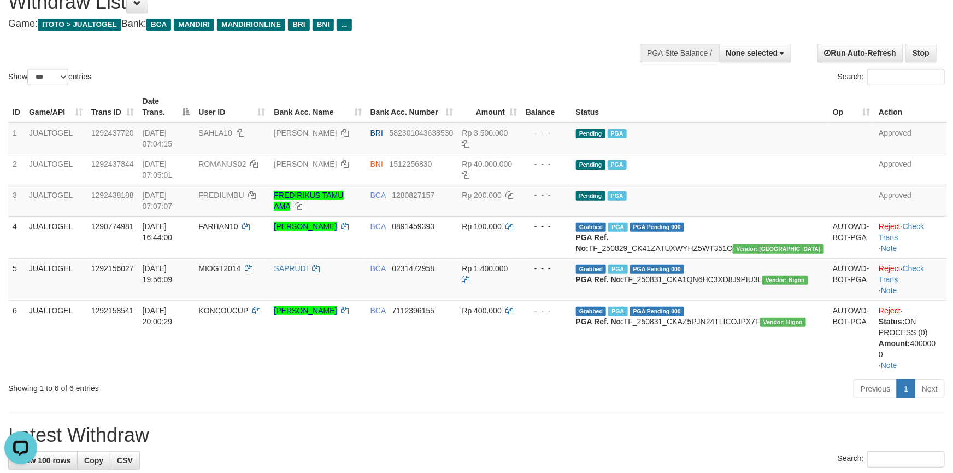
scroll to position [19, 0]
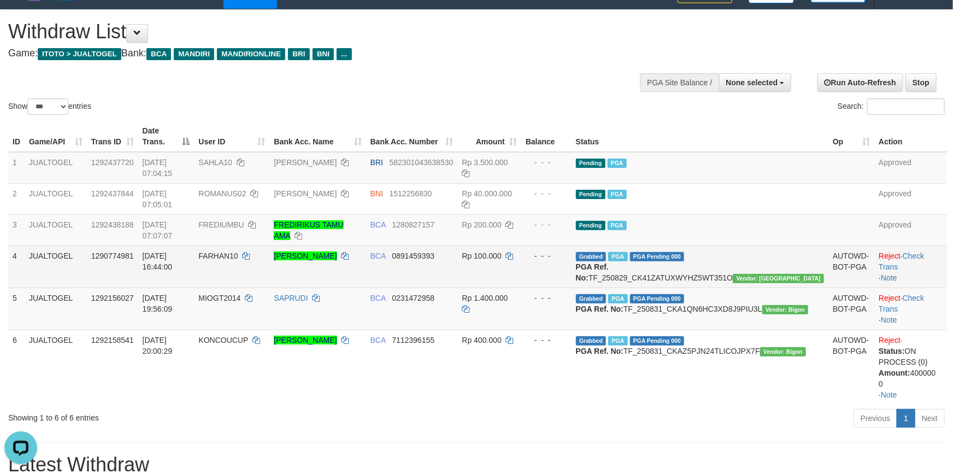
drag, startPoint x: 504, startPoint y: 251, endPoint x: 525, endPoint y: 250, distance: 21.4
click at [458, 253] on td "BCA 0891459393" at bounding box center [412, 266] width 92 height 42
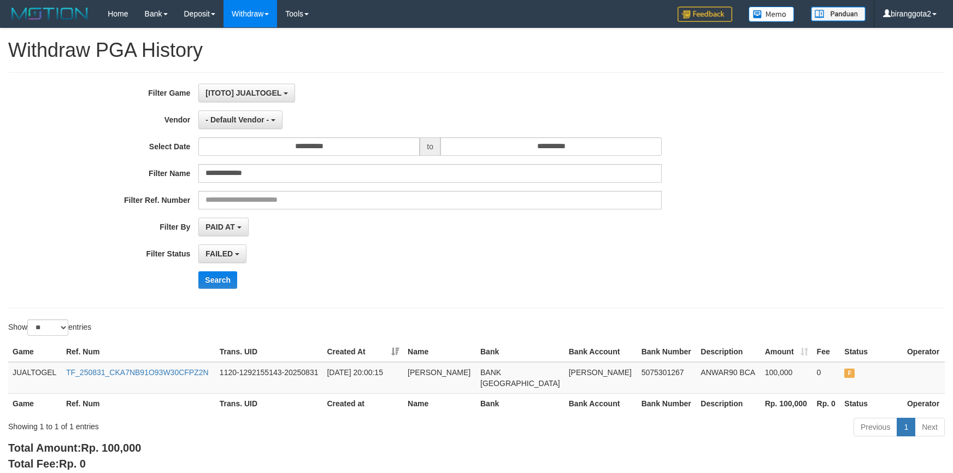
select select "*"
select select "**"
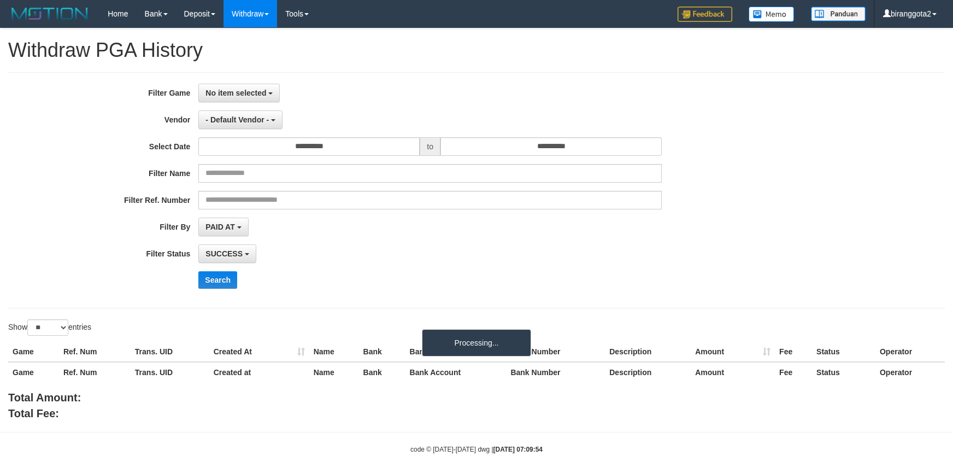
select select
select select "**"
click at [297, 325] on div "Show ** ** ** *** entries" at bounding box center [238, 328] width 460 height 19
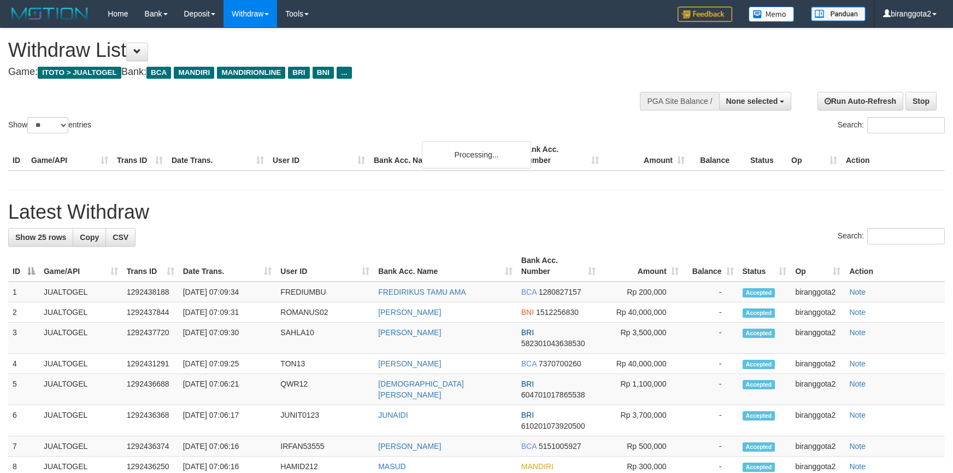
select select
select select "**"
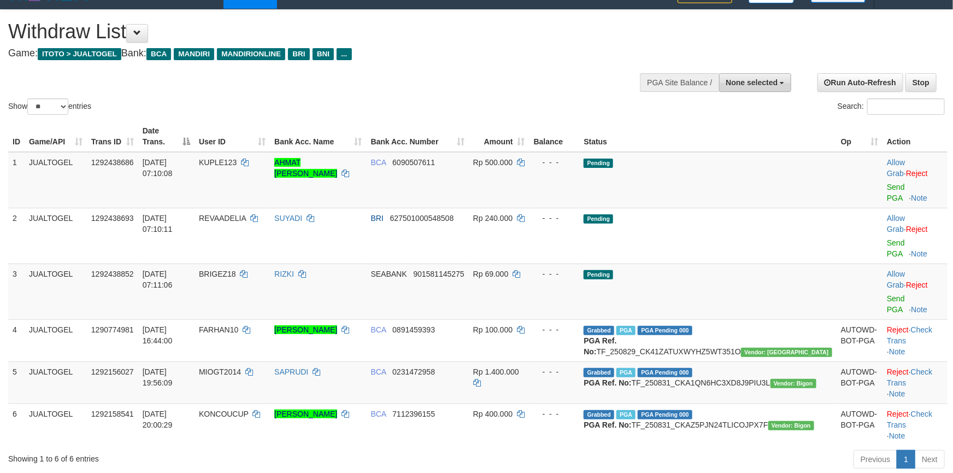
drag, startPoint x: 776, startPoint y: 85, endPoint x: 768, endPoint y: 116, distance: 32.4
click at [776, 85] on span "None selected" at bounding box center [753, 82] width 52 height 9
click at [719, 142] on label "[ITOTO] JUALTOGEL" at bounding box center [738, 138] width 106 height 14
select select "****"
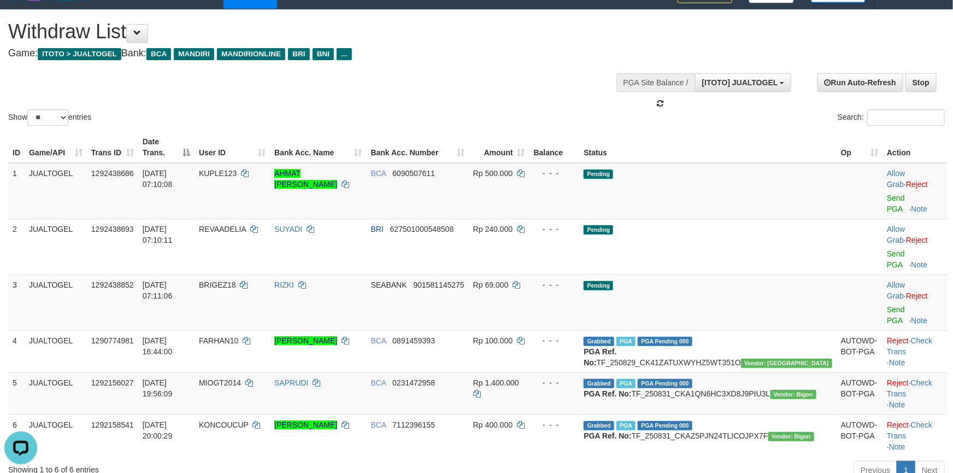
scroll to position [0, 0]
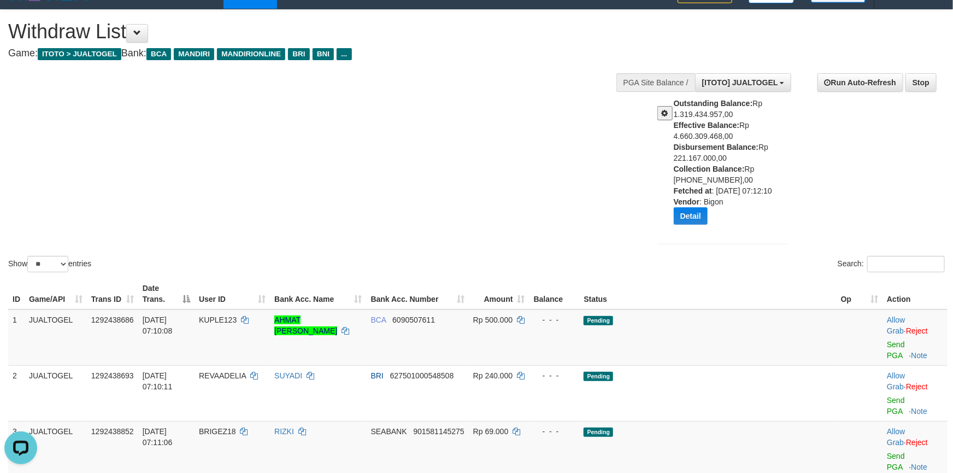
click at [697, 162] on div "Outstanding Balance: Rp 1.319.434.957,00 Effective Balance: Rp 4.660.309.468,00…" at bounding box center [736, 165] width 124 height 135
copy div "221.167.000,00"
click at [558, 174] on div "Show ** ** ** *** entries Search:" at bounding box center [476, 142] width 953 height 265
click at [887, 340] on link "Send PGA" at bounding box center [896, 350] width 18 height 20
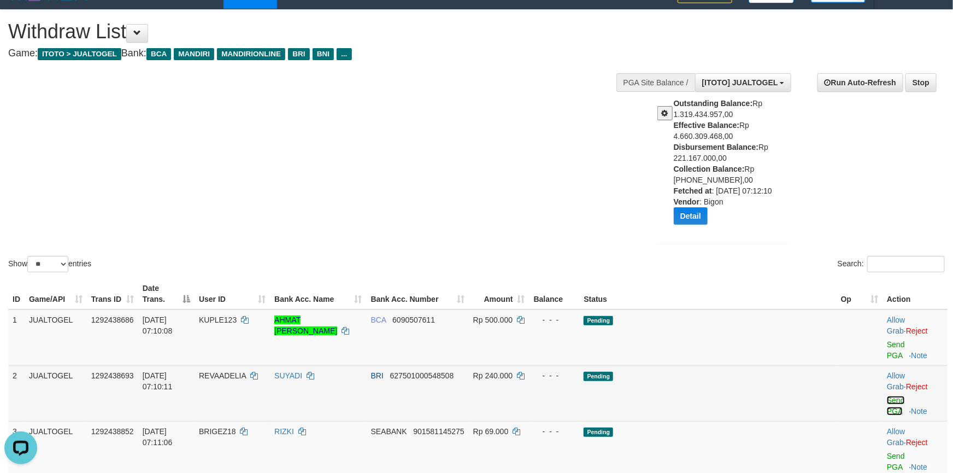
click at [887, 396] on link "Send PGA" at bounding box center [896, 406] width 18 height 20
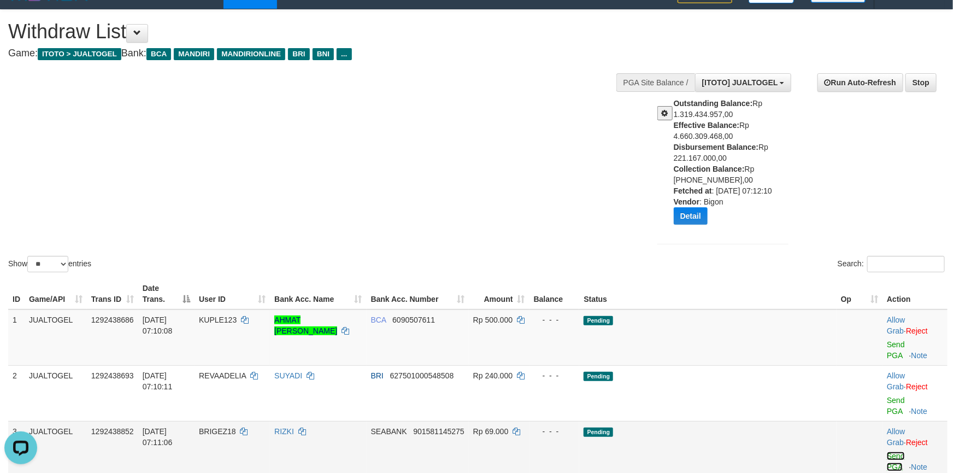
scroll to position [5, 0]
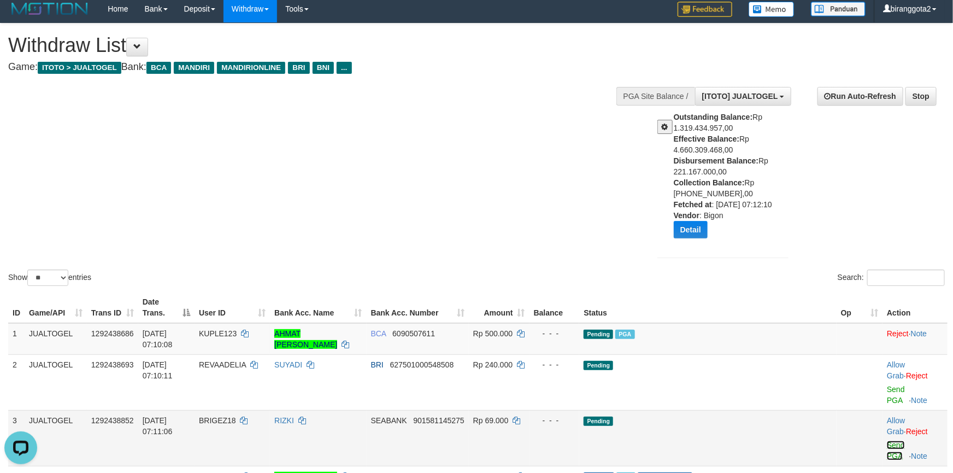
click at [887, 441] on link "Send PGA" at bounding box center [896, 451] width 18 height 20
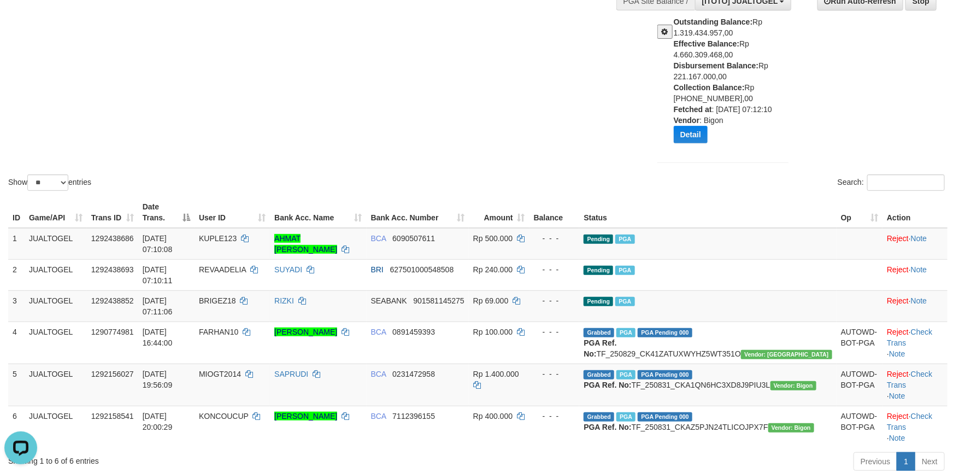
scroll to position [246, 0]
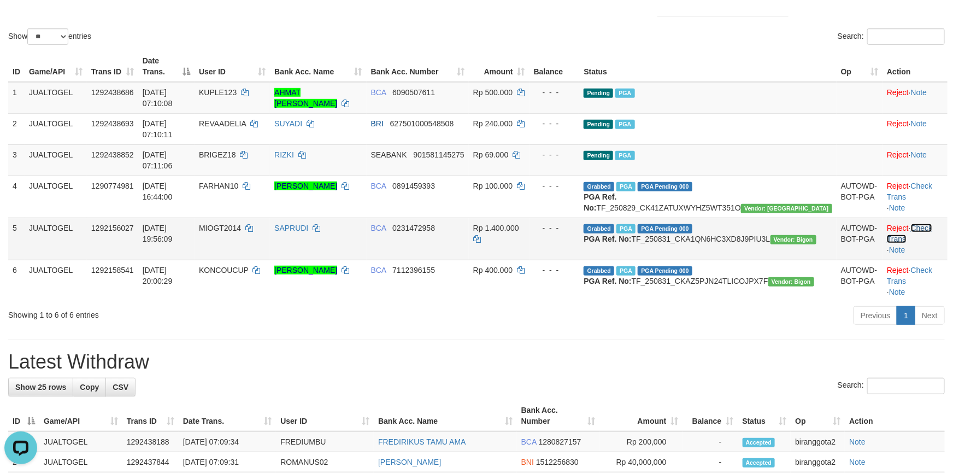
drag, startPoint x: 927, startPoint y: 192, endPoint x: 927, endPoint y: 217, distance: 24.6
click at [927, 224] on link "Check Trans" at bounding box center [909, 234] width 45 height 20
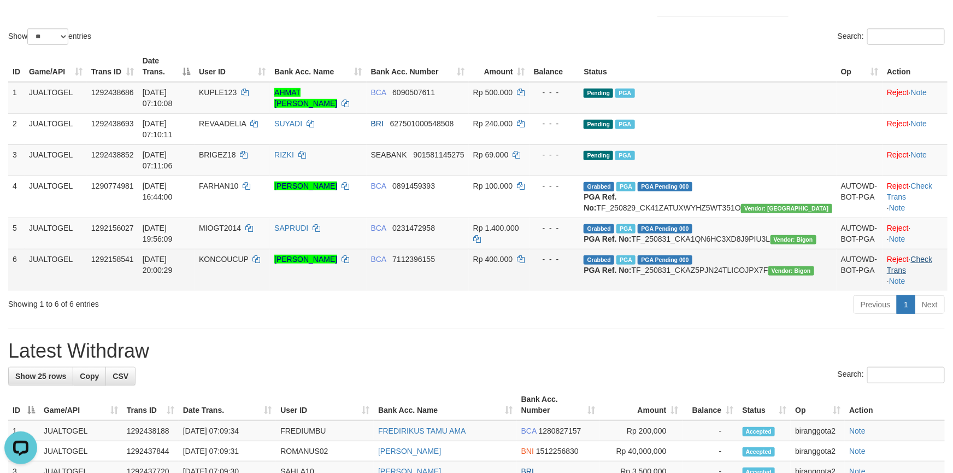
drag, startPoint x: 919, startPoint y: 238, endPoint x: 921, endPoint y: 253, distance: 14.3
click at [919, 249] on td "Reject · Check Trans · Note" at bounding box center [915, 270] width 65 height 42
click at [921, 249] on td "Reject · · Note" at bounding box center [915, 233] width 65 height 31
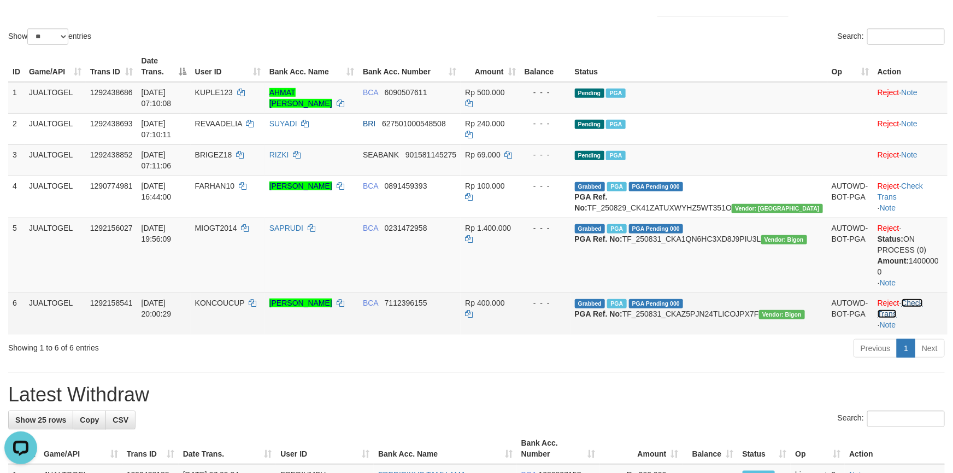
click at [923, 298] on link "Check Trans" at bounding box center [900, 308] width 45 height 20
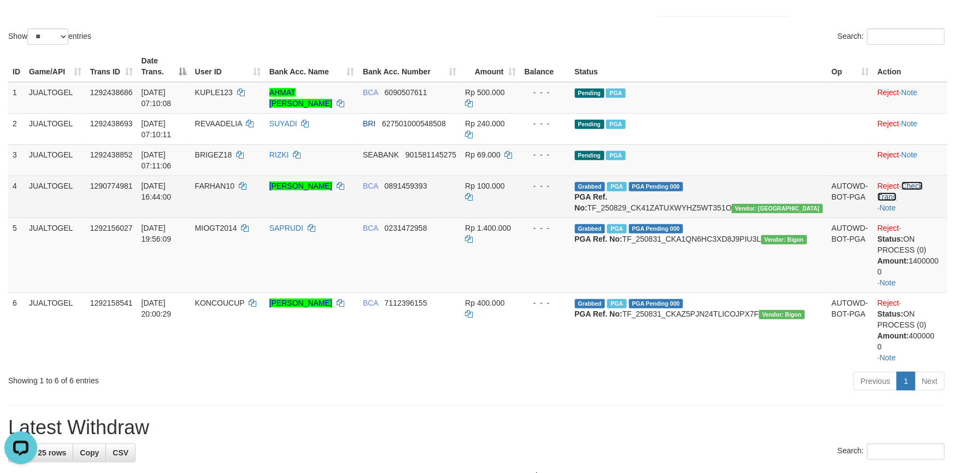
click at [917, 182] on link "Check Trans" at bounding box center [900, 192] width 45 height 20
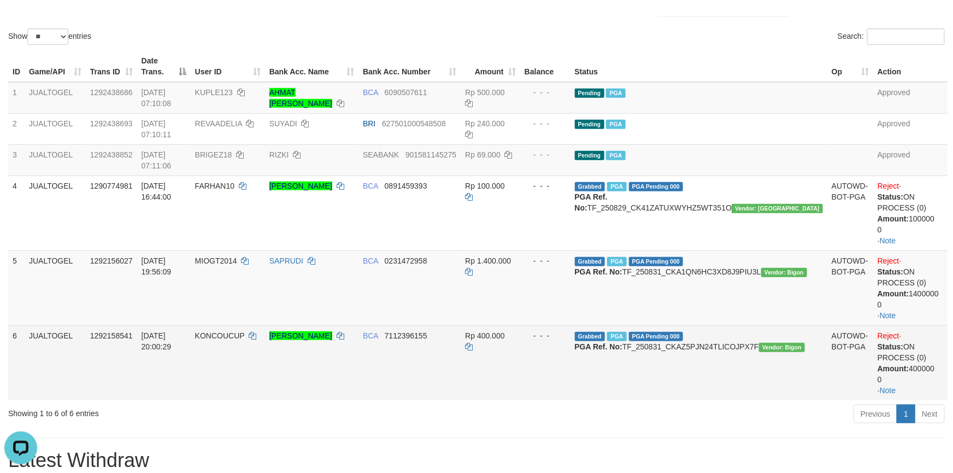
click at [571, 348] on td "- - -" at bounding box center [545, 362] width 50 height 75
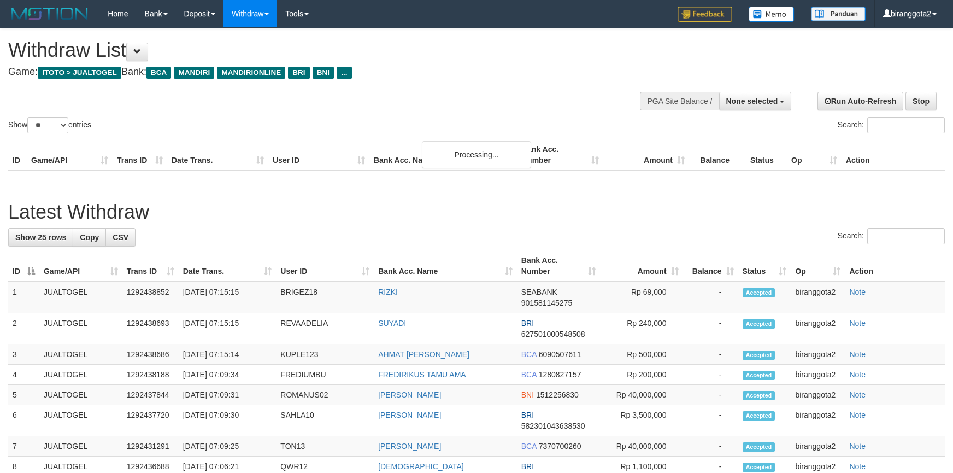
select select
select select "**"
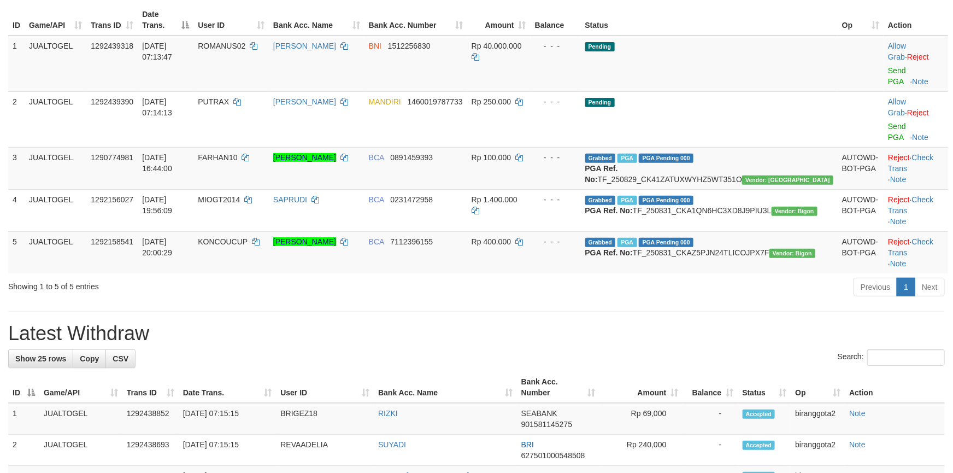
scroll to position [123, 0]
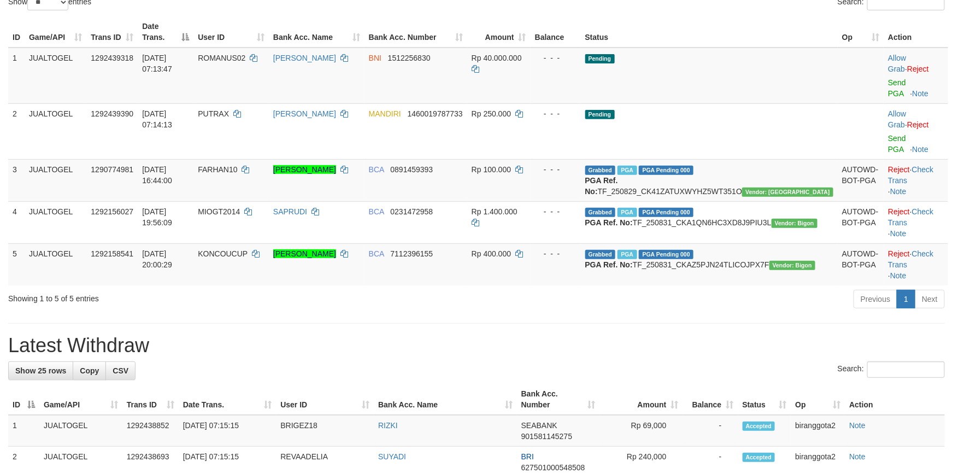
click at [888, 78] on link "Send PGA" at bounding box center [897, 88] width 18 height 20
click at [888, 134] on link "Send PGA" at bounding box center [897, 144] width 18 height 20
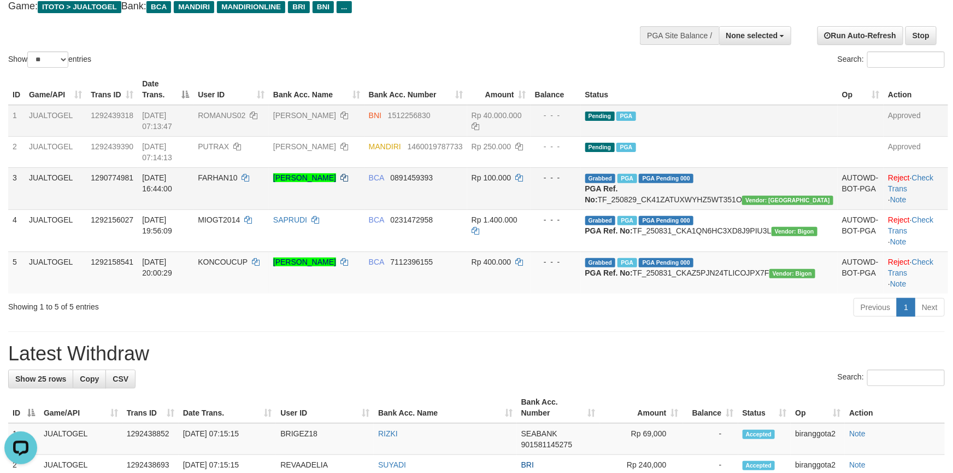
scroll to position [28, 0]
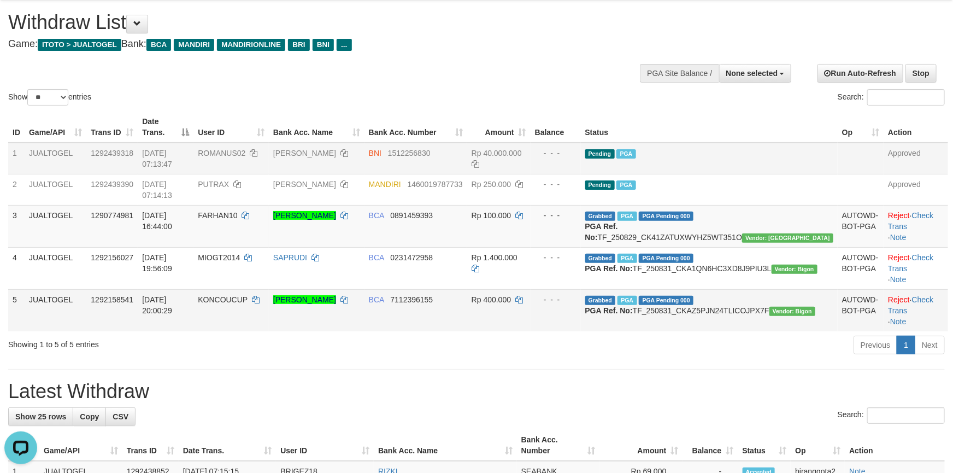
drag, startPoint x: 559, startPoint y: 322, endPoint x: 553, endPoint y: 323, distance: 6.1
click at [531, 325] on td "Rp 400.000" at bounding box center [498, 310] width 63 height 42
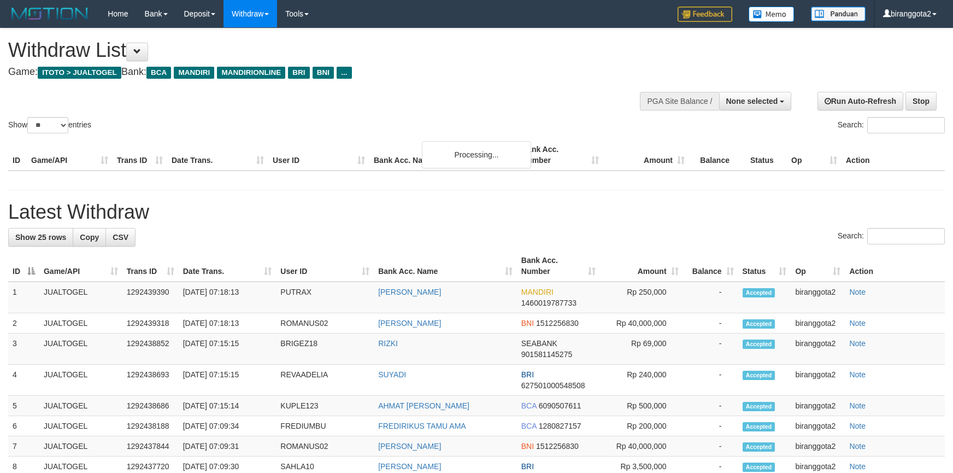
select select
select select "**"
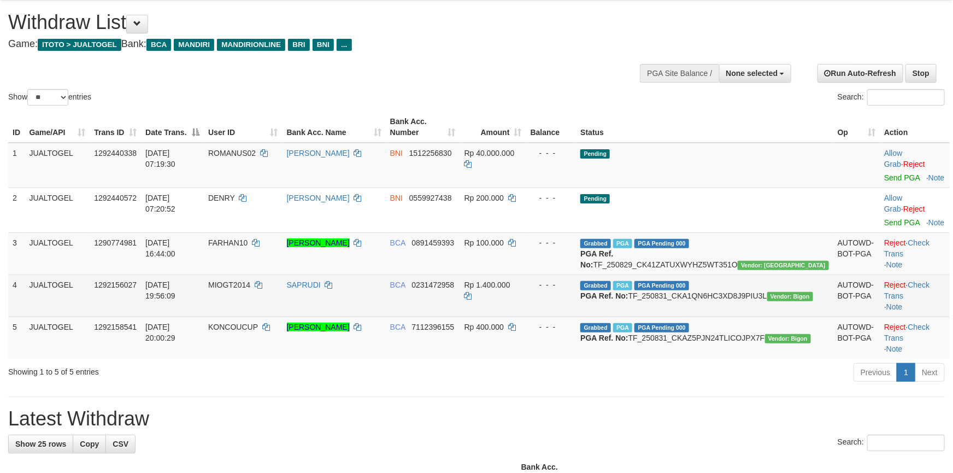
drag, startPoint x: 660, startPoint y: 390, endPoint x: 762, endPoint y: 279, distance: 150.5
click at [668, 385] on div "Previous 1 Next" at bounding box center [676, 374] width 540 height 24
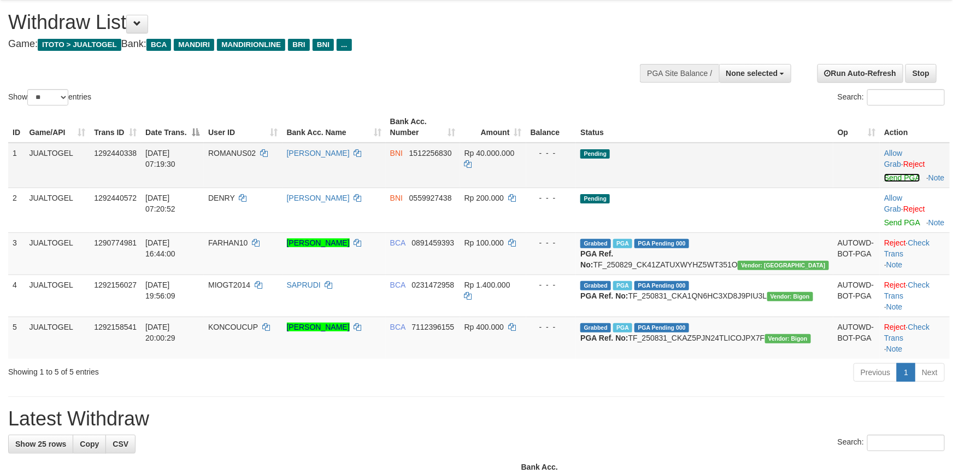
click at [885, 173] on link "Send PGA" at bounding box center [903, 177] width 36 height 9
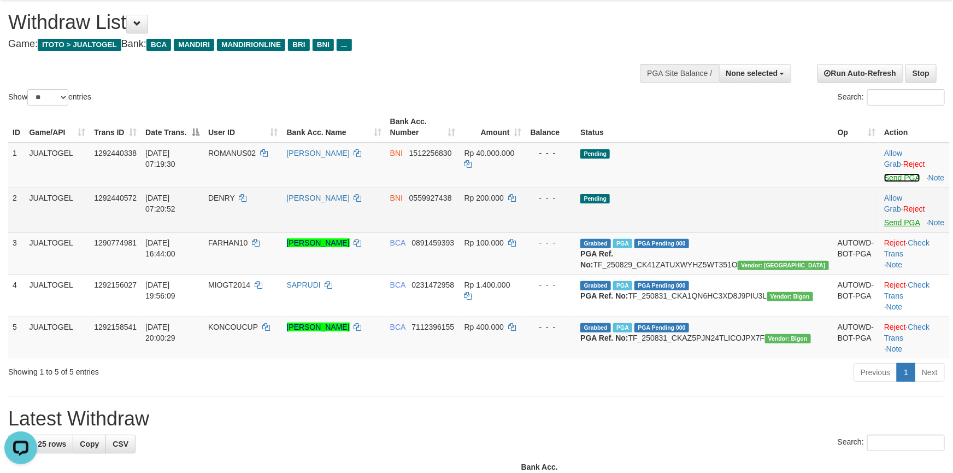
scroll to position [0, 0]
click at [885, 218] on link "Send PGA" at bounding box center [903, 222] width 36 height 9
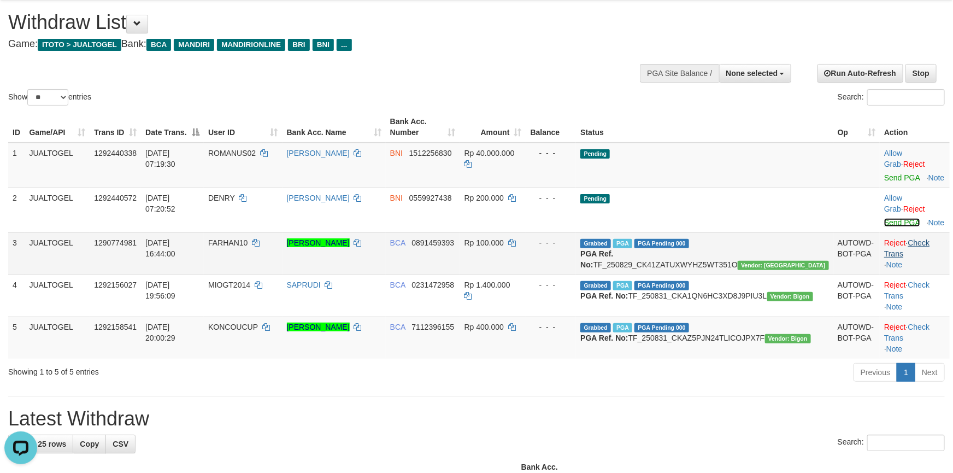
scroll to position [14, 0]
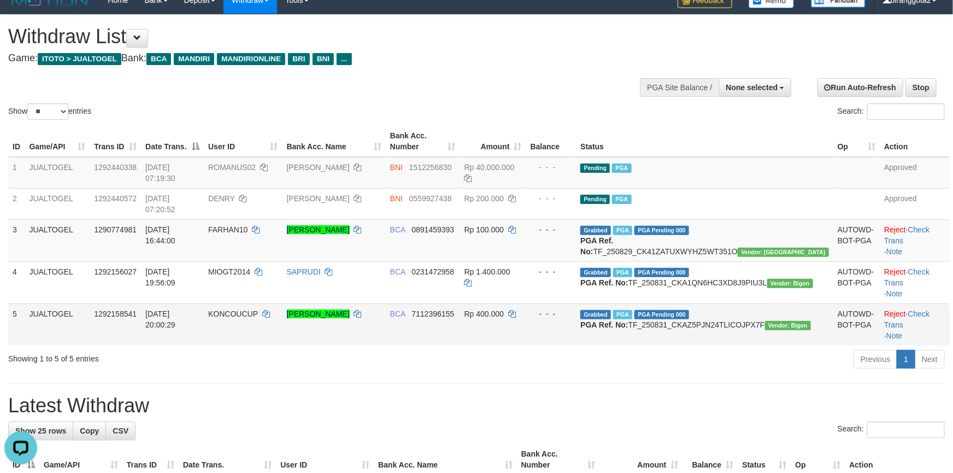
click at [526, 346] on td "Rp 400.000" at bounding box center [493, 324] width 66 height 42
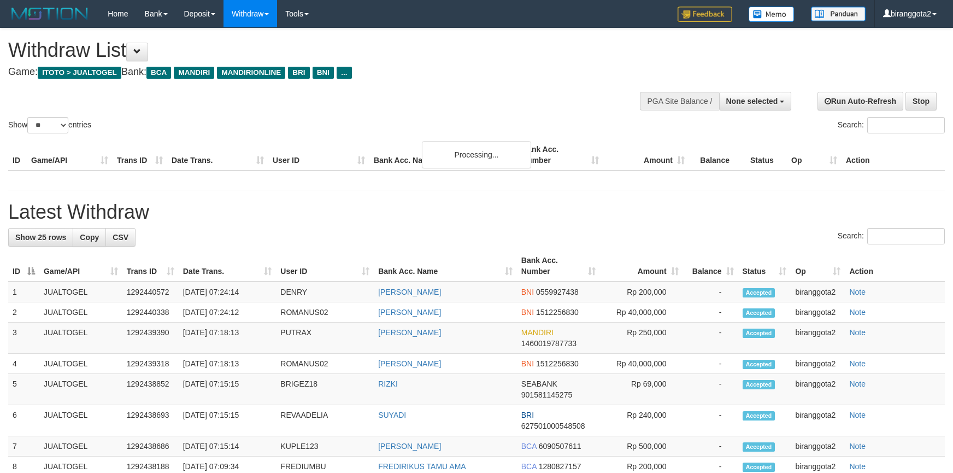
select select
select select "**"
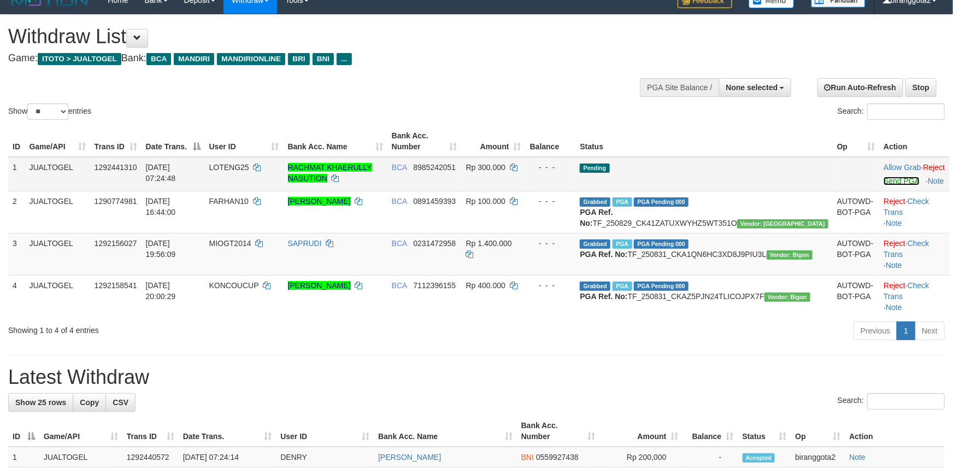
click at [884, 182] on link "Send PGA" at bounding box center [902, 181] width 36 height 9
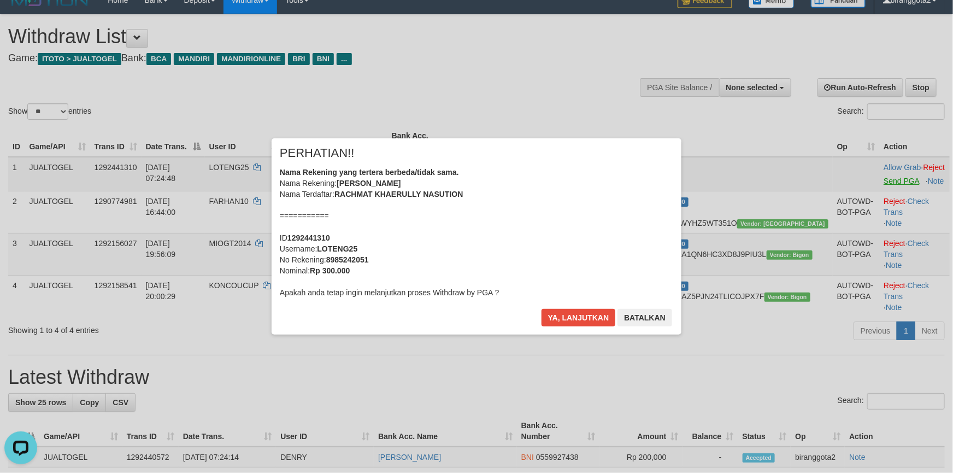
scroll to position [0, 0]
click at [616, 260] on div "Nama Rekening yang tertera berbeda/tidak sama. Nama Rekening: [PERSON_NAME] Nam…" at bounding box center [477, 232] width 394 height 131
click at [542, 309] on button "Ya, lanjutkan" at bounding box center [579, 317] width 74 height 17
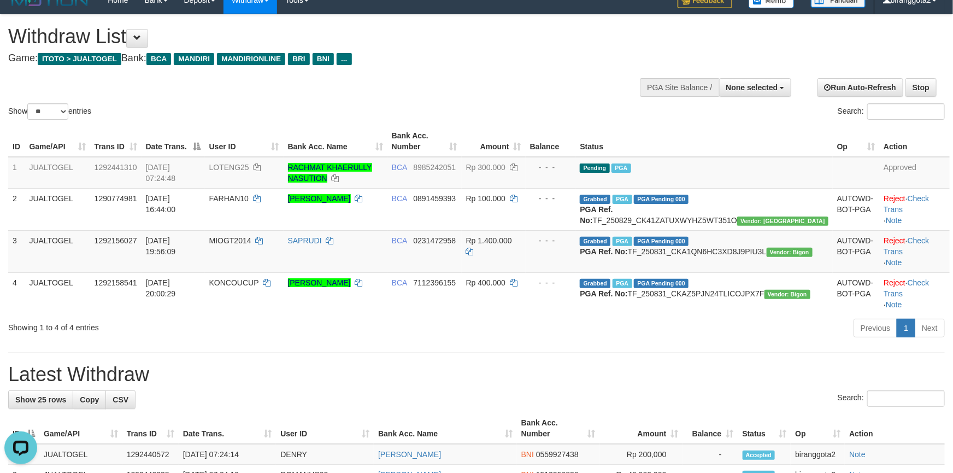
drag, startPoint x: 561, startPoint y: 305, endPoint x: 914, endPoint y: 352, distance: 355.7
click at [506, 287] on span "Rp 400.000" at bounding box center [485, 282] width 39 height 9
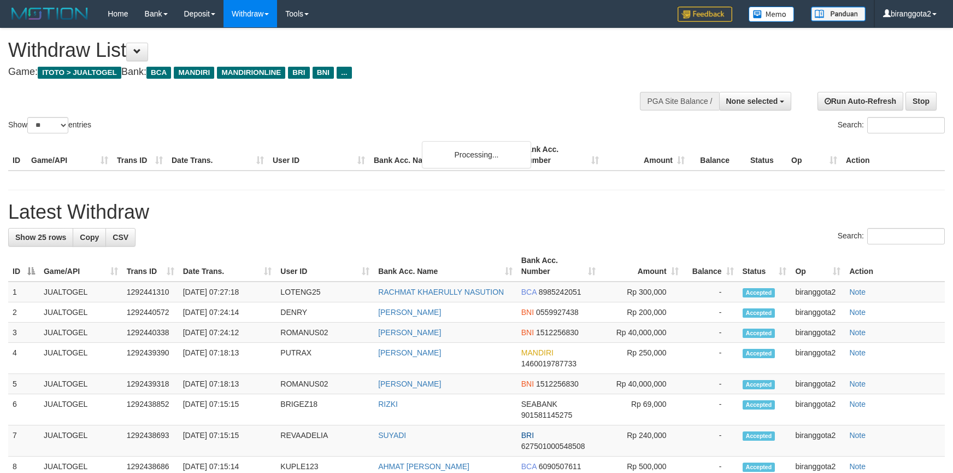
select select
select select "**"
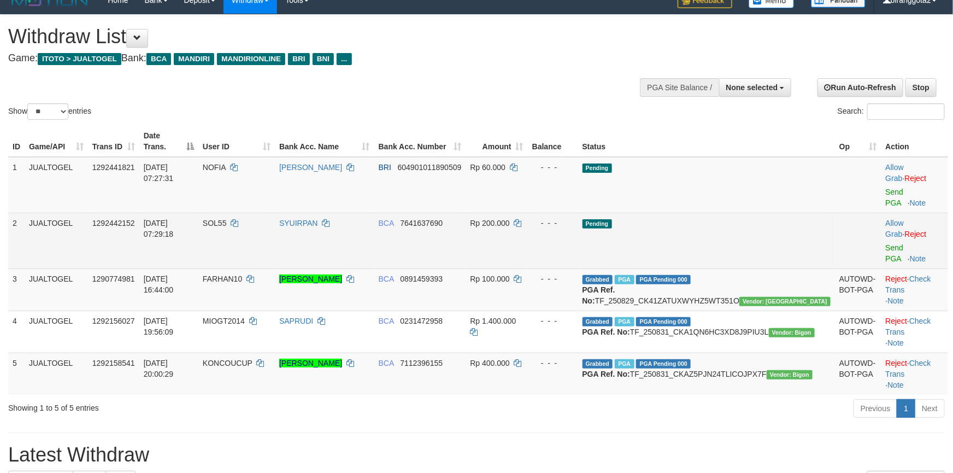
click at [528, 213] on td "Rp 200.000" at bounding box center [497, 241] width 62 height 56
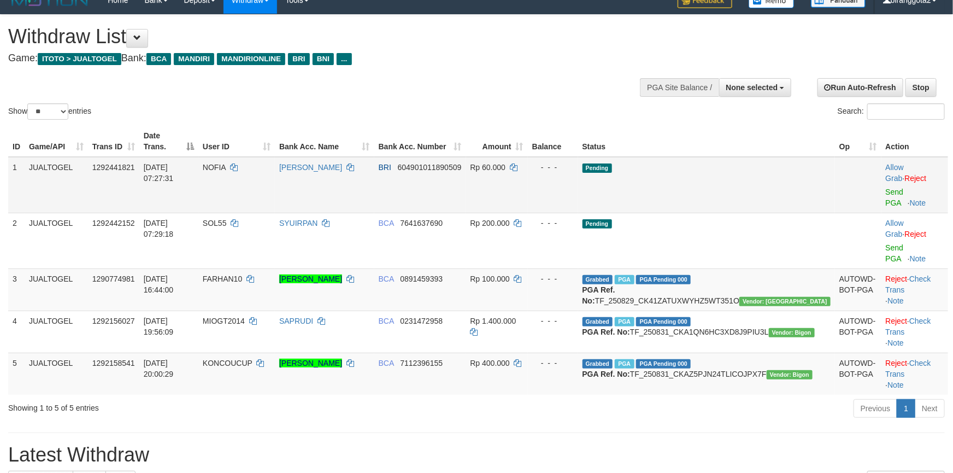
click at [882, 174] on td "Allow Grab · Reject Send PGA · Note" at bounding box center [915, 185] width 67 height 56
click at [886, 188] on link "Send PGA" at bounding box center [895, 198] width 18 height 20
click at [886, 243] on link "Send PGA" at bounding box center [895, 253] width 18 height 20
